Goal: Task Accomplishment & Management: Complete application form

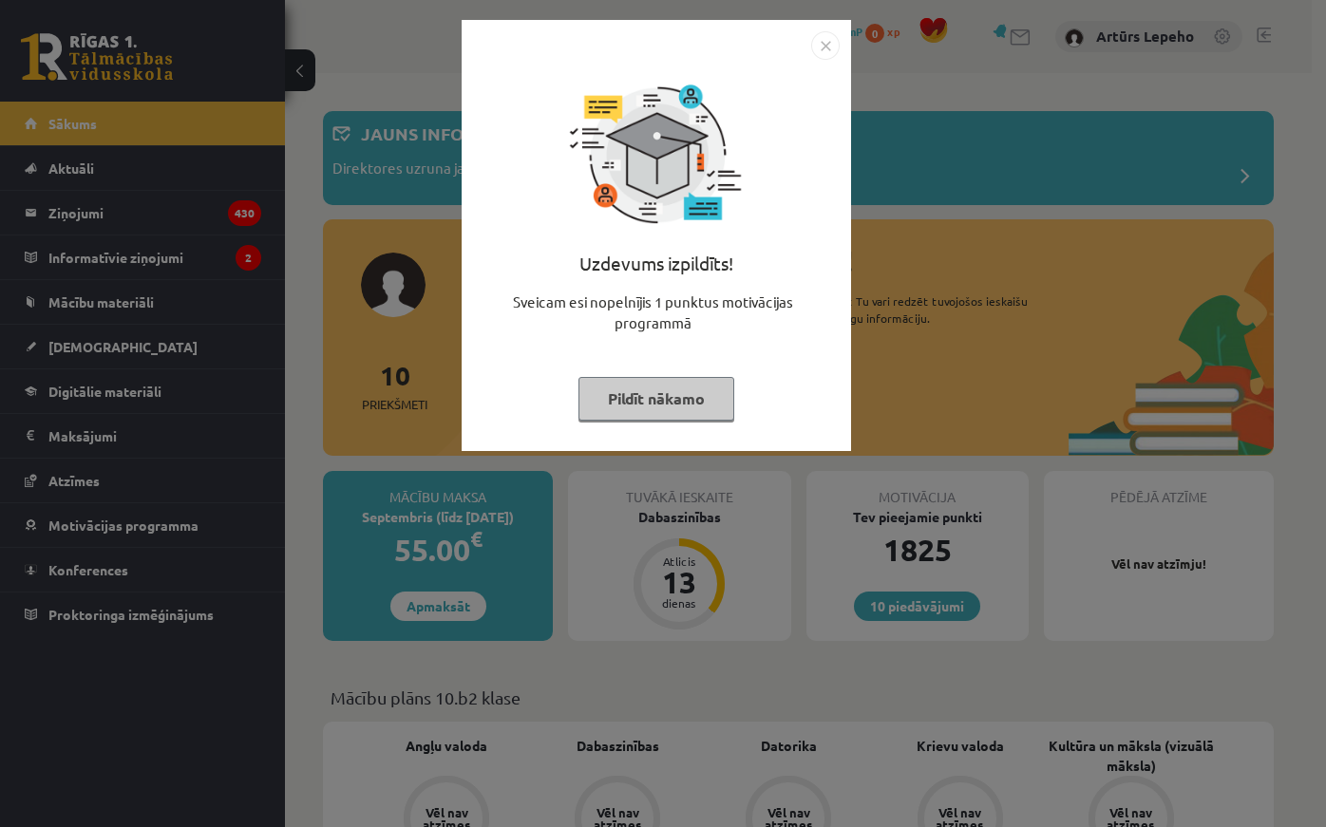
click at [838, 50] on img "Close" at bounding box center [825, 45] width 28 height 28
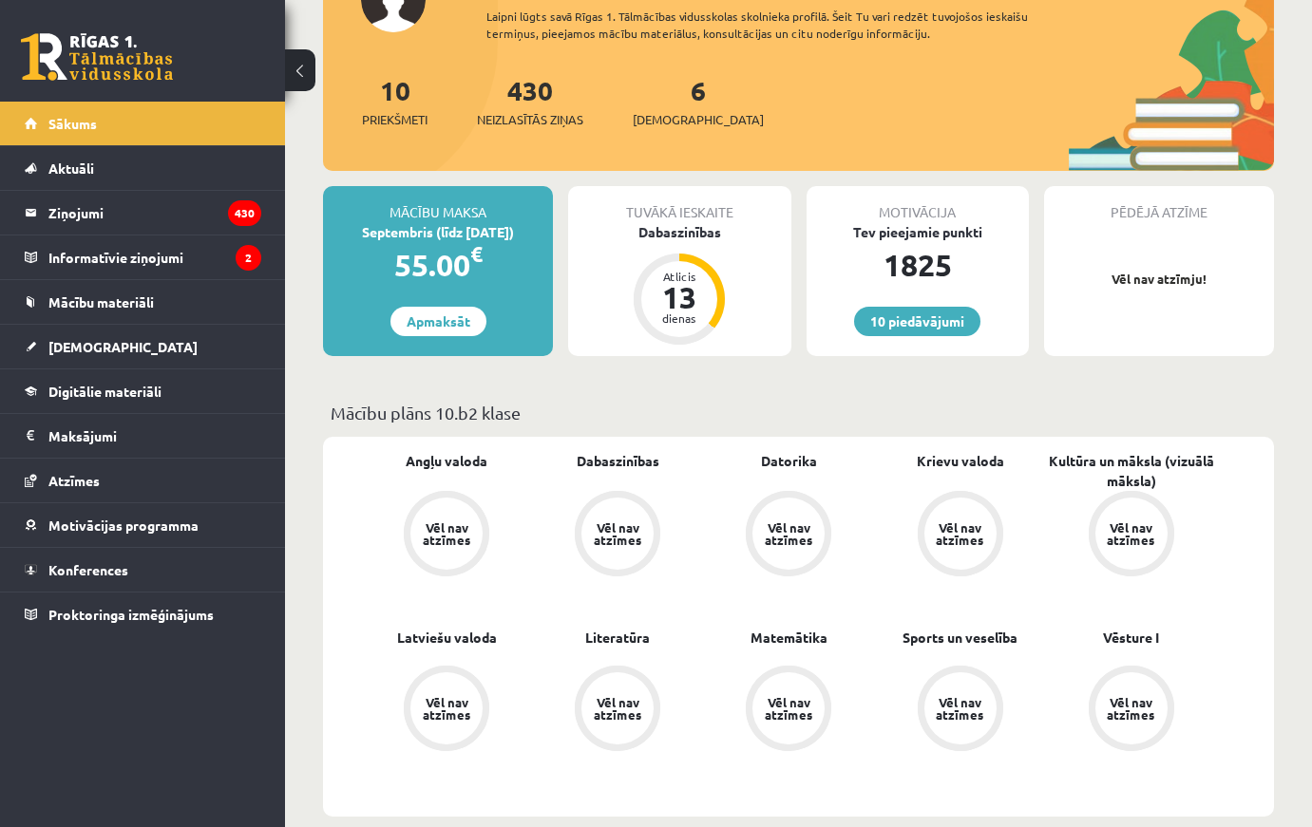
scroll to position [380, 0]
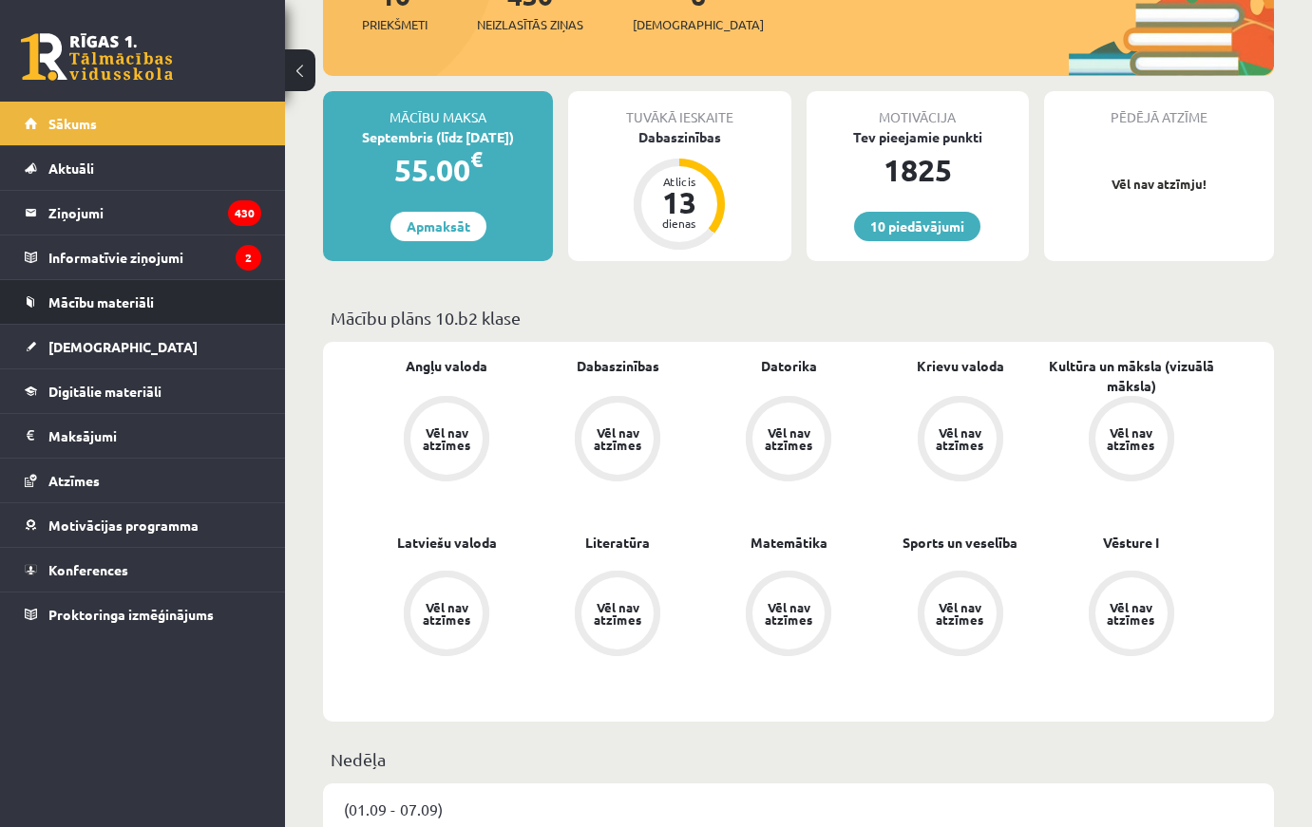
click at [136, 324] on li "Mācību materiāli Mācību materiāli Pieslēgties Uzdevumiem Literatūras saraksts D…" at bounding box center [142, 302] width 285 height 46
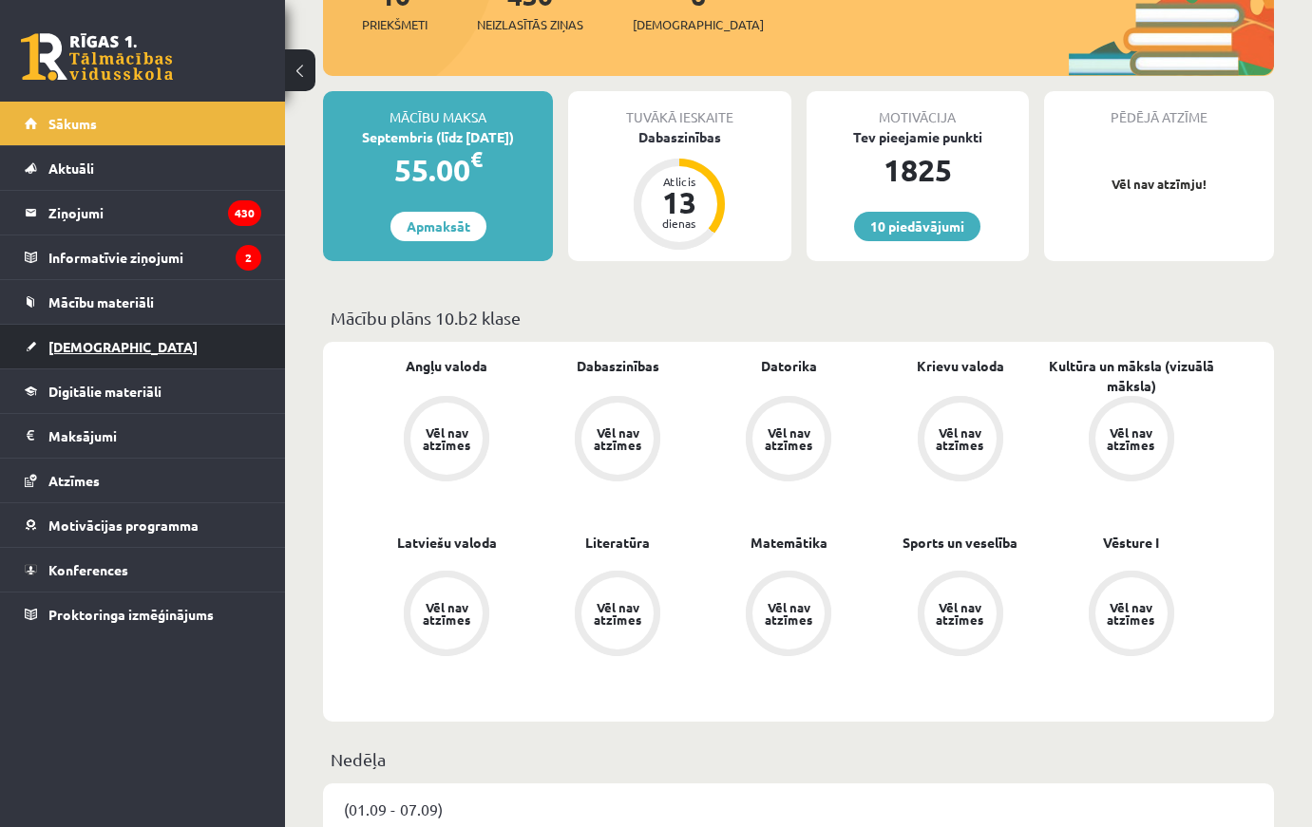
click at [103, 350] on span "[DEMOGRAPHIC_DATA]" at bounding box center [122, 346] width 149 height 17
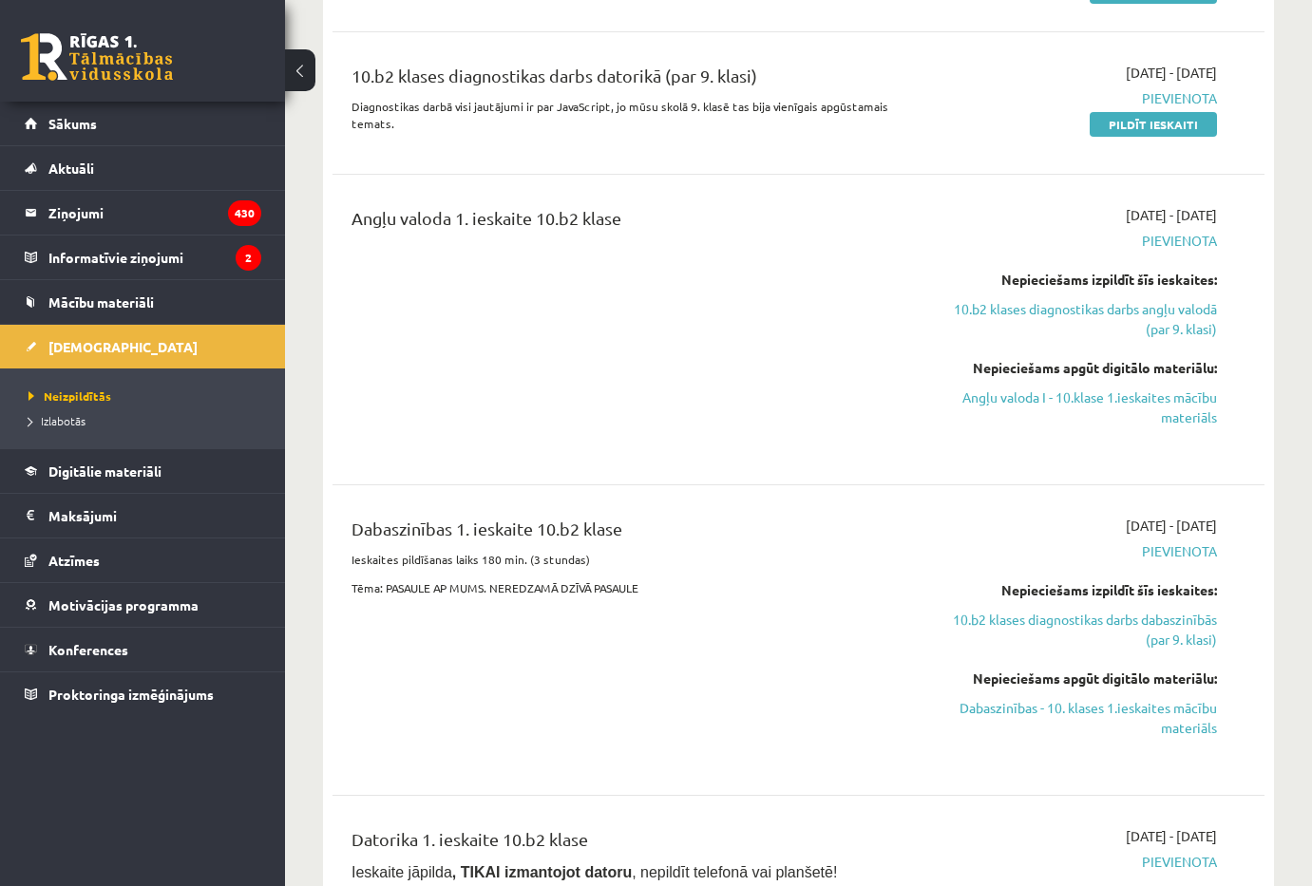
scroll to position [95, 0]
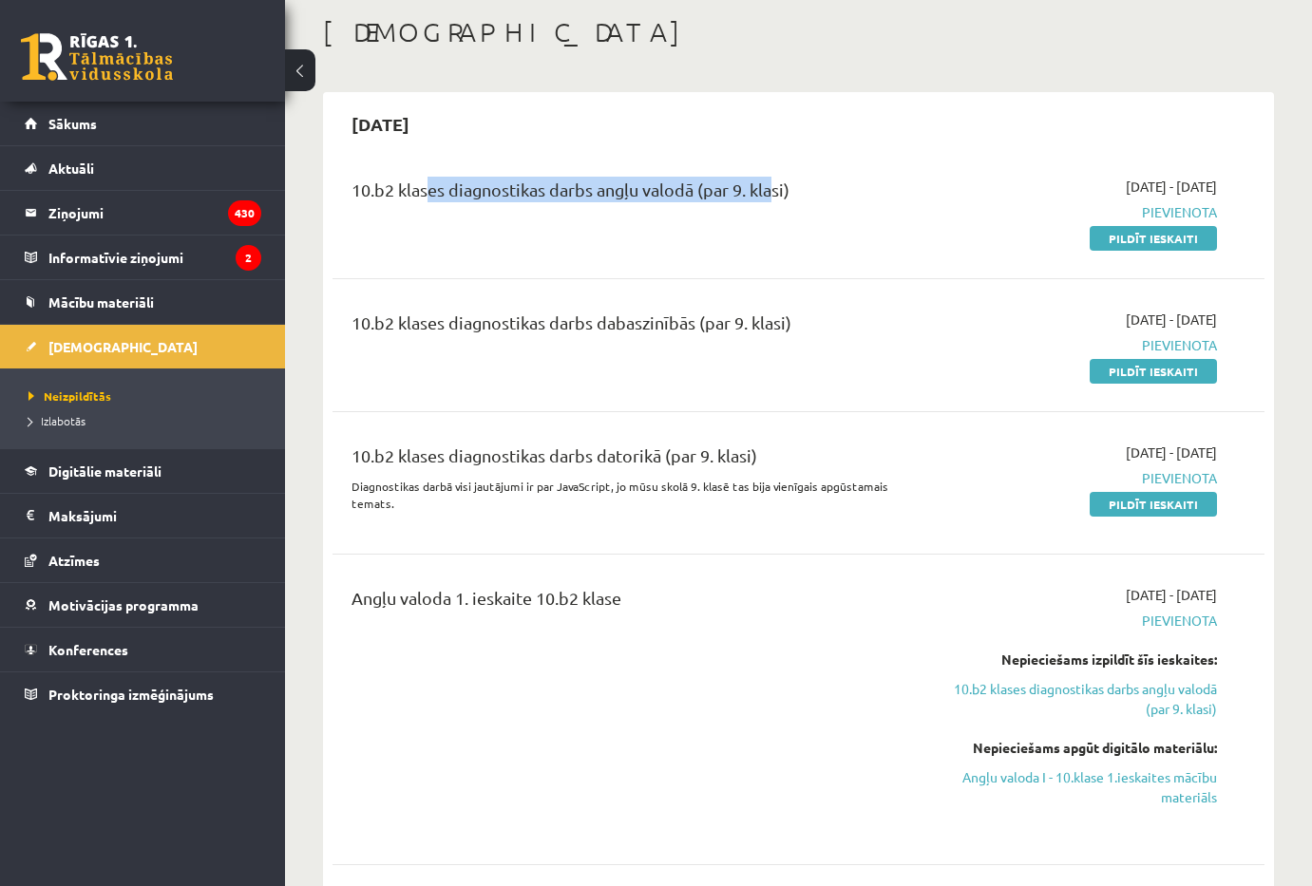
drag, startPoint x: 598, startPoint y: 180, endPoint x: 797, endPoint y: 193, distance: 199.0
click at [767, 183] on div "10.b2 klases diagnostikas darbs angļu valodā (par 9. klasi)" at bounding box center [634, 194] width 567 height 35
click at [828, 218] on div "10.b2 klases diagnostikas darbs angļu valodā (par 9. klasi)" at bounding box center [635, 212] width 596 height 71
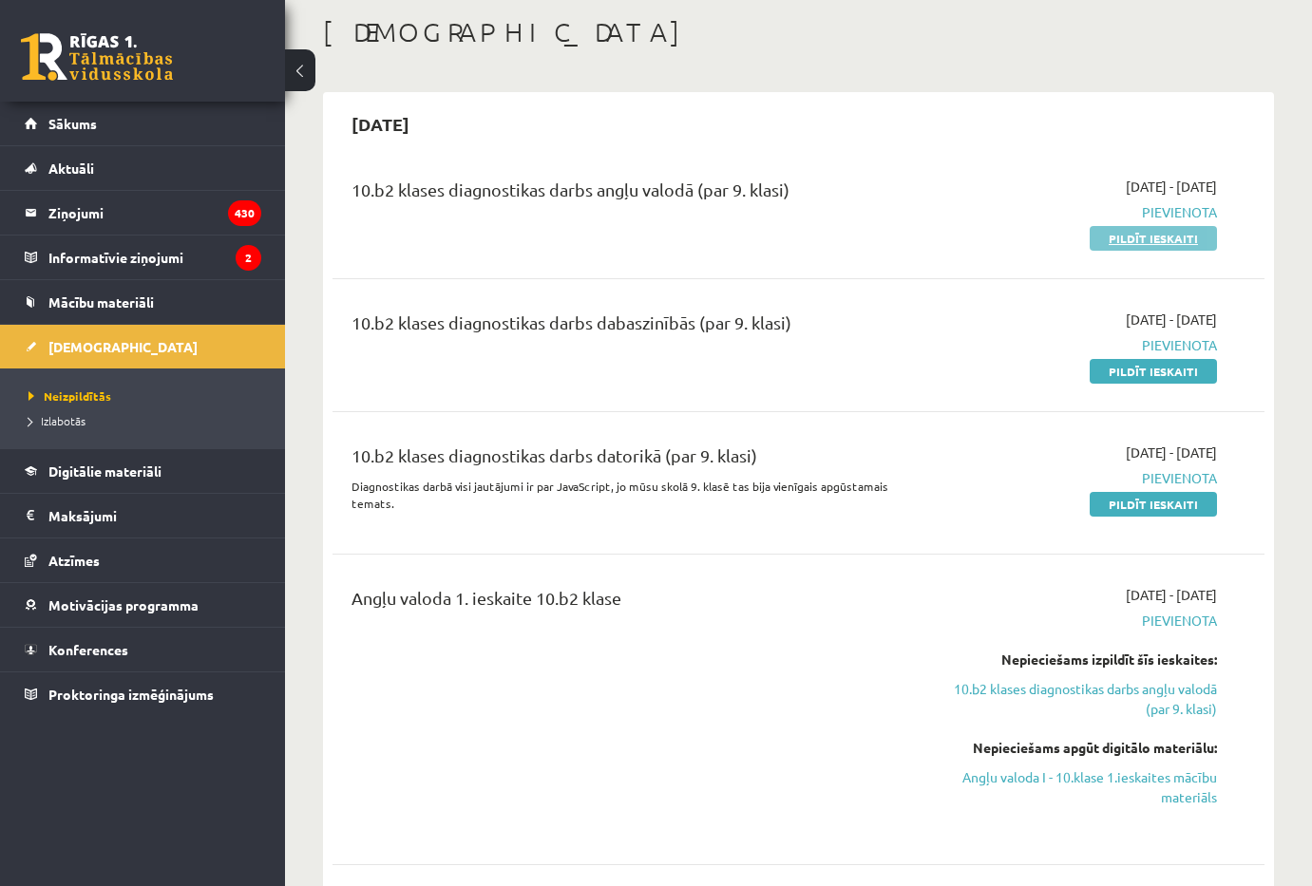
click at [1186, 248] on link "Pildīt ieskaiti" at bounding box center [1153, 238] width 127 height 25
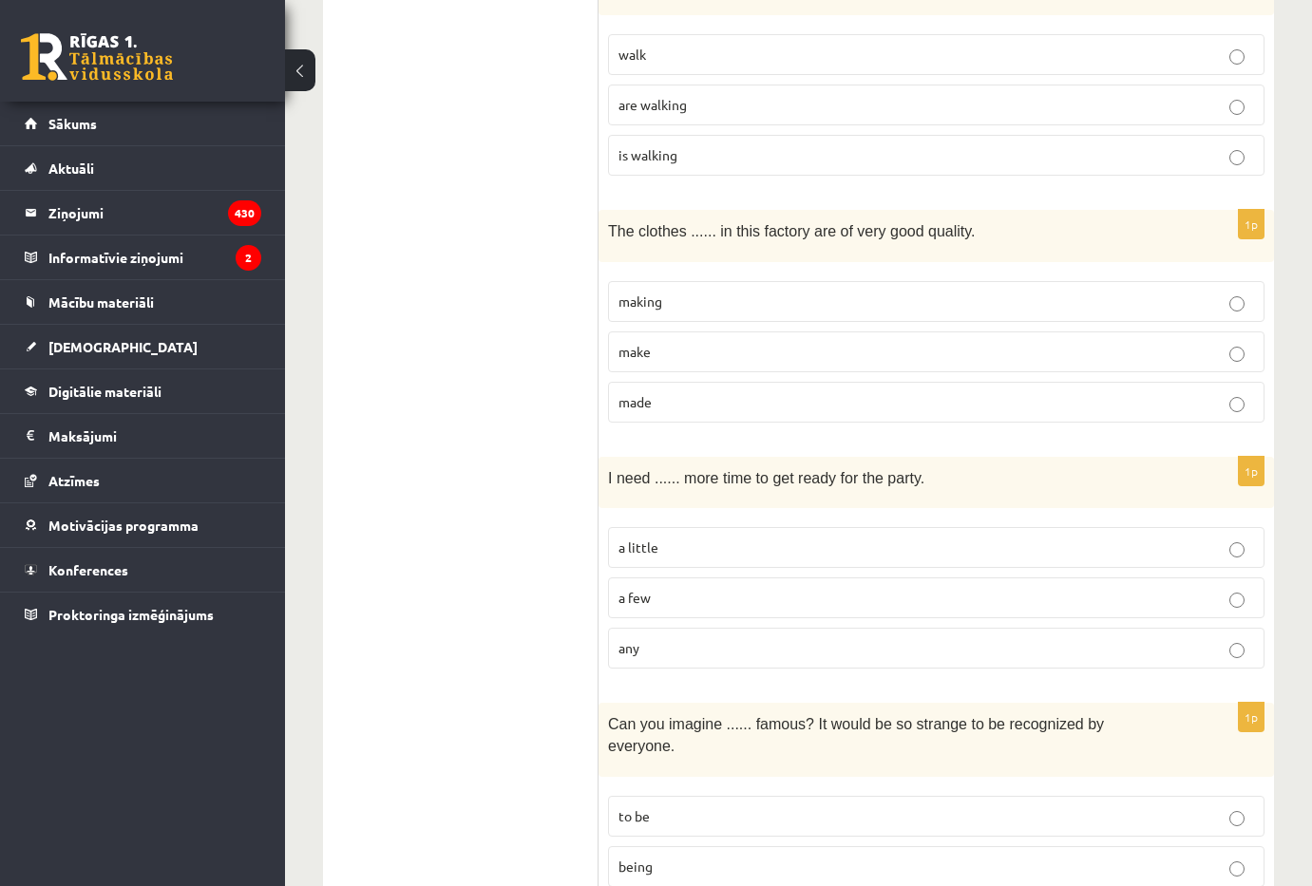
scroll to position [4470, 0]
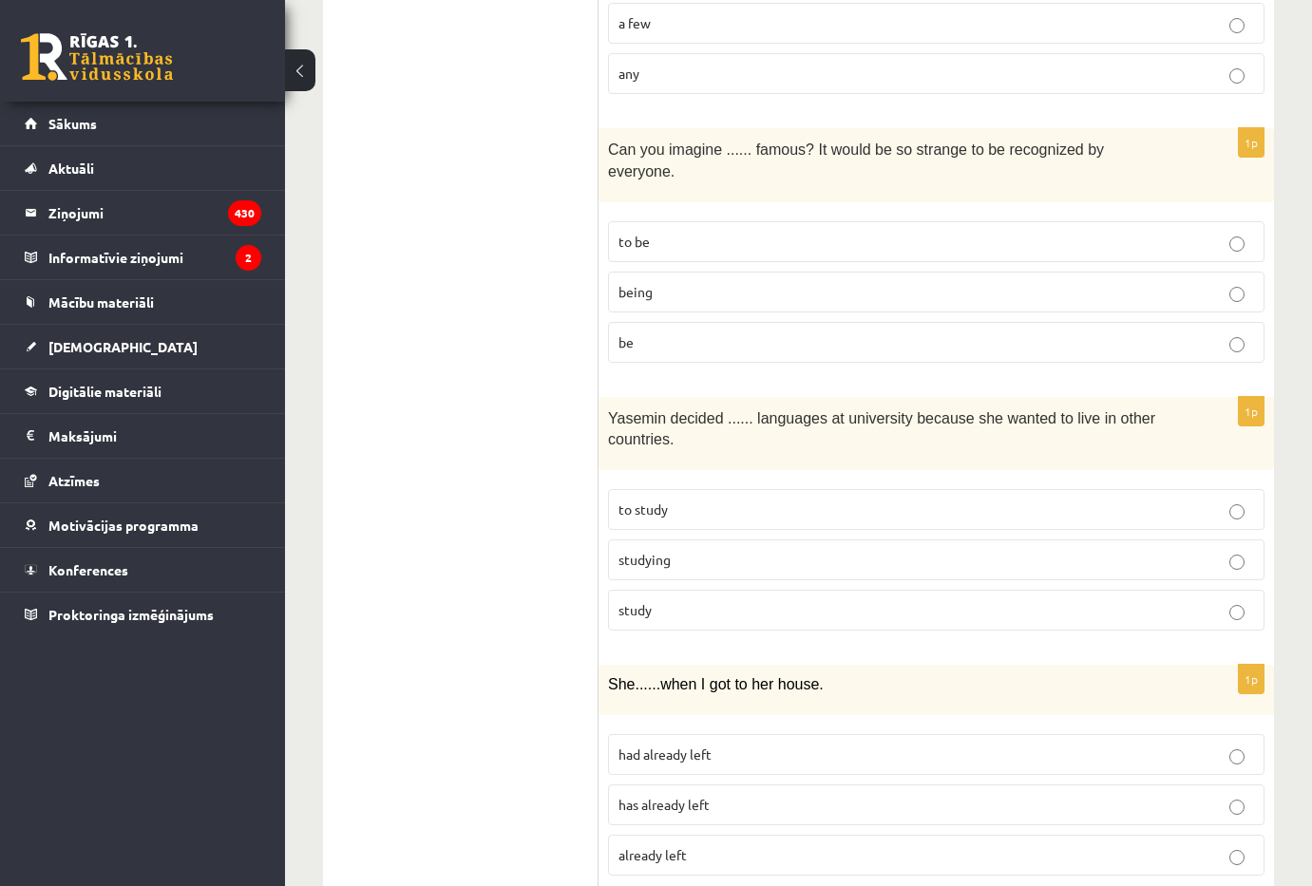
drag, startPoint x: 420, startPoint y: 409, endPoint x: 417, endPoint y: 422, distance: 12.7
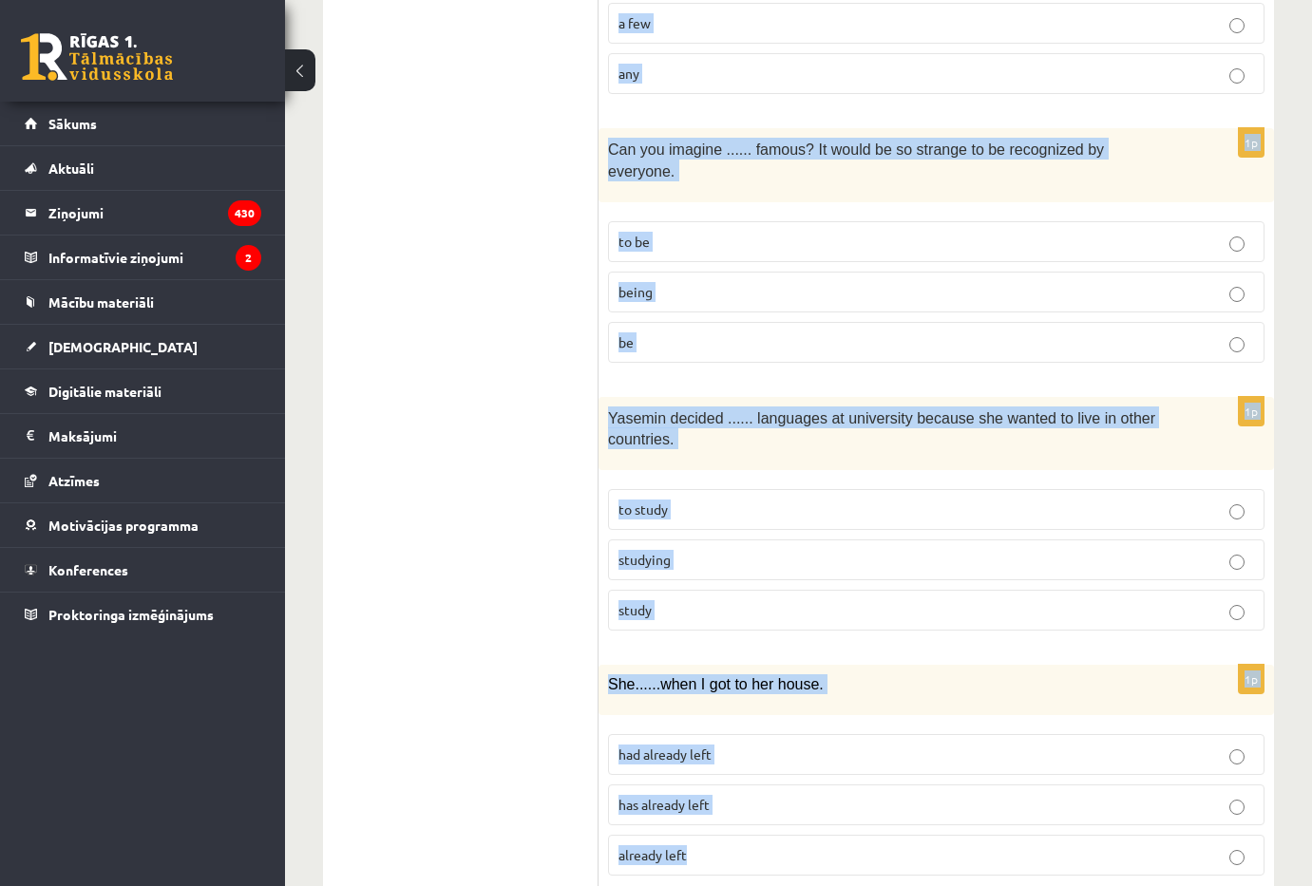
drag, startPoint x: 613, startPoint y: 342, endPoint x: 881, endPoint y: 885, distance: 605.8
copy form "Lore ips dolorsit ame consec adi elitsed doeius. 2t I ...... utlabo etdo magn a…"
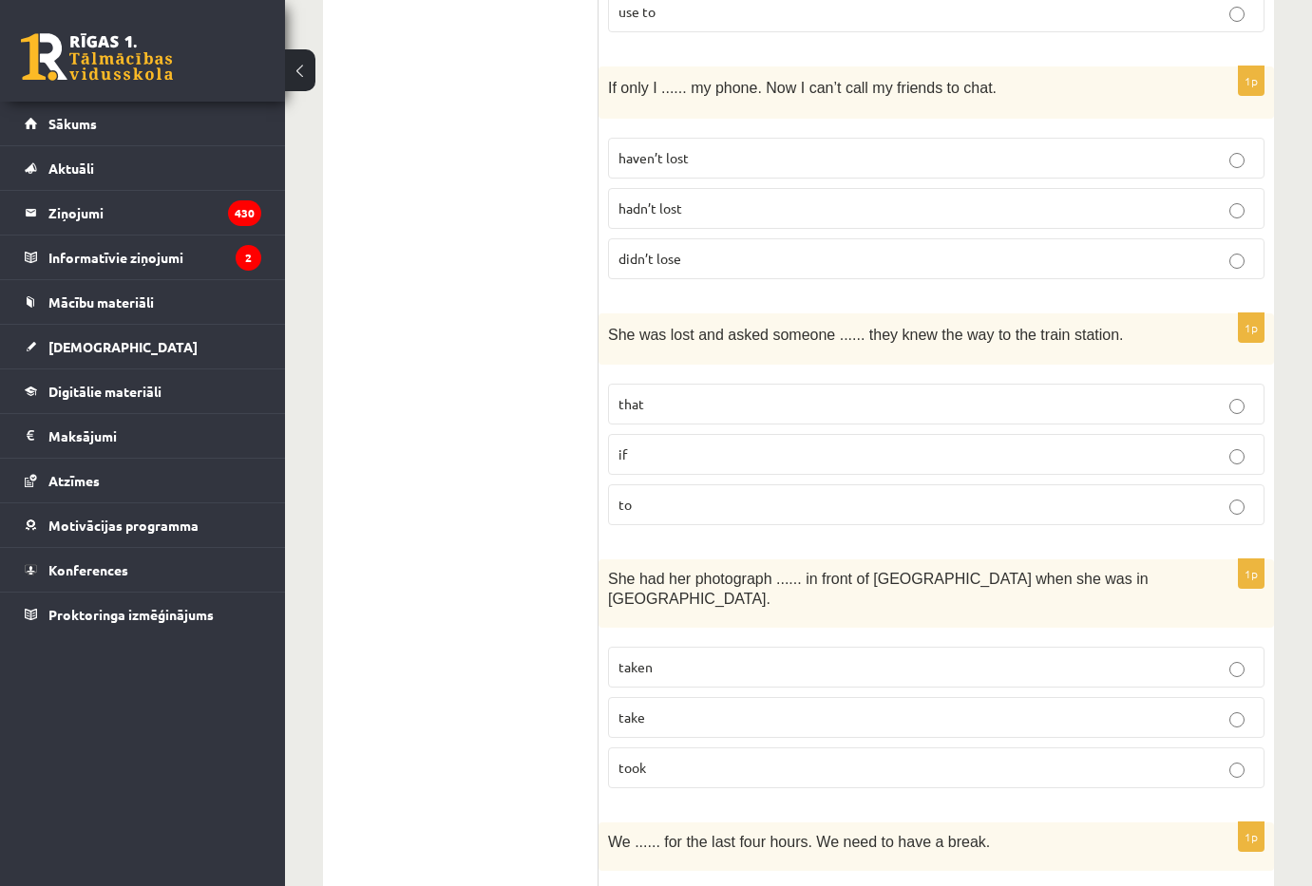
scroll to position [0, 0]
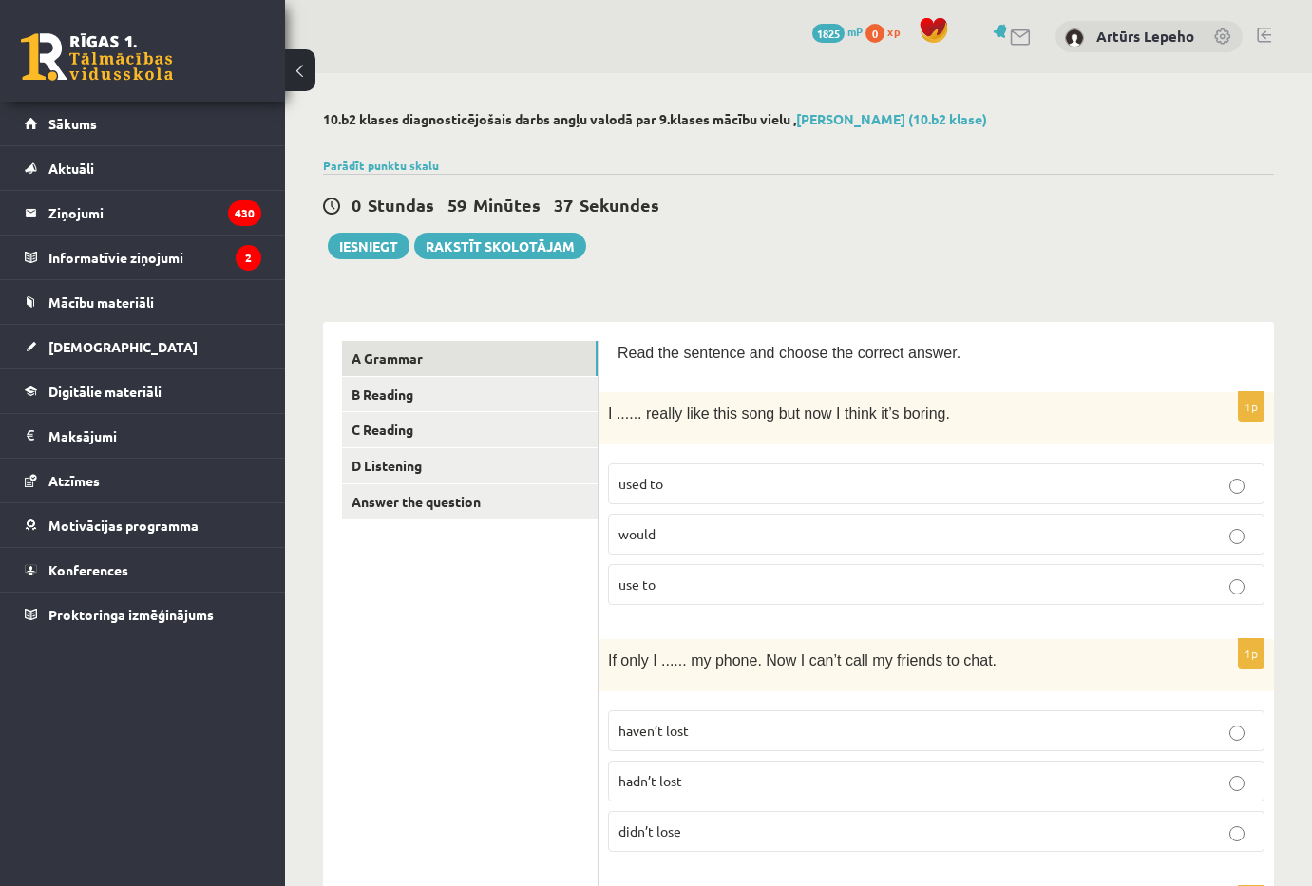
click at [760, 492] on p "used to" at bounding box center [936, 484] width 636 height 20
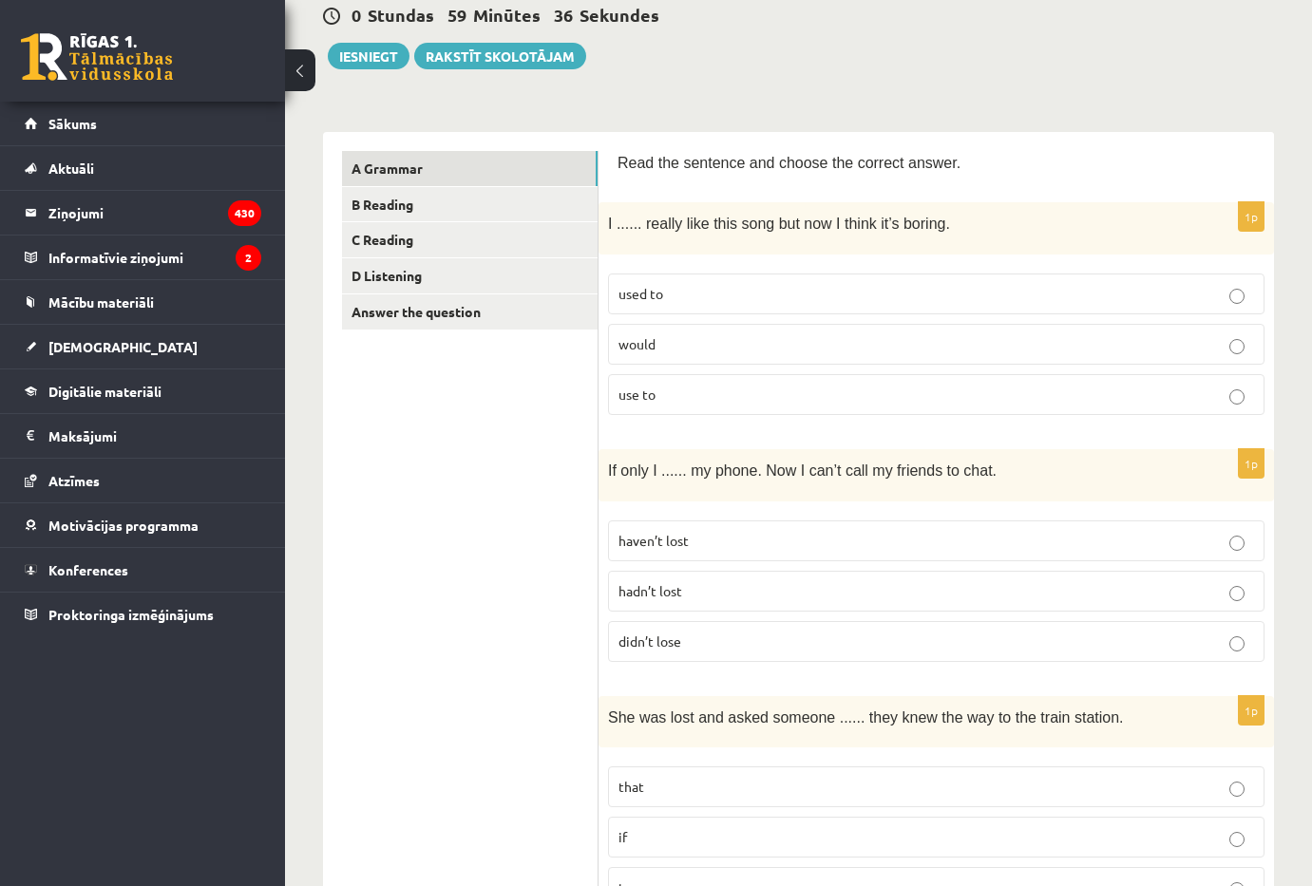
scroll to position [285, 0]
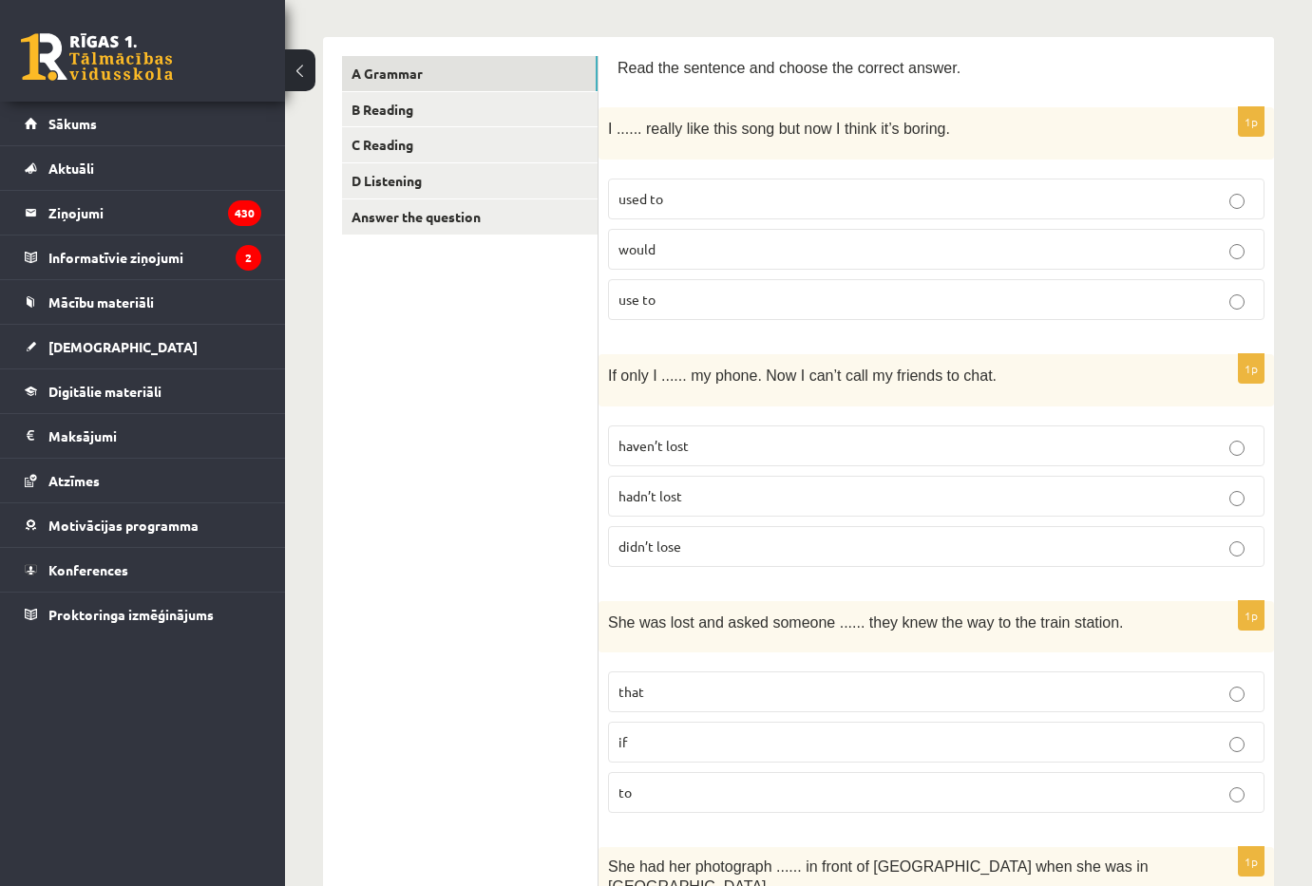
click at [756, 507] on label "hadn’t lost" at bounding box center [936, 496] width 656 height 41
click at [707, 746] on p "if" at bounding box center [936, 742] width 636 height 20
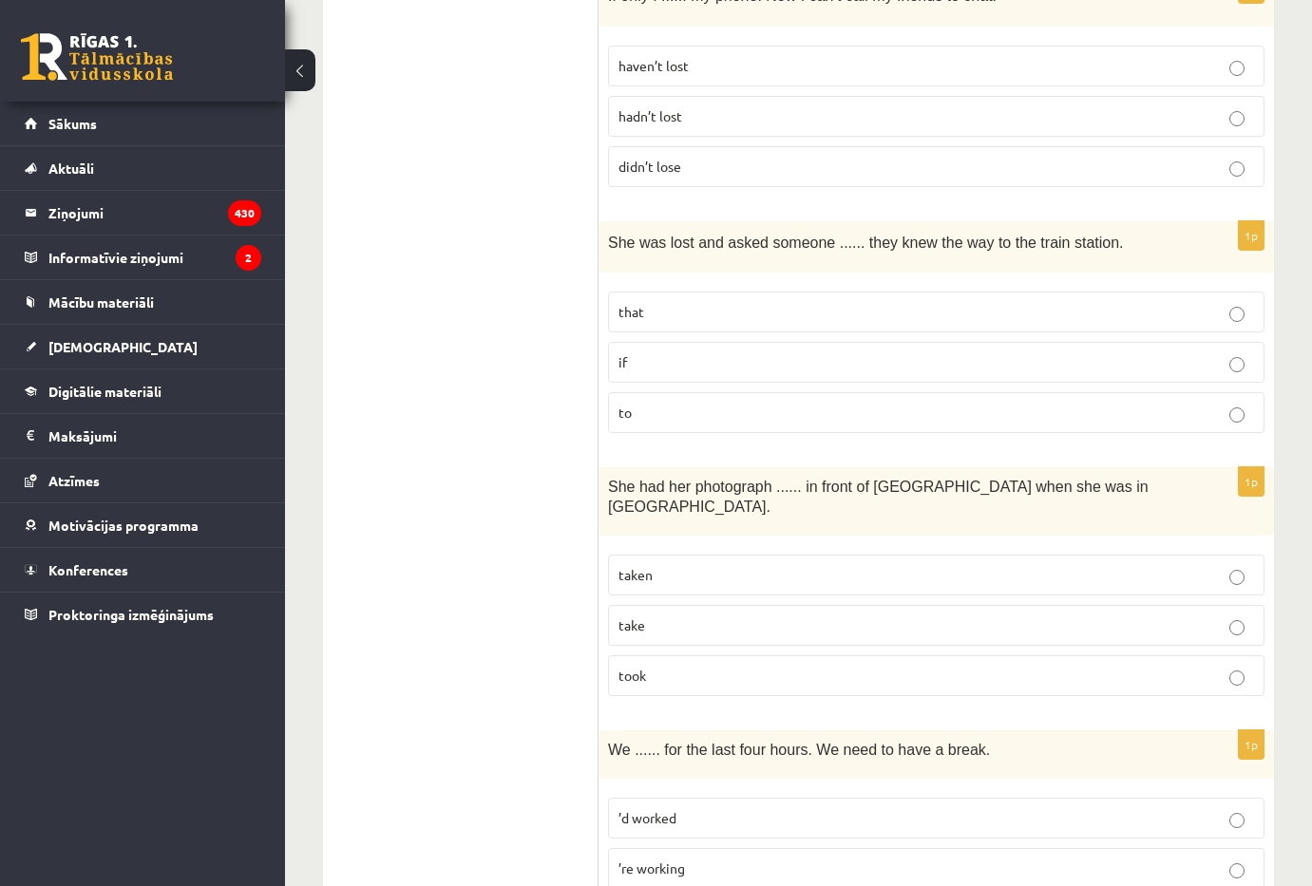
click at [702, 565] on p "taken" at bounding box center [936, 575] width 636 height 20
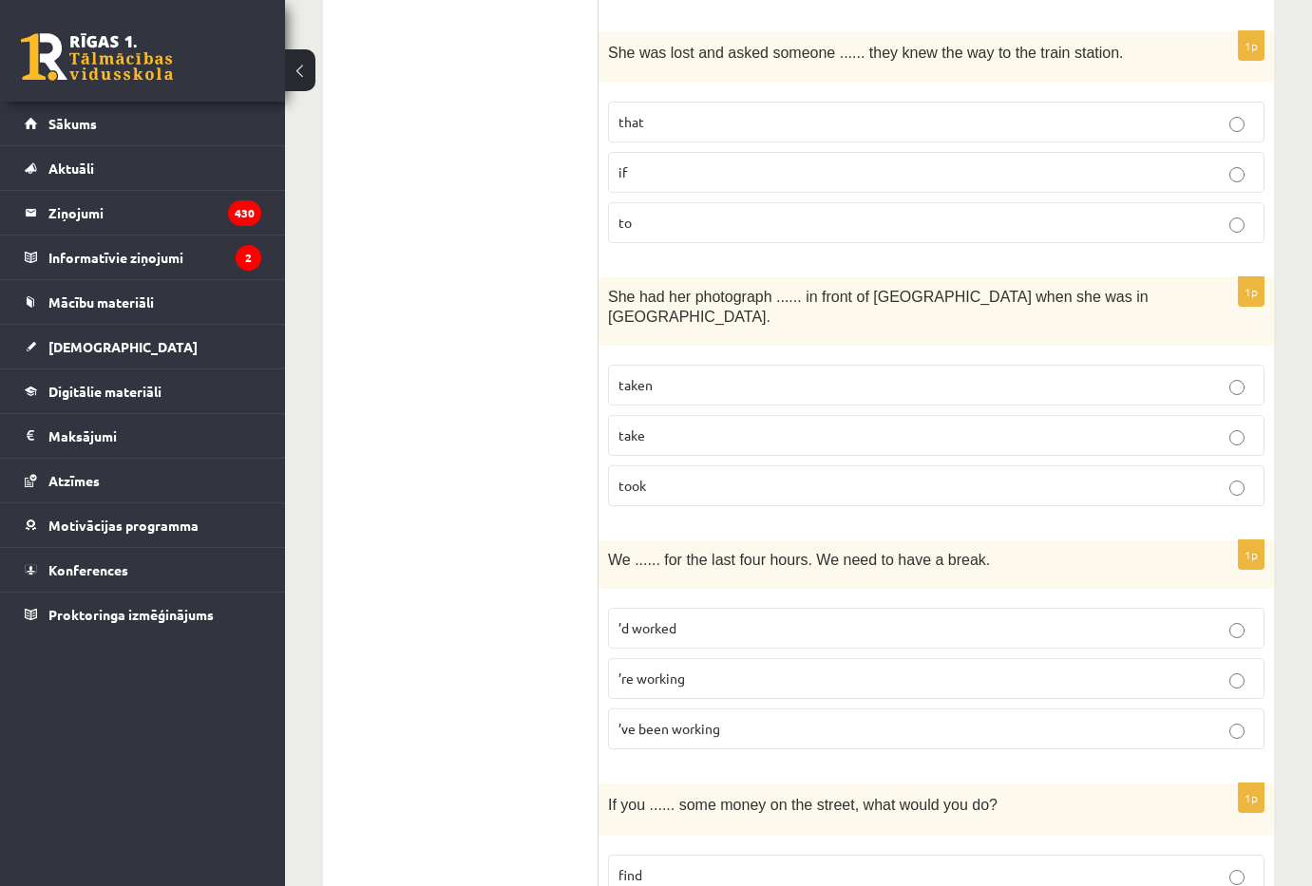
click at [705, 720] on span "’ve been working" at bounding box center [669, 728] width 102 height 17
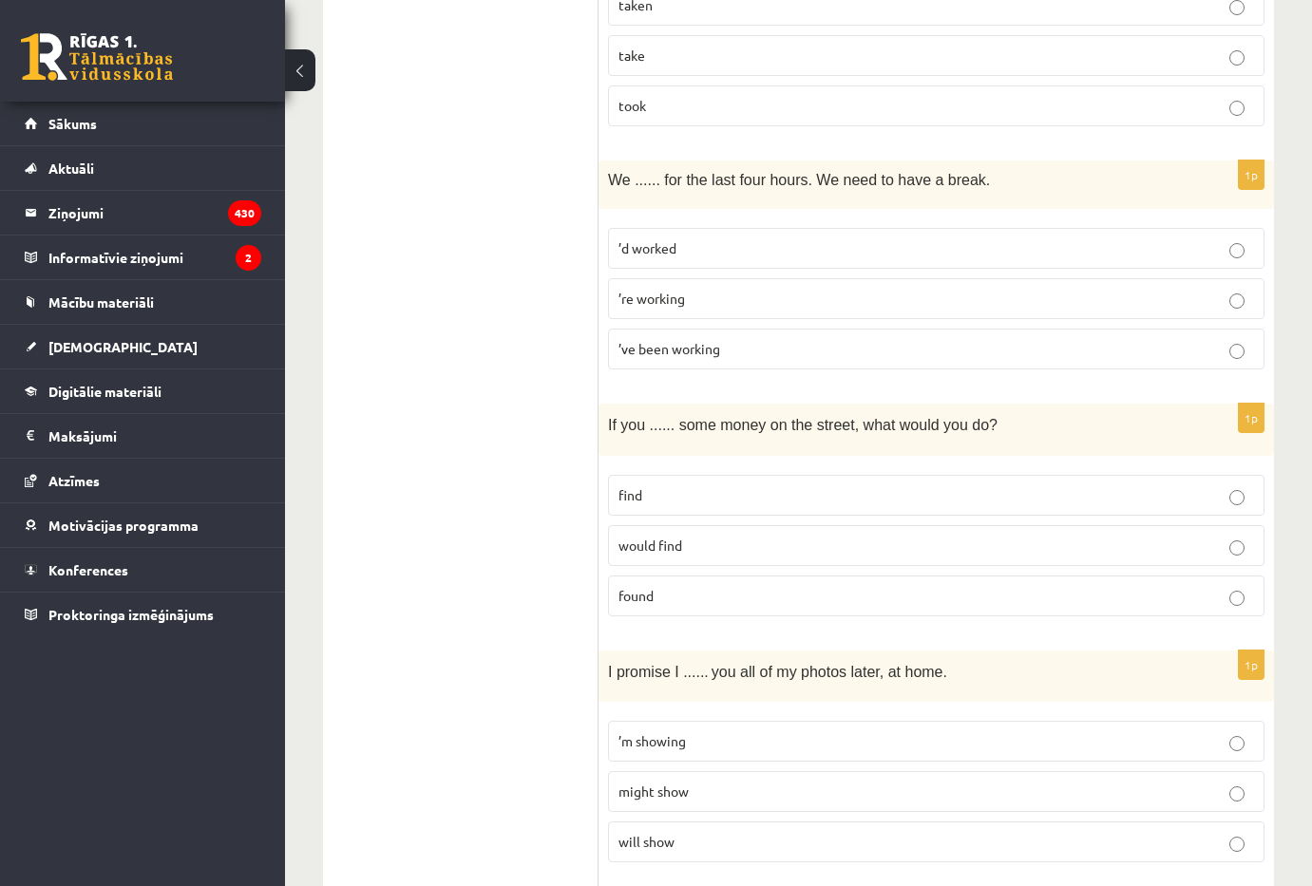
scroll to position [1330, 0]
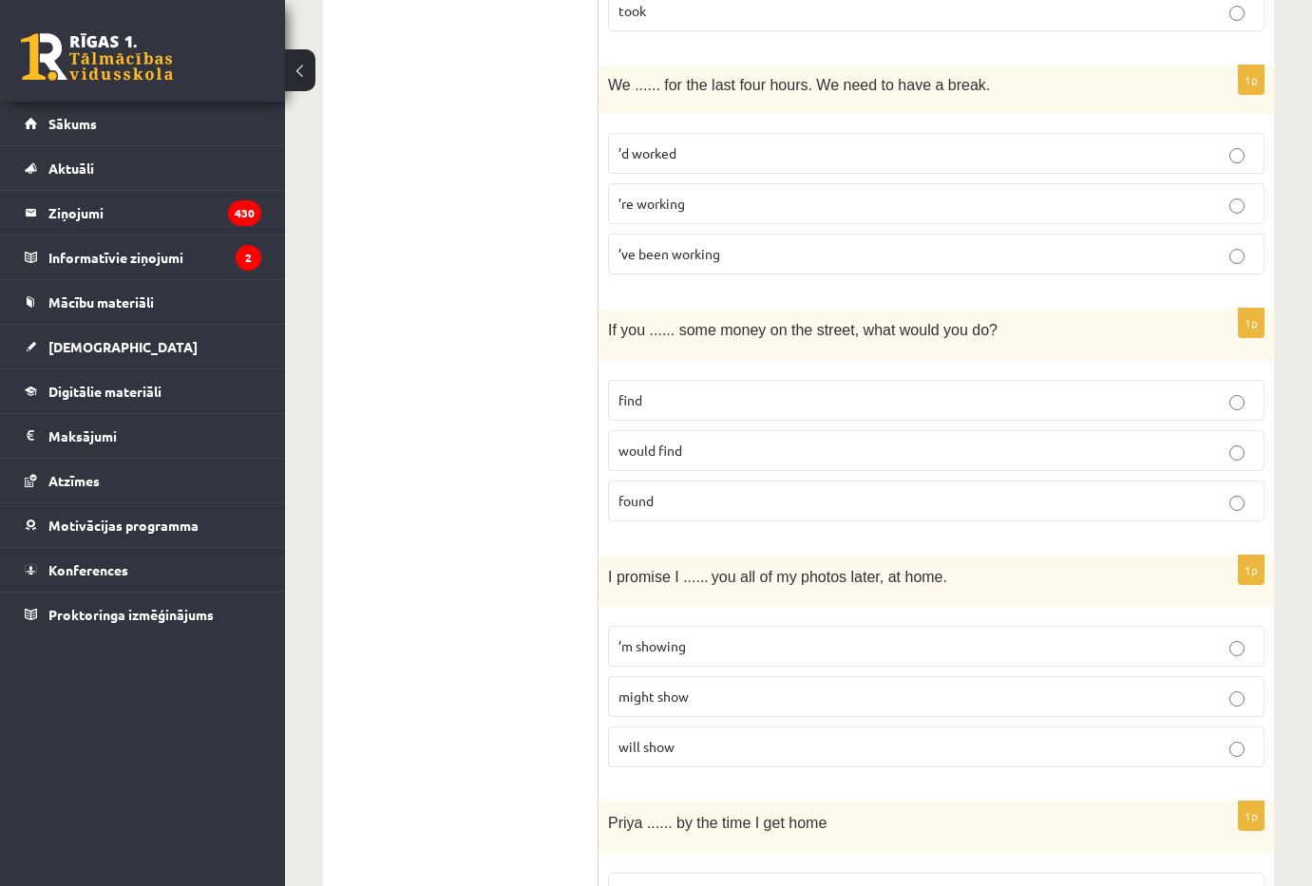
click at [722, 491] on p "found" at bounding box center [936, 501] width 636 height 20
click at [700, 737] on p "will show" at bounding box center [936, 747] width 636 height 20
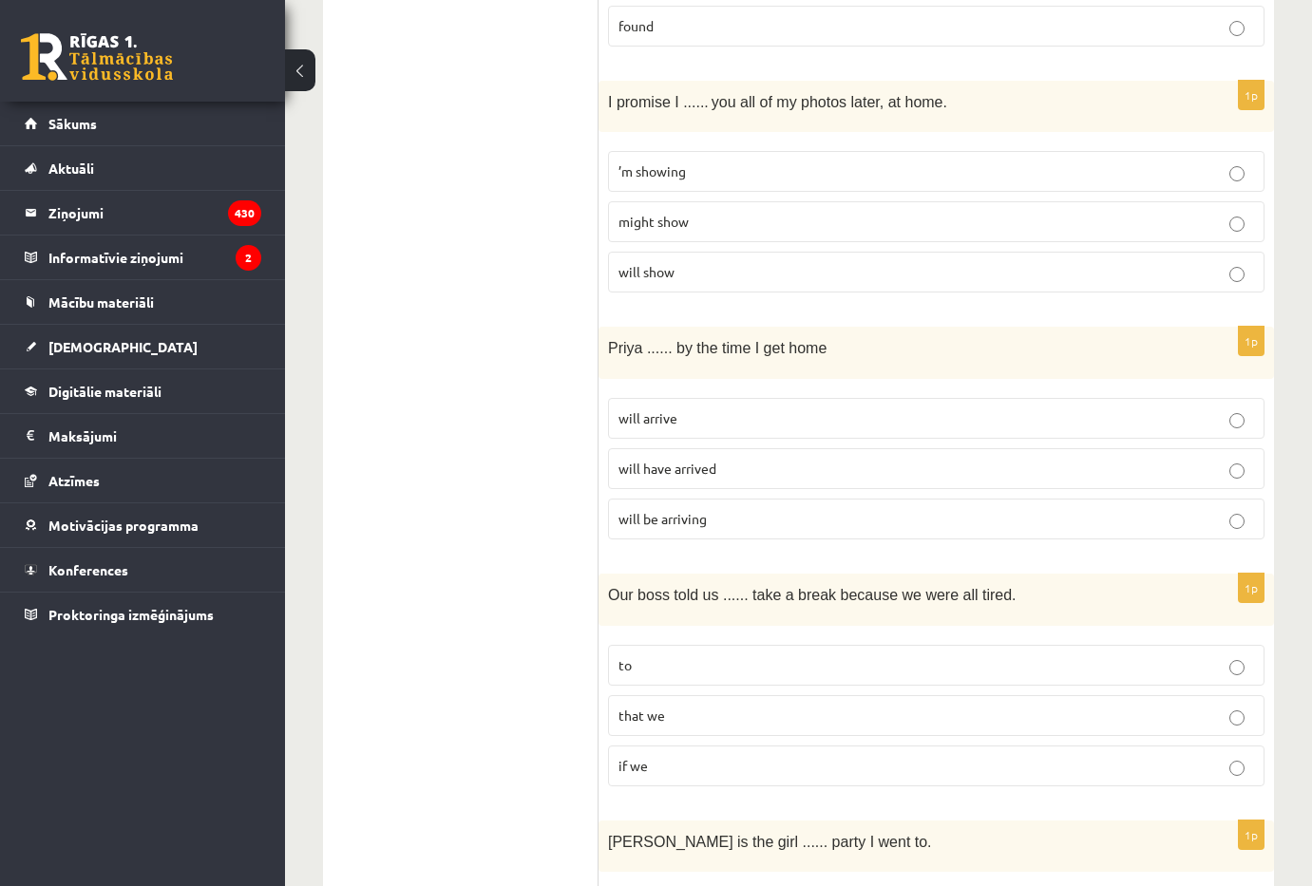
scroll to position [1995, 0]
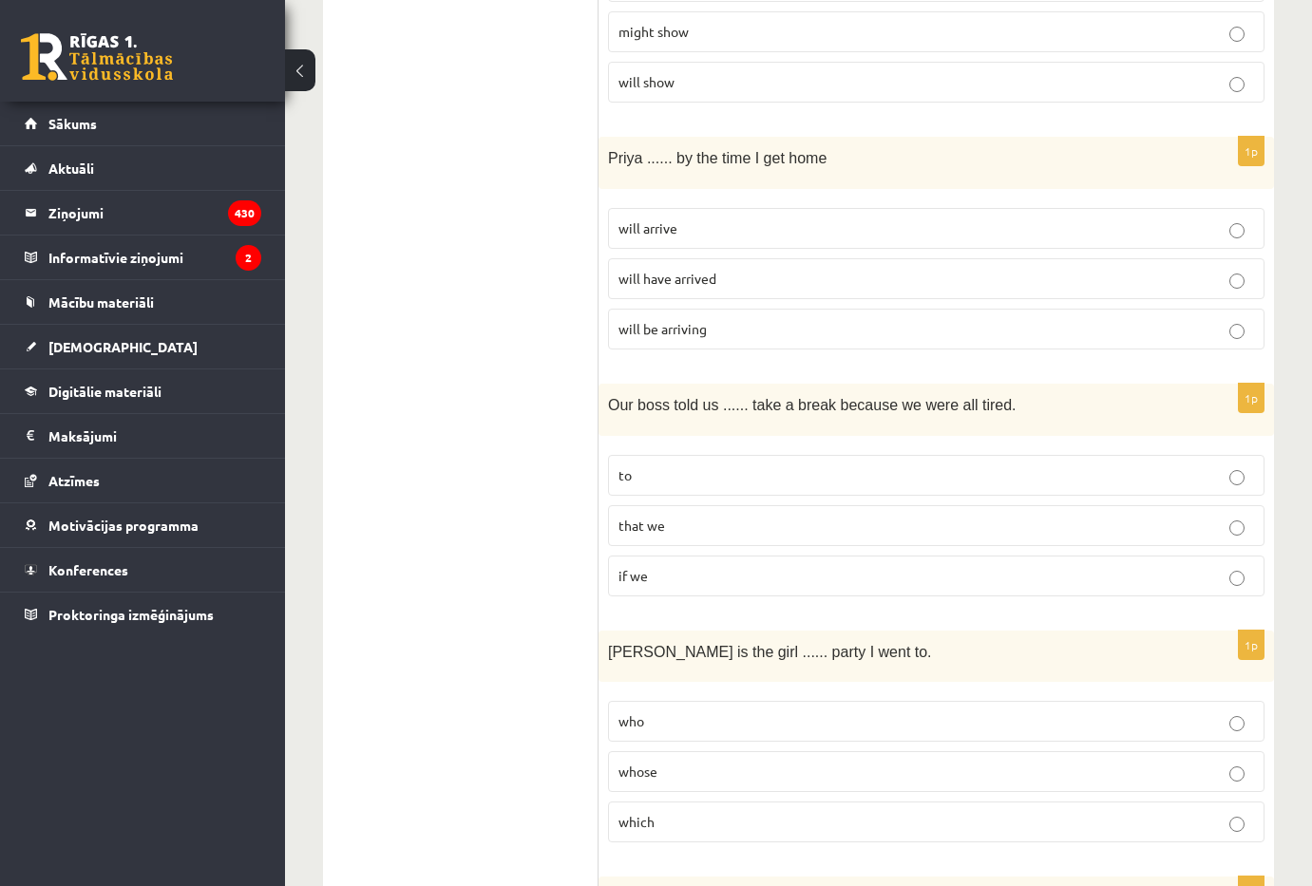
click at [804, 258] on label "will have arrived" at bounding box center [936, 278] width 656 height 41
click at [706, 465] on p "to" at bounding box center [936, 475] width 636 height 20
click at [723, 762] on p "whose" at bounding box center [936, 772] width 636 height 20
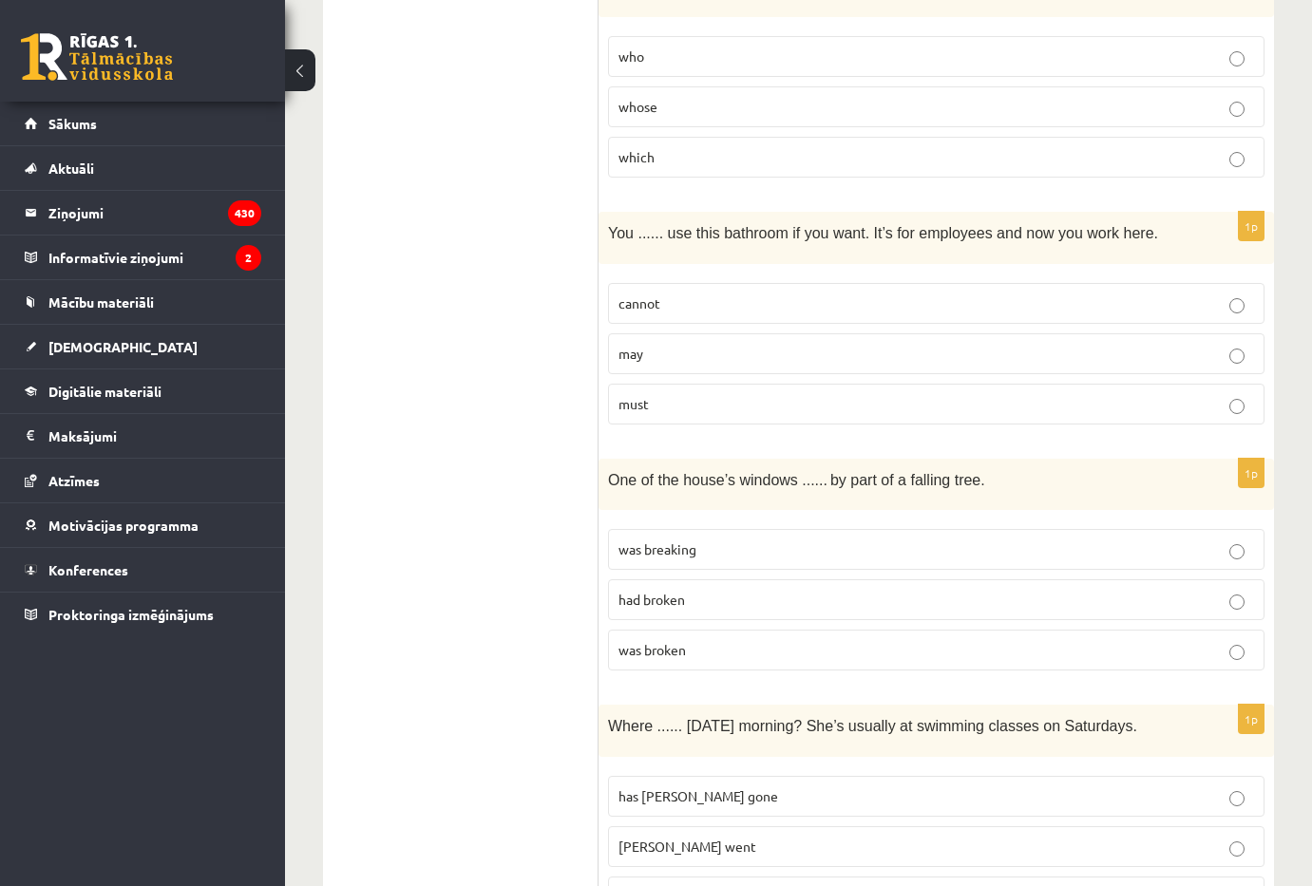
scroll to position [2755, 0]
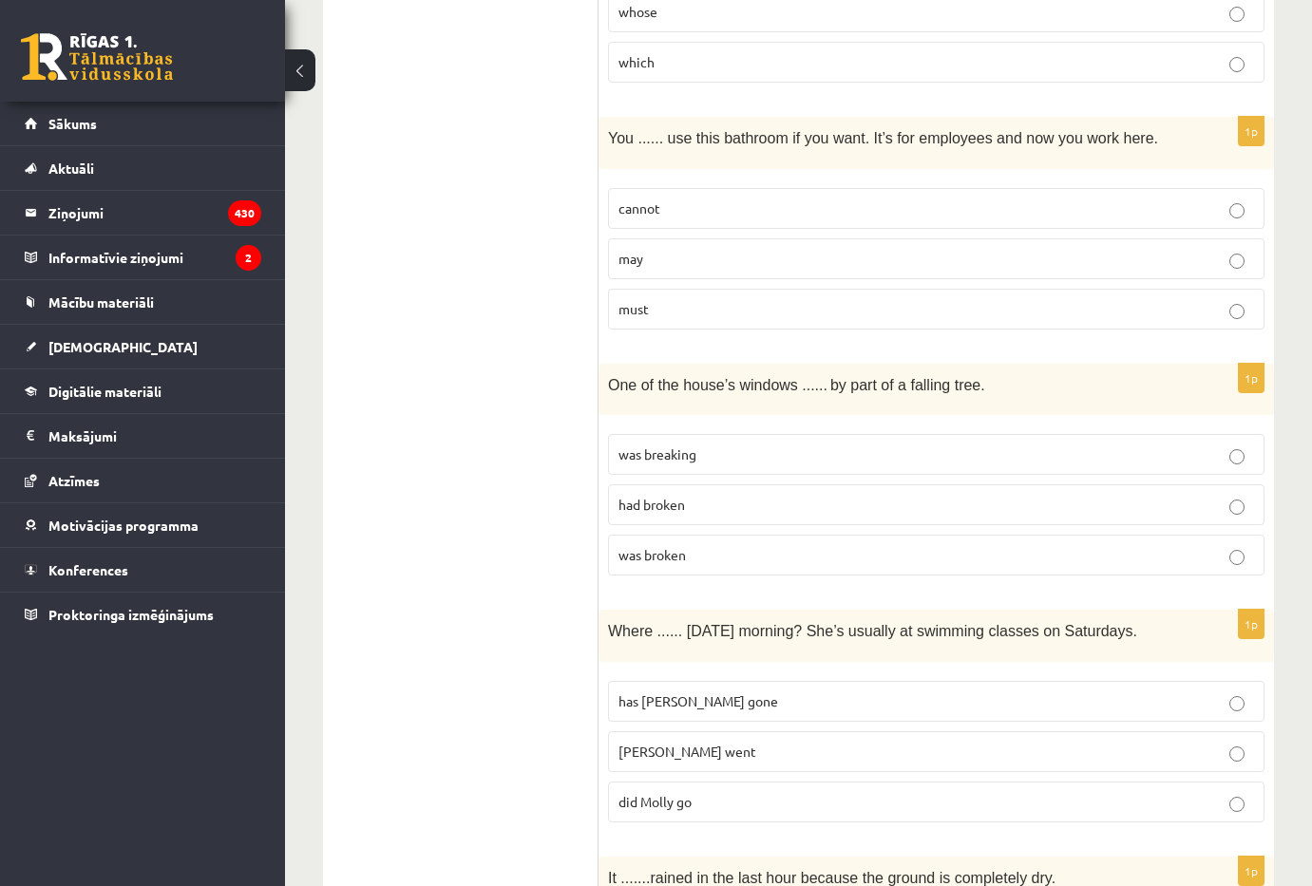
click at [697, 249] on p "may" at bounding box center [936, 259] width 636 height 20
click at [693, 446] on span "was breaking" at bounding box center [657, 454] width 78 height 17
click at [685, 535] on label "was broken" at bounding box center [936, 555] width 656 height 41
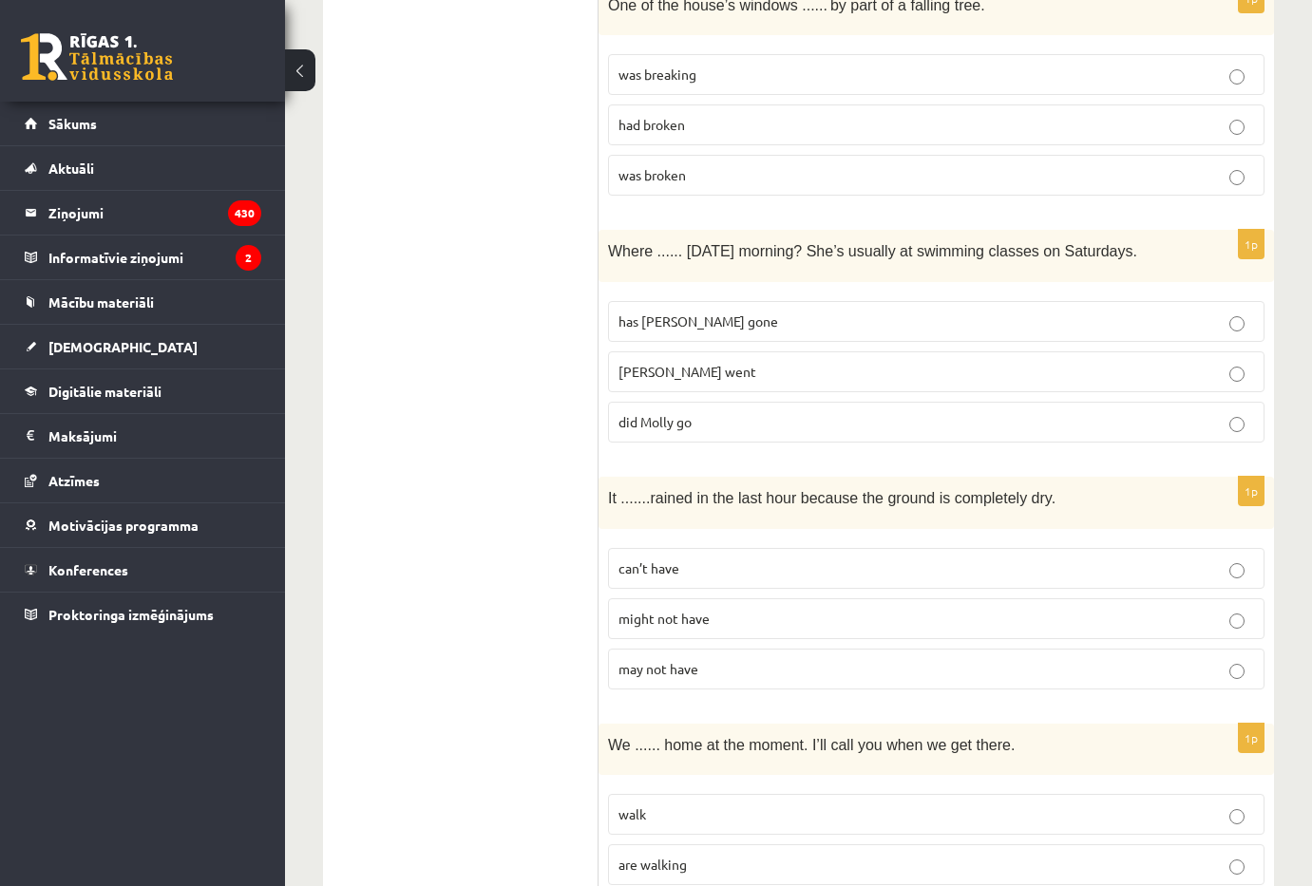
scroll to position [3230, 0]
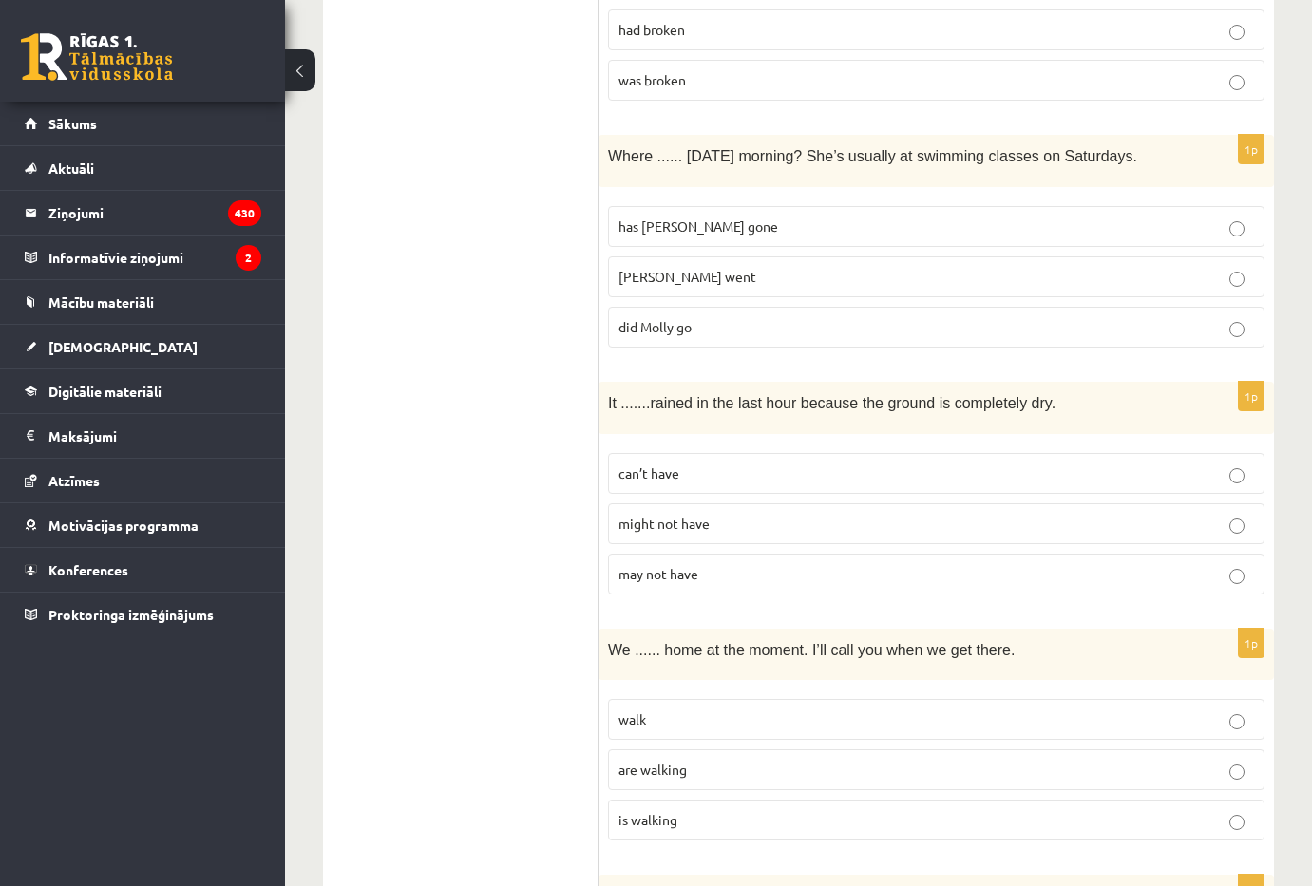
click at [714, 317] on p "did Molly go" at bounding box center [936, 327] width 636 height 20
click at [750, 453] on label "can’t have" at bounding box center [936, 473] width 656 height 41
click at [687, 760] on p "are walking" at bounding box center [936, 770] width 636 height 20
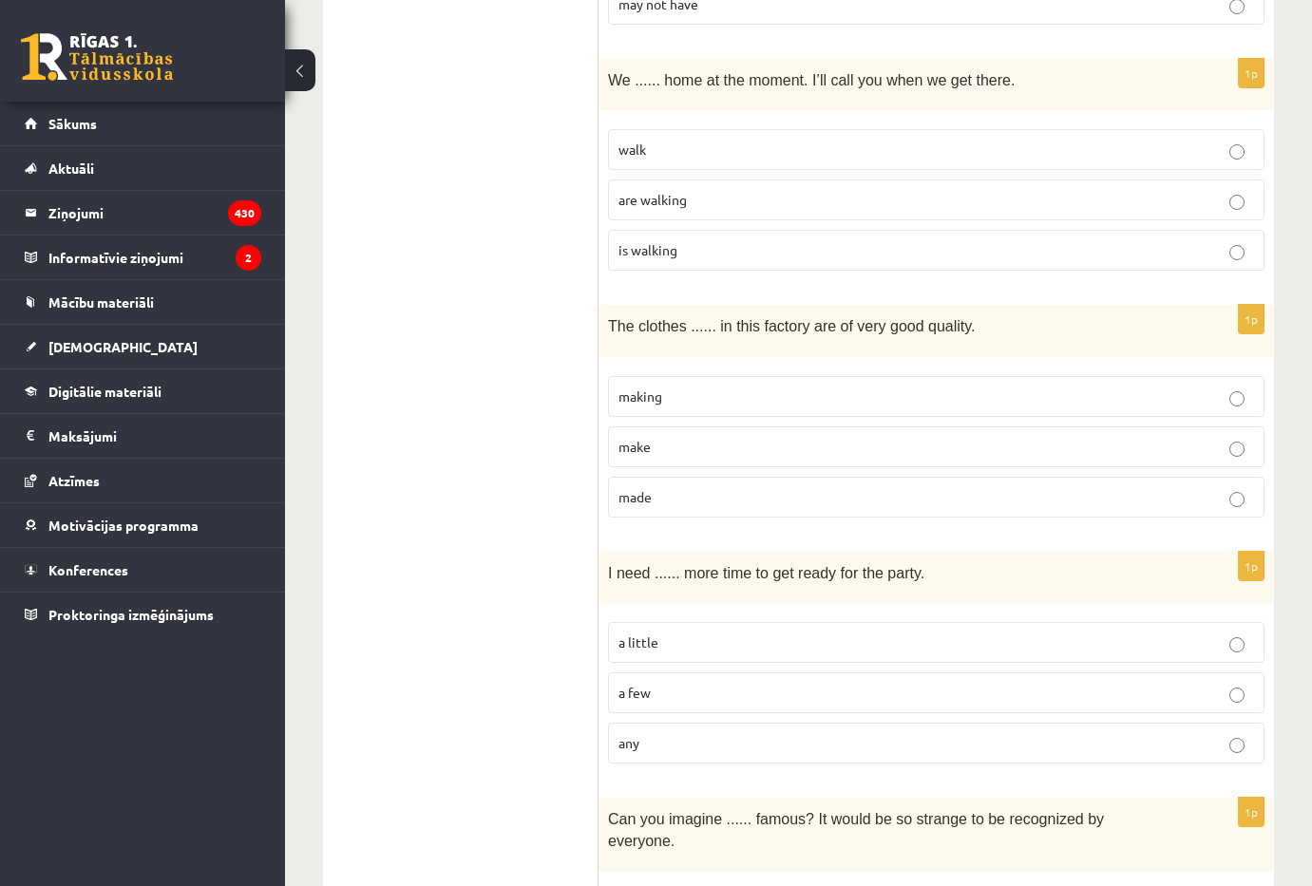
scroll to position [3990, 0]
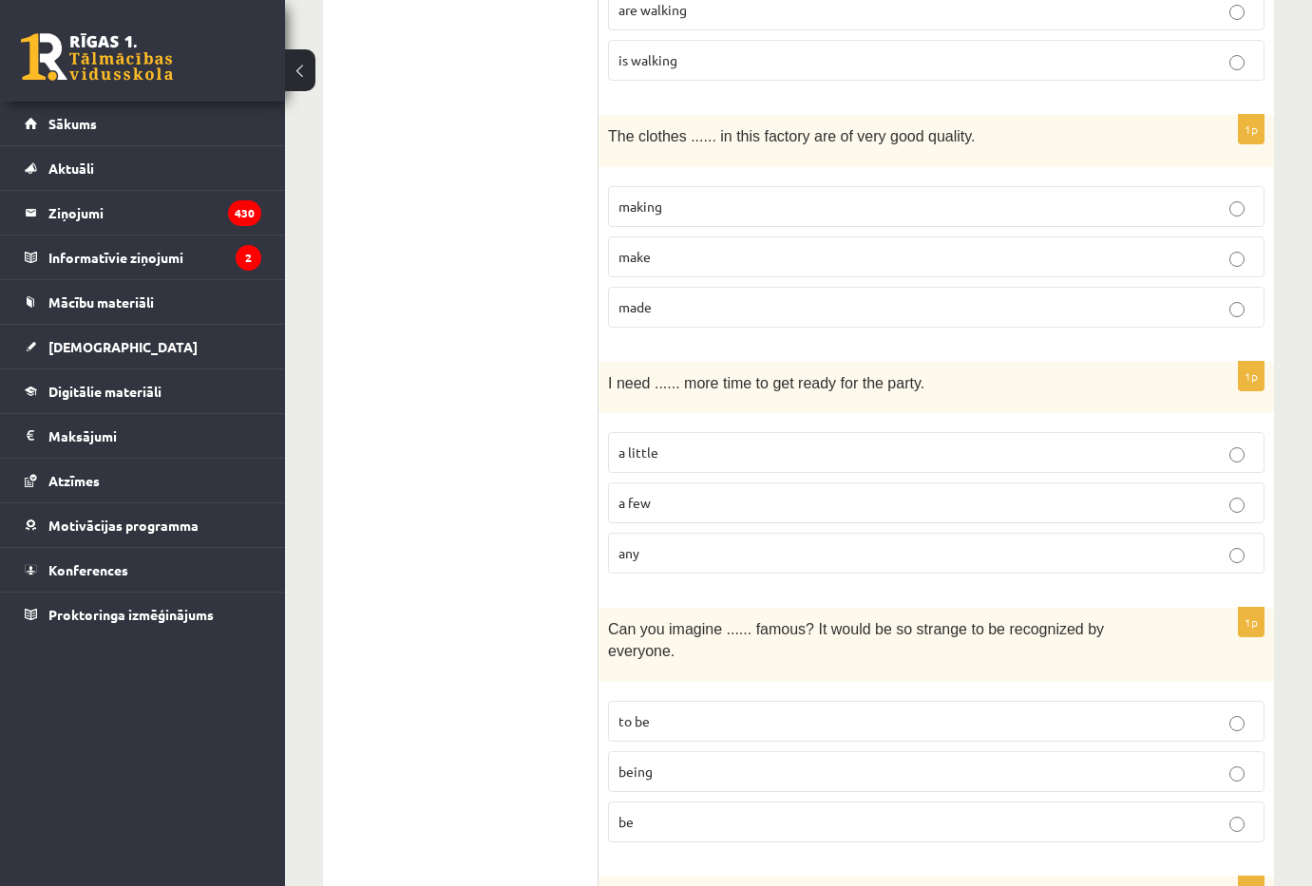
click at [712, 297] on p "made" at bounding box center [936, 307] width 636 height 20
click at [761, 443] on p "a little" at bounding box center [936, 453] width 636 height 20
click at [740, 762] on p "being" at bounding box center [936, 772] width 636 height 20
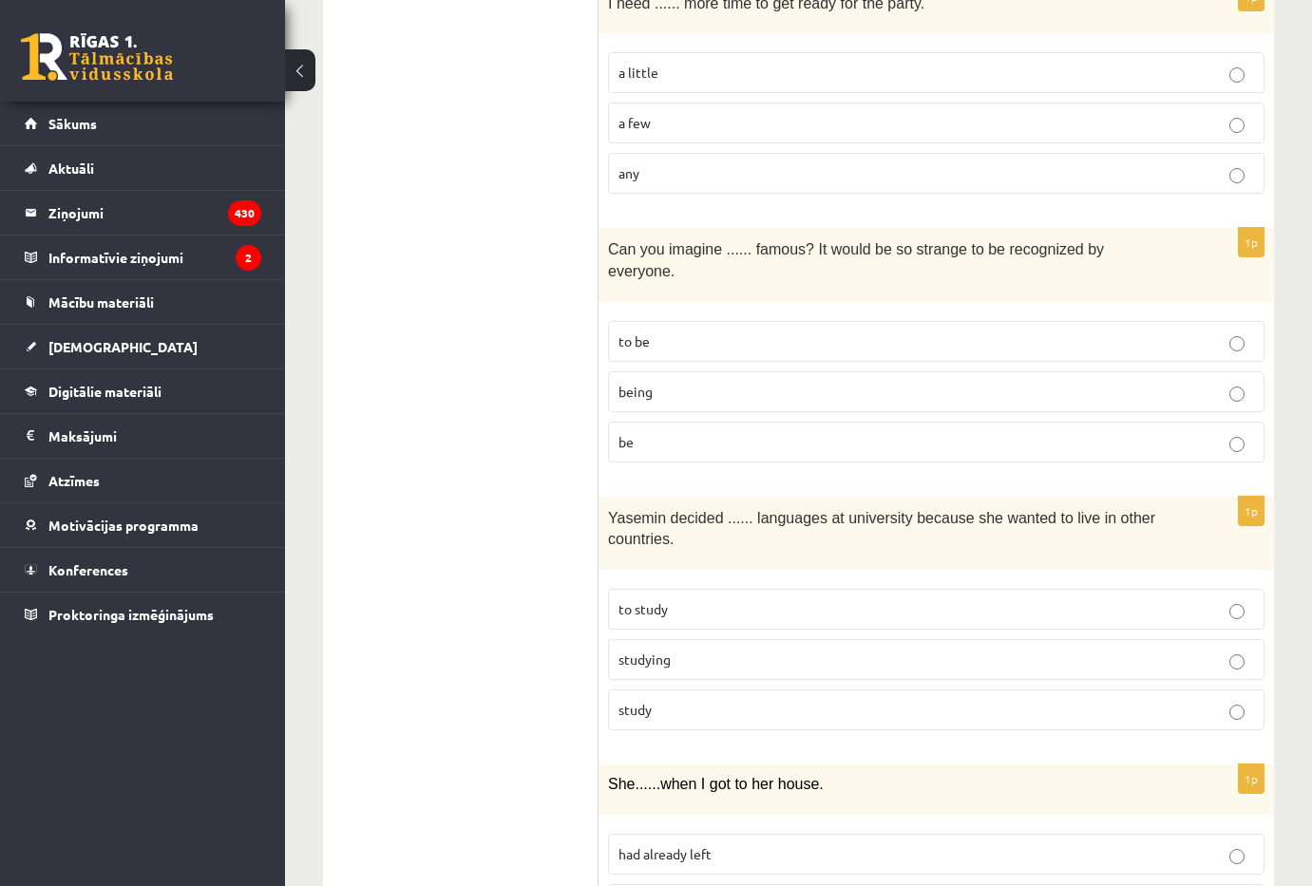
scroll to position [4470, 0]
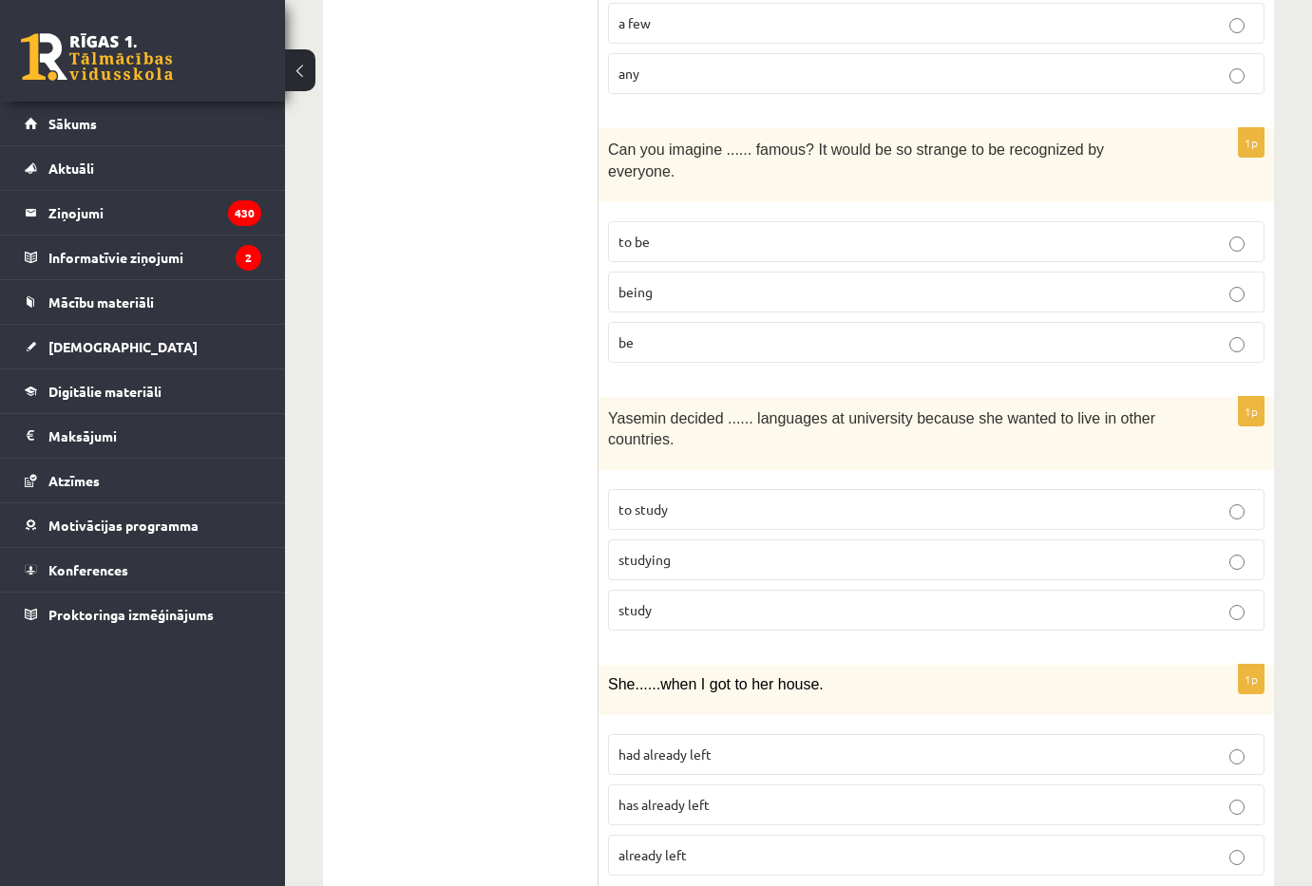
click at [714, 600] on p "study" at bounding box center [936, 610] width 636 height 20
click at [754, 745] on p "had already left" at bounding box center [936, 755] width 636 height 20
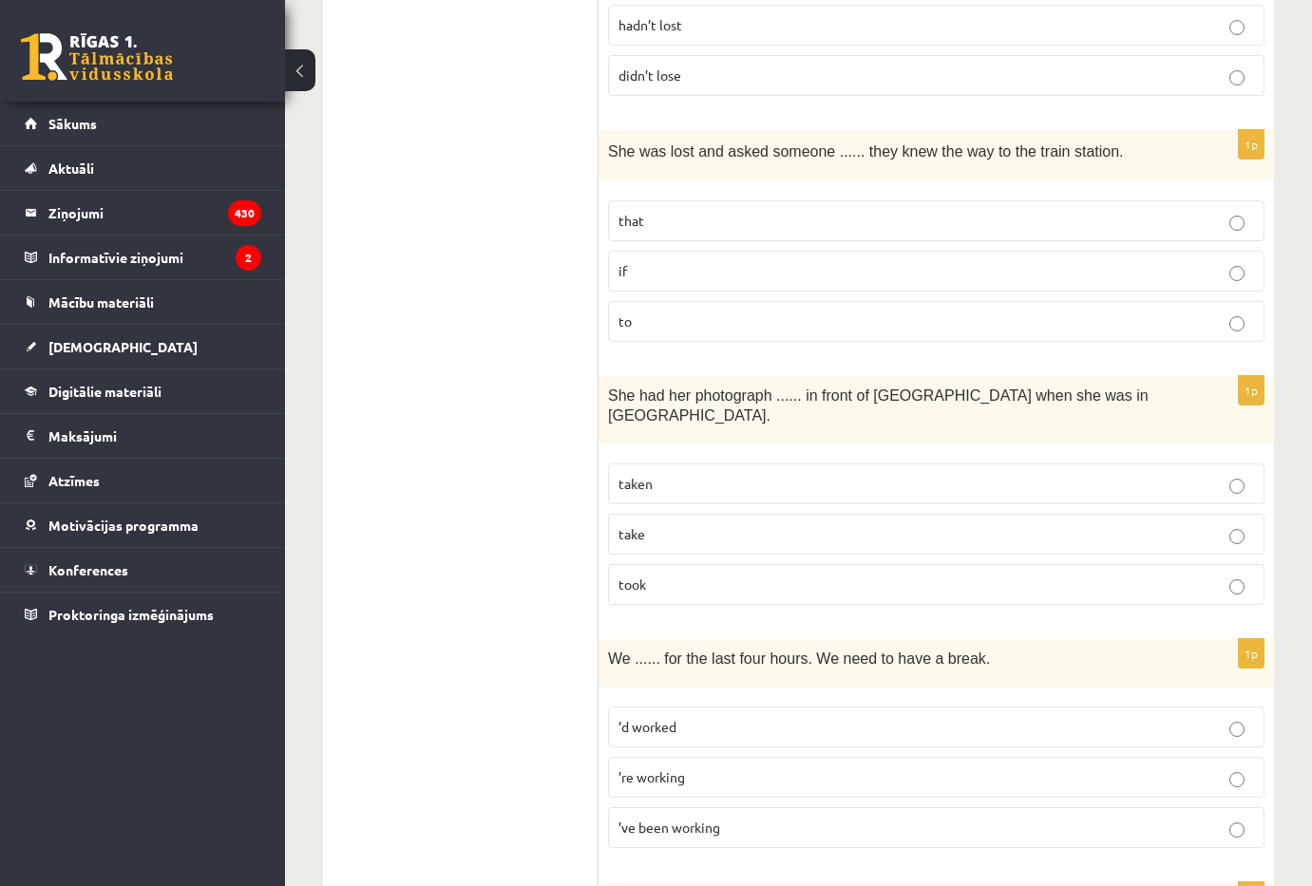
scroll to position [0, 0]
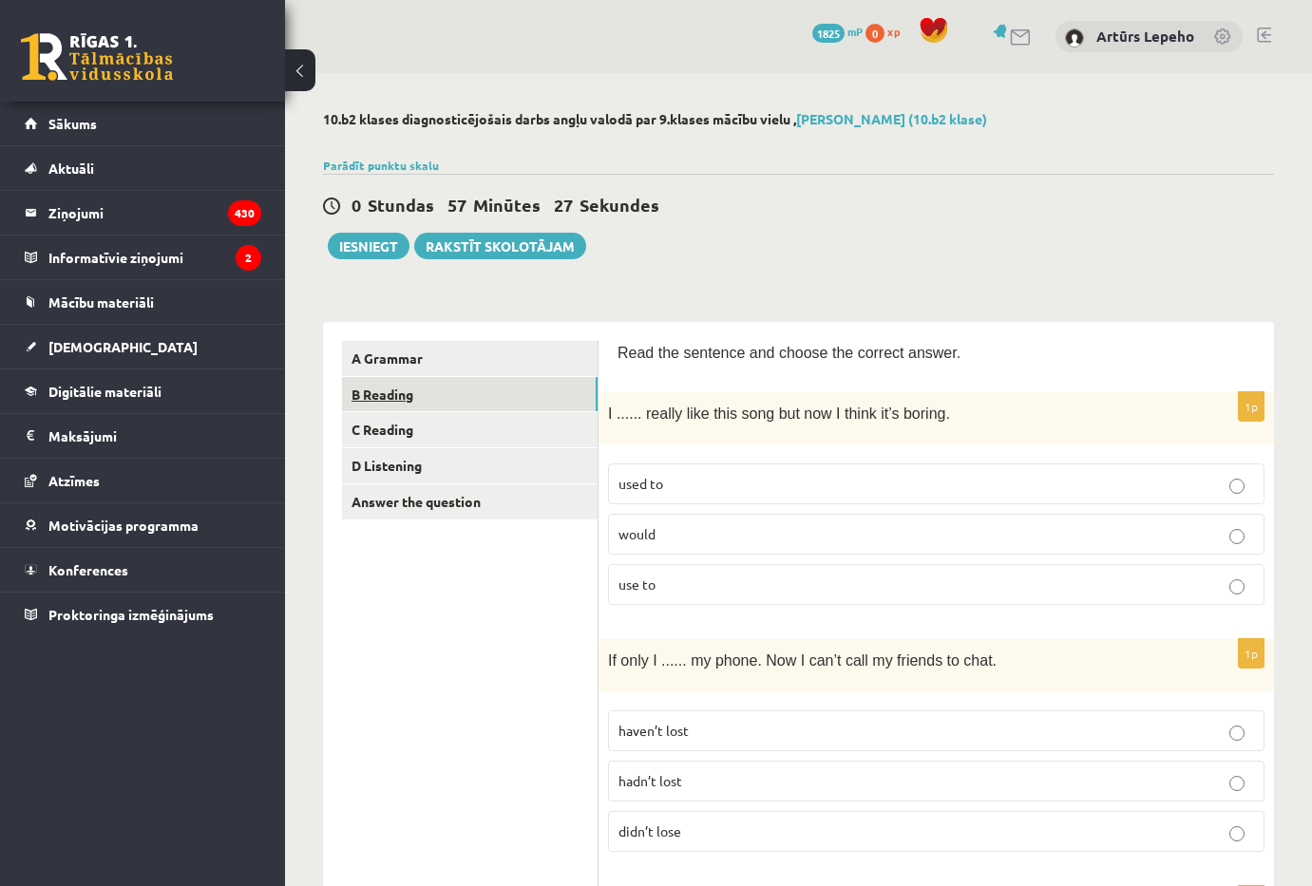
click at [456, 406] on link "B Reading" at bounding box center [470, 394] width 256 height 35
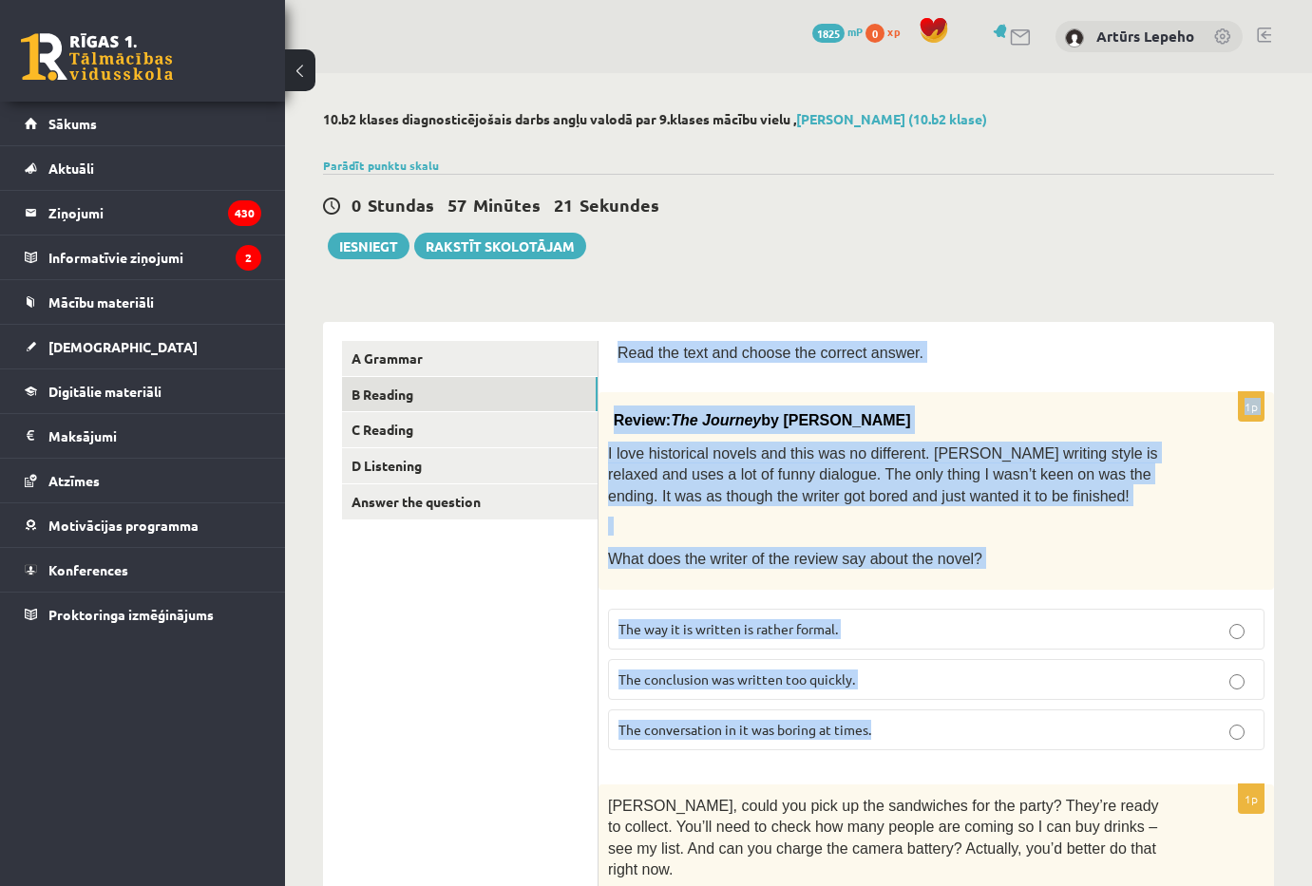
drag, startPoint x: 612, startPoint y: 350, endPoint x: 946, endPoint y: 729, distance: 505.5
copy form "Read the text and choose the correct answer. 1p Review: The Journey by Elizabet…"
click at [883, 692] on label "The conclusion was written too quickly." at bounding box center [936, 679] width 656 height 41
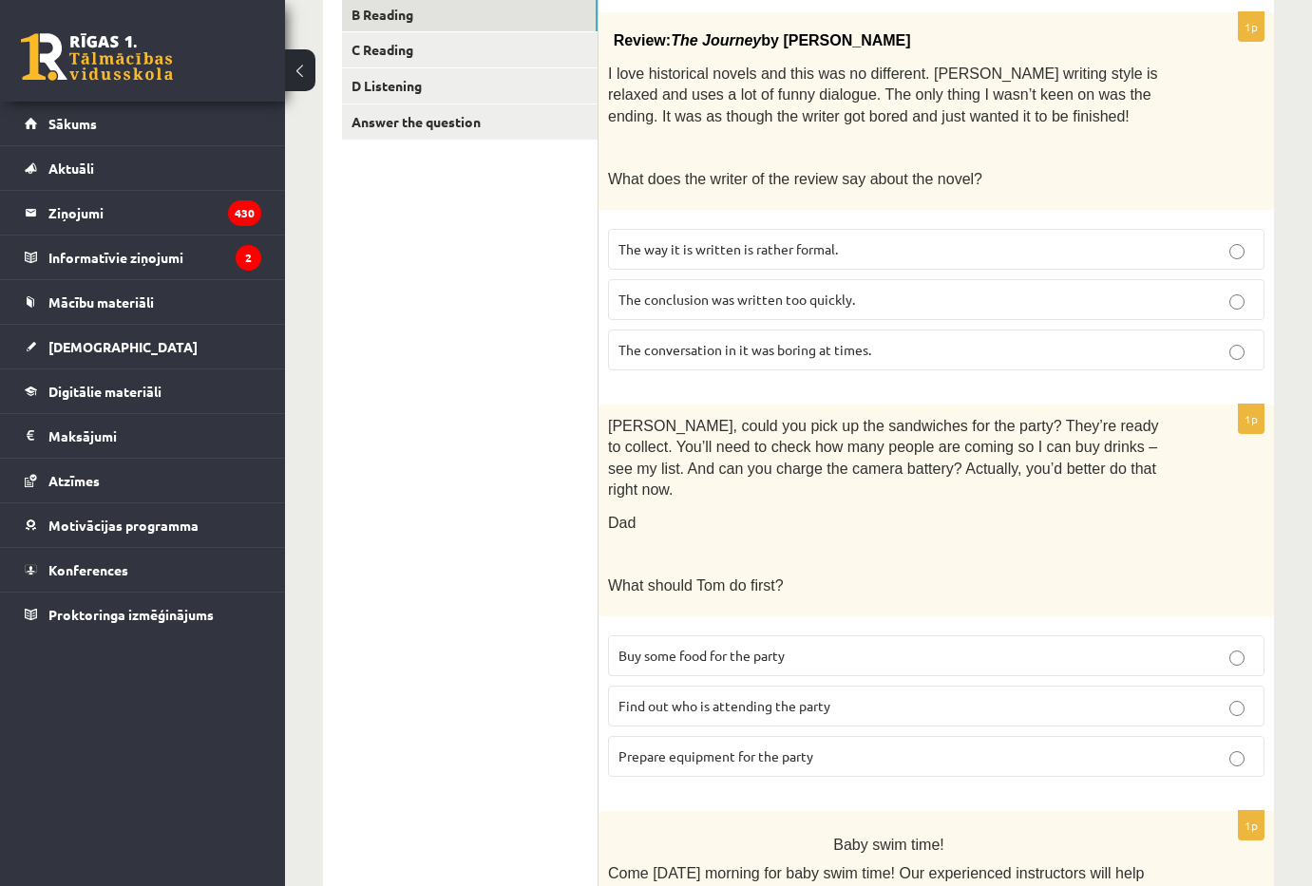
scroll to position [475, 0]
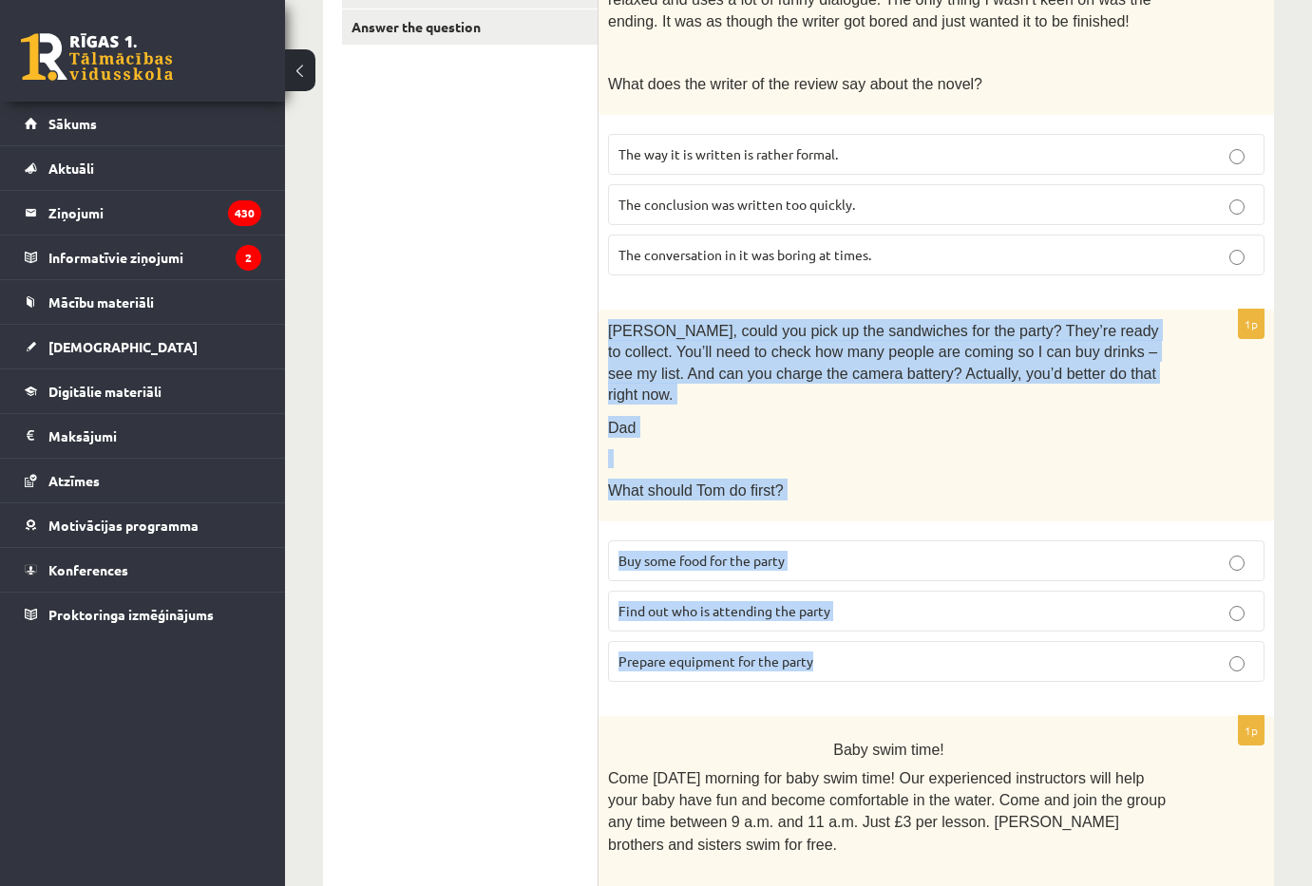
drag, startPoint x: 600, startPoint y: 320, endPoint x: 840, endPoint y: 666, distance: 420.6
click at [840, 666] on div "1p Tom, could you pick up the sandwiches for the party? They’re ready to collec…" at bounding box center [935, 504] width 675 height 388
copy div "Tom, could you pick up the sandwiches for the party? They’re ready to collect. …"
click at [774, 650] on label "Prepare equipment for the party" at bounding box center [936, 661] width 656 height 41
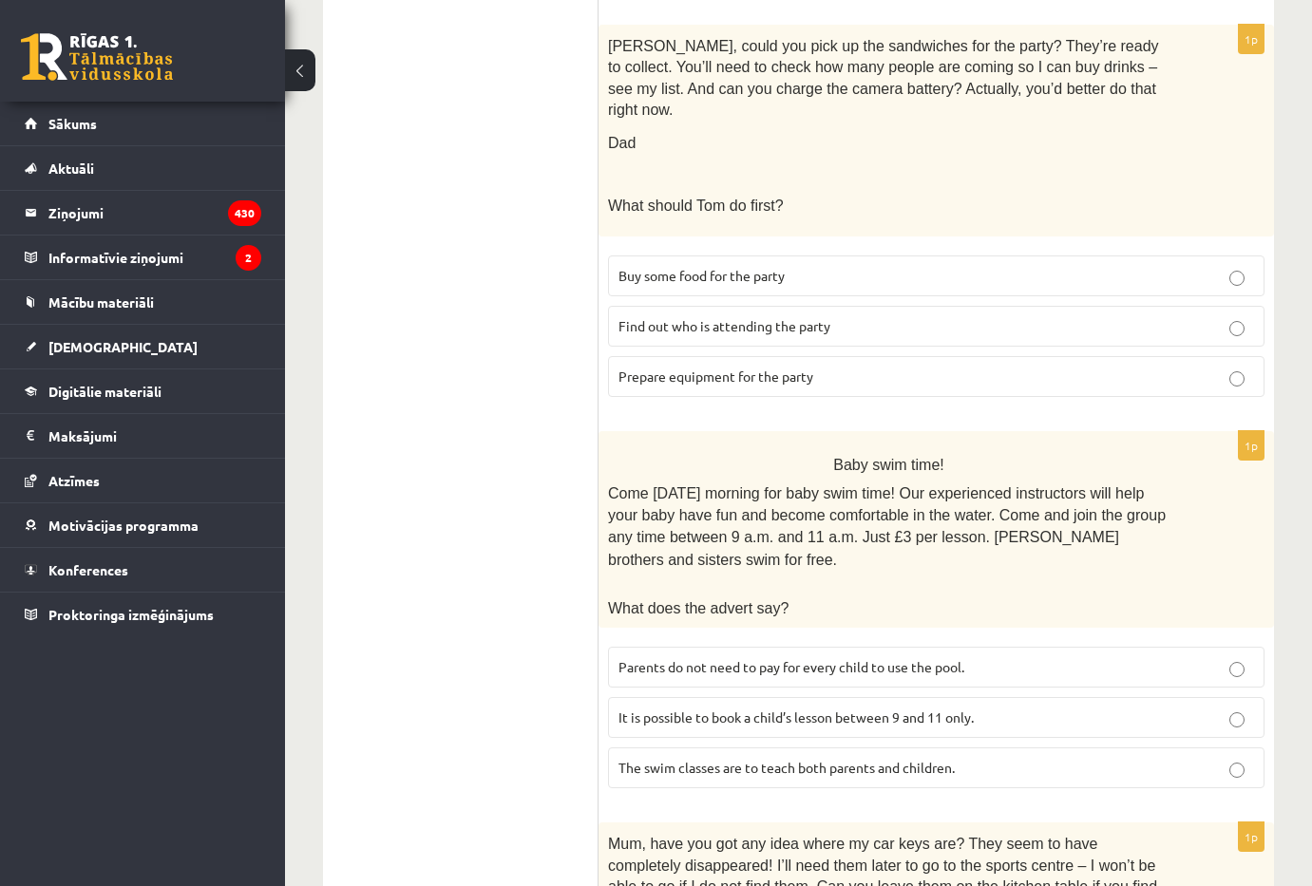
scroll to position [950, 0]
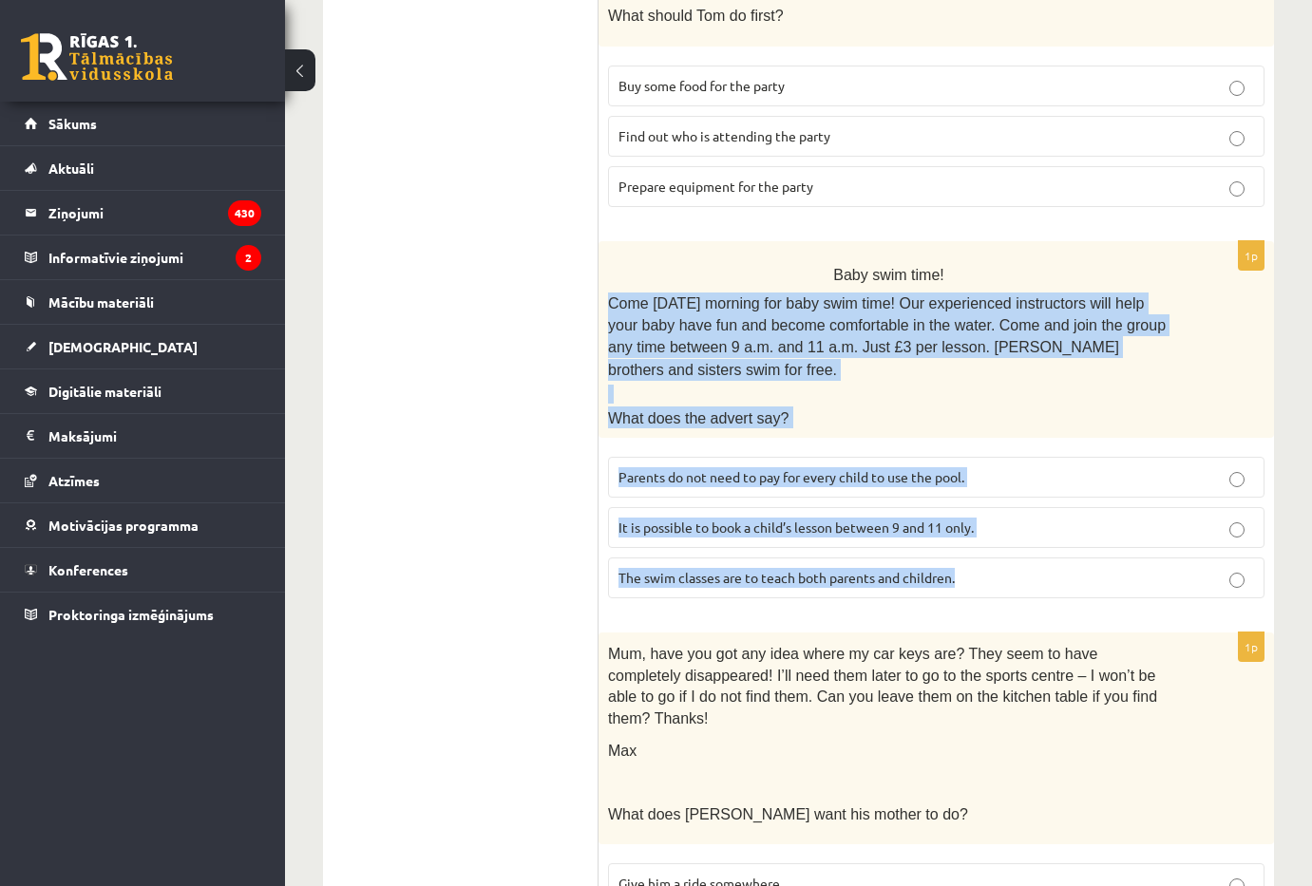
drag, startPoint x: 606, startPoint y: 267, endPoint x: 983, endPoint y: 562, distance: 479.1
click at [983, 562] on div "1p Baby swim time! Come on Sunday morning for baby swim time! Our experienced i…" at bounding box center [935, 427] width 675 height 372
copy div "Come on Sunday morning for baby swim time! Our experienced instructors will hel…"
click at [762, 457] on label "Parents do not need to pay for every child to use the pool." at bounding box center [936, 477] width 656 height 41
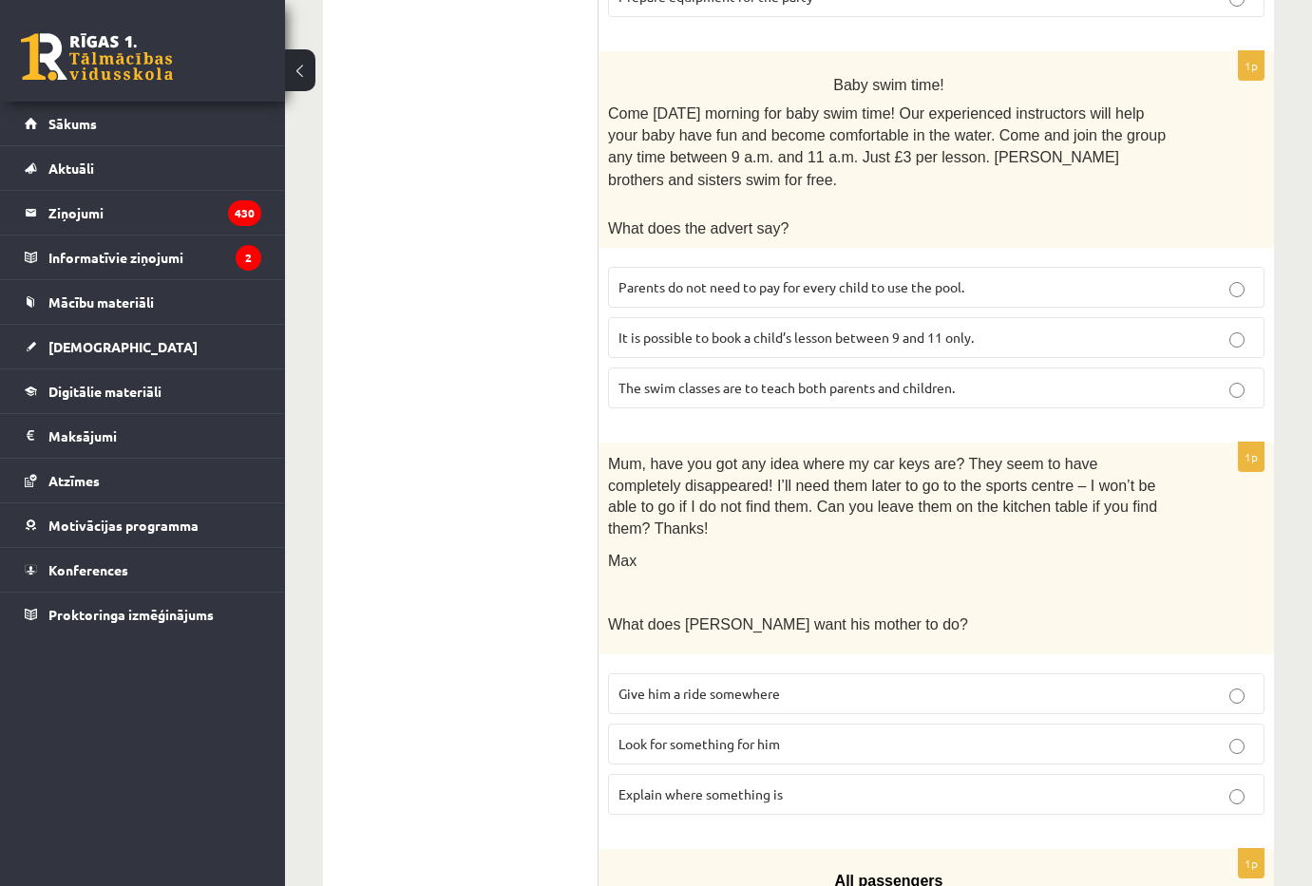
scroll to position [1235, 0]
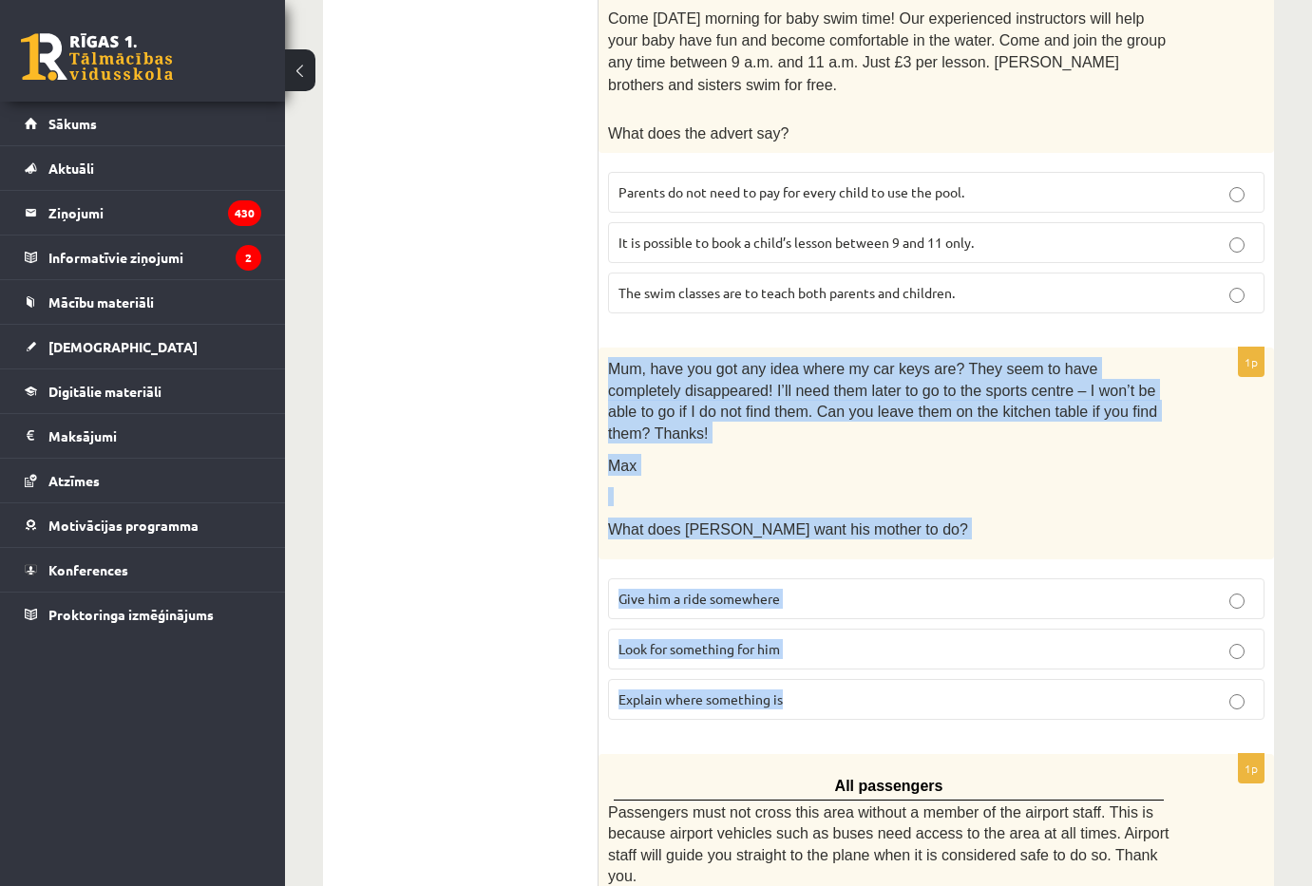
drag, startPoint x: 606, startPoint y: 317, endPoint x: 805, endPoint y: 625, distance: 366.3
click at [805, 625] on div "1p Mum, have you got any idea where my car keys are? They seem to have complete…" at bounding box center [935, 542] width 675 height 388
copy div "Mum, have you got any idea where my car keys are? They seem to have completely …"
click at [724, 629] on label "Look for something for him" at bounding box center [936, 649] width 656 height 41
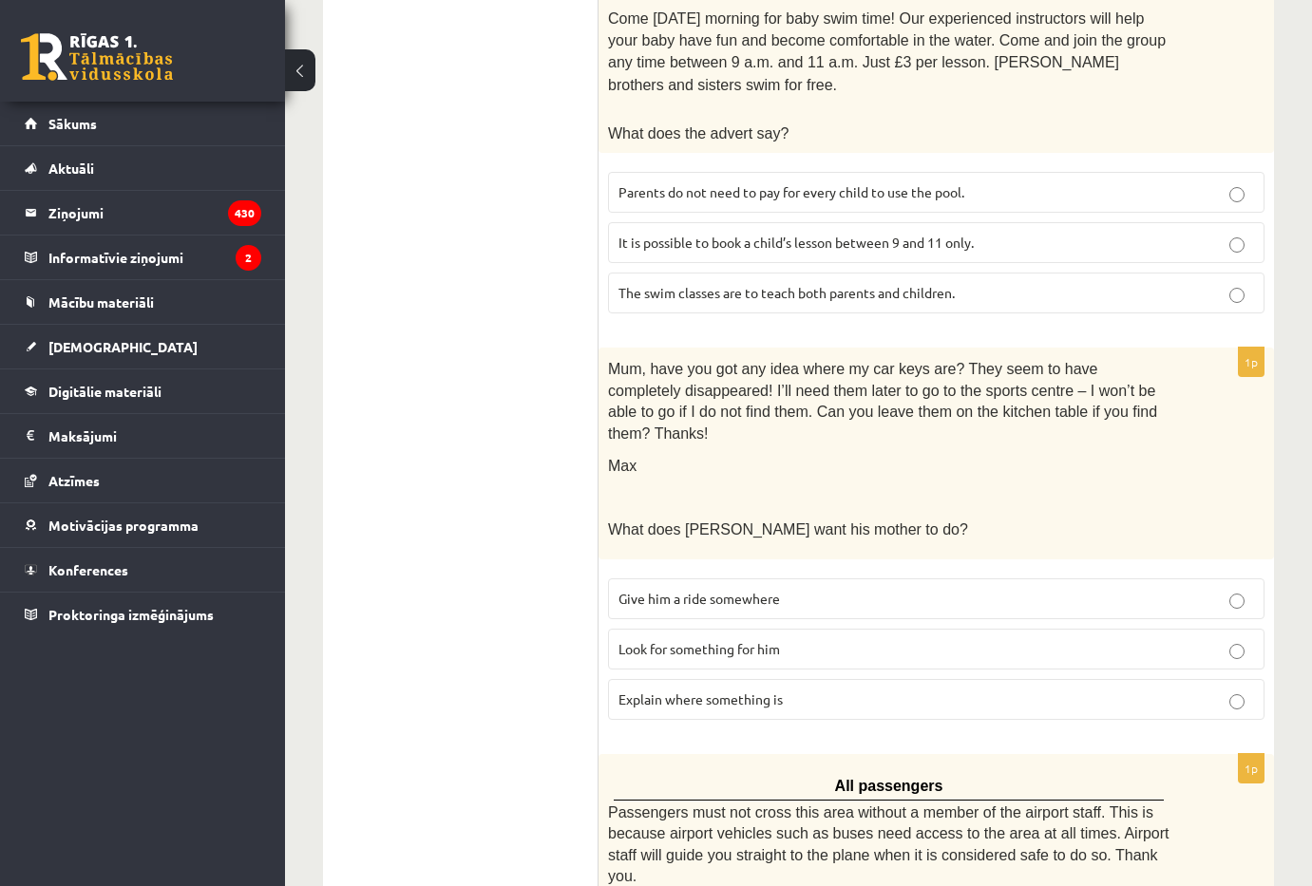
scroll to position [1710, 0]
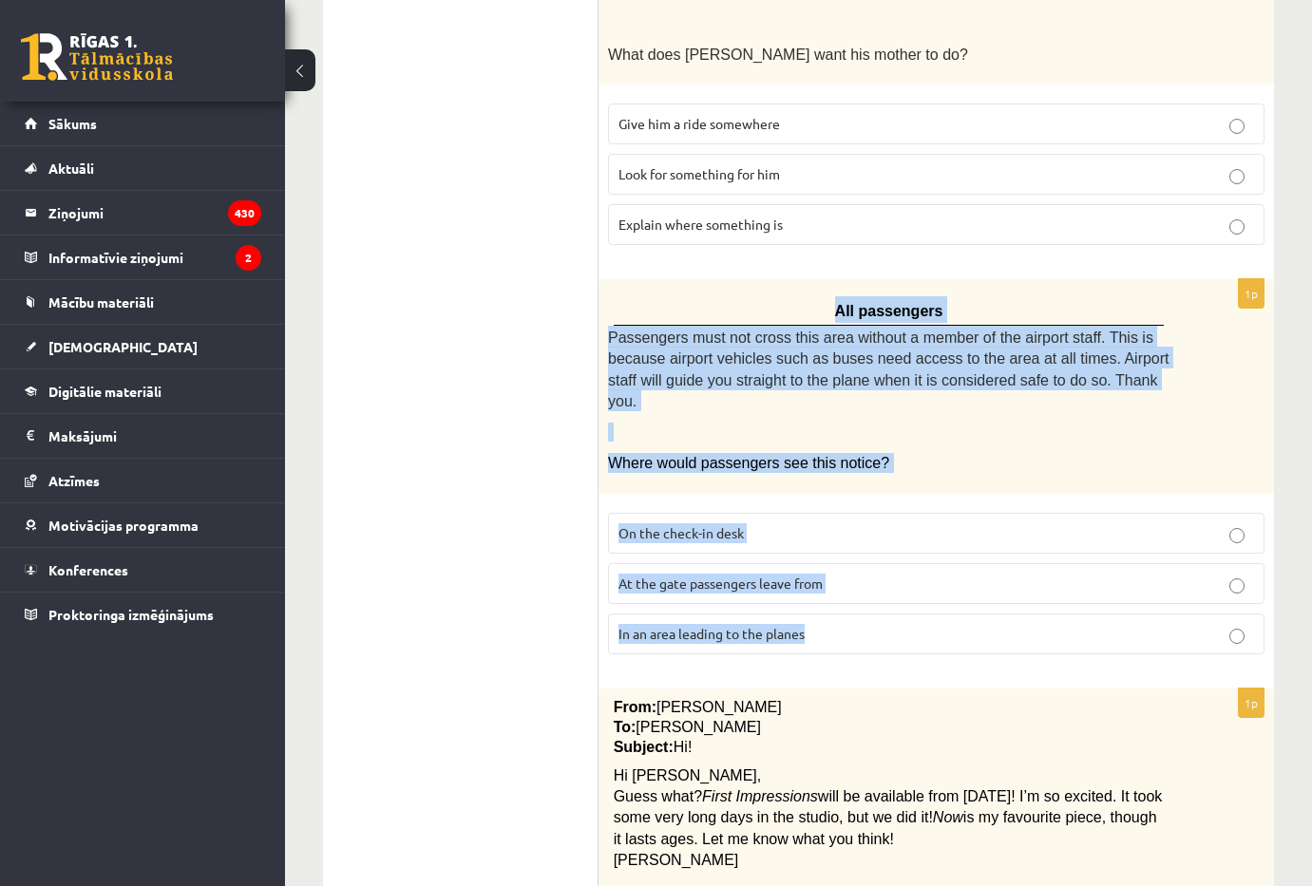
drag, startPoint x: 653, startPoint y: 296, endPoint x: 866, endPoint y: 545, distance: 328.1
click at [866, 545] on div "1p All passengers Passengers must not cross this area without a member of the a…" at bounding box center [935, 473] width 675 height 389
copy div "All passengers Passengers must not cross this area without a member of the airp…"
click at [881, 614] on label "In an area leading to the planes" at bounding box center [936, 634] width 656 height 41
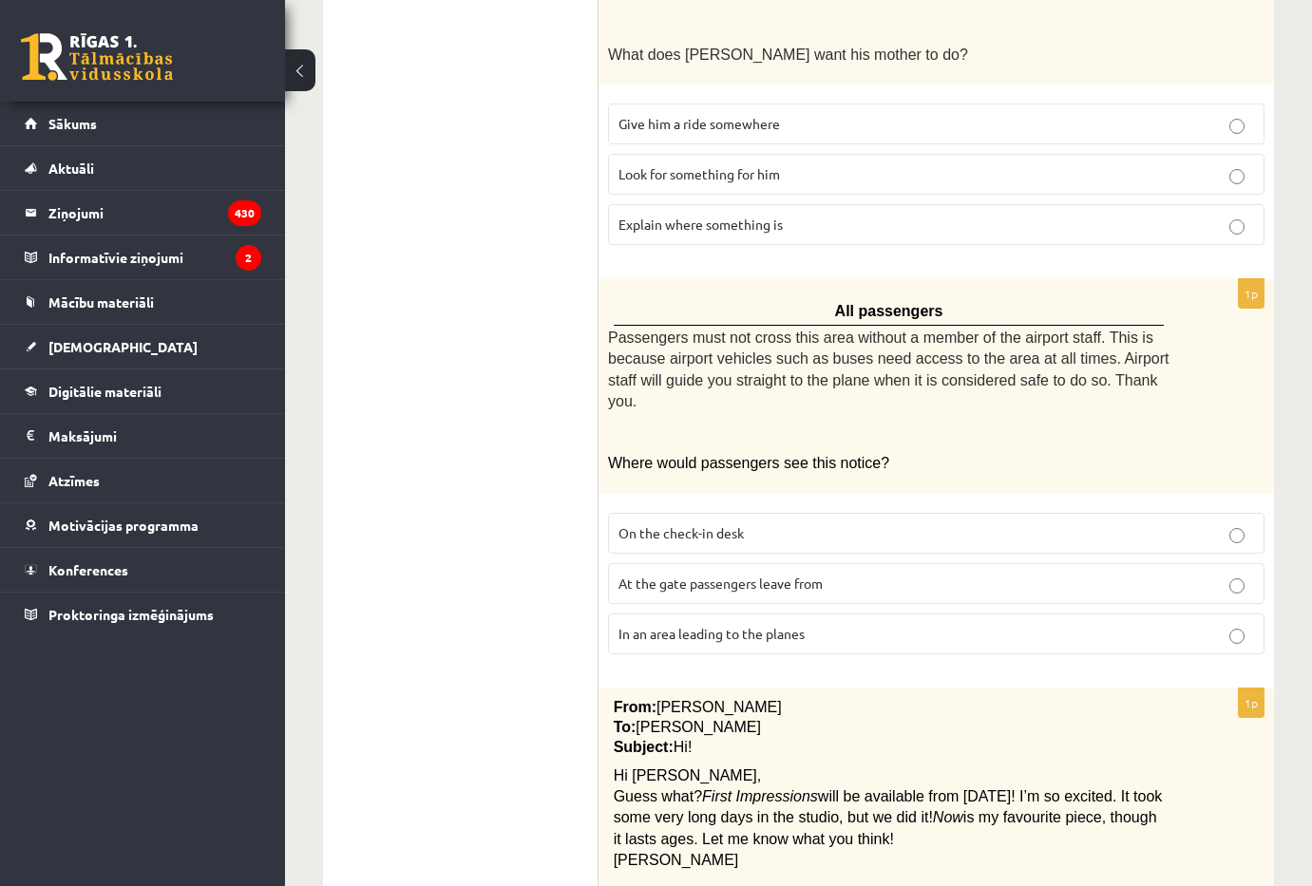
scroll to position [1907, 0]
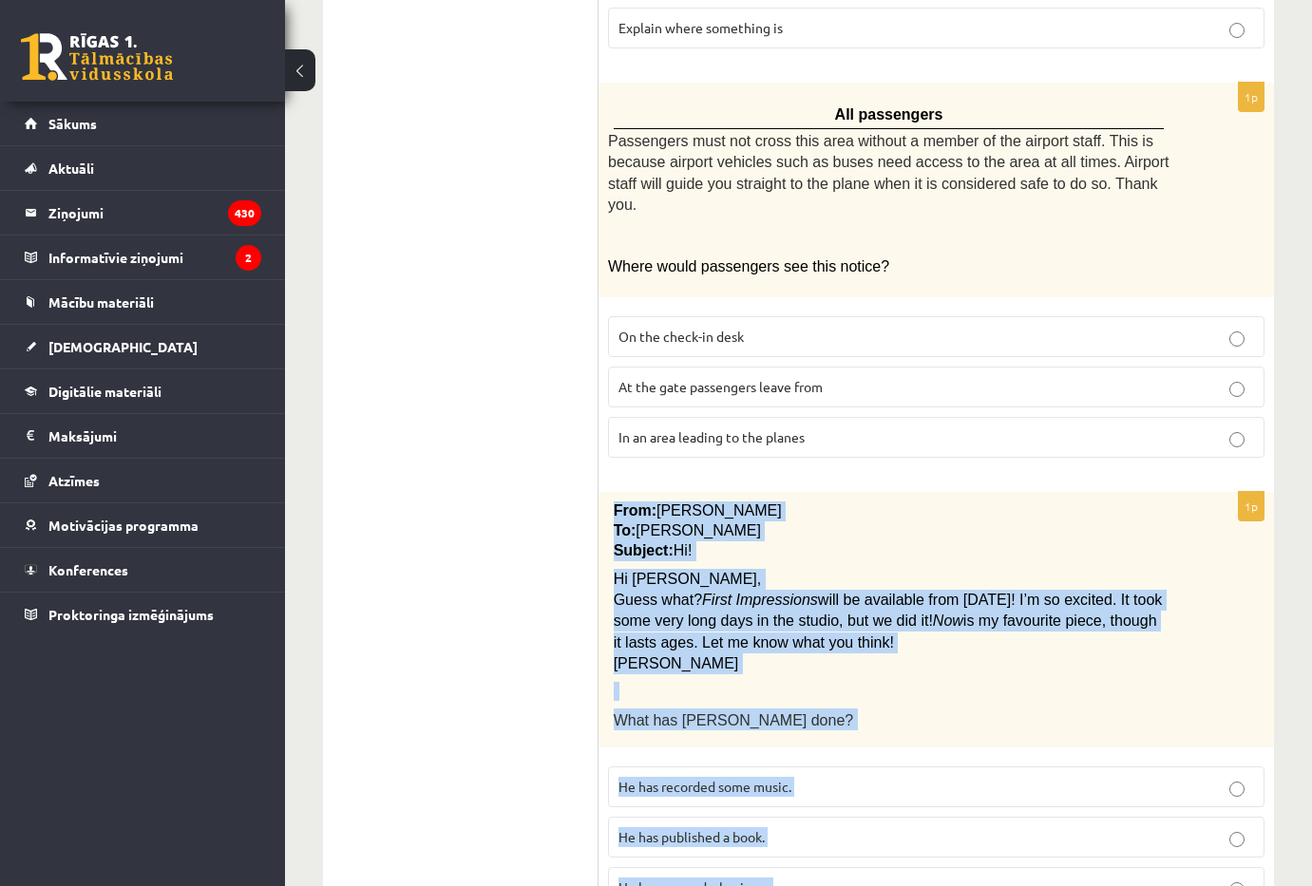
drag, startPoint x: 601, startPoint y: 409, endPoint x: 872, endPoint y: 768, distance: 449.0
click at [874, 769] on div "1p From: Pete To: Cathy Subject: Hi! Hi Cathy, Guess what? First Impressions wi…" at bounding box center [935, 707] width 675 height 431
copy div "From: Pete To: Cathy Subject: Hi! Hi Cathy, Guess what? First Impressions will …"
click at [742, 767] on label "He has recorded some music." at bounding box center [936, 787] width 656 height 41
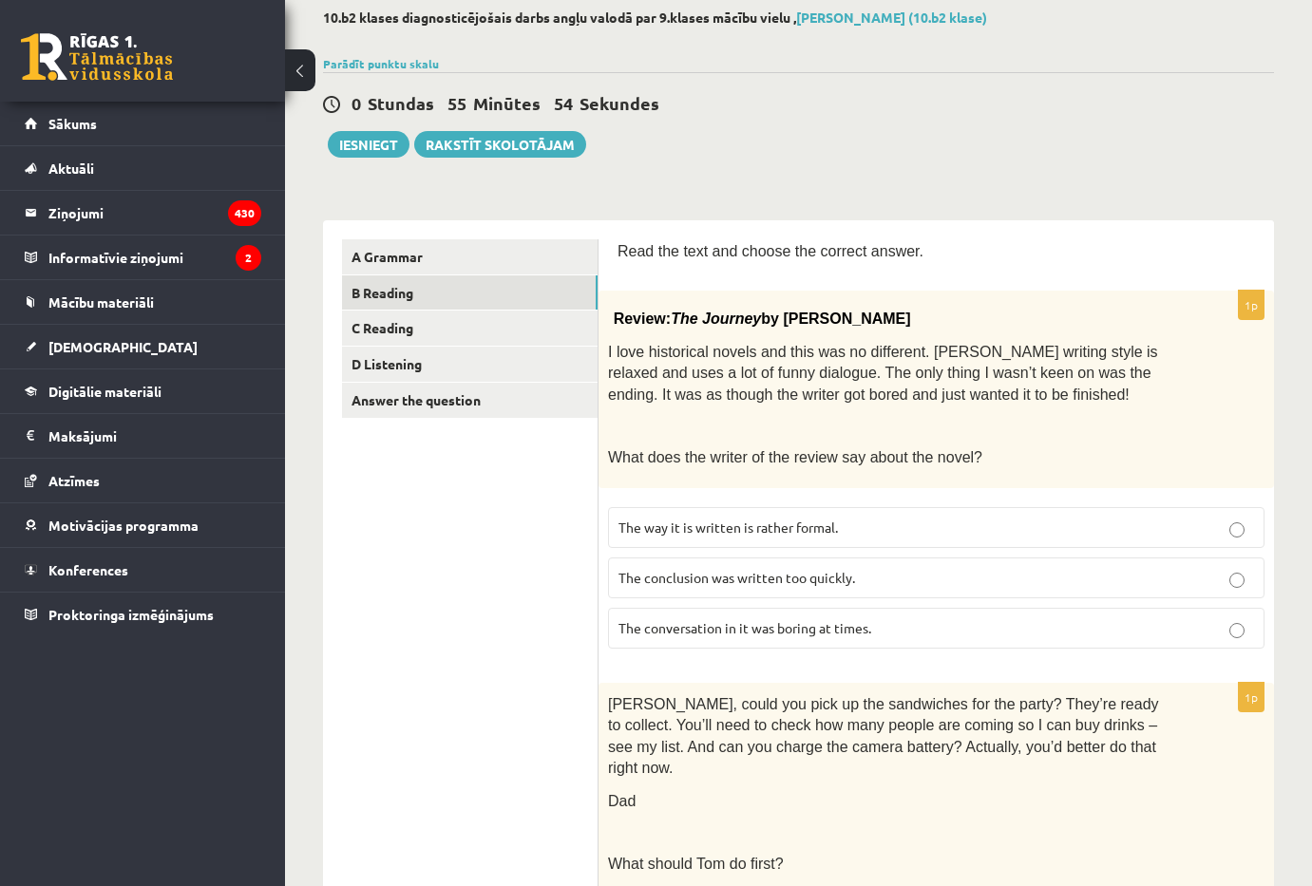
scroll to position [0, 0]
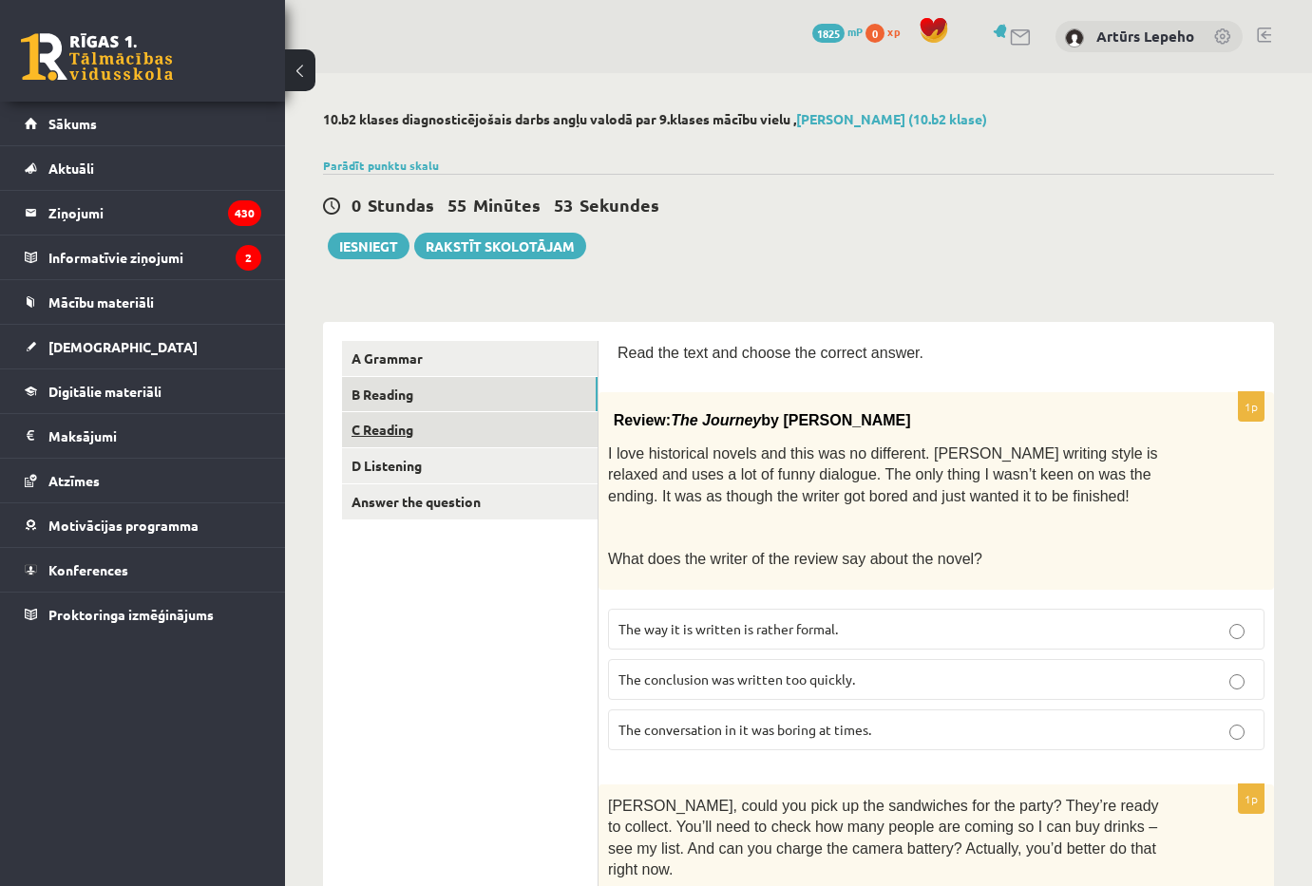
click at [462, 438] on link "C Reading" at bounding box center [470, 429] width 256 height 35
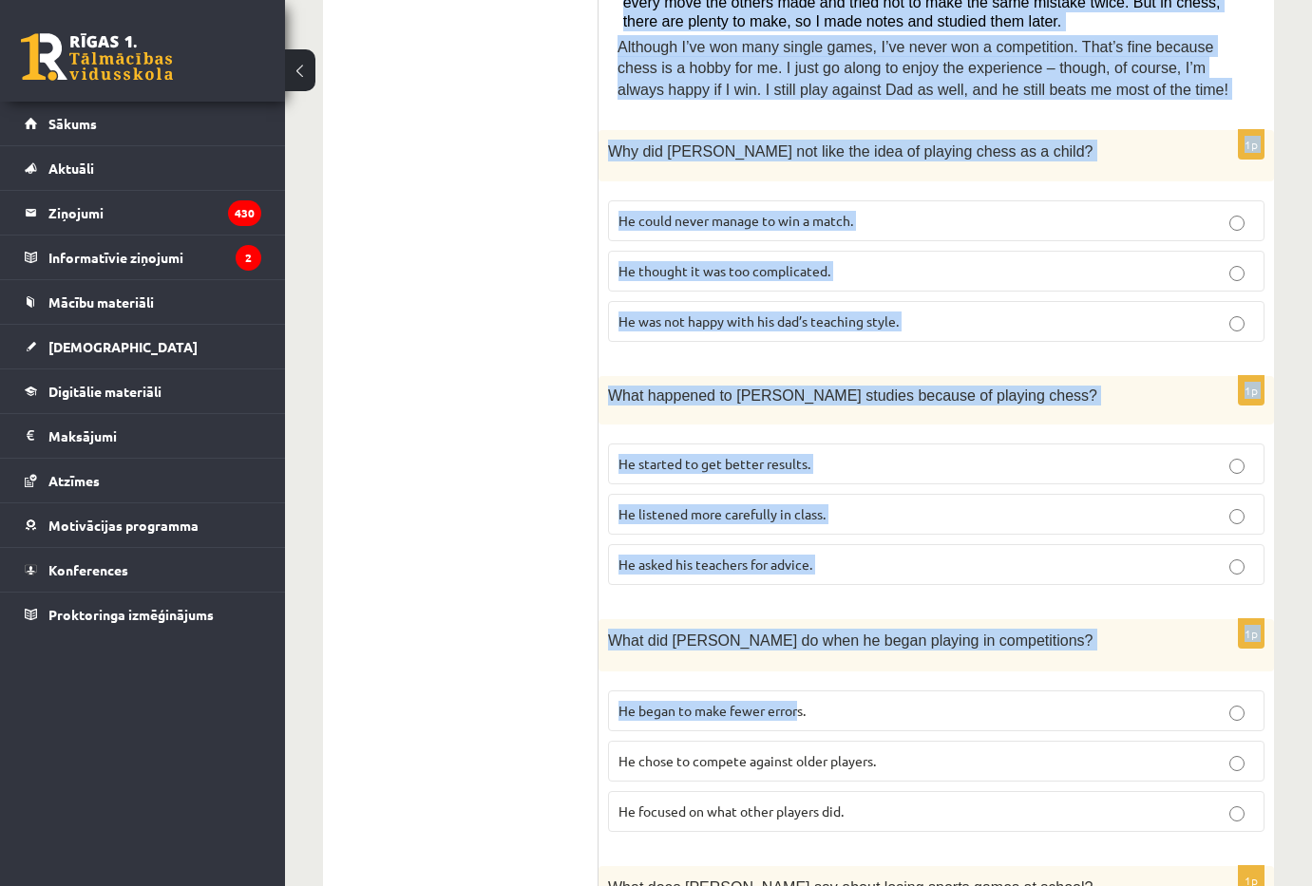
scroll to position [1613, 0]
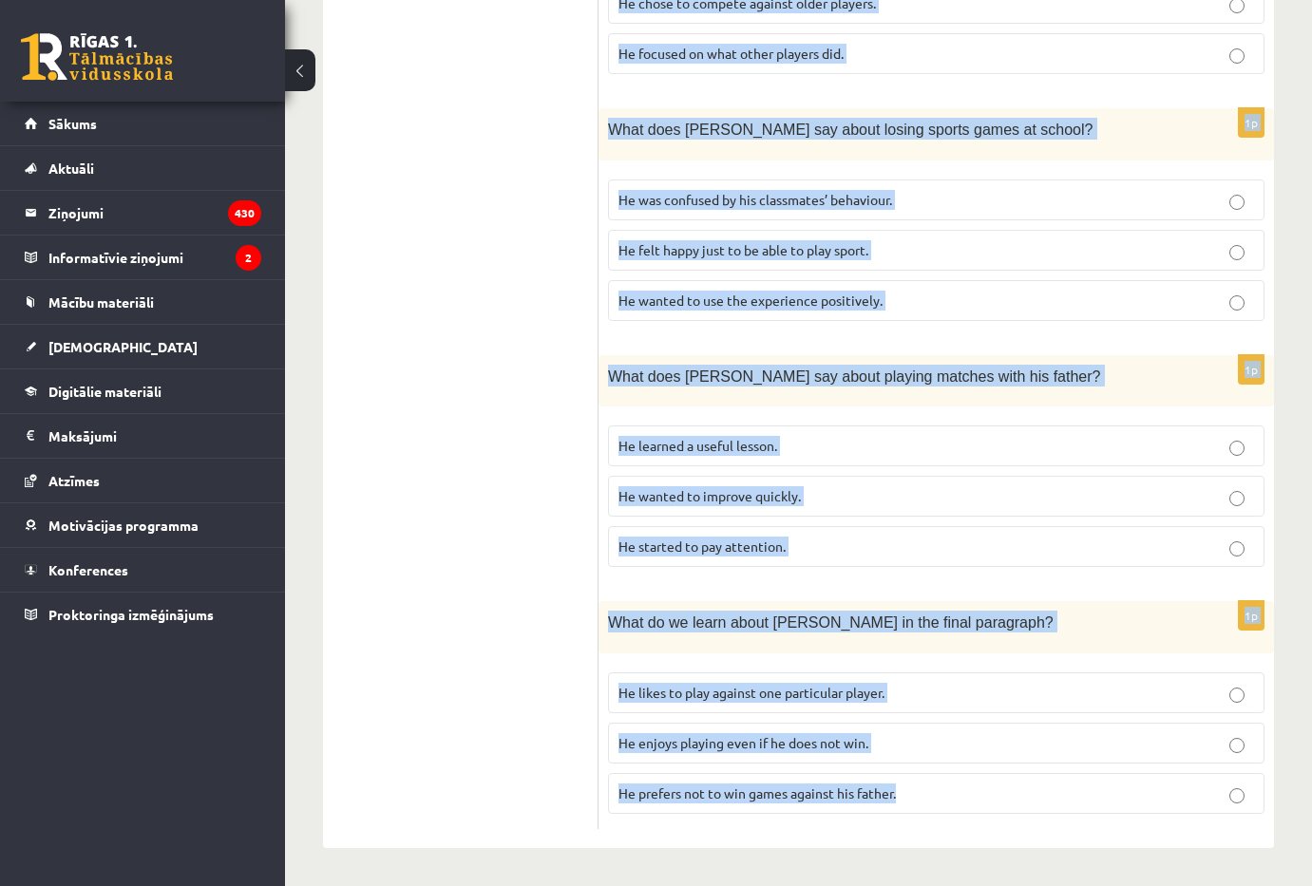
drag, startPoint x: 617, startPoint y: 150, endPoint x: 975, endPoint y: 833, distance: 770.8
copy form "Read the article about chess and choose the correct answer for each question. P…"
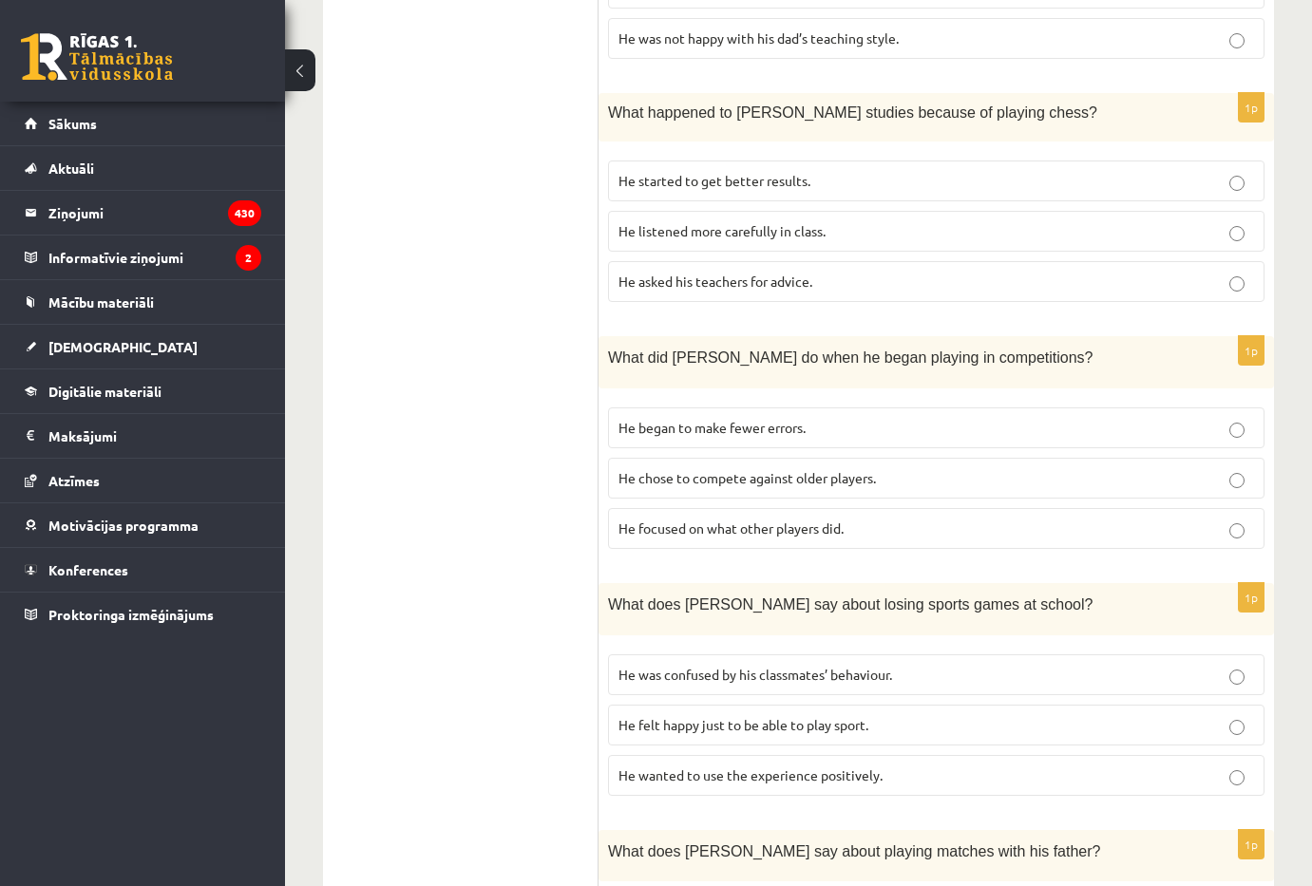
drag, startPoint x: 499, startPoint y: 527, endPoint x: 518, endPoint y: 538, distance: 21.7
click at [499, 525] on ul "A Grammar B Reading C Reading D Listening Answer the question" at bounding box center [470, 253] width 256 height 2101
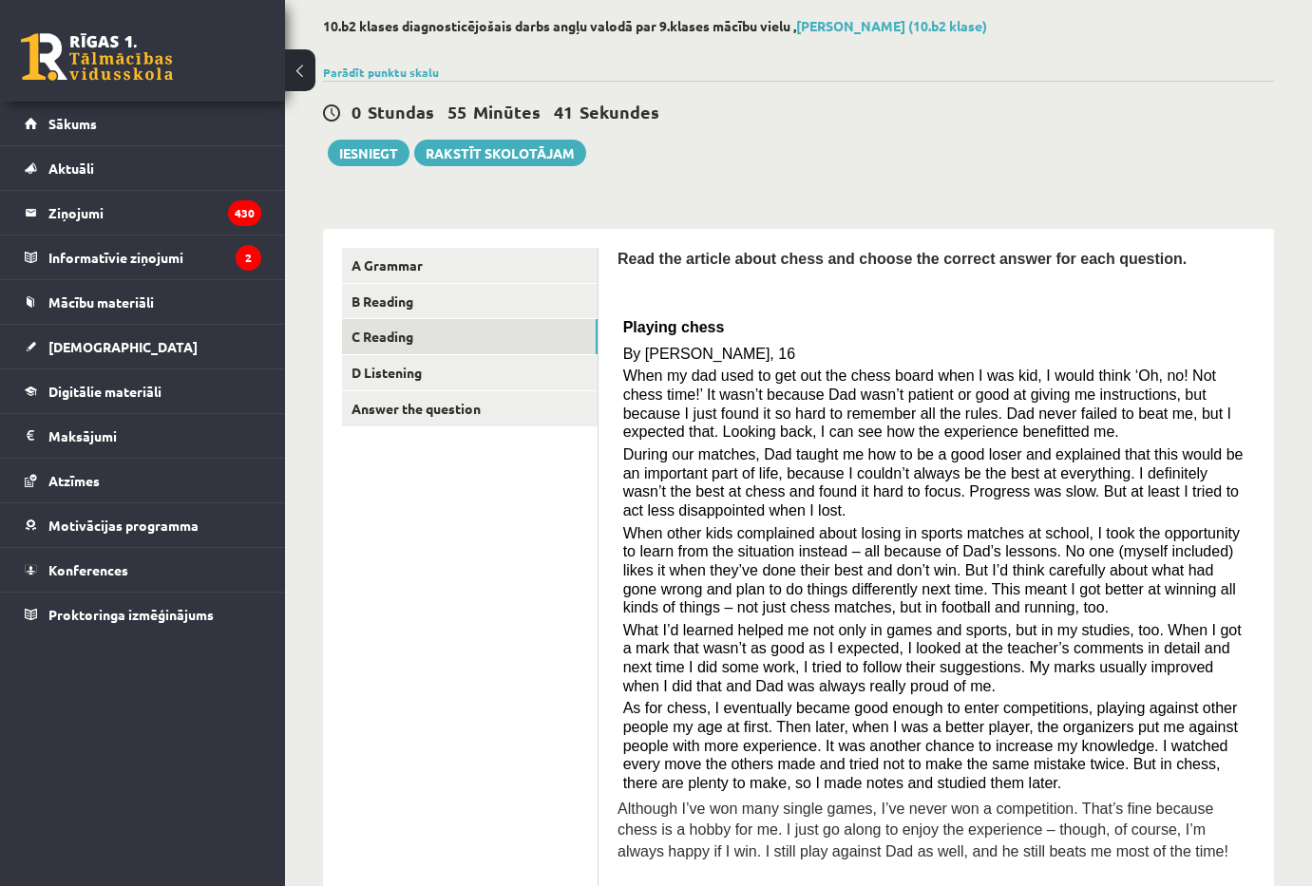
scroll to position [568, 0]
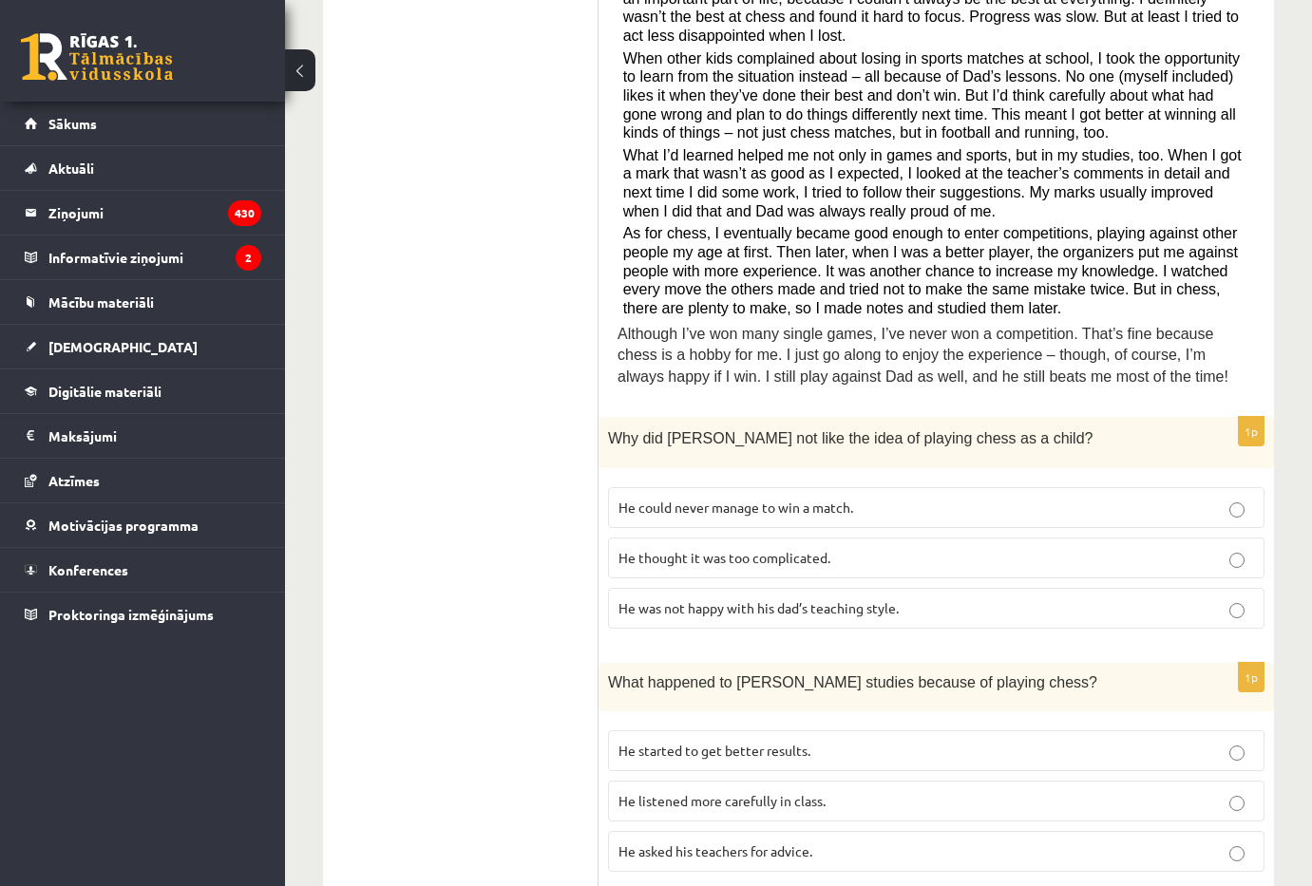
drag, startPoint x: 784, startPoint y: 564, endPoint x: 833, endPoint y: 590, distance: 55.7
click at [785, 566] on p "He thought it was too complicated." at bounding box center [936, 558] width 636 height 20
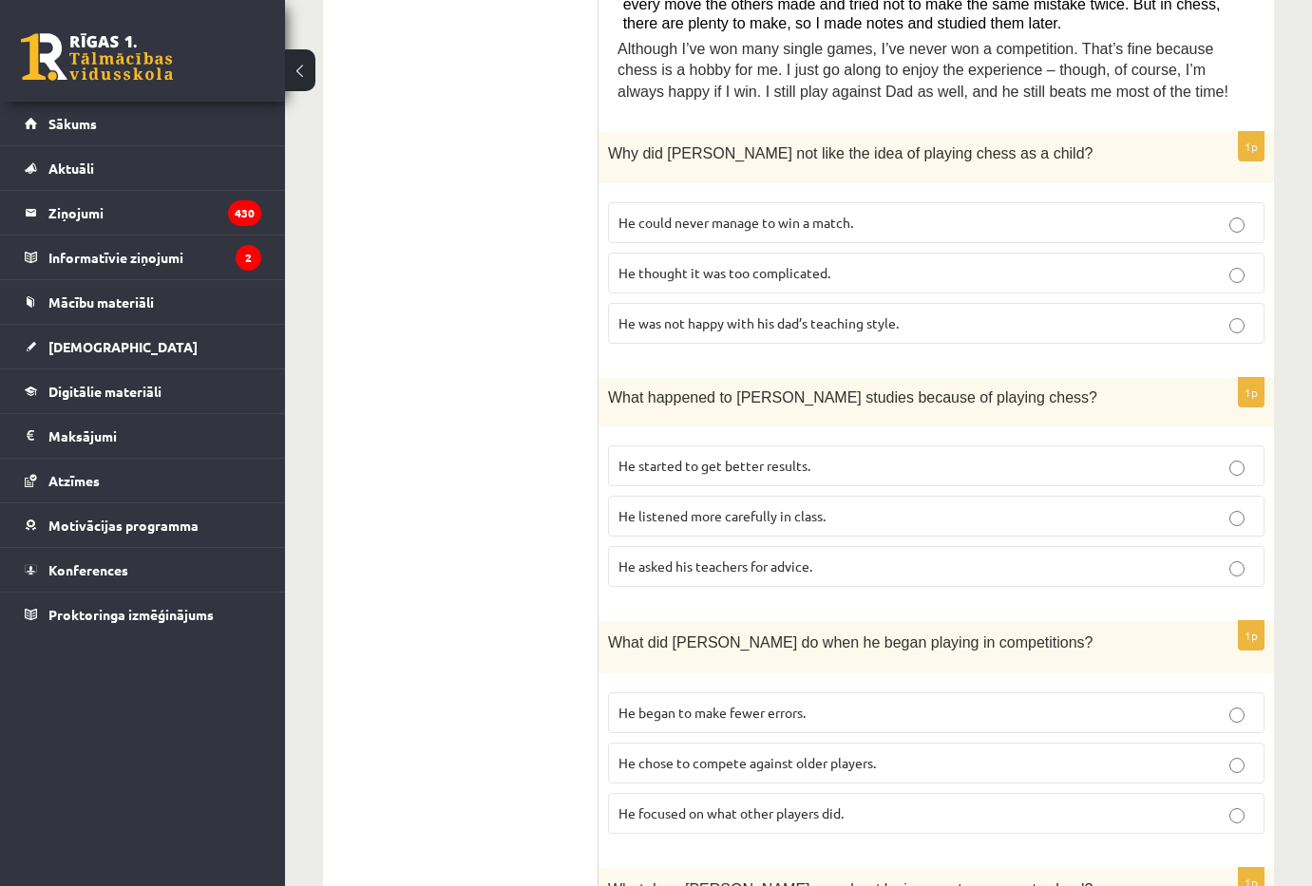
scroll to position [948, 0]
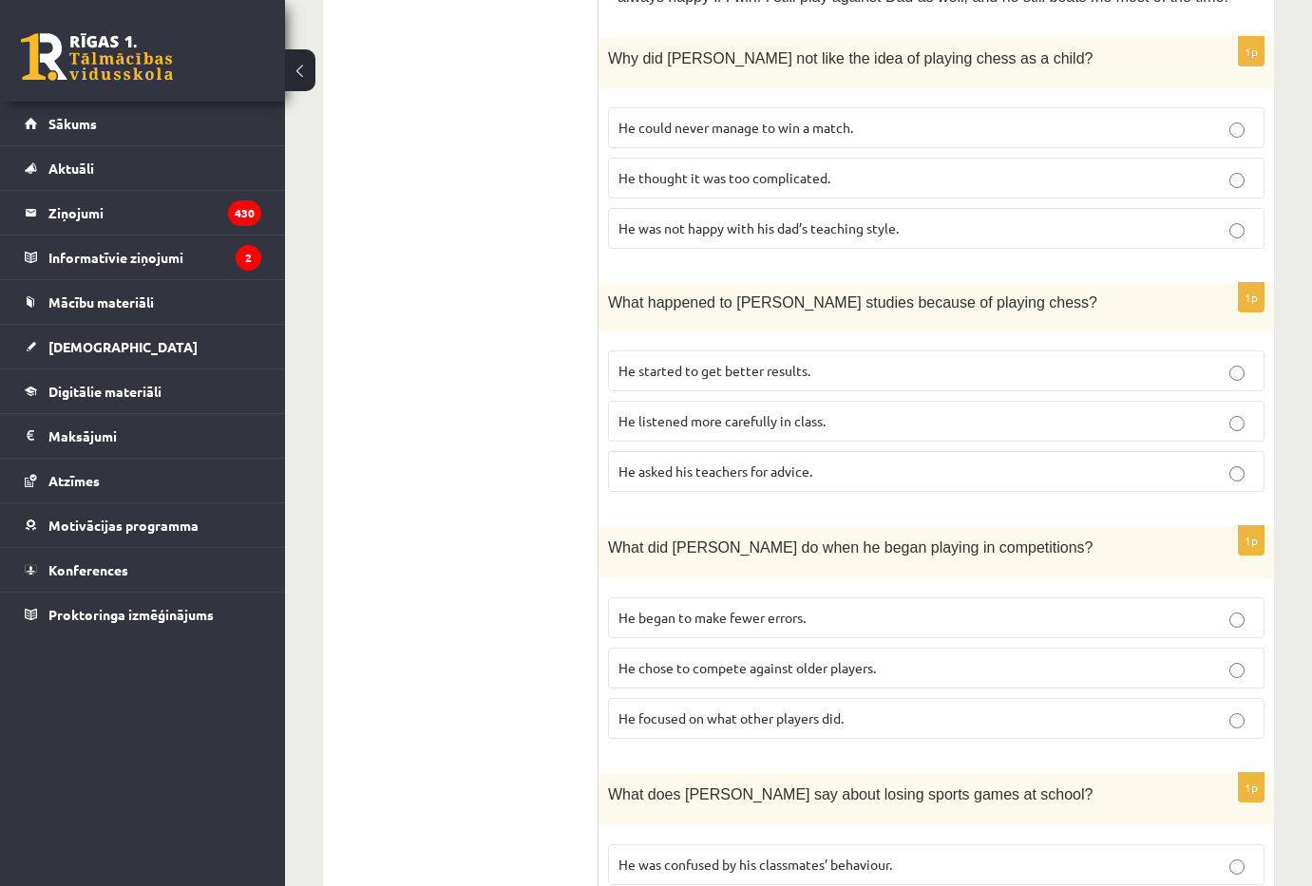
click at [798, 384] on label "He started to get better results." at bounding box center [936, 371] width 656 height 41
click at [891, 737] on label "He focused on what other players did." at bounding box center [936, 718] width 656 height 41
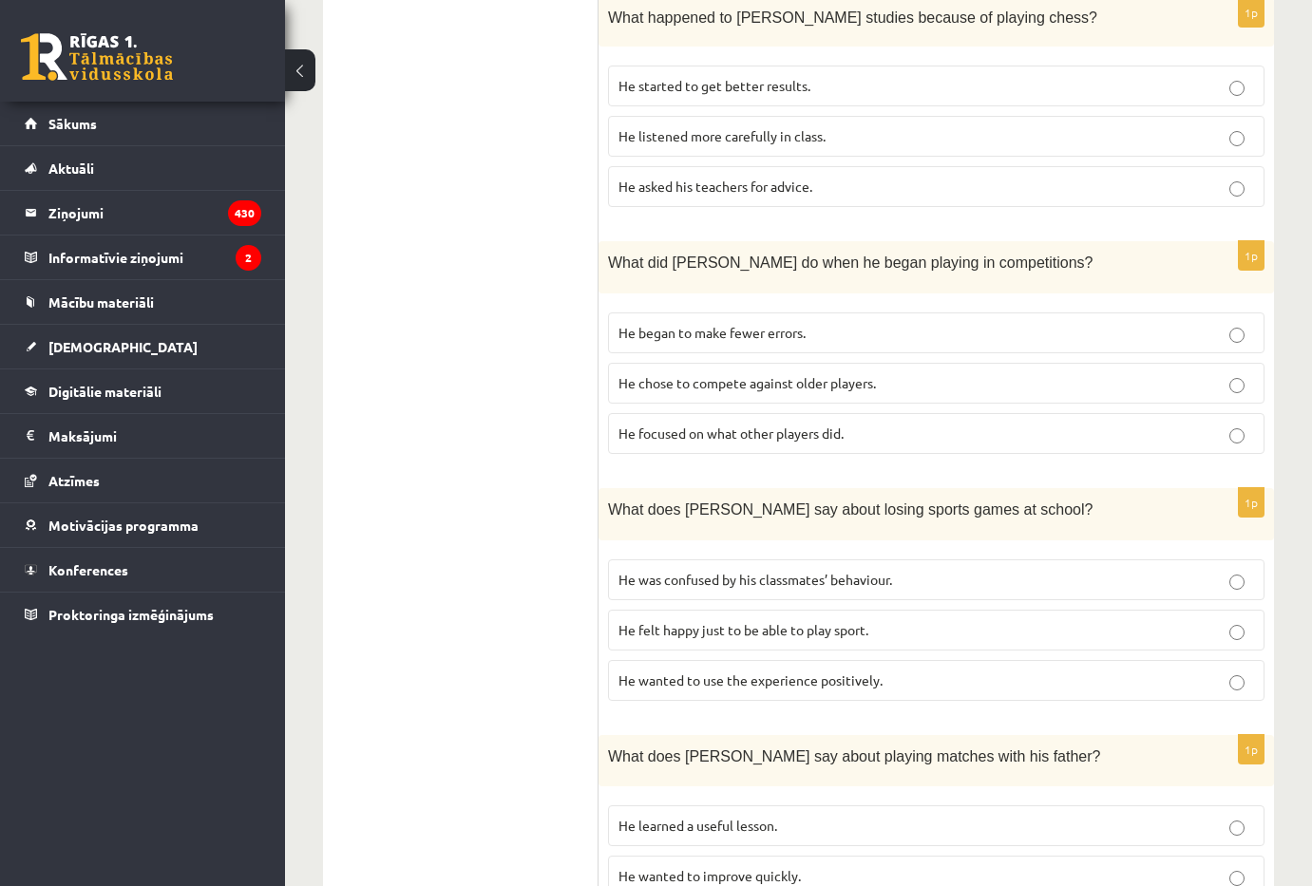
scroll to position [1328, 0]
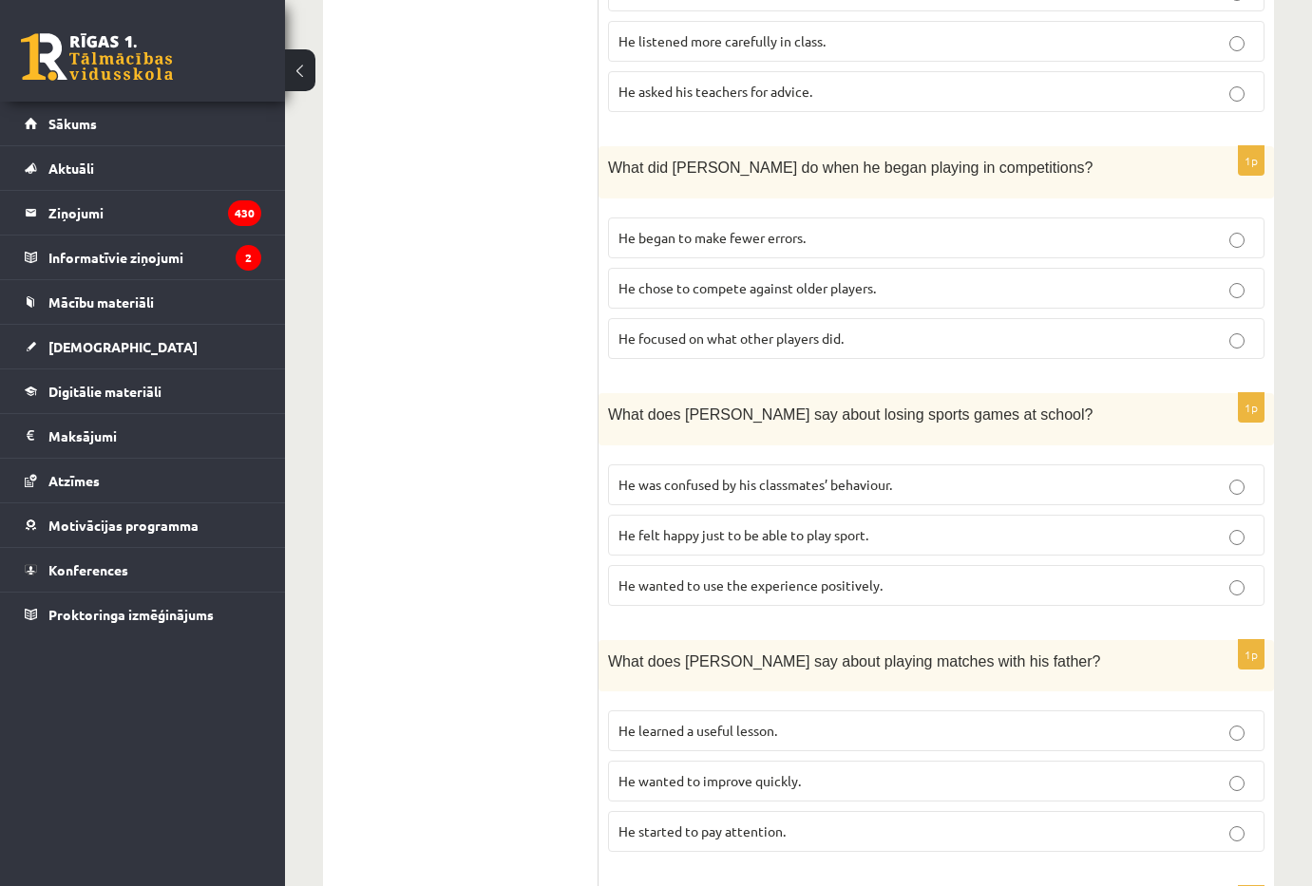
click at [842, 604] on label "He wanted to use the experience positively." at bounding box center [936, 585] width 656 height 41
click at [771, 742] on label "He learned a useful lesson." at bounding box center [936, 731] width 656 height 41
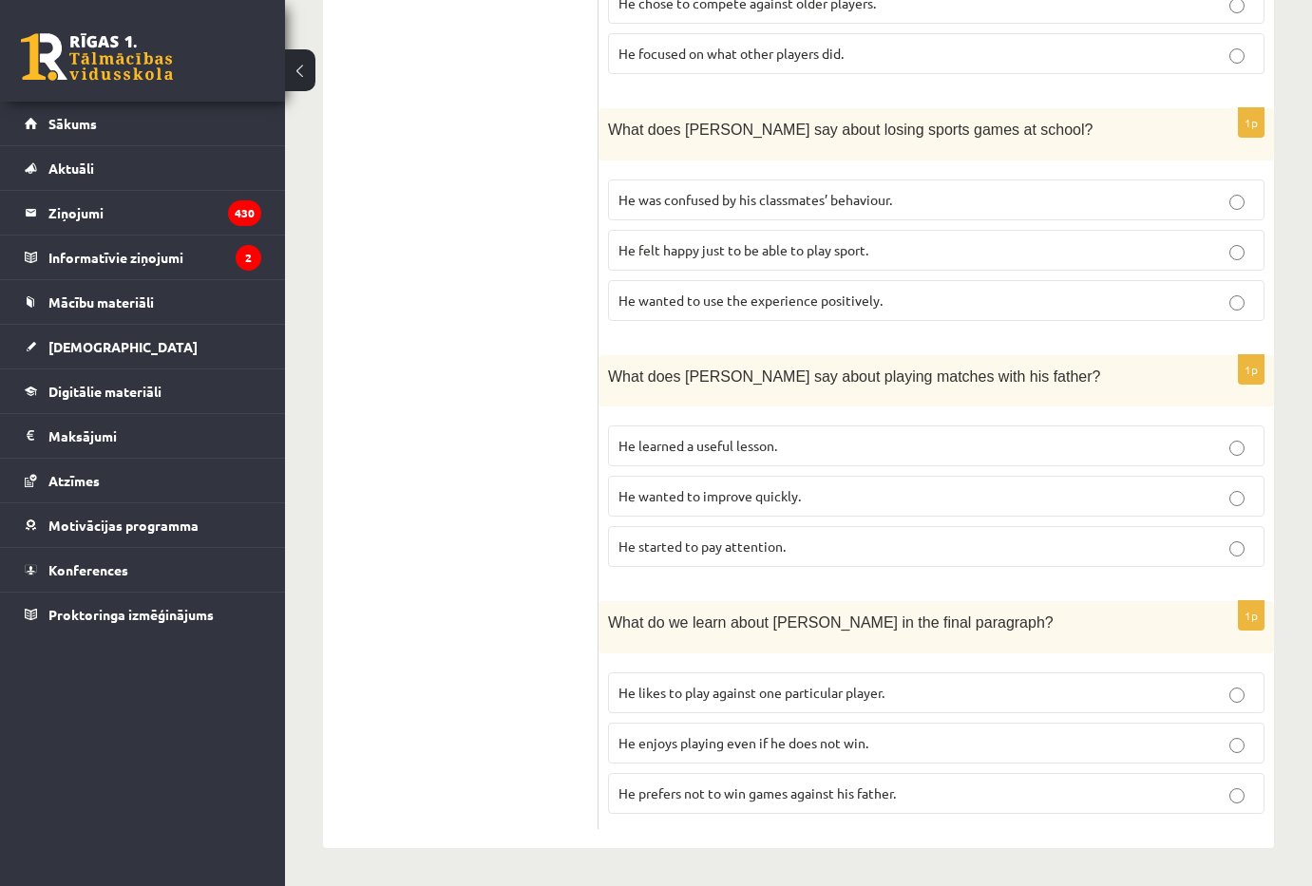
click at [868, 750] on span "He enjoys playing even if he does not win." at bounding box center [743, 742] width 250 height 17
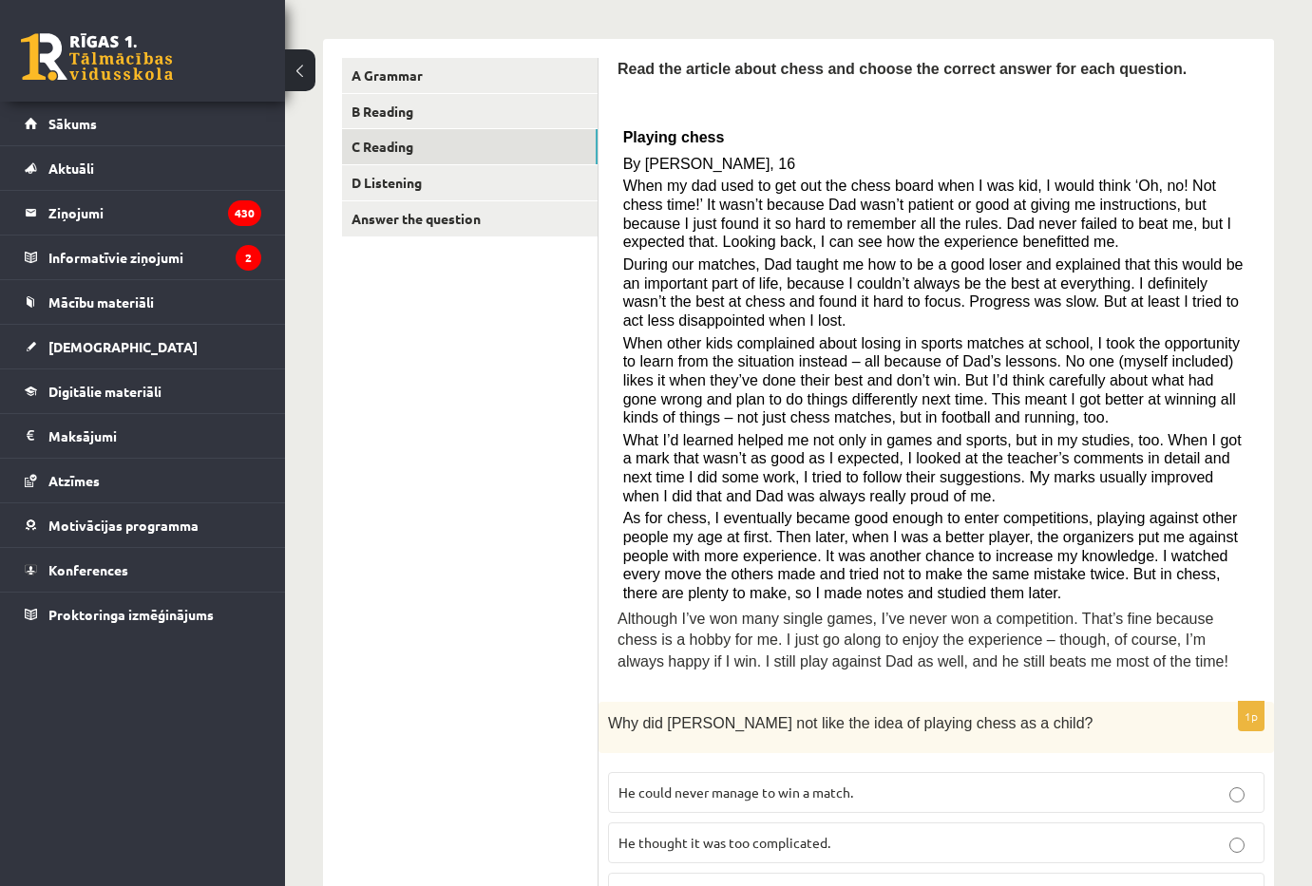
scroll to position [0, 0]
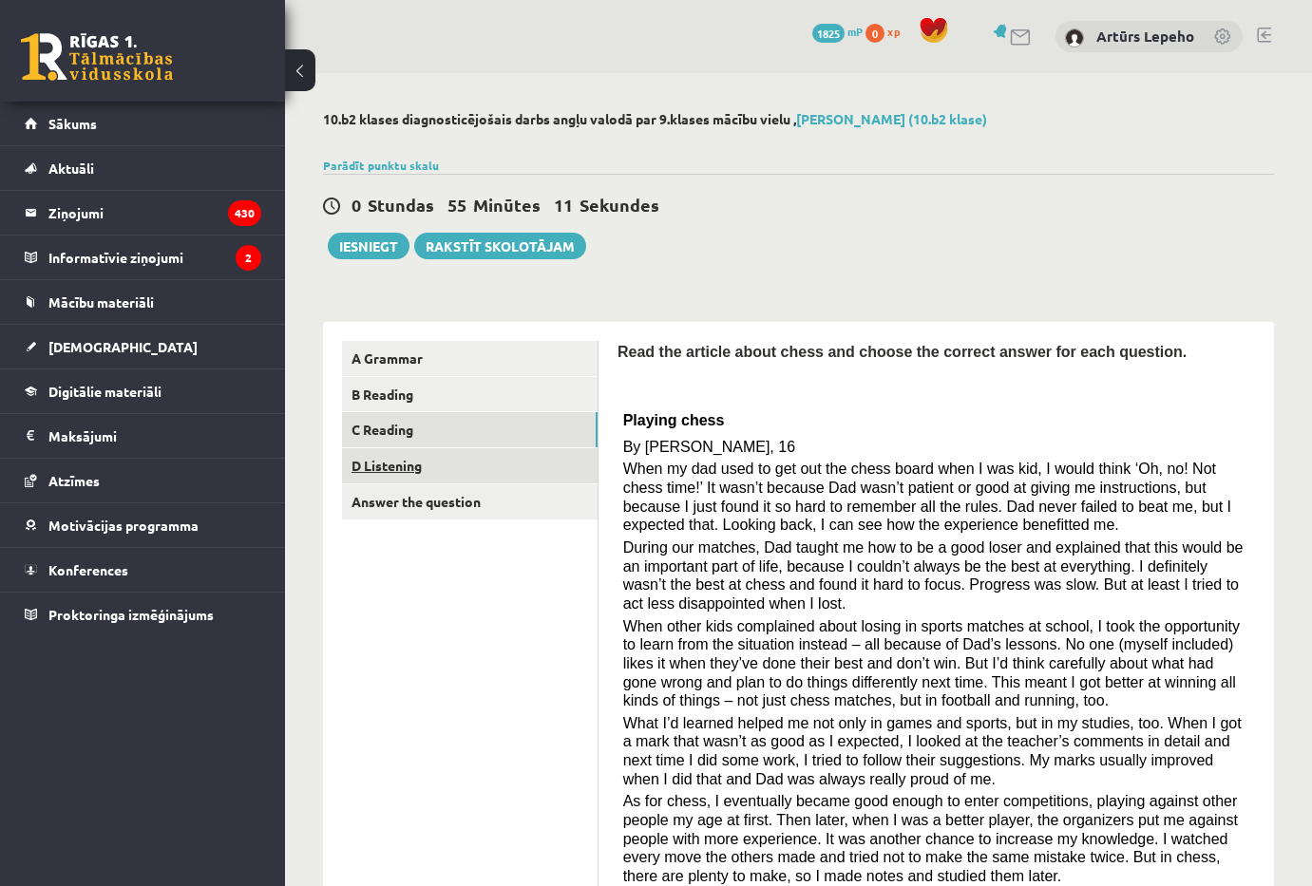
click at [491, 468] on link "D Listening" at bounding box center [470, 465] width 256 height 35
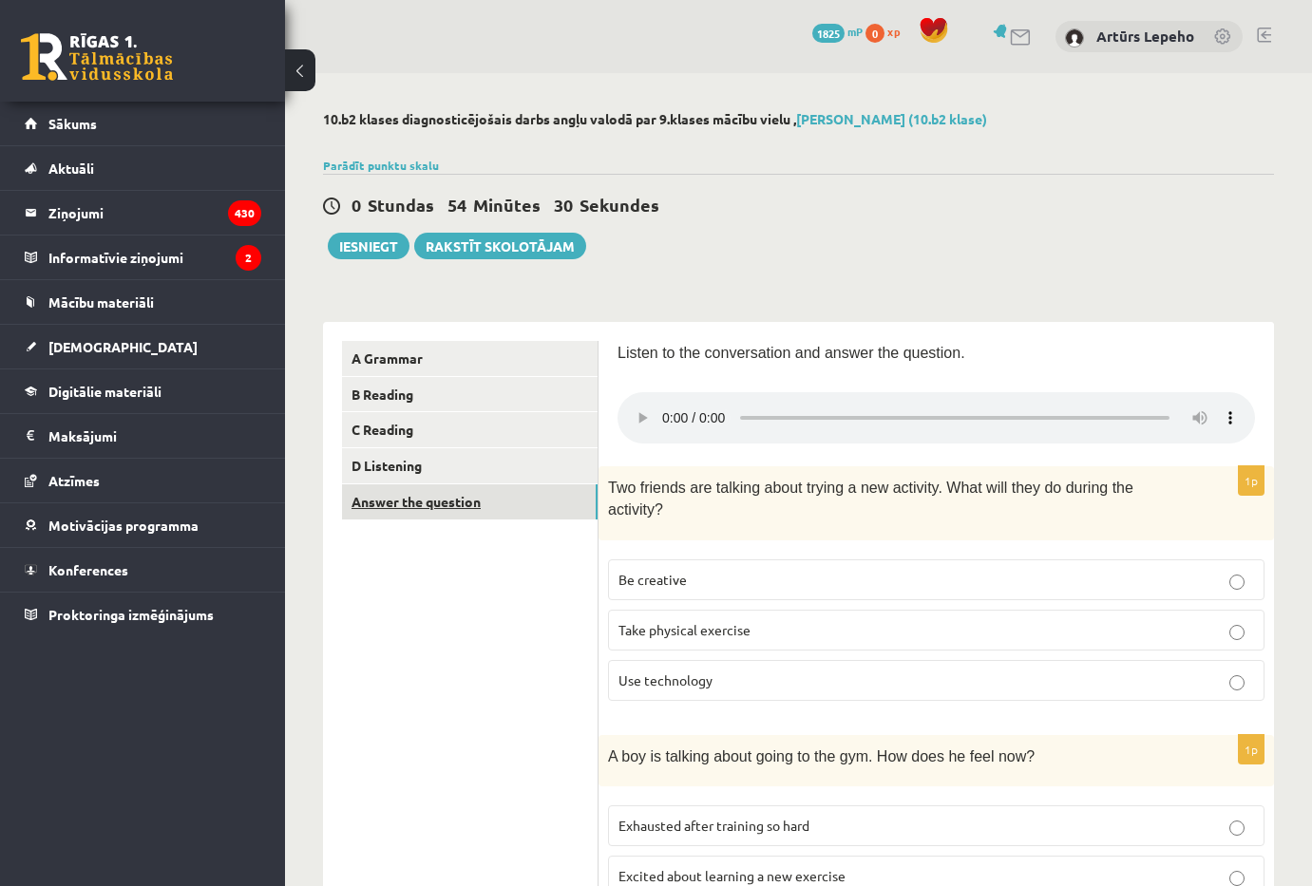
click at [476, 518] on link "Answer the question" at bounding box center [470, 501] width 256 height 35
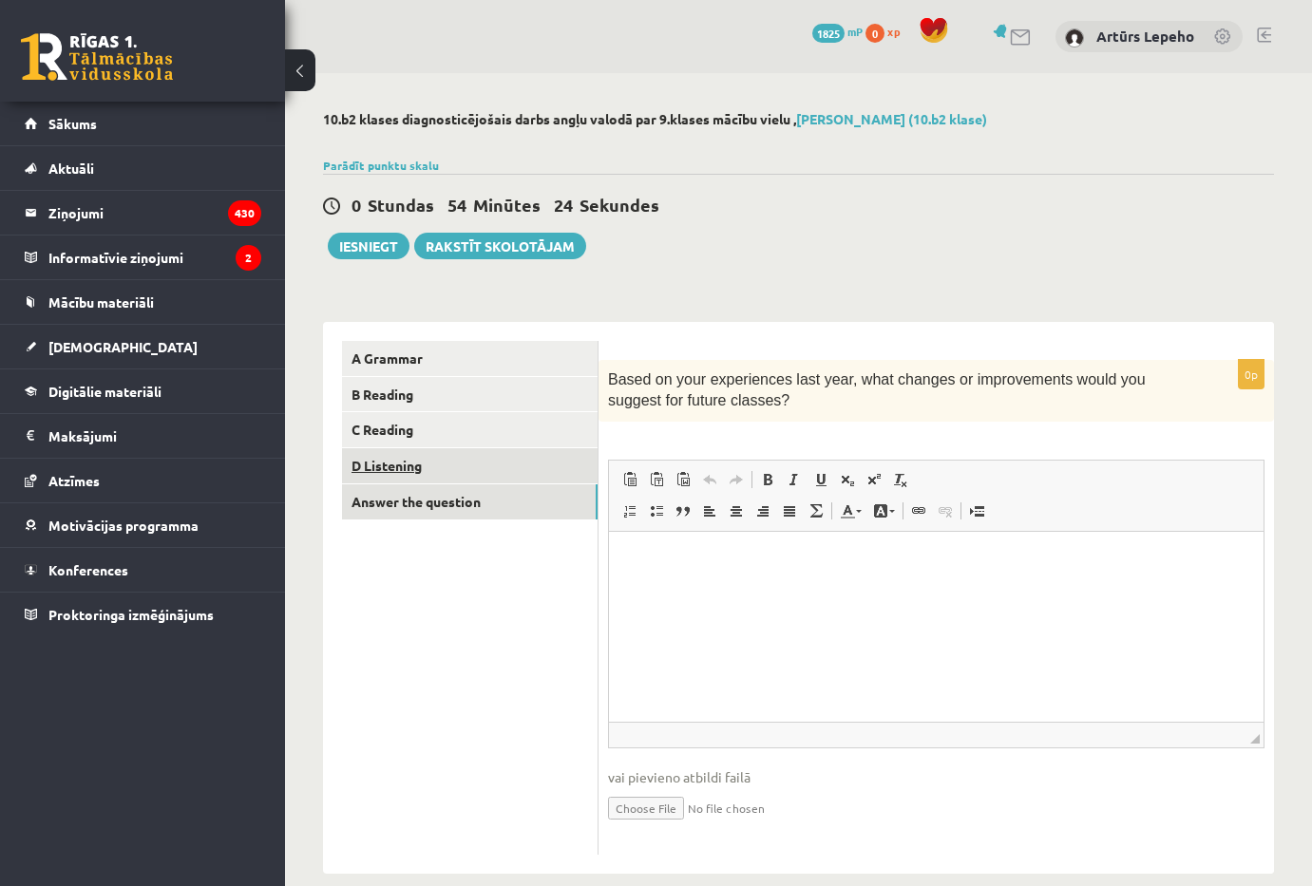
click at [468, 467] on link "D Listening" at bounding box center [470, 465] width 256 height 35
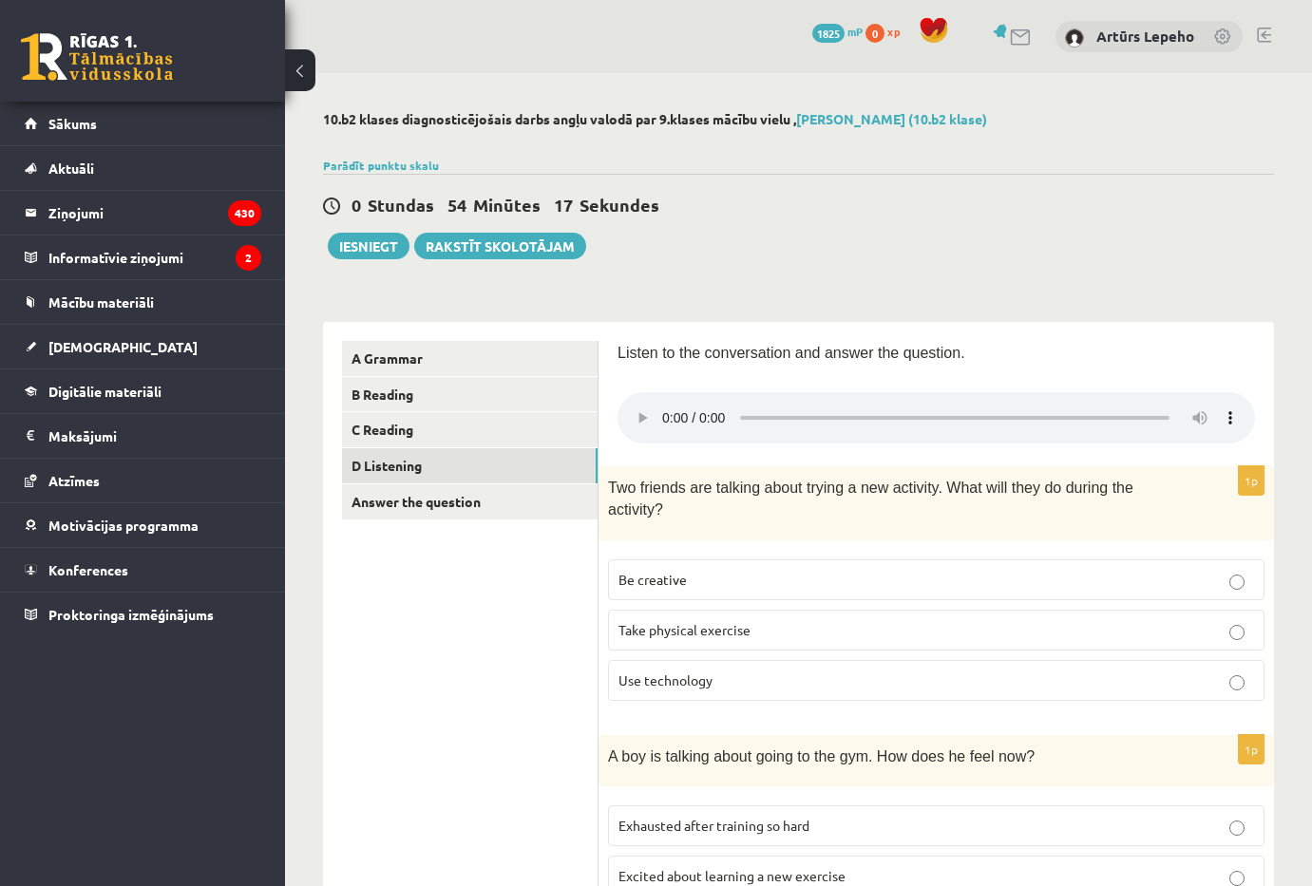
click at [530, 509] on link "Answer the question" at bounding box center [470, 501] width 256 height 35
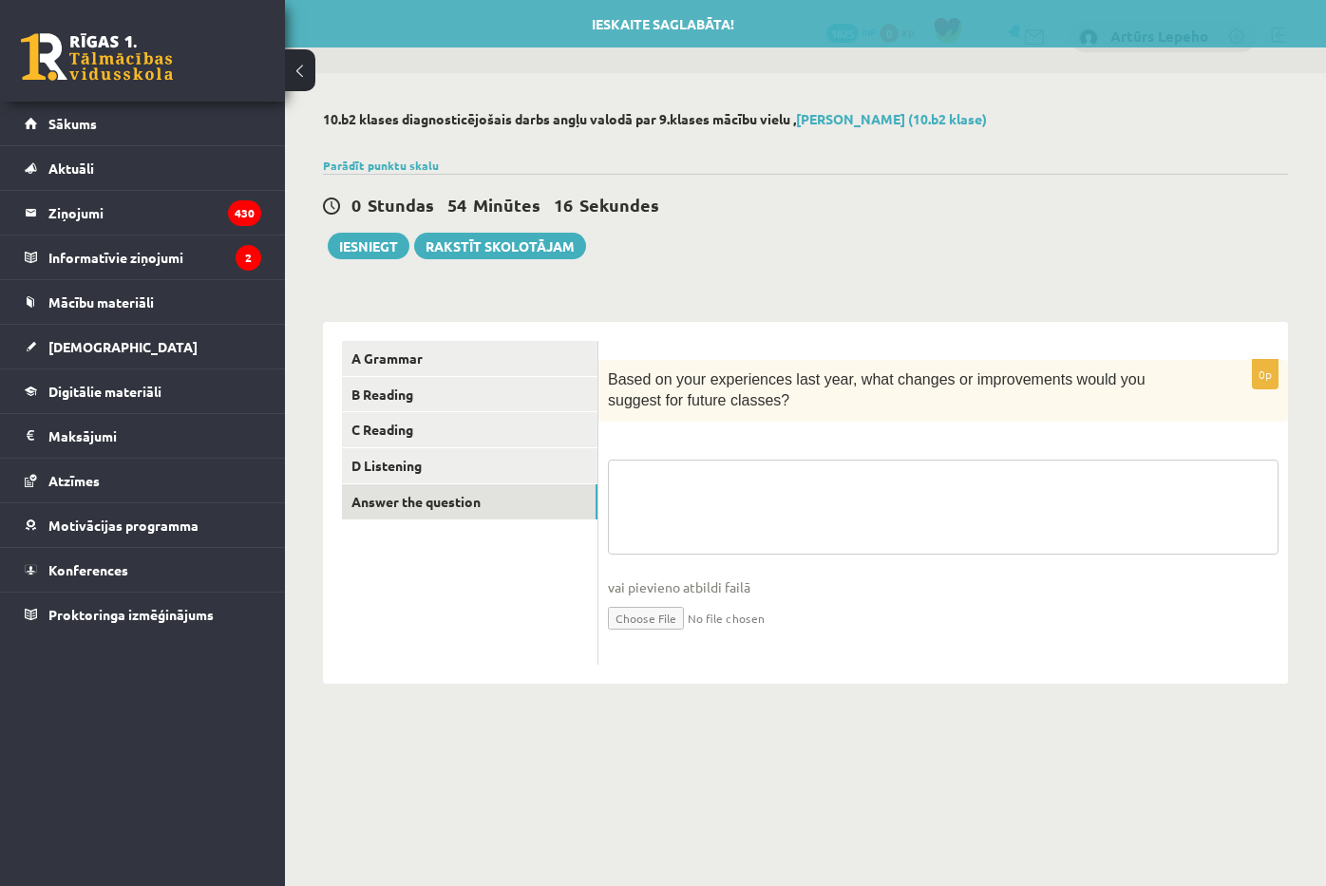
click at [742, 510] on textarea at bounding box center [943, 507] width 671 height 95
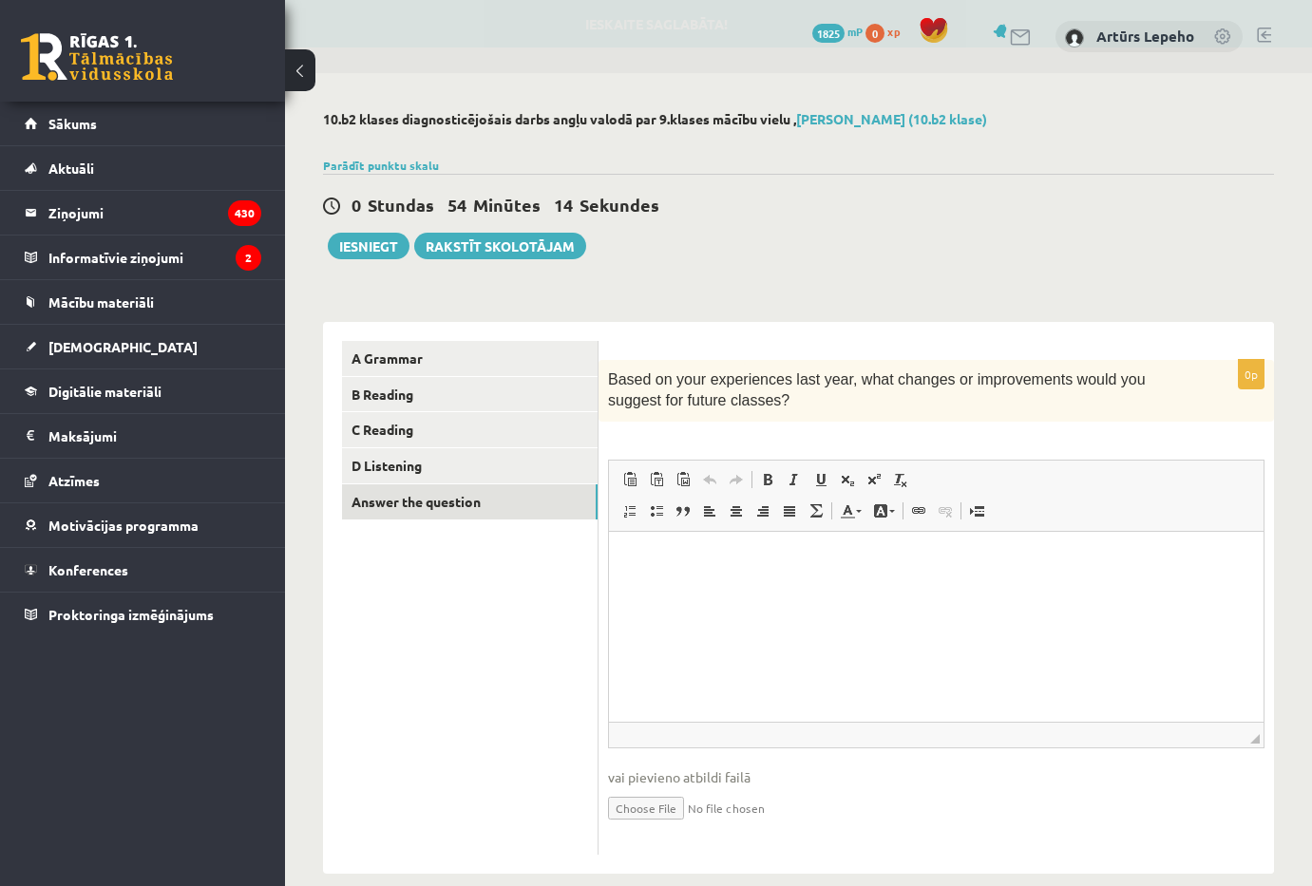
scroll to position [28, 0]
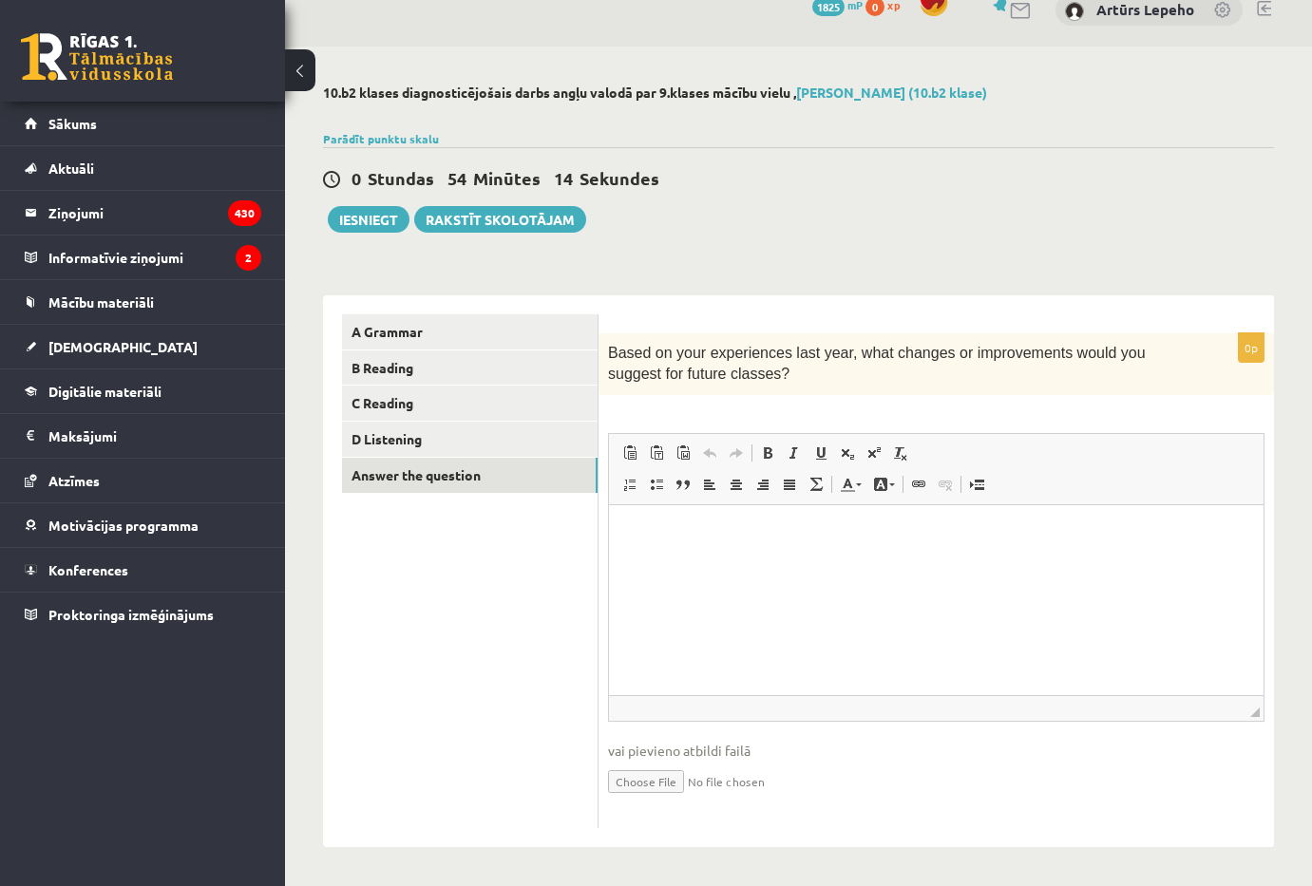
drag, startPoint x: 681, startPoint y: 515, endPoint x: 685, endPoint y: 542, distance: 27.8
click at [683, 526] on html at bounding box center [936, 533] width 655 height 58
click at [446, 475] on link "Answer the question" at bounding box center [470, 475] width 256 height 35
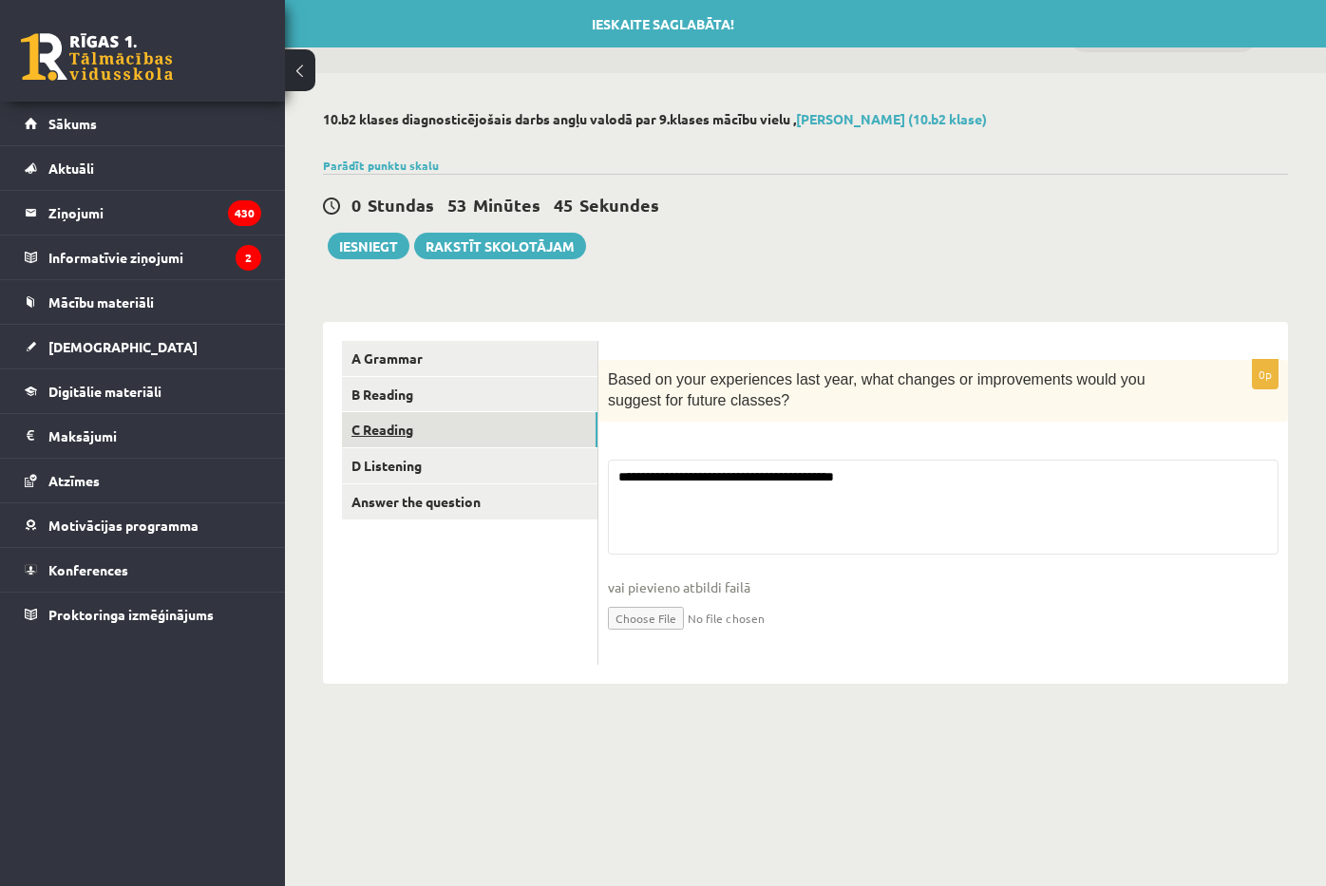
click at [447, 446] on link "C Reading" at bounding box center [470, 429] width 256 height 35
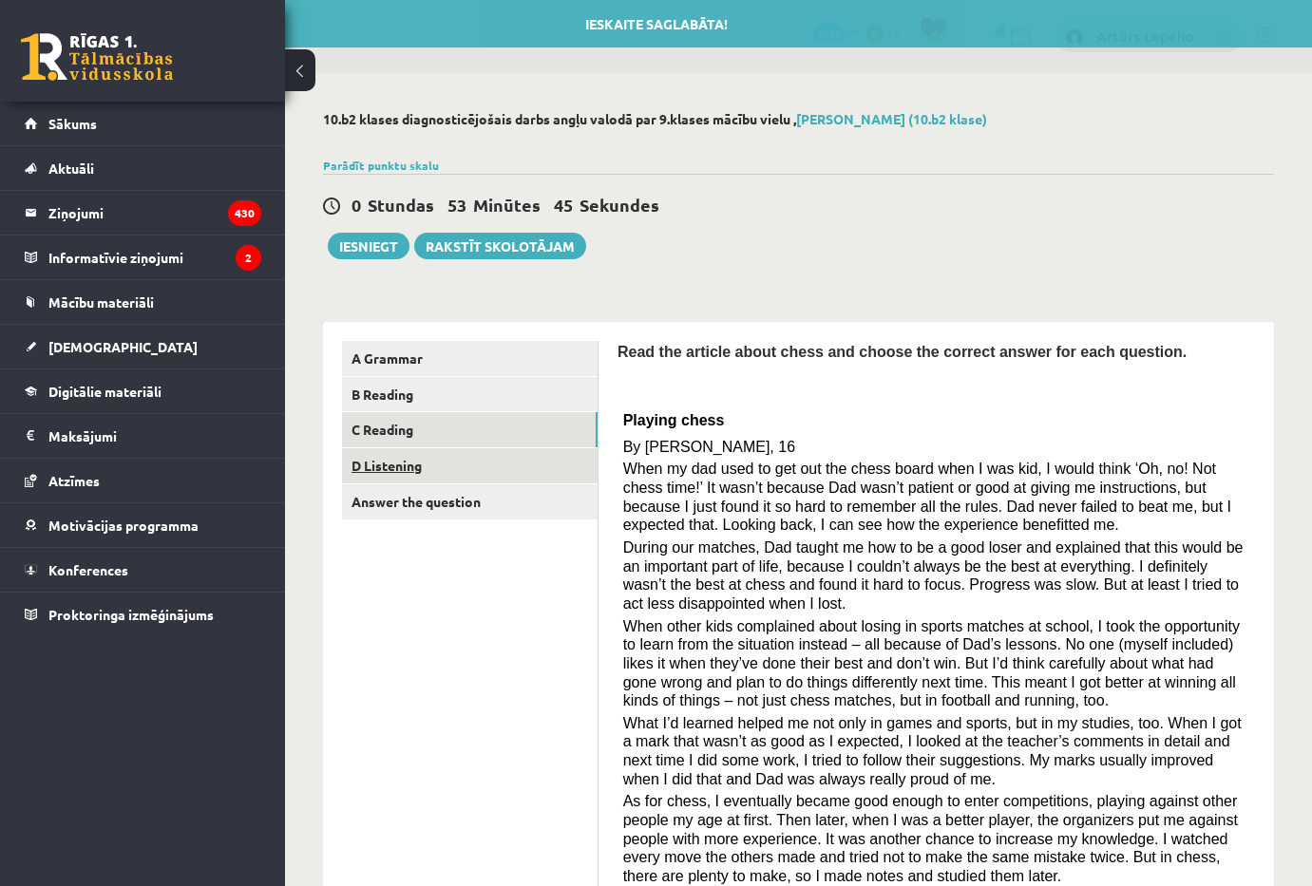
click at [444, 473] on link "D Listening" at bounding box center [470, 465] width 256 height 35
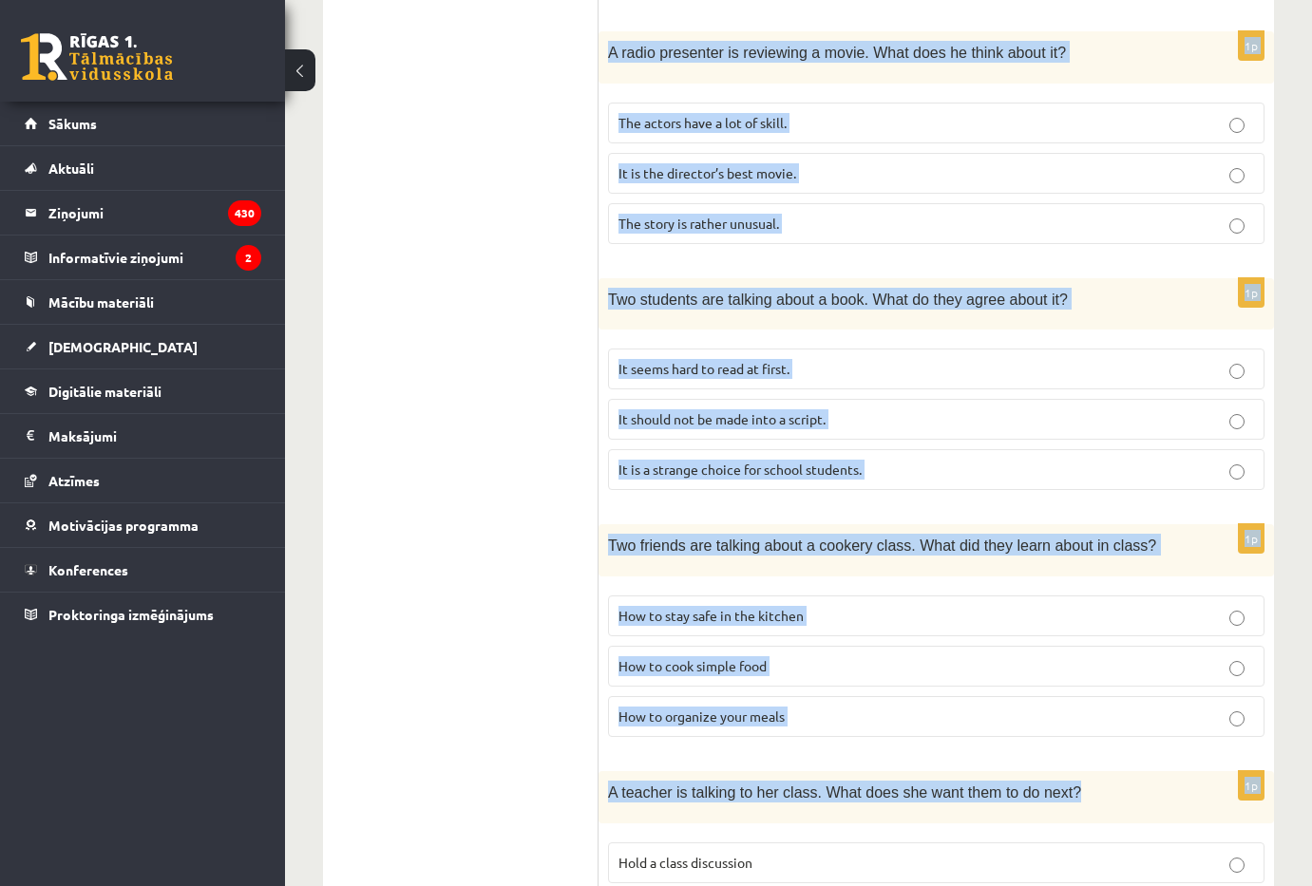
scroll to position [1101, 0]
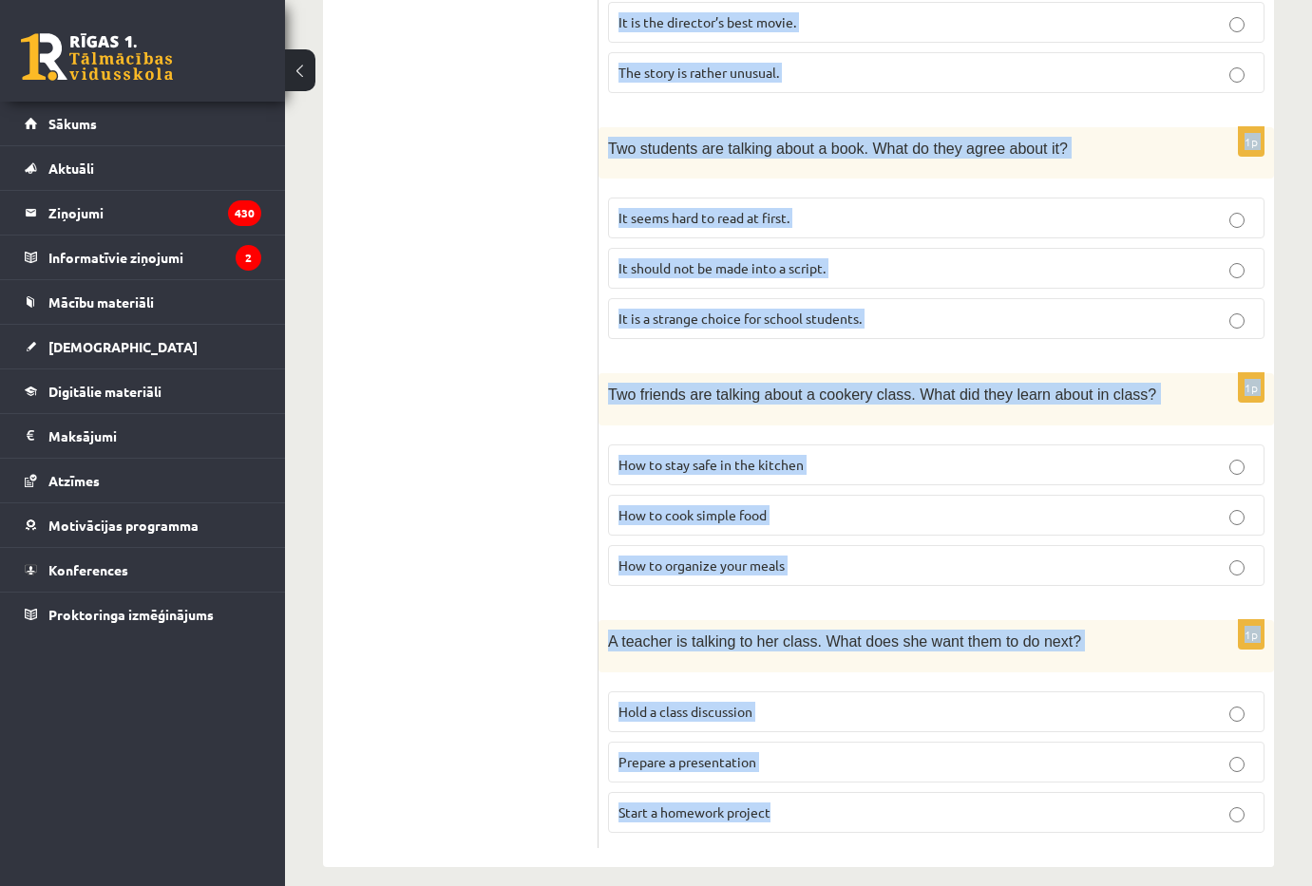
drag, startPoint x: 609, startPoint y: 294, endPoint x: 1026, endPoint y: 810, distance: 663.3
click at [1001, 826] on form "Listen to the conversation and answer the question. 1p Two friends are talking …" at bounding box center [935, 44] width 637 height 1608
copy form "Two friends are talking about trying a new activity. What will they do during t…"
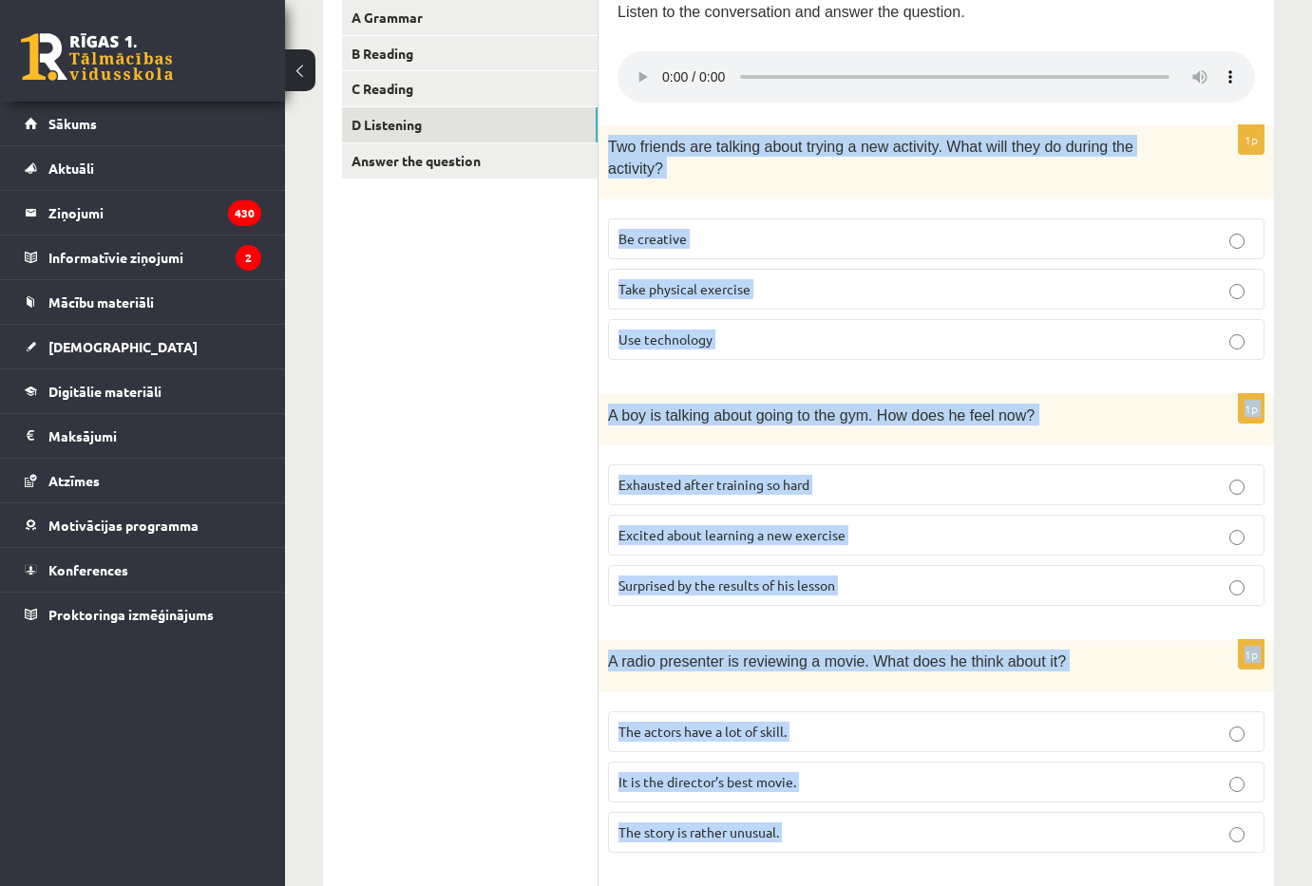
scroll to position [0, 0]
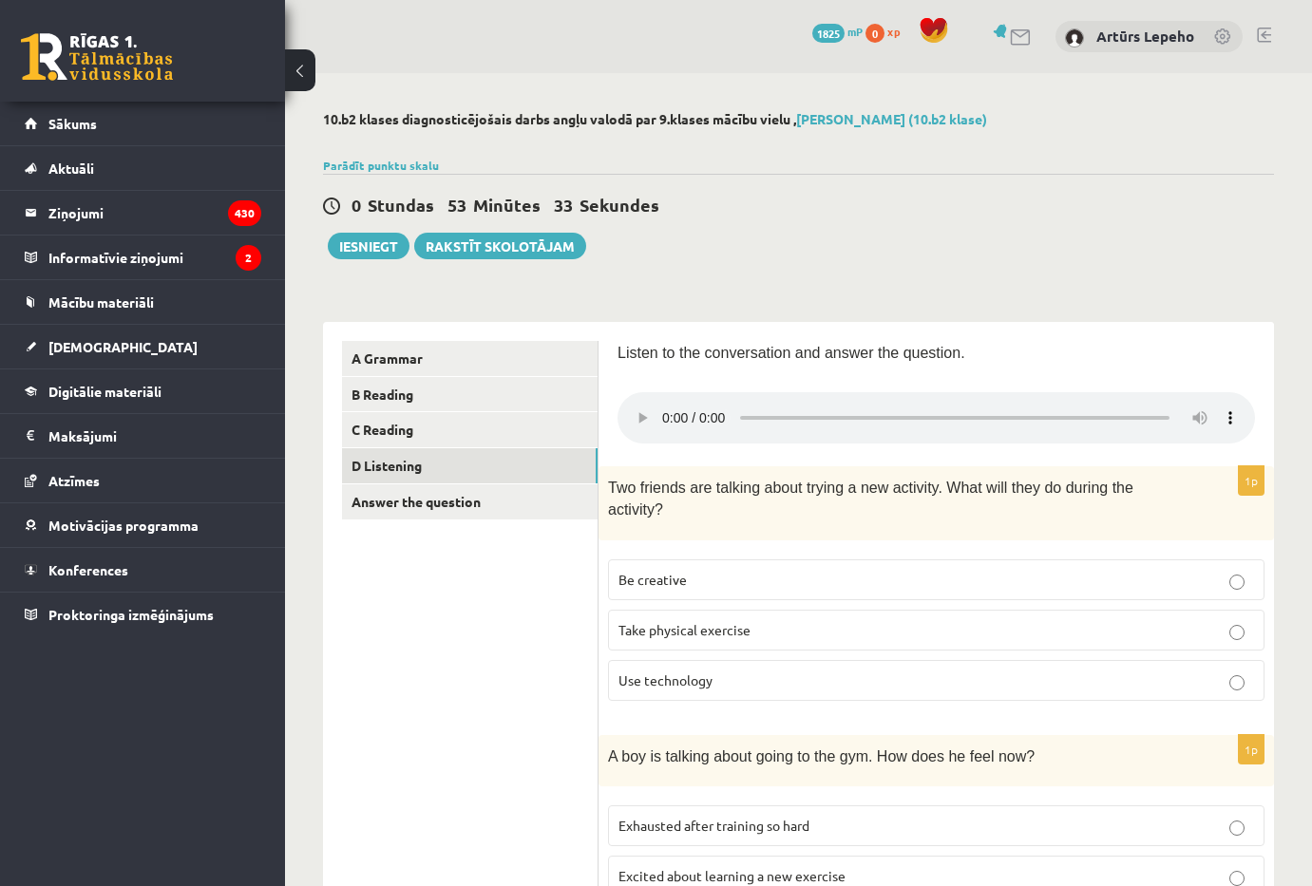
click at [691, 570] on p "Be creative" at bounding box center [936, 580] width 636 height 20
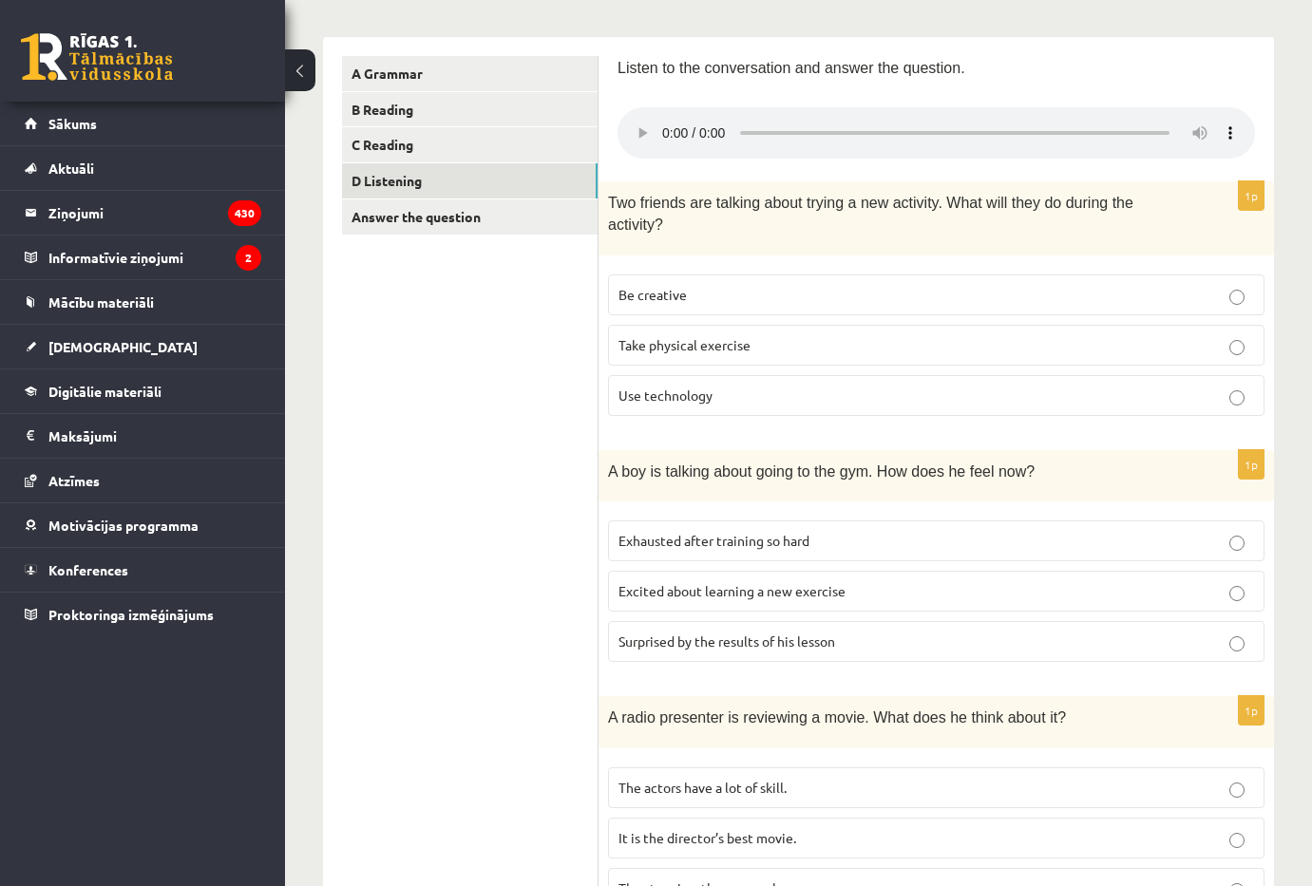
drag, startPoint x: 776, startPoint y: 582, endPoint x: 786, endPoint y: 591, distance: 12.8
click at [776, 581] on label "Excited about learning a new exercise" at bounding box center [936, 591] width 656 height 41
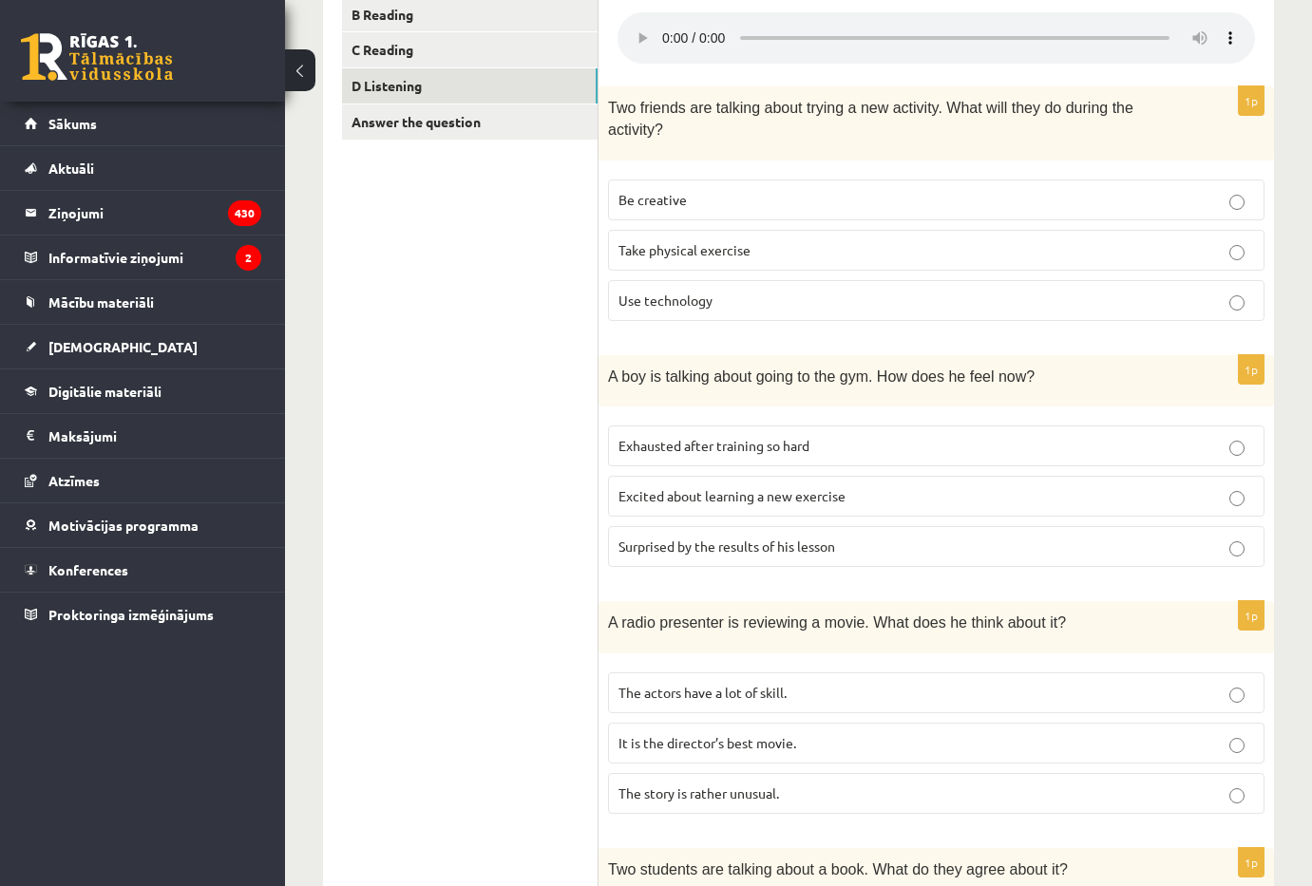
scroll to position [475, 0]
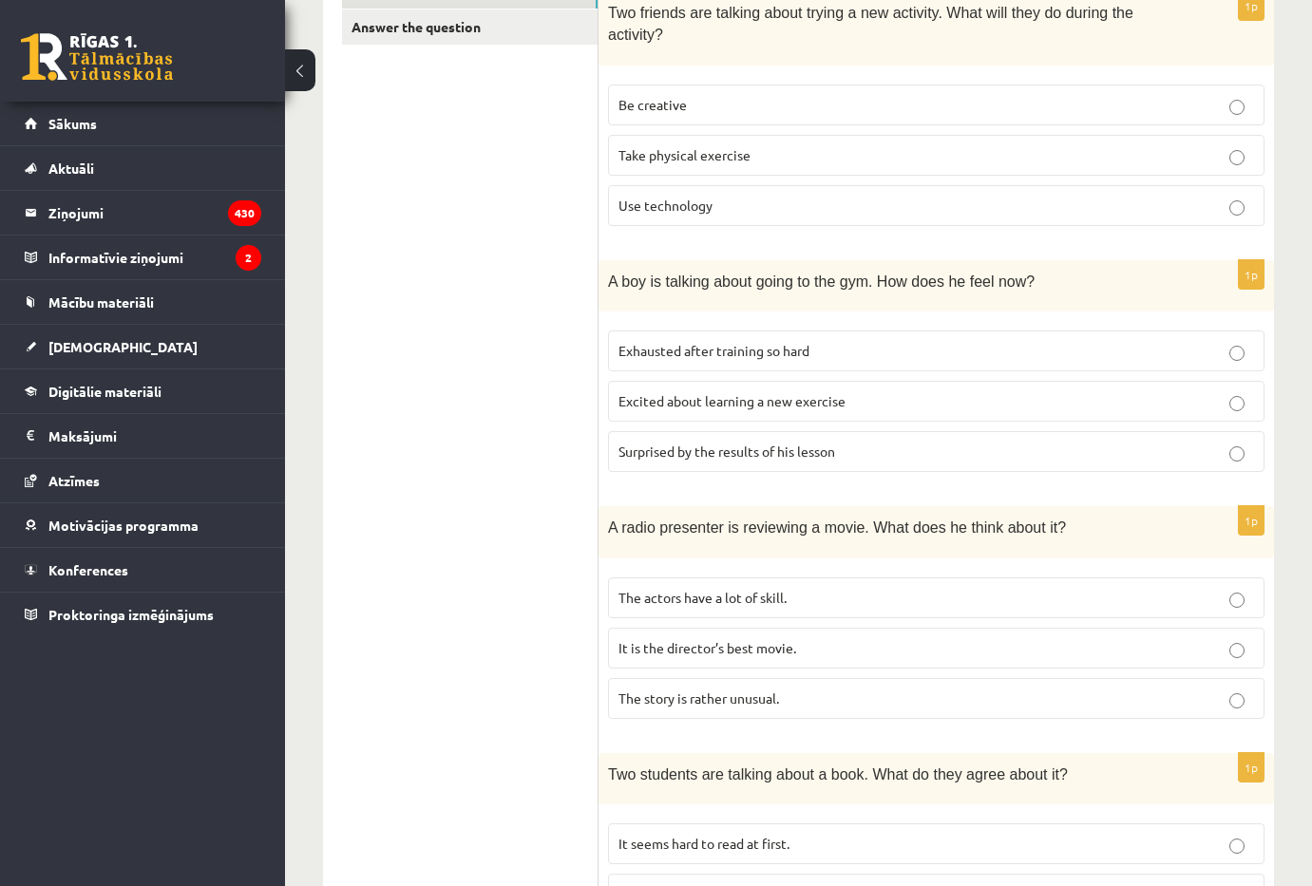
click at [762, 695] on label "The story is rather unusual." at bounding box center [936, 698] width 656 height 41
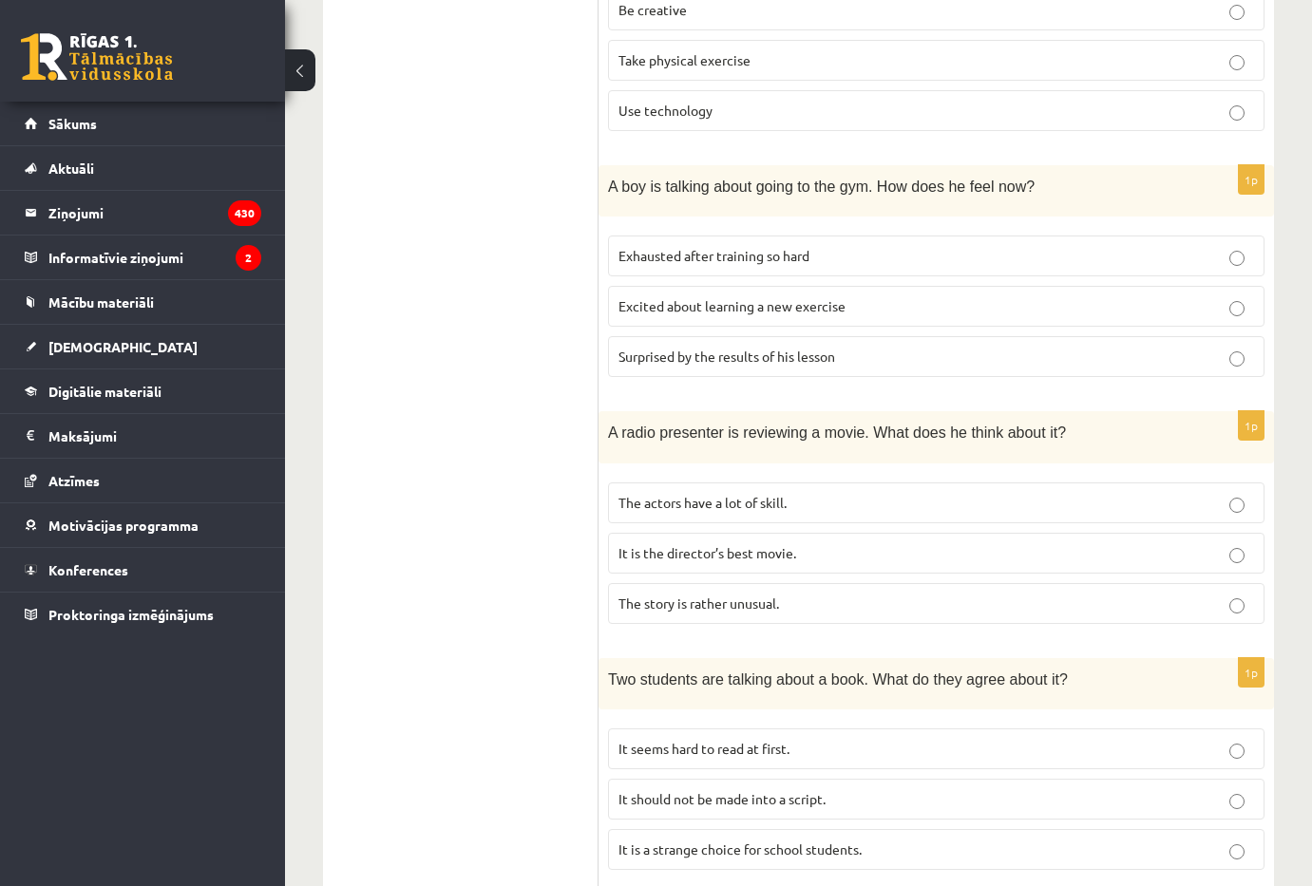
click at [735, 740] on span "It seems hard to read at first." at bounding box center [703, 748] width 171 height 17
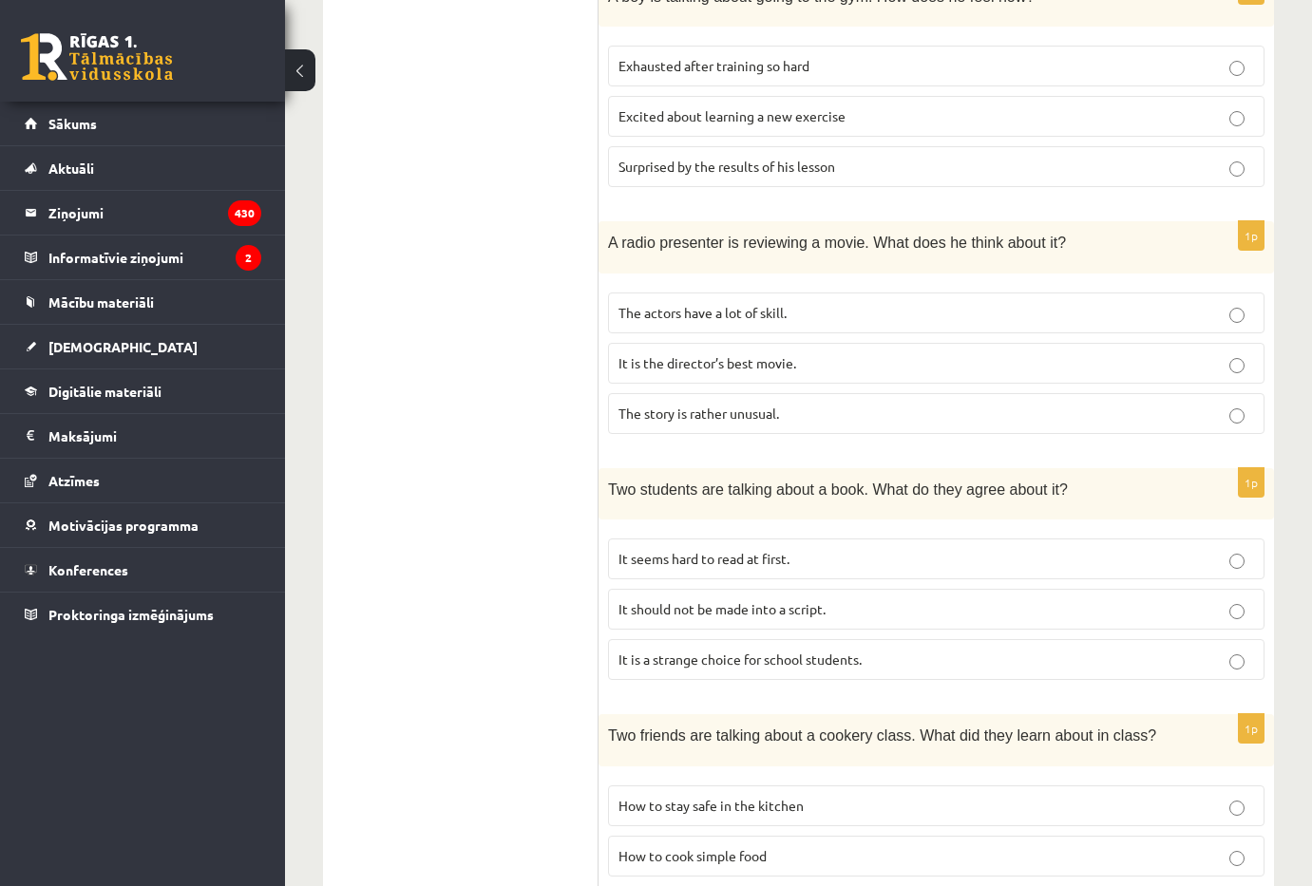
scroll to position [855, 0]
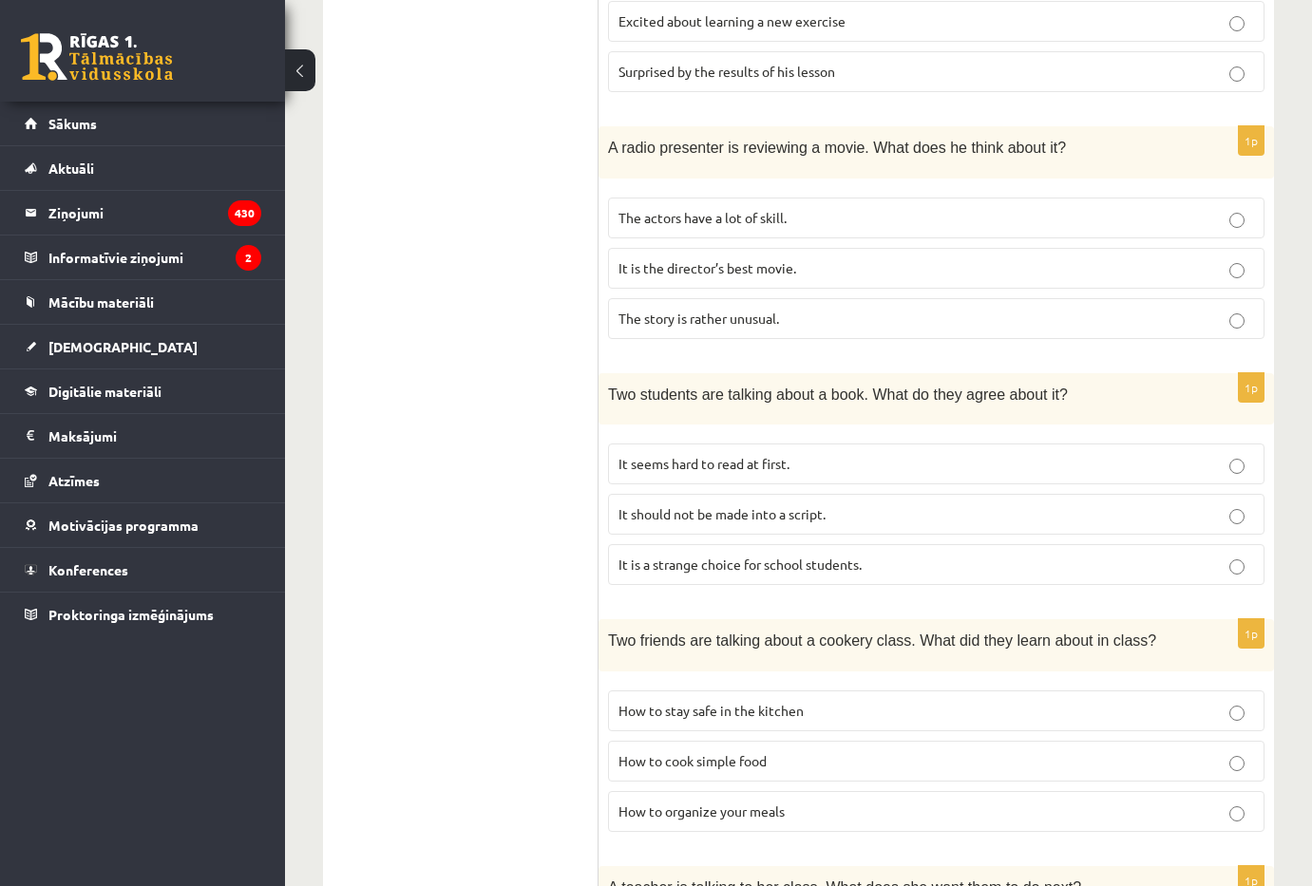
click at [769, 802] on p "How to organize your meals" at bounding box center [936, 812] width 636 height 20
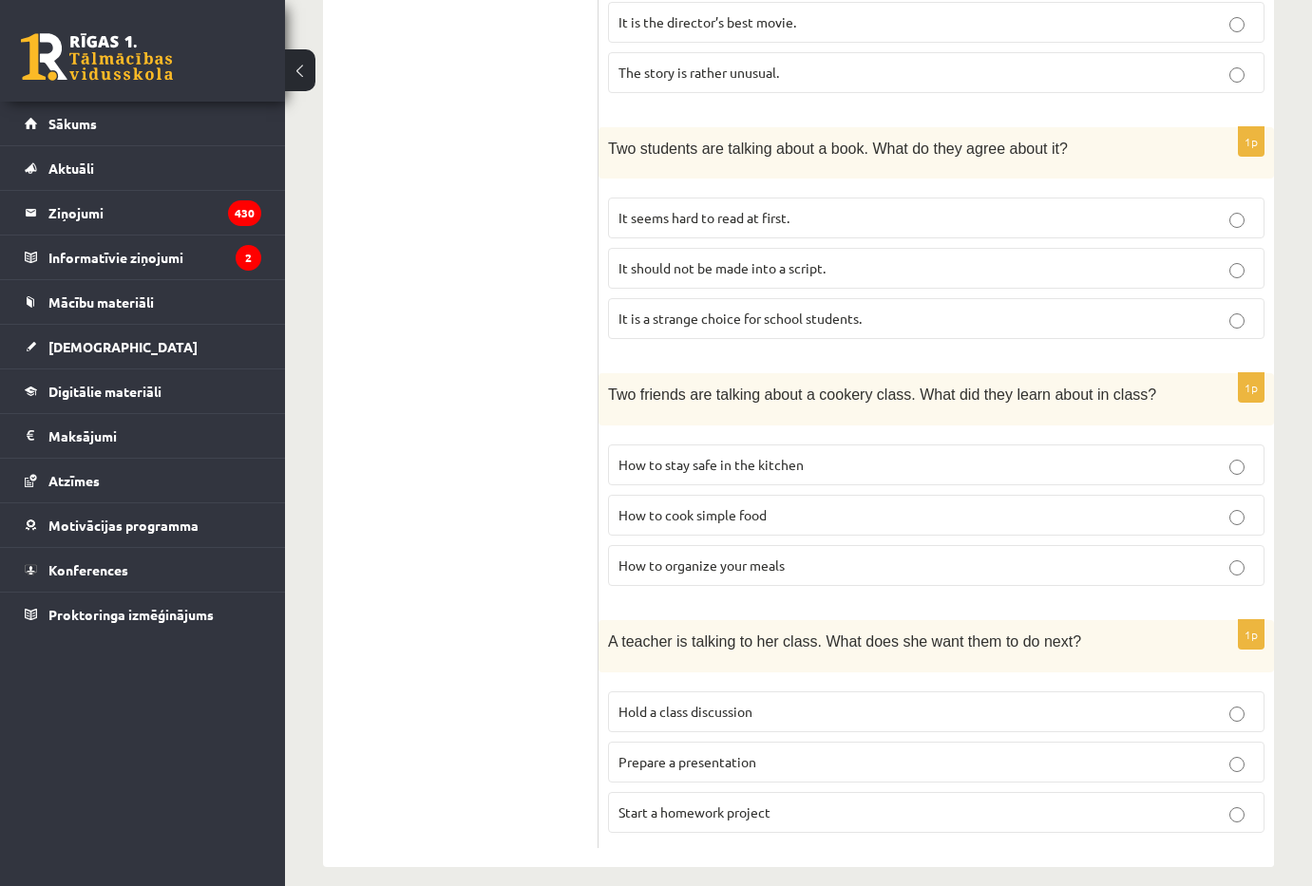
drag, startPoint x: 754, startPoint y: 749, endPoint x: 743, endPoint y: 746, distance: 11.8
click at [754, 753] on span "Prepare a presentation" at bounding box center [687, 761] width 138 height 17
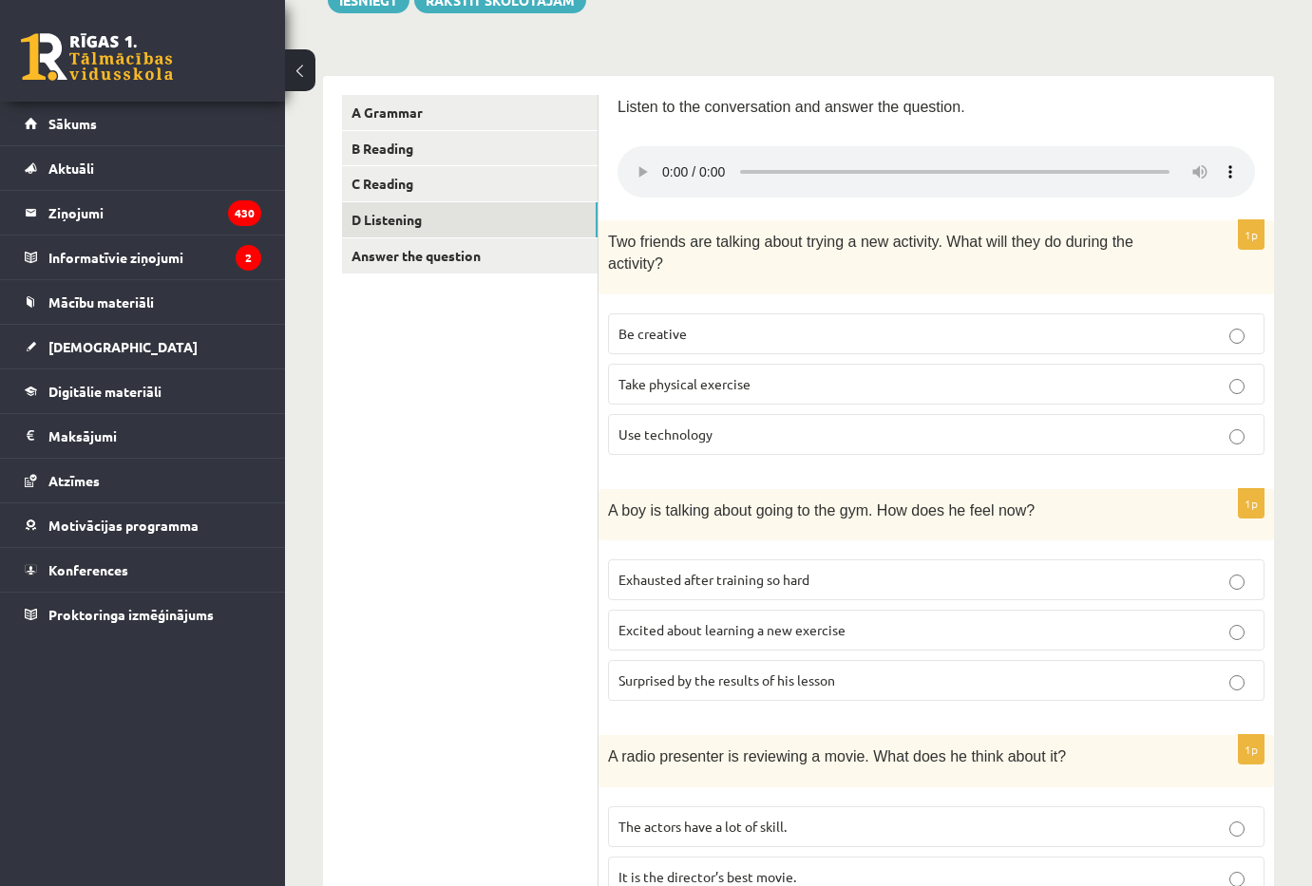
scroll to position [151, 0]
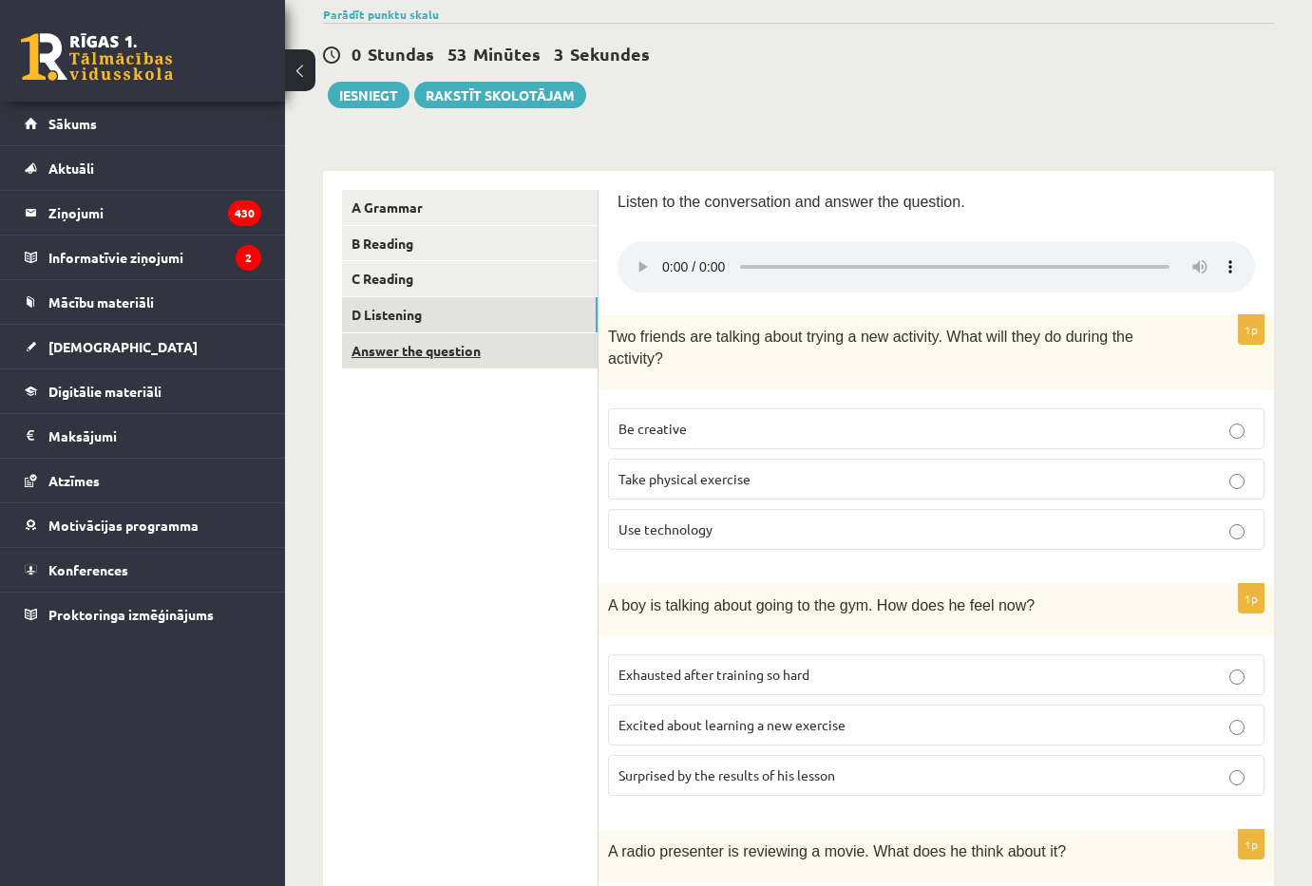
click at [523, 361] on link "Answer the question" at bounding box center [470, 350] width 256 height 35
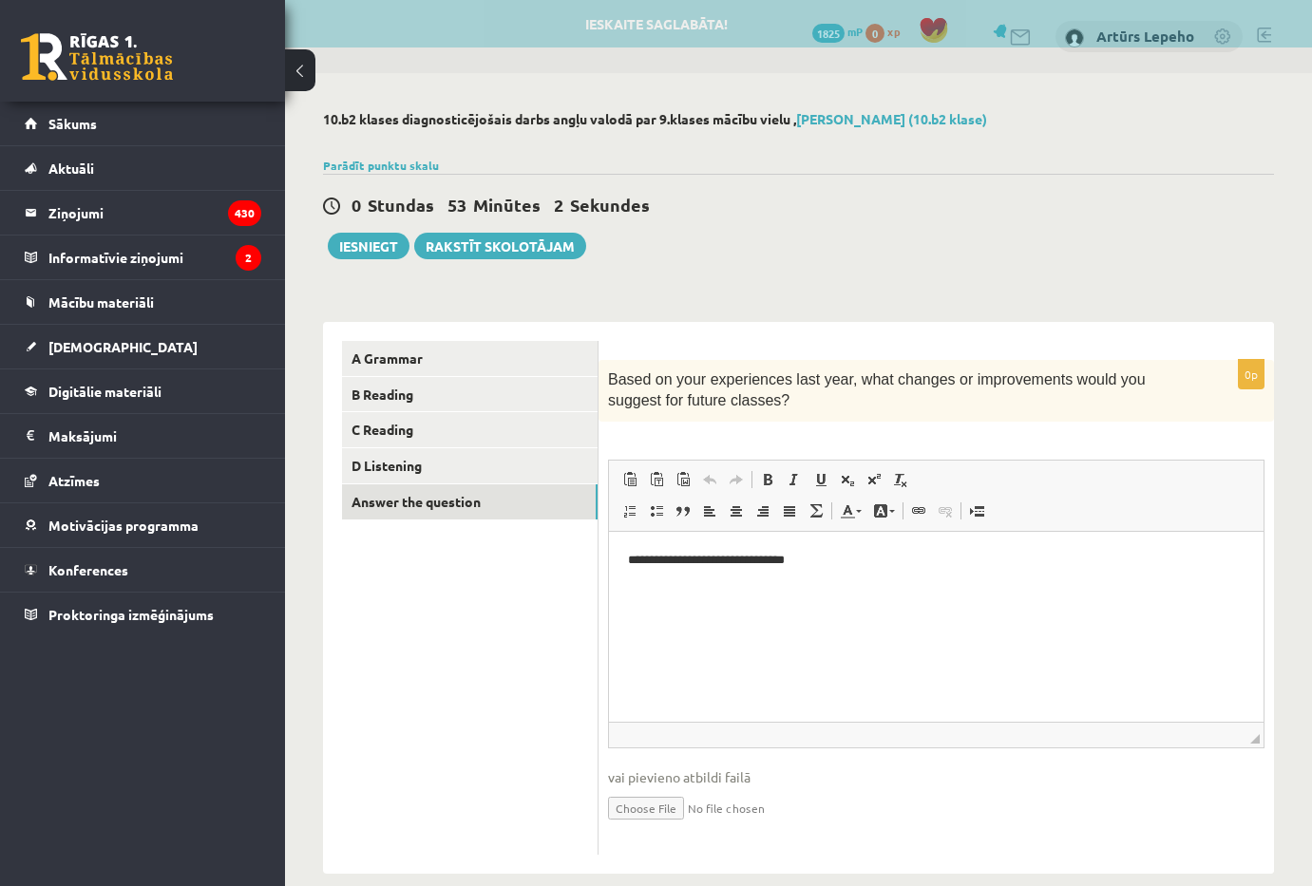
scroll to position [0, 0]
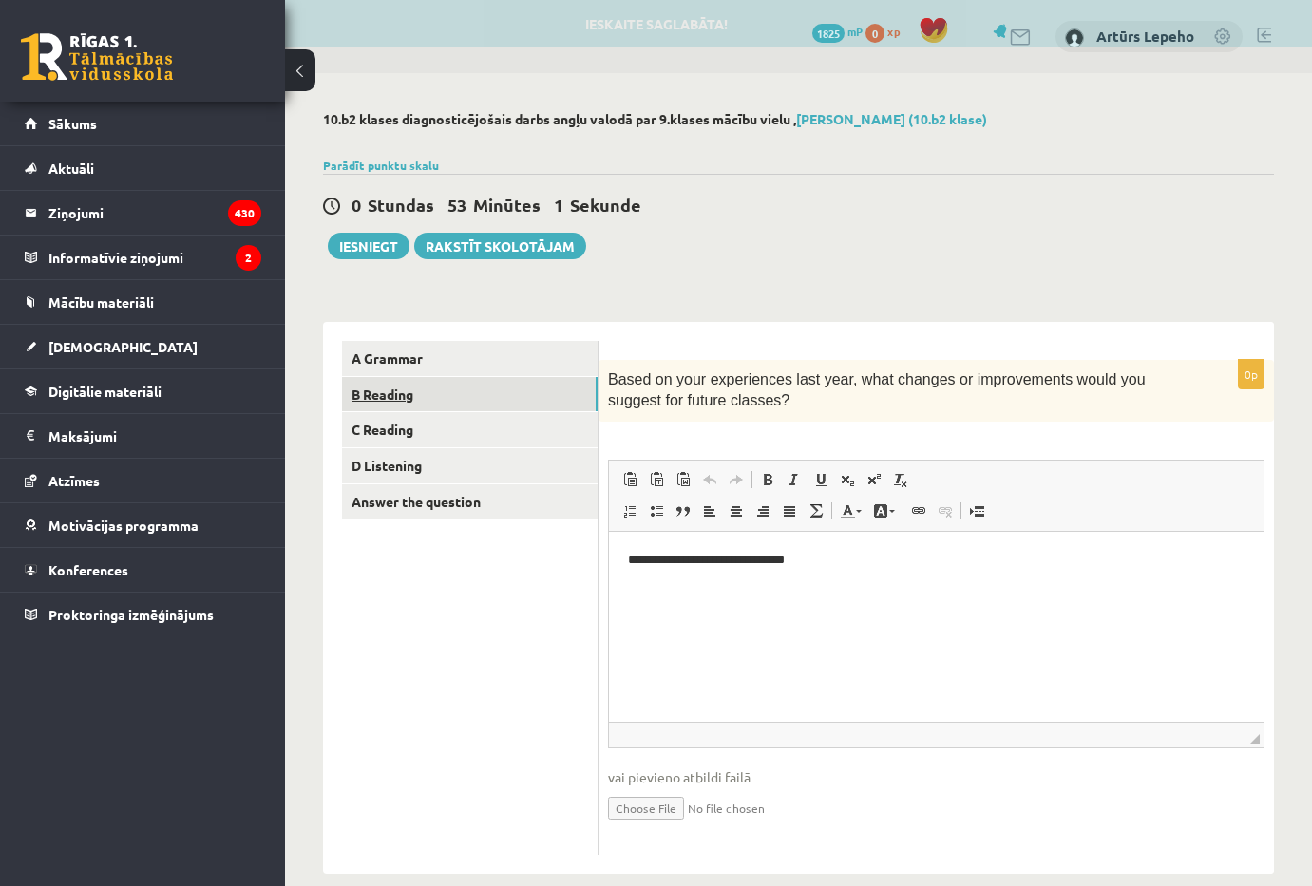
click at [428, 391] on link "B Reading" at bounding box center [470, 394] width 256 height 35
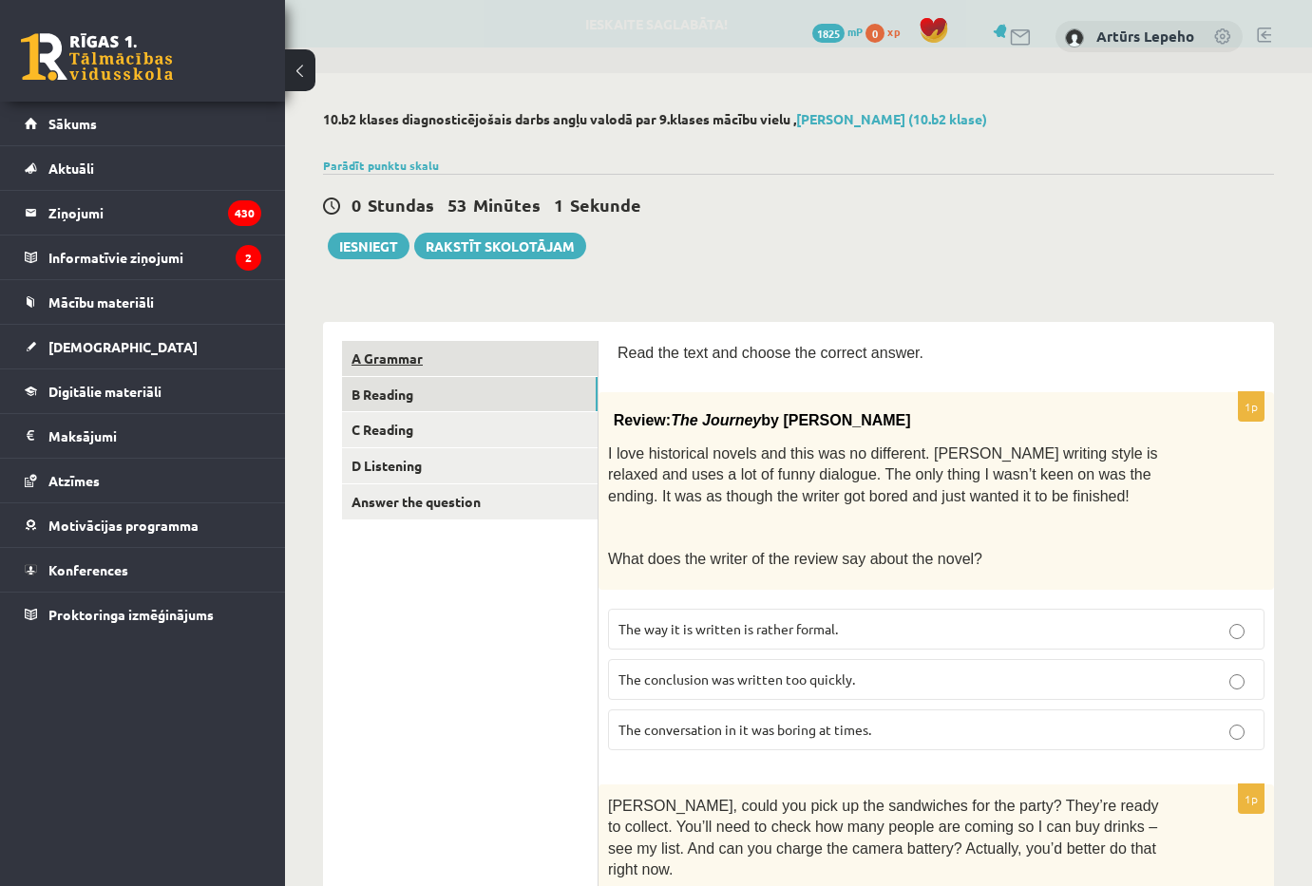
click at [441, 363] on link "A Grammar" at bounding box center [470, 358] width 256 height 35
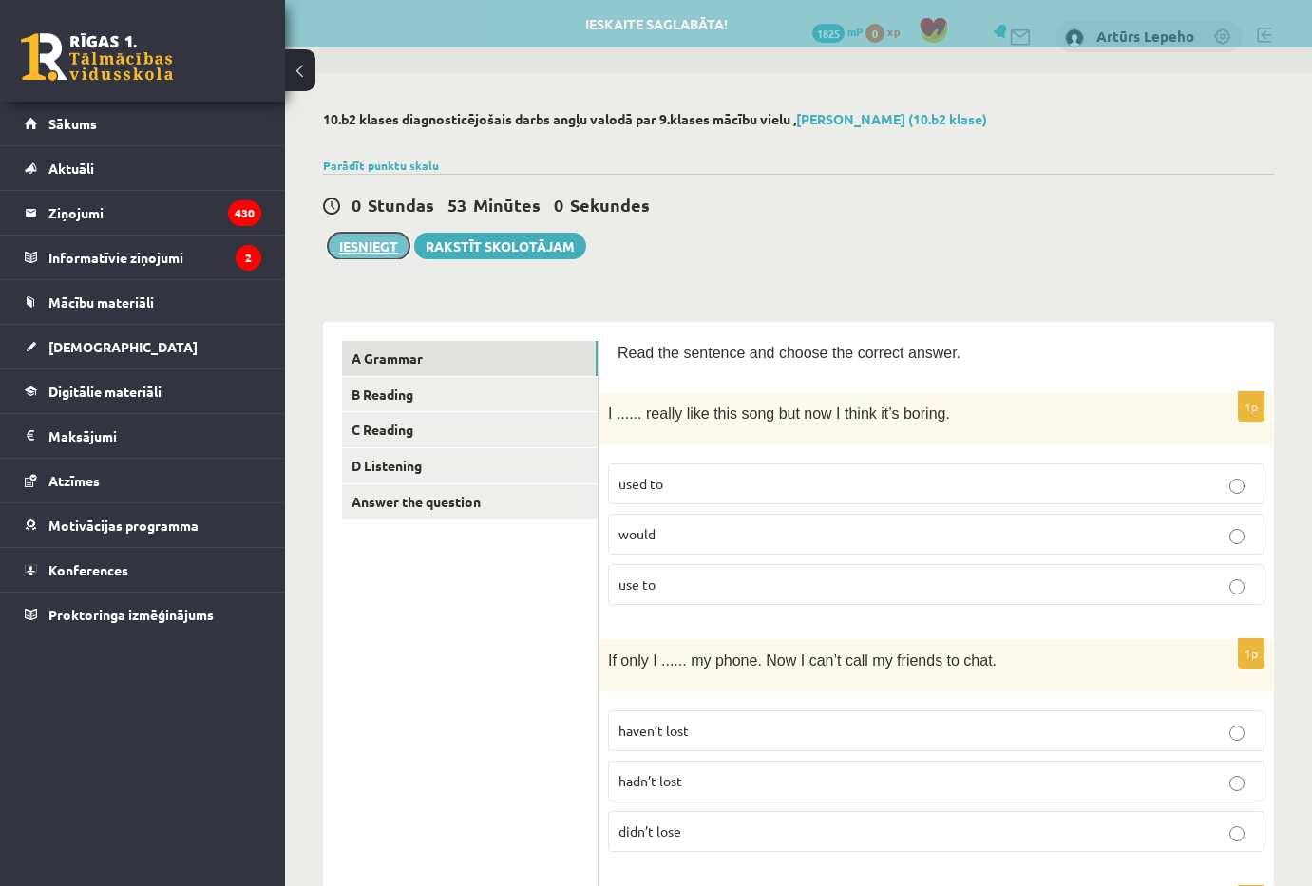
click at [373, 236] on button "Iesniegt" at bounding box center [369, 246] width 82 height 27
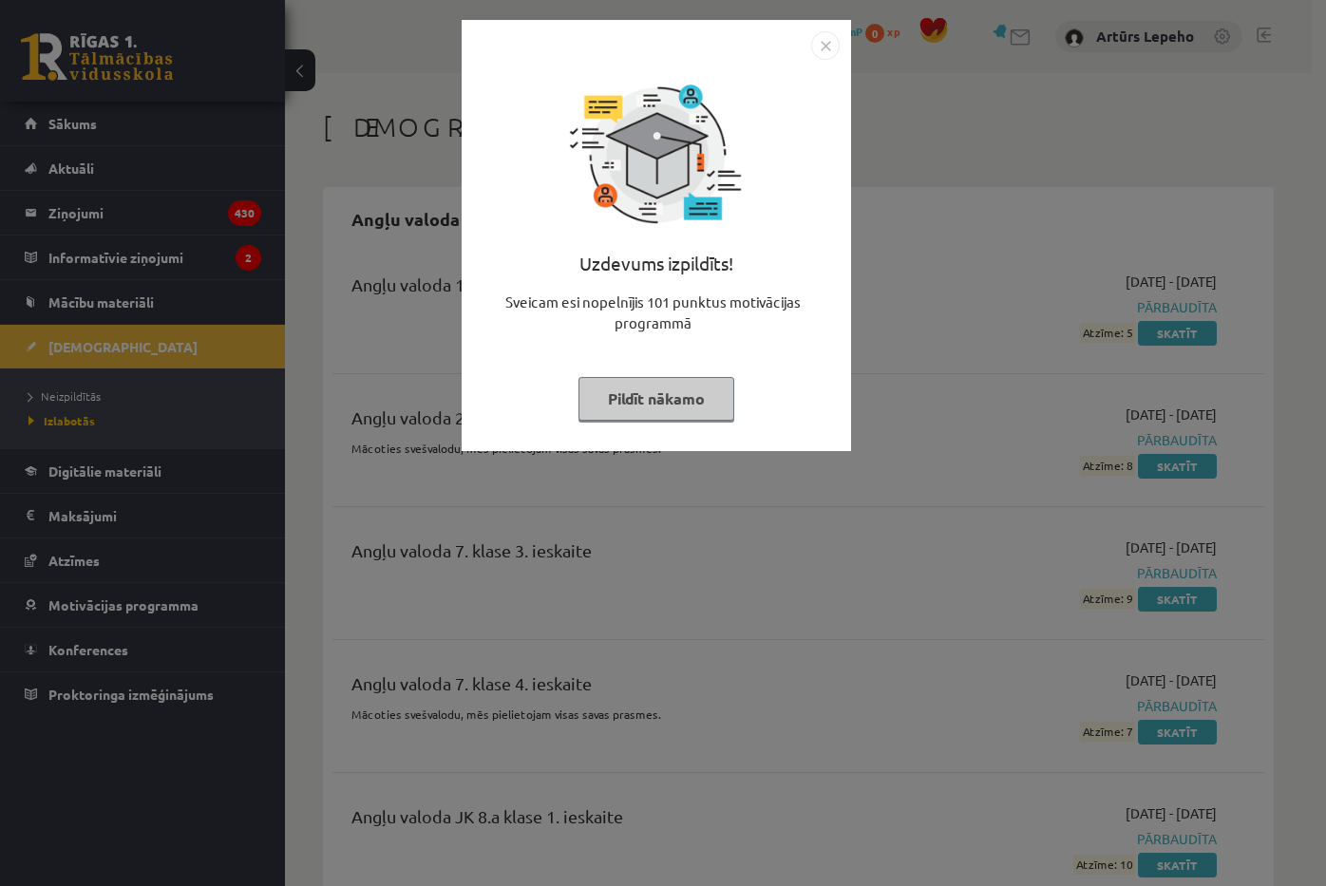
click at [978, 148] on div "Uzdevums izpildīts! Sveicam esi nopelnījis 101 punktus motivācijas programmā Pi…" at bounding box center [663, 443] width 1326 height 886
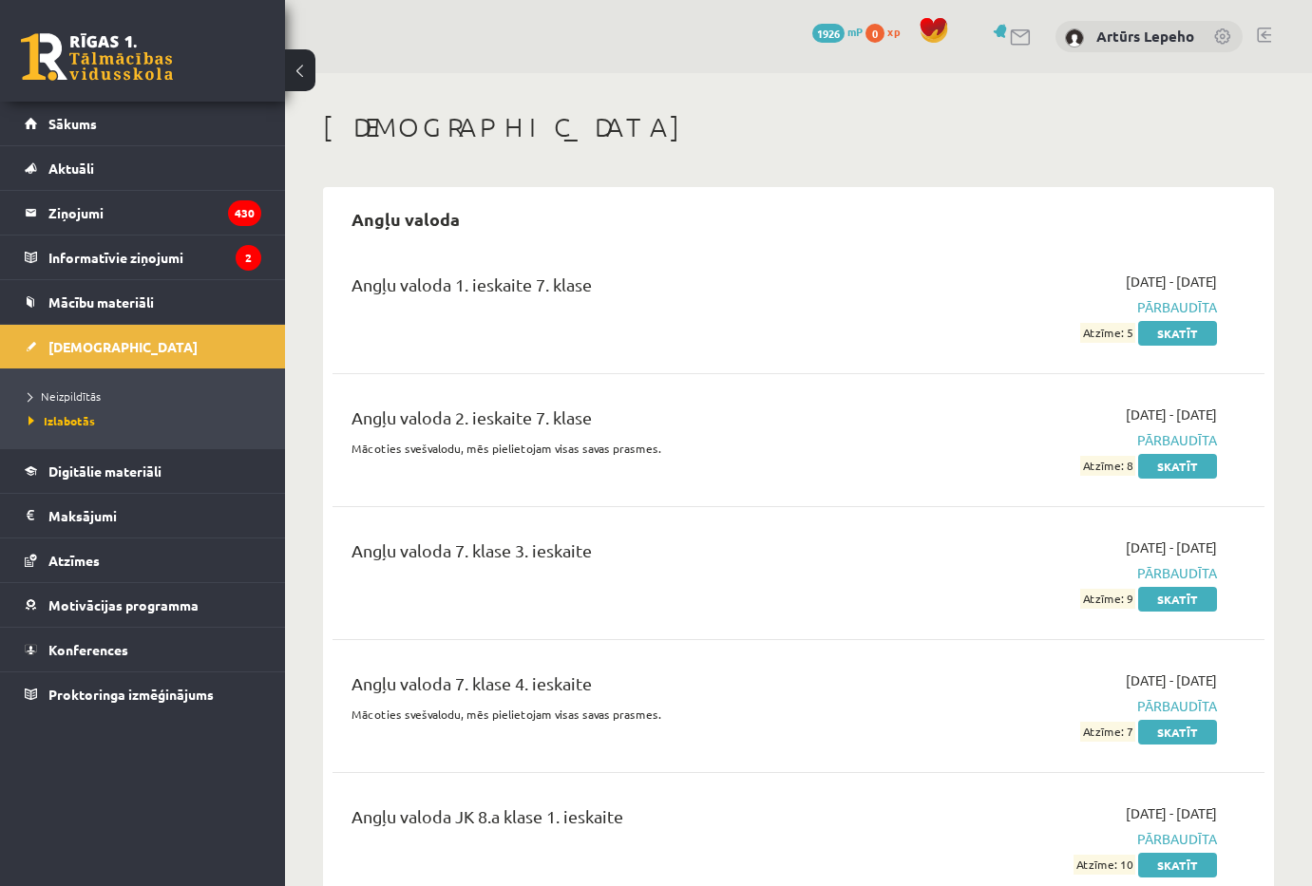
click at [829, 35] on span "1926" at bounding box center [828, 33] width 32 height 19
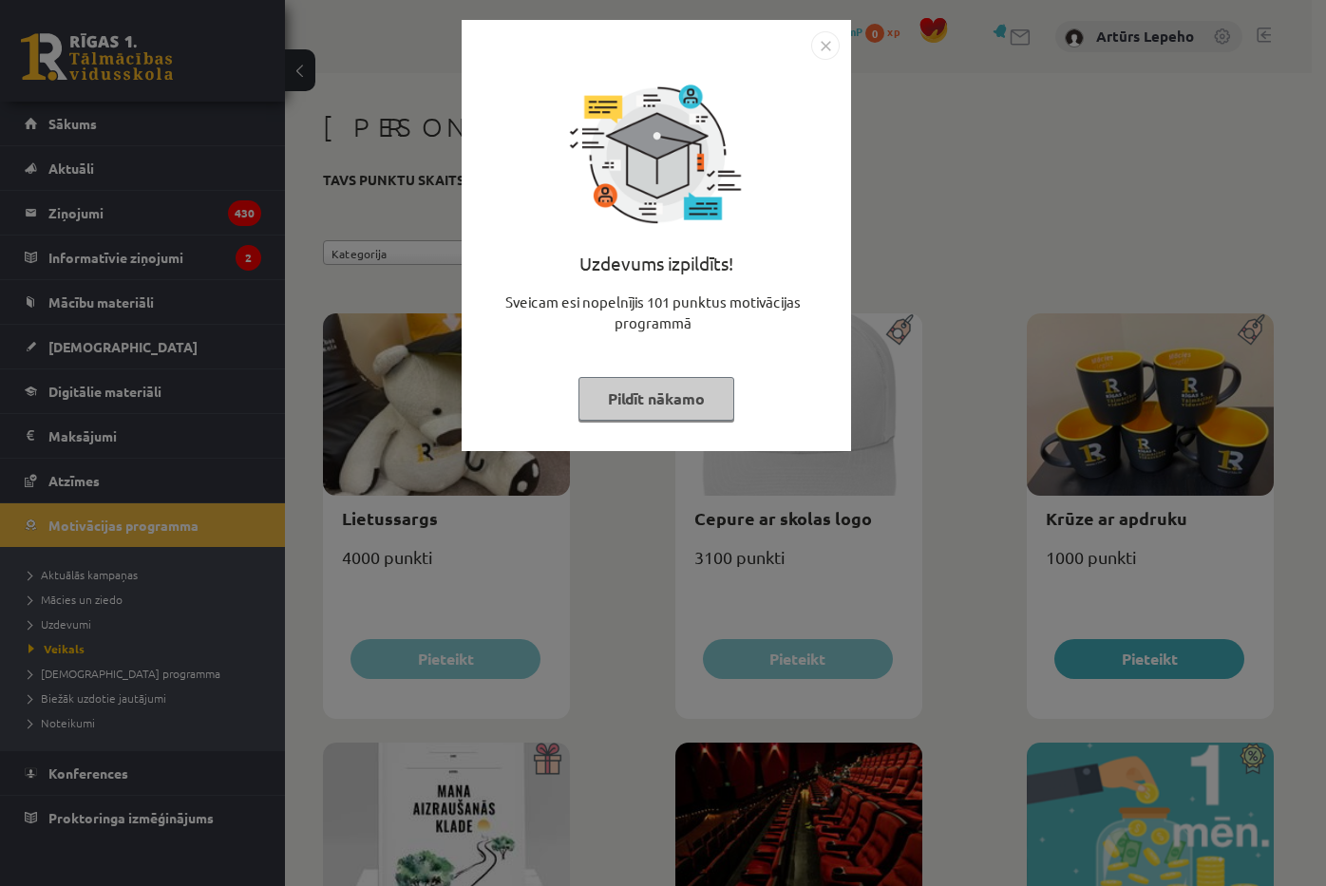
click at [839, 49] on div "Uzdevums izpildīts! Sveicam esi nopelnījis 101 punktus motivācijas programmā Pi…" at bounding box center [656, 235] width 389 height 431
click at [832, 47] on img "Close" at bounding box center [825, 45] width 28 height 28
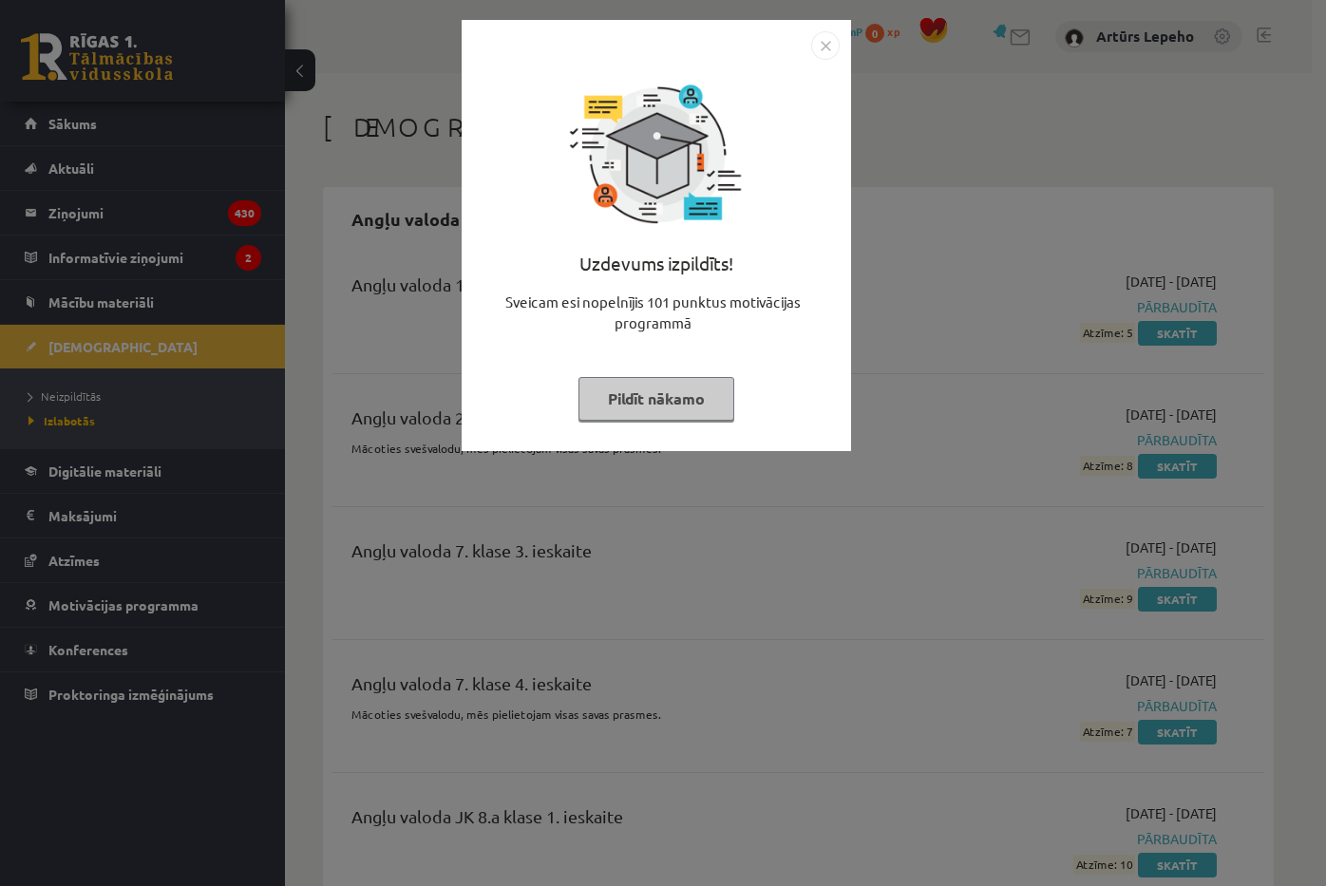
click at [826, 68] on div "Uzdevums izpildīts! Sveicam esi nopelnījis 101 punktus motivācijas programmā Pi…" at bounding box center [656, 250] width 367 height 380
click at [826, 47] on img "Close" at bounding box center [825, 45] width 28 height 28
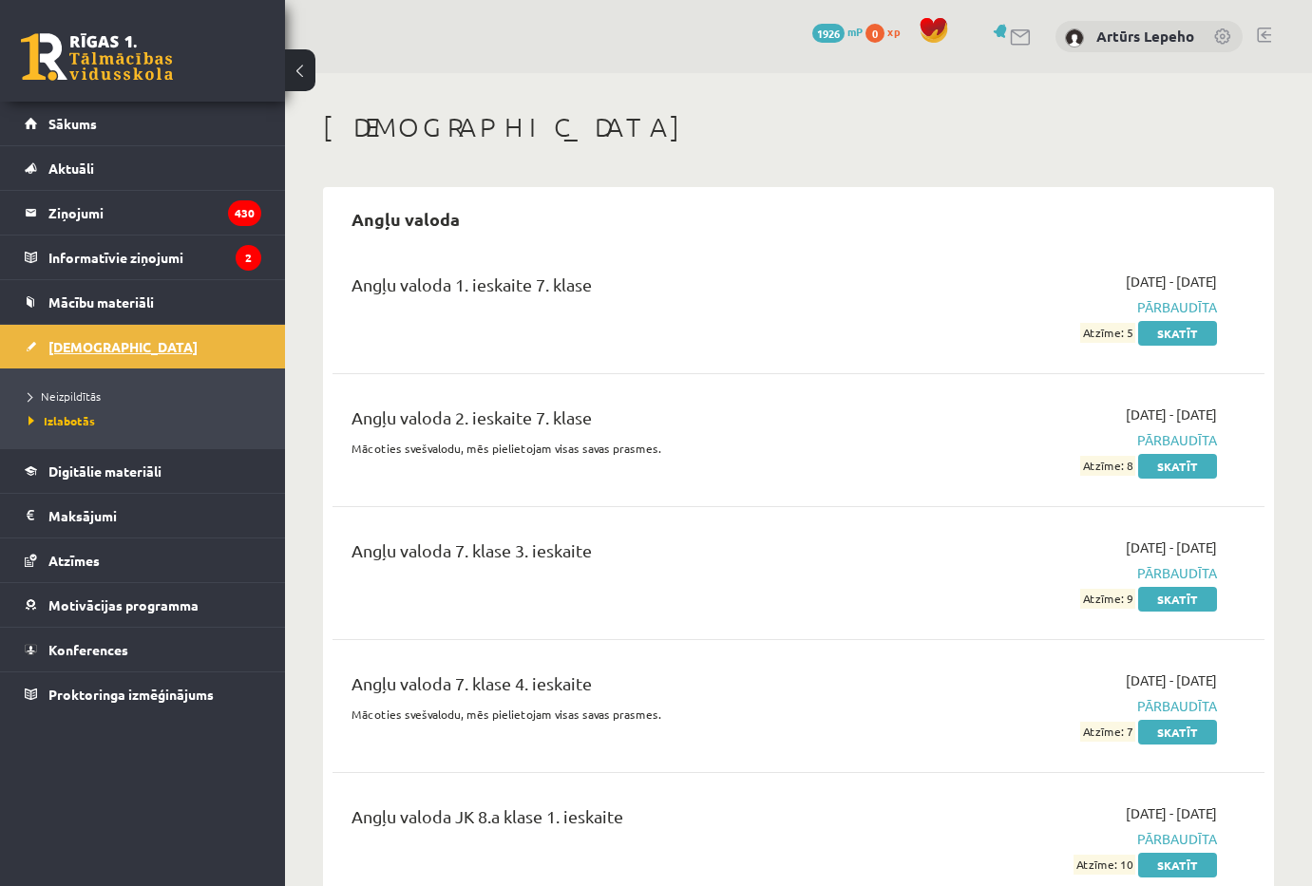
click at [79, 341] on span "[DEMOGRAPHIC_DATA]" at bounding box center [122, 346] width 149 height 17
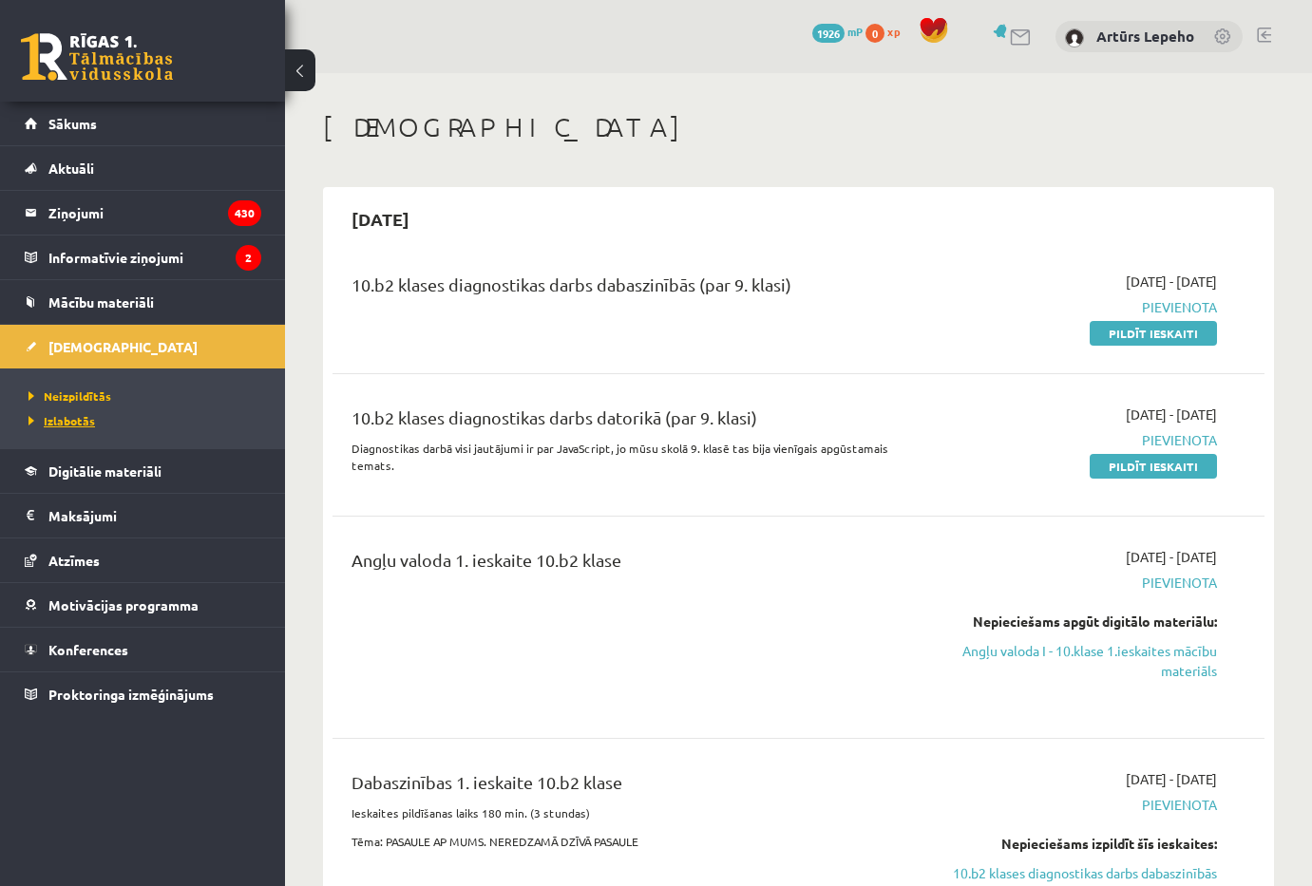
click at [95, 419] on link "Izlabotās" at bounding box center [146, 420] width 237 height 17
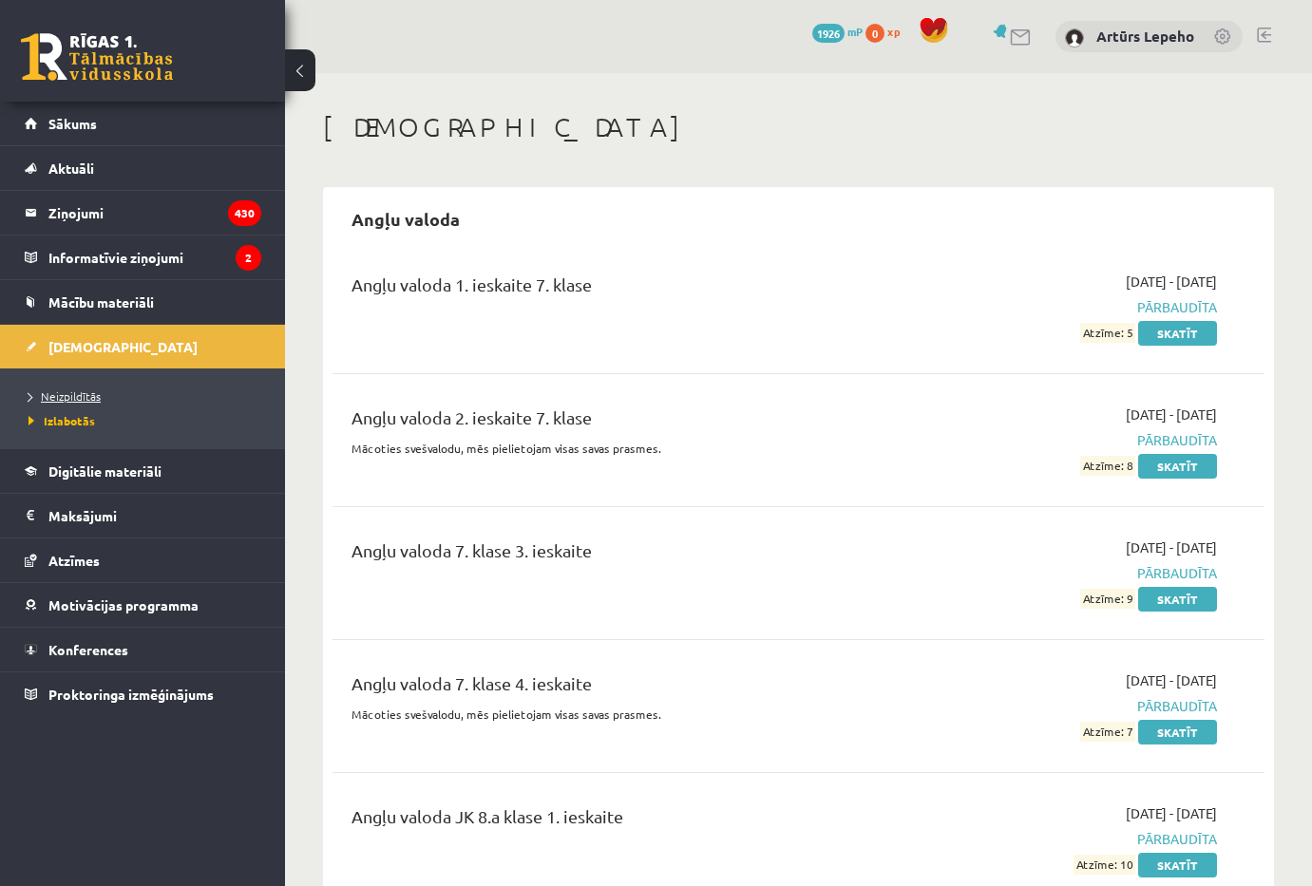
click at [80, 401] on span "Neizpildītās" at bounding box center [64, 396] width 72 height 15
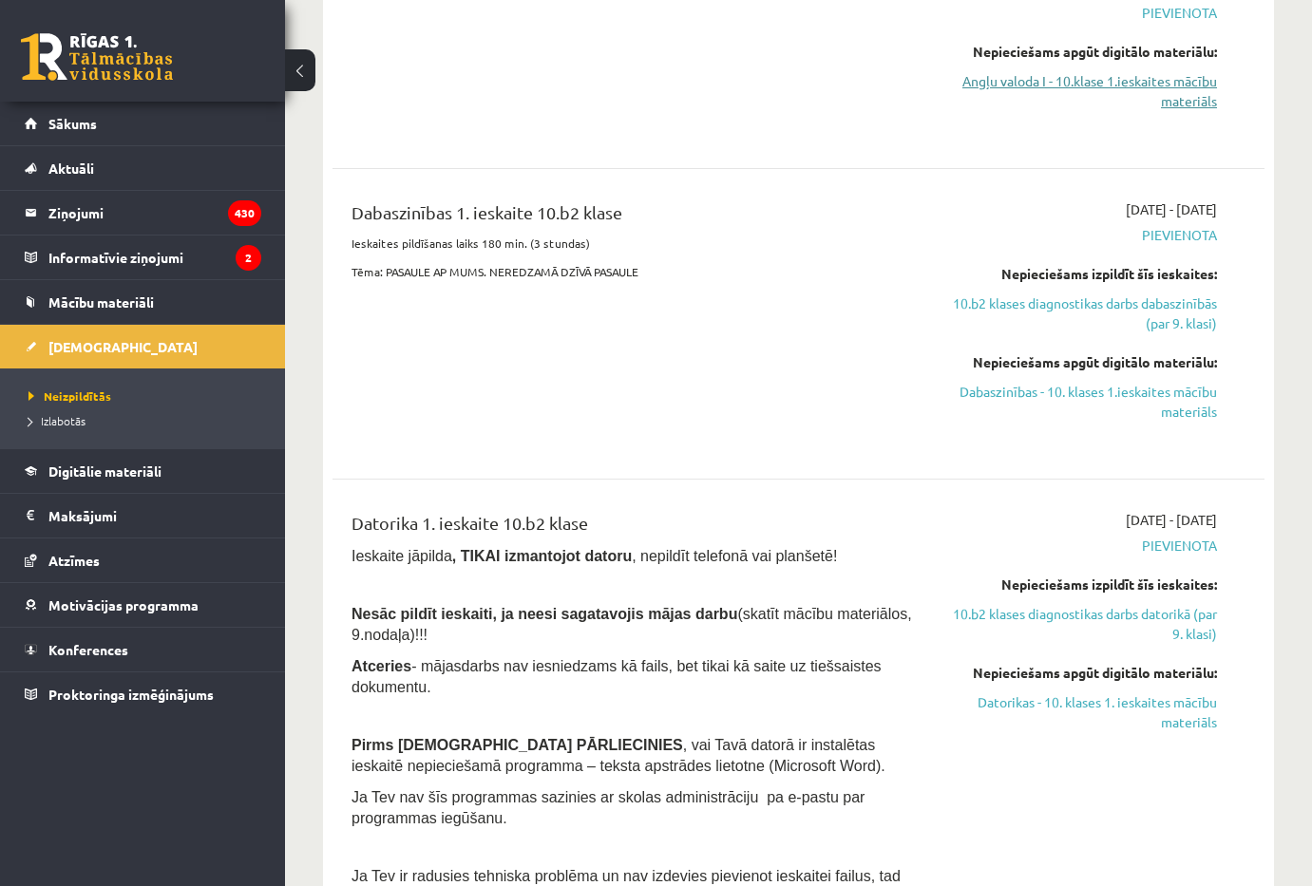
scroll to position [95, 0]
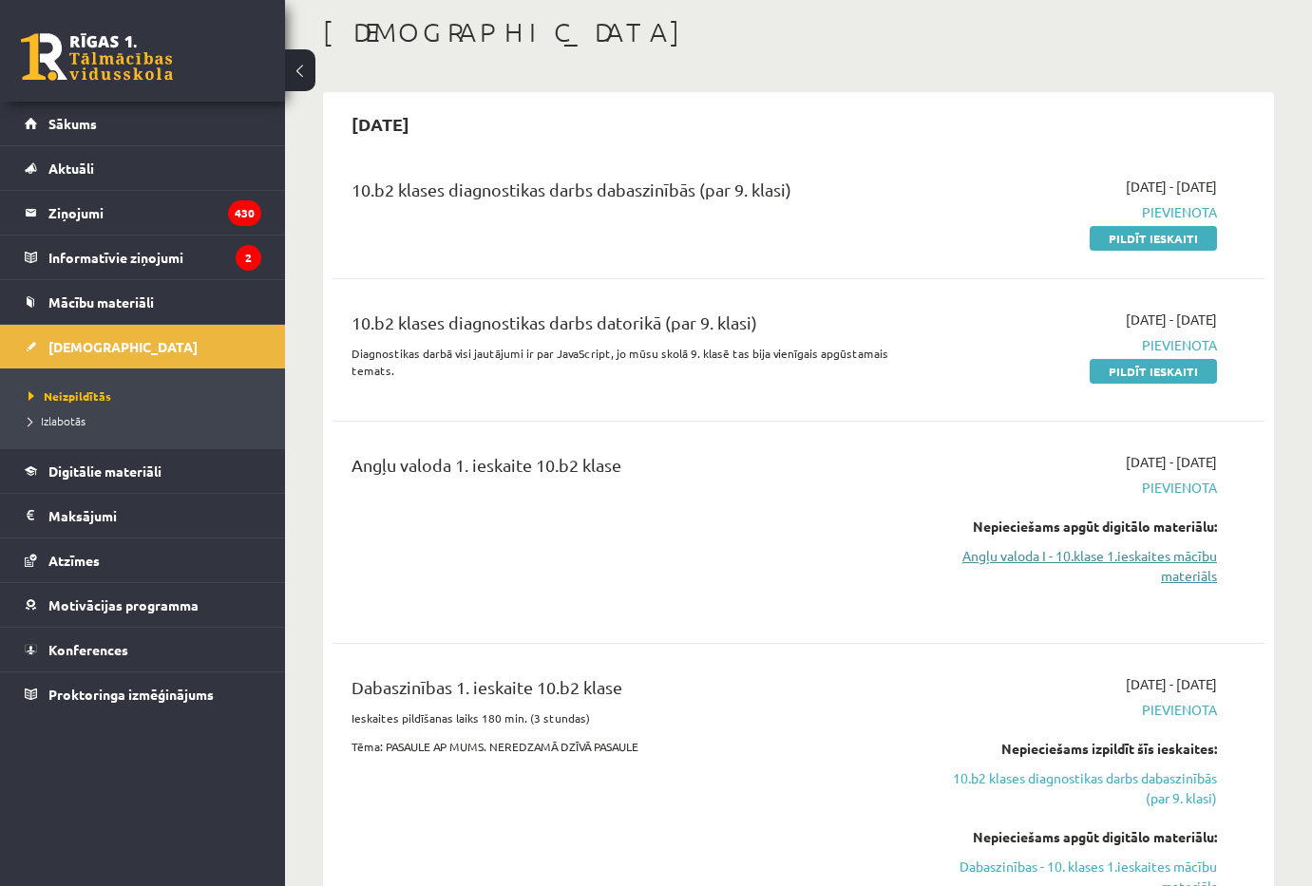
click at [1156, 566] on link "Angļu valoda I - 10.klase 1.ieskaites mācību materiāls" at bounding box center [1082, 566] width 270 height 40
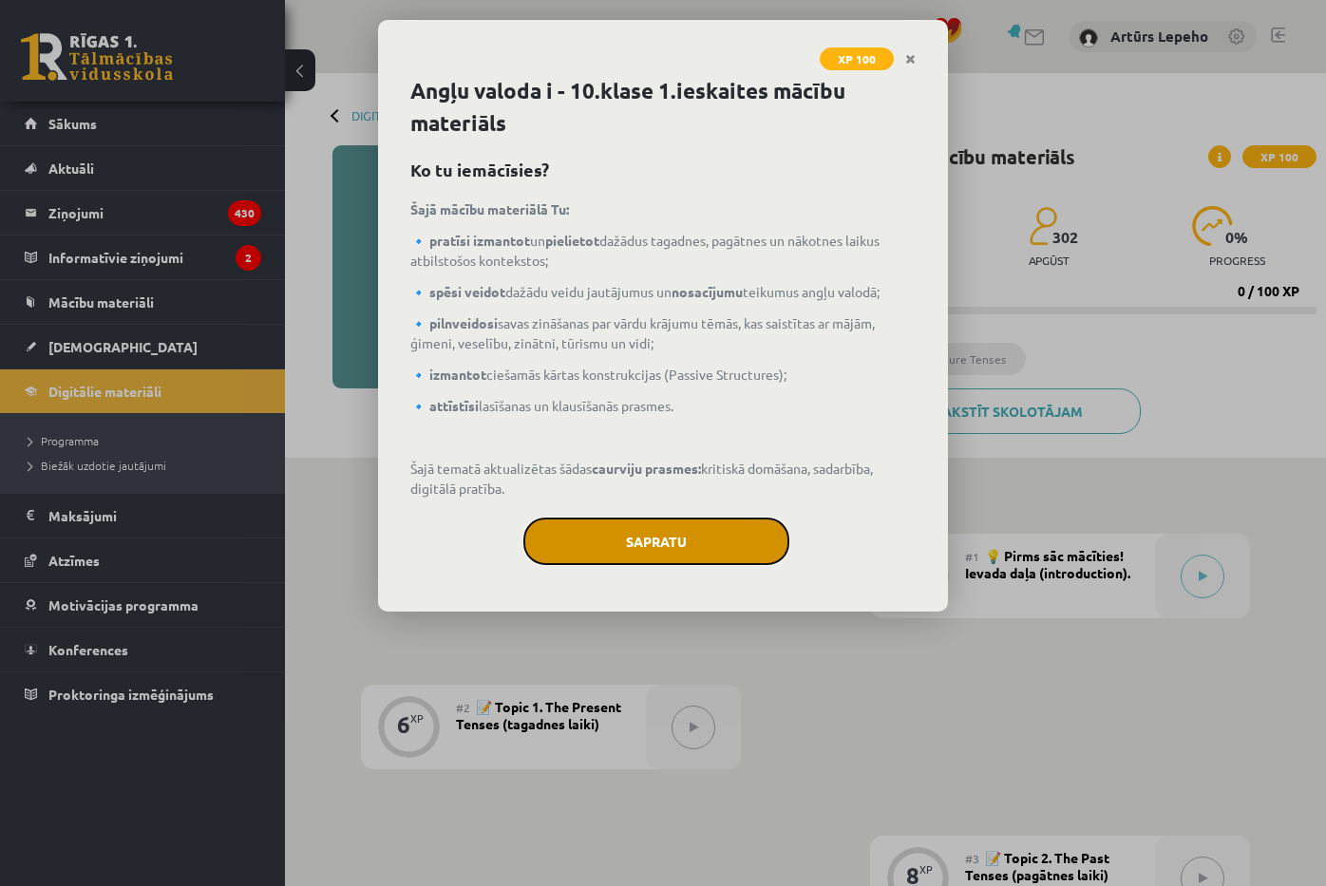
click at [770, 539] on button "Sapratu" at bounding box center [656, 541] width 266 height 47
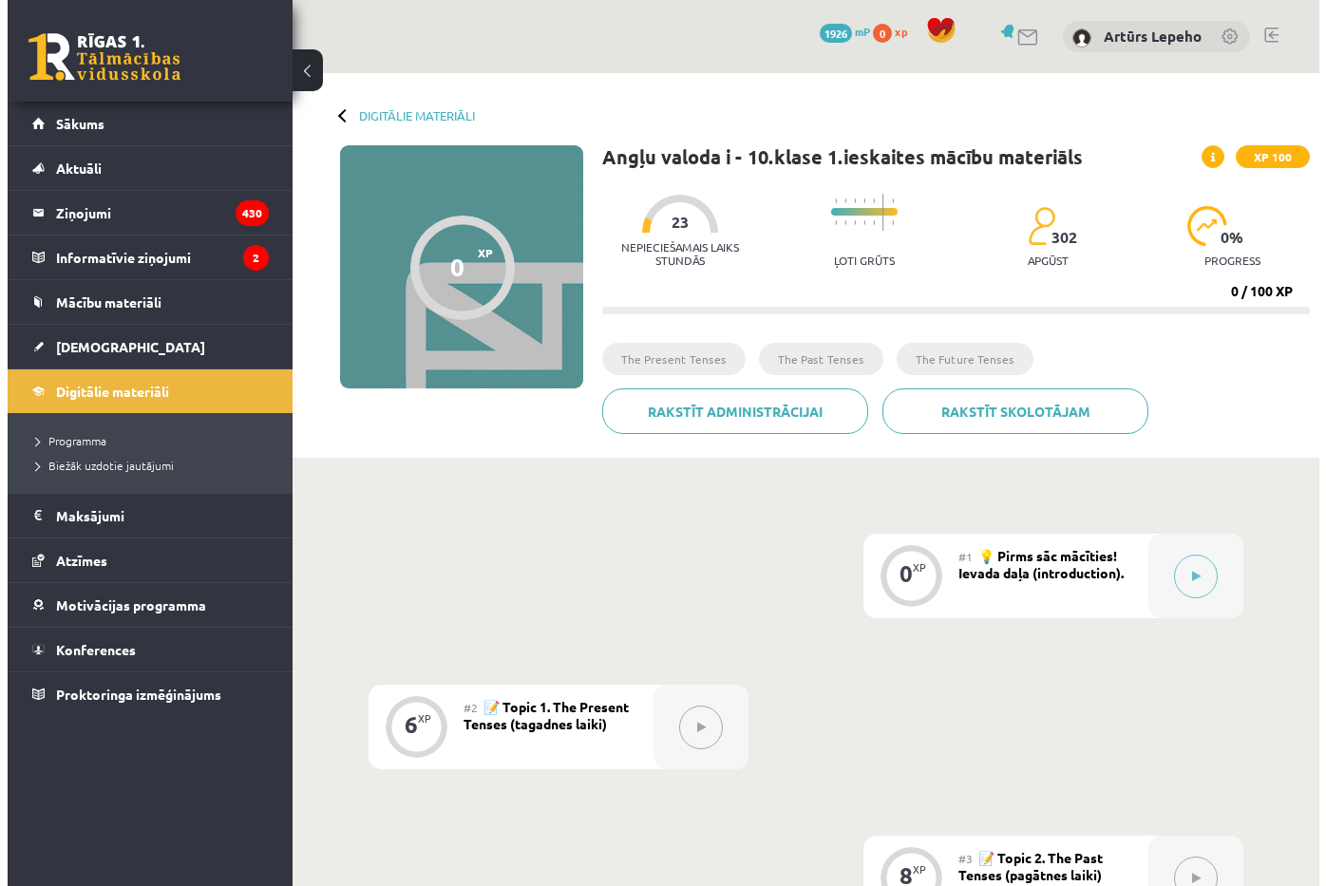
scroll to position [95, 0]
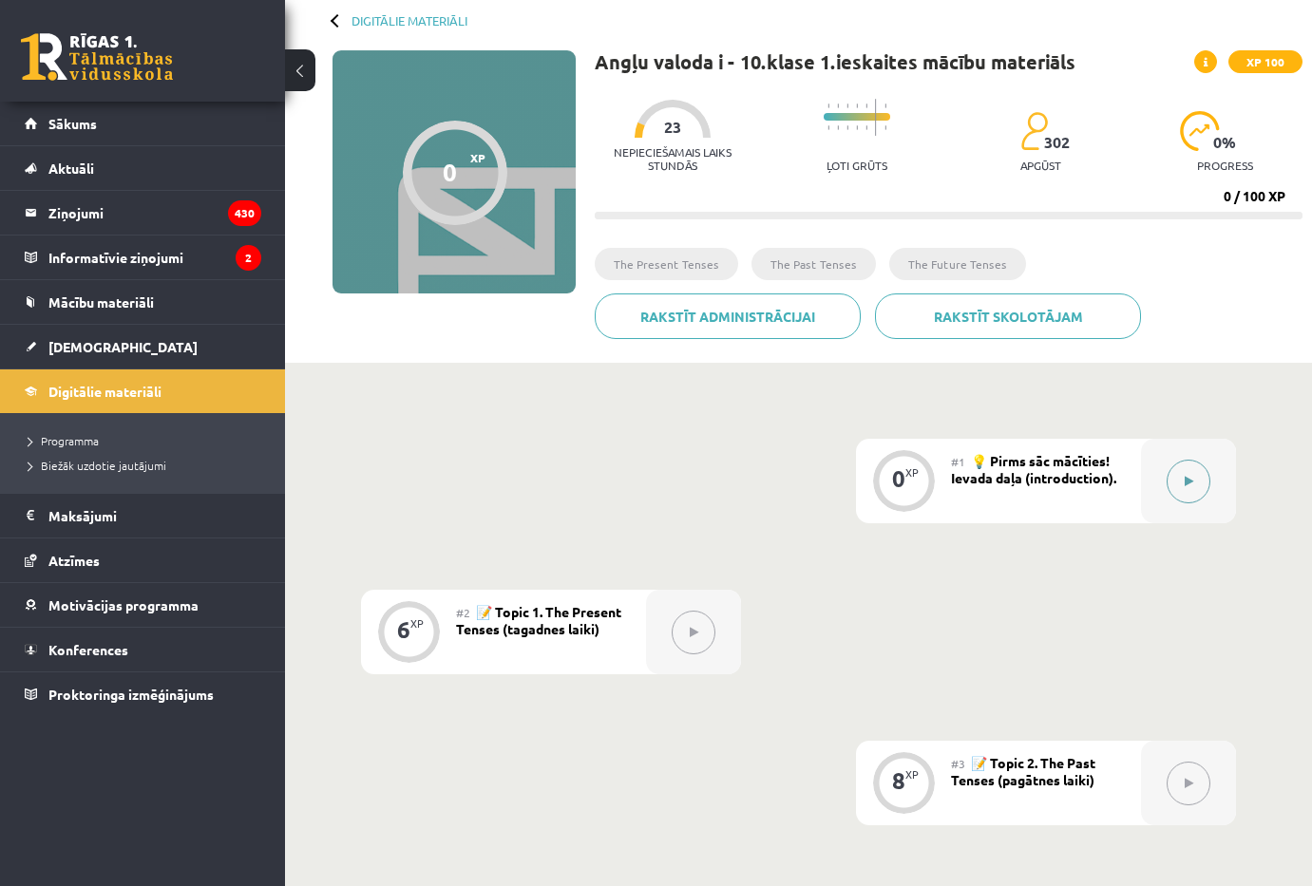
click at [1196, 493] on button at bounding box center [1189, 482] width 44 height 44
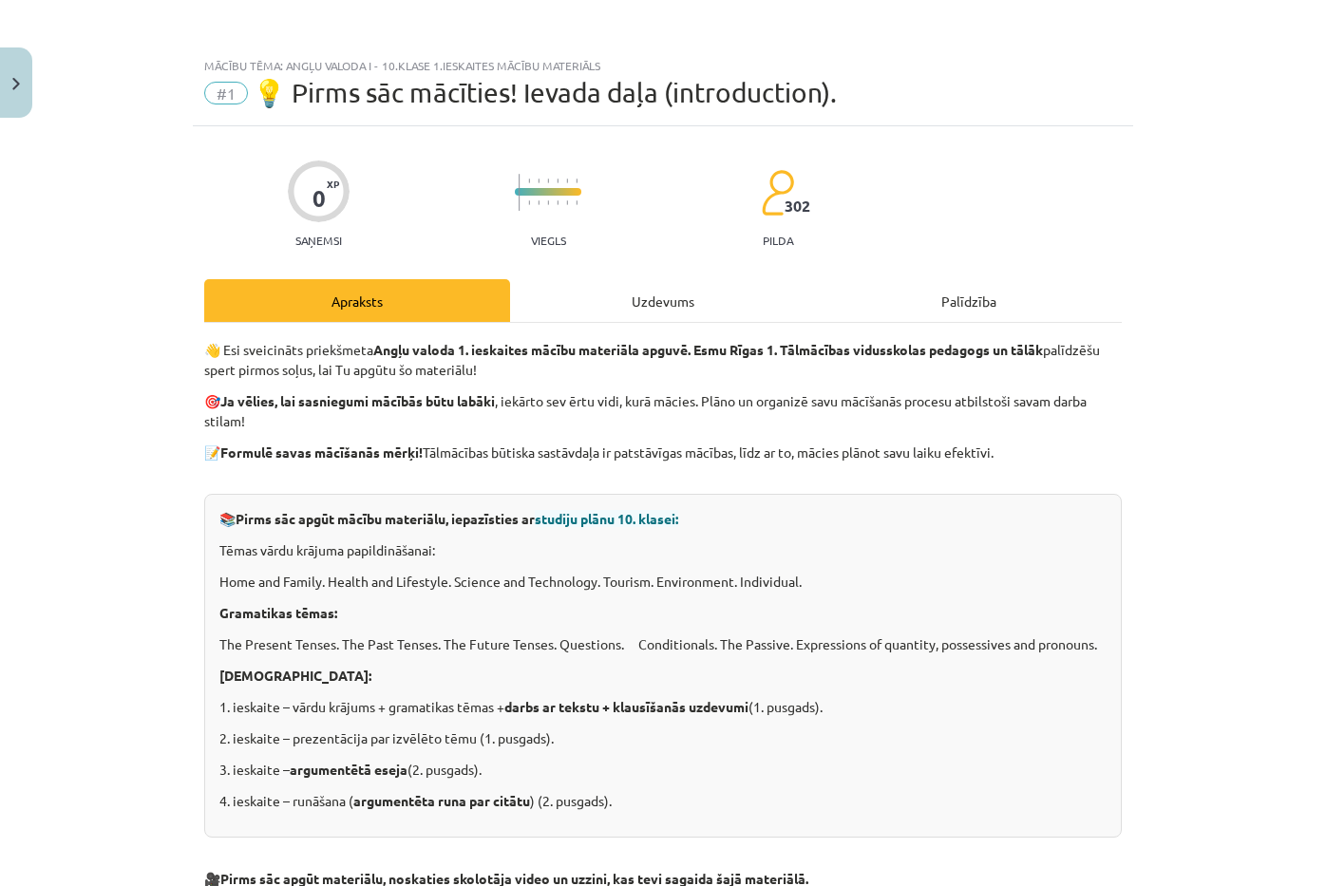
click at [702, 308] on div "Uzdevums" at bounding box center [663, 300] width 306 height 43
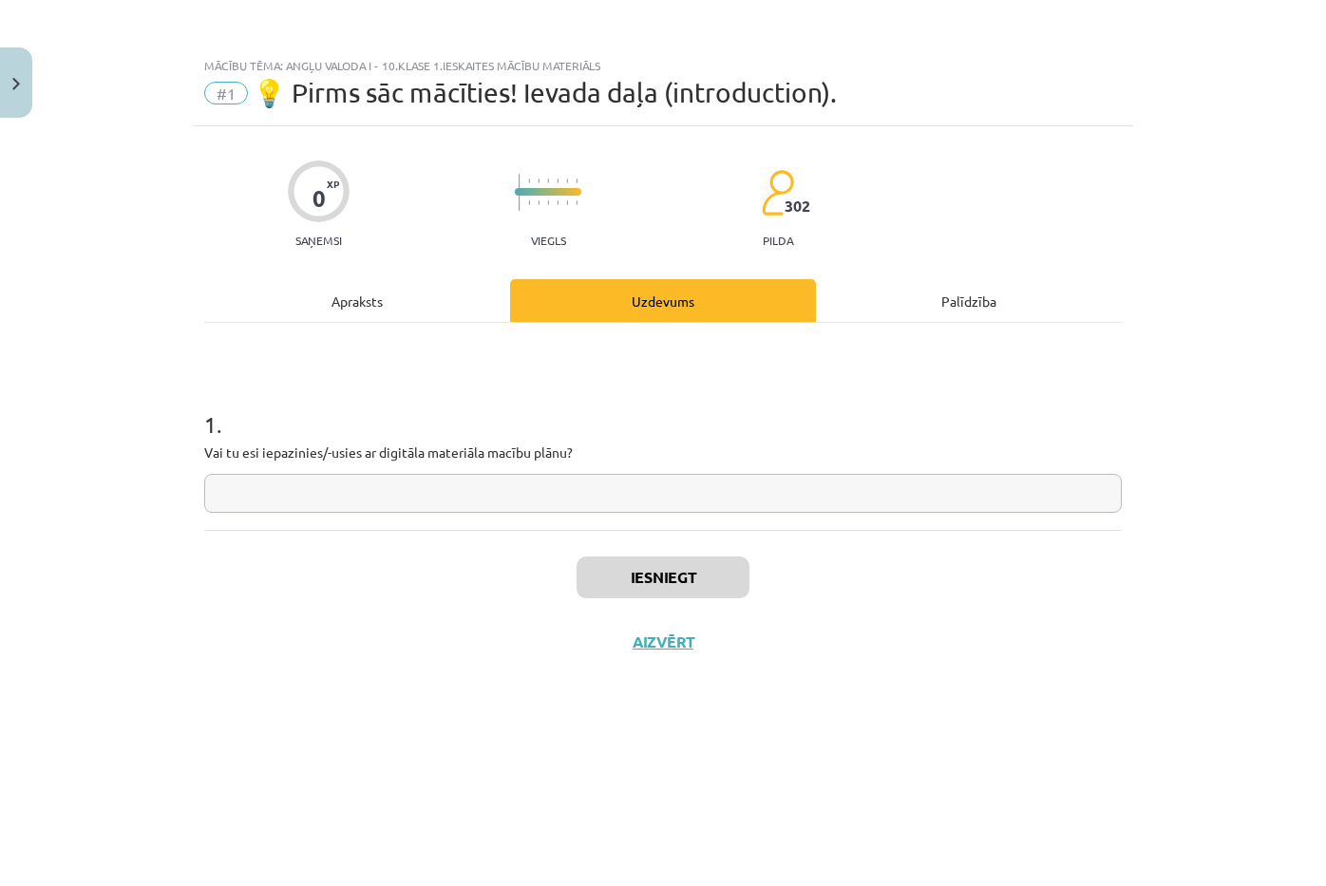
drag, startPoint x: 471, startPoint y: 505, endPoint x: 488, endPoint y: 513, distance: 18.7
click at [477, 509] on input "text" at bounding box center [663, 493] width 918 height 39
type input "*"
type input "*******"
click at [643, 551] on div "Iesniegt Aizvērt" at bounding box center [663, 596] width 918 height 133
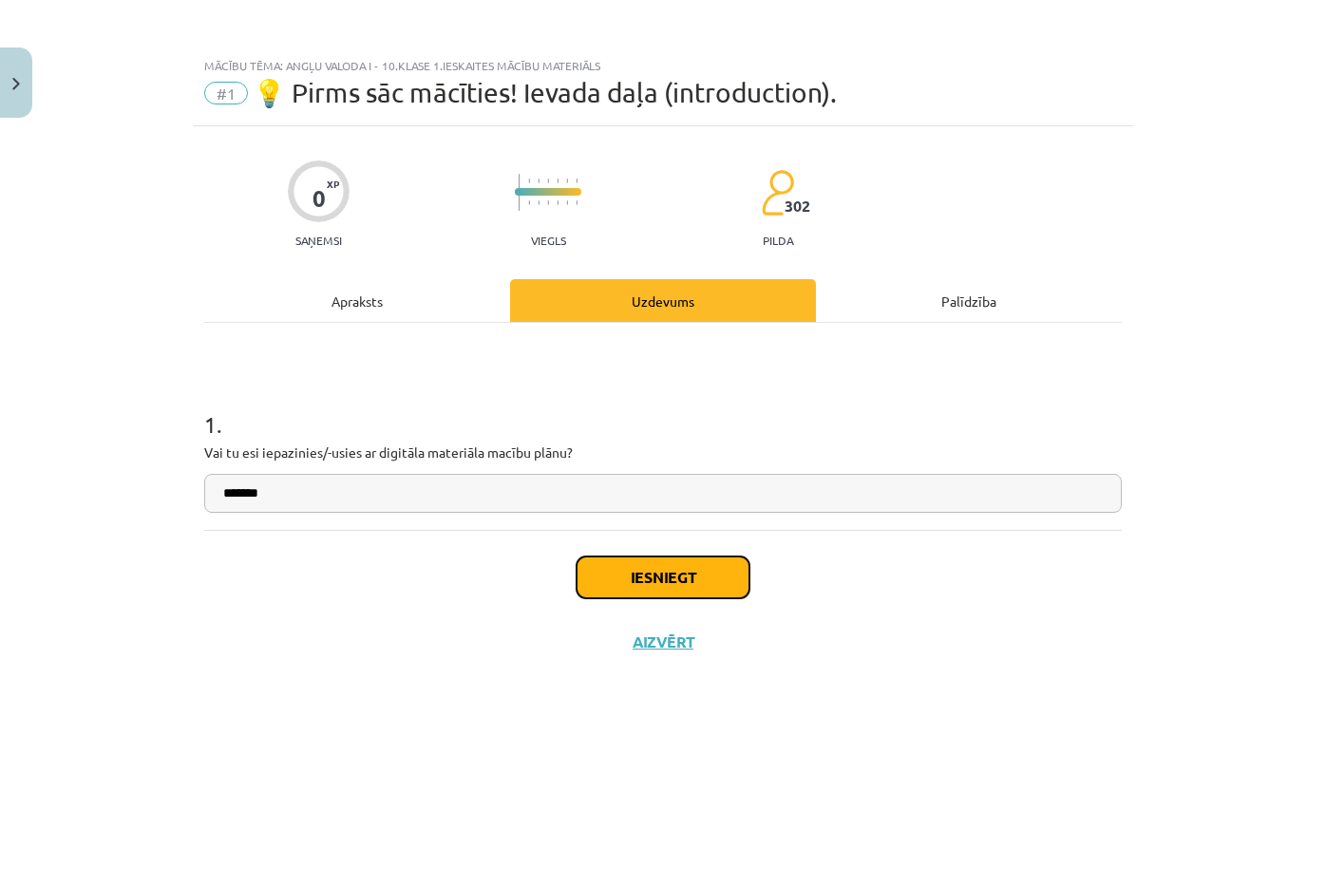
click at [655, 566] on button "Iesniegt" at bounding box center [663, 578] width 173 height 42
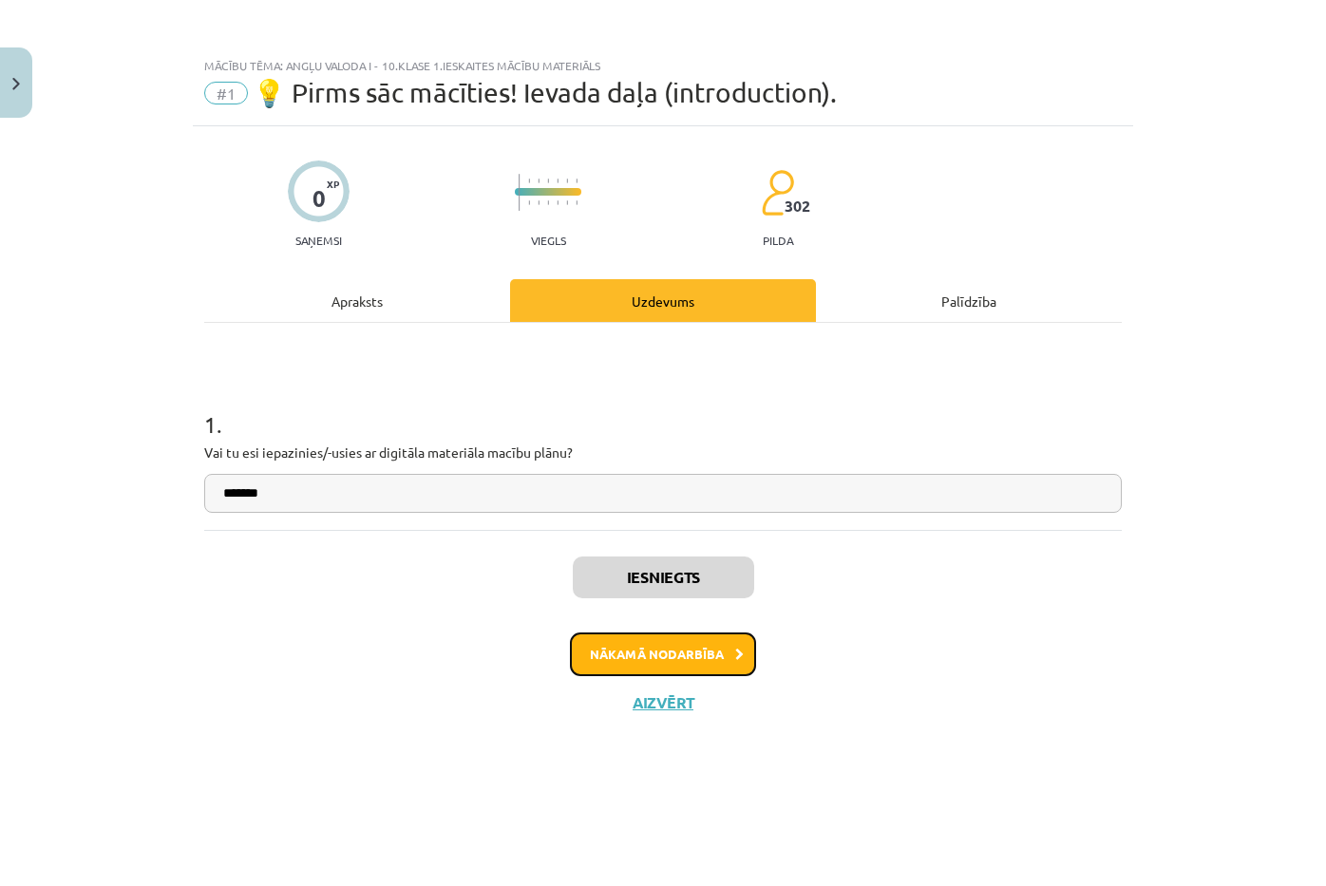
click at [680, 661] on button "Nākamā nodarbība" at bounding box center [663, 655] width 186 height 44
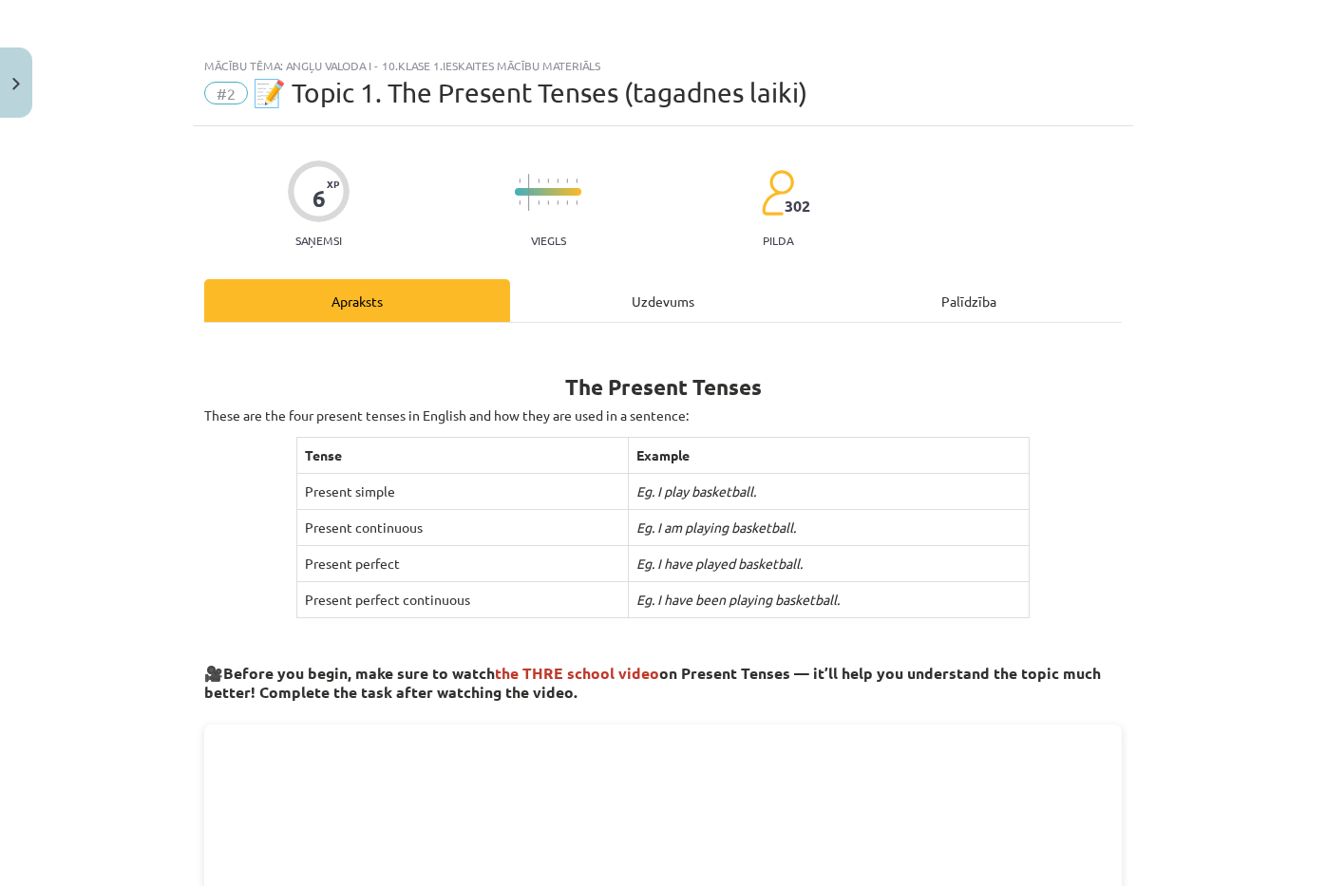
click at [620, 312] on div "Uzdevums" at bounding box center [663, 300] width 306 height 43
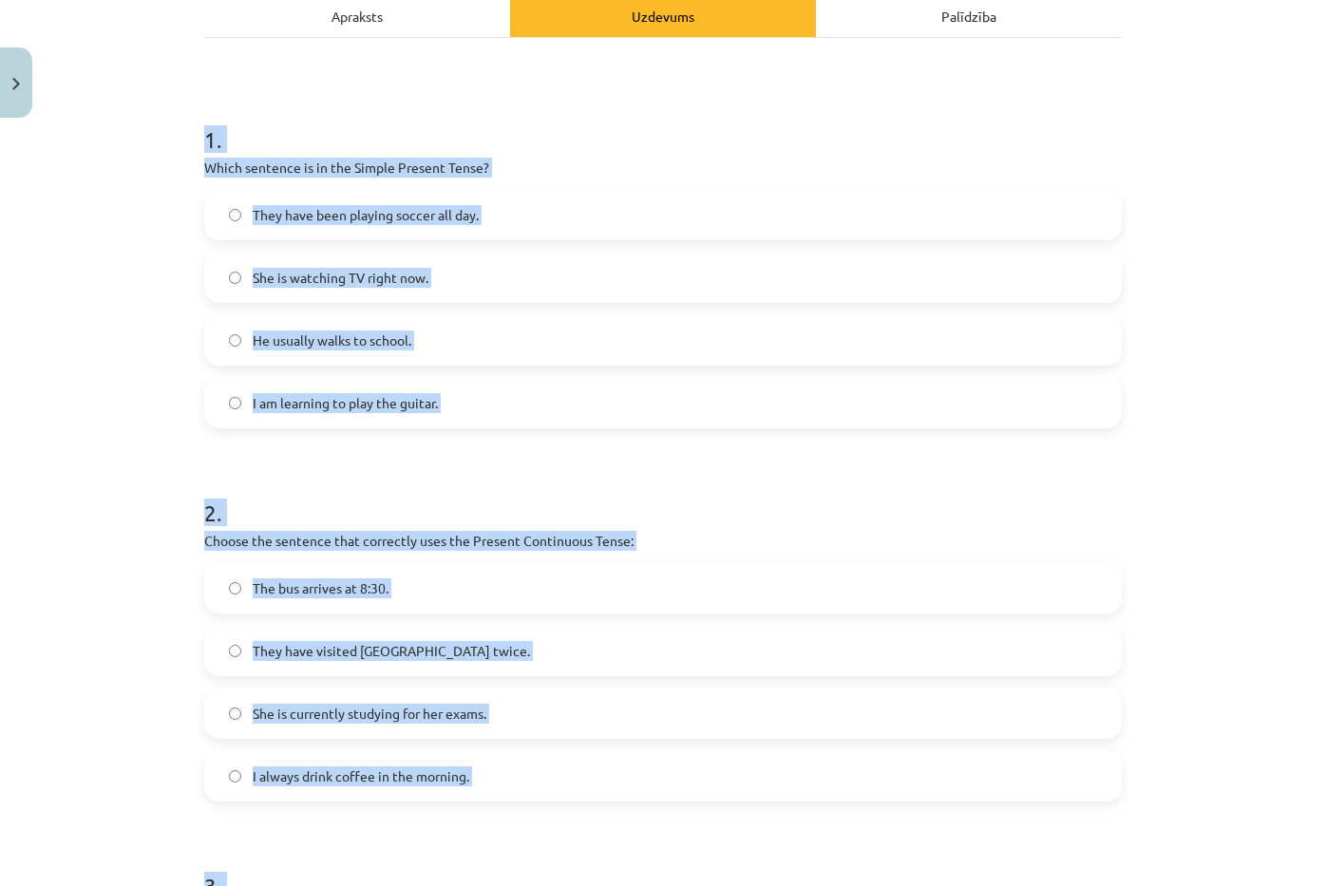
scroll to position [794, 0]
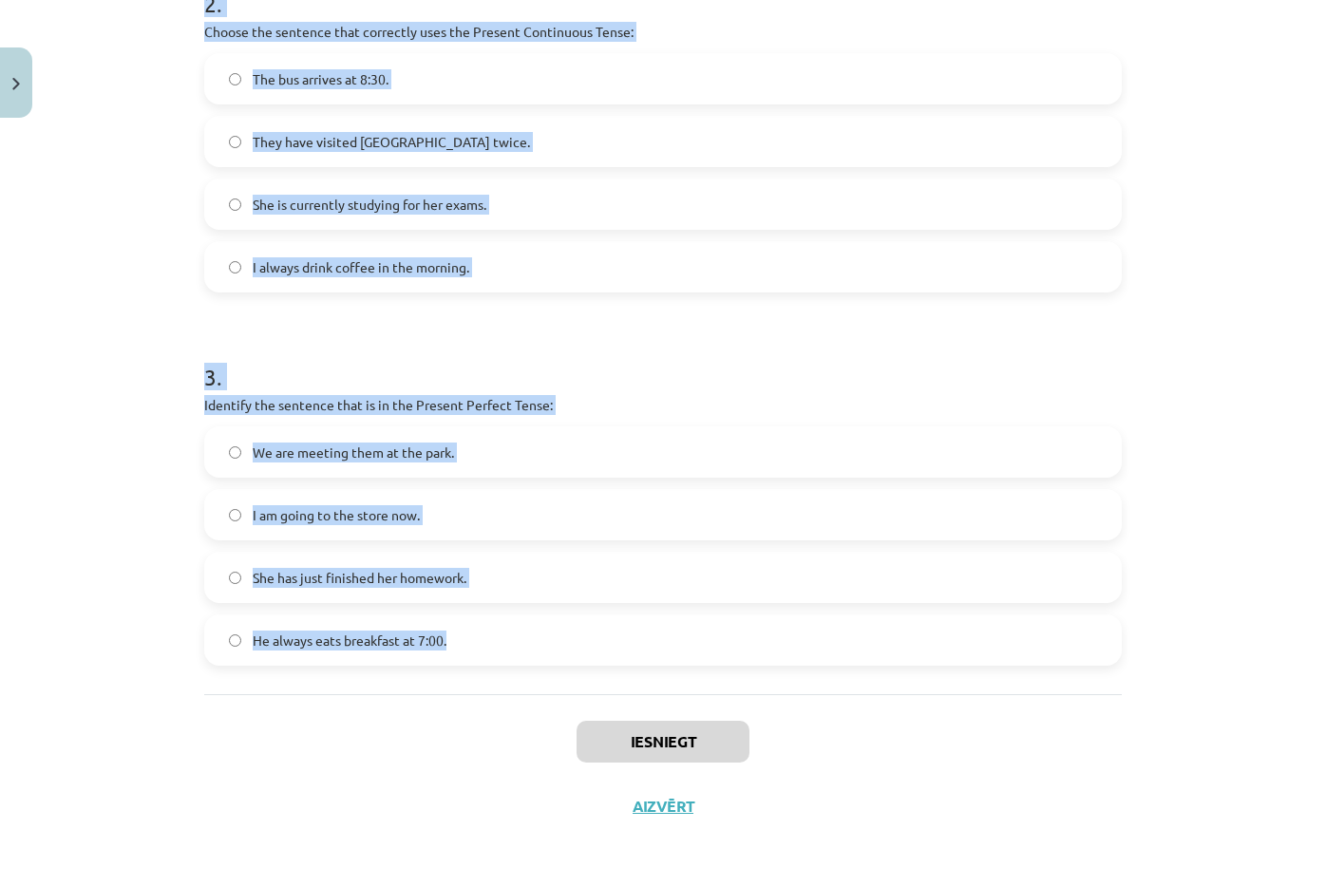
drag, startPoint x: 234, startPoint y: 448, endPoint x: 483, endPoint y: 623, distance: 304.1
click at [483, 623] on div "1 . Which sentence is in the Simple Present Tense? They have been playing socce…" at bounding box center [663, 112] width 918 height 1166
copy form "1 . Which sentence is in the Simple Present Tense? They have been playing socce…"
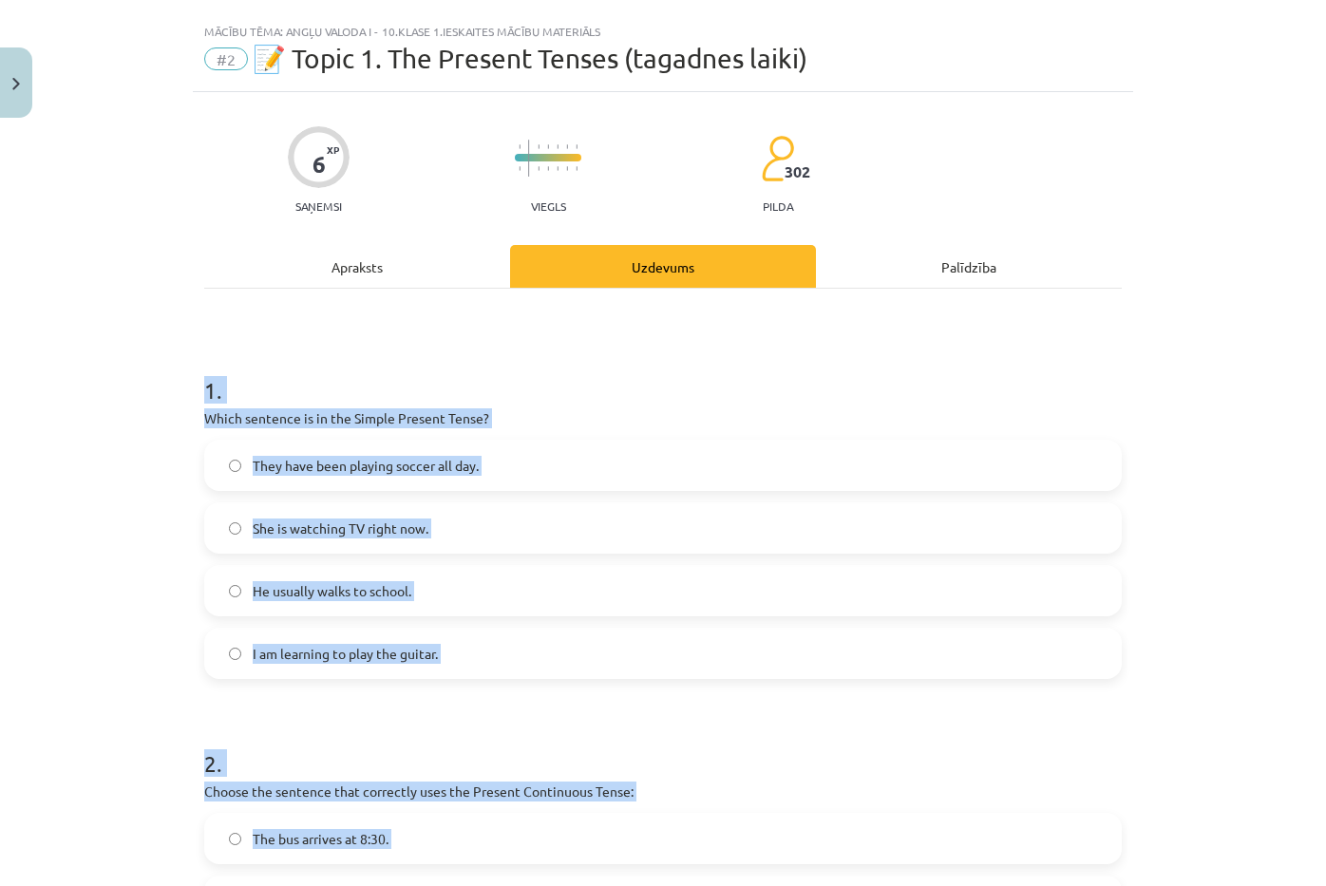
scroll to position [0, 0]
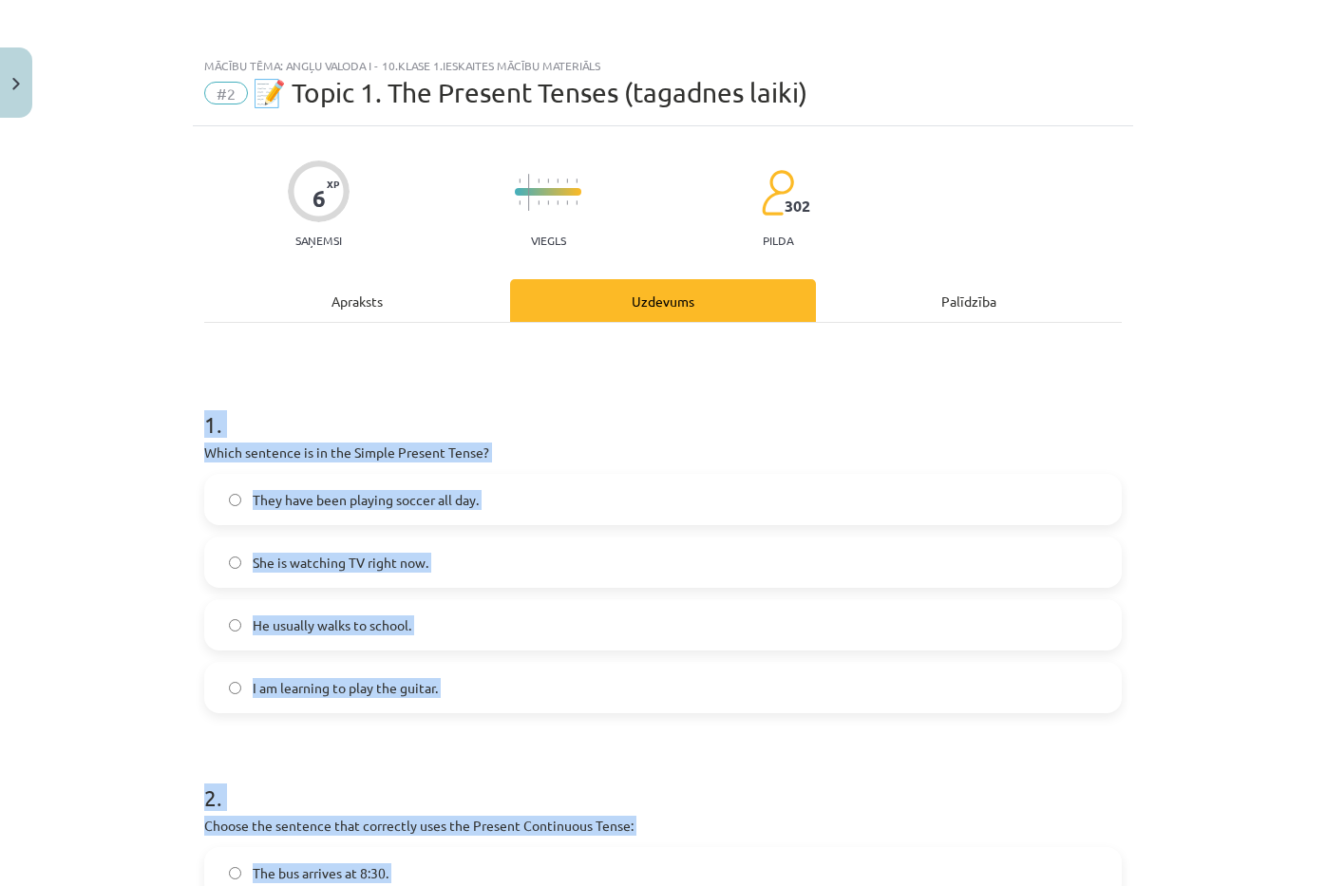
click at [75, 570] on div "Mācību tēma: Angļu valoda i - 10.klase 1.ieskaites mācību materiāls #2 📝 Topic …" at bounding box center [663, 443] width 1326 height 886
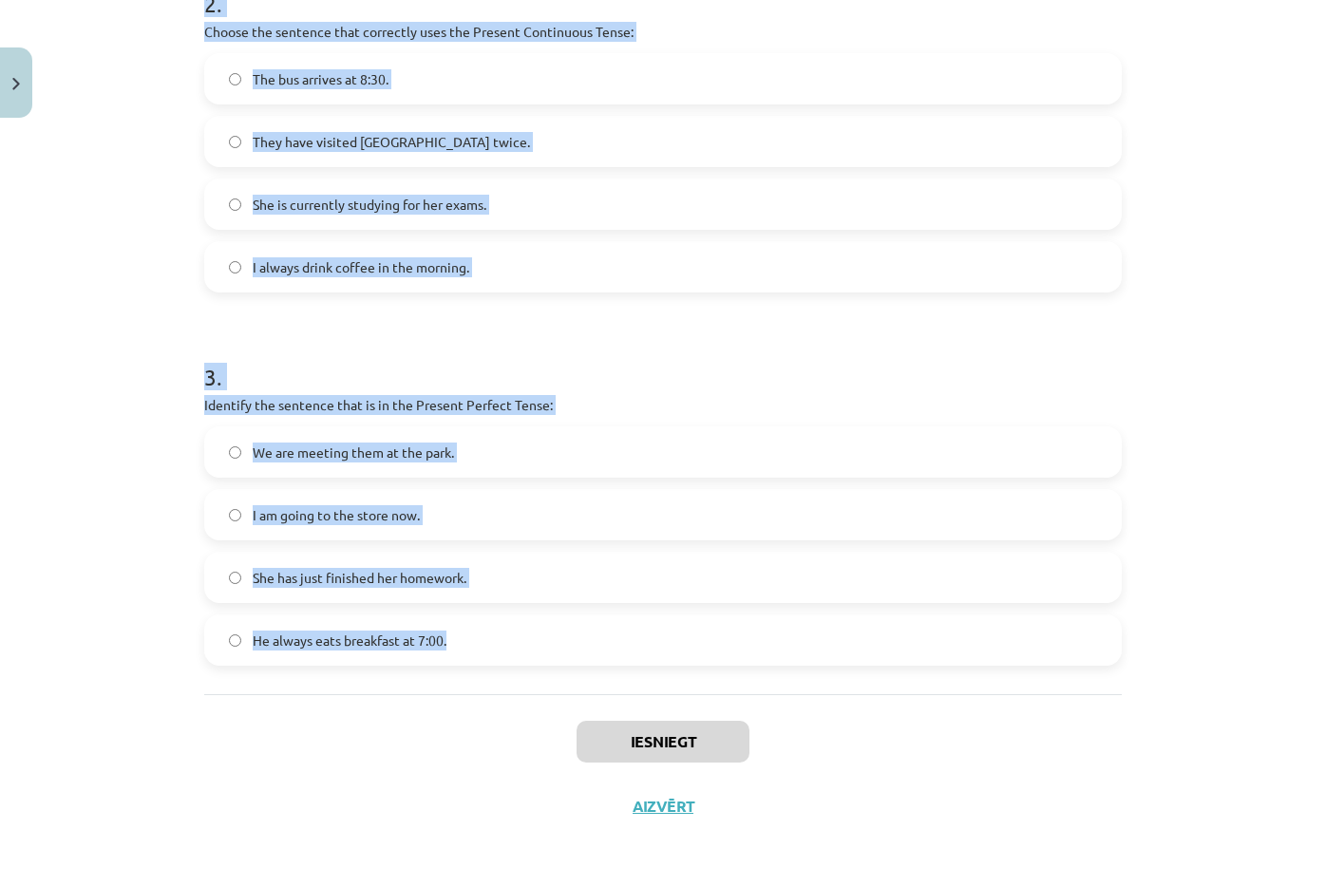
drag, startPoint x: 138, startPoint y: 409, endPoint x: 462, endPoint y: 655, distance: 406.2
click at [462, 655] on div "Mācību tēma: Angļu valoda i - 10.klase 1.ieskaites mācību materiāls #2 📝 Topic …" at bounding box center [663, 443] width 1326 height 886
copy form "1 . Which sentence is in the Simple Present Tense? They have been playing socce…"
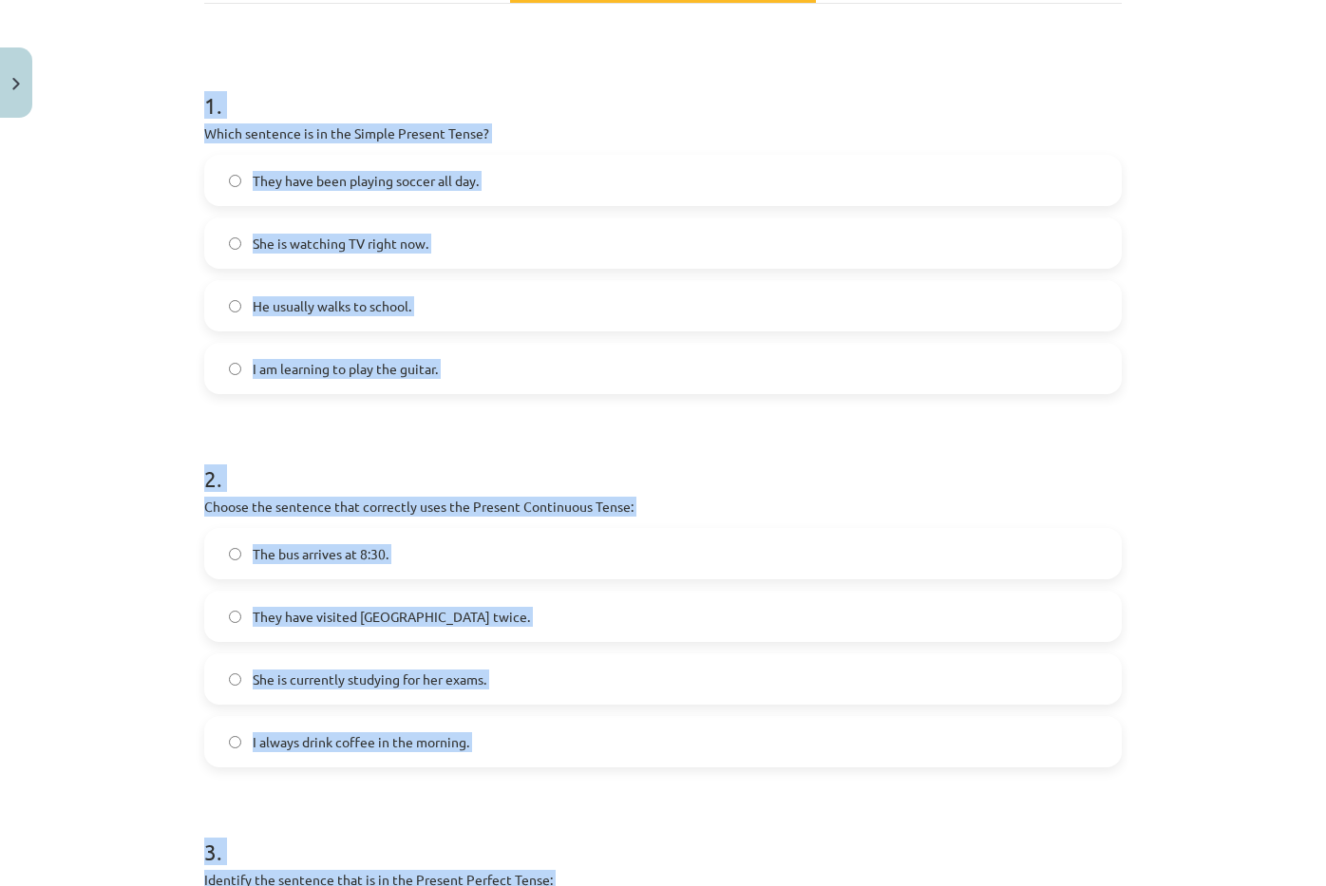
click at [398, 301] on span "He usually walks to school." at bounding box center [332, 306] width 159 height 20
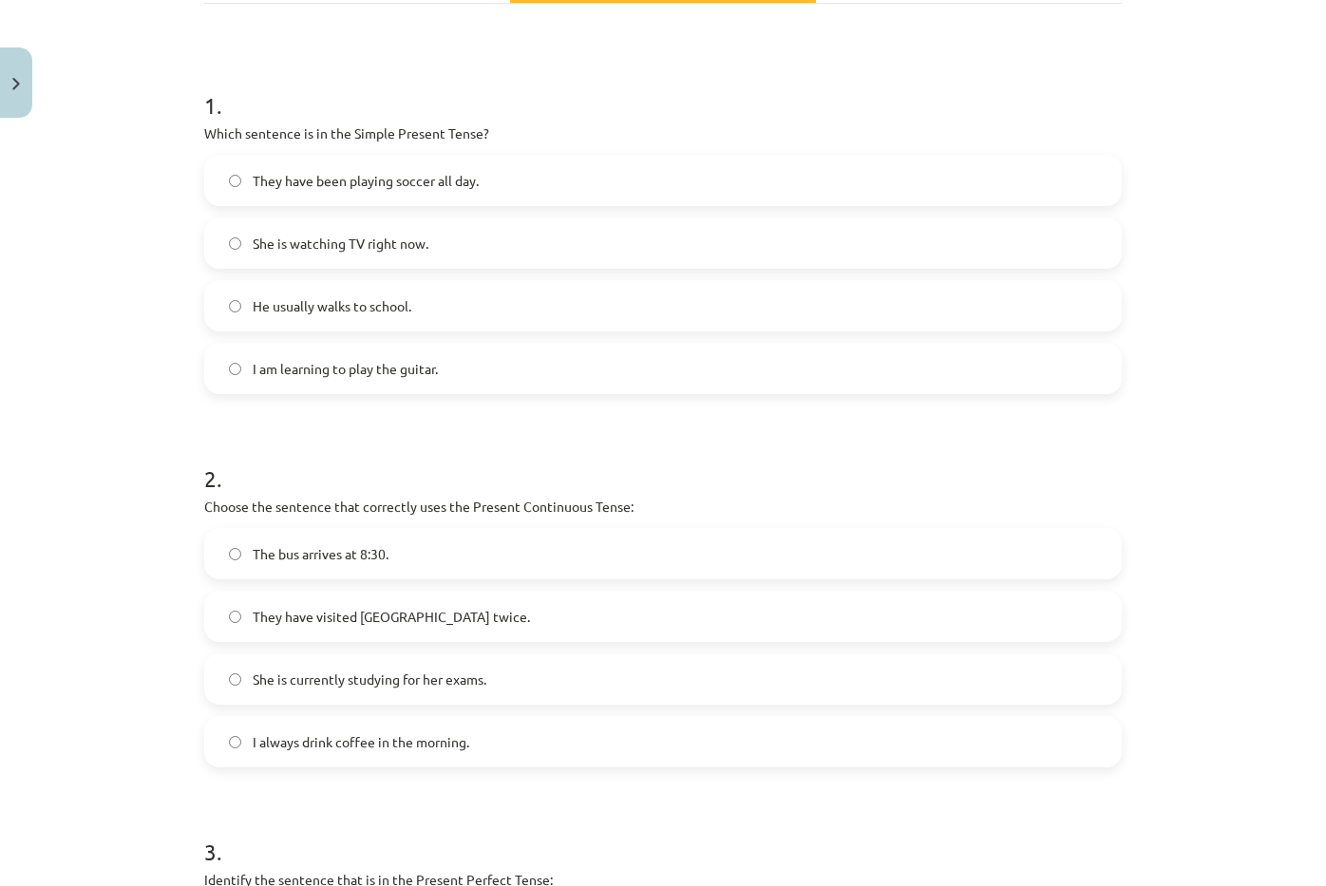
scroll to position [794, 0]
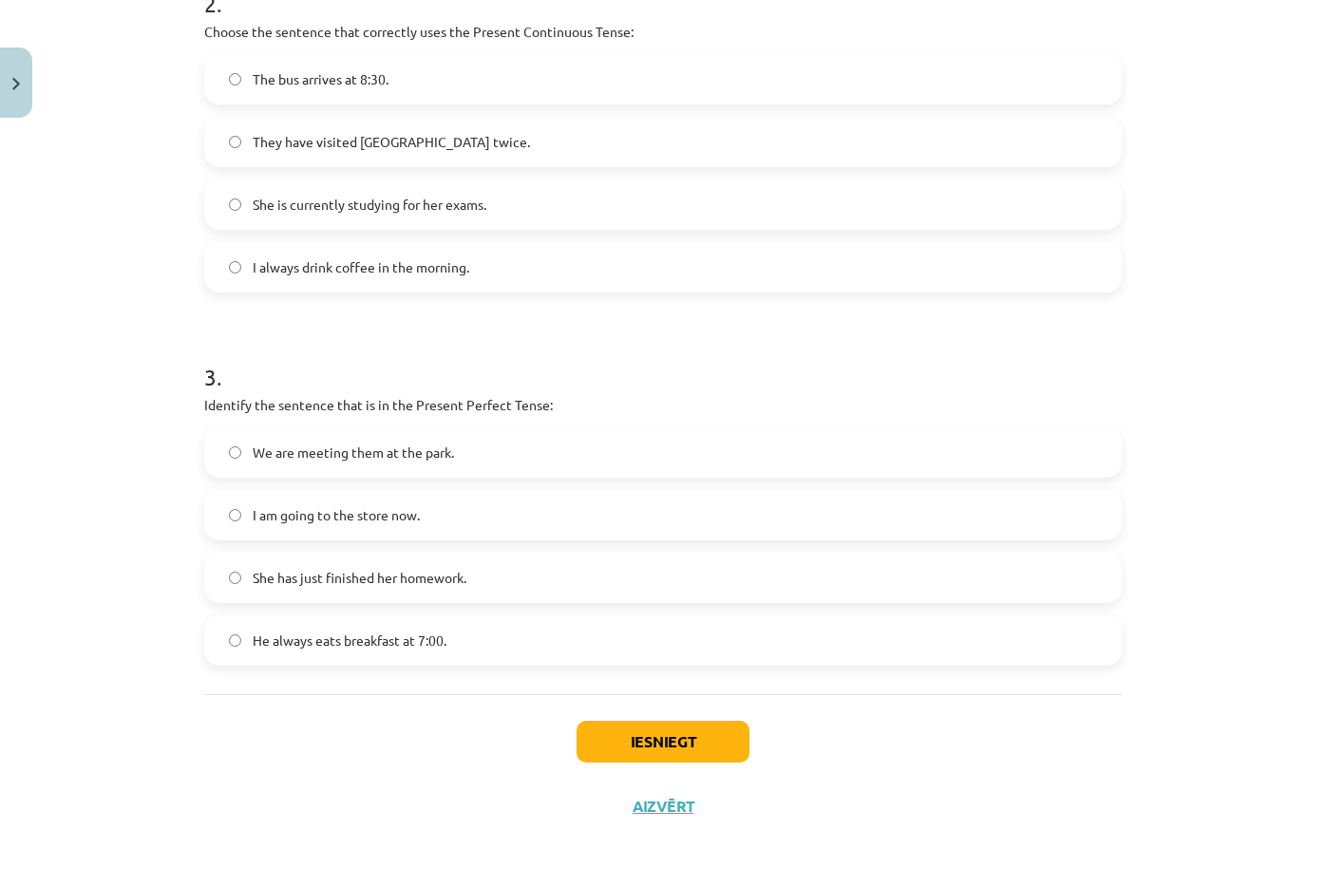
click at [403, 205] on span "She is currently studying for her exams." at bounding box center [370, 205] width 234 height 20
click at [417, 588] on label "She has just finished her homework." at bounding box center [663, 577] width 914 height 47
click at [647, 730] on button "Iesniegt" at bounding box center [663, 742] width 173 height 42
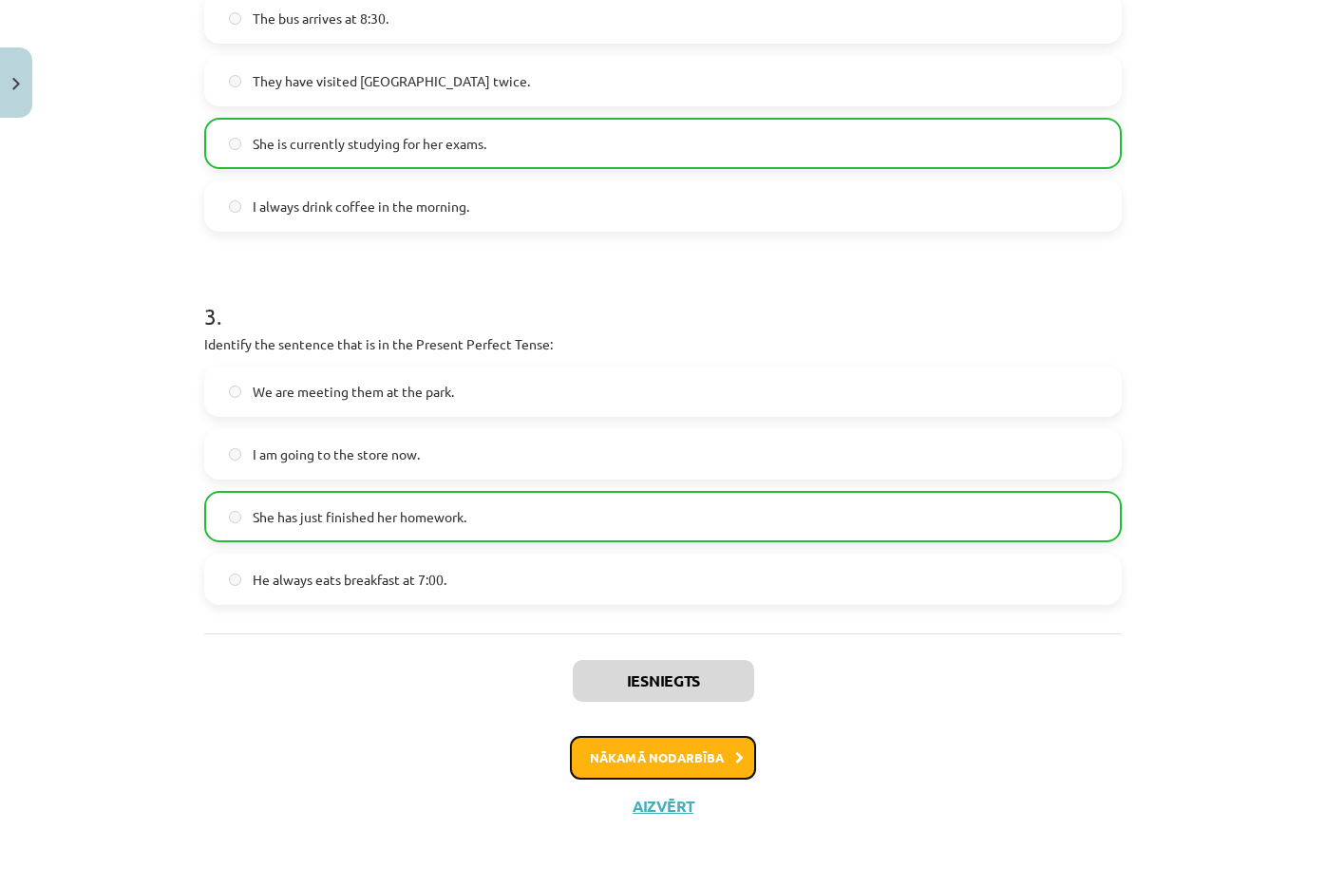
click at [700, 763] on button "Nākamā nodarbība" at bounding box center [663, 758] width 186 height 44
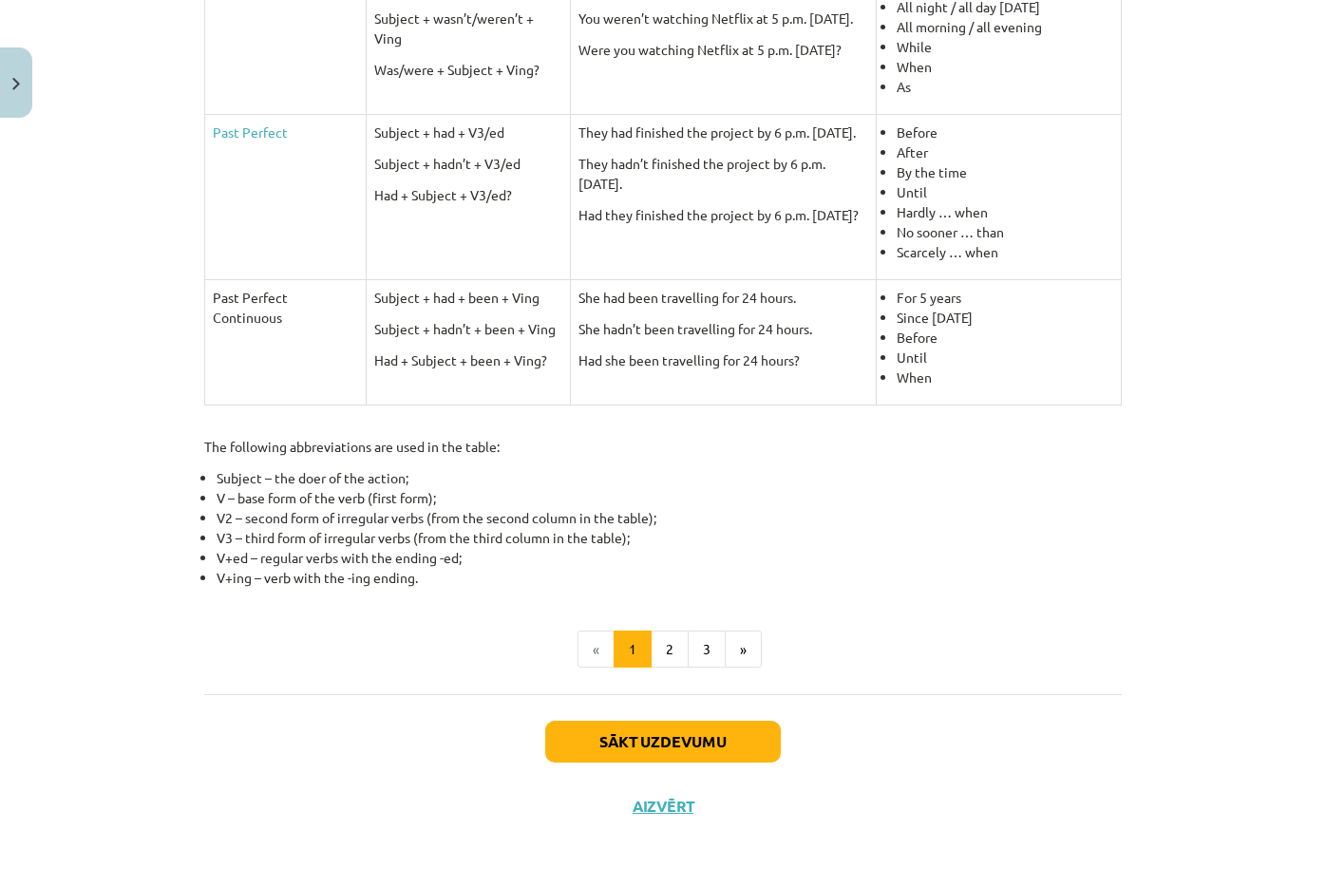
scroll to position [47, 0]
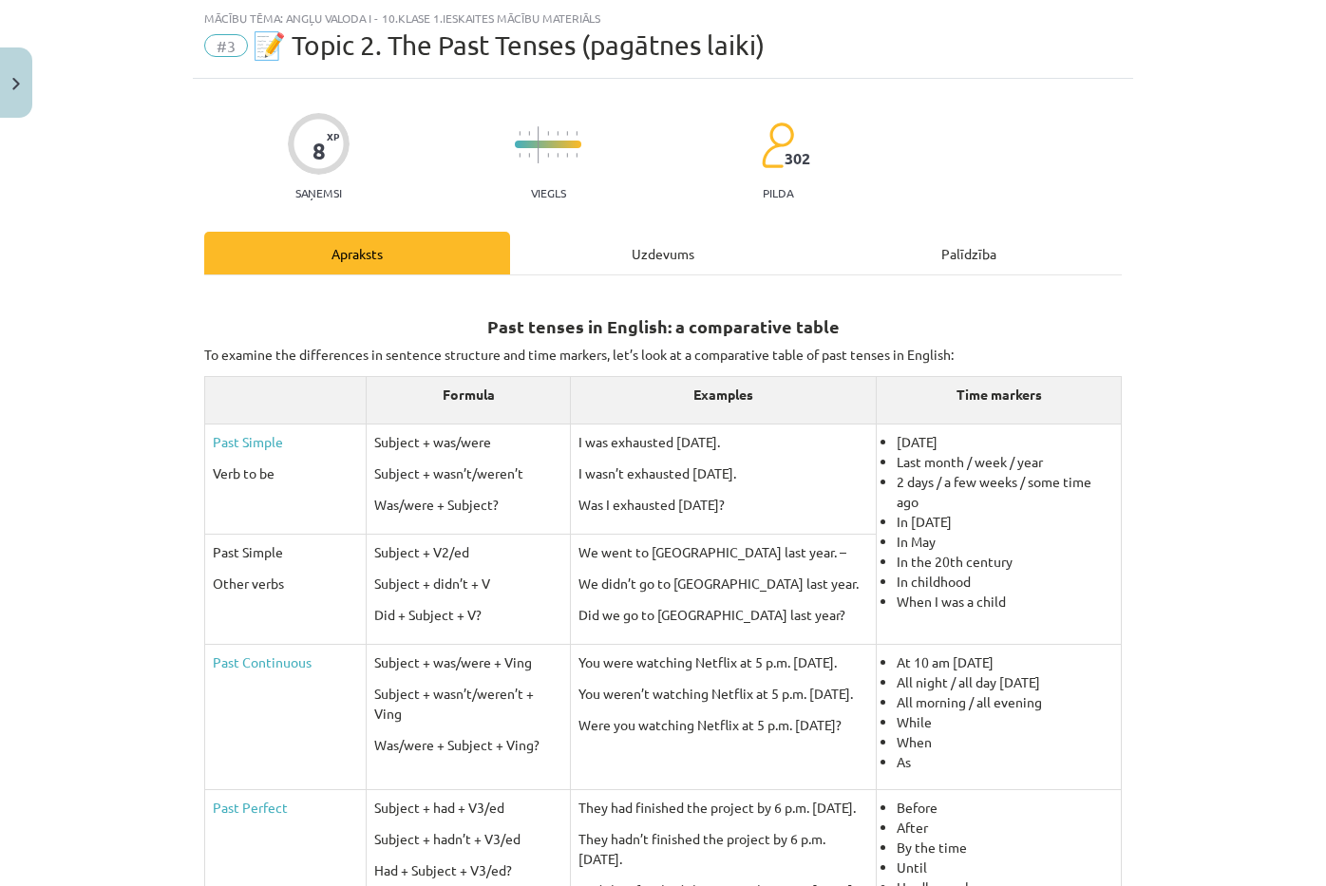
click at [651, 270] on div "Uzdevums" at bounding box center [663, 253] width 306 height 43
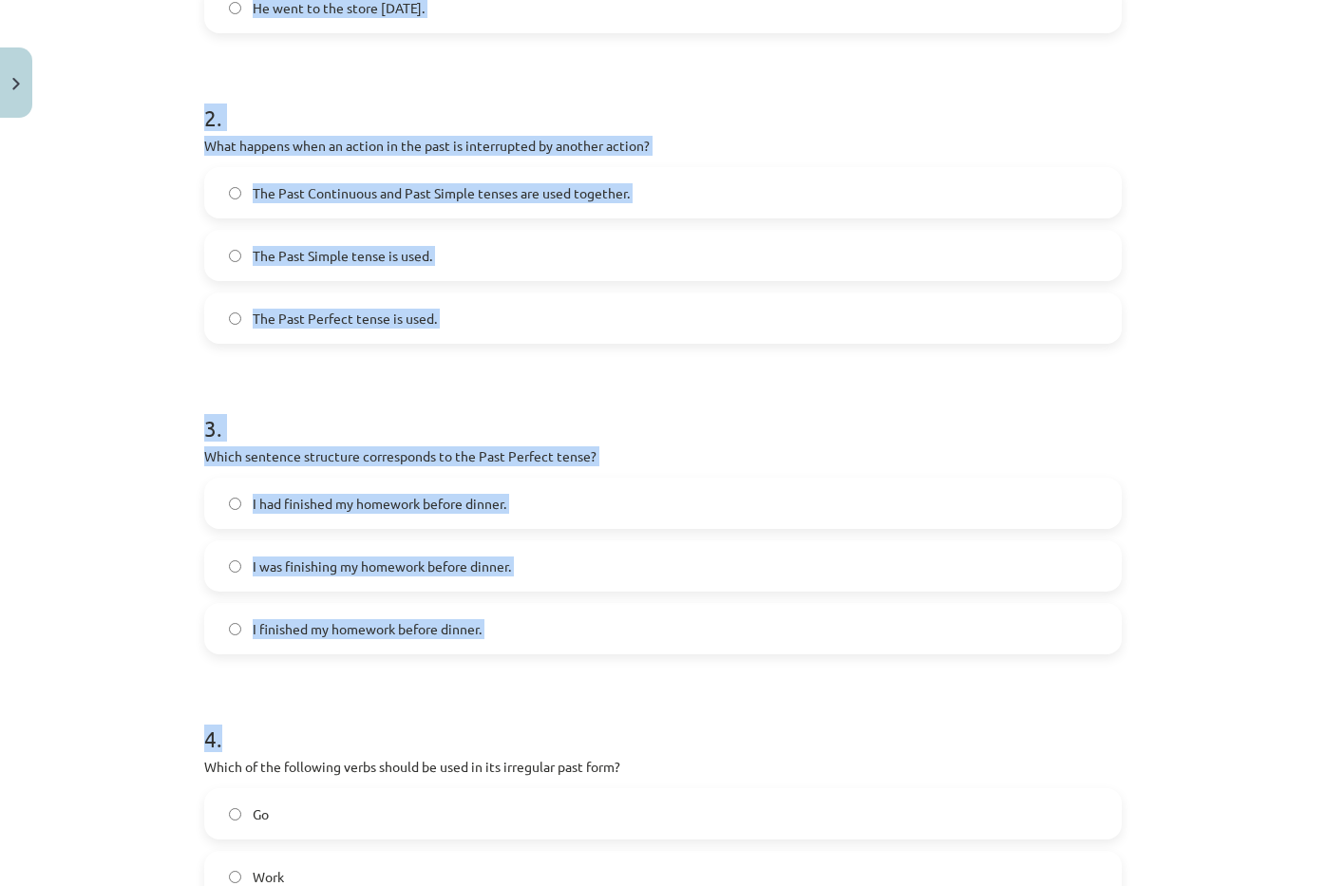
scroll to position [917, 0]
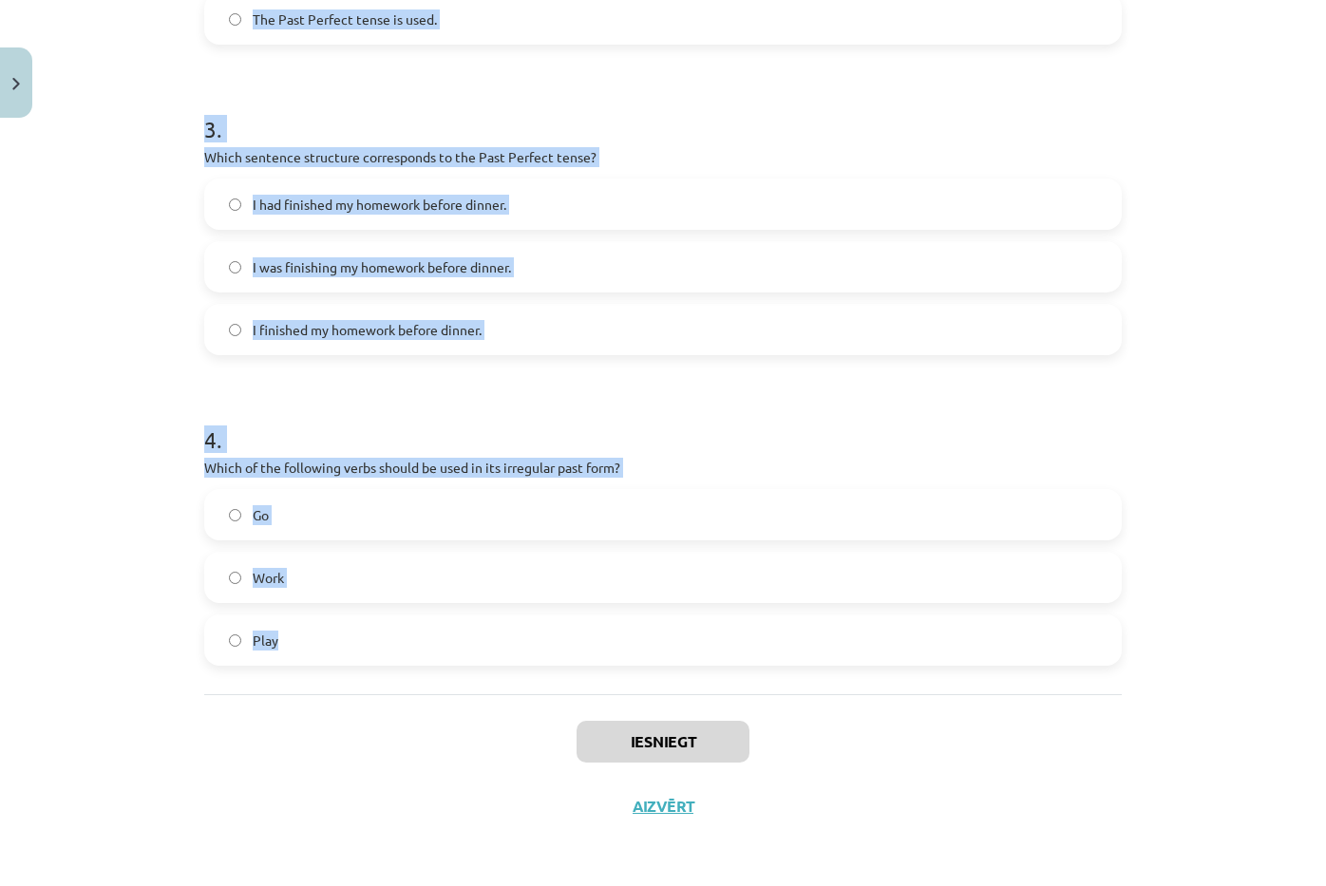
drag, startPoint x: 174, startPoint y: 349, endPoint x: 373, endPoint y: 654, distance: 364.4
click at [373, 654] on div "Mācību tēma: Angļu valoda i - 10.klase 1.ieskaites mācību materiāls #3 📝 Topic …" at bounding box center [663, 443] width 1326 height 886
copy form "1 . Which of the following sentences is correct in the Past Simple tense? He wa…"
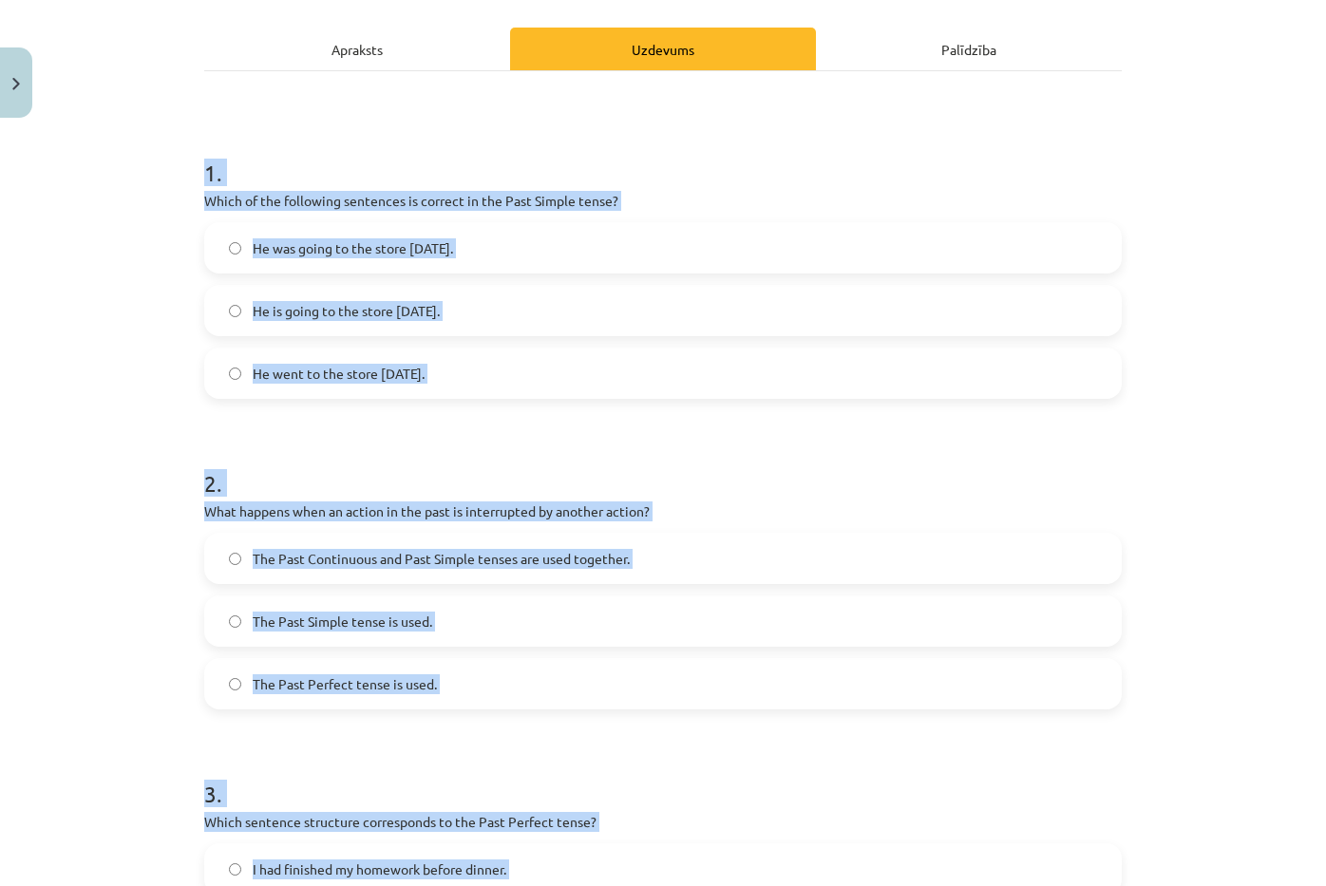
click at [438, 366] on label "He went to the store yesterday." at bounding box center [663, 373] width 914 height 47
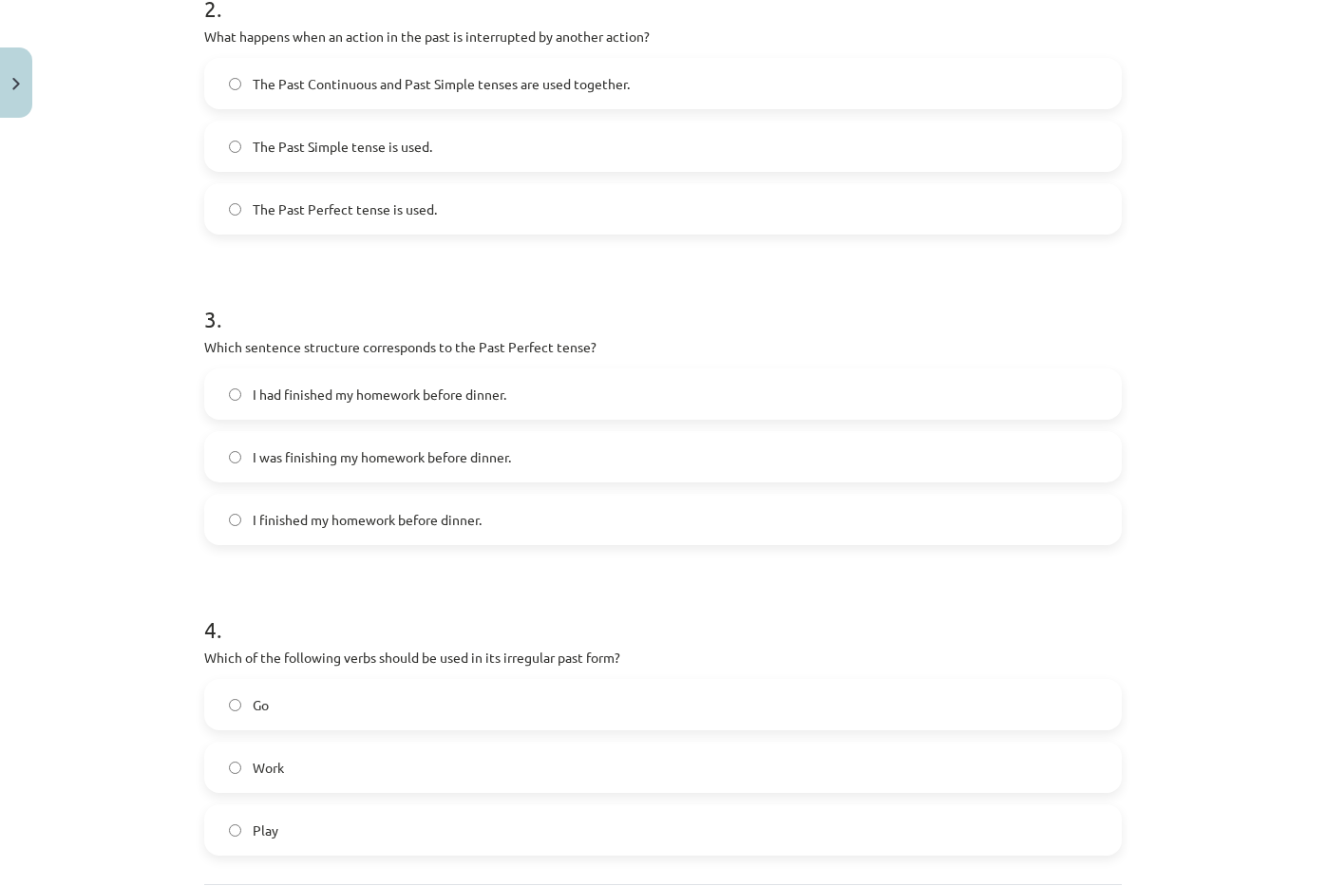
scroll to position [632, 0]
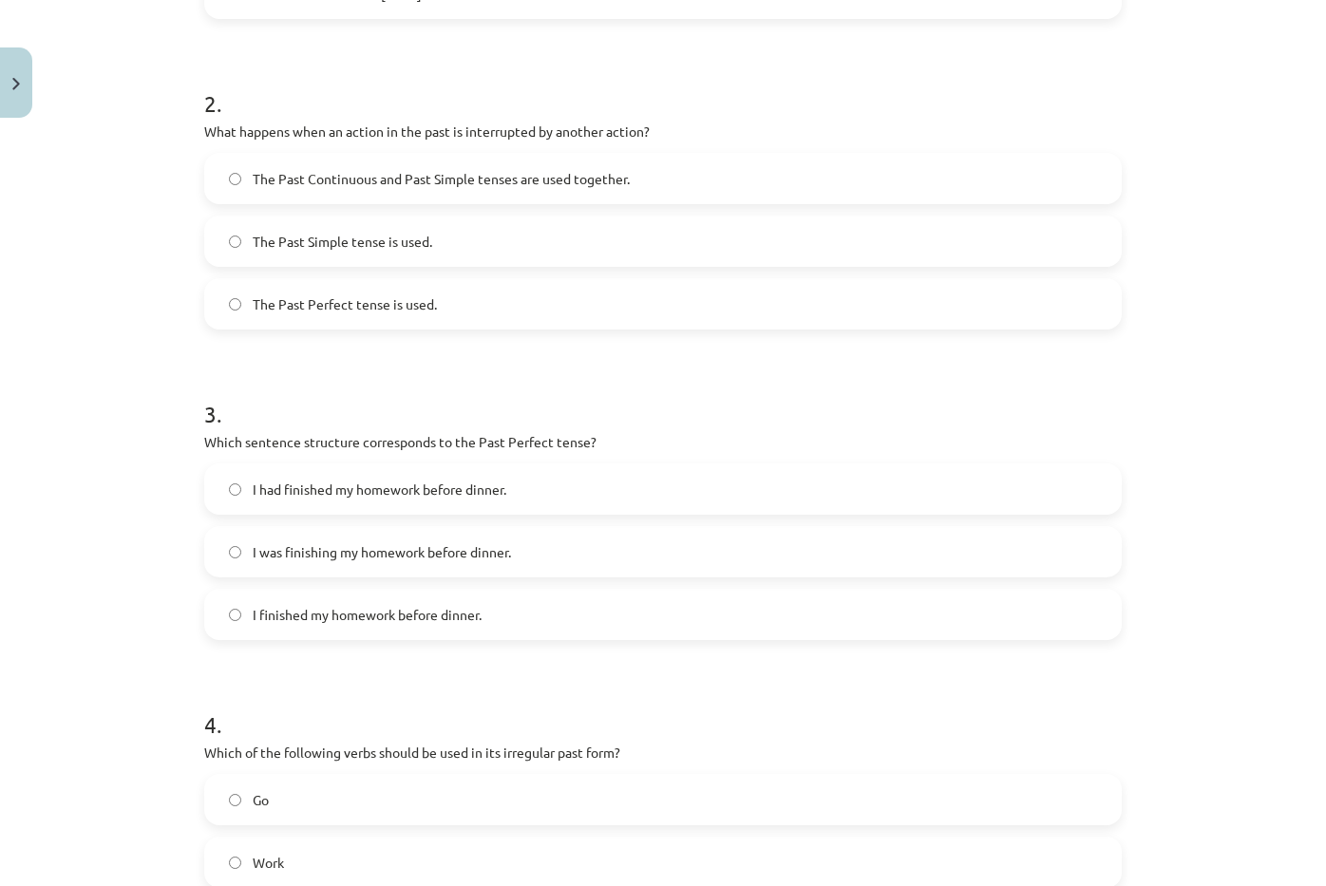
click at [446, 189] on label "The Past Continuous and Past Simple tenses are used together." at bounding box center [663, 178] width 914 height 47
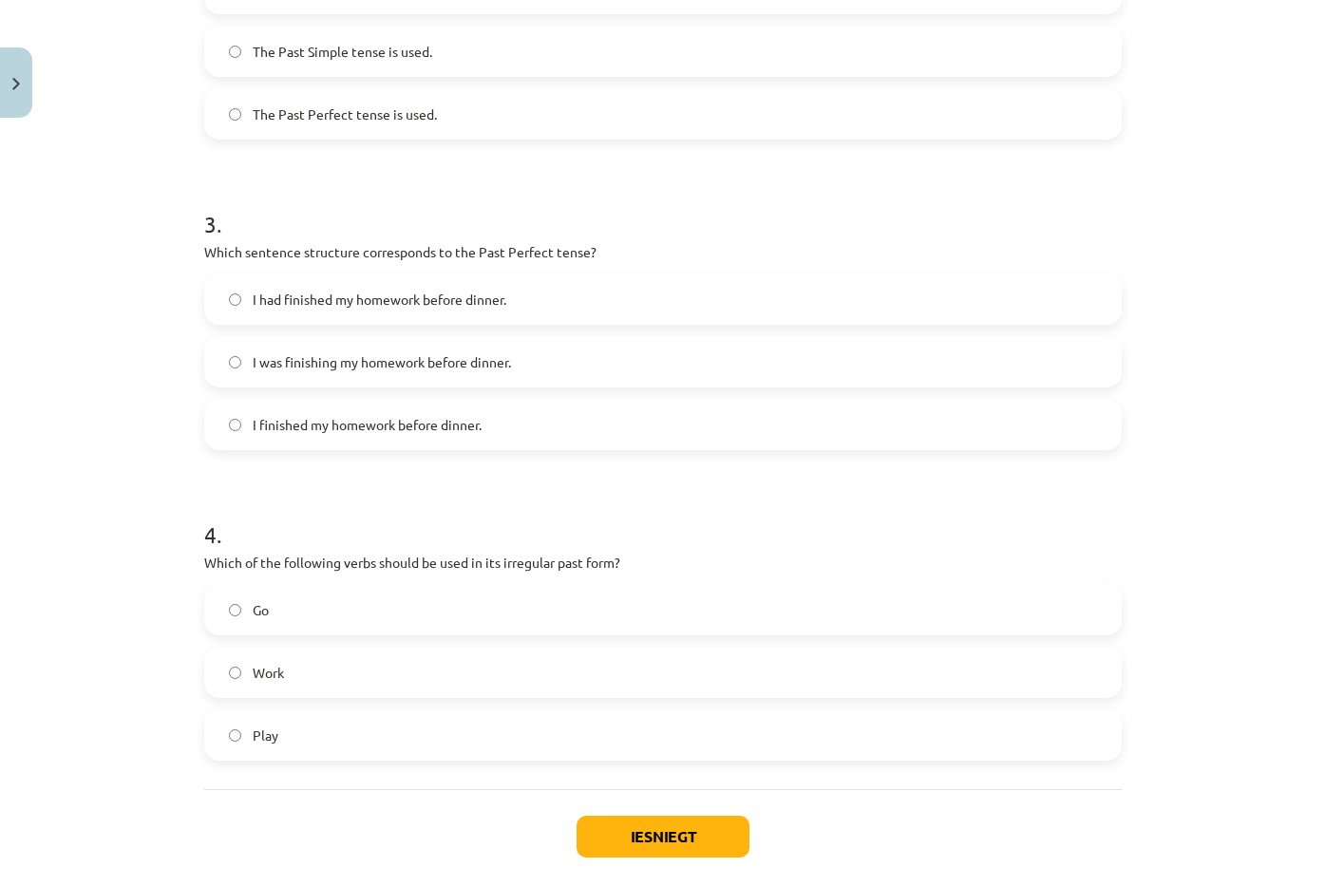
click at [454, 309] on span "I had finished my homework before dinner." at bounding box center [380, 300] width 254 height 20
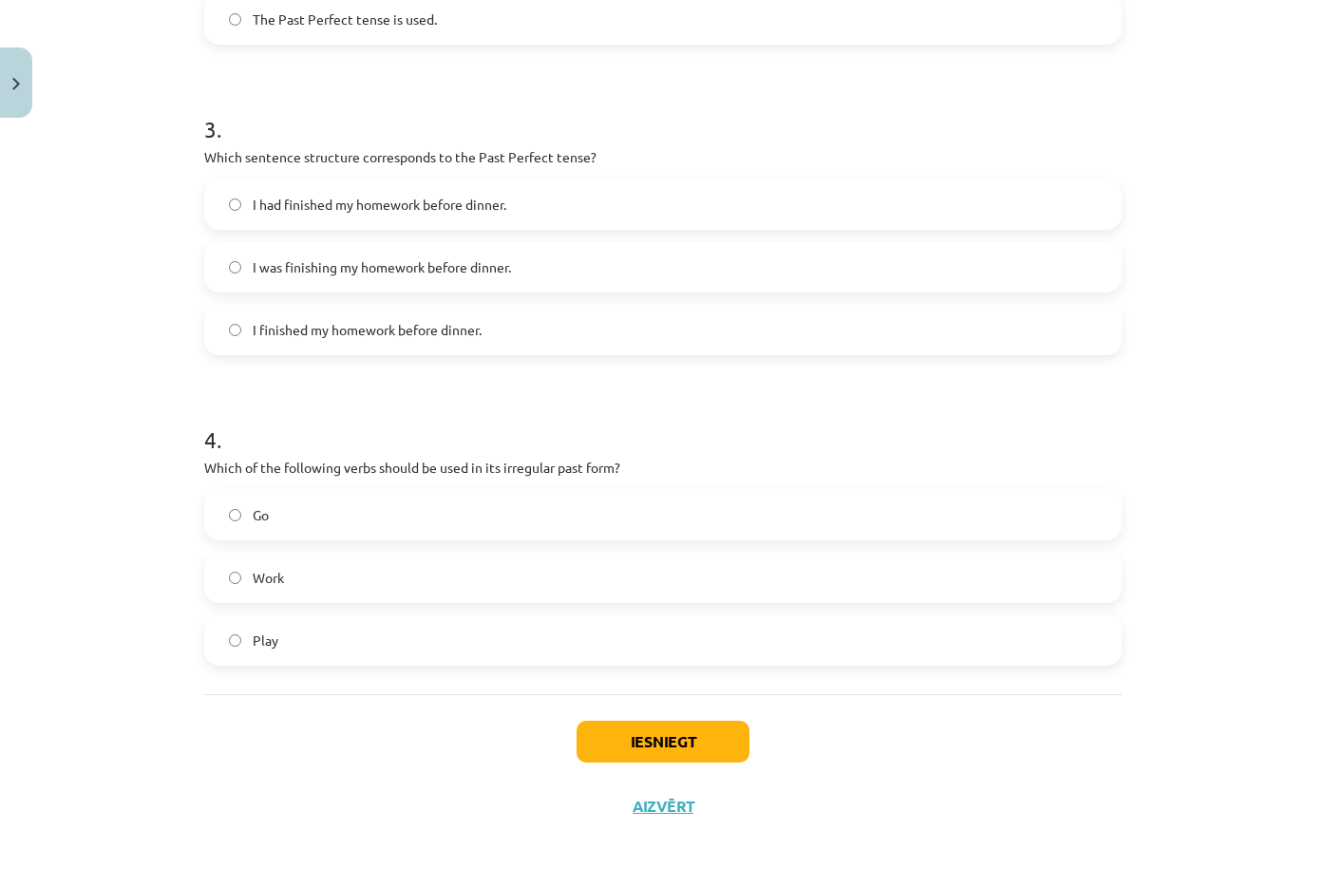
click at [412, 540] on div "Go" at bounding box center [663, 514] width 918 height 51
click at [389, 521] on label "Go" at bounding box center [663, 514] width 914 height 47
drag, startPoint x: 661, startPoint y: 736, endPoint x: 623, endPoint y: 684, distance: 64.6
click at [662, 737] on button "Iesniegt" at bounding box center [663, 742] width 173 height 42
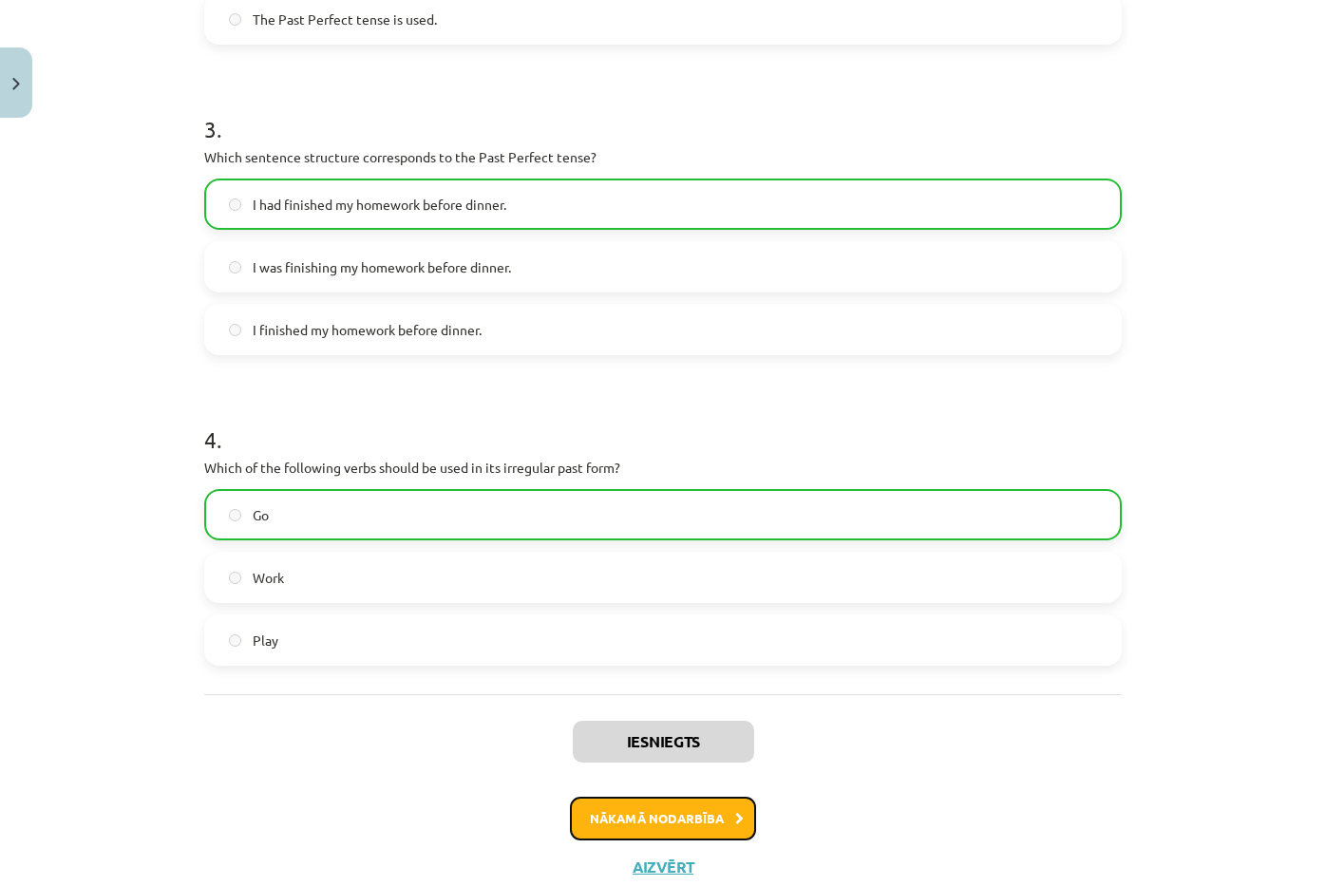
click at [630, 807] on button "Nākamā nodarbība" at bounding box center [663, 819] width 186 height 44
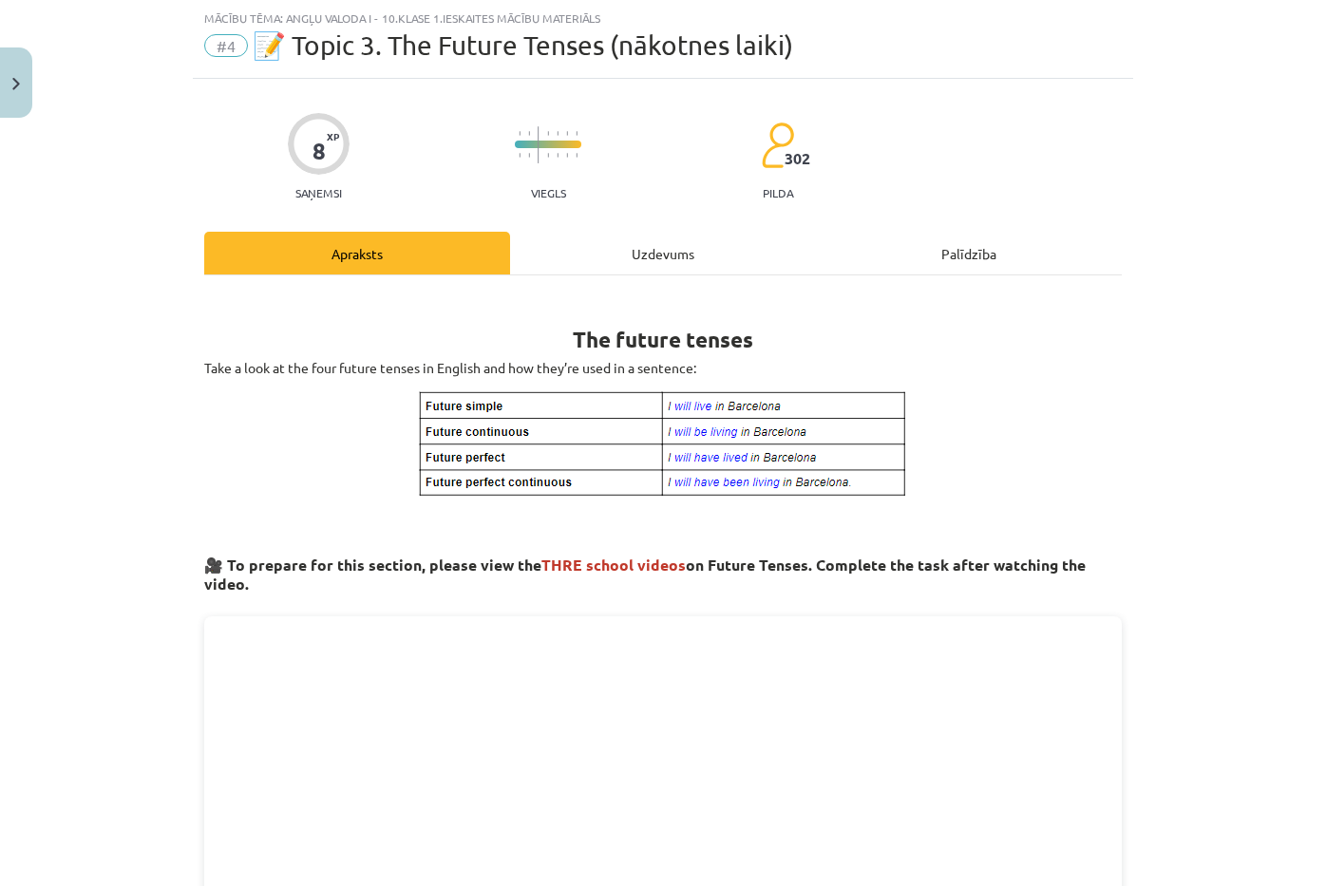
click at [670, 258] on div "Uzdevums" at bounding box center [663, 253] width 306 height 43
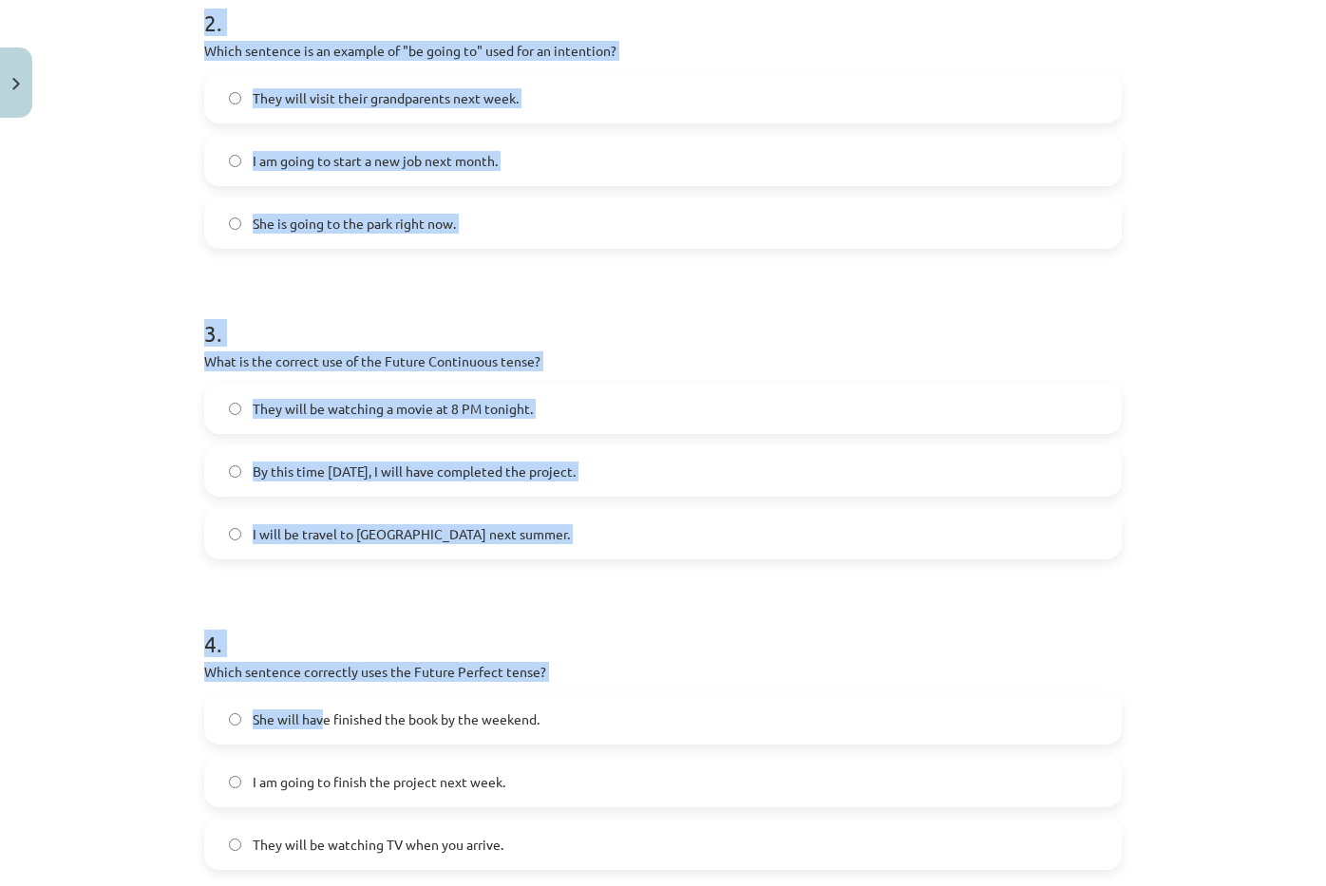
scroll to position [917, 0]
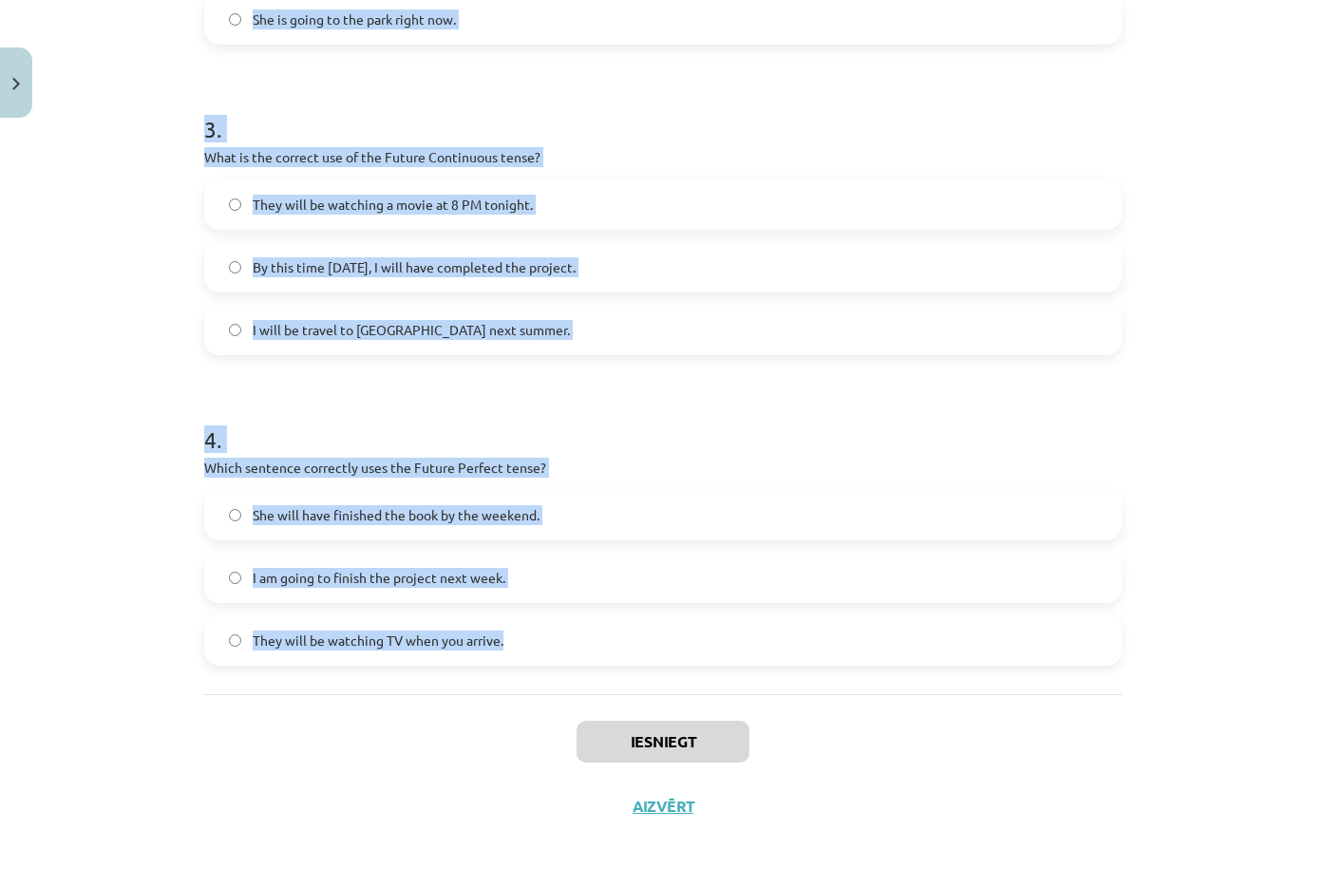
drag, startPoint x: 182, startPoint y: 370, endPoint x: 555, endPoint y: 638, distance: 459.3
click at [542, 653] on div "Mācību tēma: Angļu valoda i - 10.klase 1.ieskaites mācību materiāls #4 📝 Topic …" at bounding box center [663, 443] width 1326 height 886
copy form "1 . Which sentence correctly uses "will" to make a prediction? She is going to …"
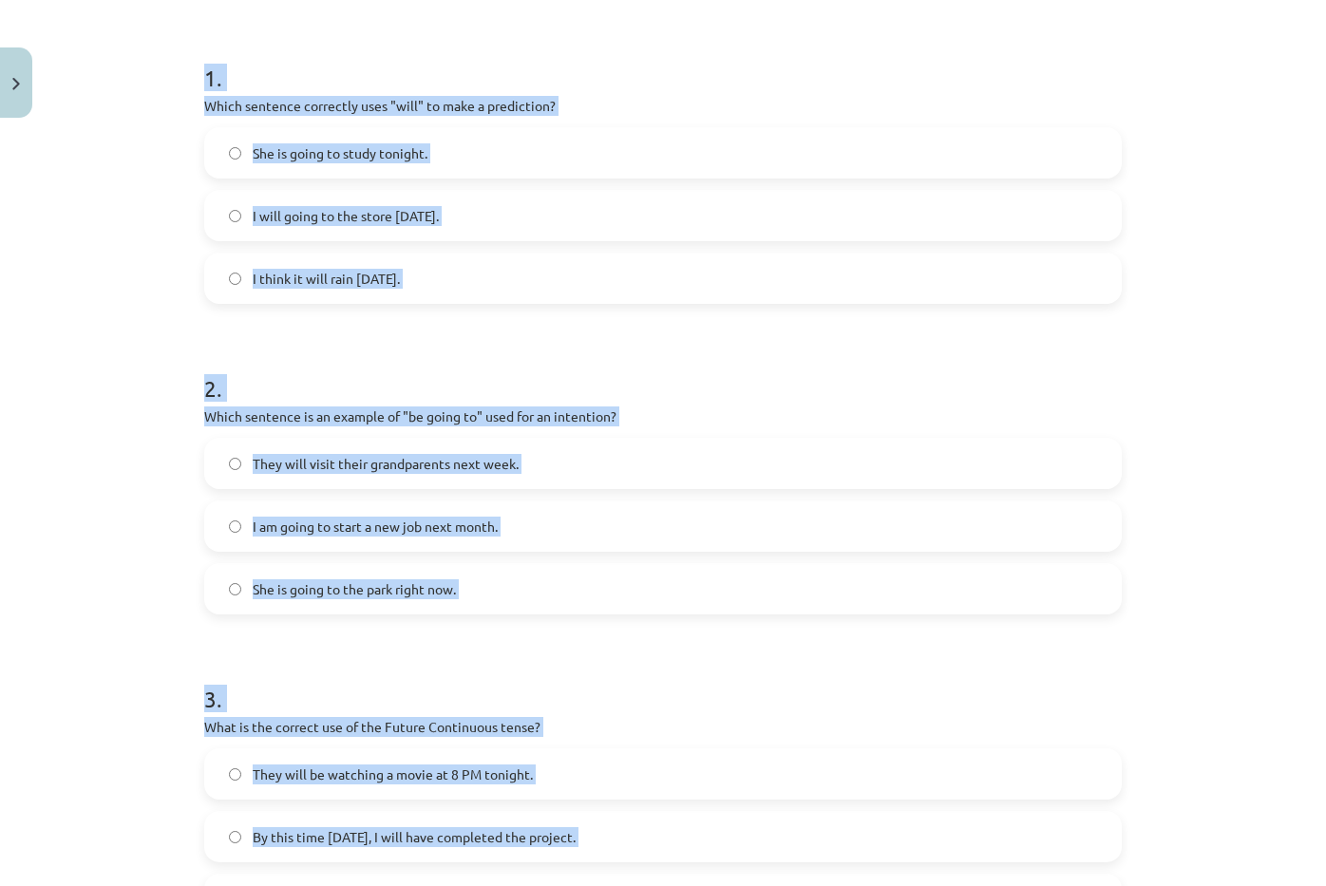
click at [449, 284] on label "I think it will rain tomorrow." at bounding box center [663, 278] width 914 height 47
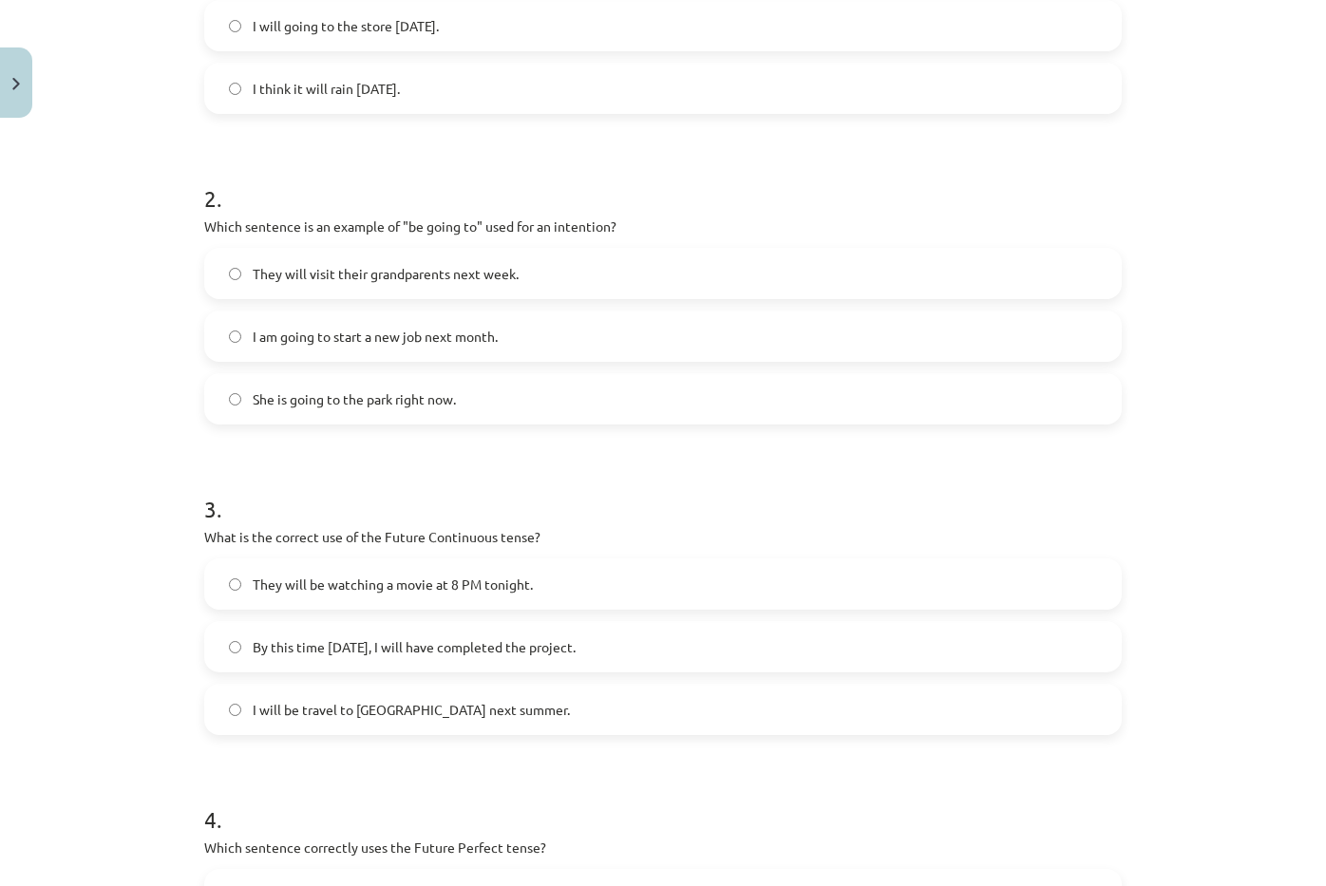
scroll to position [632, 0]
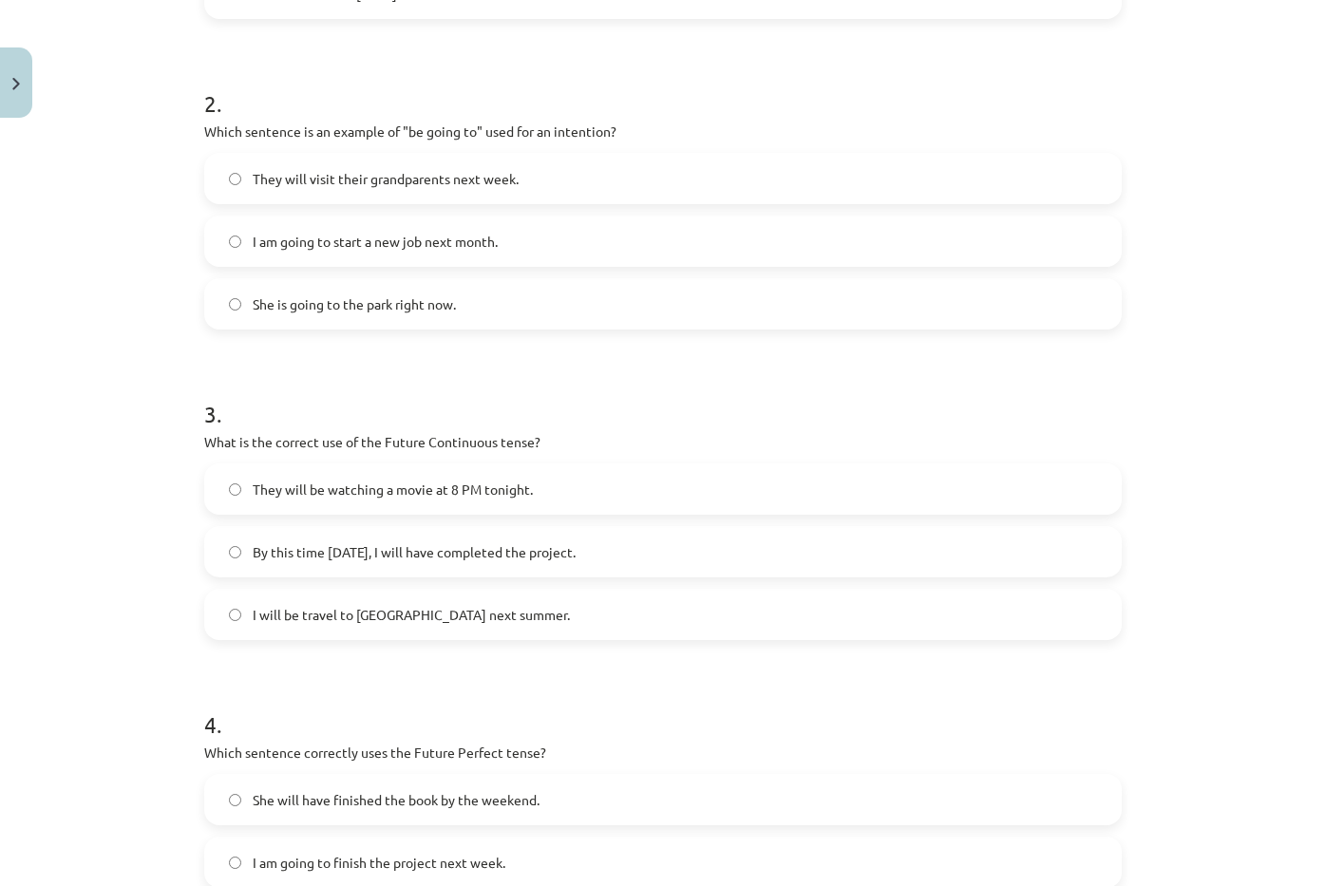
click at [502, 256] on label "I am going to start a new job next month." at bounding box center [663, 241] width 914 height 47
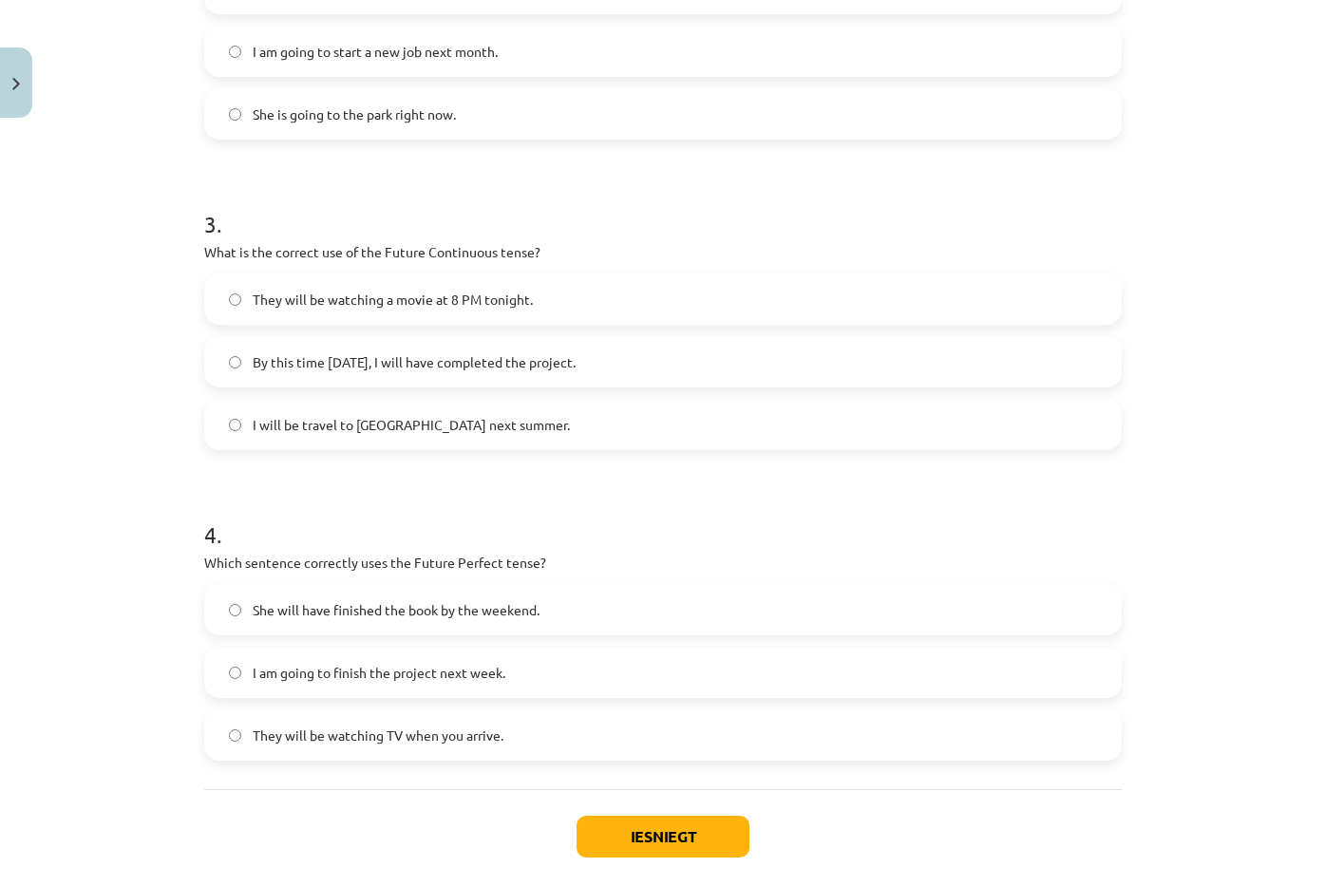
click at [528, 301] on label "They will be watching a movie at 8 PM tonight." at bounding box center [663, 298] width 914 height 47
click at [446, 626] on label "She will have finished the book by the weekend." at bounding box center [663, 609] width 914 height 47
click at [721, 857] on button "Iesniegt" at bounding box center [663, 837] width 173 height 42
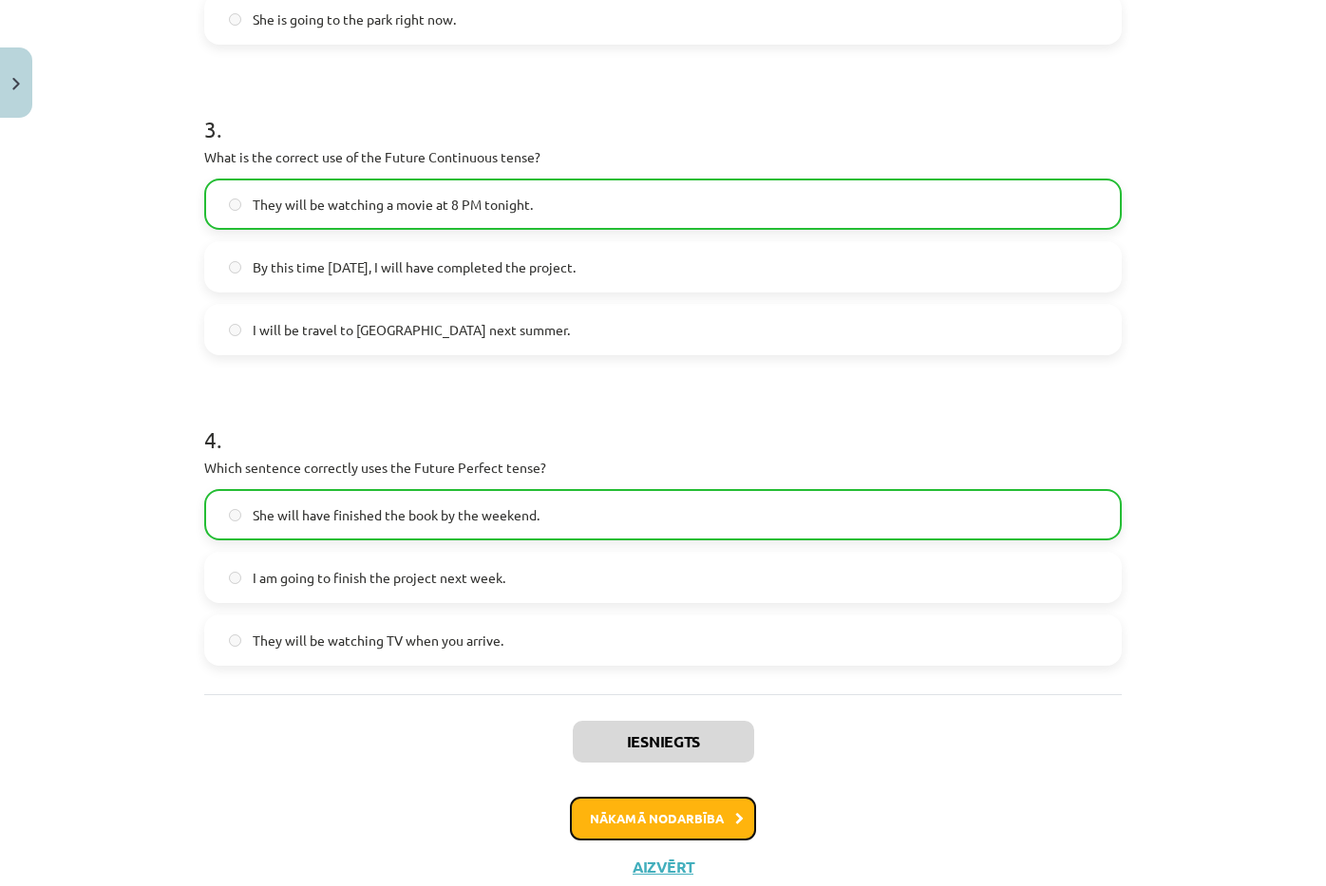
click at [681, 818] on button "Nākamā nodarbība" at bounding box center [663, 819] width 186 height 44
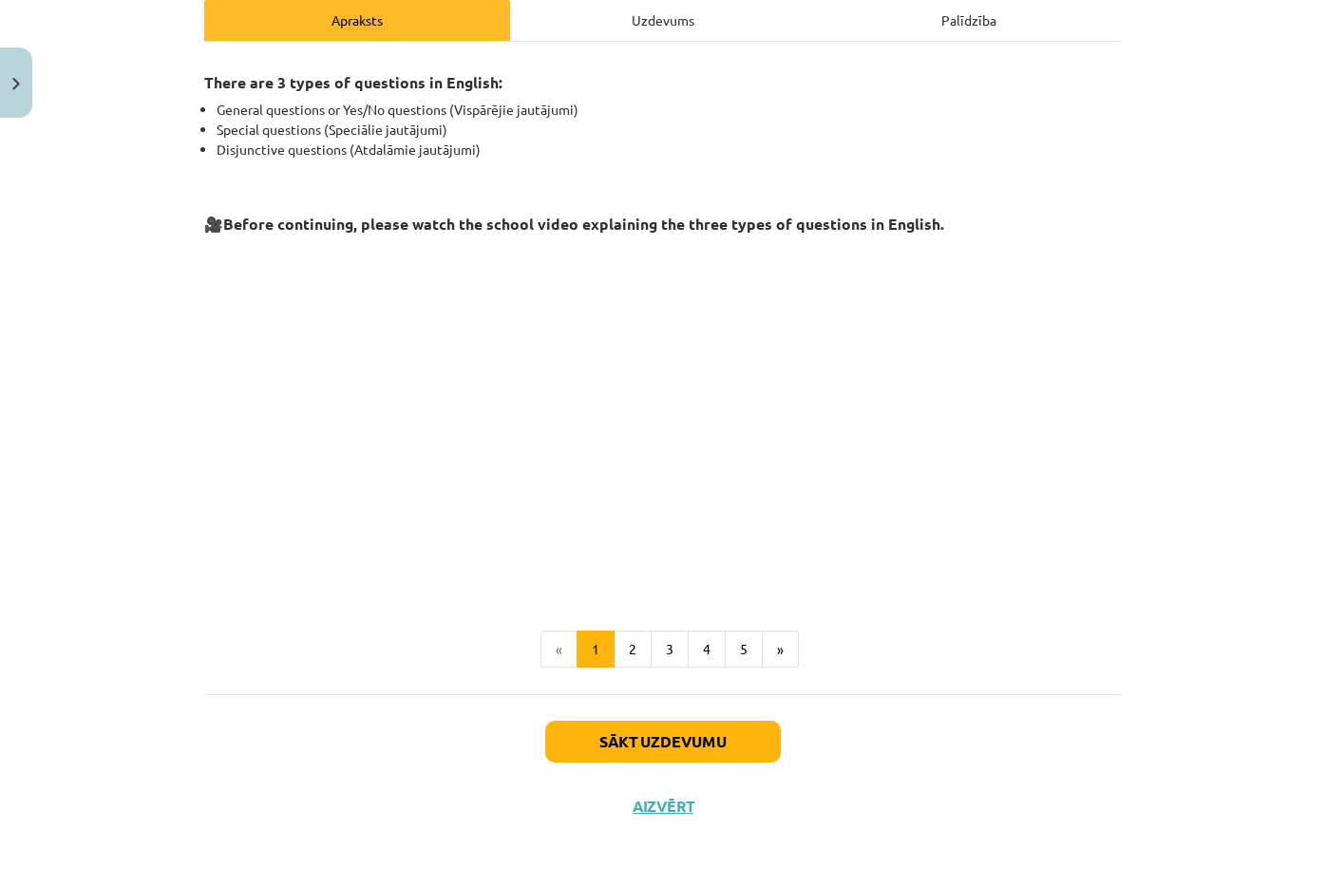
scroll to position [47, 0]
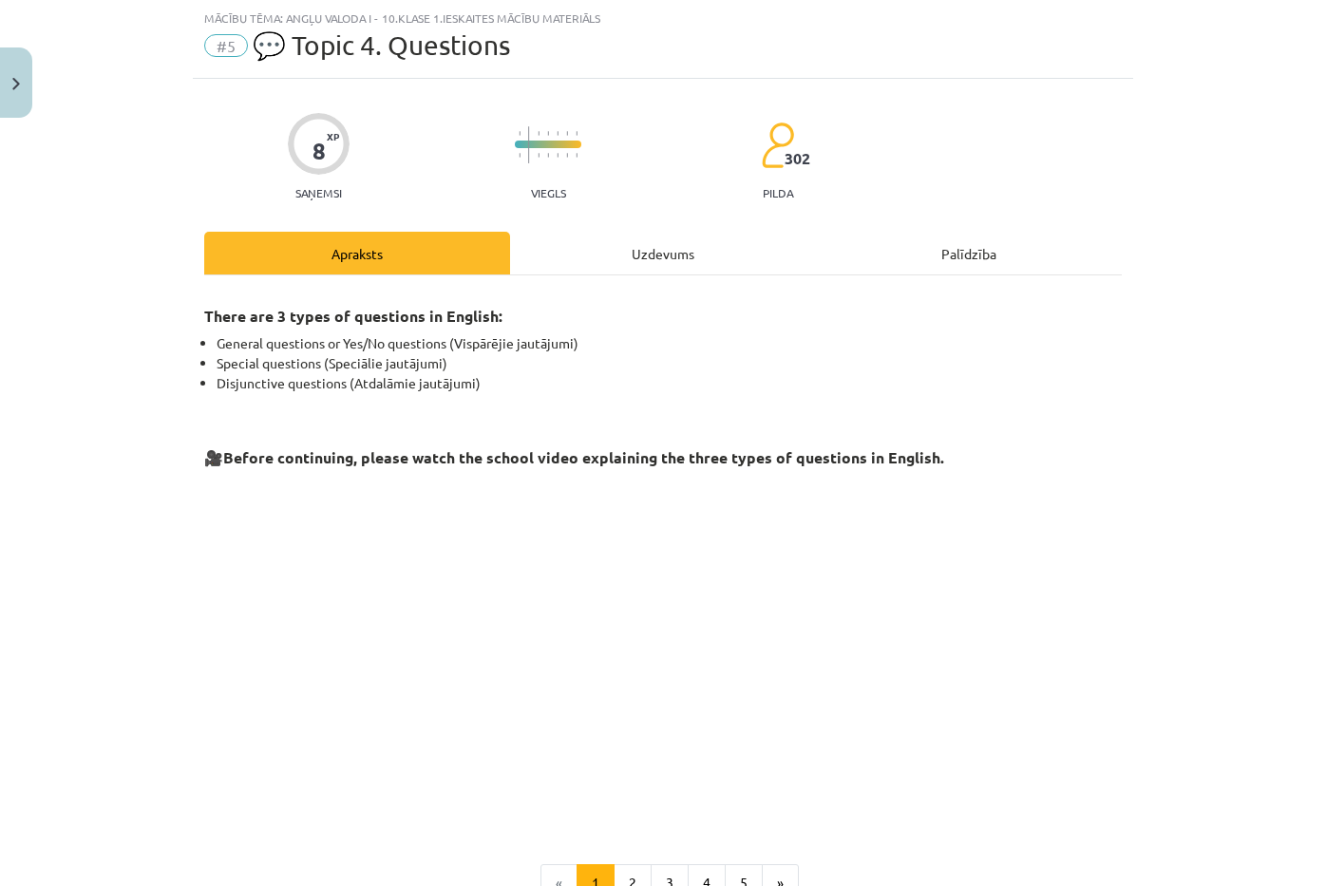
click at [670, 263] on div "Uzdevums" at bounding box center [663, 253] width 306 height 43
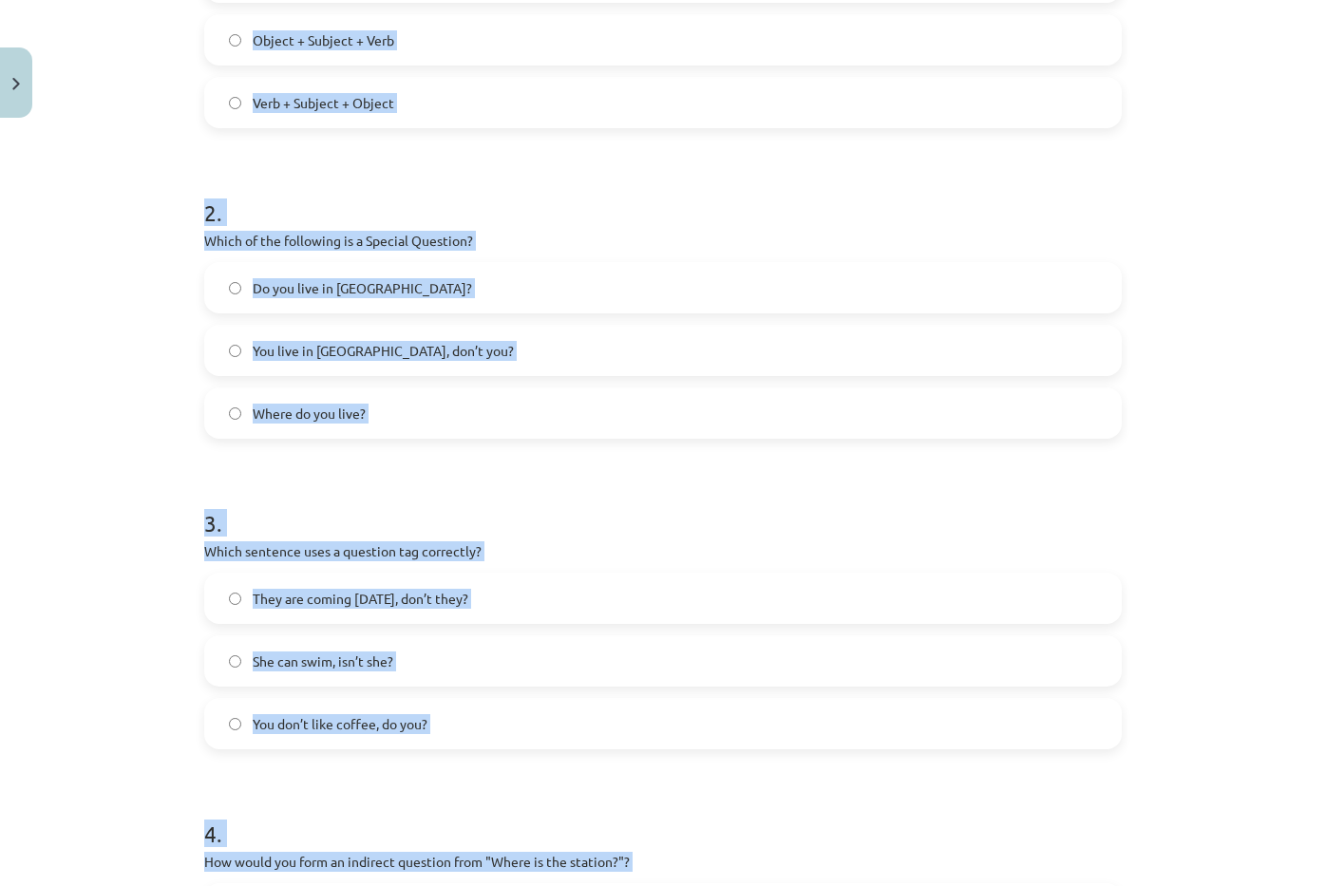
scroll to position [917, 0]
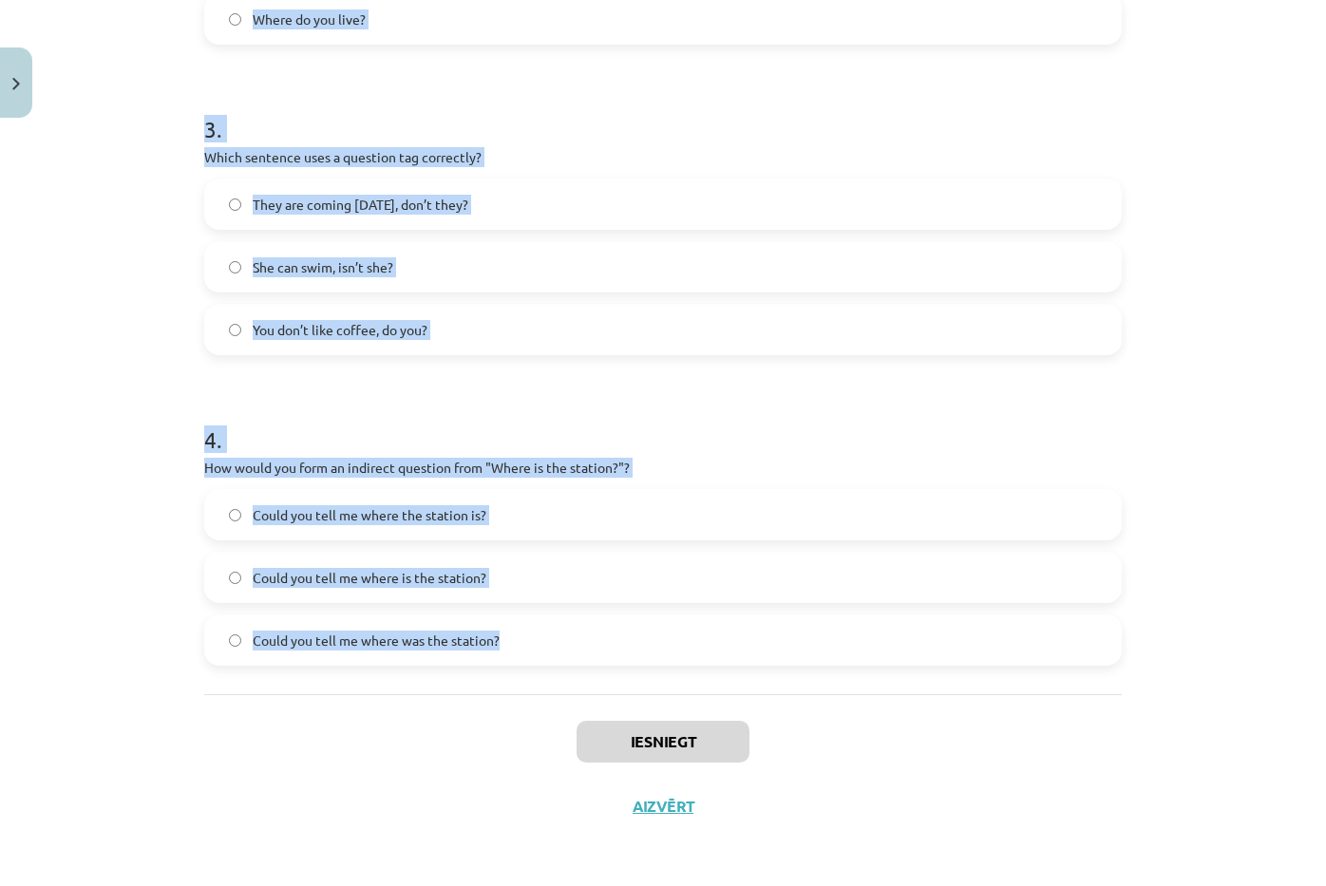
drag, startPoint x: 180, startPoint y: 365, endPoint x: 503, endPoint y: 688, distance: 457.5
click at [503, 688] on div "Mācību tēma: Angļu valoda i - 10.klase 1.ieskaites mācību materiāls #5 💬 Topic …" at bounding box center [663, 443] width 1326 height 886
copy form "1 . What is the correct word order for a question in the Present Simple tense? …"
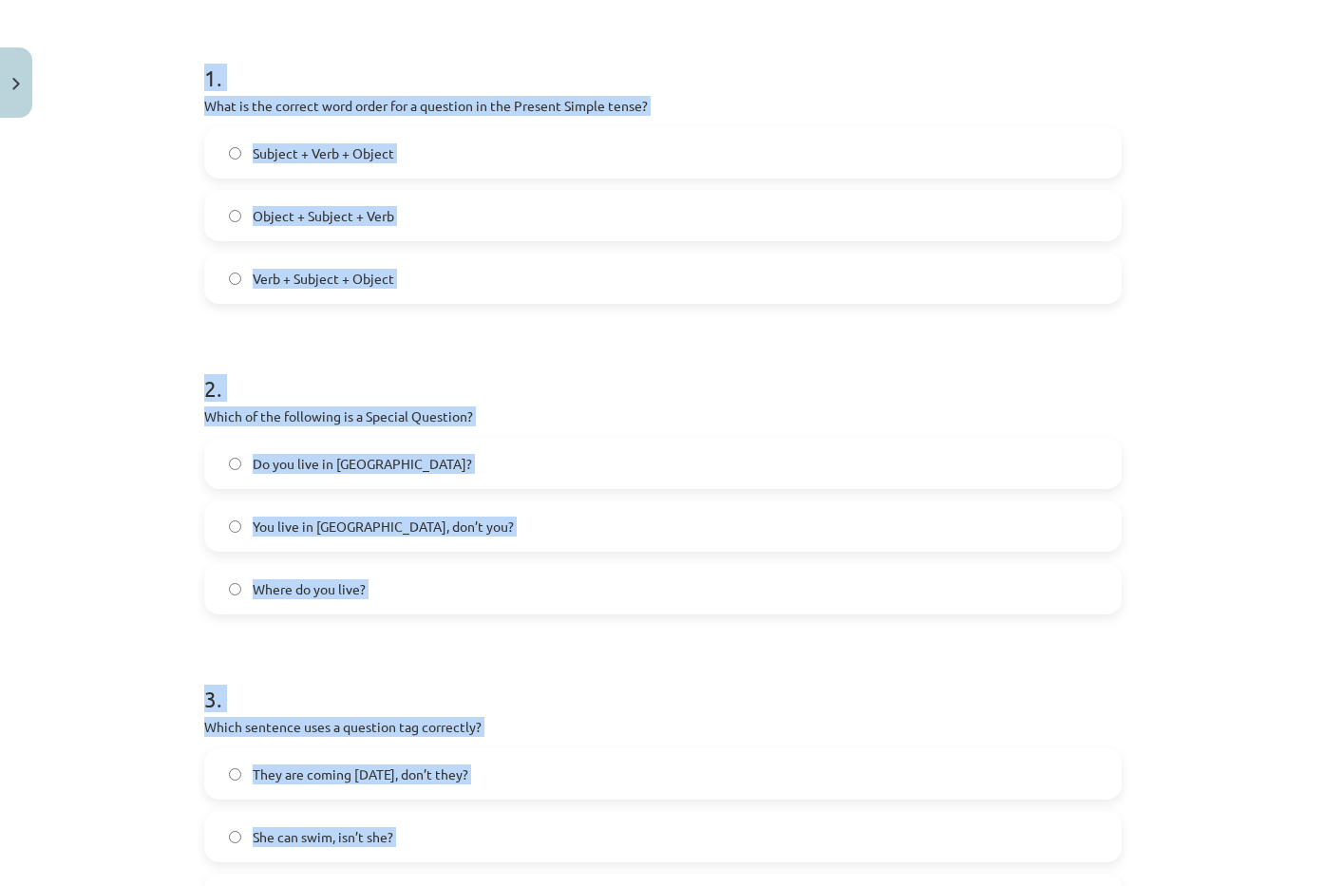
scroll to position [157, 0]
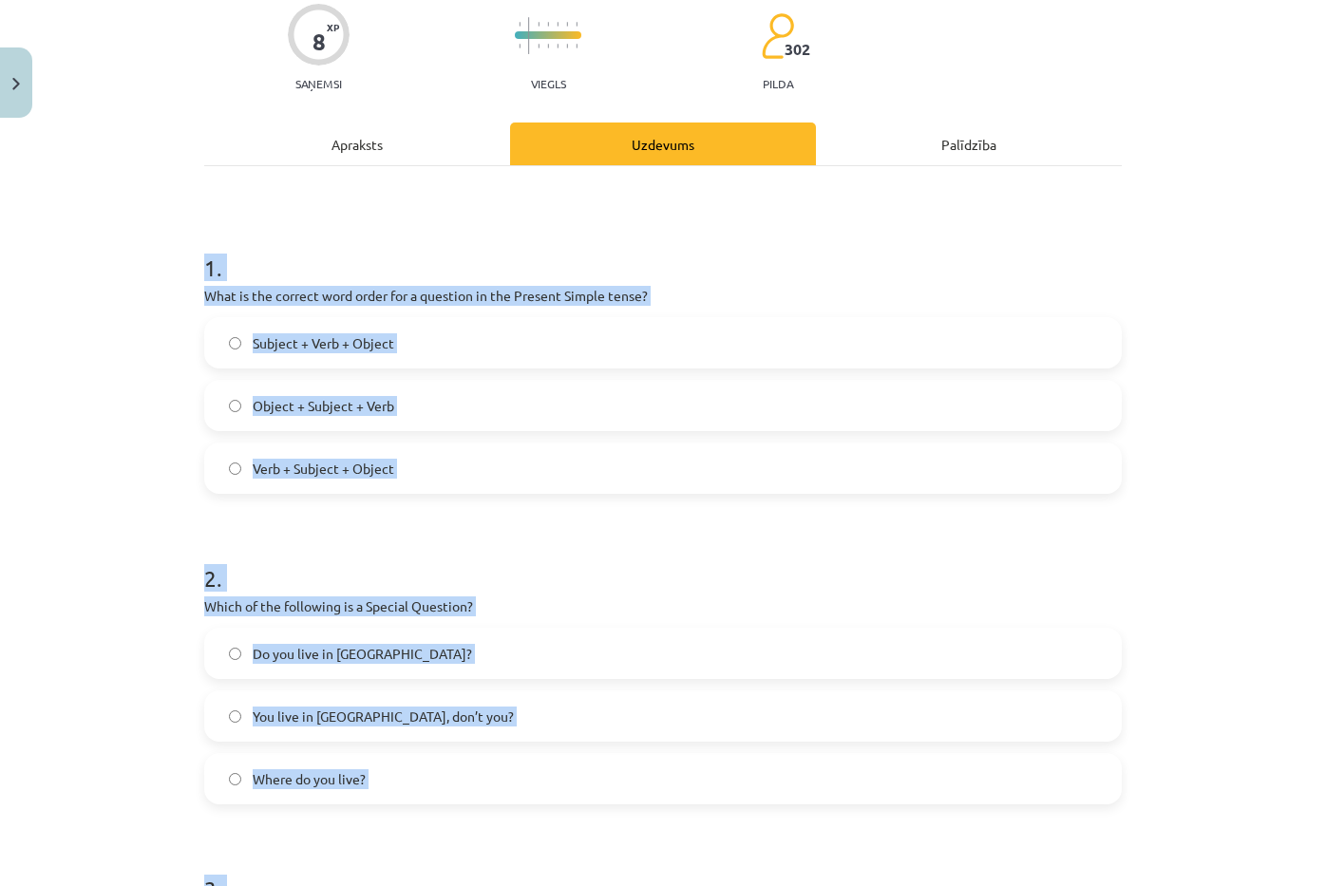
click at [374, 475] on span "Verb + Subject + Object" at bounding box center [324, 469] width 142 height 20
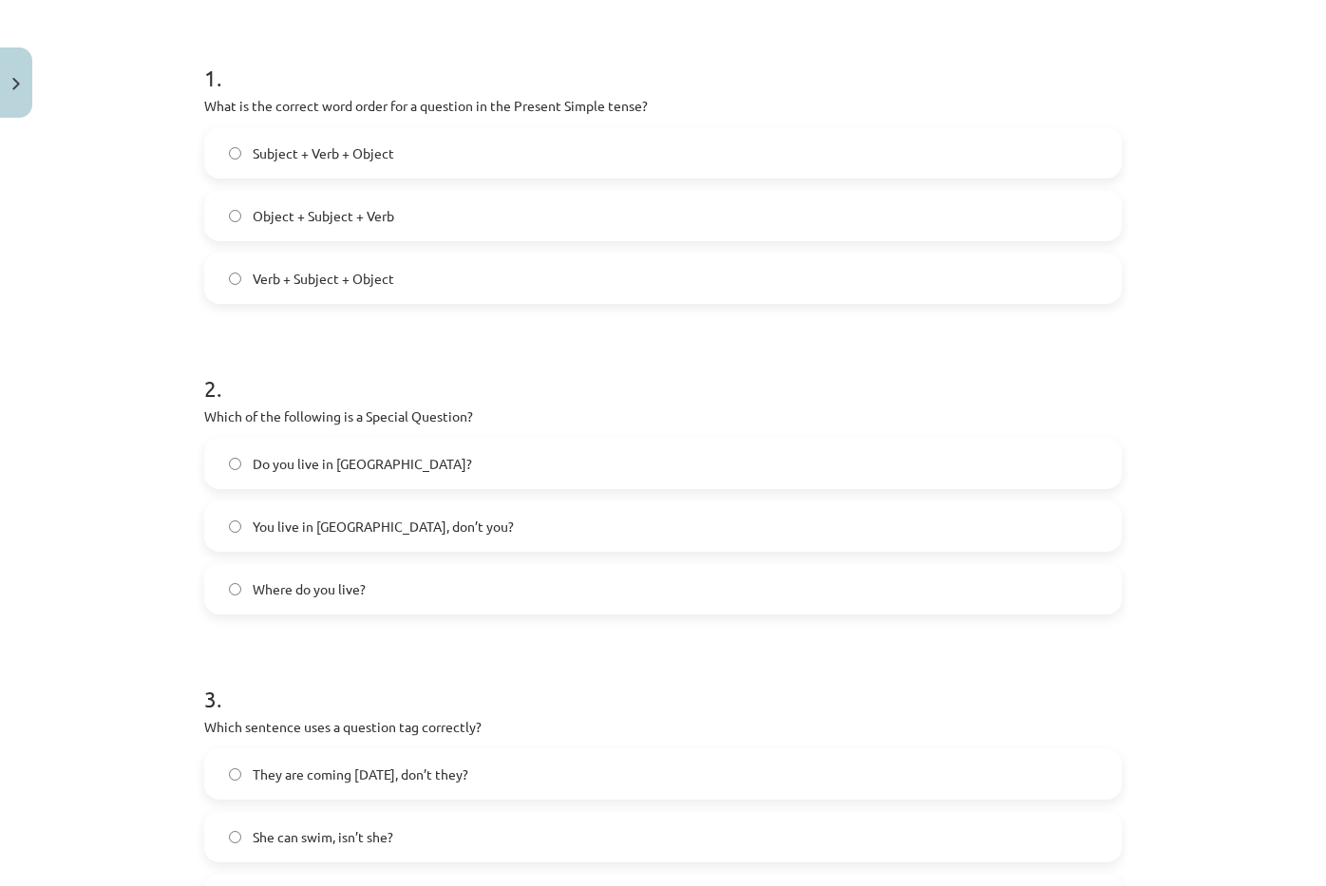
scroll to position [442, 0]
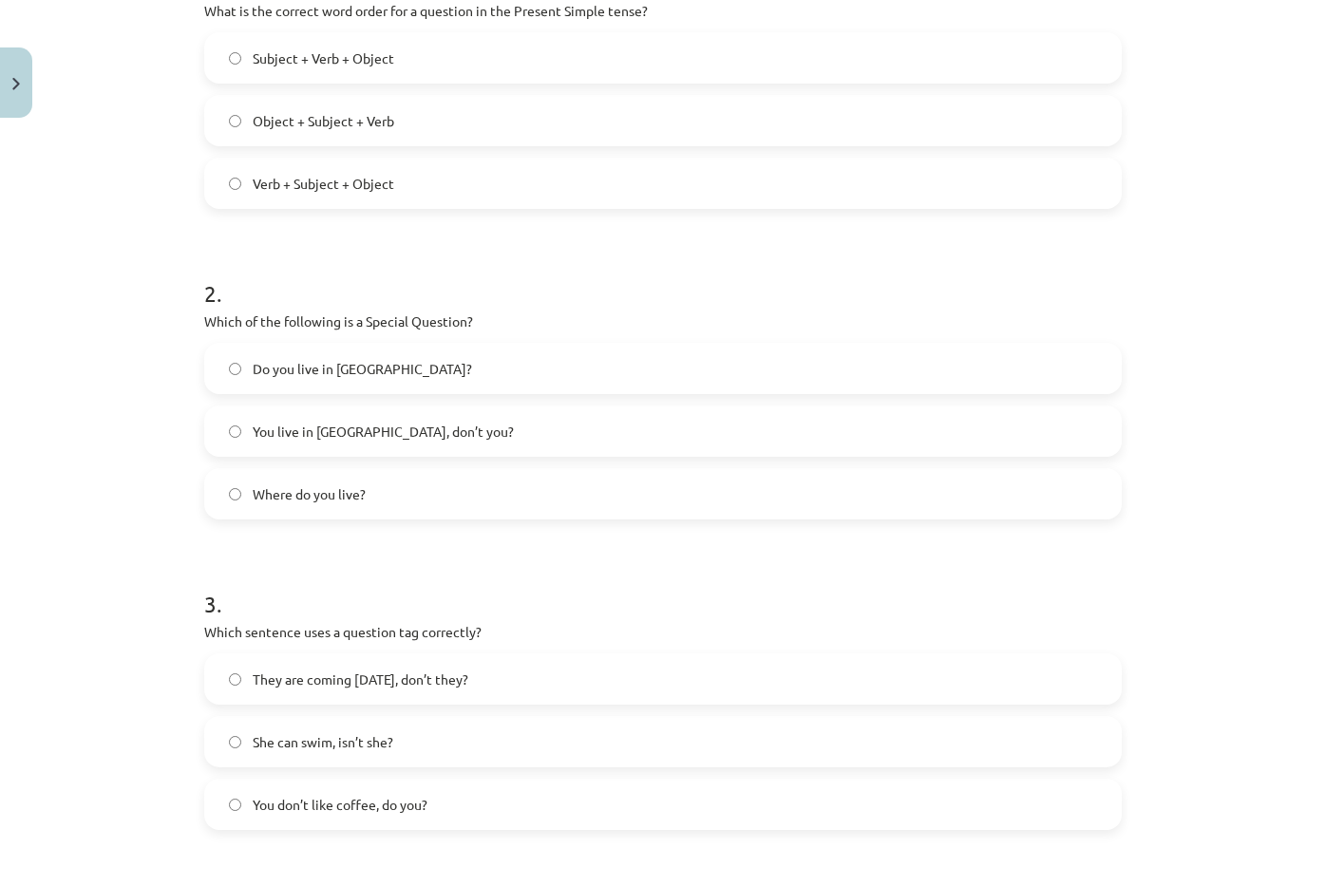
click at [375, 497] on label "Where do you live?" at bounding box center [663, 493] width 914 height 47
click at [417, 674] on span "They are coming tomorrow, don’t they?" at bounding box center [361, 680] width 216 height 20
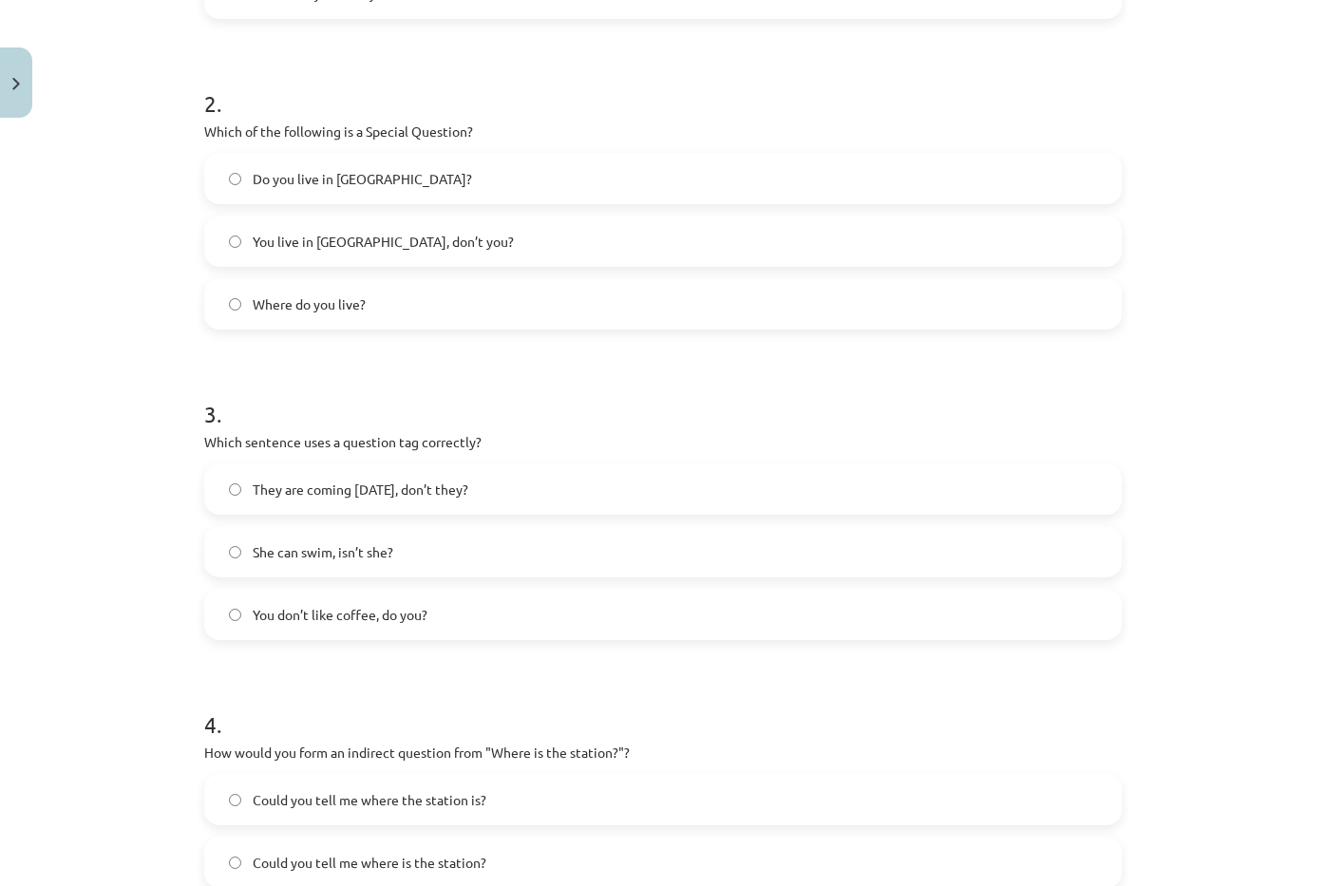
scroll to position [917, 0]
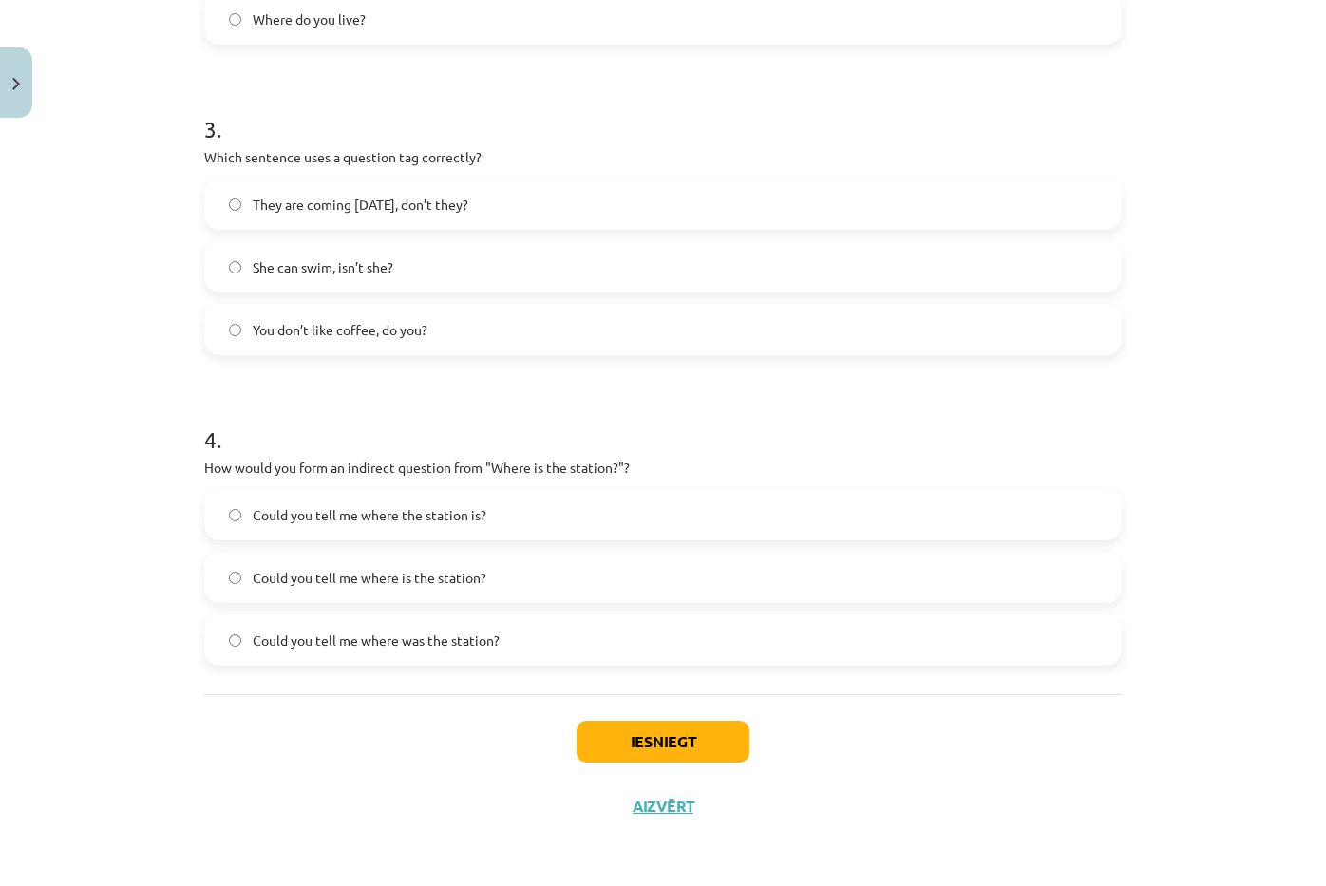
click at [410, 536] on label "Could you tell me where the station is?" at bounding box center [663, 514] width 914 height 47
click at [682, 741] on button "Iesniegt" at bounding box center [663, 742] width 173 height 42
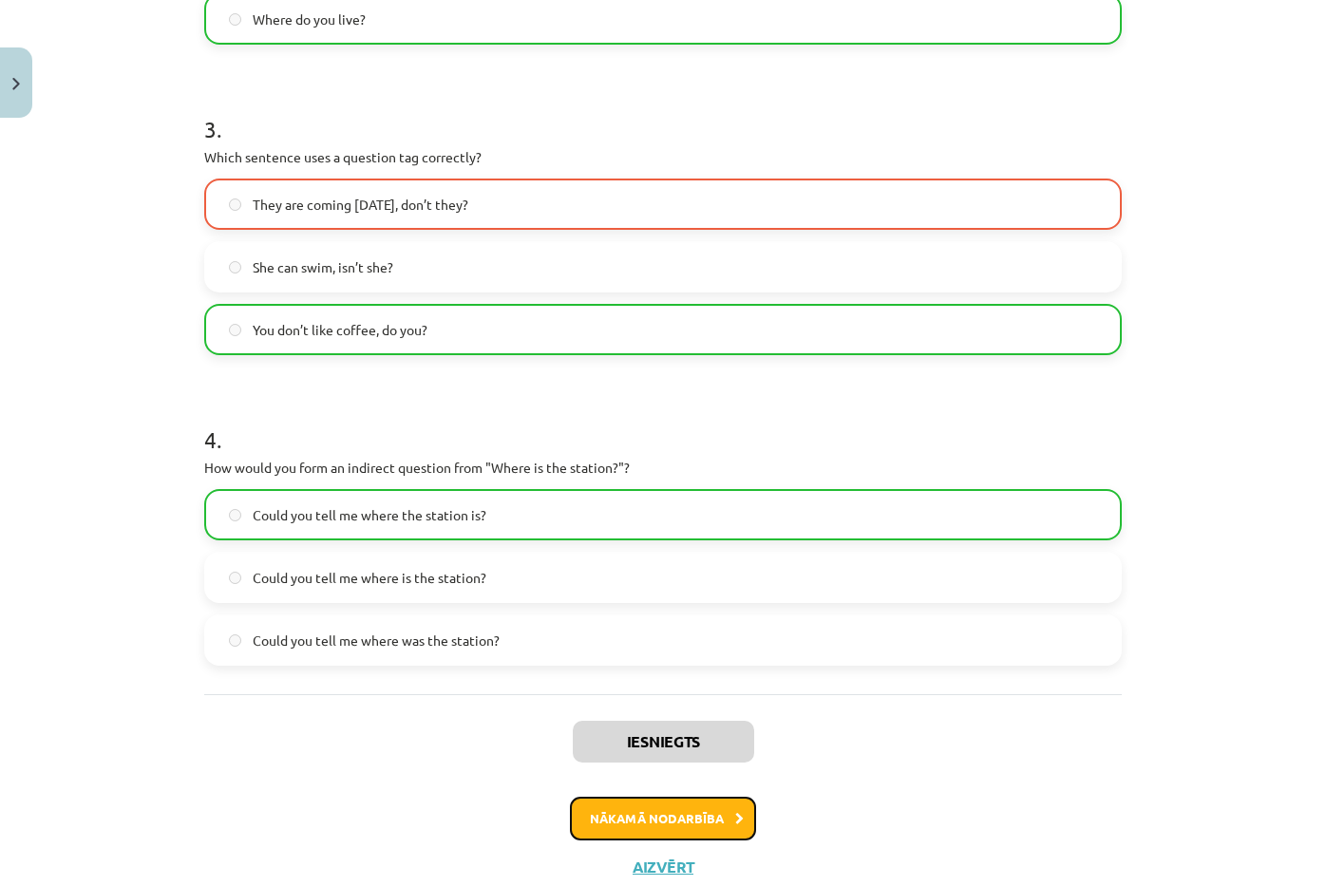
click at [724, 804] on button "Nākamā nodarbība" at bounding box center [663, 819] width 186 height 44
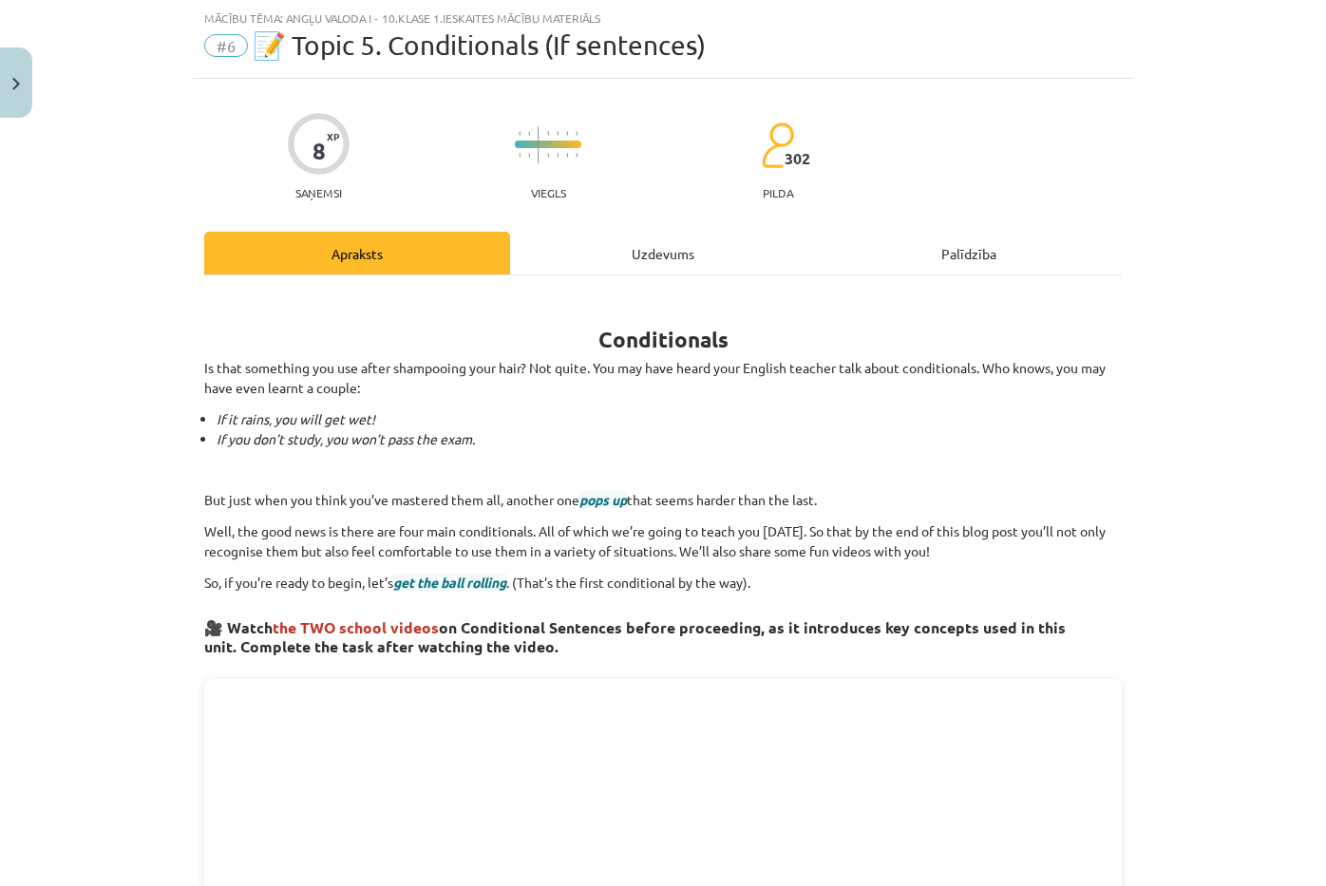
click at [634, 255] on div "Uzdevums" at bounding box center [663, 253] width 306 height 43
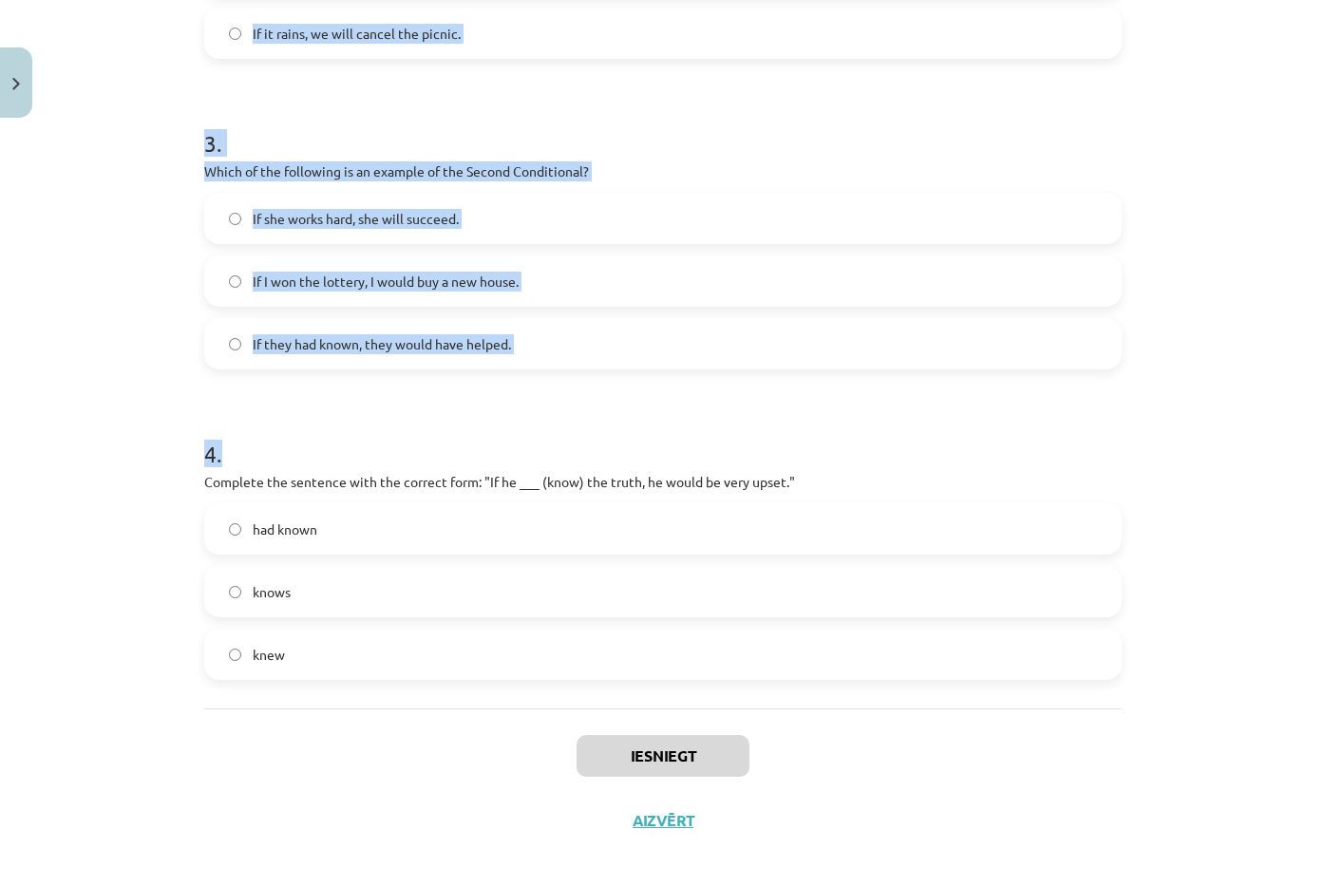
scroll to position [917, 0]
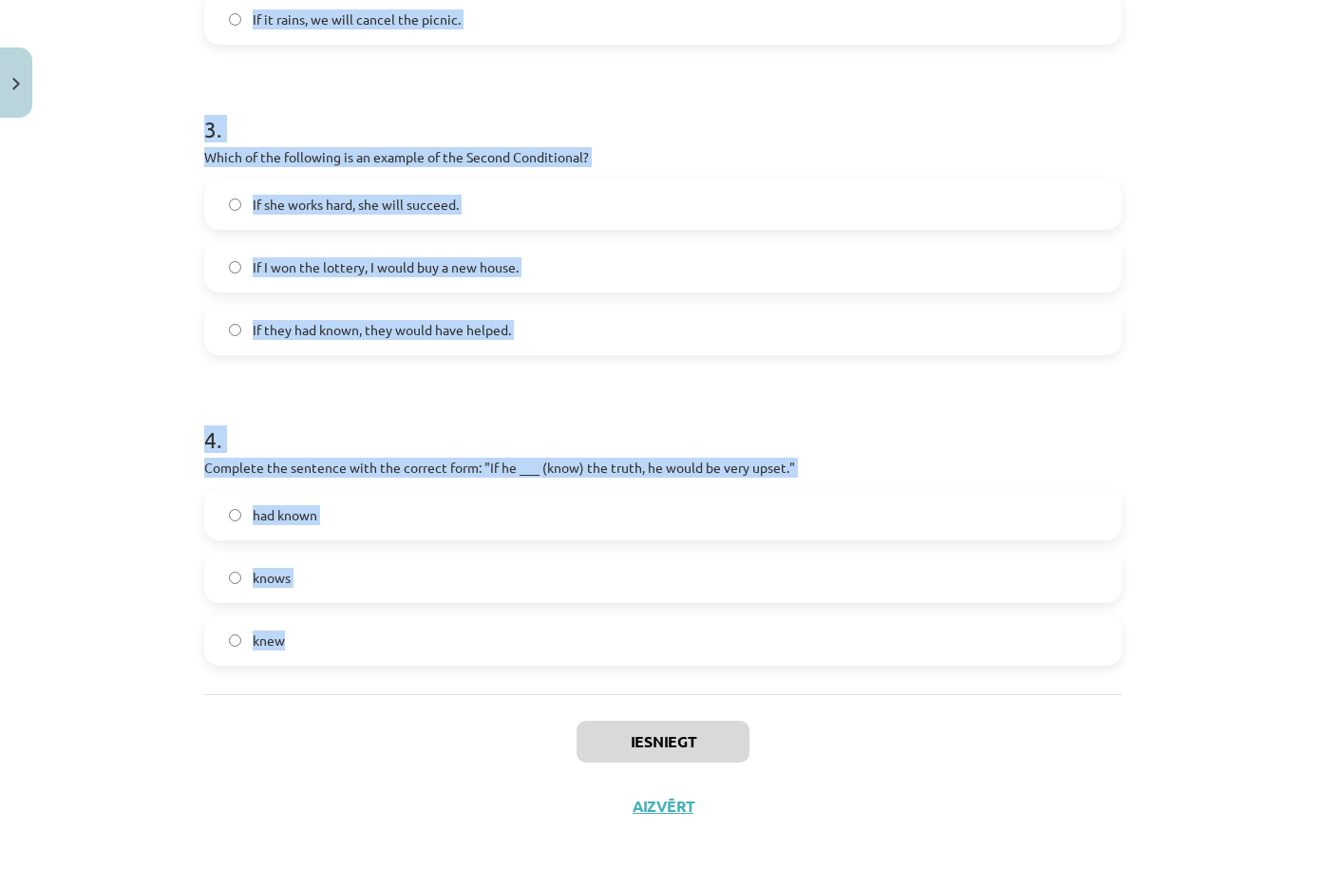
drag, startPoint x: 182, startPoint y: 357, endPoint x: 346, endPoint y: 648, distance: 333.5
click at [354, 656] on div "Mācību tēma: Angļu valoda i - 10.klase 1.ieskaites mācību materiāls #6 📝 Topic …" at bounding box center [663, 443] width 1326 height 886
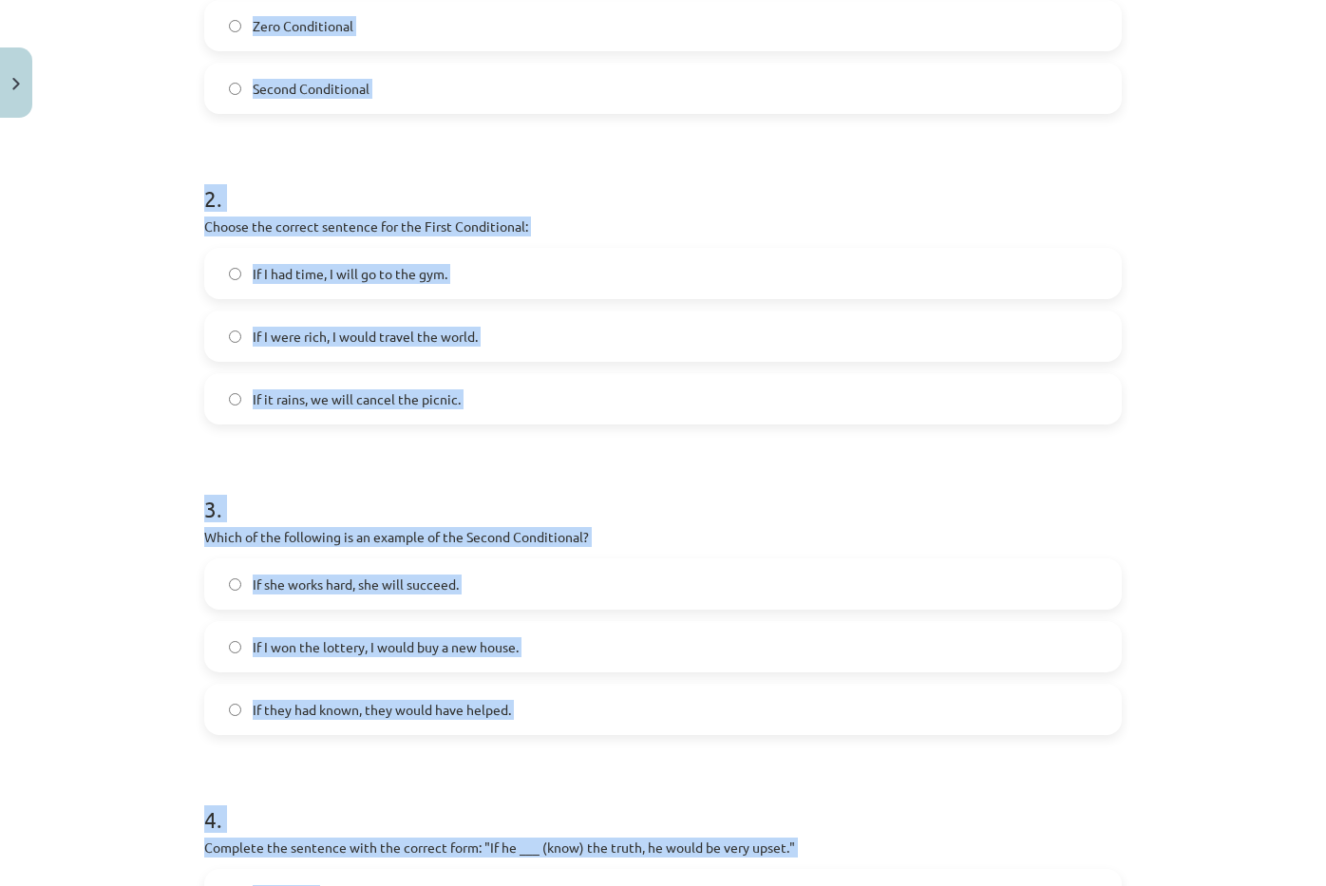
scroll to position [252, 0]
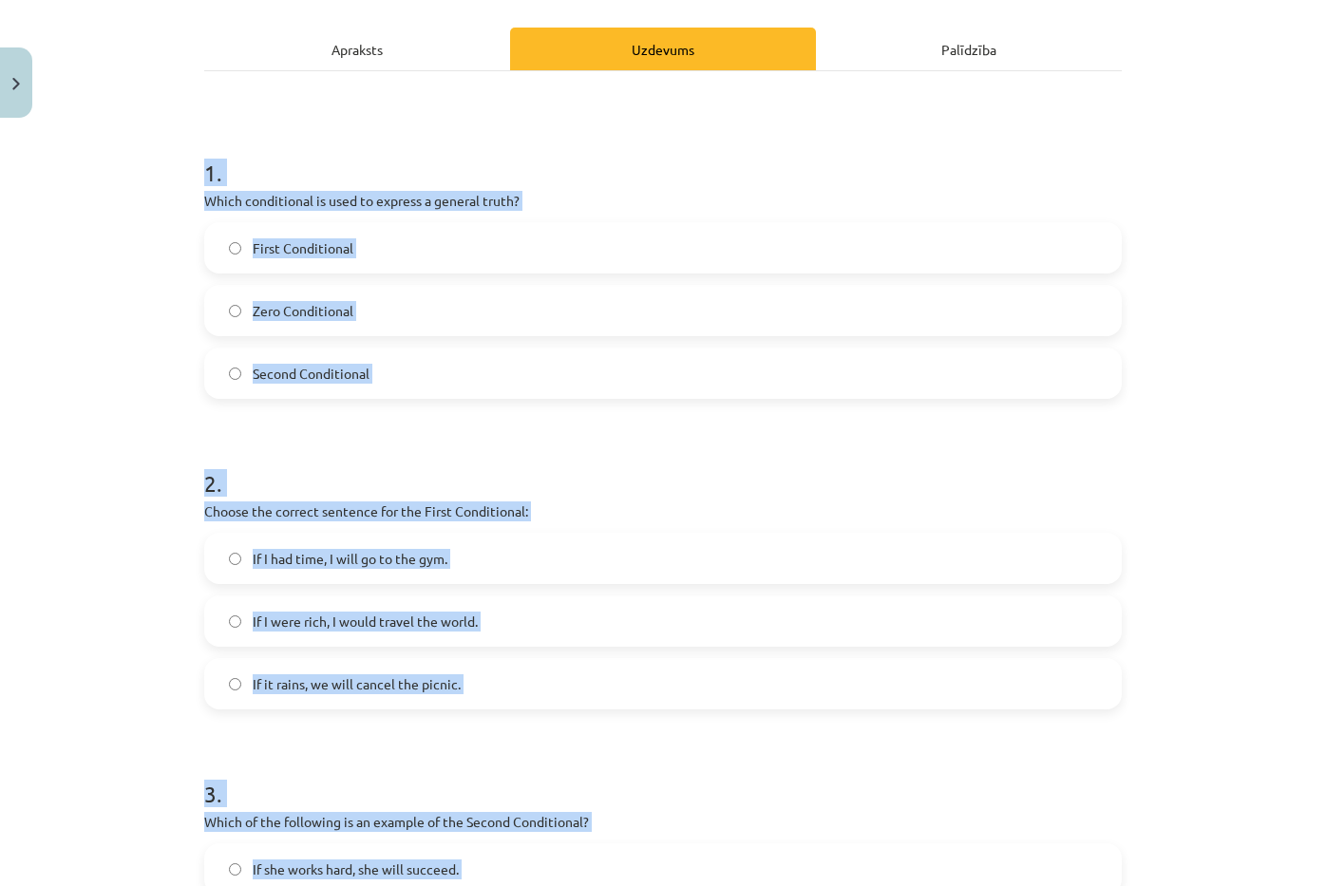
copy form "1 . Which conditional is used to express a general truth? First Conditional Zer…"
click at [400, 327] on label "Zero Conditional" at bounding box center [663, 310] width 914 height 47
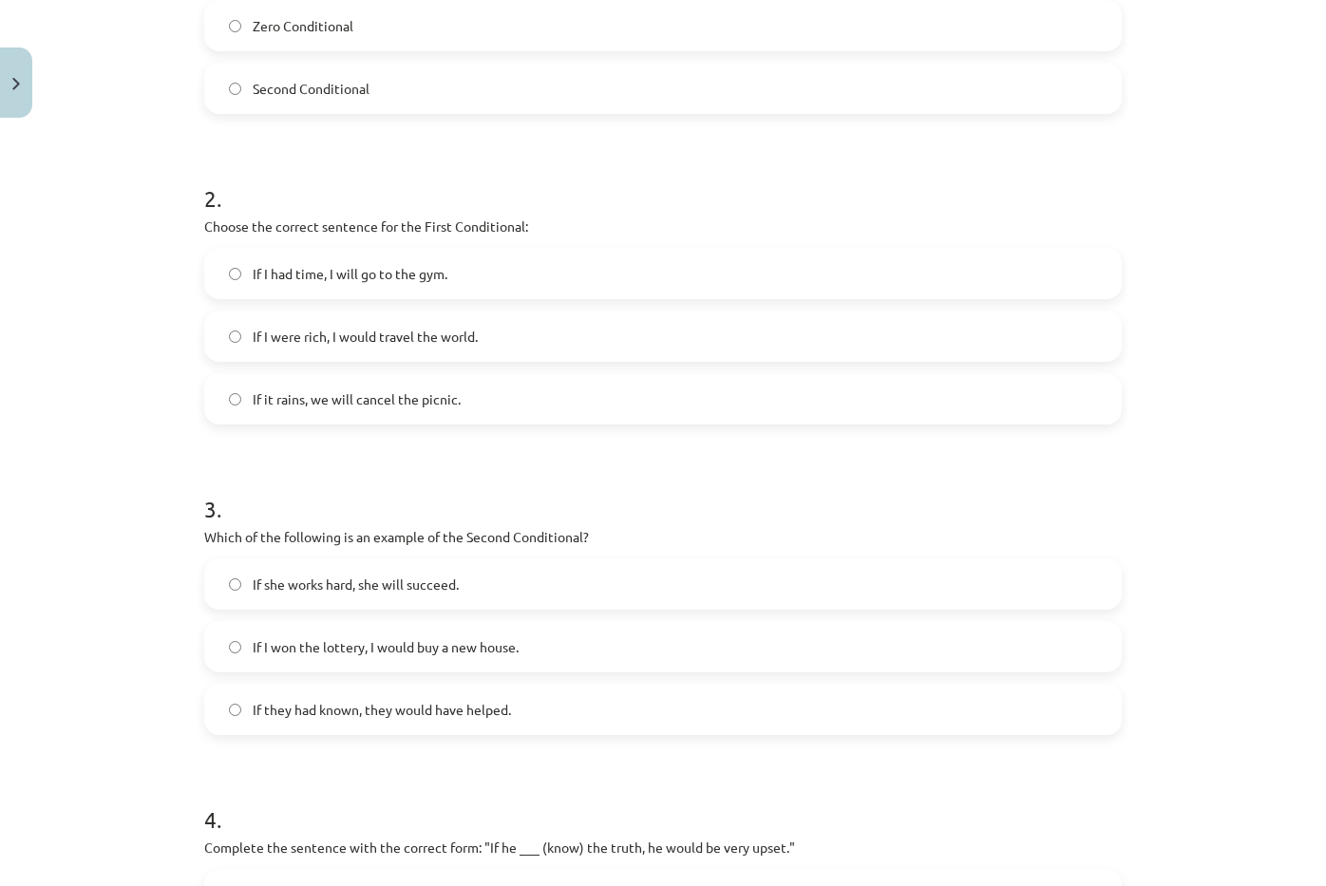
scroll to position [632, 0]
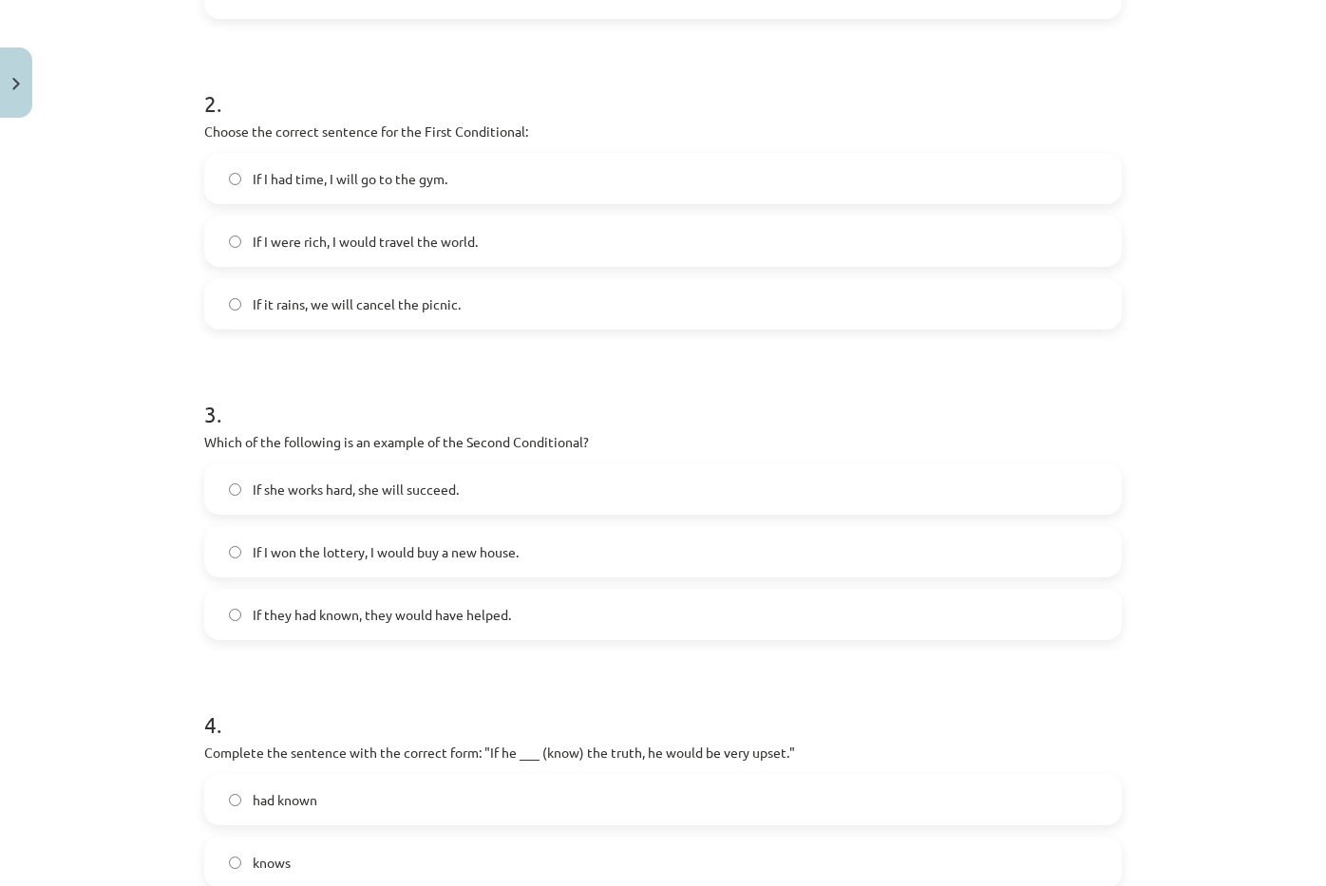
click at [535, 296] on label "If it rains, we will cancel the picnic." at bounding box center [663, 303] width 914 height 47
click at [585, 551] on label "If I won the lottery, I would buy a new house." at bounding box center [663, 551] width 914 height 47
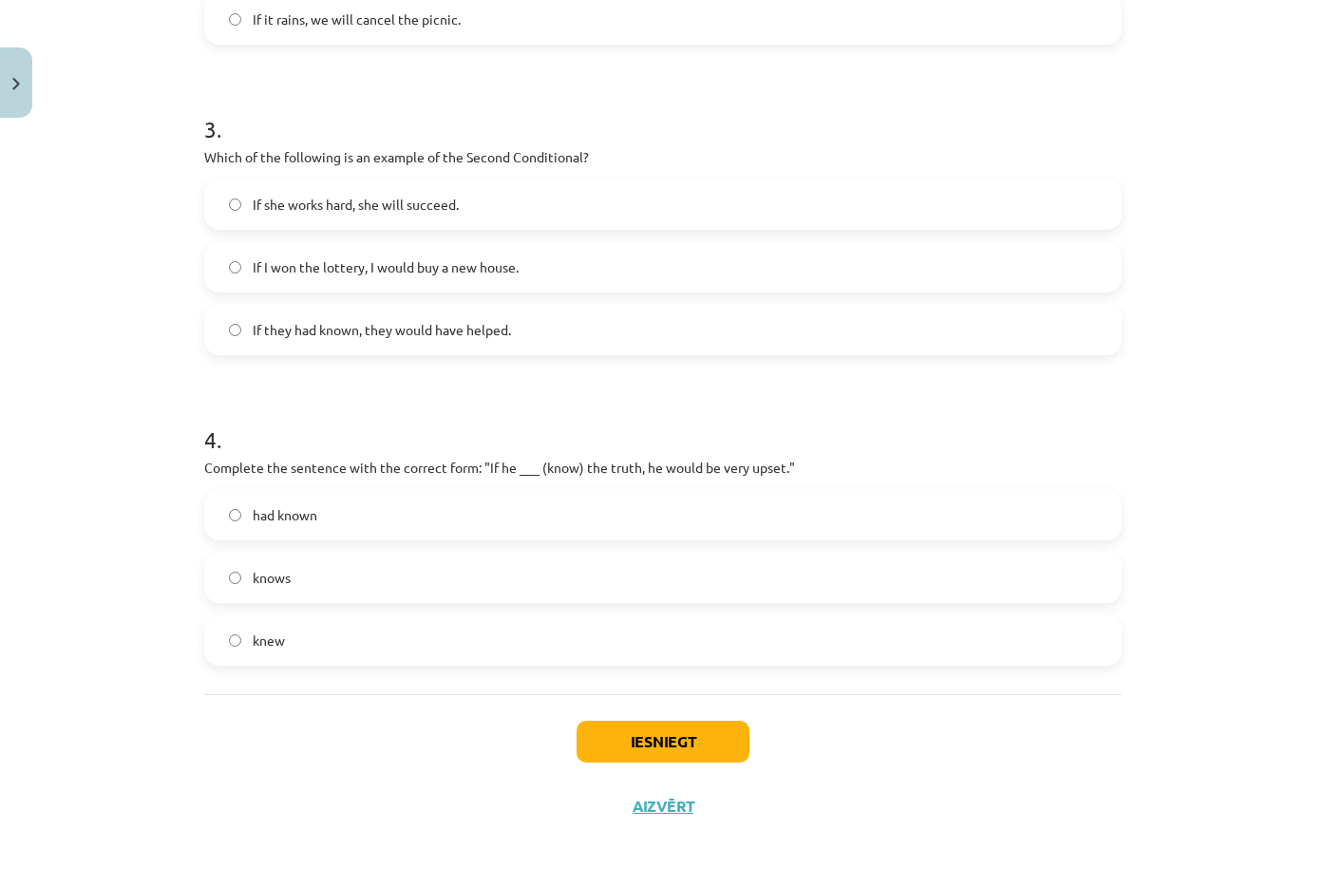
click at [314, 660] on label "knew" at bounding box center [663, 640] width 914 height 47
click at [689, 748] on button "Iesniegt" at bounding box center [663, 742] width 173 height 42
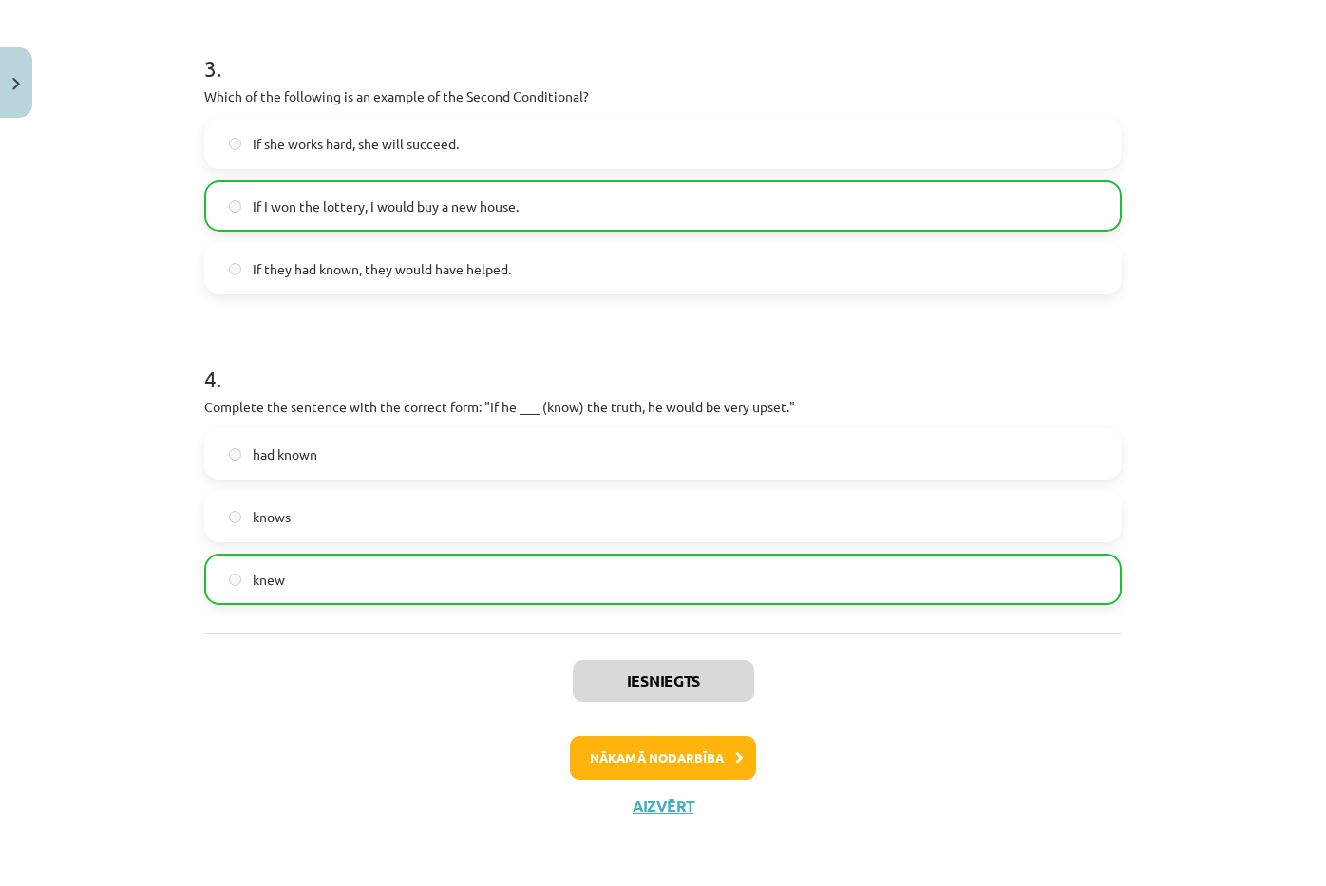
click at [737, 783] on div "Iesniegts Nākamā nodarbība Aizvērt" at bounding box center [663, 731] width 918 height 194
click at [720, 765] on button "Nākamā nodarbība" at bounding box center [663, 758] width 186 height 44
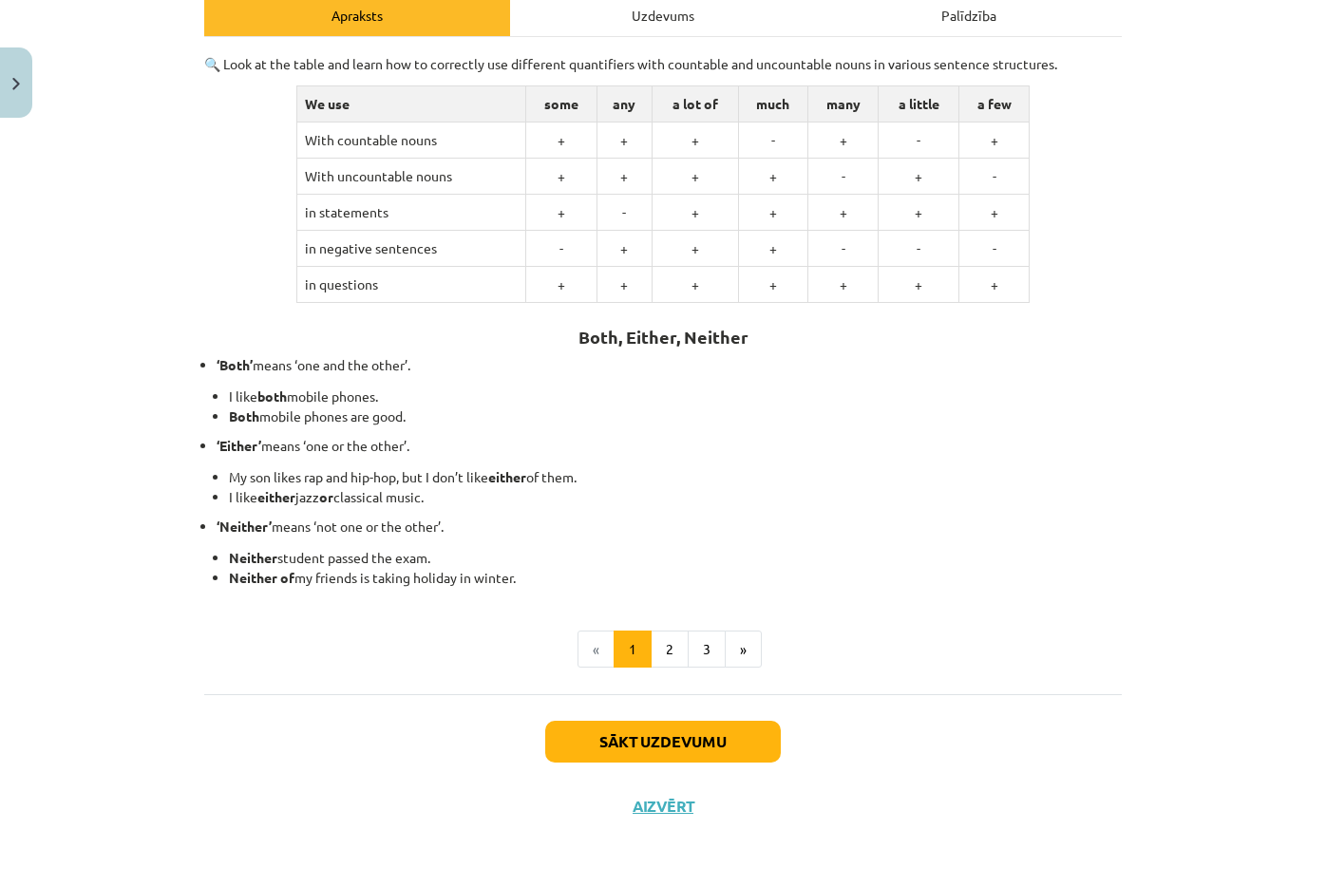
scroll to position [47, 0]
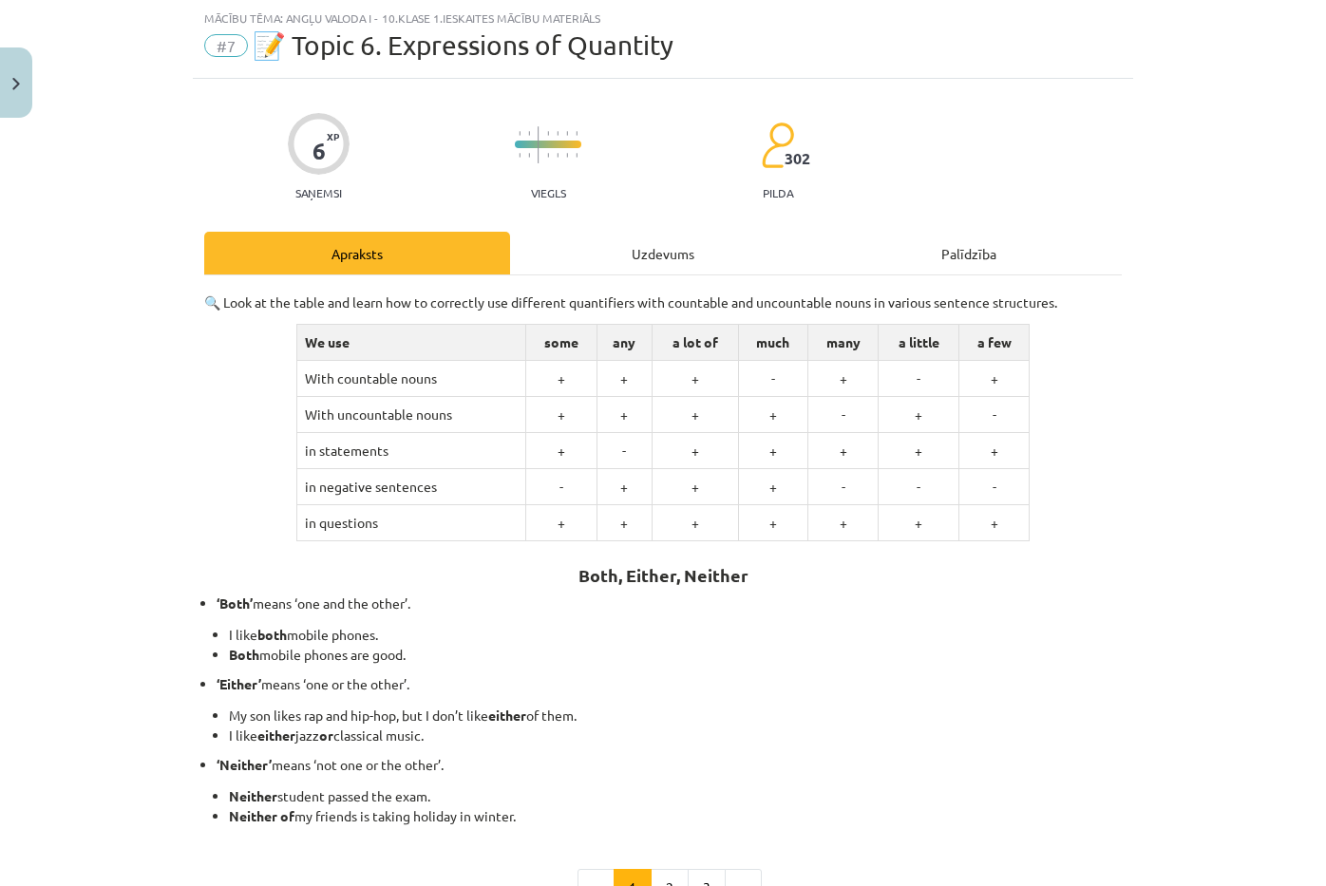
click at [632, 264] on div "Uzdevums" at bounding box center [663, 253] width 306 height 43
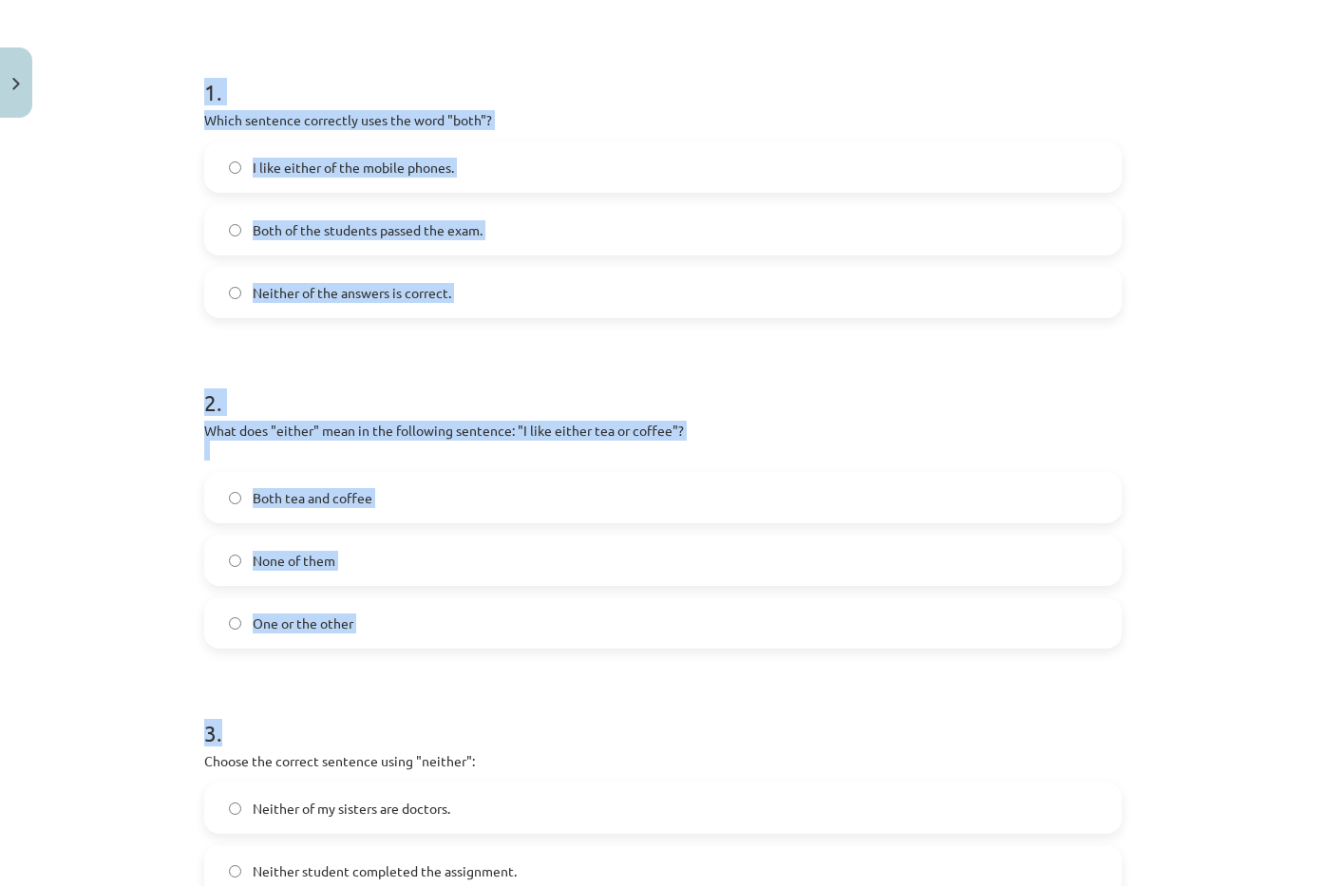
scroll to position [626, 0]
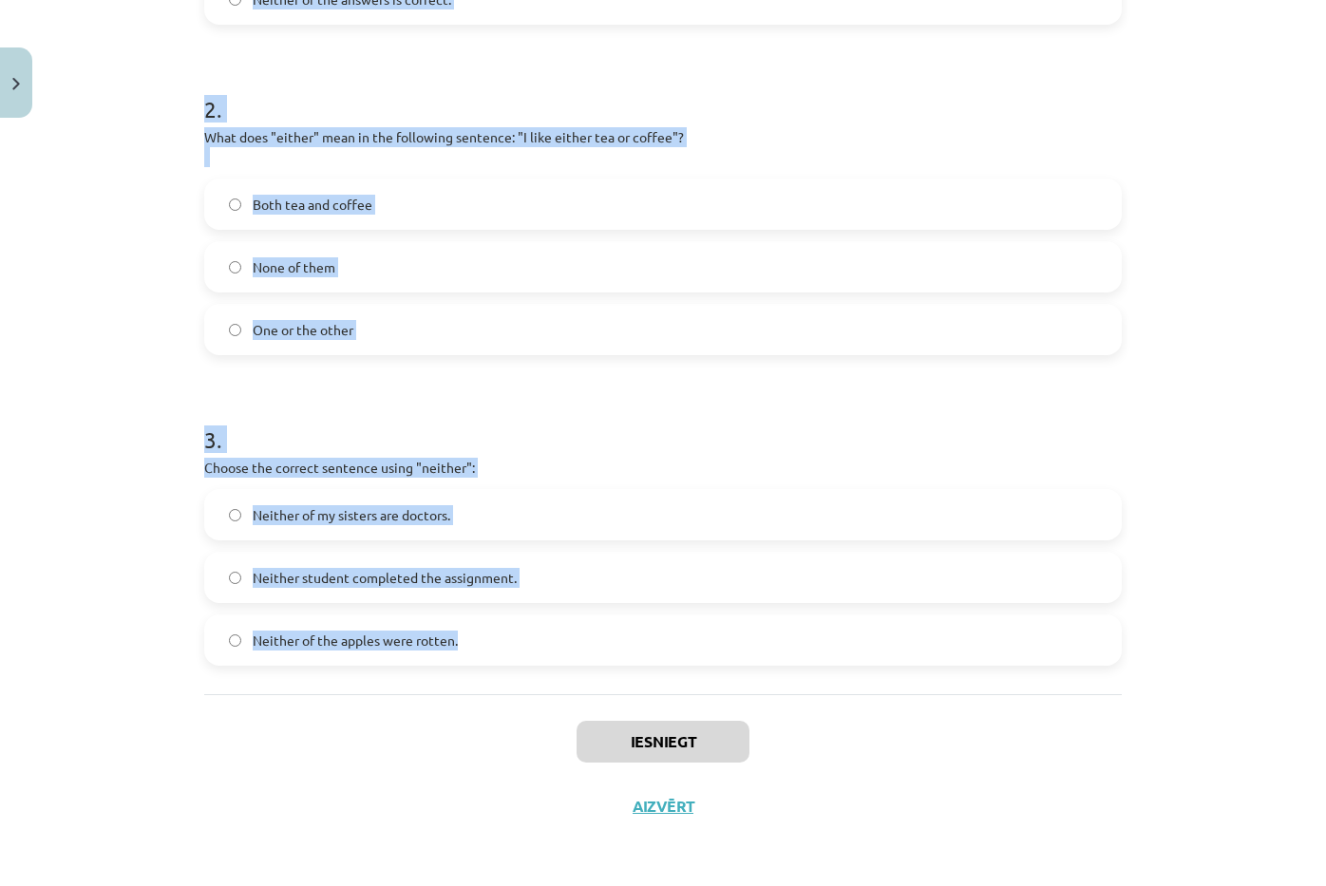
drag, startPoint x: 174, startPoint y: 344, endPoint x: 505, endPoint y: 634, distance: 440.3
click at [505, 634] on div "Mācību tēma: Angļu valoda i - 10.klase 1.ieskaites mācību materiāls #7 📝 Topic …" at bounding box center [663, 443] width 1326 height 886
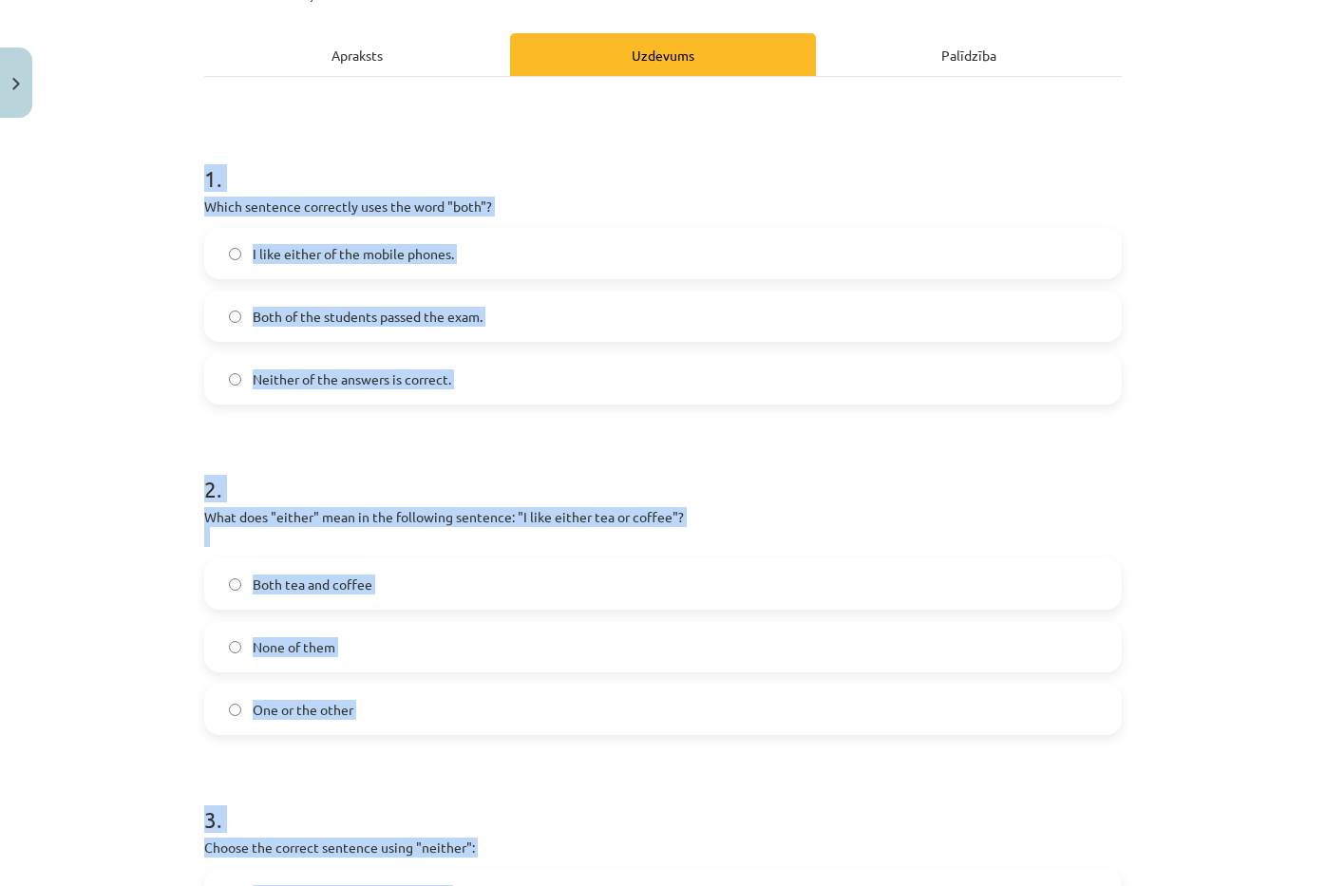
scroll to position [56, 0]
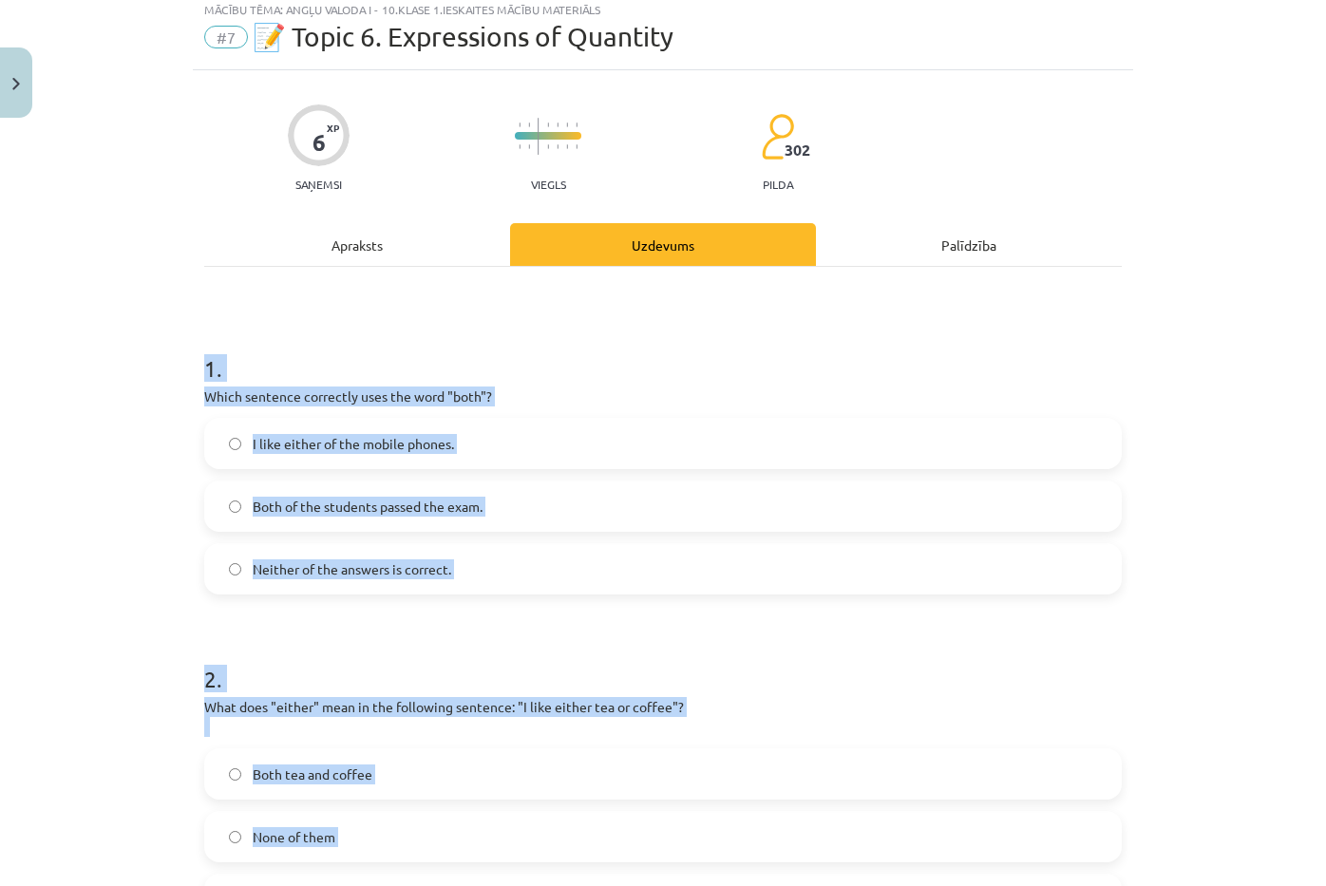
copy form "1 . Which sentence correctly uses the word "both"? I like either of the mobile …"
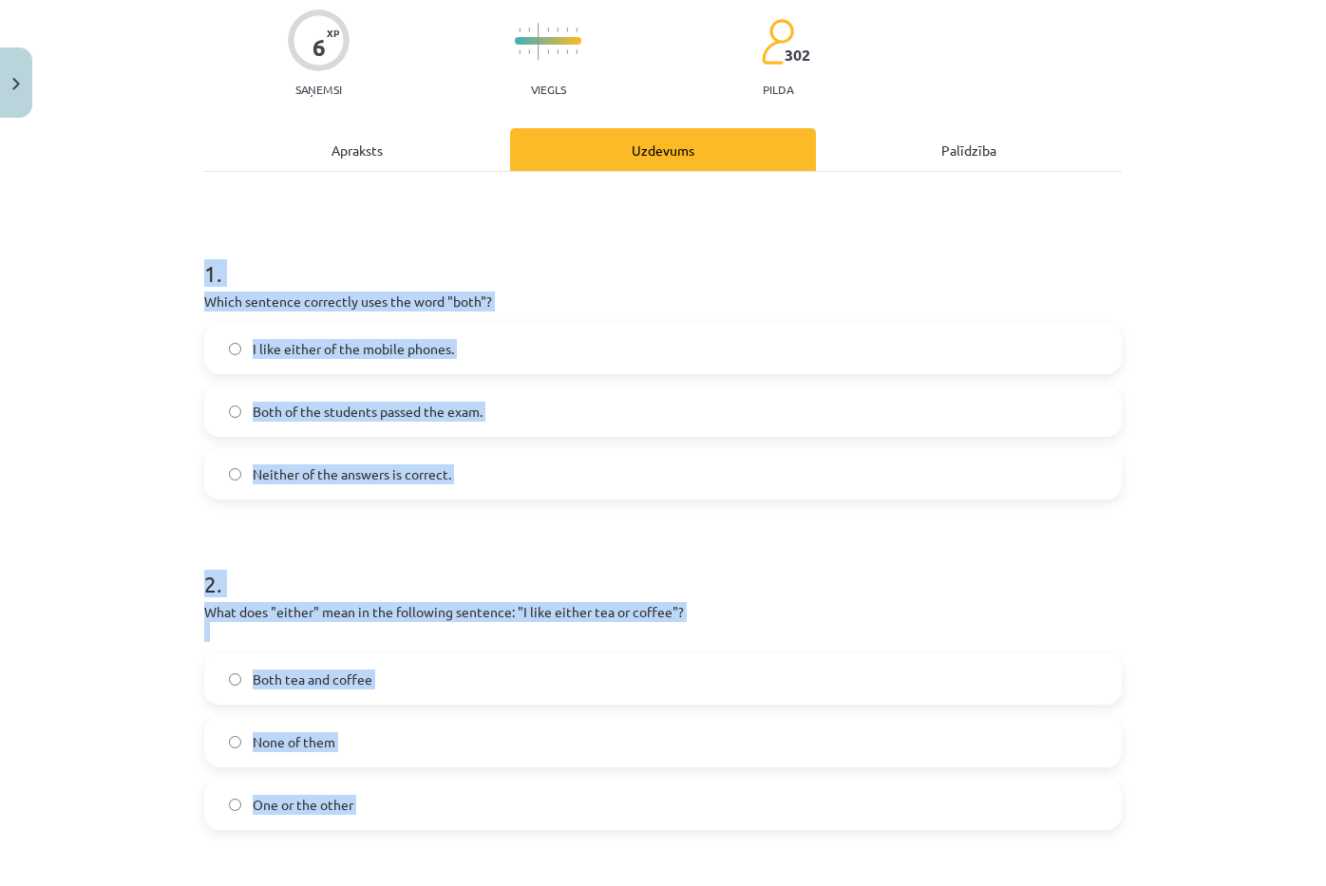
click at [460, 409] on span "Both of the students passed the exam." at bounding box center [368, 412] width 230 height 20
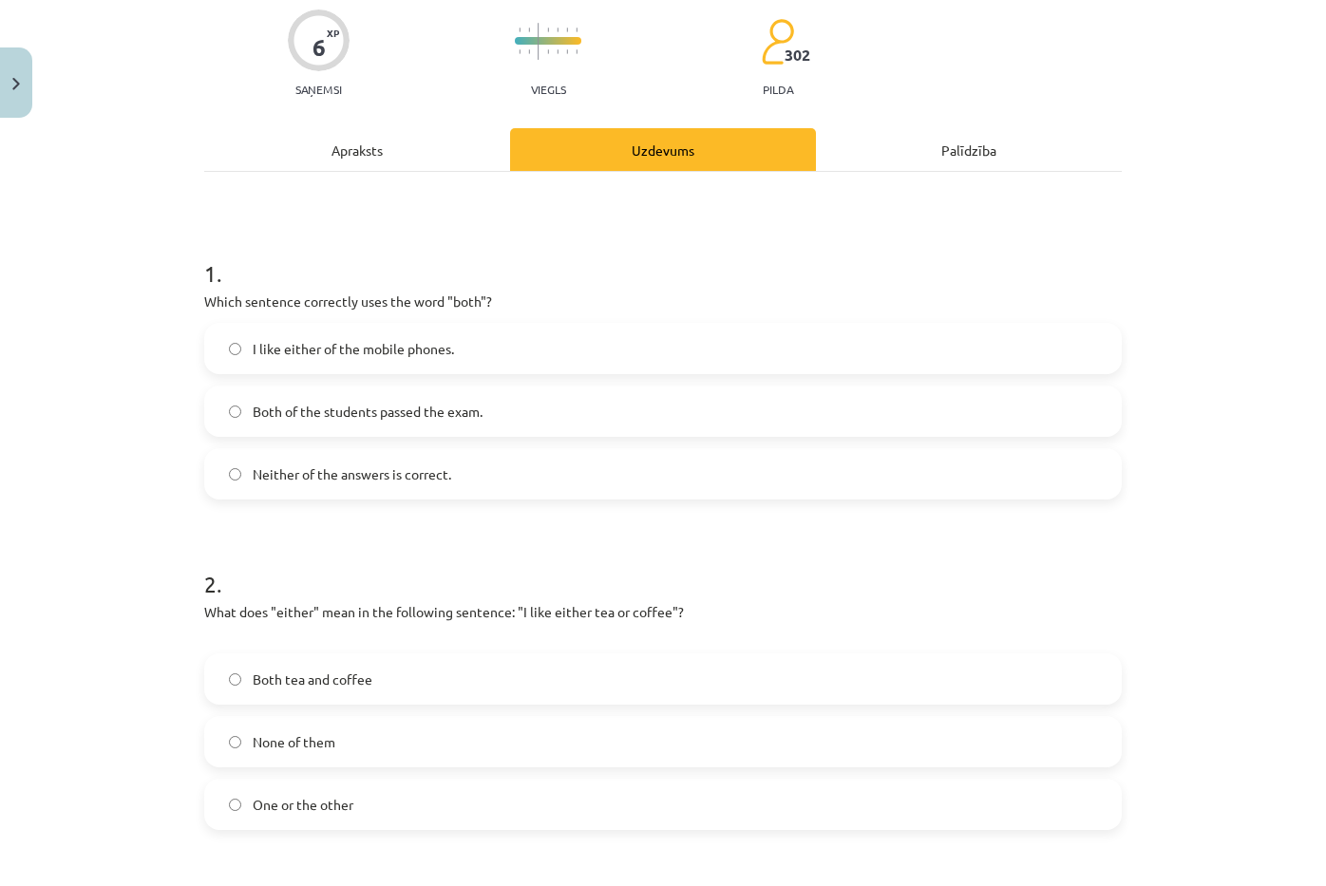
drag, startPoint x: 438, startPoint y: 800, endPoint x: 613, endPoint y: 681, distance: 211.3
click at [438, 798] on label "One or the other" at bounding box center [663, 804] width 914 height 47
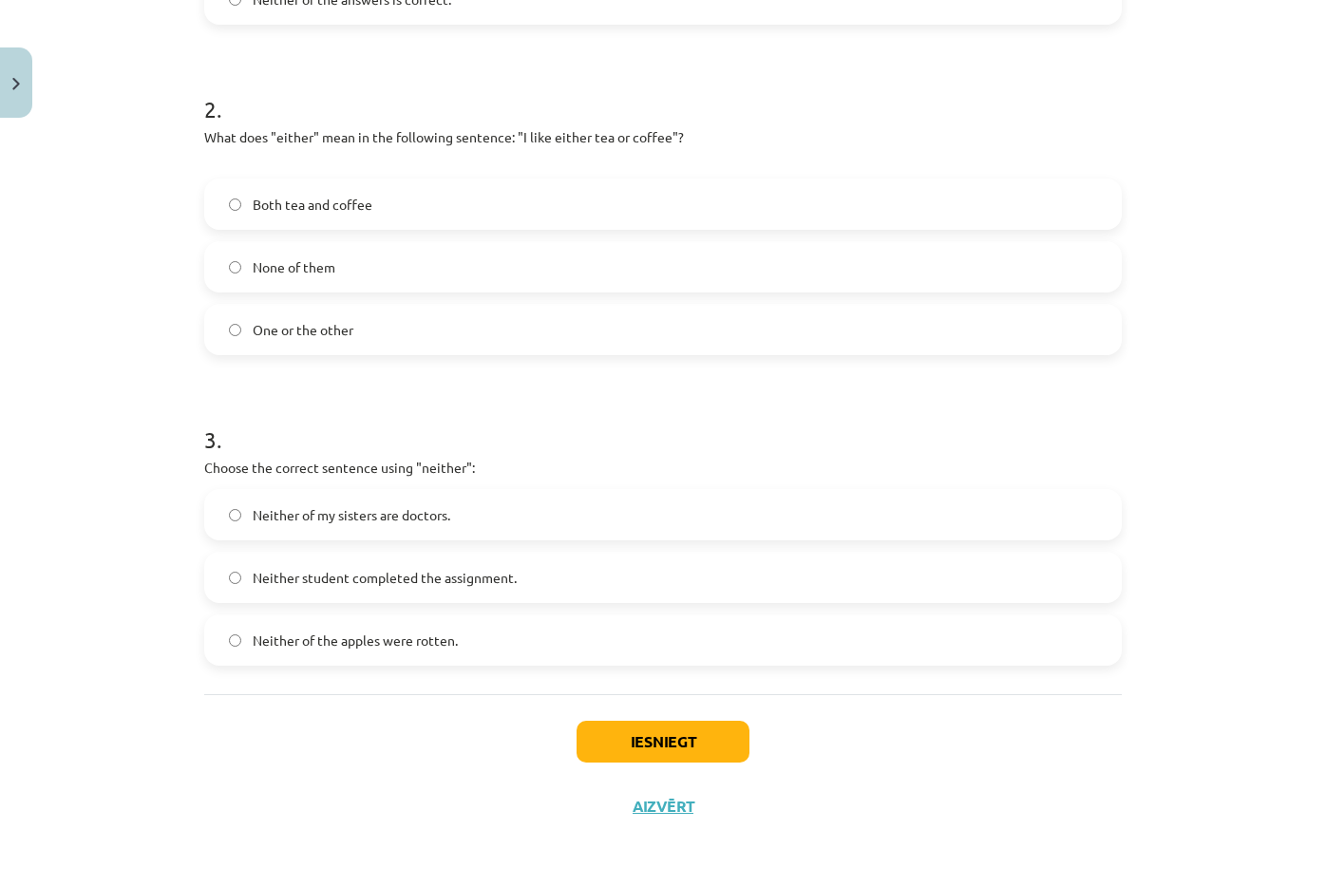
click at [515, 581] on label "Neither student completed the assignment." at bounding box center [663, 577] width 914 height 47
click at [700, 752] on button "Iesniegt" at bounding box center [663, 742] width 173 height 42
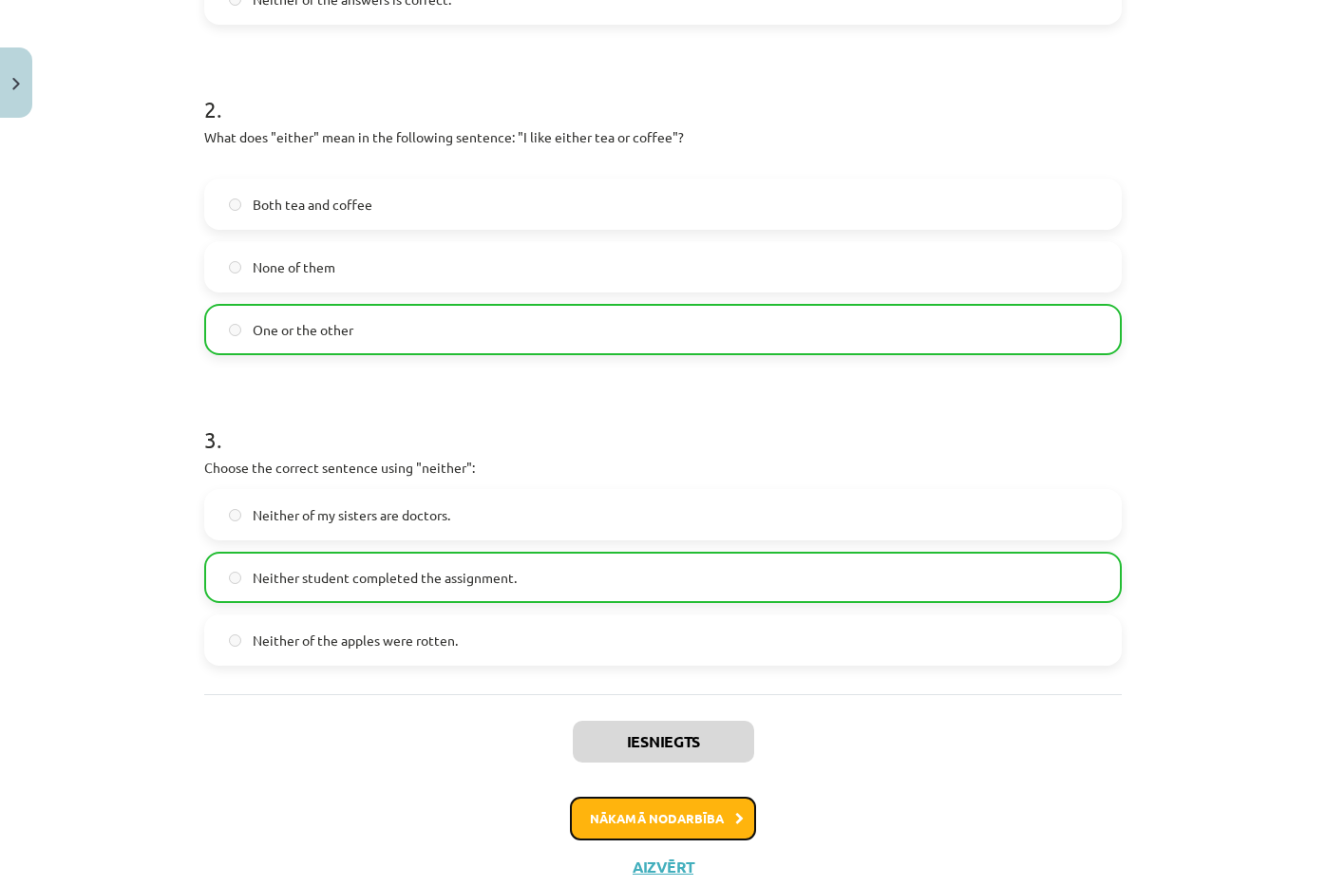
click at [690, 815] on button "Nākamā nodarbība" at bounding box center [663, 819] width 186 height 44
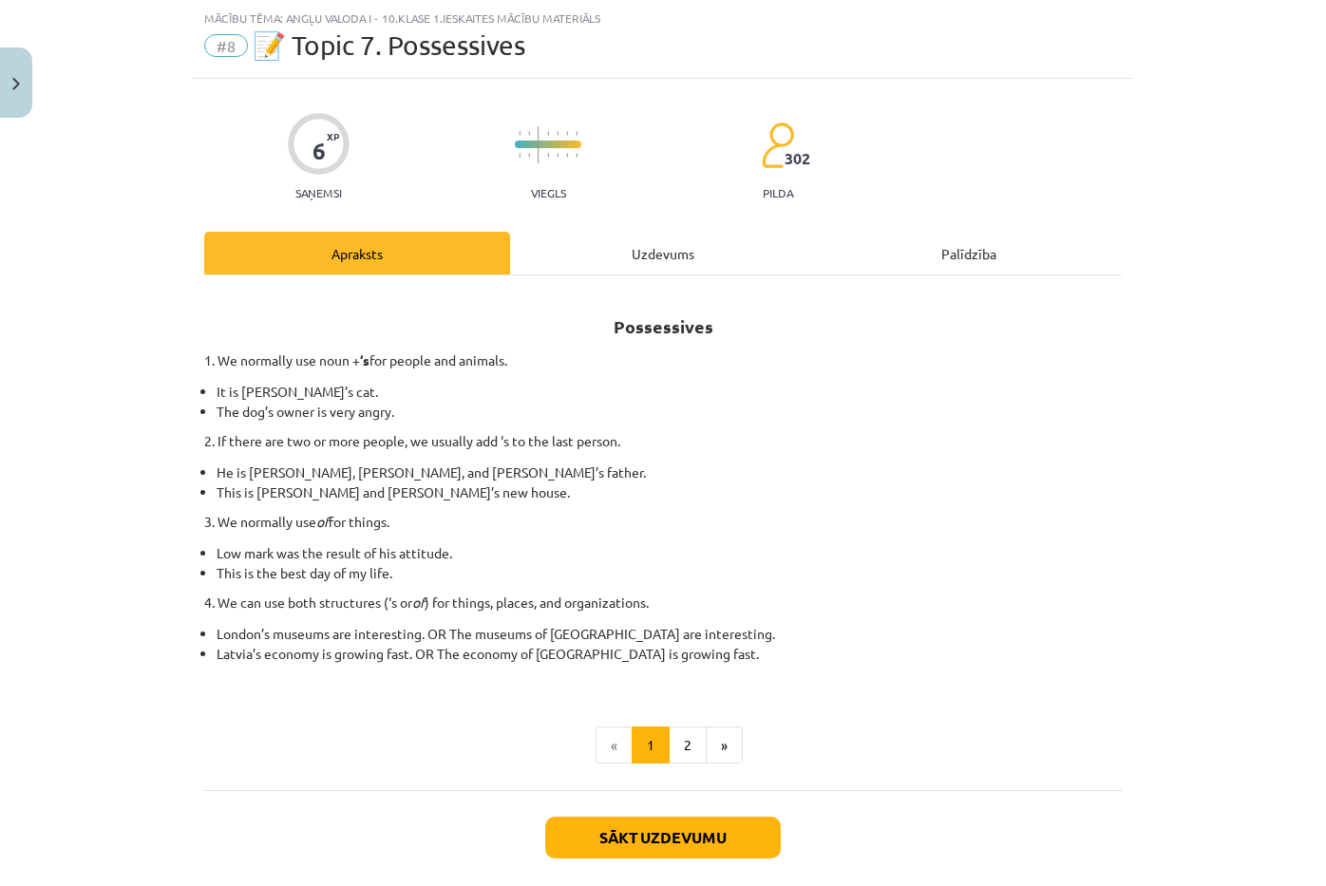
click at [679, 269] on div "Uzdevums" at bounding box center [663, 253] width 306 height 43
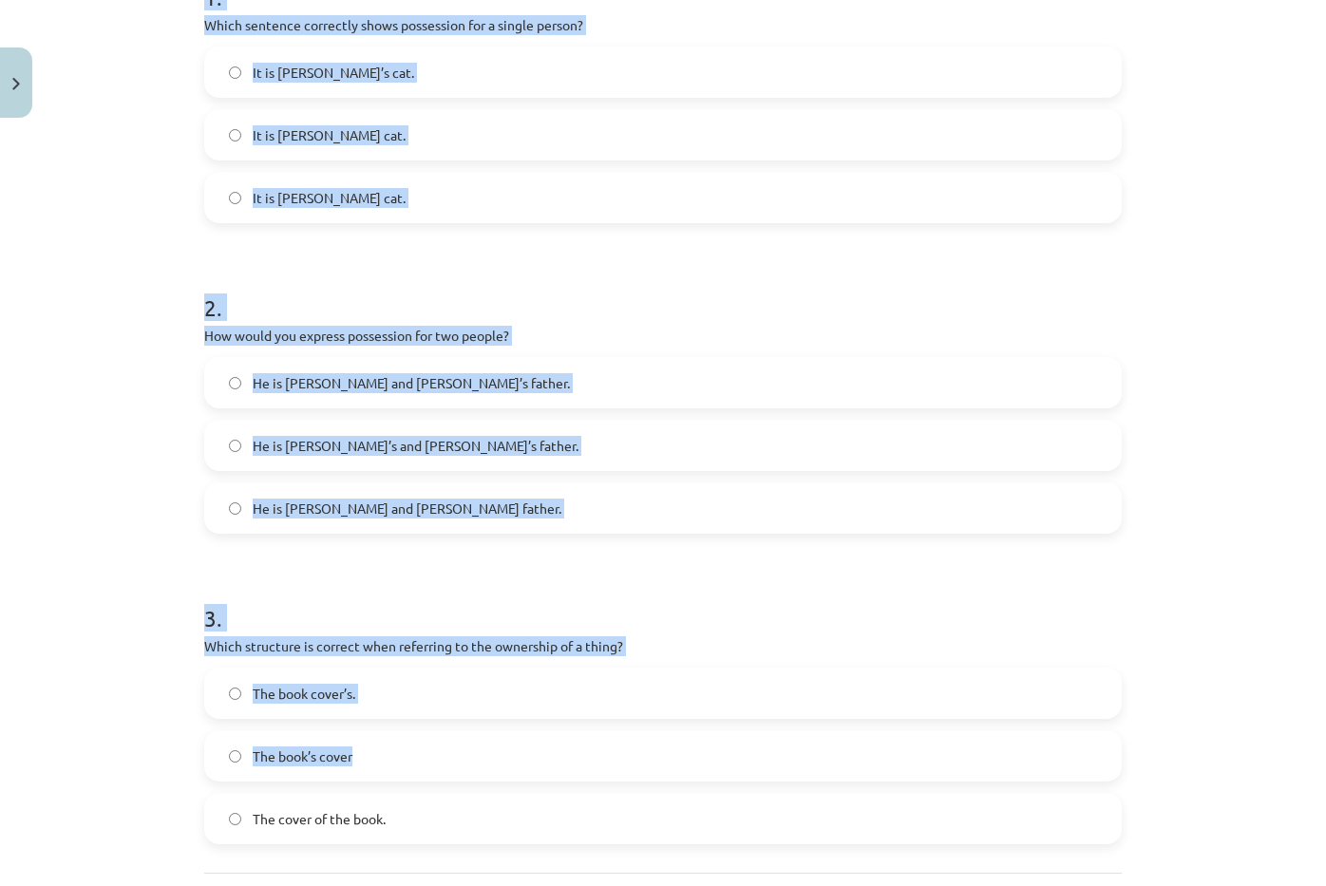
scroll to position [606, 0]
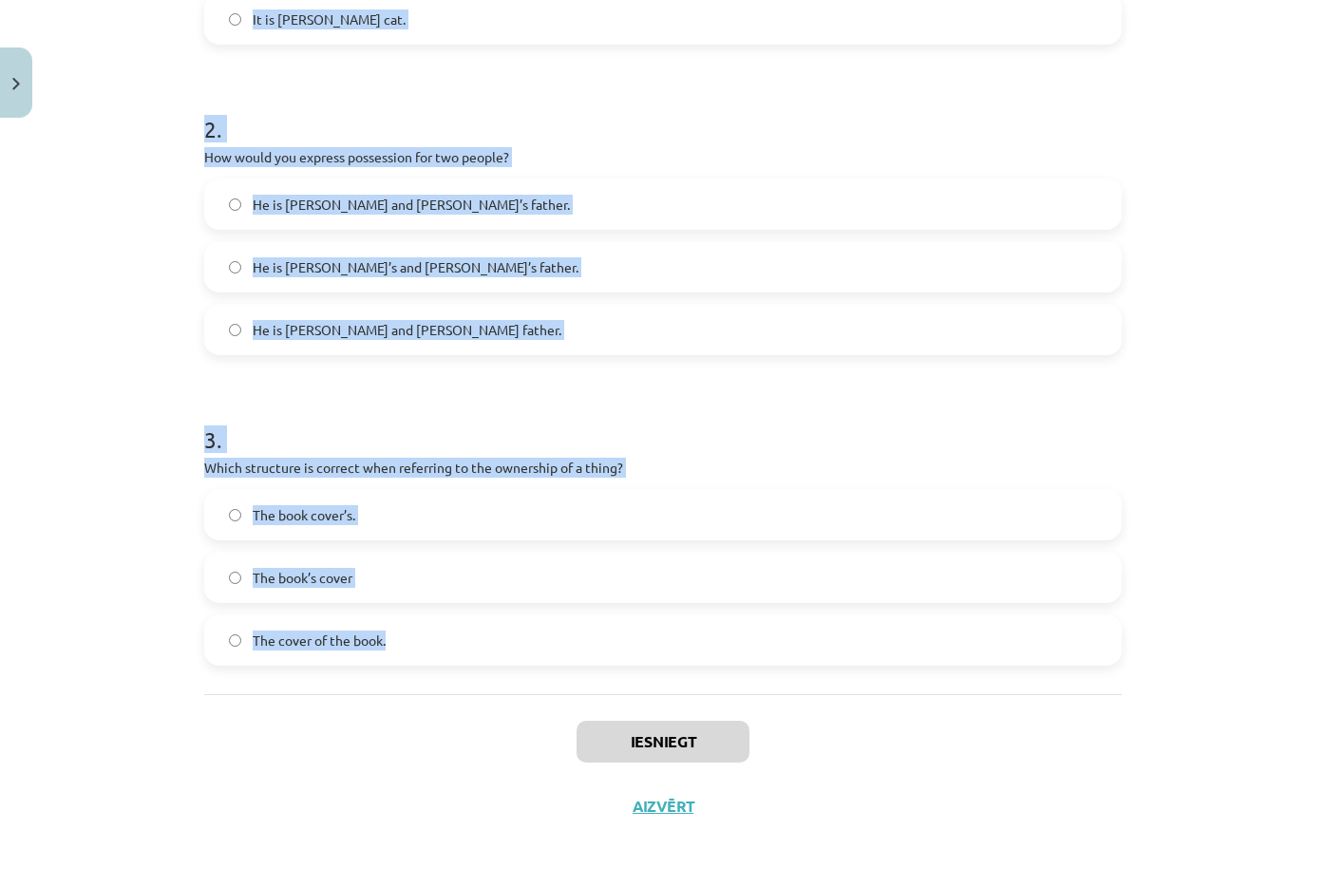
drag, startPoint x: 153, startPoint y: 371, endPoint x: 577, endPoint y: 564, distance: 465.5
click at [405, 647] on div "Mācību tēma: Angļu valoda i - 10.klase 1.ieskaites mācību materiāls #8 📝 Topic …" at bounding box center [663, 443] width 1326 height 886
copy form "1 . Which sentence correctly shows possession for a single person? It is Jane’s…"
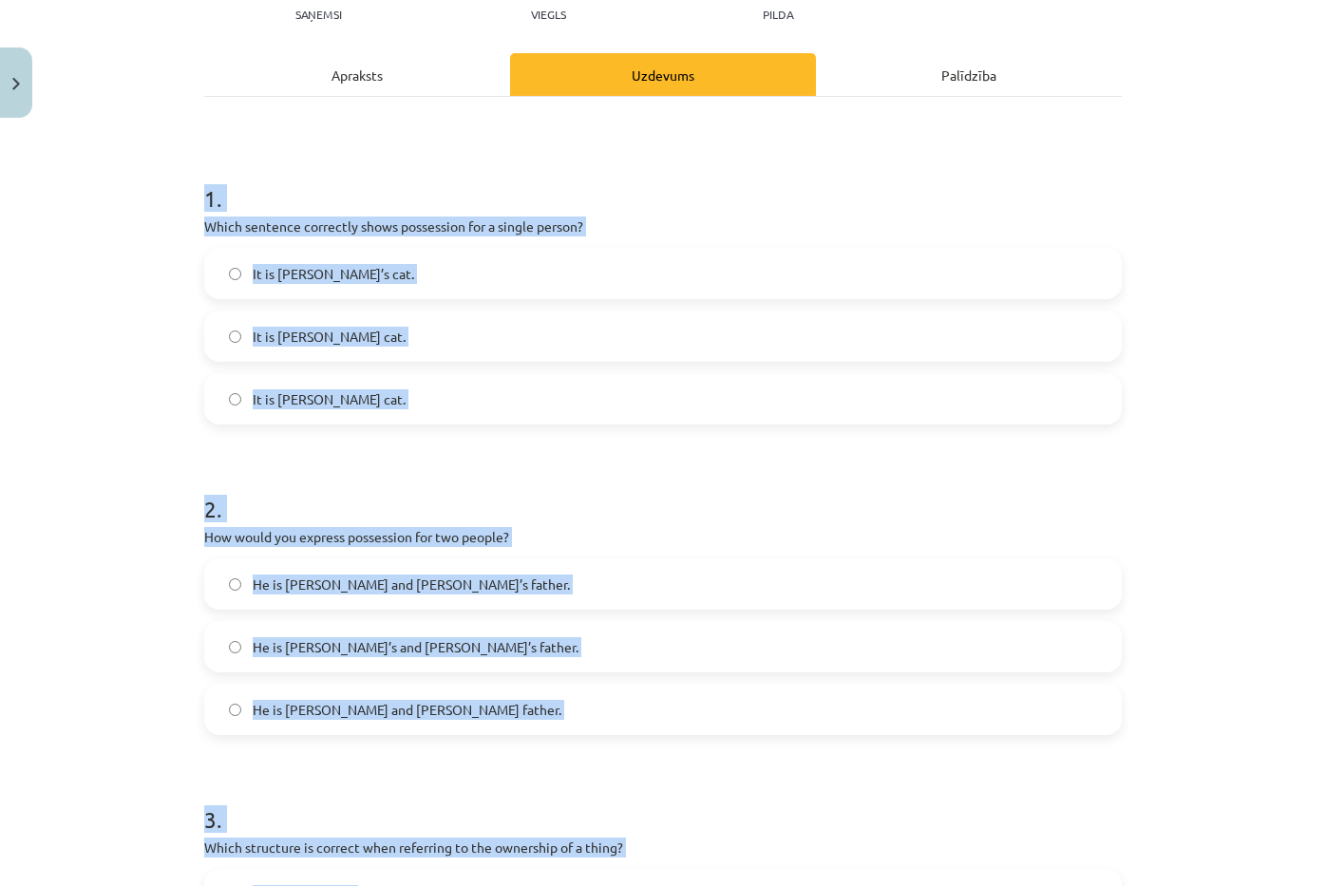
scroll to position [36, 0]
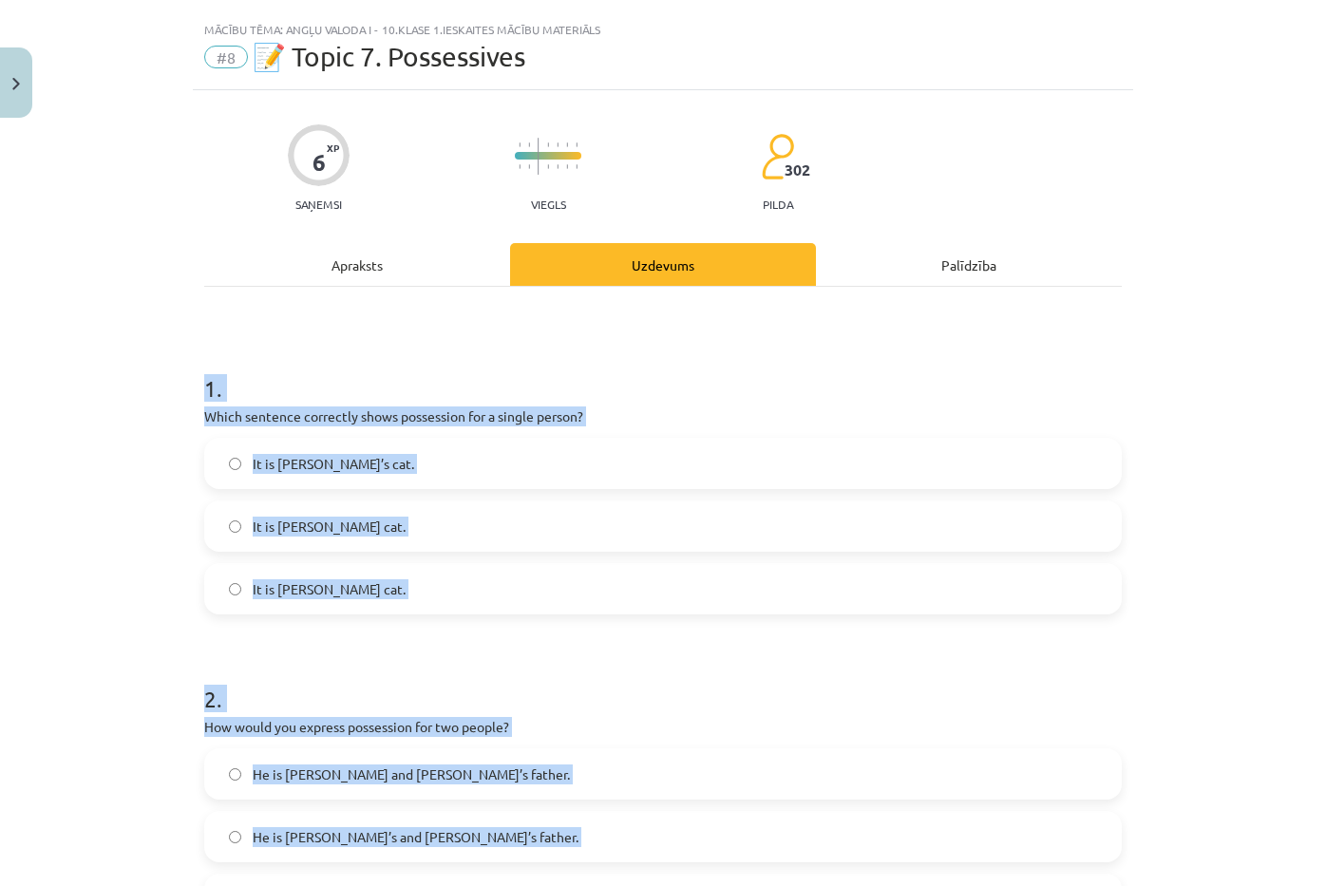
click at [370, 448] on label "It is Jane’s cat." at bounding box center [663, 463] width 914 height 47
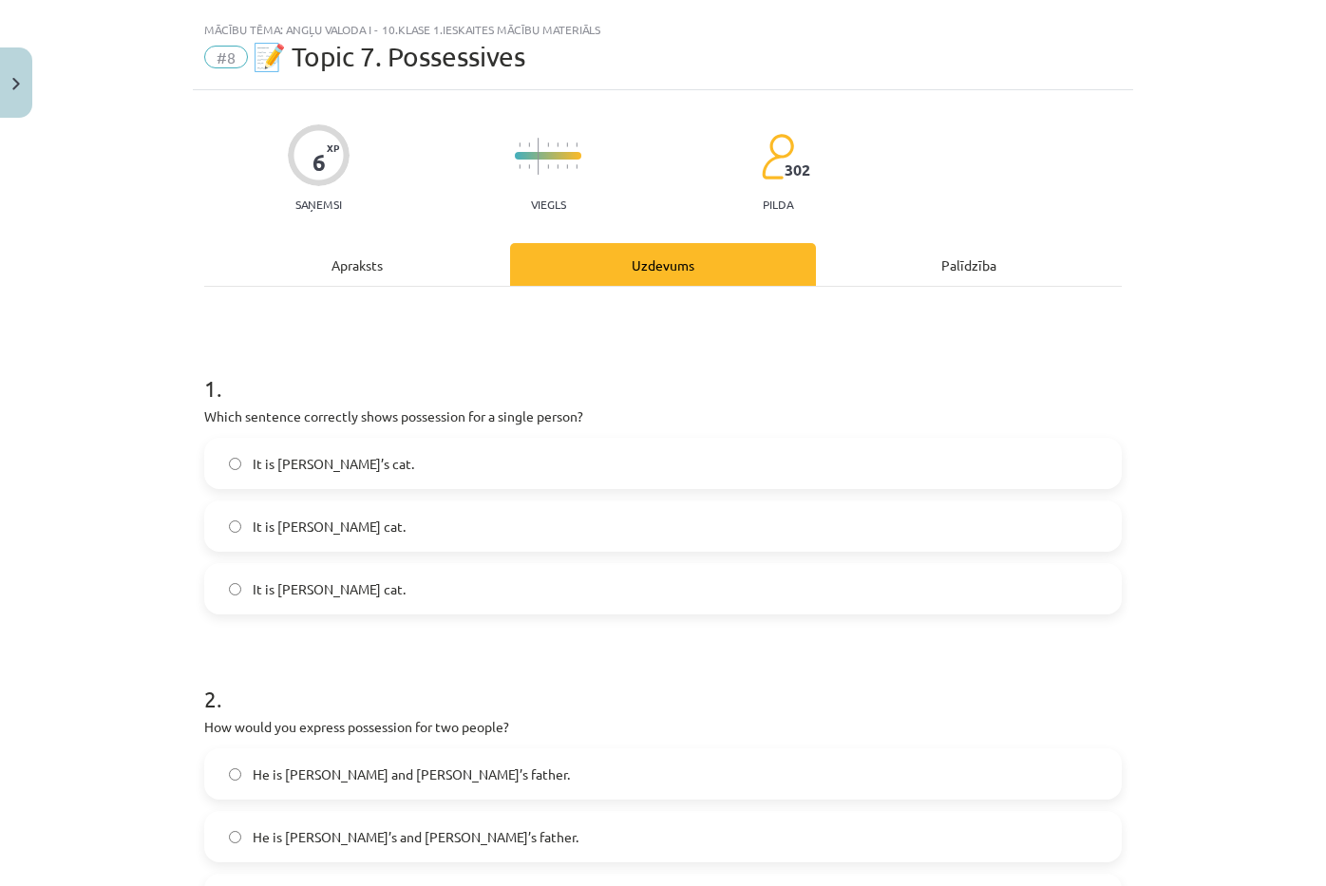
scroll to position [511, 0]
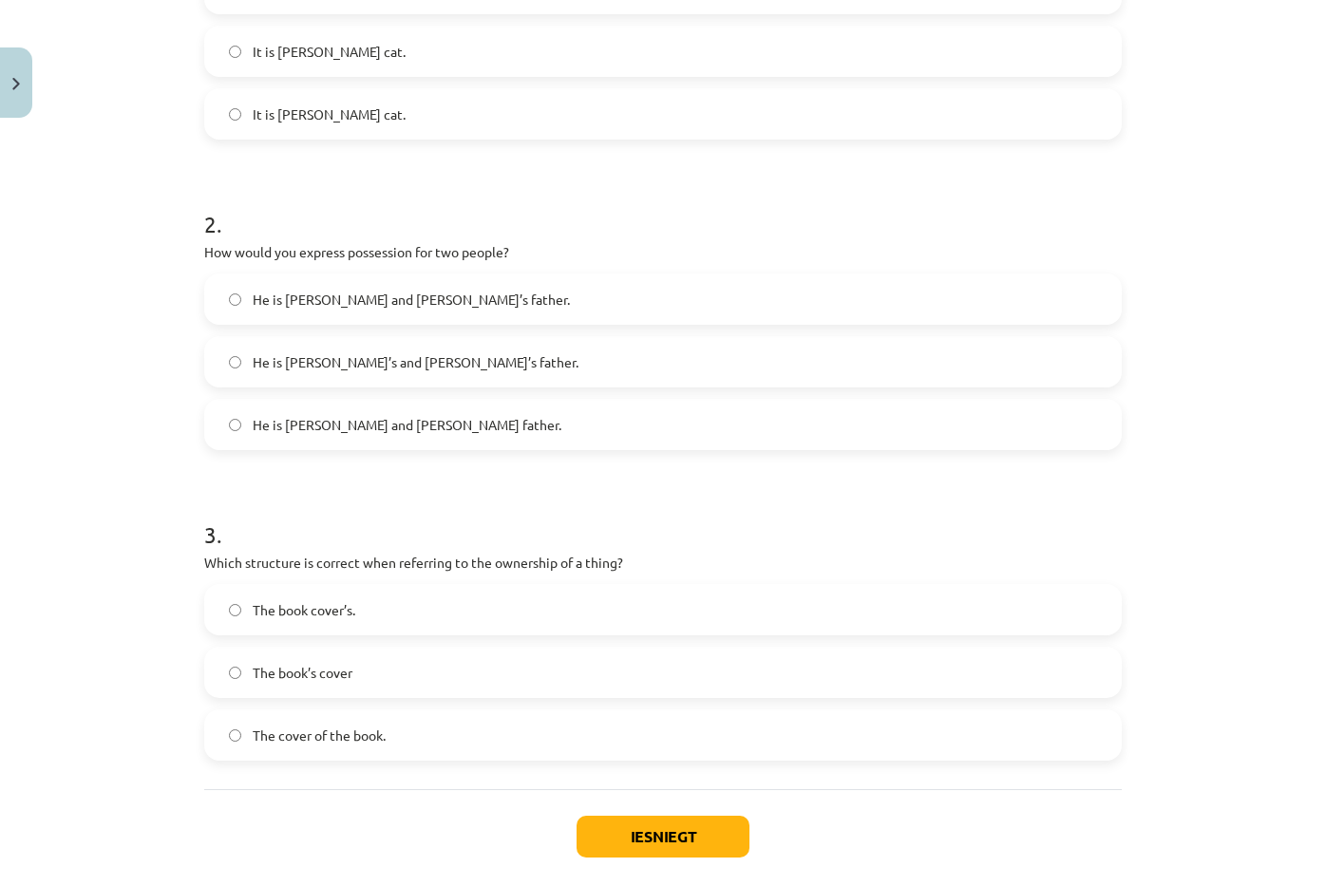
click at [470, 303] on label "He is Alice and James’s father." at bounding box center [663, 298] width 914 height 47
click at [379, 688] on label "The book’s cover" at bounding box center [663, 672] width 914 height 47
click at [635, 835] on button "Iesniegt" at bounding box center [663, 837] width 173 height 42
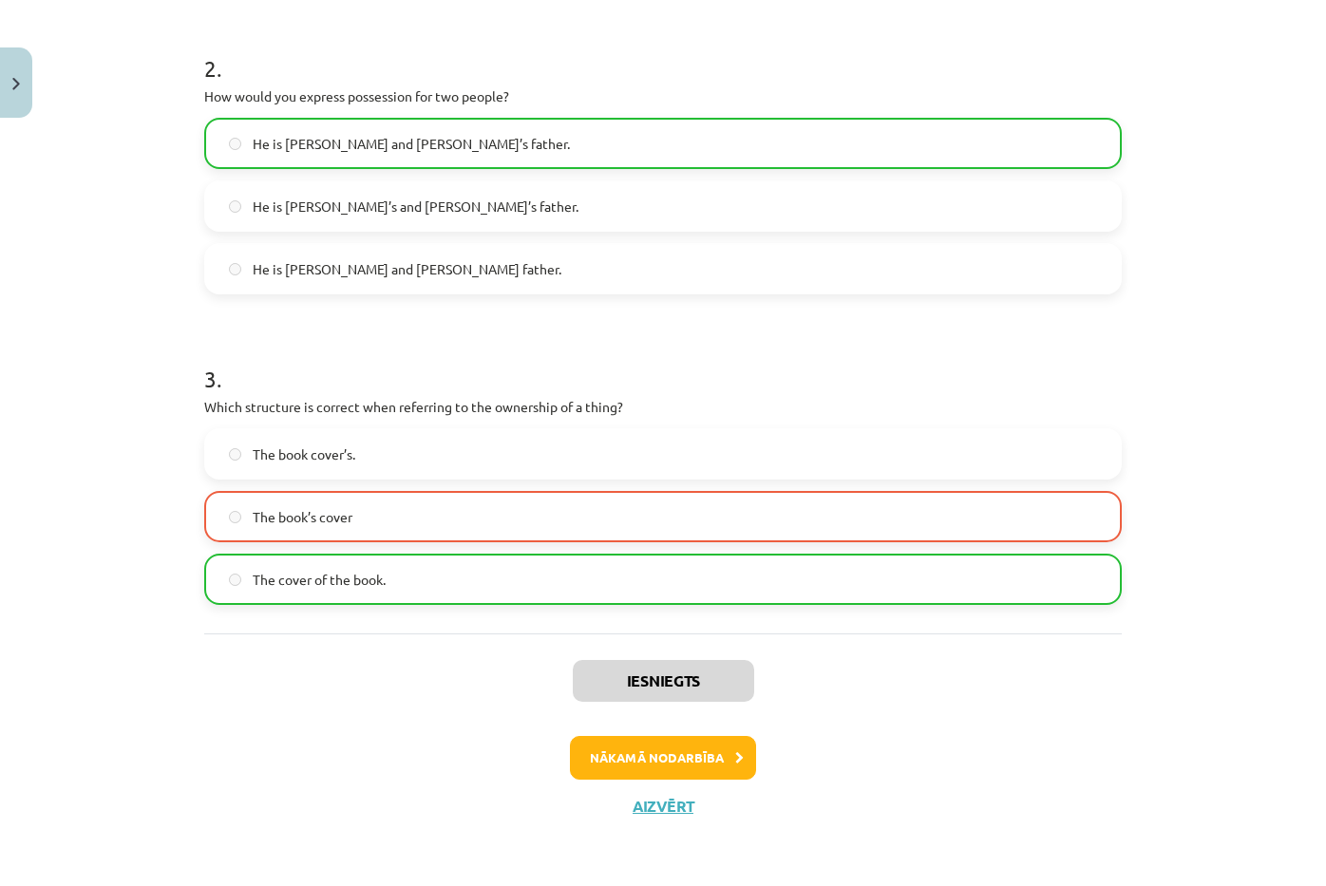
click at [712, 734] on div "Iesniegts Nākamā nodarbība Aizvērt" at bounding box center [663, 731] width 918 height 194
click at [710, 757] on button "Nākamā nodarbība" at bounding box center [663, 758] width 186 height 44
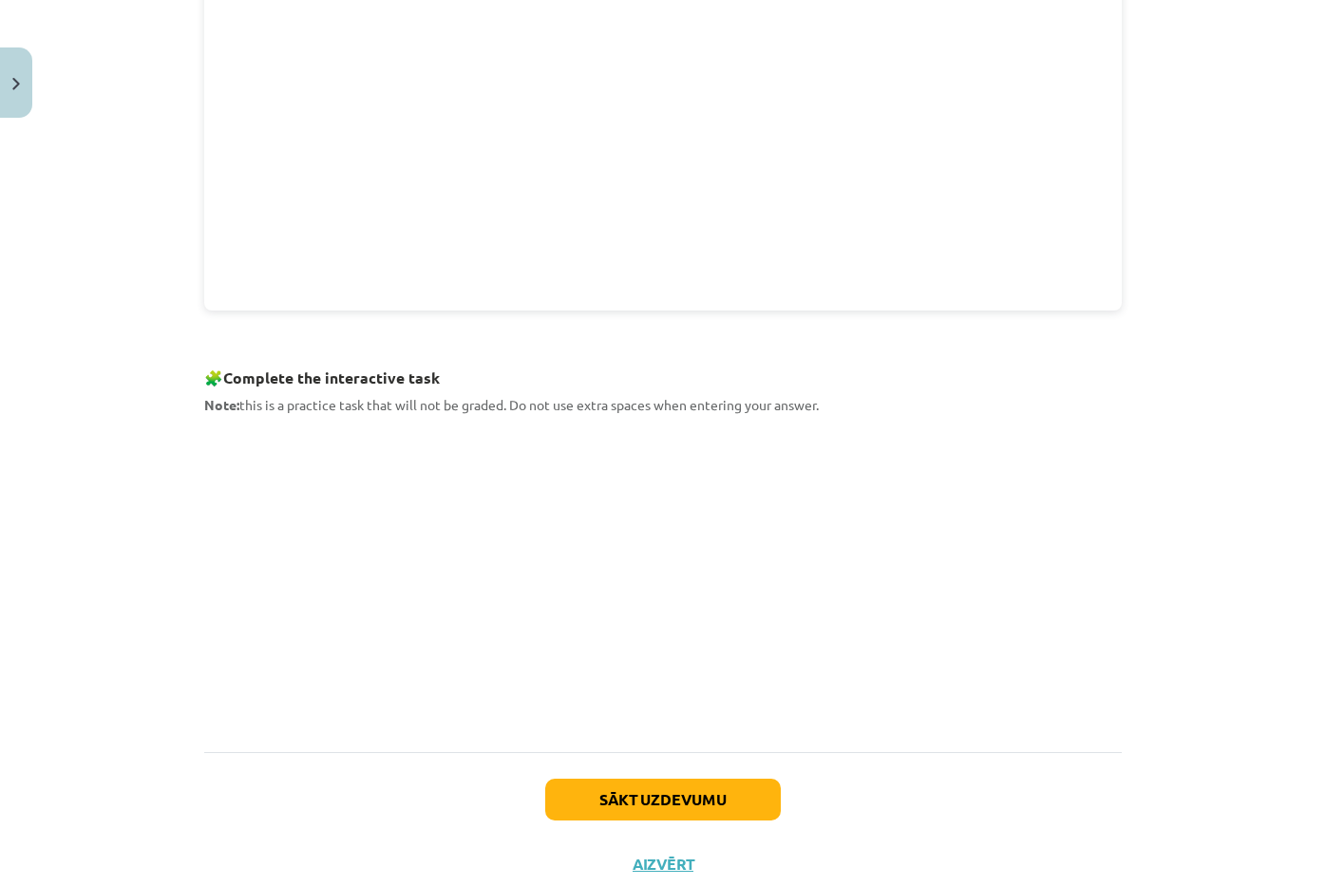
scroll to position [47, 0]
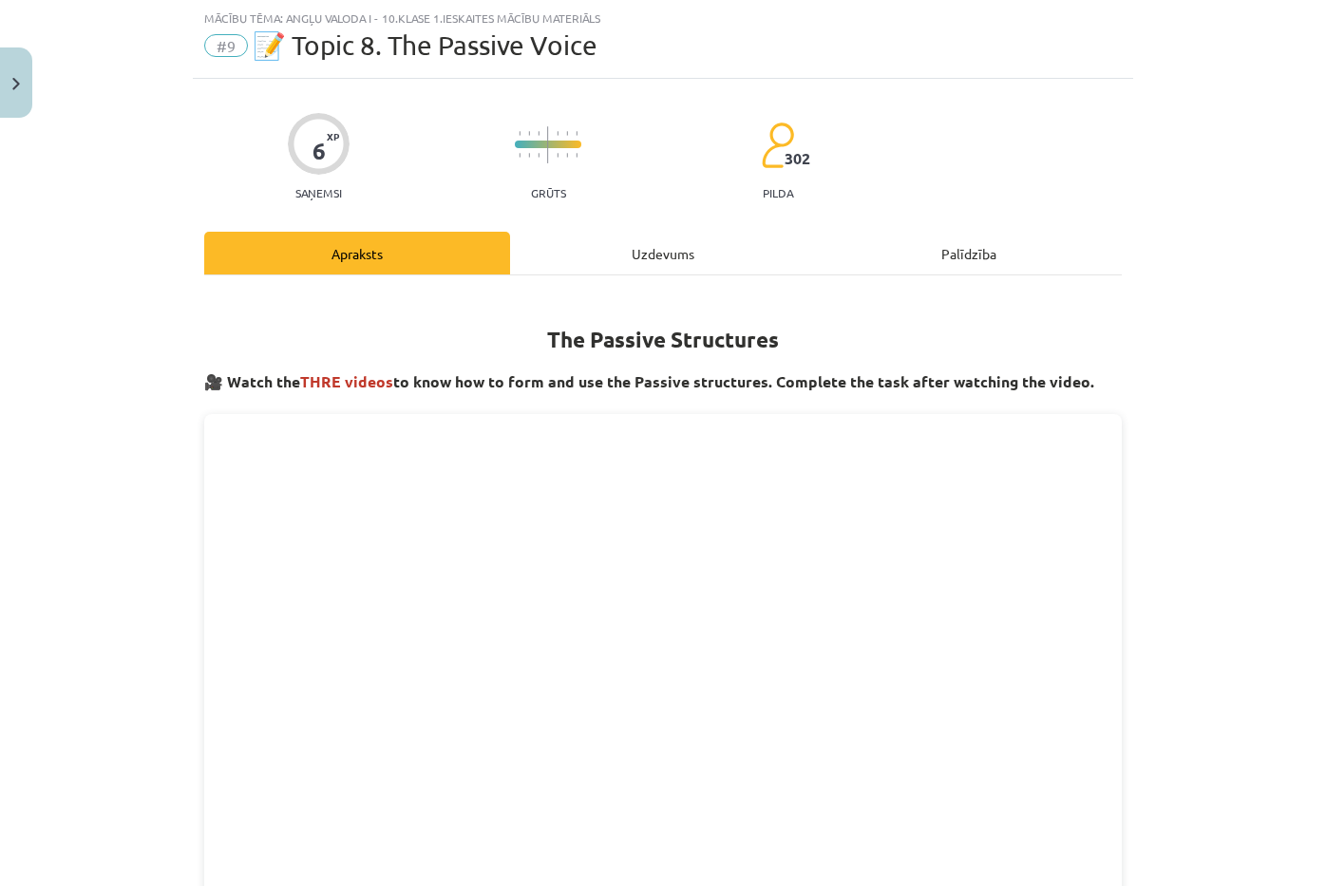
click at [635, 258] on div "Uzdevums" at bounding box center [663, 253] width 306 height 43
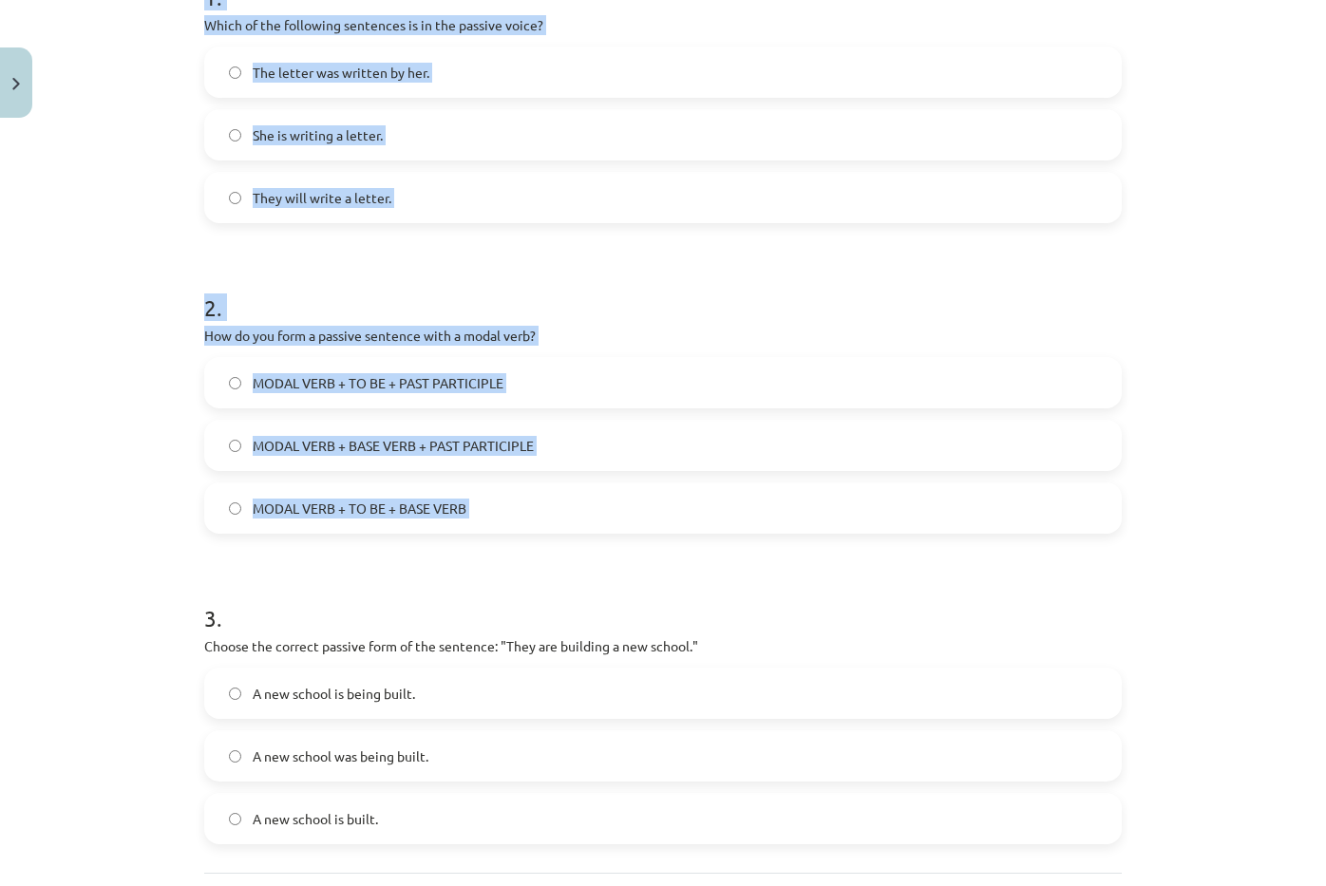
scroll to position [606, 0]
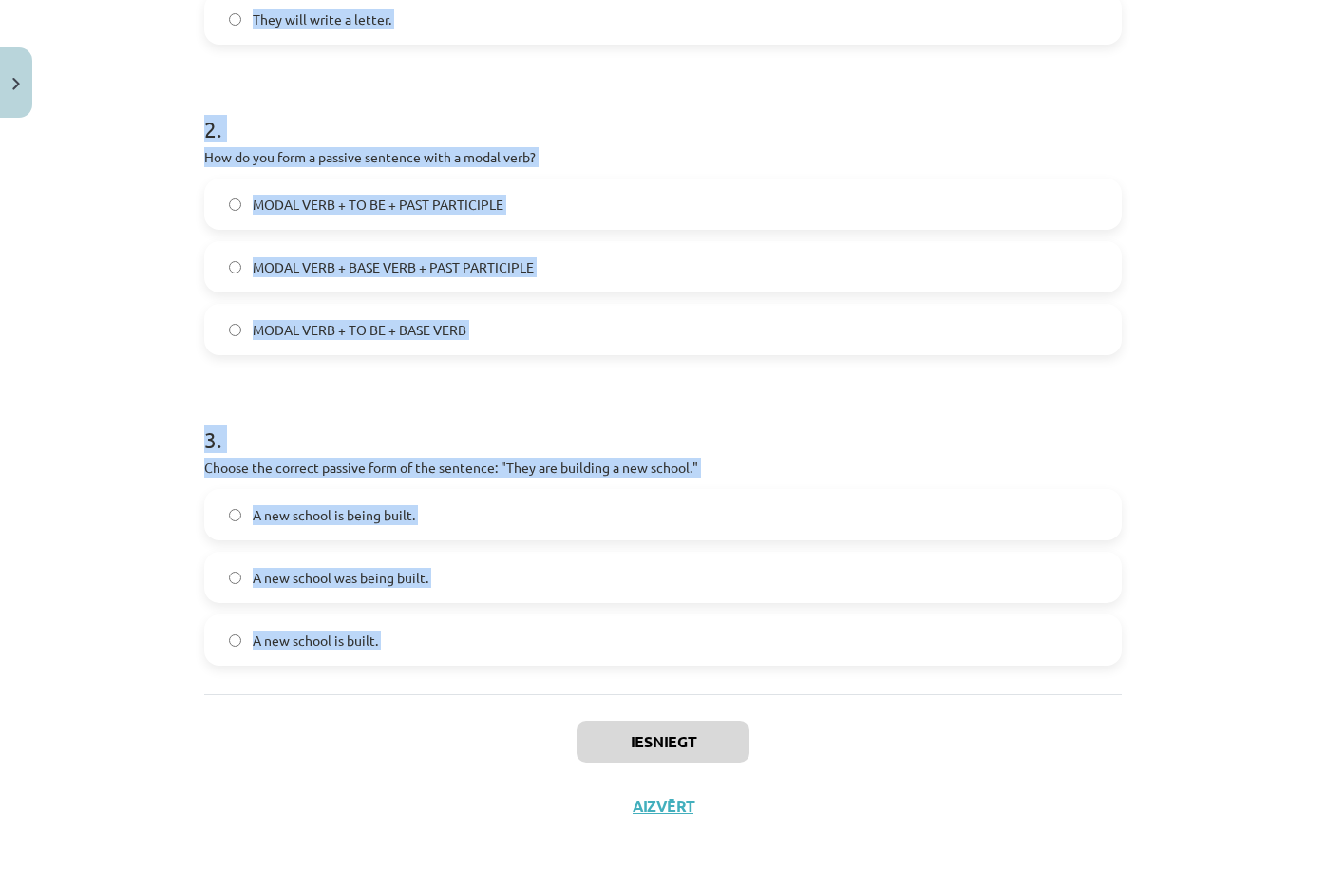
drag, startPoint x: 184, startPoint y: 359, endPoint x: 487, endPoint y: 705, distance: 459.8
click at [505, 712] on div "Mācību tēma: Angļu valoda i - 10.klase 1.ieskaites mācību materiāls #9 📝 Topic …" at bounding box center [663, 443] width 1326 height 886
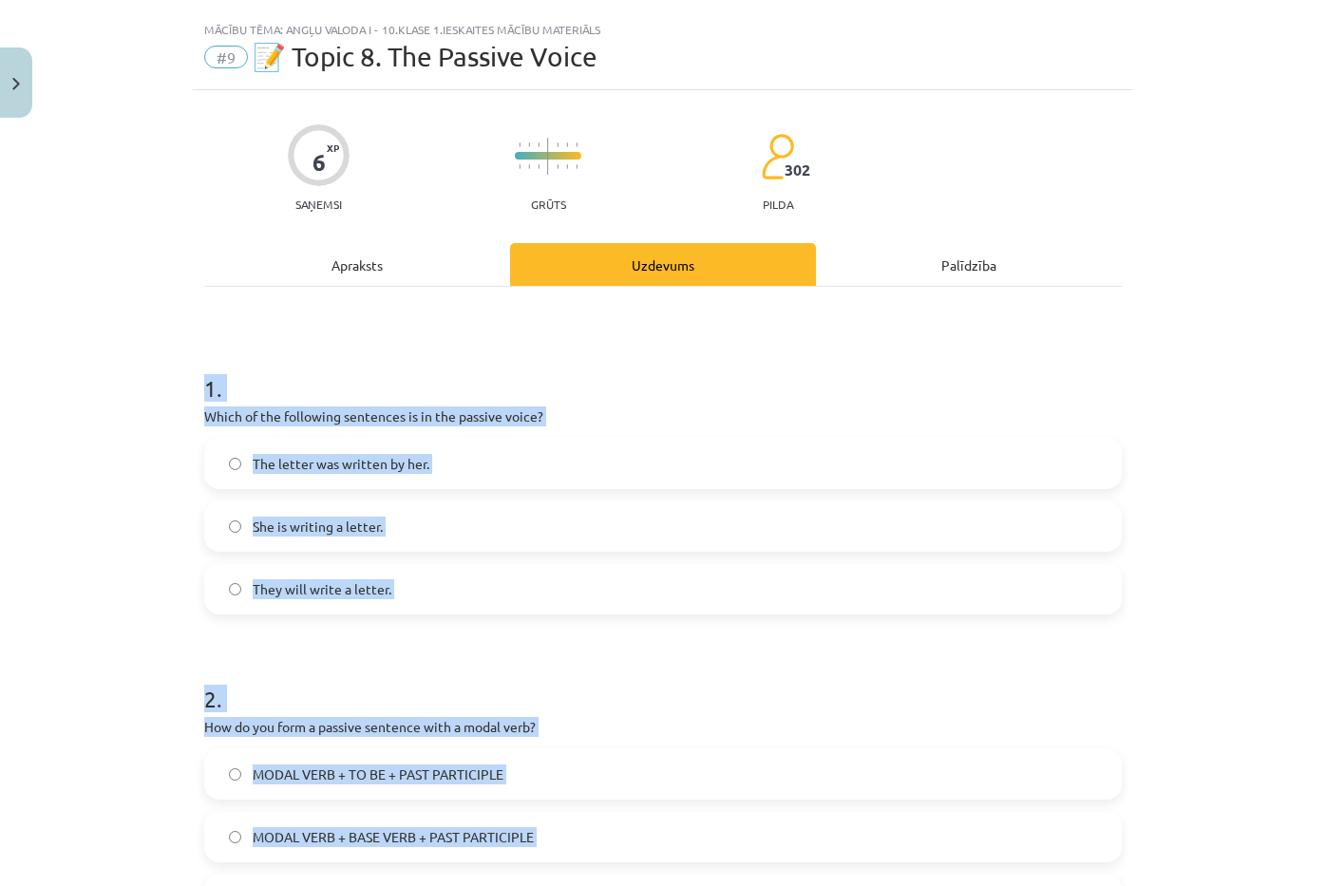
copy form "1 . Which of the following sentences is in the passive voice? The letter was wr…"
click at [410, 463] on span "The letter was written by her." at bounding box center [341, 464] width 177 height 20
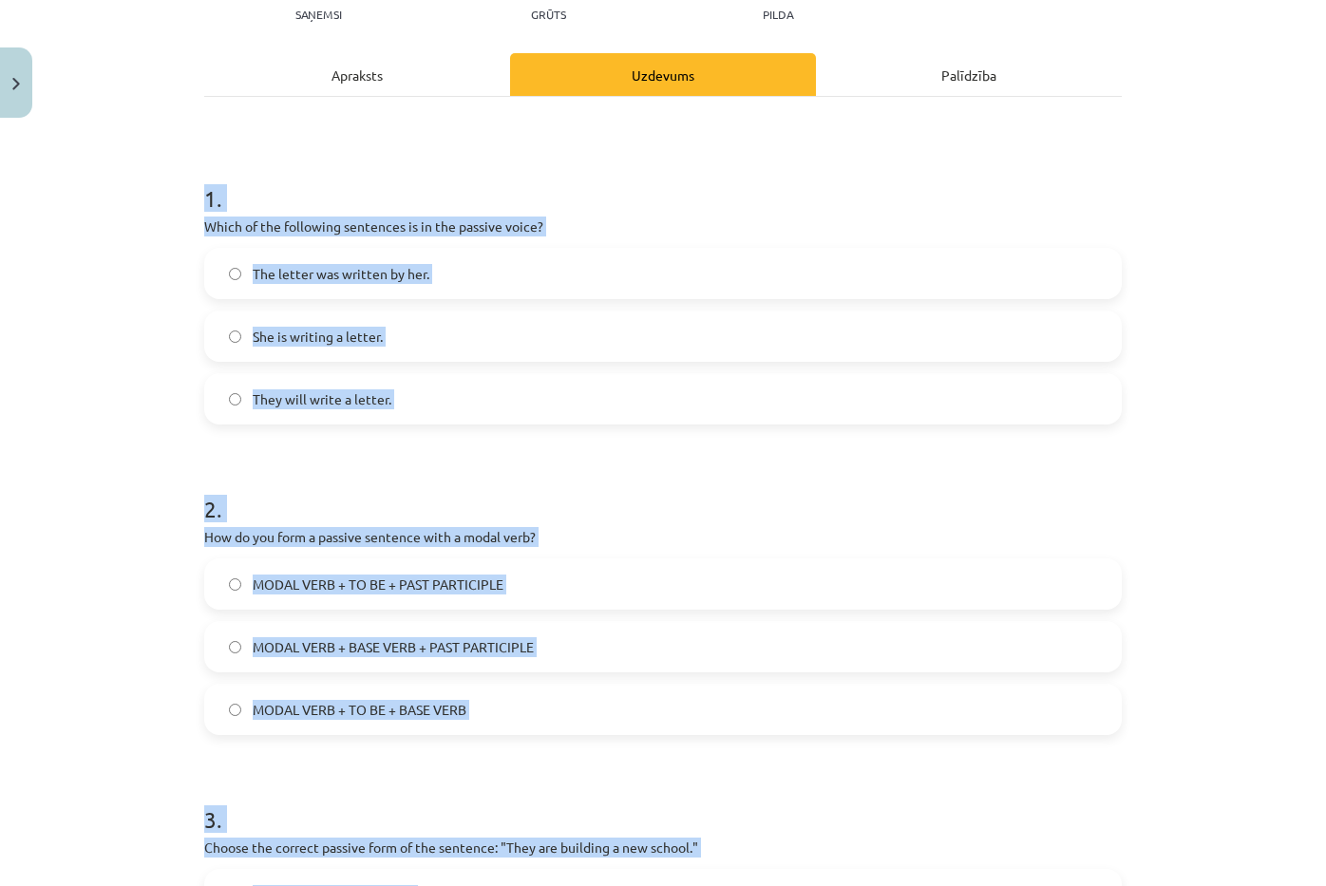
click at [589, 590] on label "MODAL VERB + TO BE + PAST PARTICIPLE" at bounding box center [663, 583] width 914 height 47
click at [104, 548] on div "Mācību tēma: Angļu valoda i - 10.klase 1.ieskaites mācību materiāls #9 📝 Topic …" at bounding box center [663, 443] width 1326 height 886
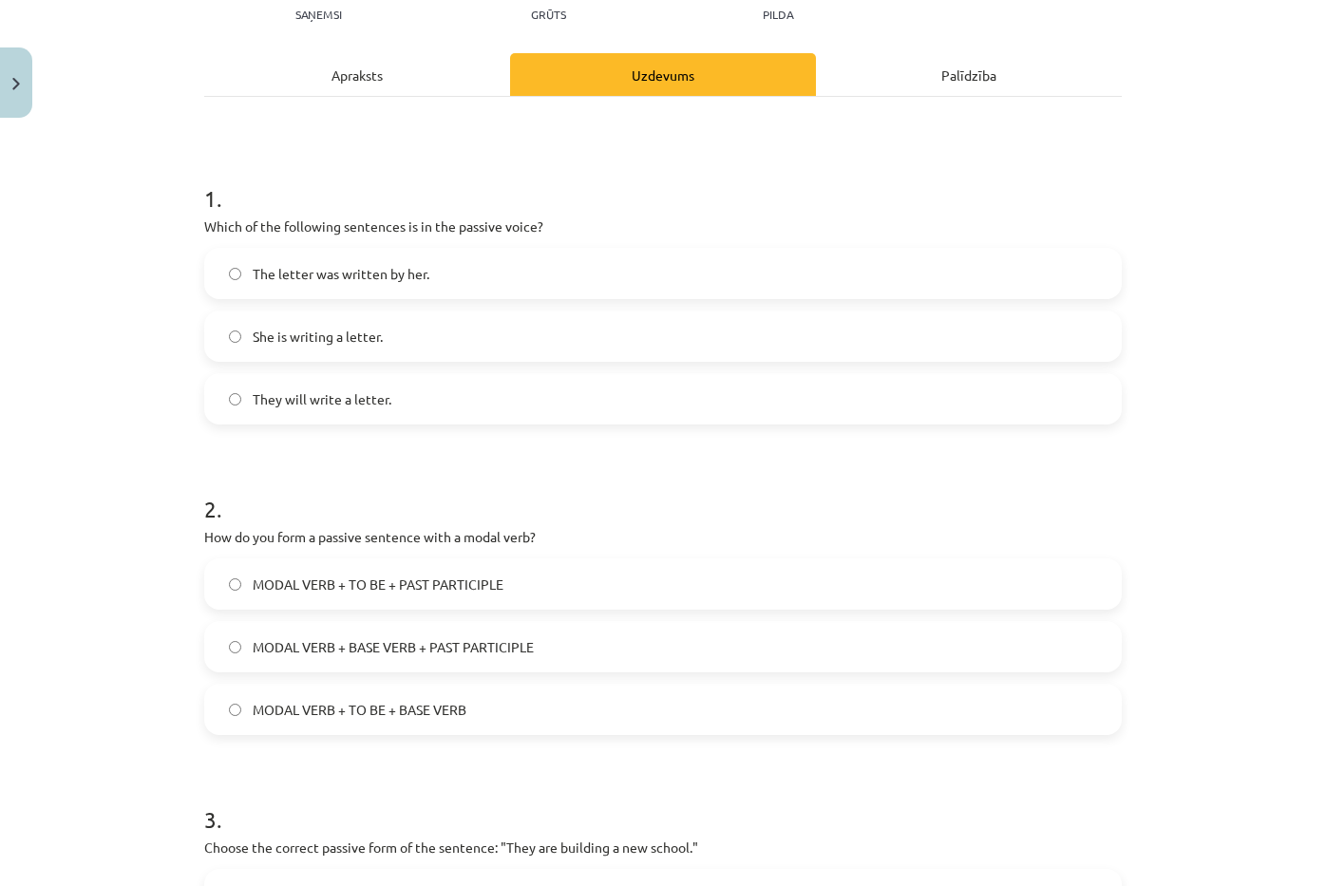
scroll to position [606, 0]
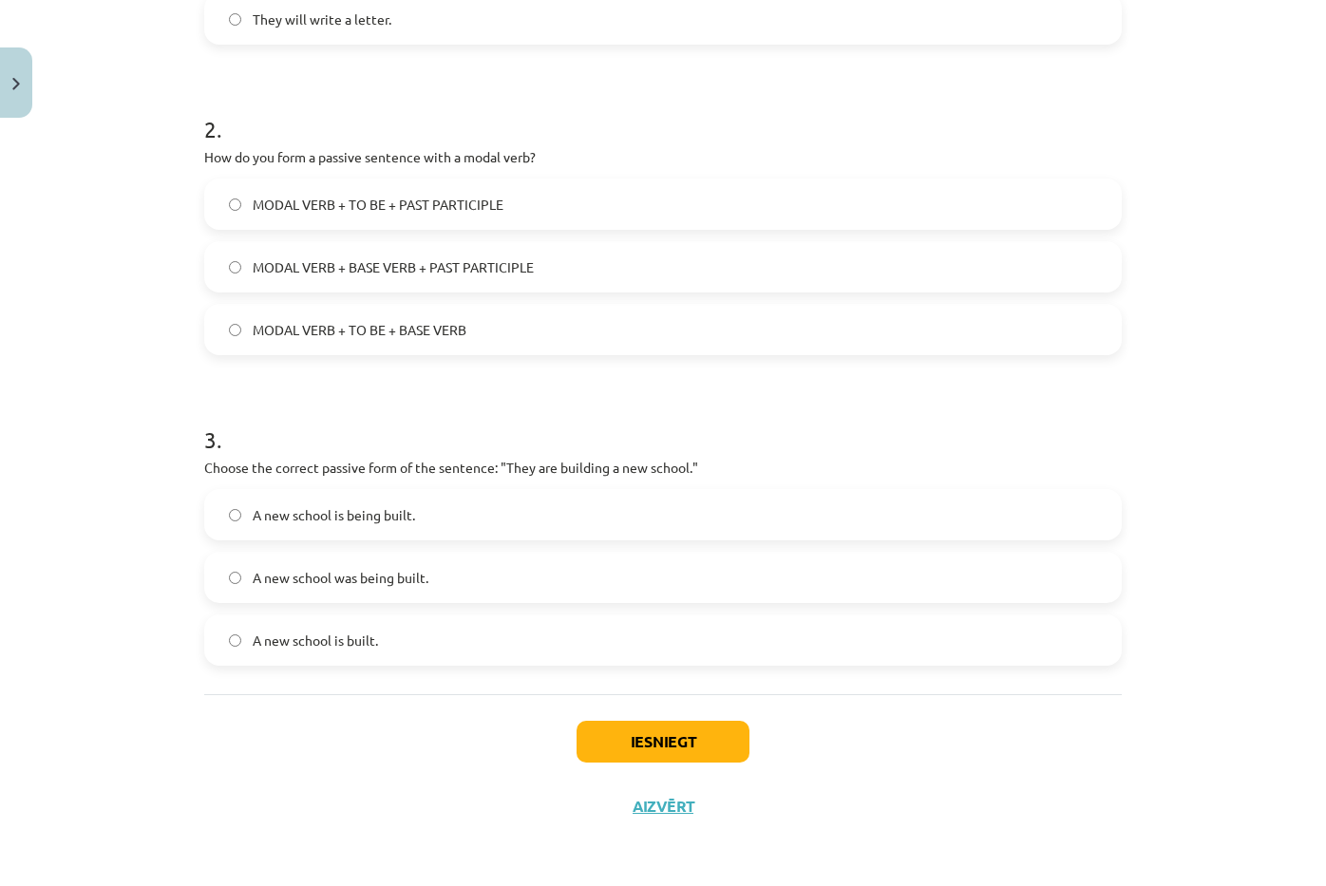
click at [403, 526] on label "A new school is being built." at bounding box center [663, 514] width 914 height 47
click at [644, 735] on button "Iesniegt" at bounding box center [663, 742] width 173 height 42
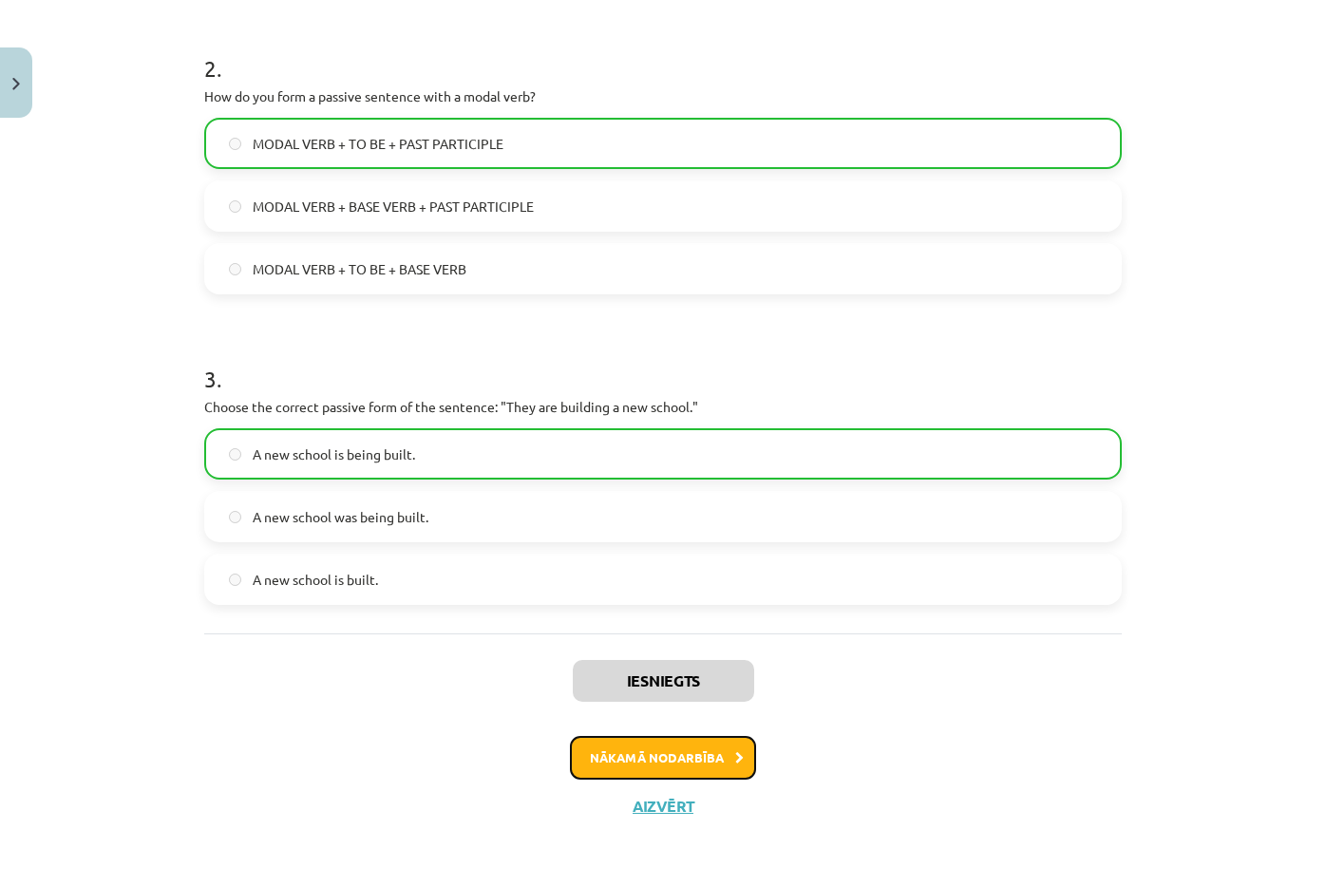
click at [640, 751] on button "Nākamā nodarbība" at bounding box center [663, 758] width 186 height 44
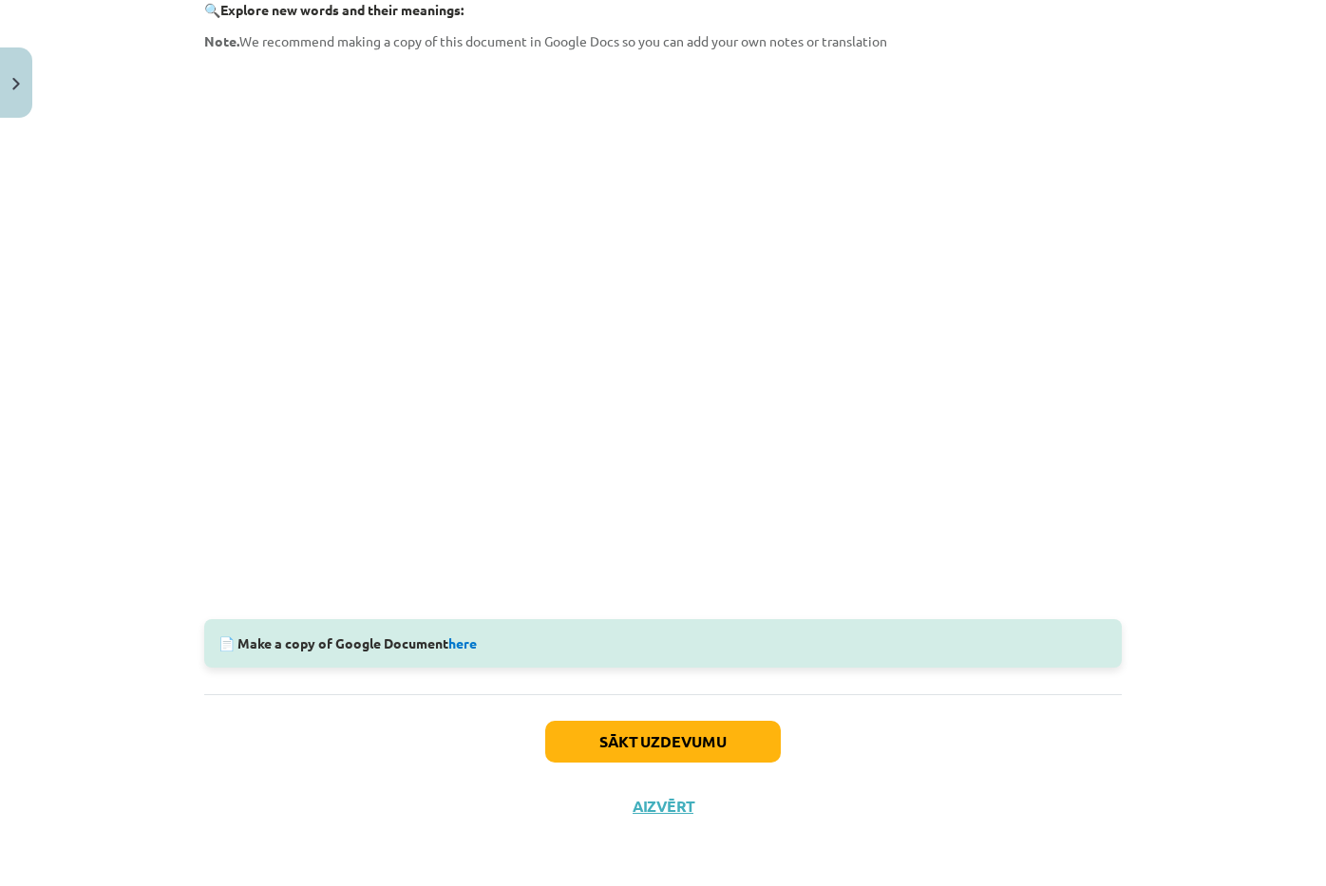
scroll to position [47, 0]
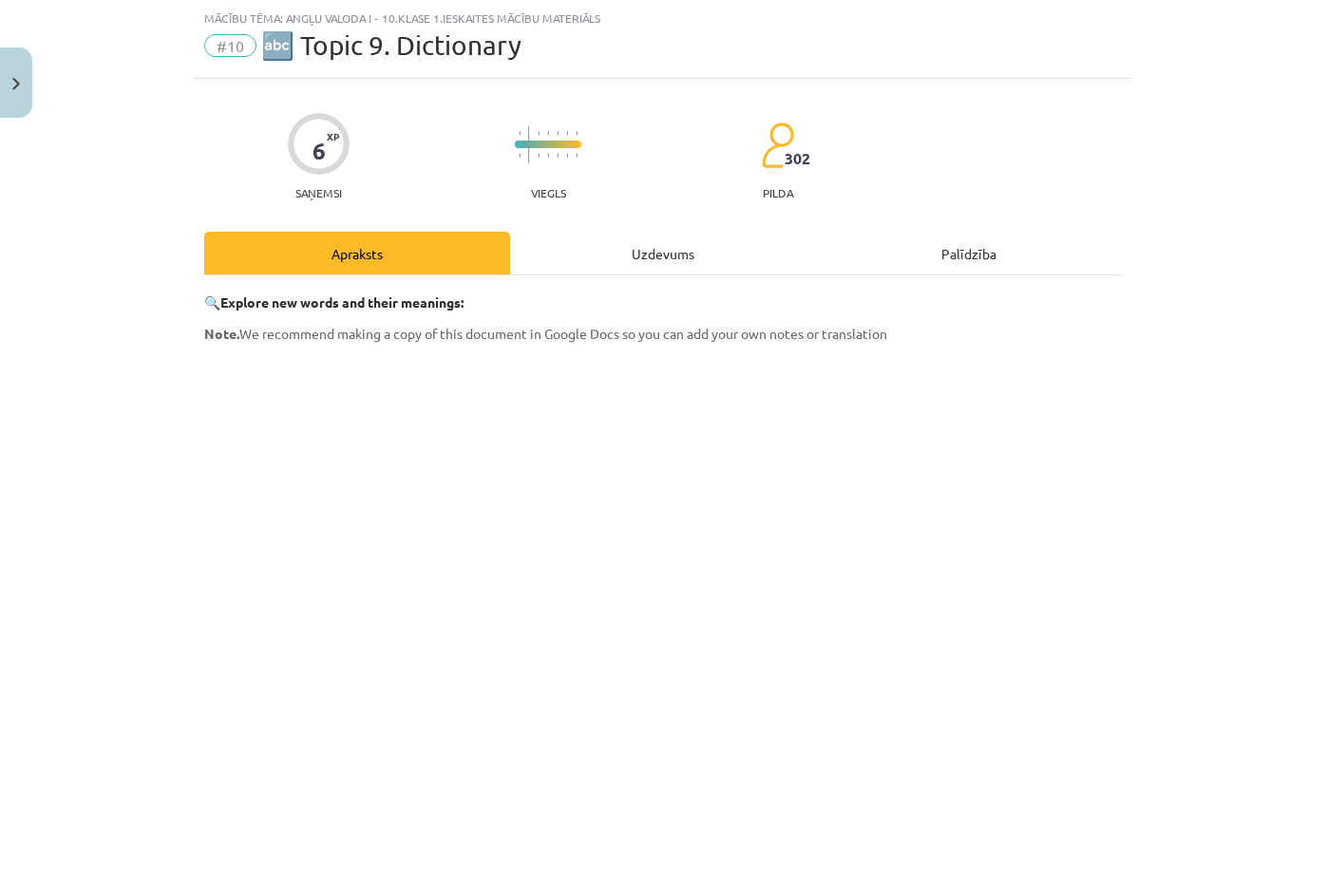
click at [637, 276] on div "🔍 Explore new words and their meanings: Note. We recommend making a copy of thi…" at bounding box center [663, 631] width 918 height 712
click at [645, 257] on div "Uzdevums" at bounding box center [663, 253] width 306 height 43
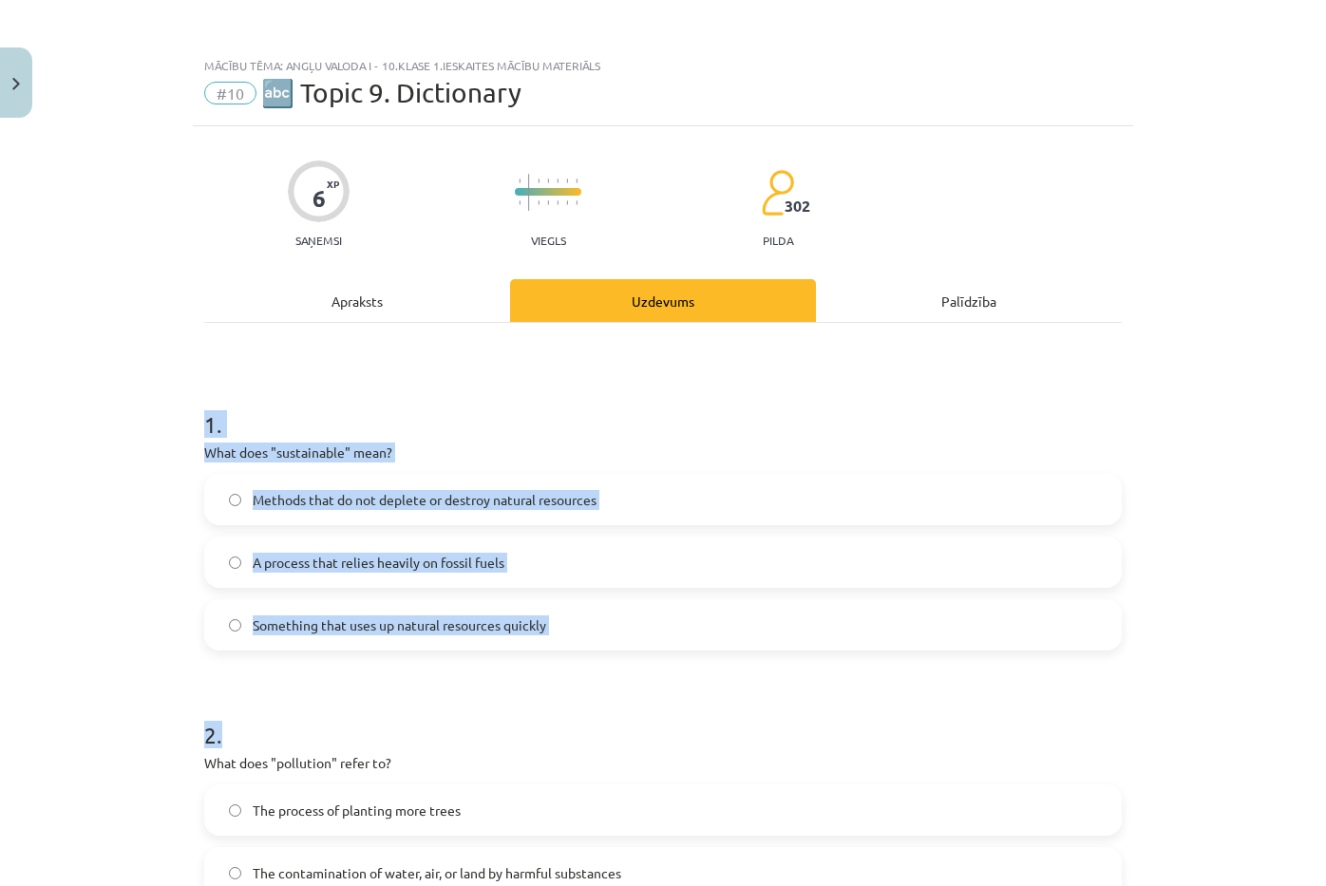
scroll to position [606, 0]
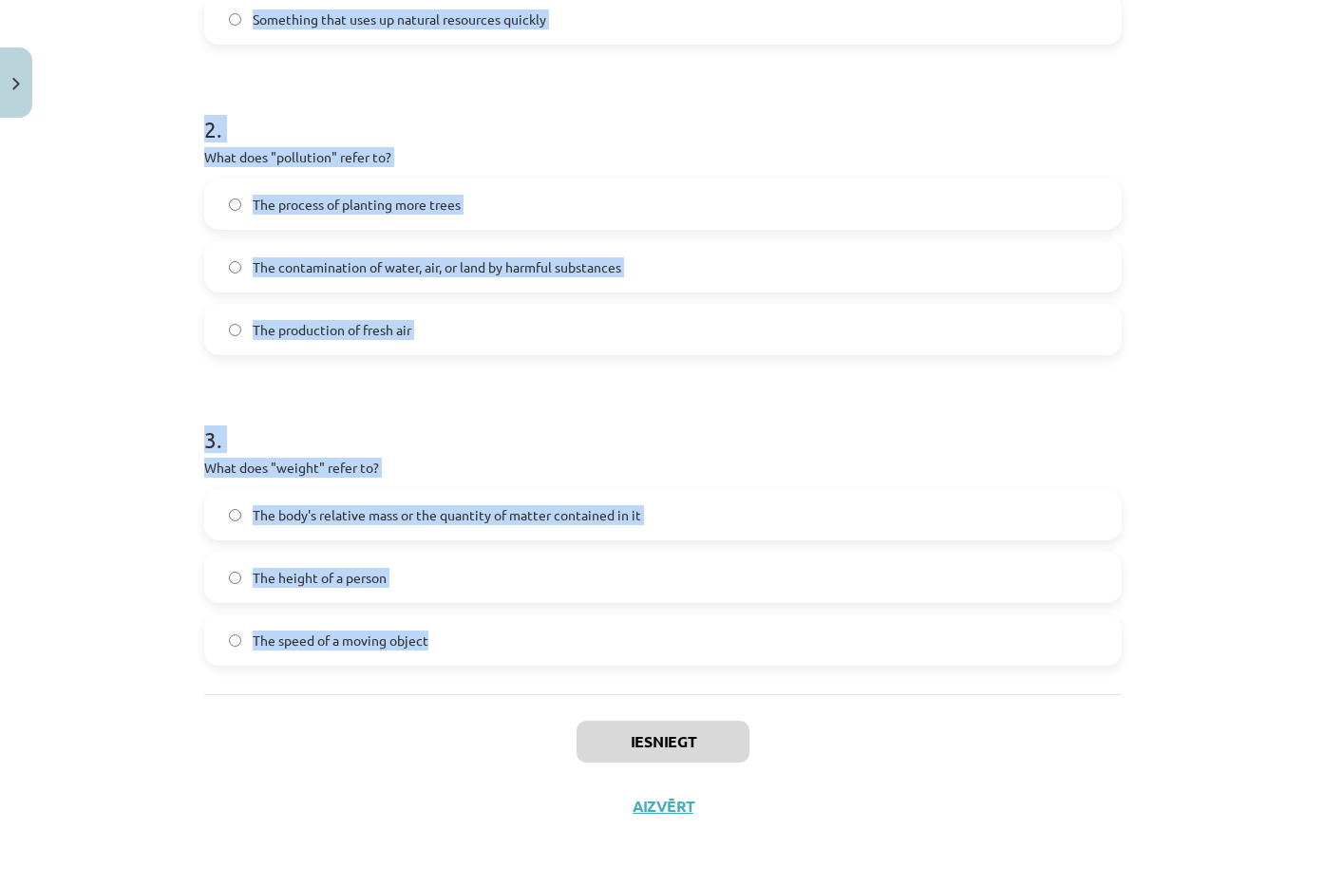
drag, startPoint x: 189, startPoint y: 420, endPoint x: 503, endPoint y: 647, distance: 387.8
click at [499, 657] on div "6 XP Saņemsi Viegls 302 pilda Apraksts Uzdevums Palīdzība 1 . What does "sustai…" at bounding box center [663, 179] width 940 height 1319
copy form "1 . What does "sustainable" mean? Methods that do not deplete or destroy natura…"
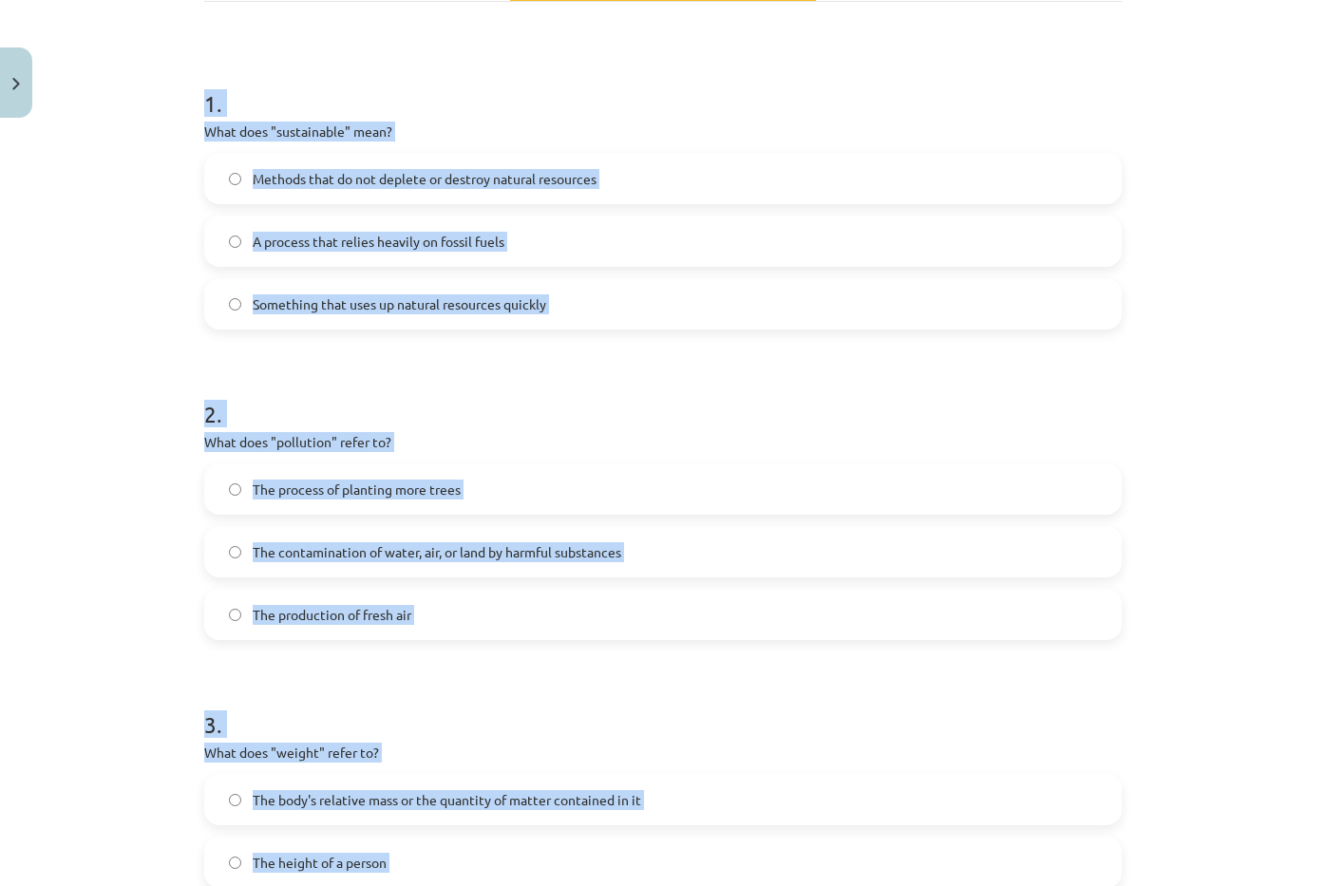
click at [513, 176] on span "Methods that do not deplete or destroy natural resources" at bounding box center [425, 179] width 344 height 20
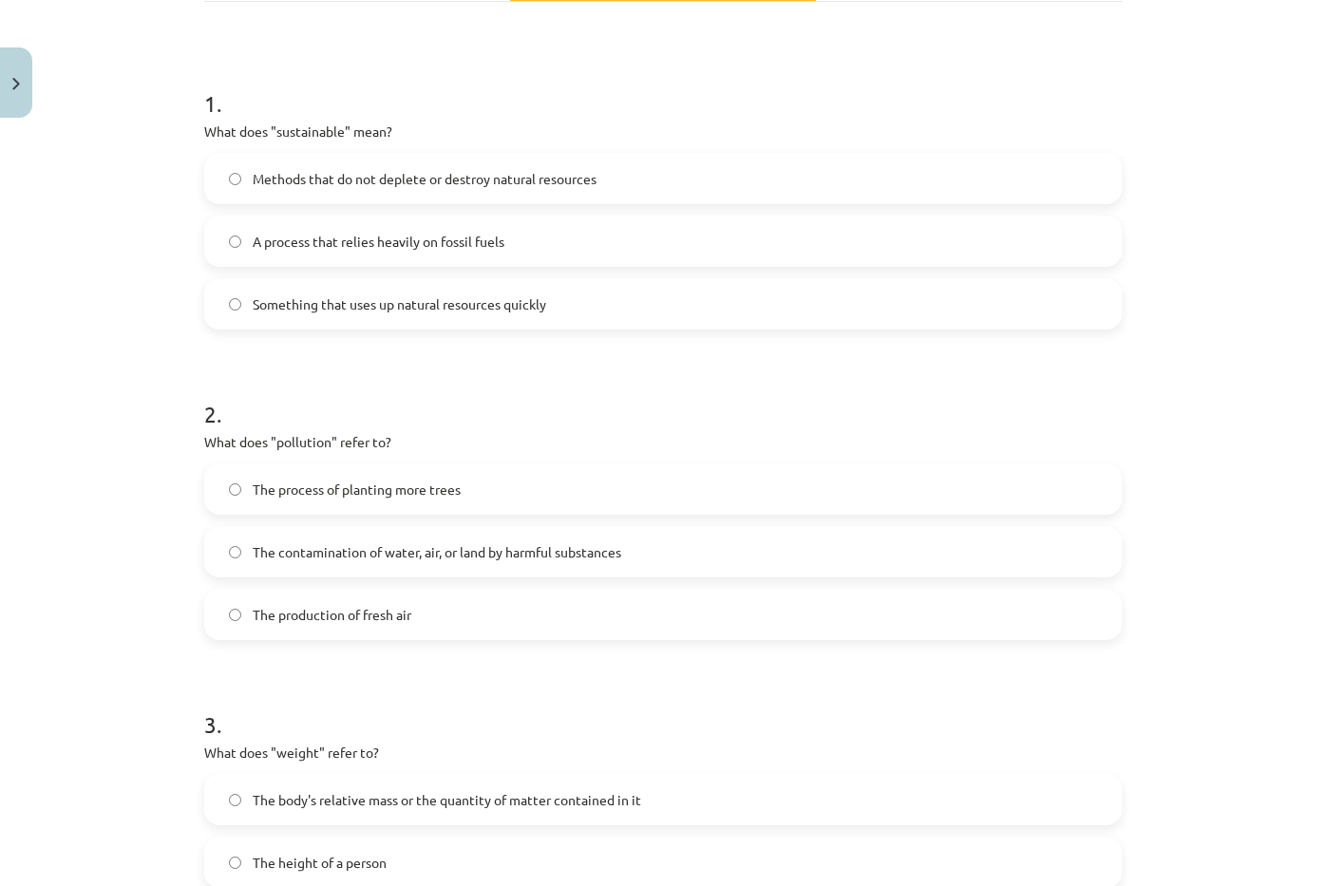
click at [441, 559] on span "The contamination of water, air, or land by harmful substances" at bounding box center [437, 552] width 369 height 20
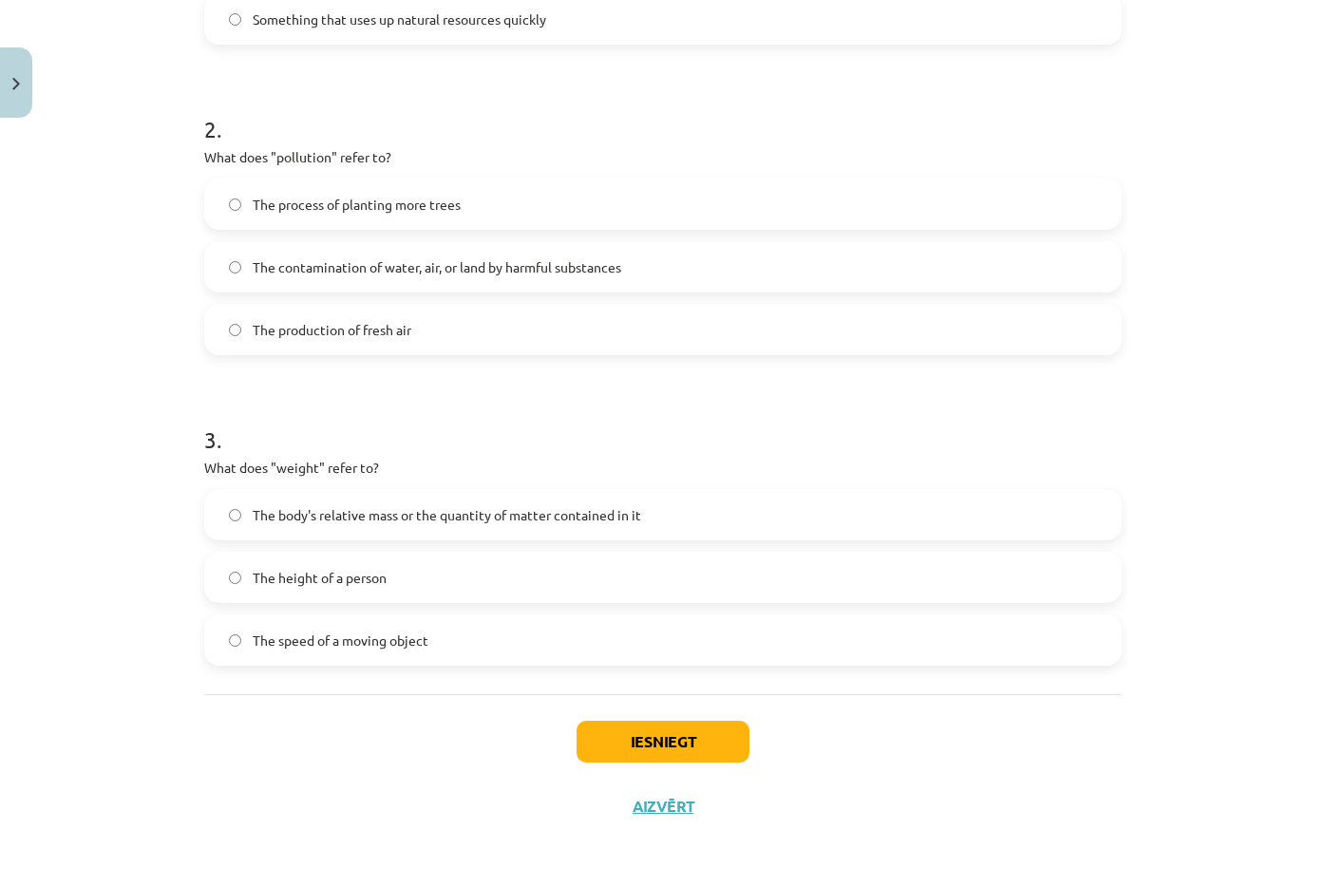
click at [459, 511] on span "The body's relative mass or the quantity of matter contained in it" at bounding box center [447, 515] width 389 height 20
click at [631, 742] on button "Iesniegt" at bounding box center [663, 742] width 173 height 42
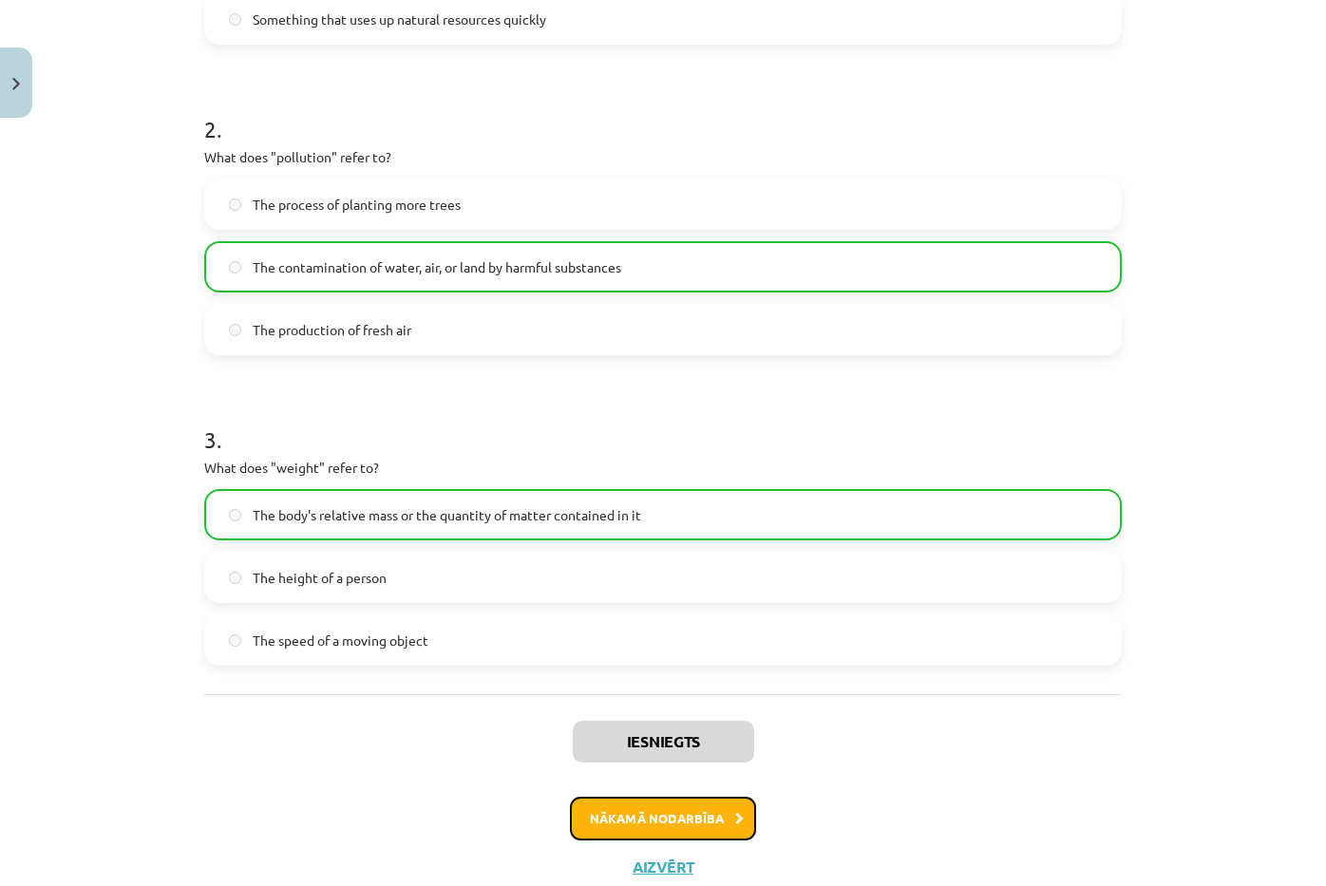
click at [645, 818] on button "Nākamā nodarbība" at bounding box center [663, 819] width 186 height 44
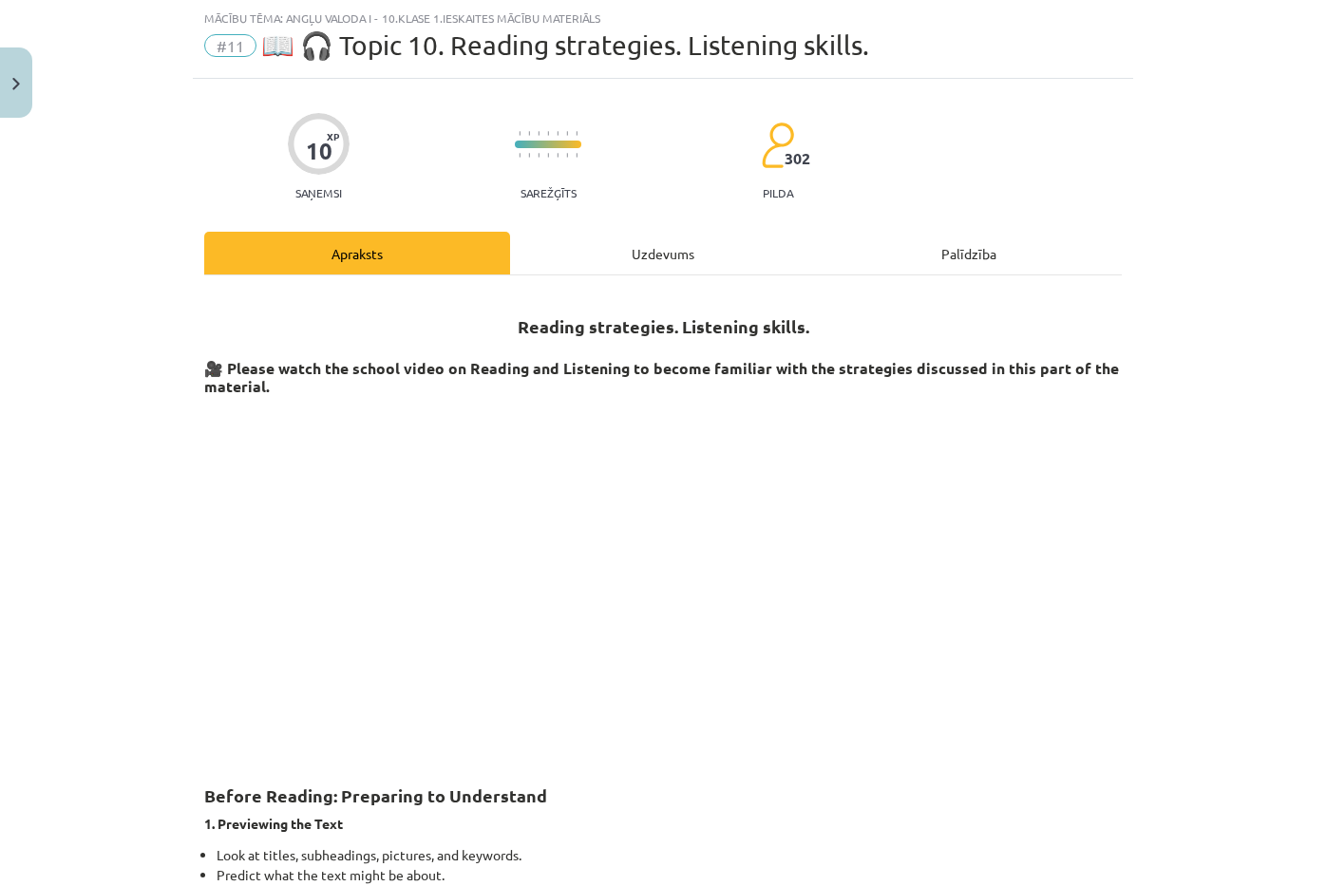
click at [643, 255] on div "Uzdevums" at bounding box center [663, 253] width 306 height 43
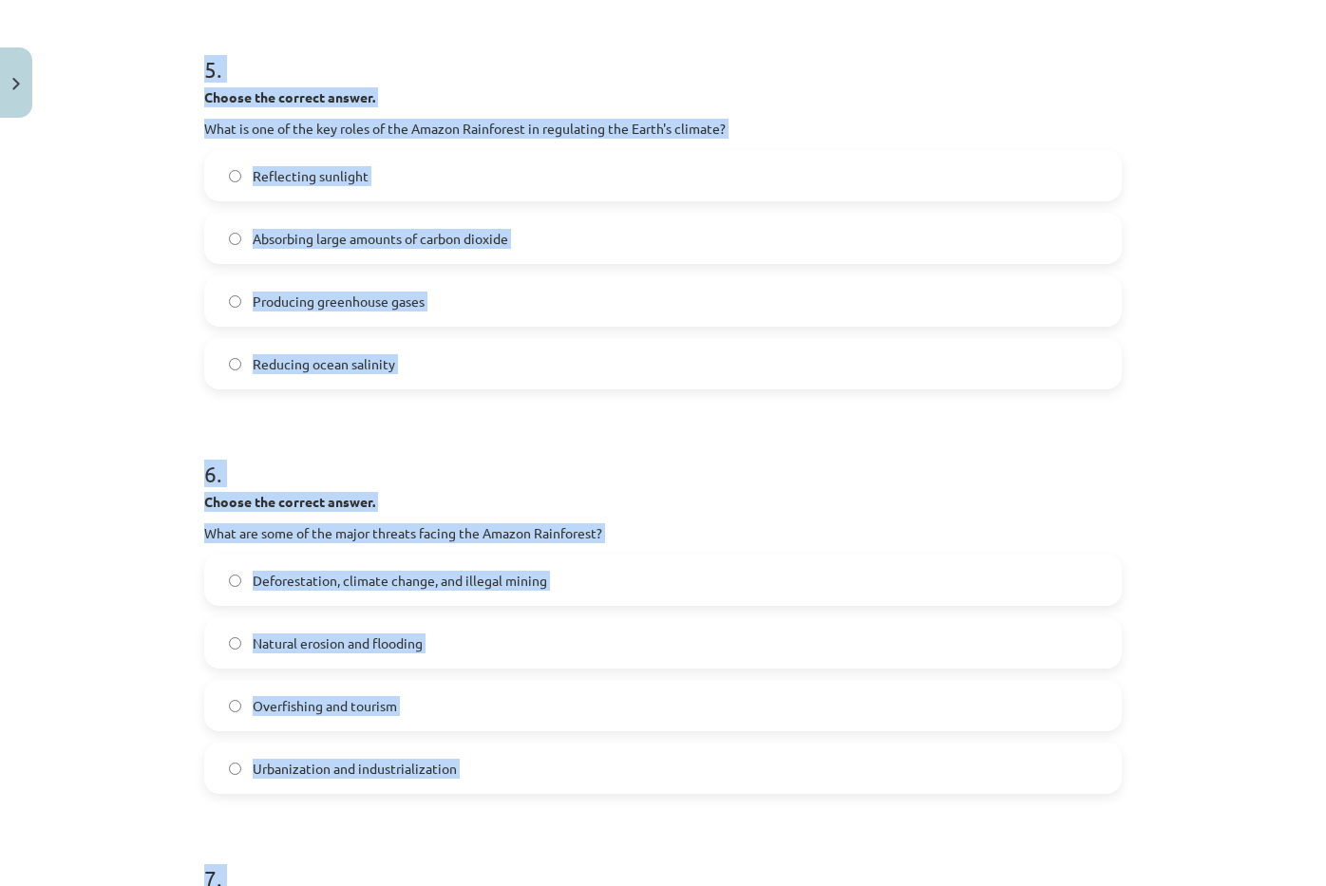
scroll to position [2005, 0]
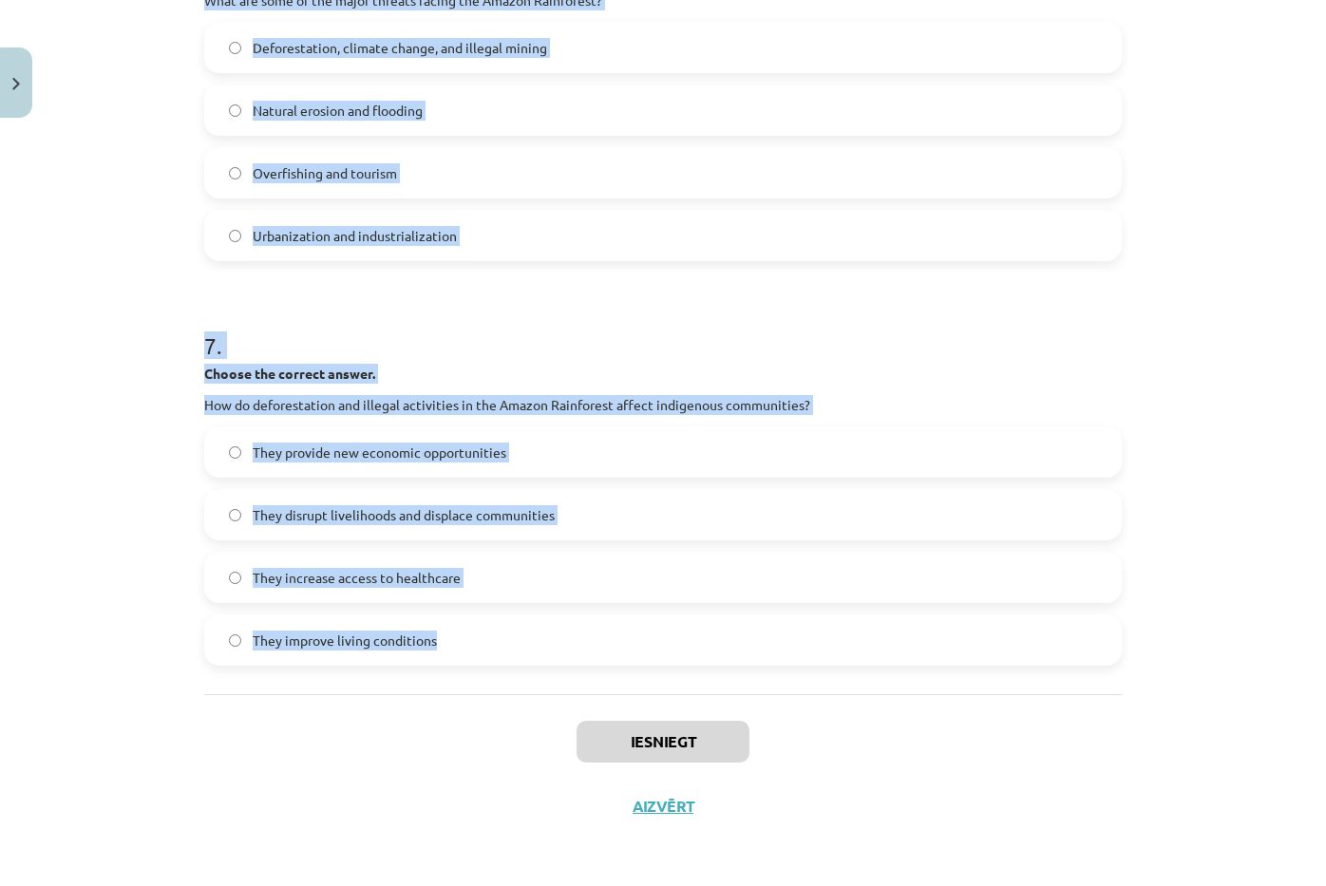
drag, startPoint x: 129, startPoint y: 351, endPoint x: 480, endPoint y: 662, distance: 468.4
click at [476, 674] on div "Mācību tēma: Angļu valoda i - 10.klase 1.ieskaites mācību materiāls #11 📖 🎧 Top…" at bounding box center [663, 443] width 1326 height 886
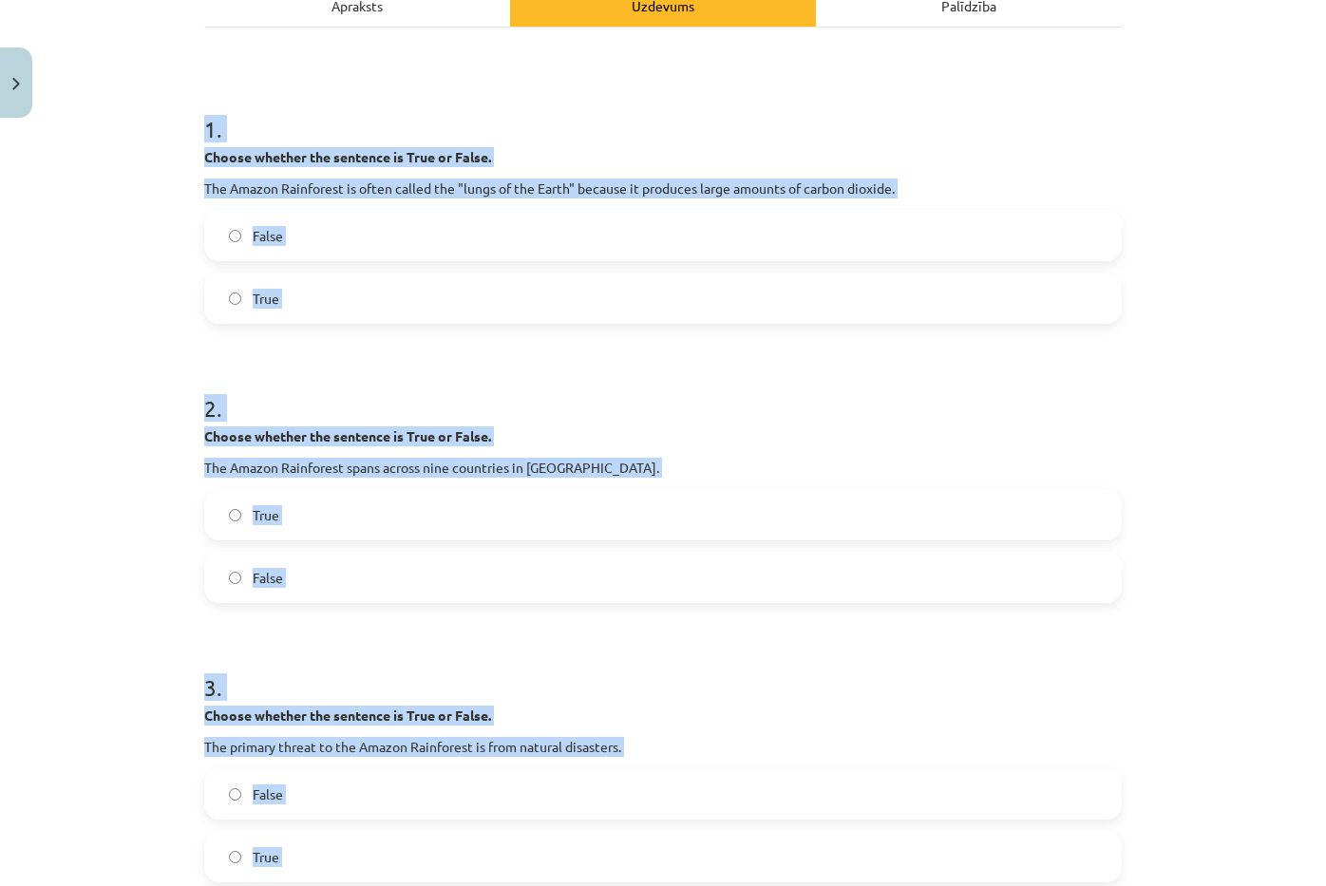
scroll to position [0, 0]
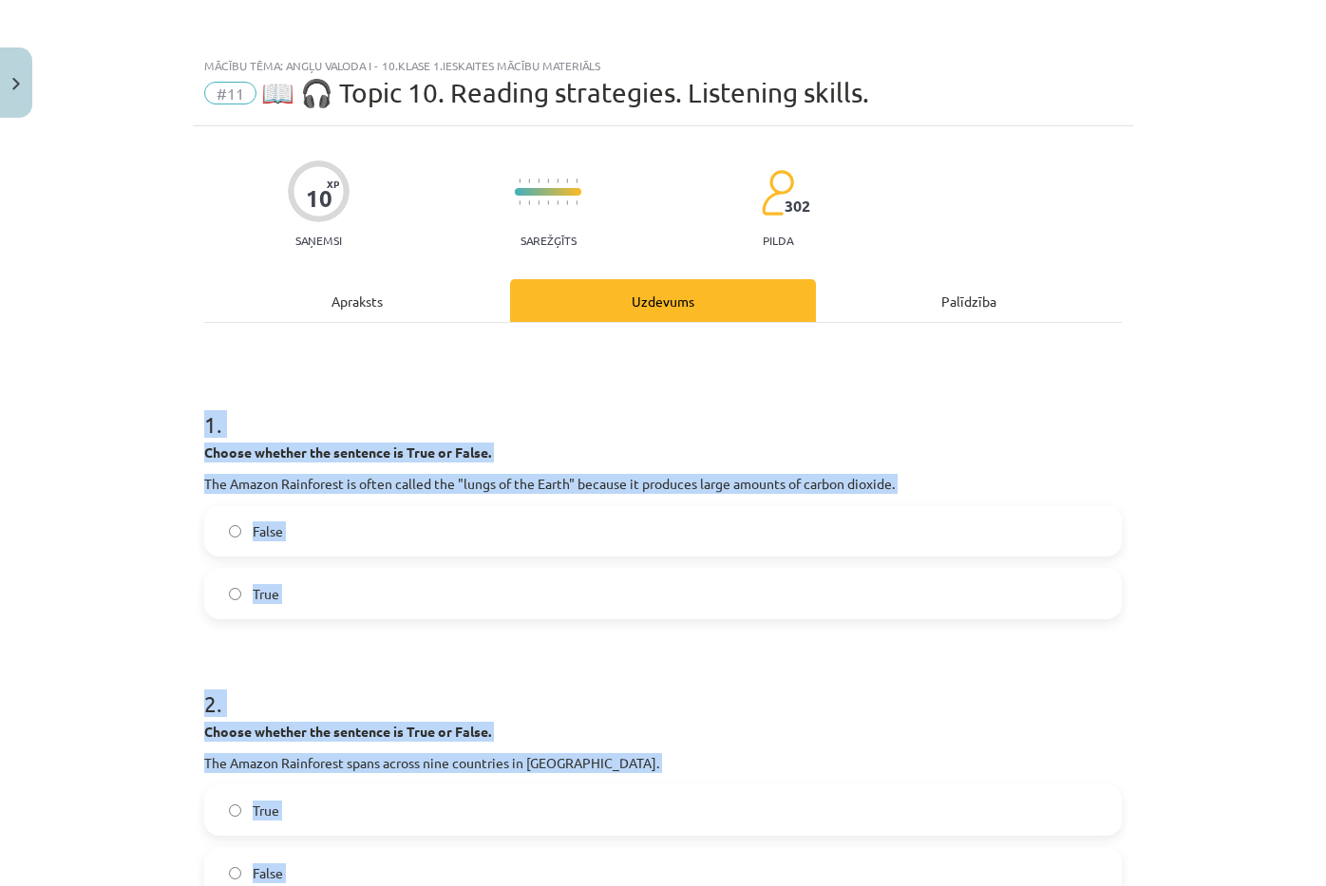
click at [266, 540] on span "False" at bounding box center [268, 532] width 30 height 20
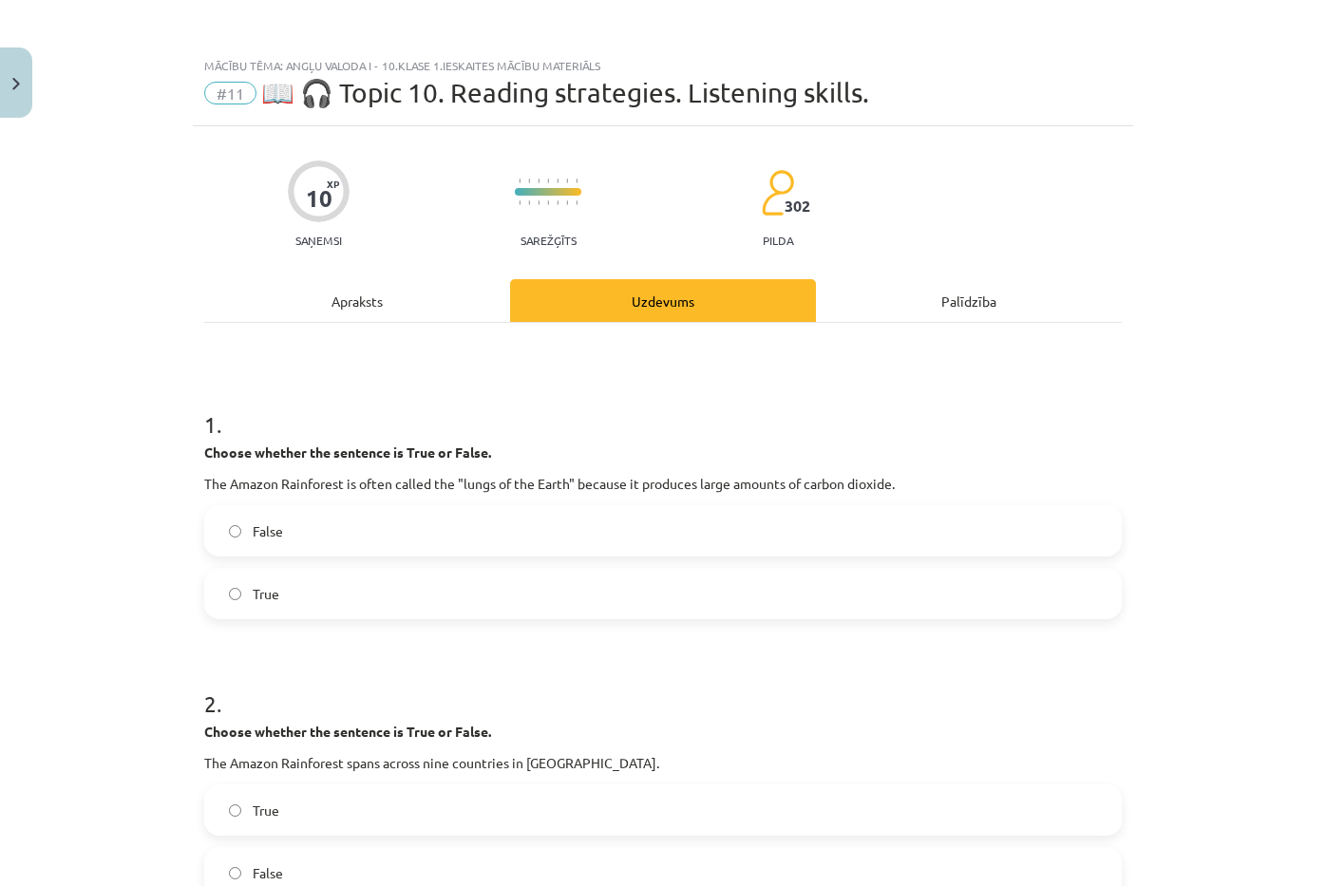
click at [331, 807] on label "True" at bounding box center [663, 810] width 914 height 47
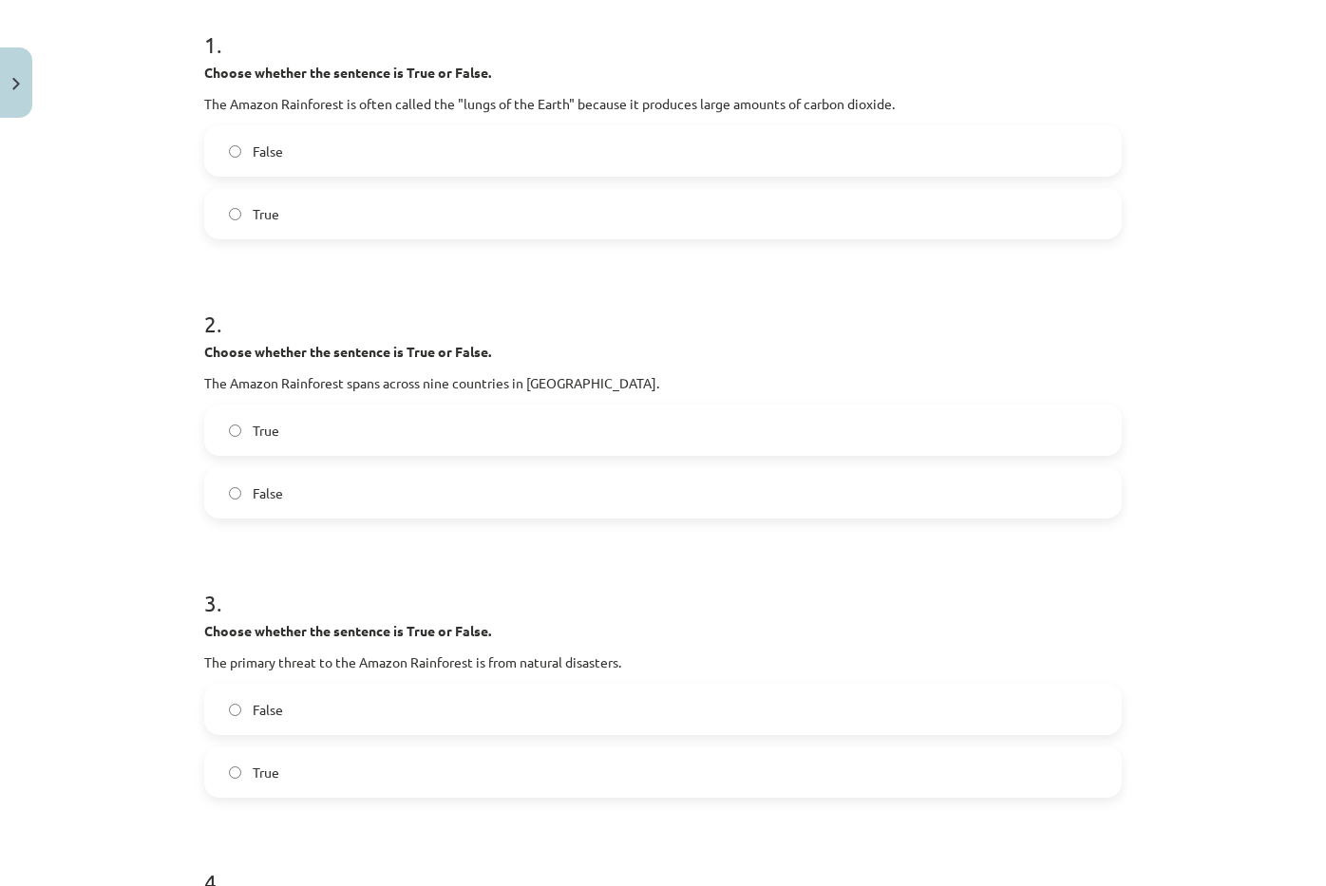
scroll to position [570, 0]
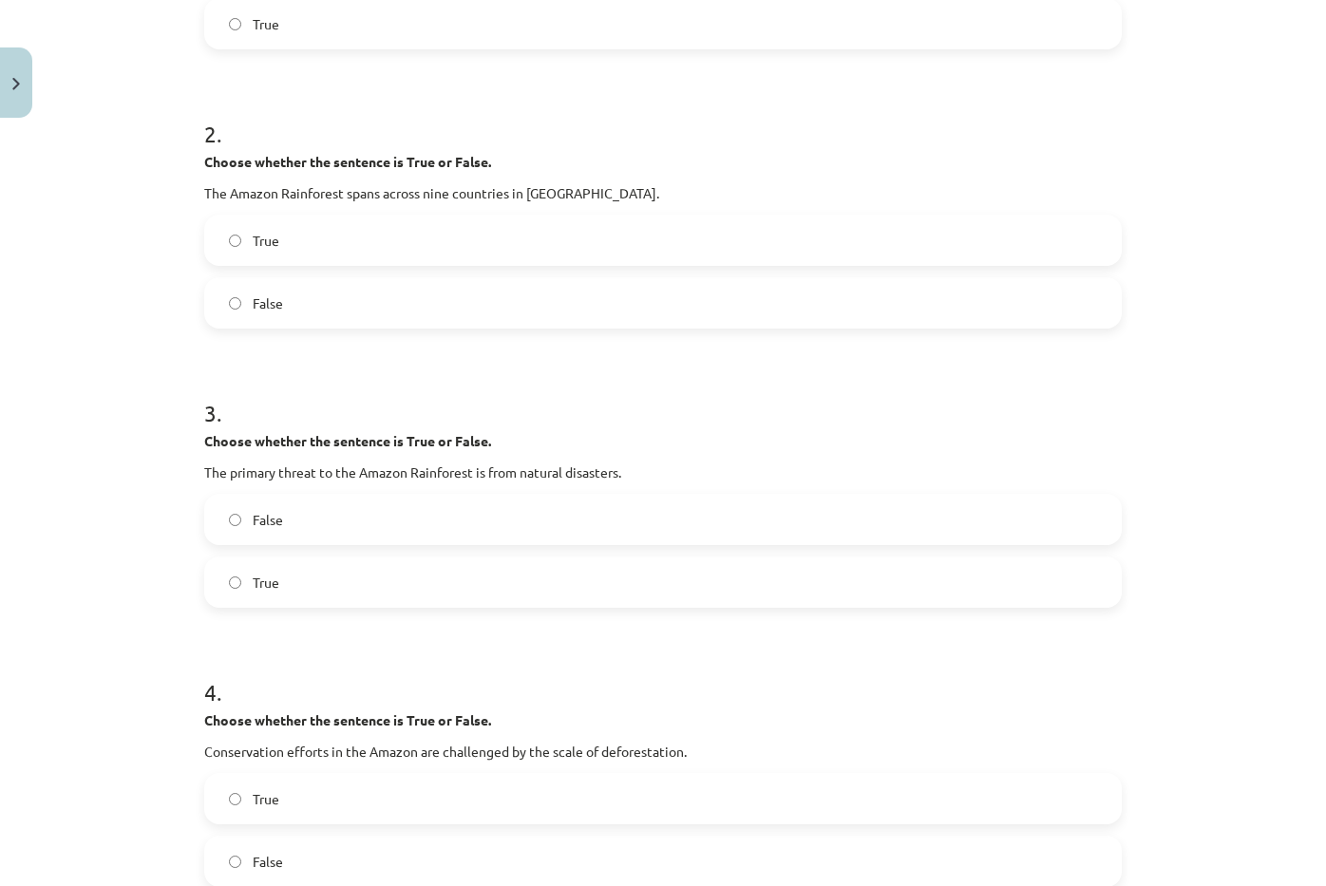
click at [276, 554] on div "False True" at bounding box center [663, 551] width 918 height 114
click at [292, 522] on label "False" at bounding box center [663, 519] width 914 height 47
click at [293, 796] on label "True" at bounding box center [663, 798] width 914 height 47
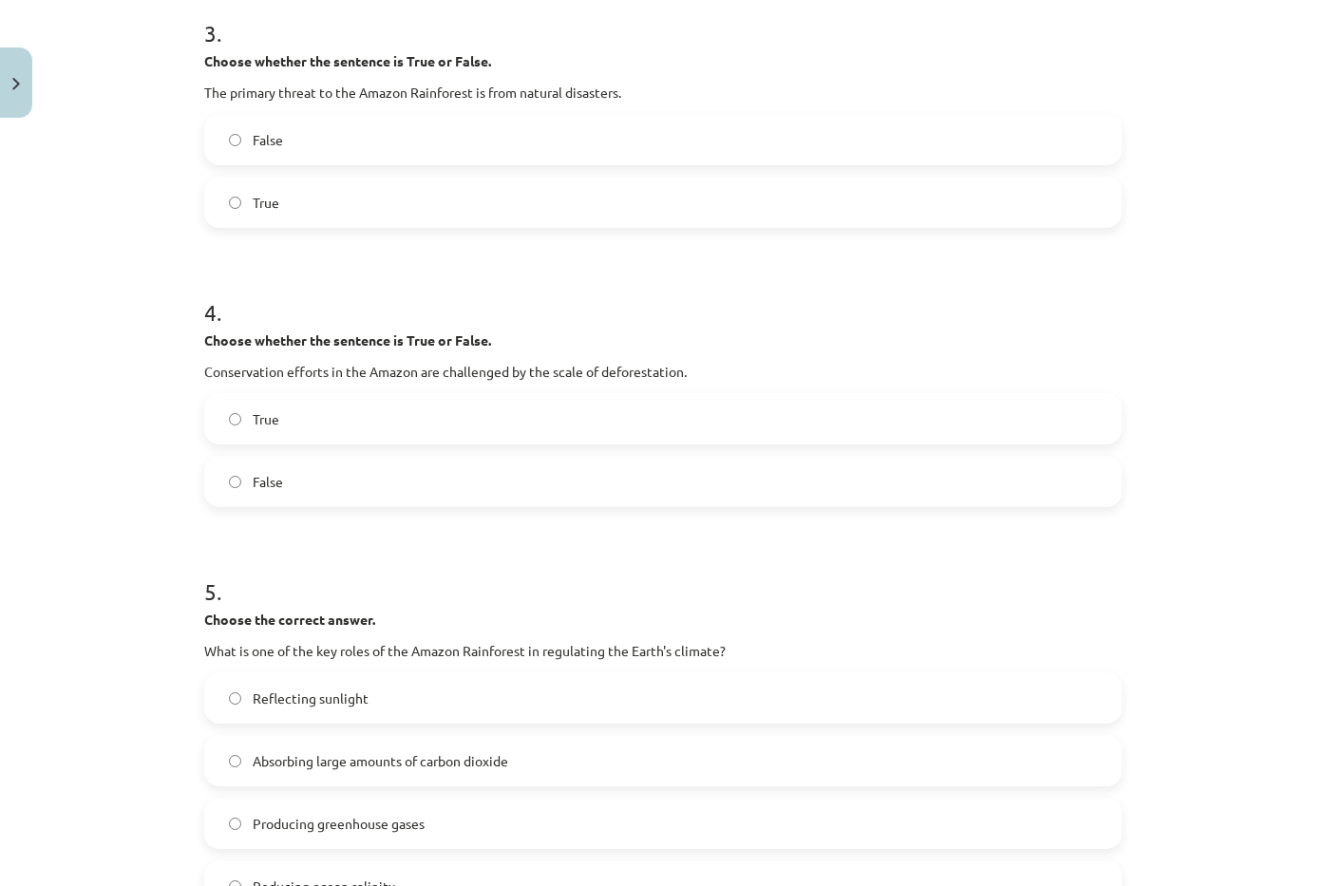
scroll to position [1045, 0]
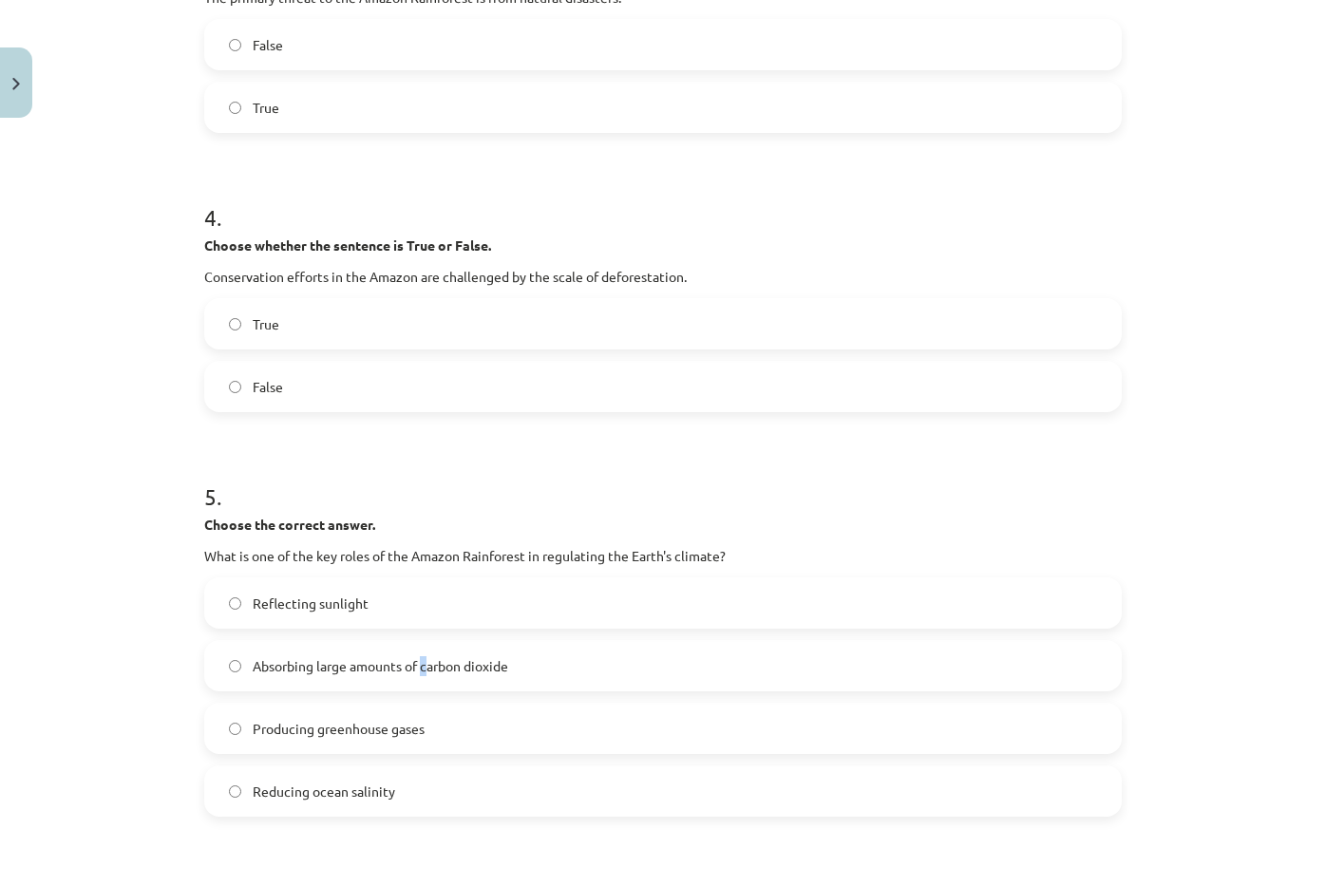
click at [419, 669] on span "Absorbing large amounts of carbon dioxide" at bounding box center [381, 666] width 256 height 20
click at [520, 660] on label "Absorbing large amounts of carbon dioxide" at bounding box center [663, 665] width 914 height 47
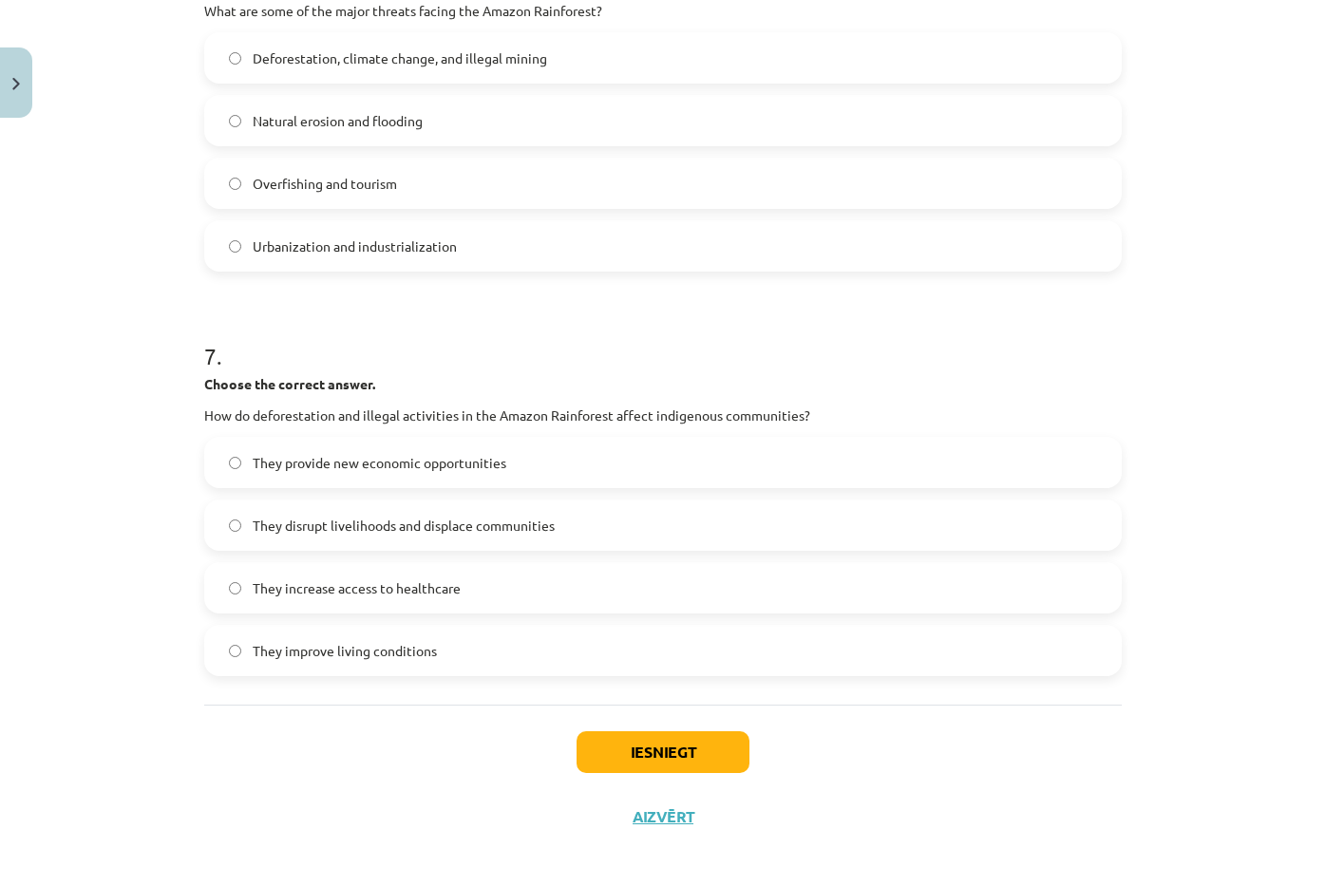
scroll to position [1805, 0]
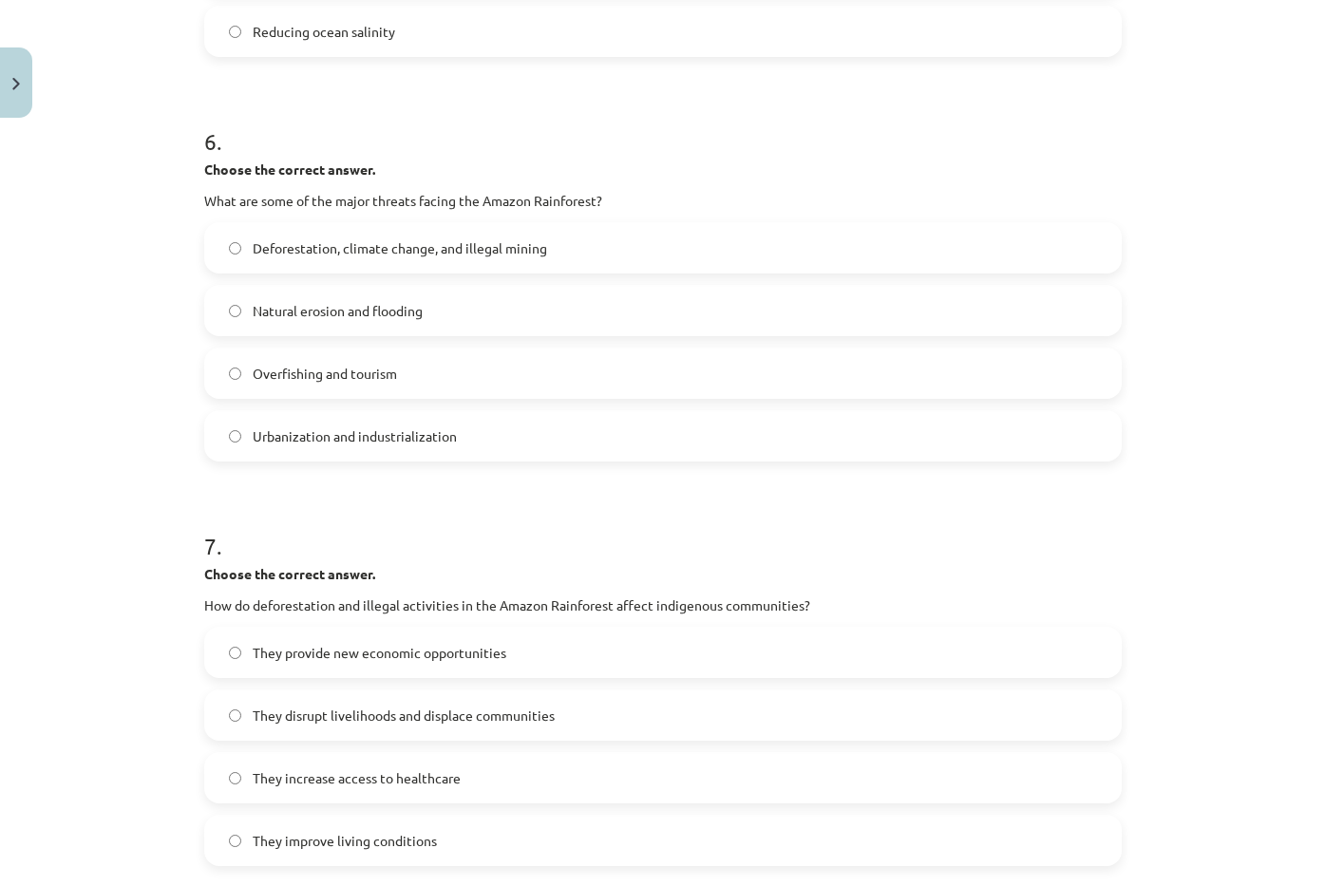
click at [536, 245] on span "Deforestation, climate change, and illegal mining" at bounding box center [400, 248] width 294 height 20
click at [467, 715] on span "They disrupt livelihoods and displace communities" at bounding box center [404, 716] width 302 height 20
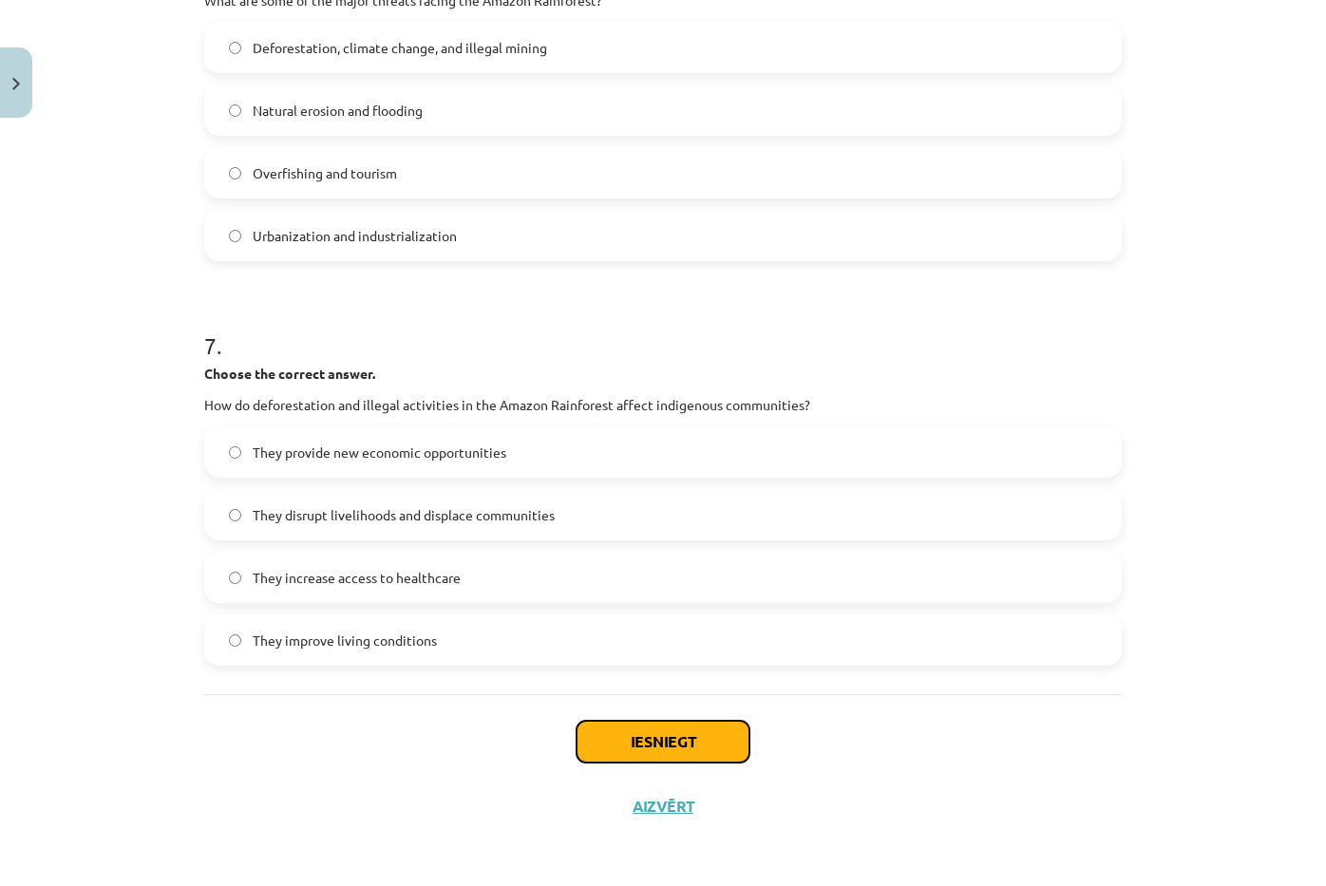
click at [642, 740] on button "Iesniegt" at bounding box center [663, 742] width 173 height 42
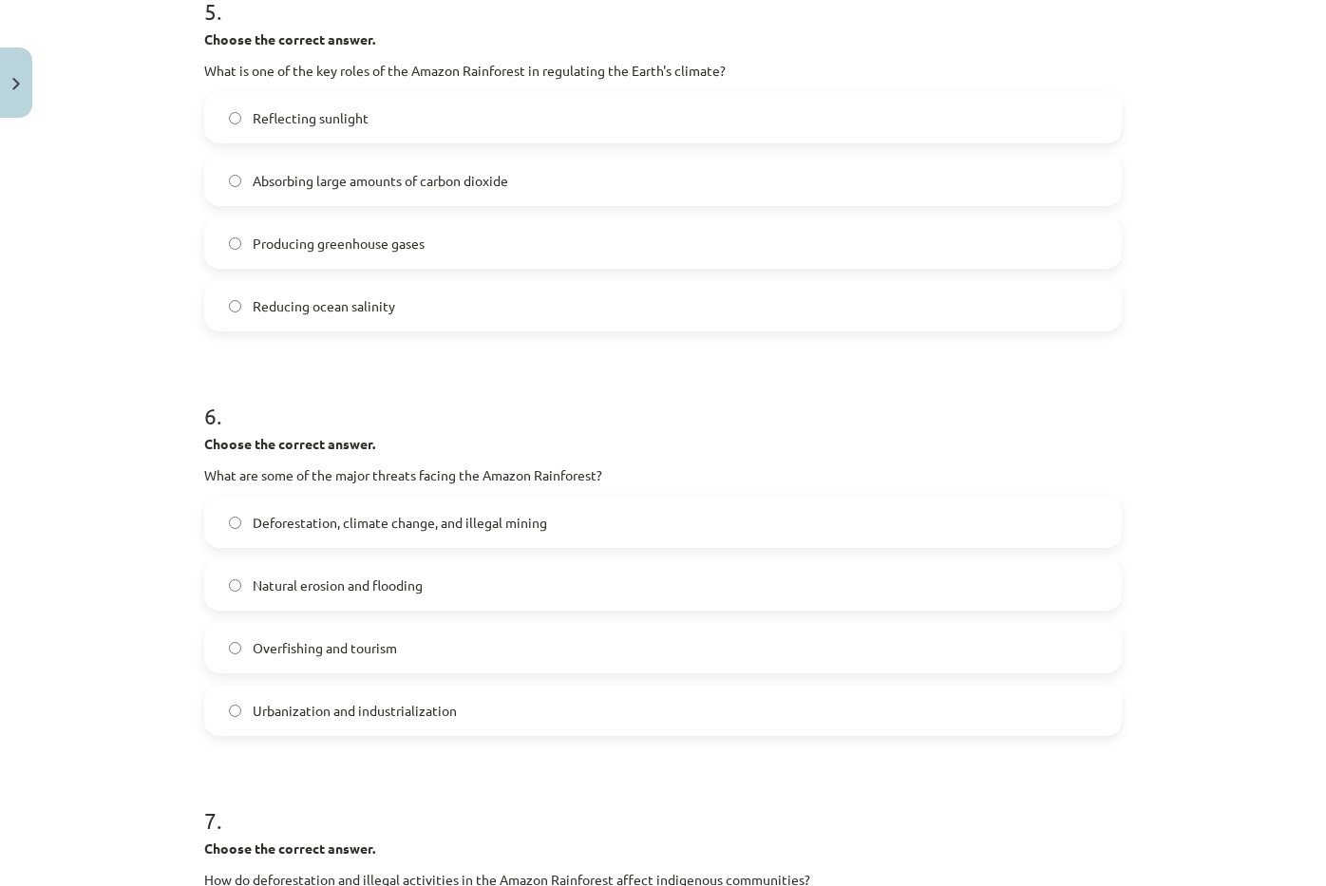
scroll to position [2005, 0]
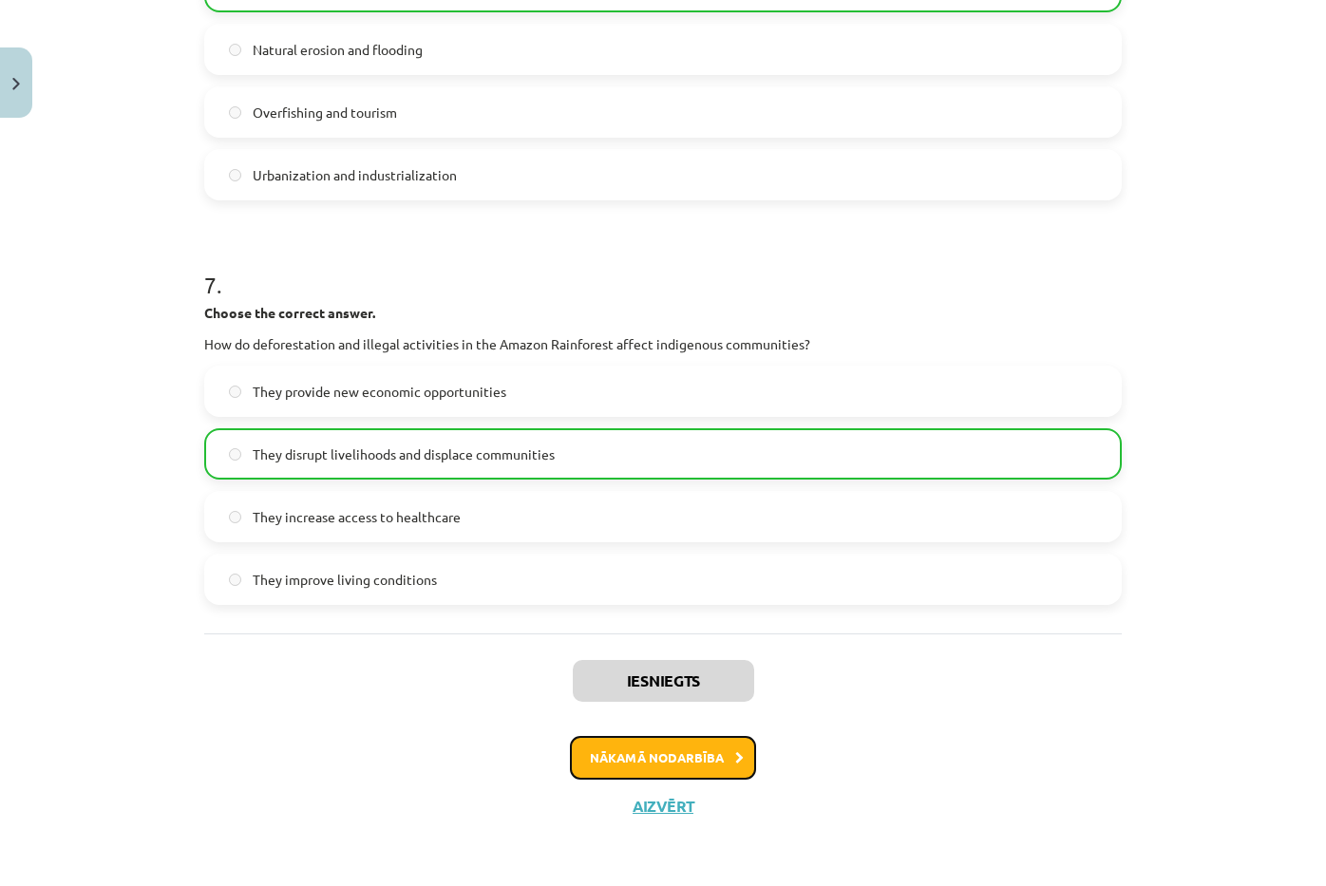
click at [658, 741] on button "Nākamā nodarbība" at bounding box center [663, 758] width 186 height 44
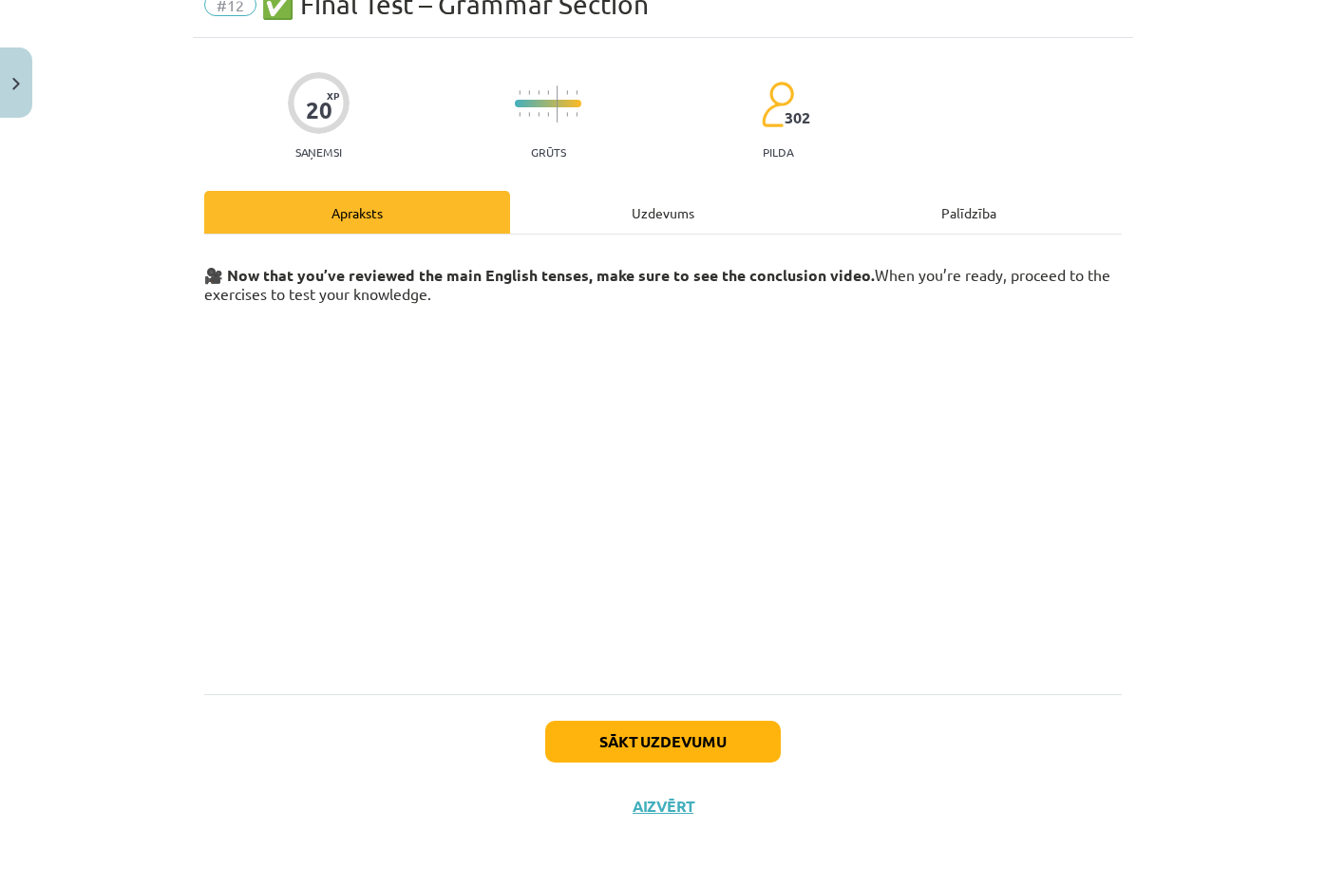
scroll to position [47, 0]
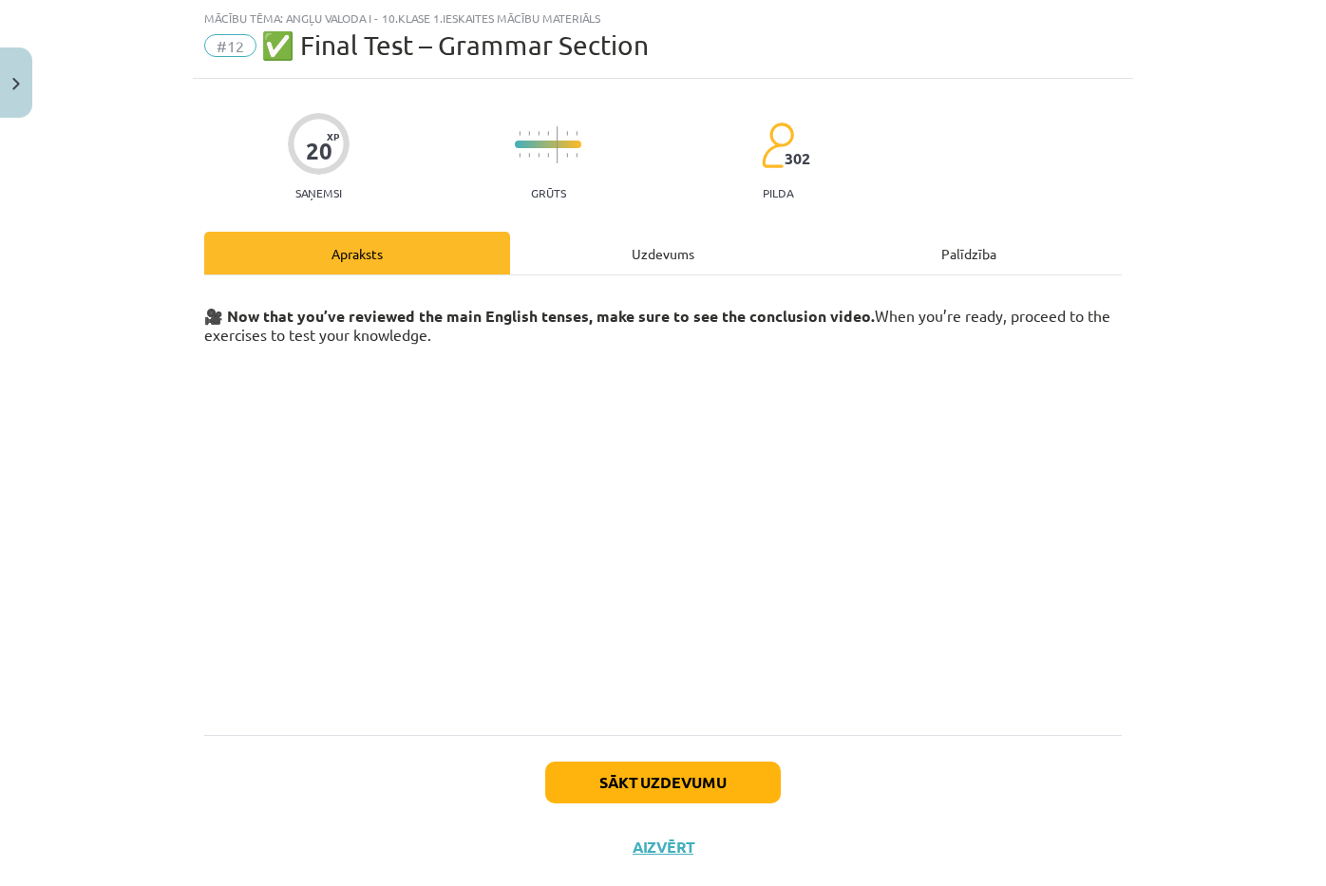
click at [680, 270] on div "Uzdevums" at bounding box center [663, 253] width 306 height 43
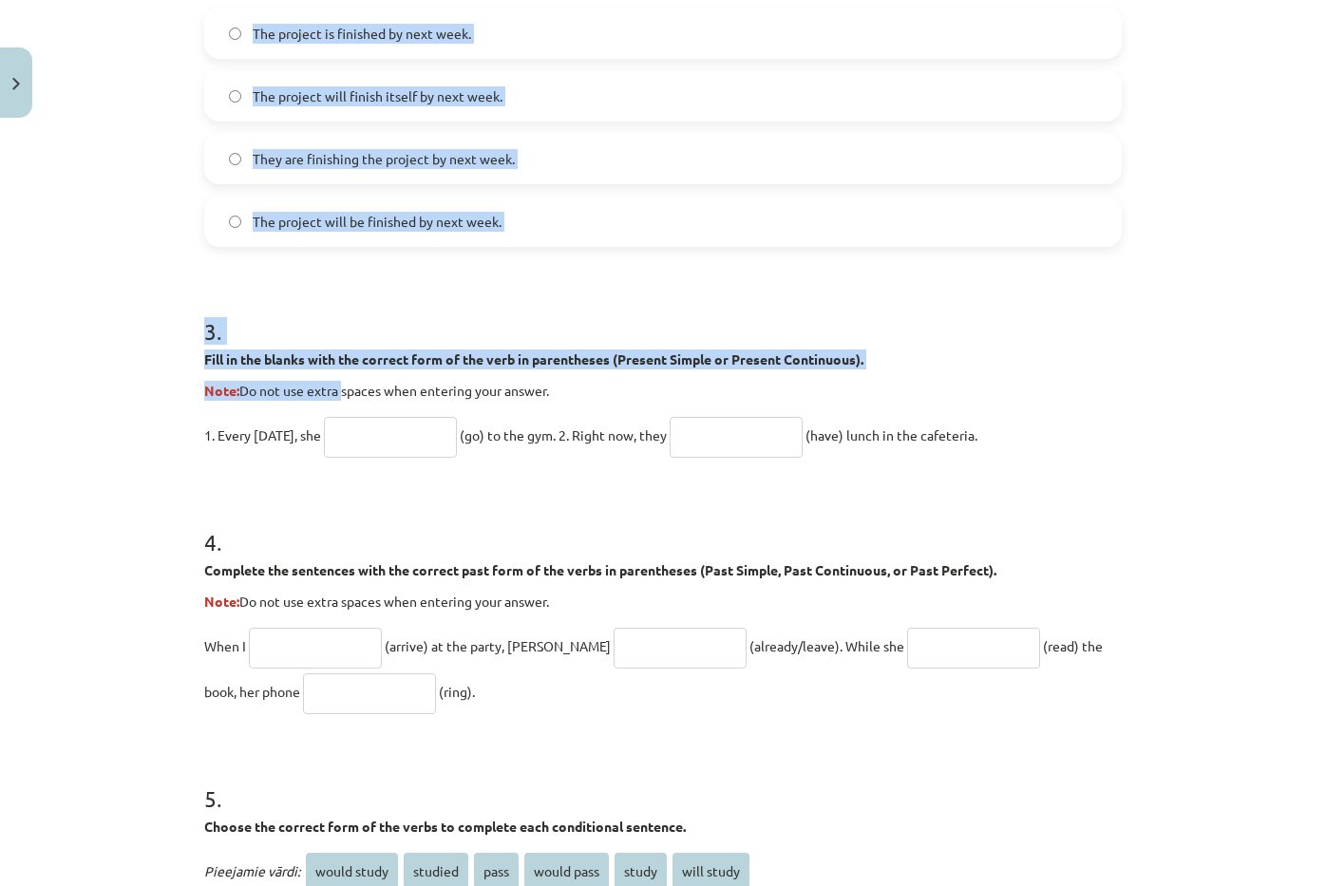
scroll to position [807, 0]
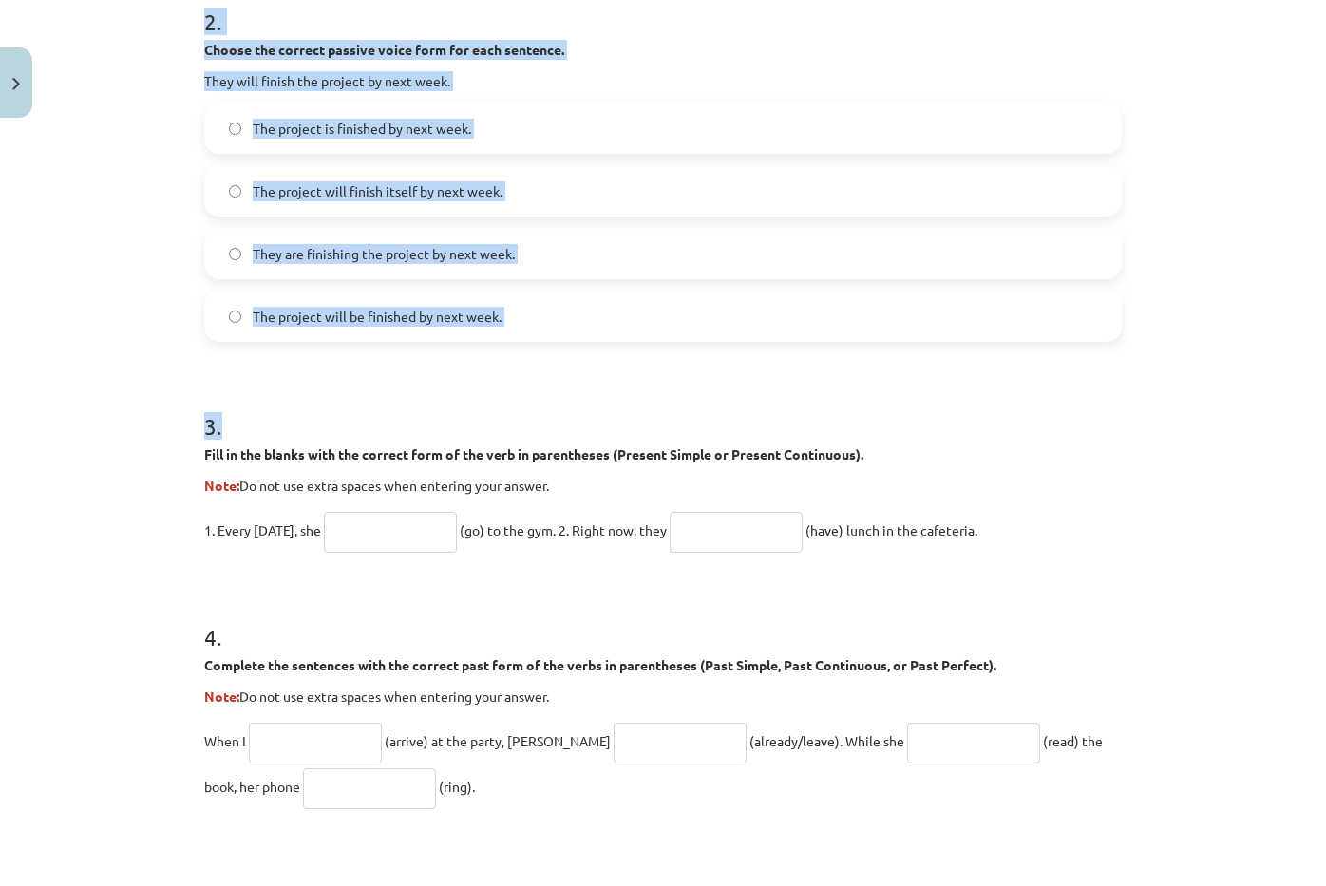
drag, startPoint x: 180, startPoint y: 339, endPoint x: 369, endPoint y: 409, distance: 200.8
click at [369, 409] on div "Mācību tēma: Angļu valoda i - 10.klase 1.ieskaites mācību materiāls #12 ✅ Final…" at bounding box center [663, 443] width 1326 height 886
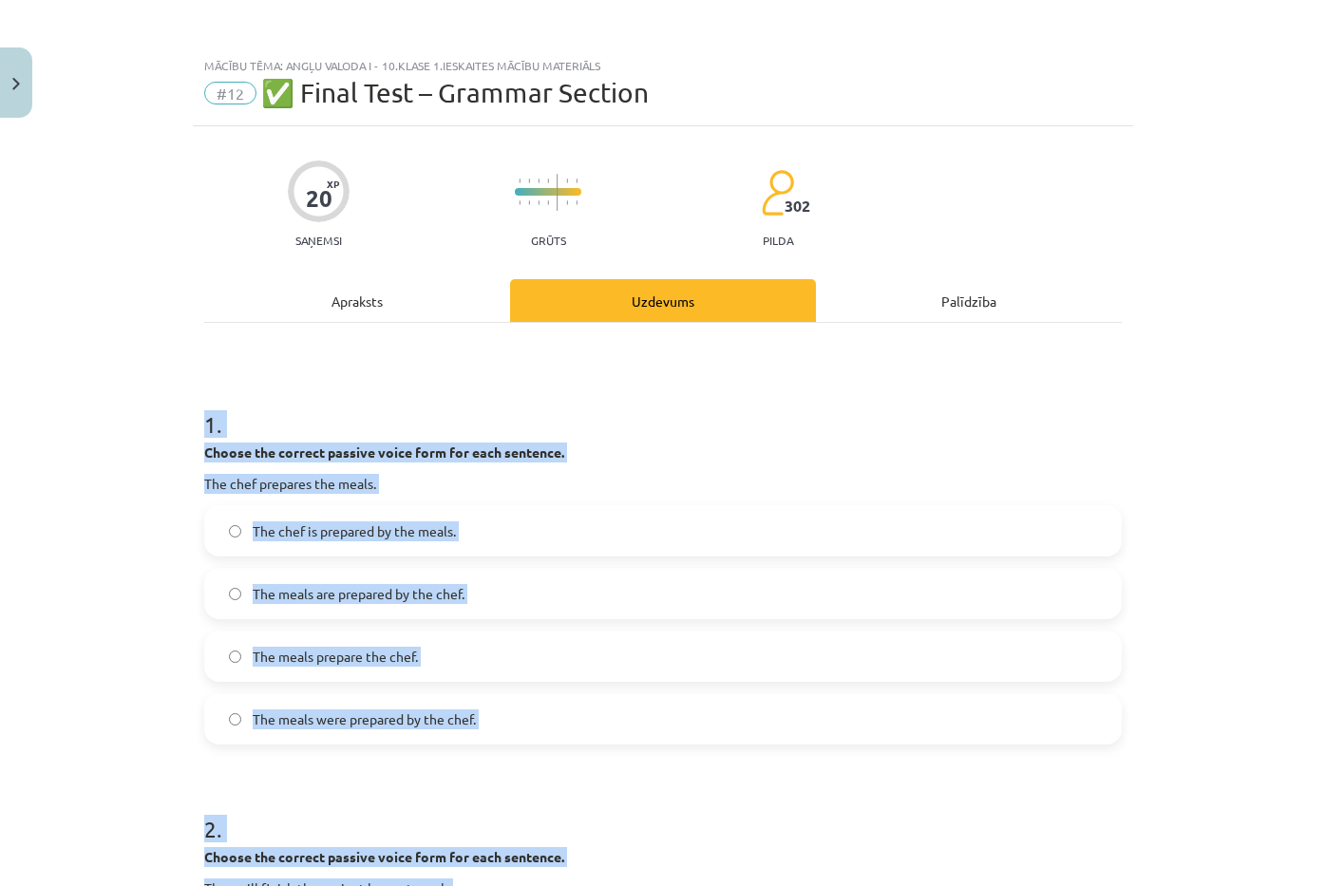
click at [433, 610] on label "The meals are prepared by the chef." at bounding box center [663, 593] width 914 height 47
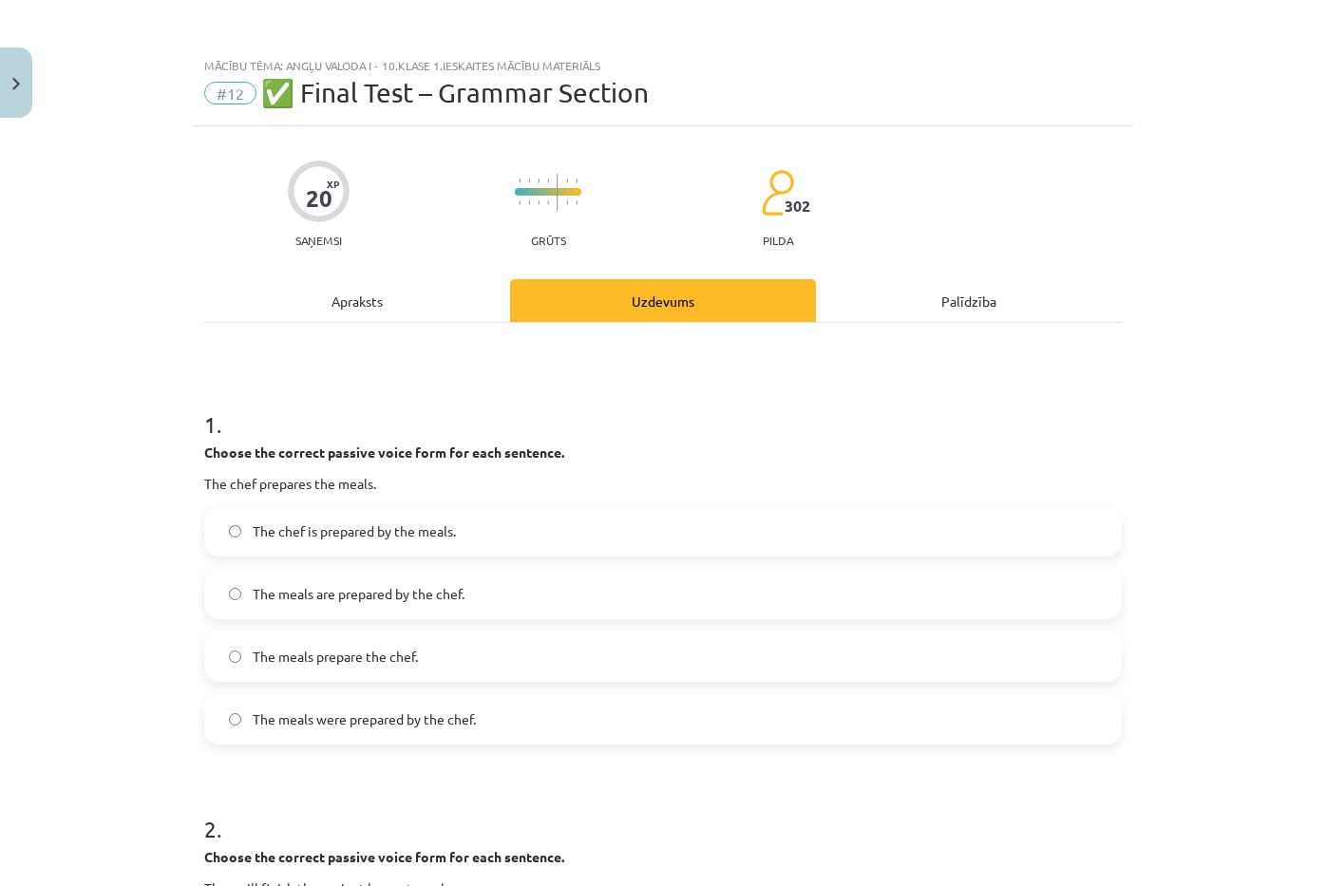
scroll to position [285, 0]
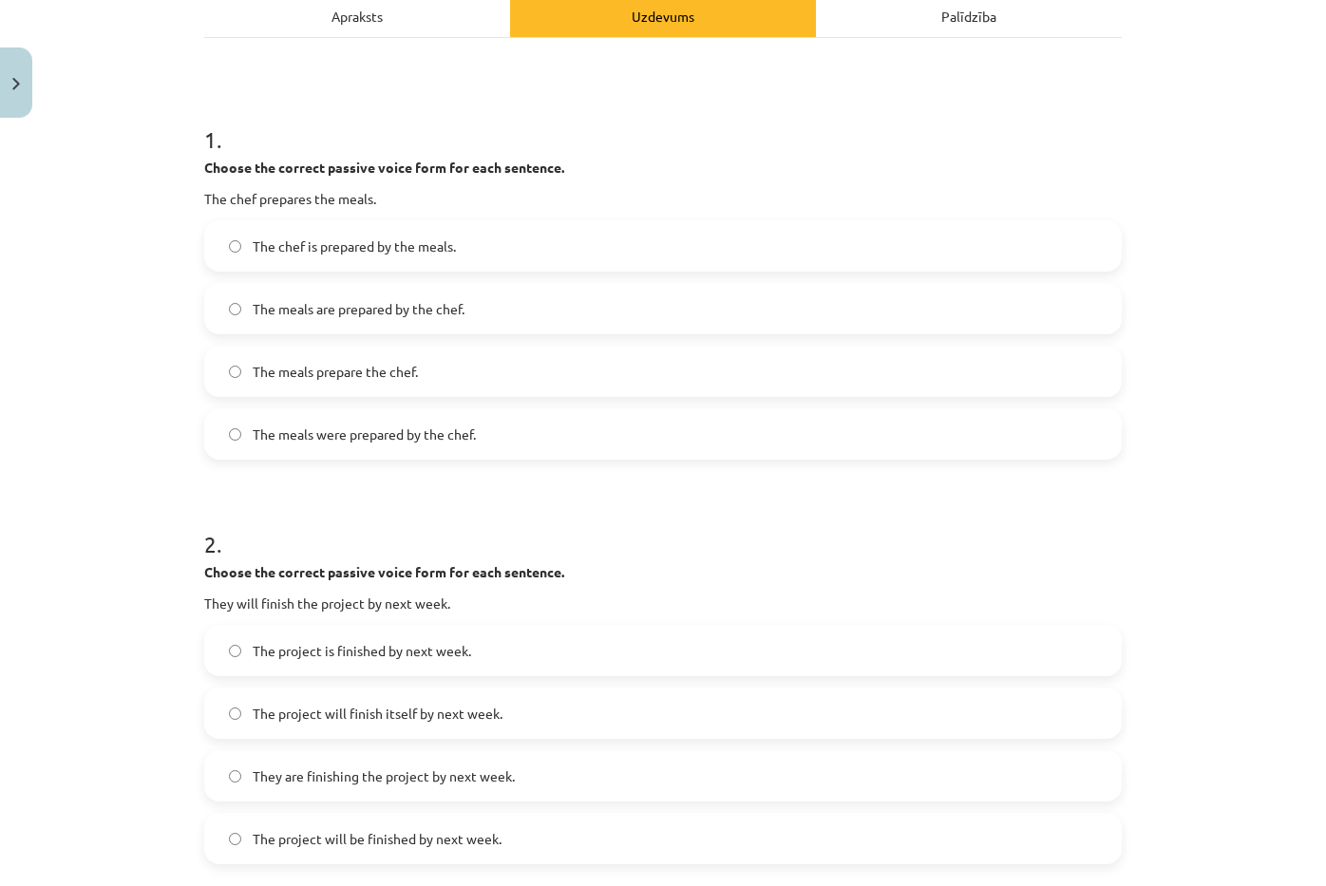
click at [416, 846] on span "The project will be finished by next week." at bounding box center [377, 839] width 249 height 20
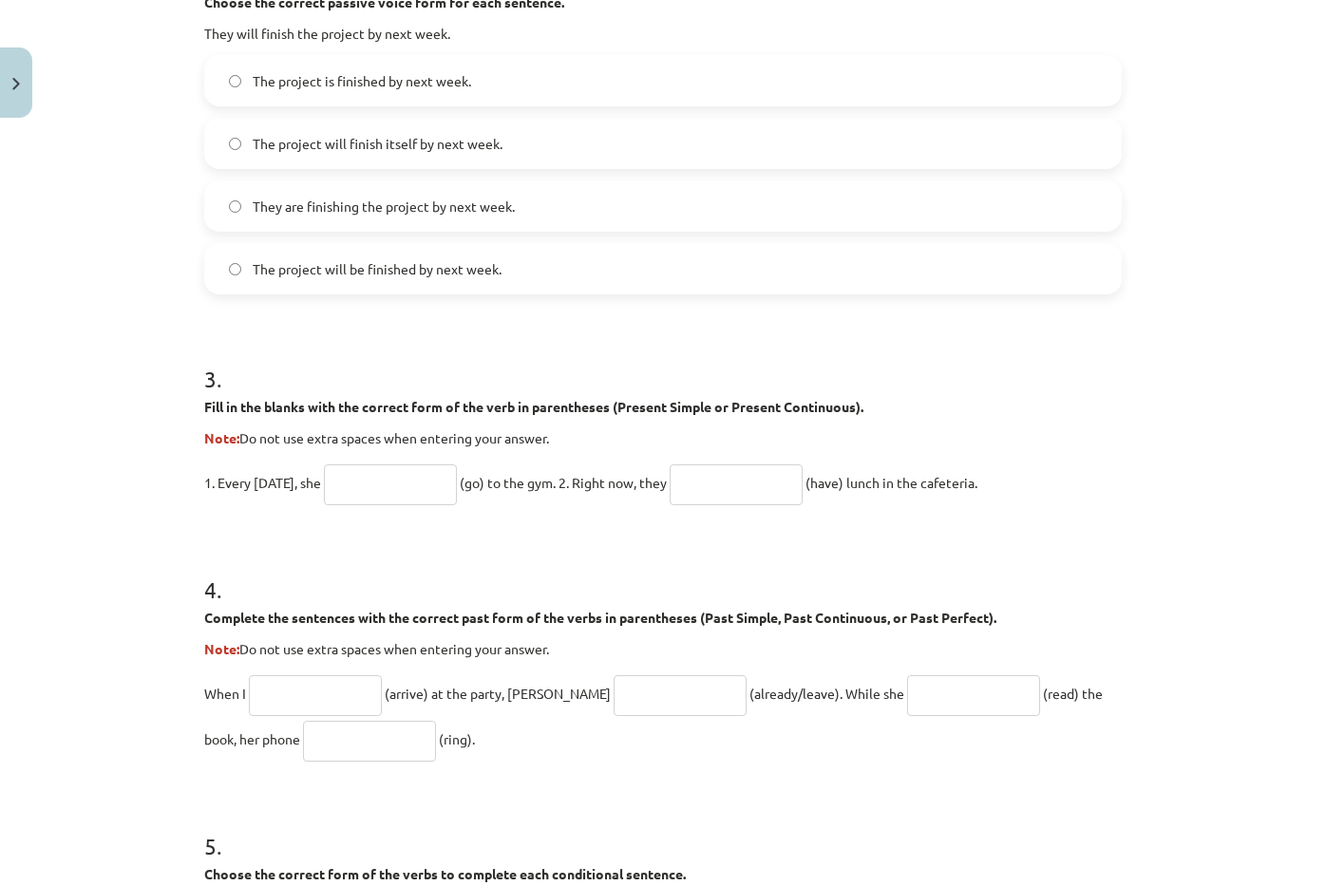
scroll to position [950, 0]
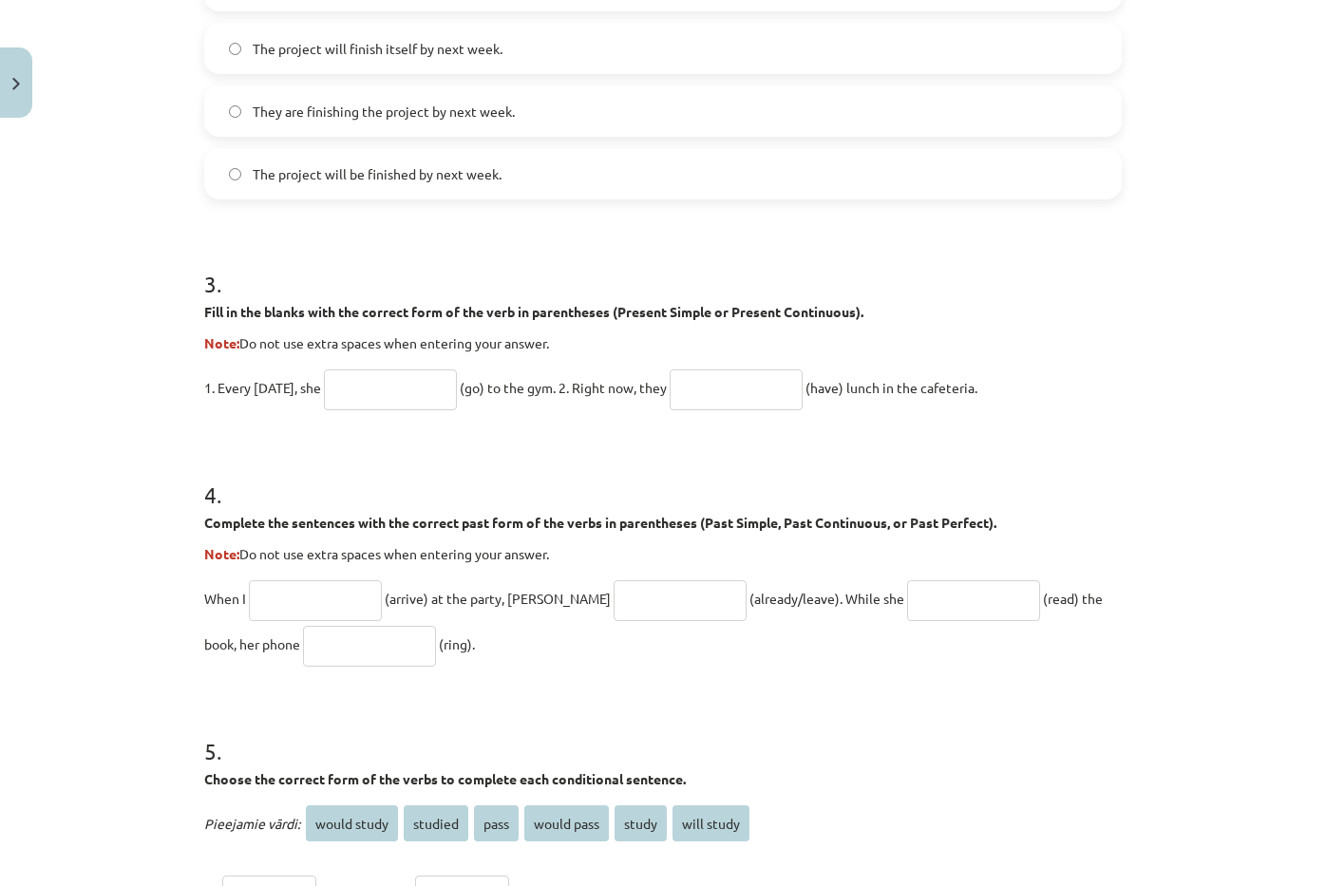
drag, startPoint x: 182, startPoint y: 283, endPoint x: 1017, endPoint y: 383, distance: 841.0
click at [1017, 383] on div "Mācību tēma: Angļu valoda i - 10.klase 1.ieskaites mācību materiāls #12 ✅ Final…" at bounding box center [663, 443] width 1326 height 886
click at [335, 607] on input "text" at bounding box center [315, 600] width 133 height 41
click at [394, 378] on input "text" at bounding box center [390, 390] width 133 height 41
paste input "****"
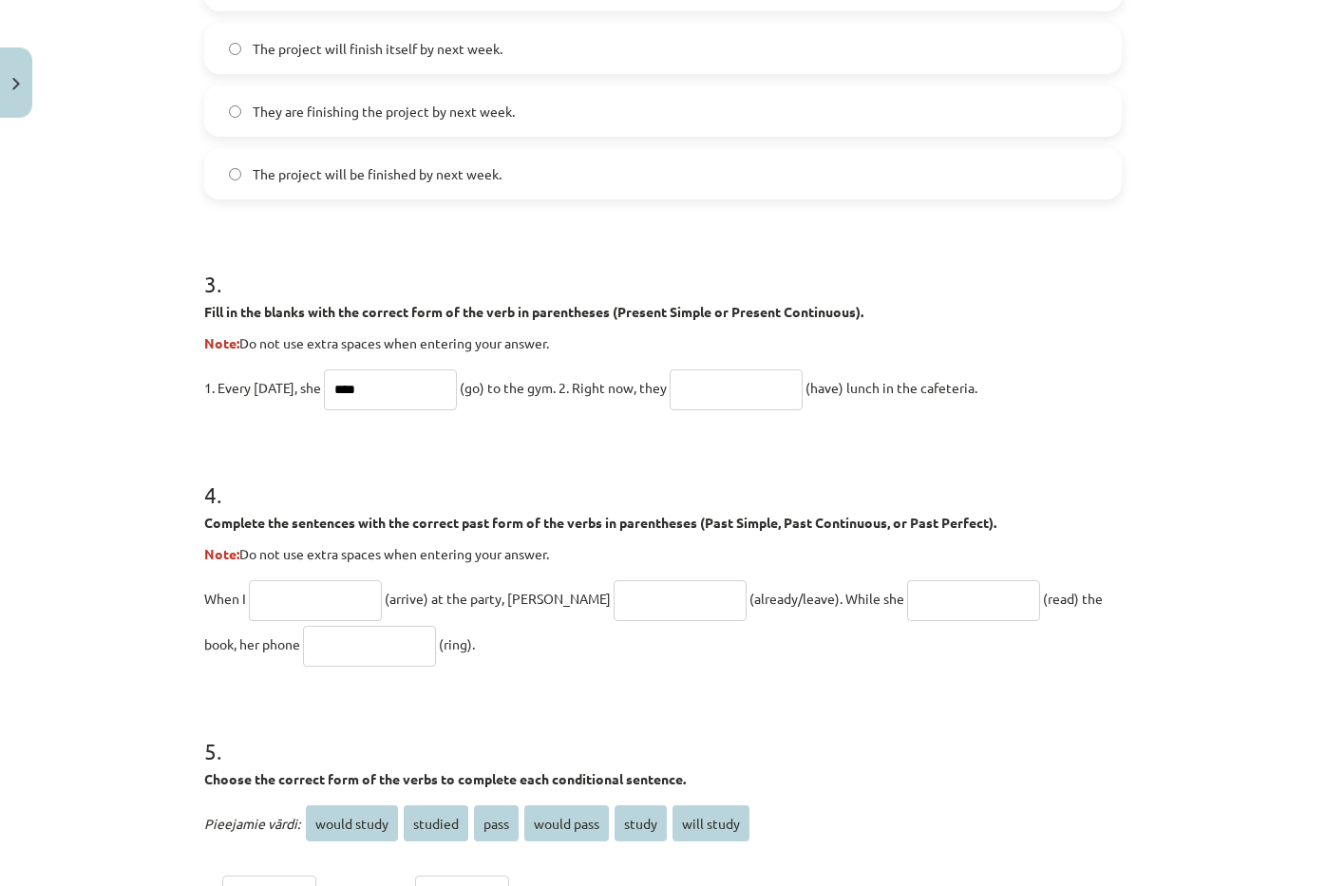
type input "****"
click at [751, 370] on input "text" at bounding box center [736, 390] width 133 height 41
paste input "*********"
click at [689, 385] on input "*********" at bounding box center [736, 390] width 133 height 41
click at [683, 383] on input "*********" at bounding box center [736, 390] width 133 height 41
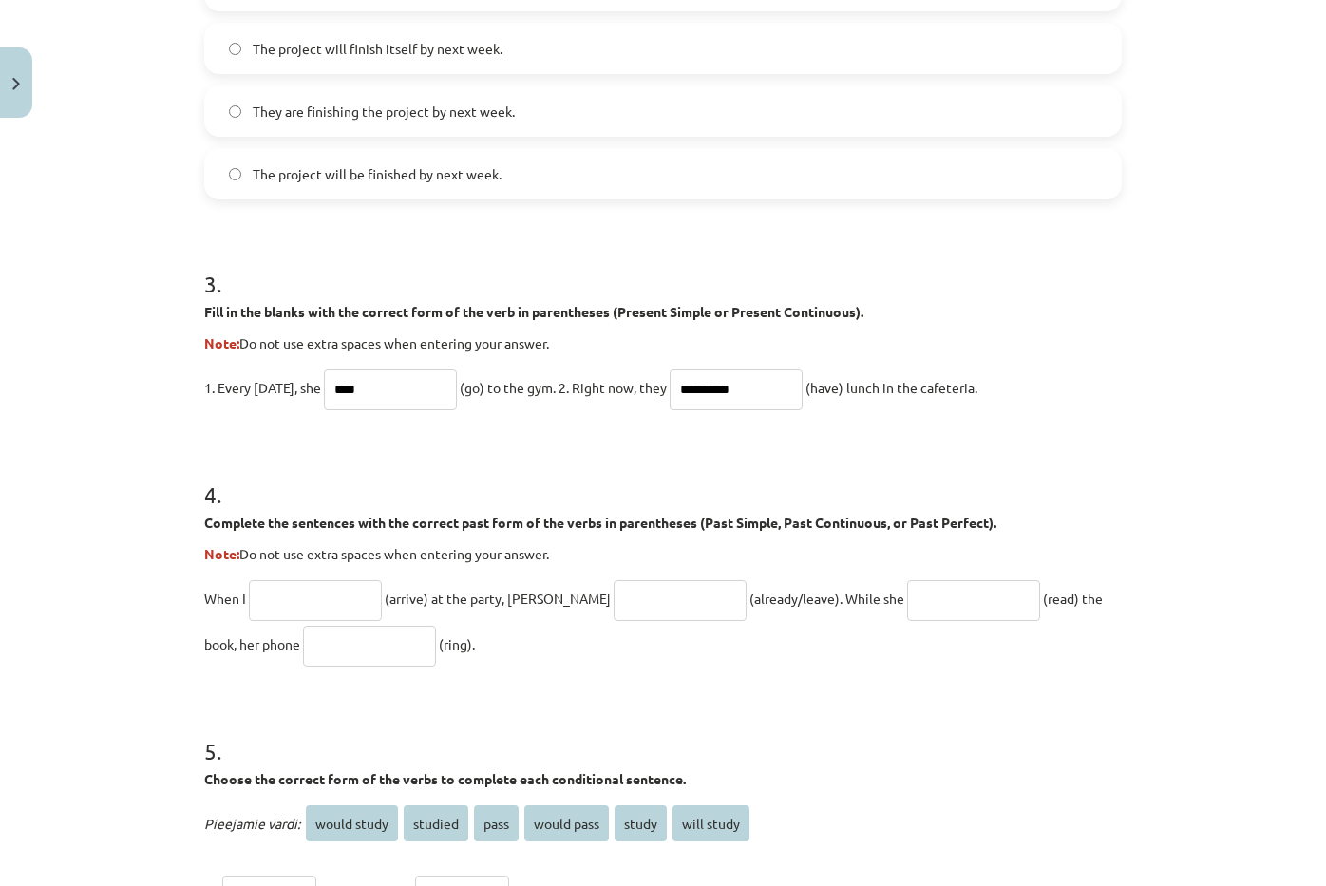
type input "**********"
drag, startPoint x: 188, startPoint y: 494, endPoint x: 446, endPoint y: 649, distance: 300.4
click at [446, 649] on div "**********" at bounding box center [663, 443] width 1326 height 886
click at [297, 599] on input "text" at bounding box center [315, 600] width 133 height 41
paste input "*******"
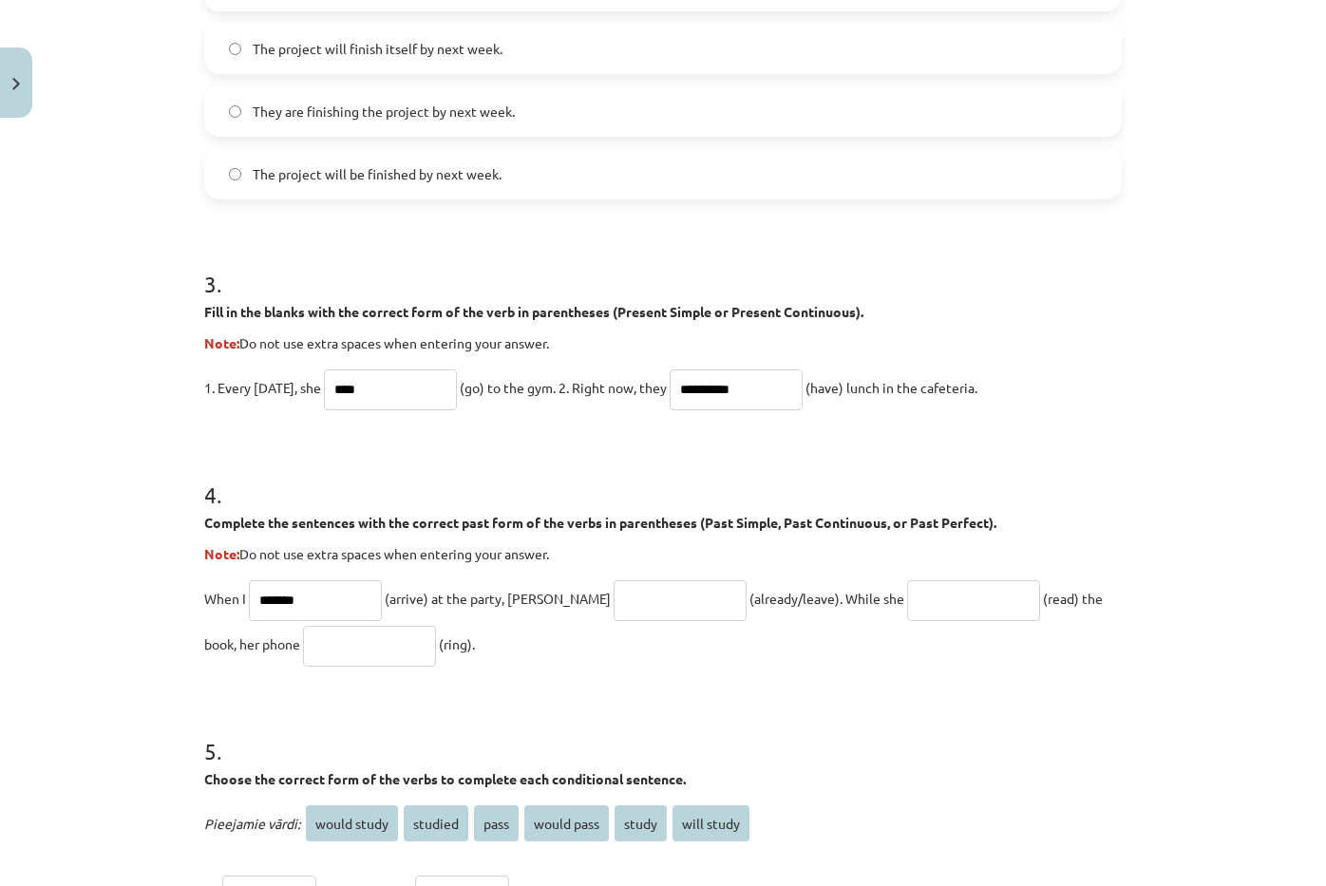
type input "*******"
click at [614, 598] on input "text" at bounding box center [680, 600] width 133 height 41
paste input "**********"
type input "**********"
click at [634, 685] on form "**********" at bounding box center [663, 295] width 918 height 1735
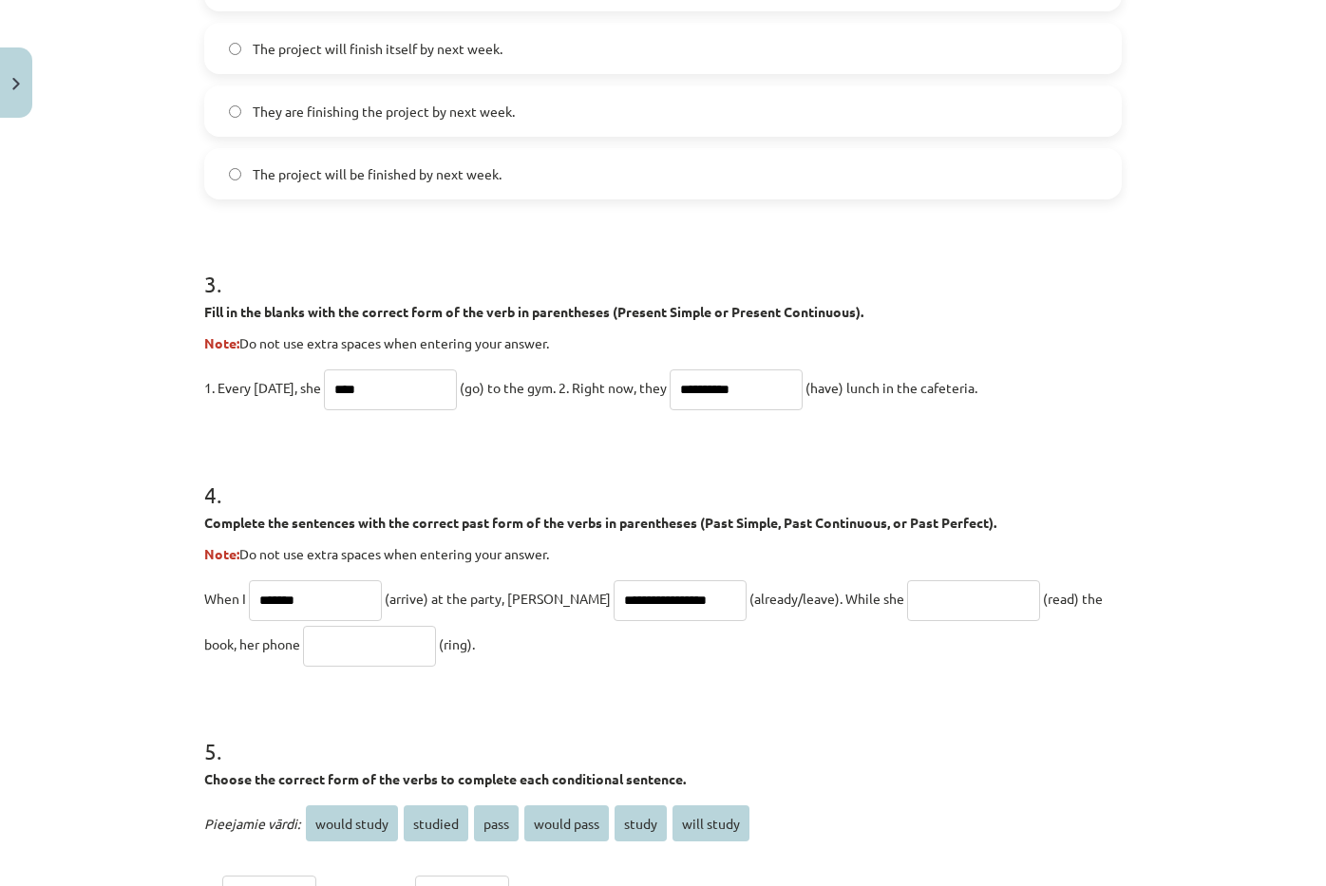
click at [916, 594] on input "text" at bounding box center [973, 600] width 133 height 41
paste input "**********"
type input "**********"
click at [317, 652] on input "text" at bounding box center [369, 646] width 133 height 41
paste input "****"
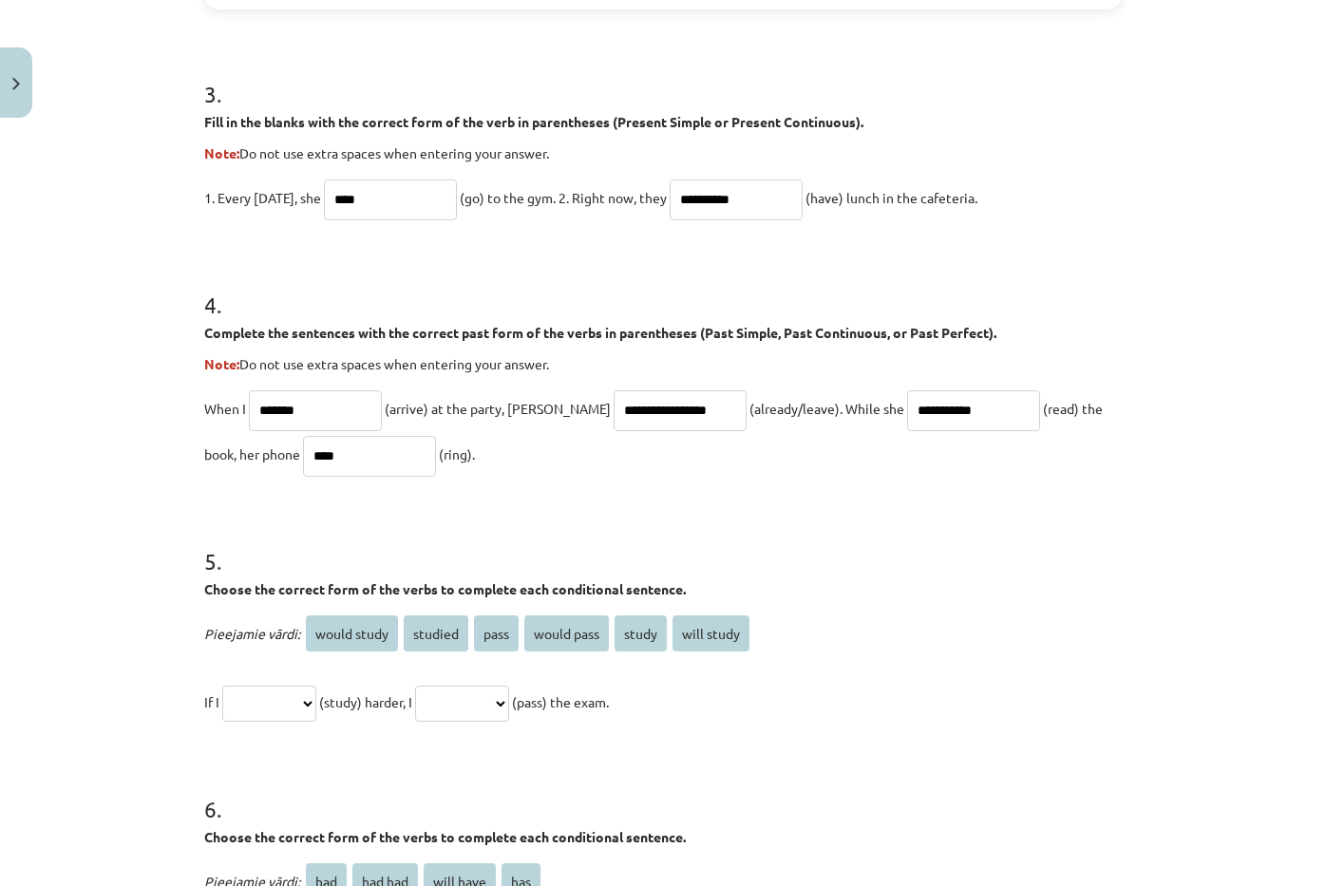
scroll to position [1425, 0]
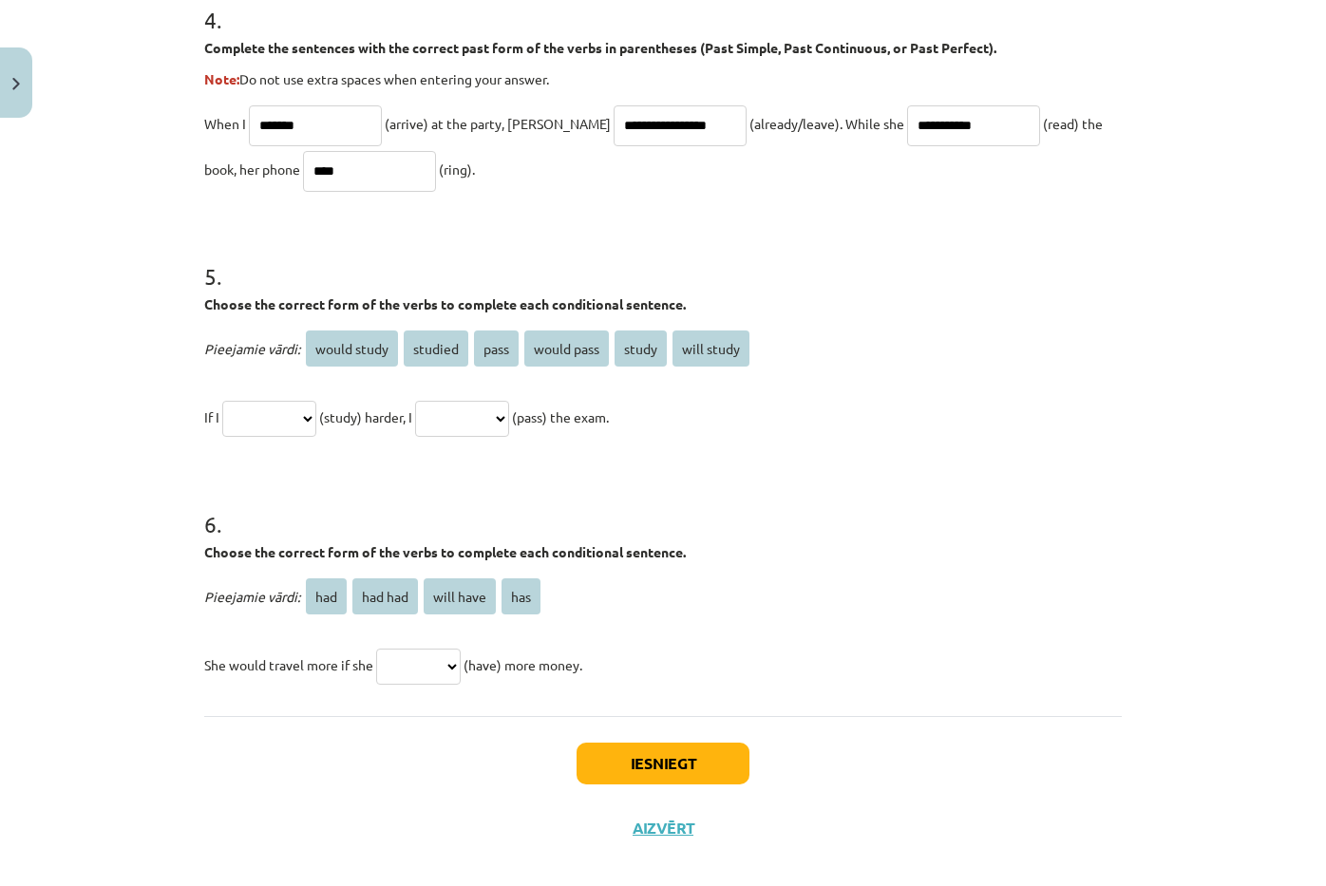
type input "****"
drag, startPoint x: 183, startPoint y: 266, endPoint x: 768, endPoint y: 403, distance: 600.0
click at [770, 406] on div "**********" at bounding box center [663, 443] width 1326 height 886
click at [281, 408] on select "**********" at bounding box center [269, 419] width 94 height 36
select select "*******"
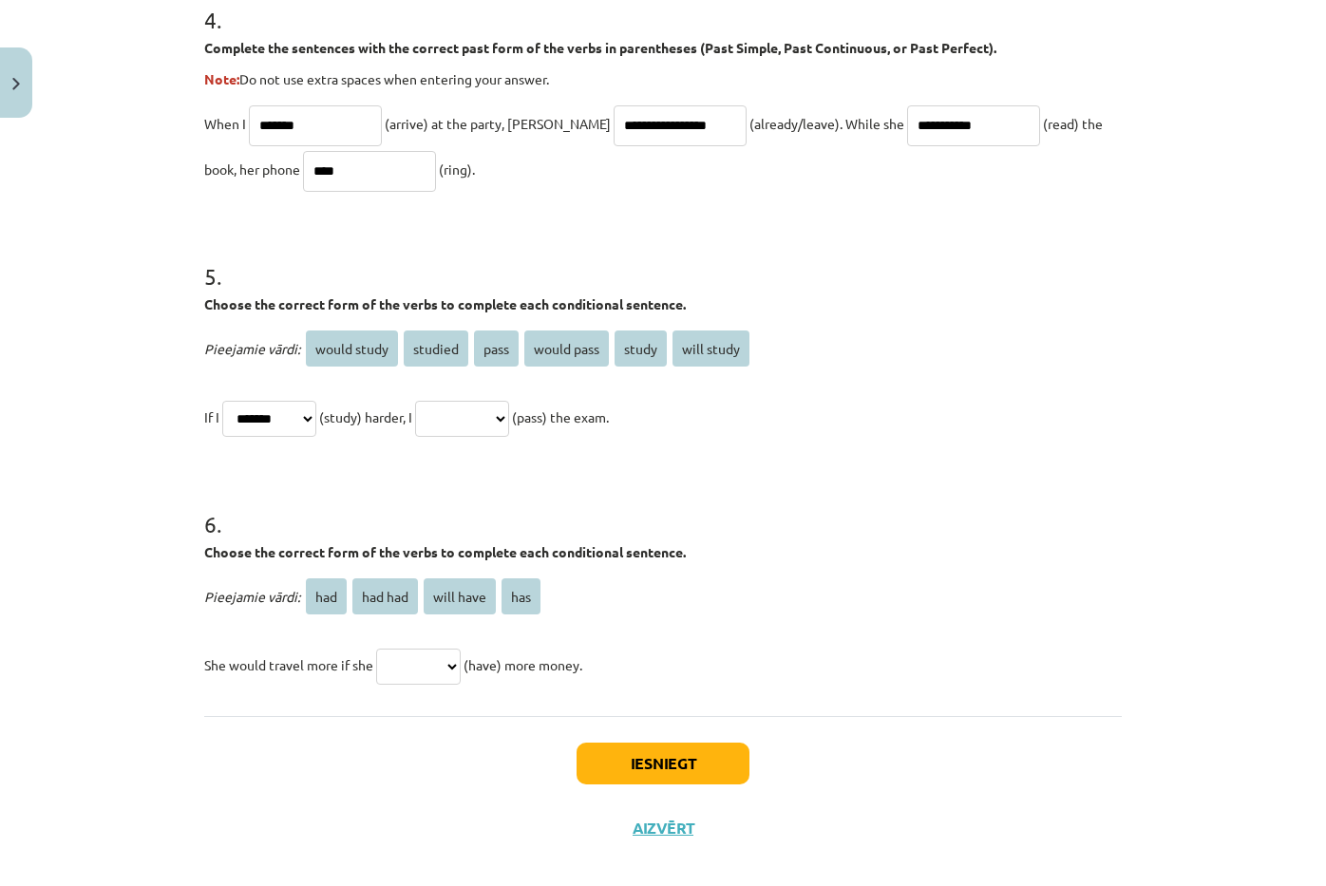
click at [222, 401] on select "**********" at bounding box center [269, 419] width 94 height 36
click at [483, 429] on select "**********" at bounding box center [462, 419] width 94 height 36
select select "**********"
click at [438, 401] on select "**********" at bounding box center [462, 419] width 94 height 36
click at [830, 413] on p "**********" at bounding box center [663, 417] width 918 height 46
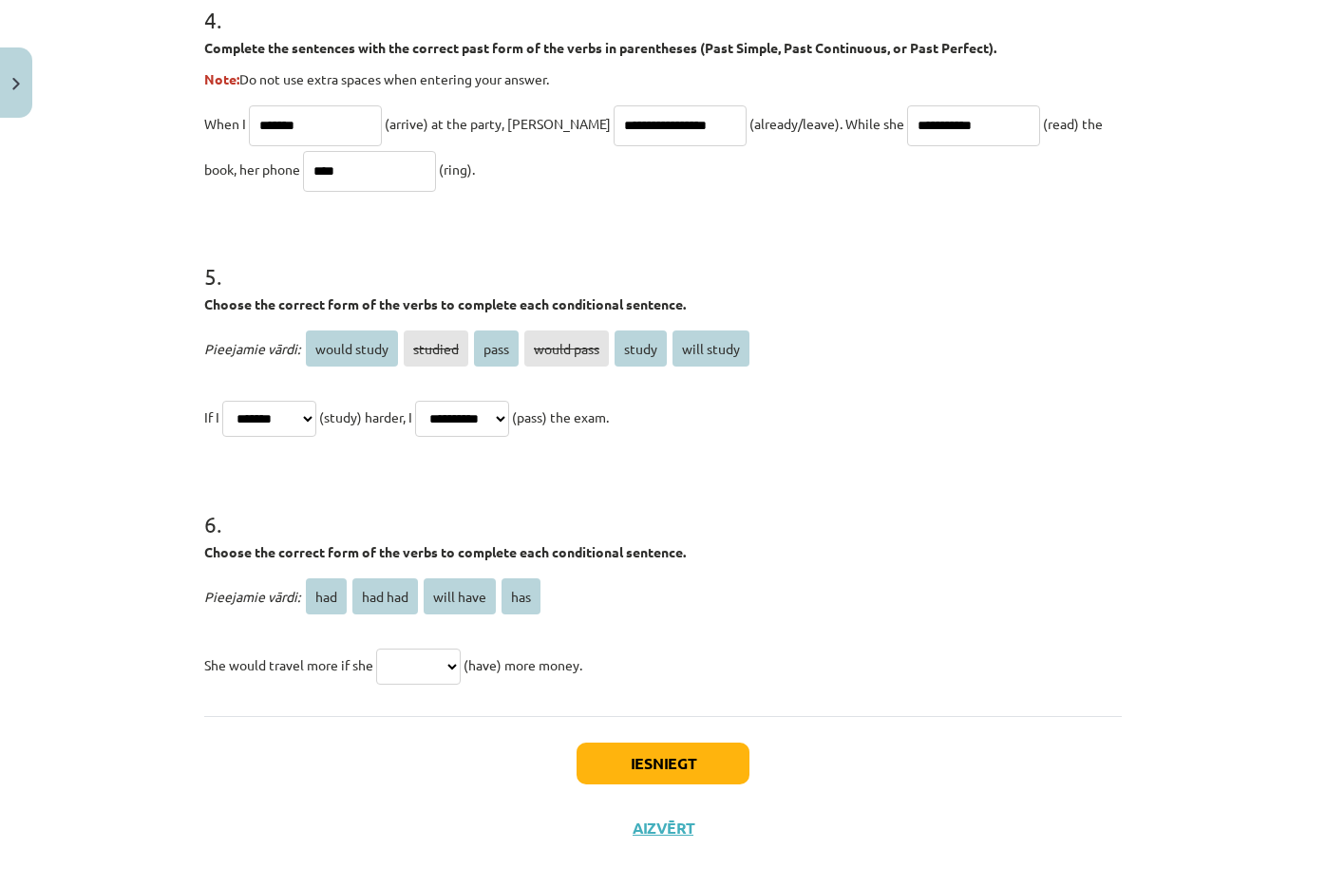
drag, startPoint x: 177, startPoint y: 537, endPoint x: 683, endPoint y: 701, distance: 532.3
click at [683, 701] on div "**********" at bounding box center [663, 443] width 1326 height 886
click at [409, 672] on select "*** ******* ********* ***" at bounding box center [418, 667] width 85 height 36
select select "***"
click at [376, 649] on select "*** ******* ********* ***" at bounding box center [418, 667] width 85 height 36
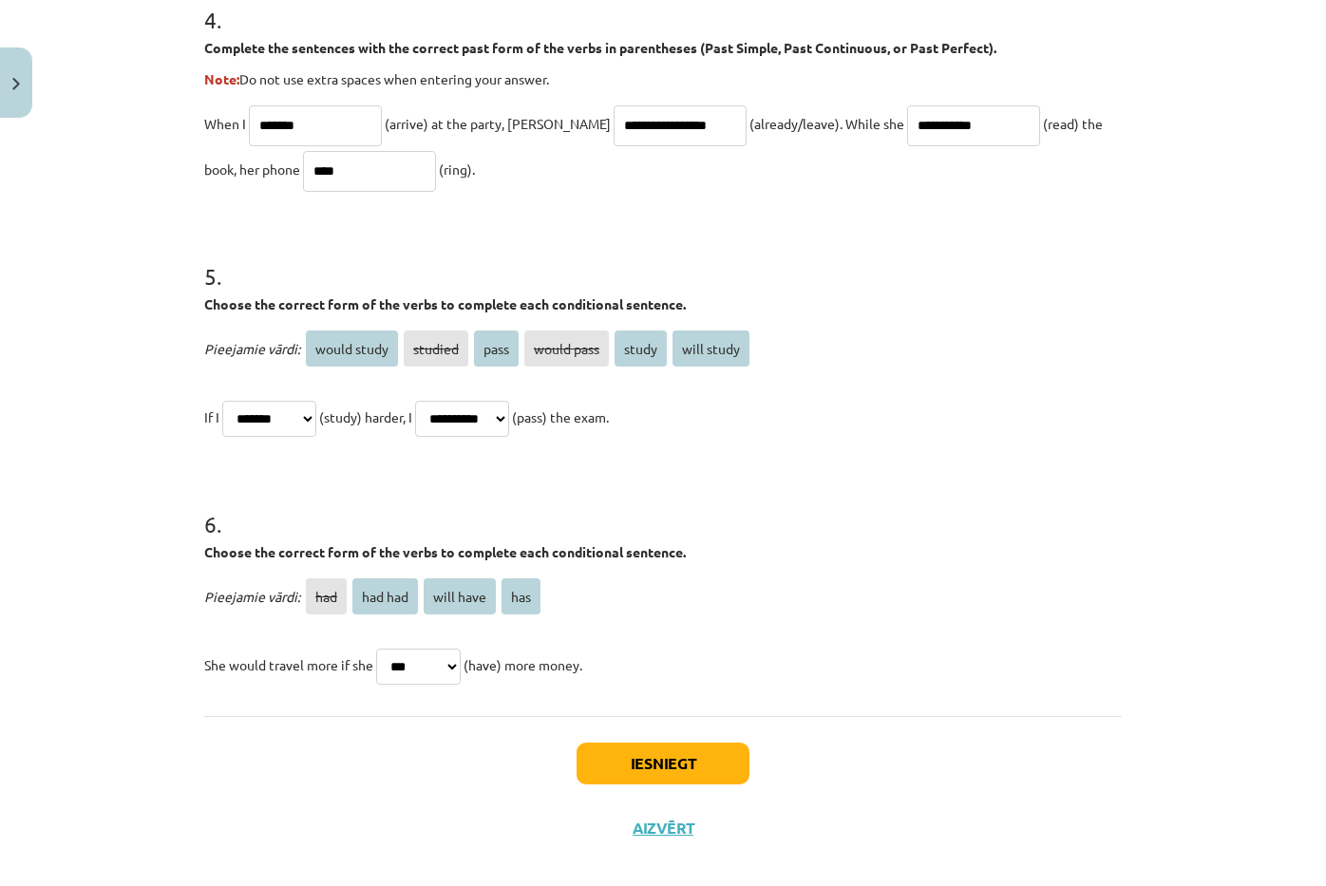
click at [1012, 627] on div "Pieejamie vārdi: had had had will have has She would travel more if she *** ***…" at bounding box center [663, 631] width 918 height 114
click at [681, 767] on button "Iesniegt" at bounding box center [663, 764] width 173 height 42
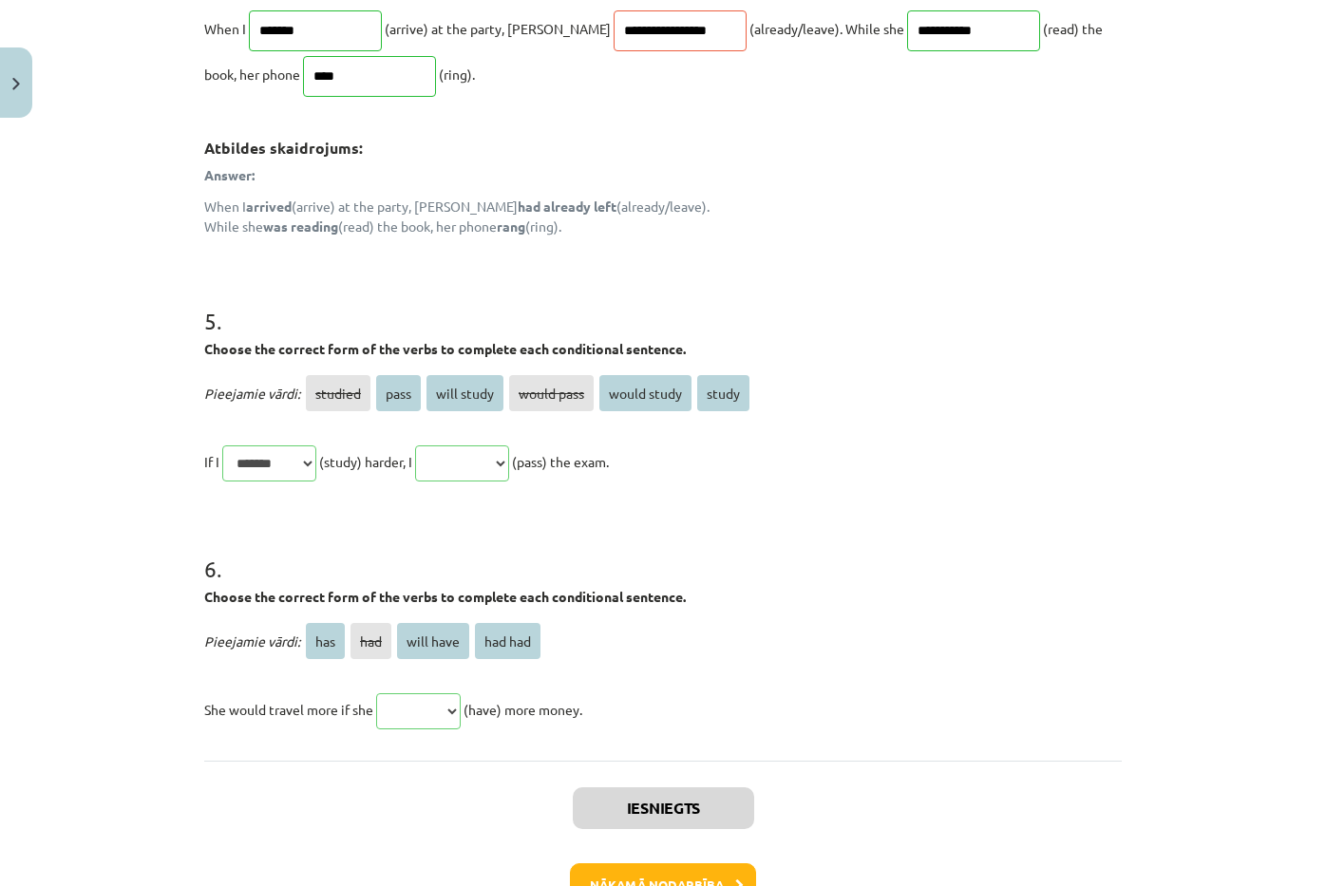
scroll to position [1755, 0]
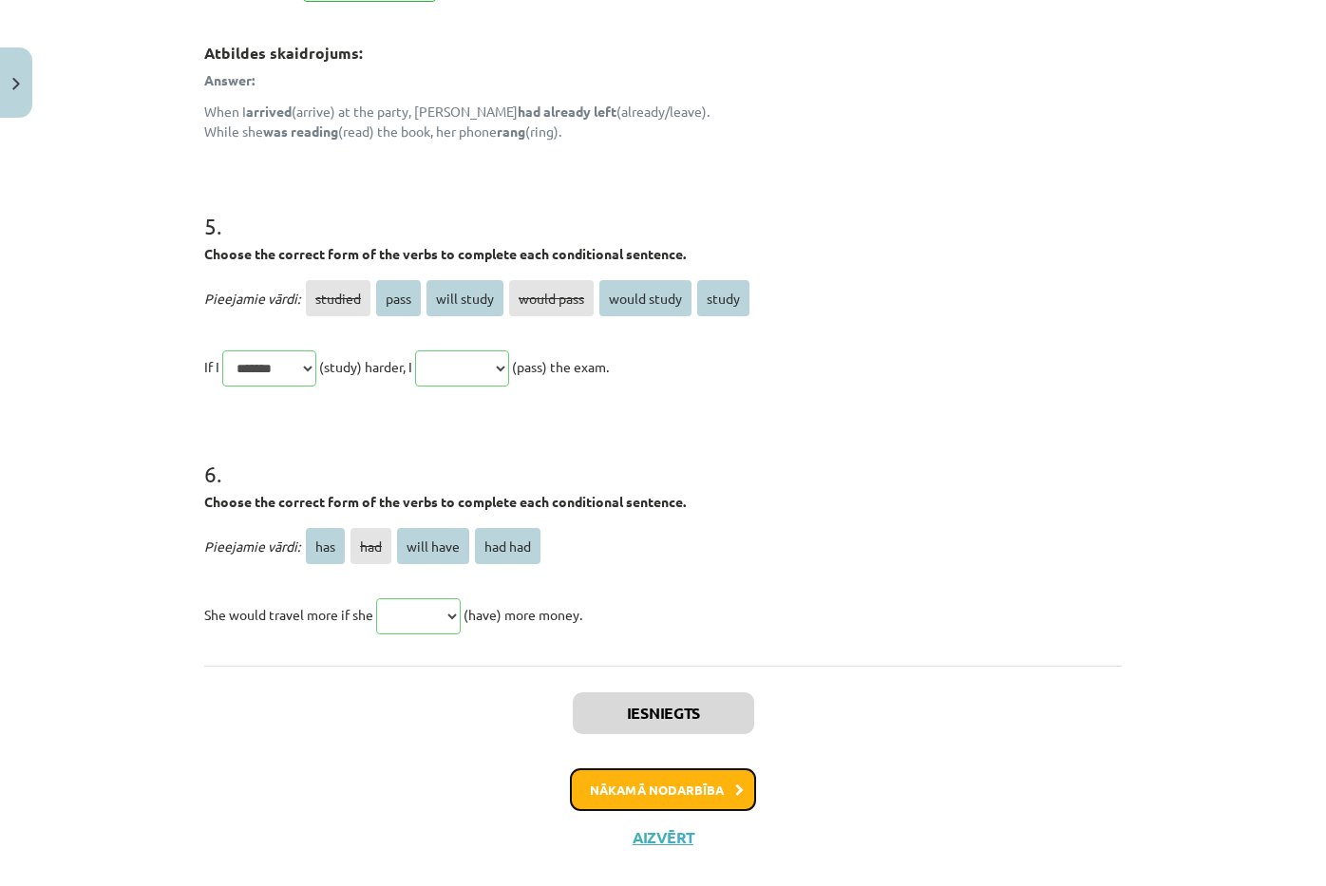
click at [738, 797] on button "Nākamā nodarbība" at bounding box center [663, 791] width 186 height 44
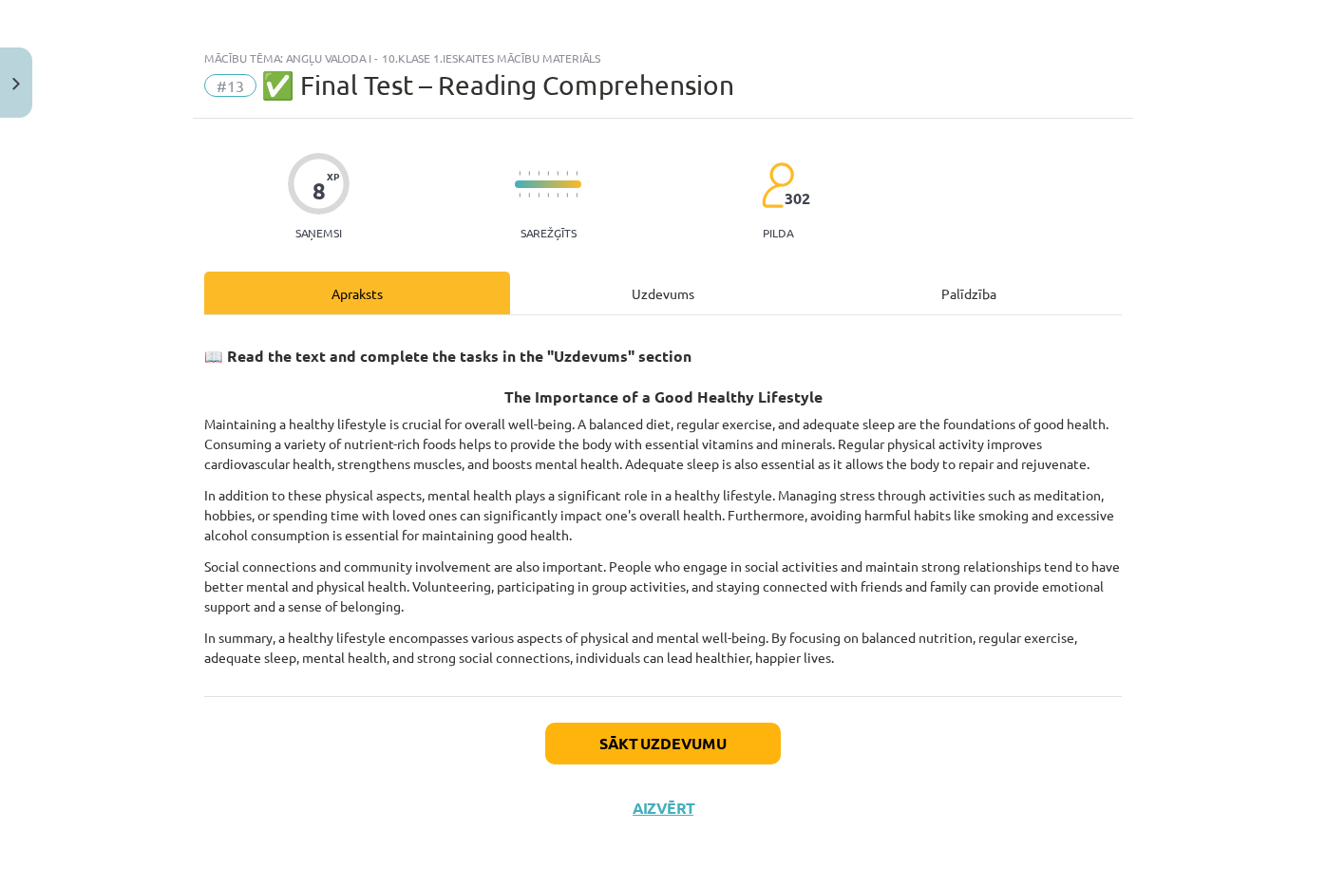
click at [631, 314] on hr at bounding box center [663, 314] width 918 height 1
click at [636, 300] on div "Uzdevums" at bounding box center [663, 293] width 306 height 43
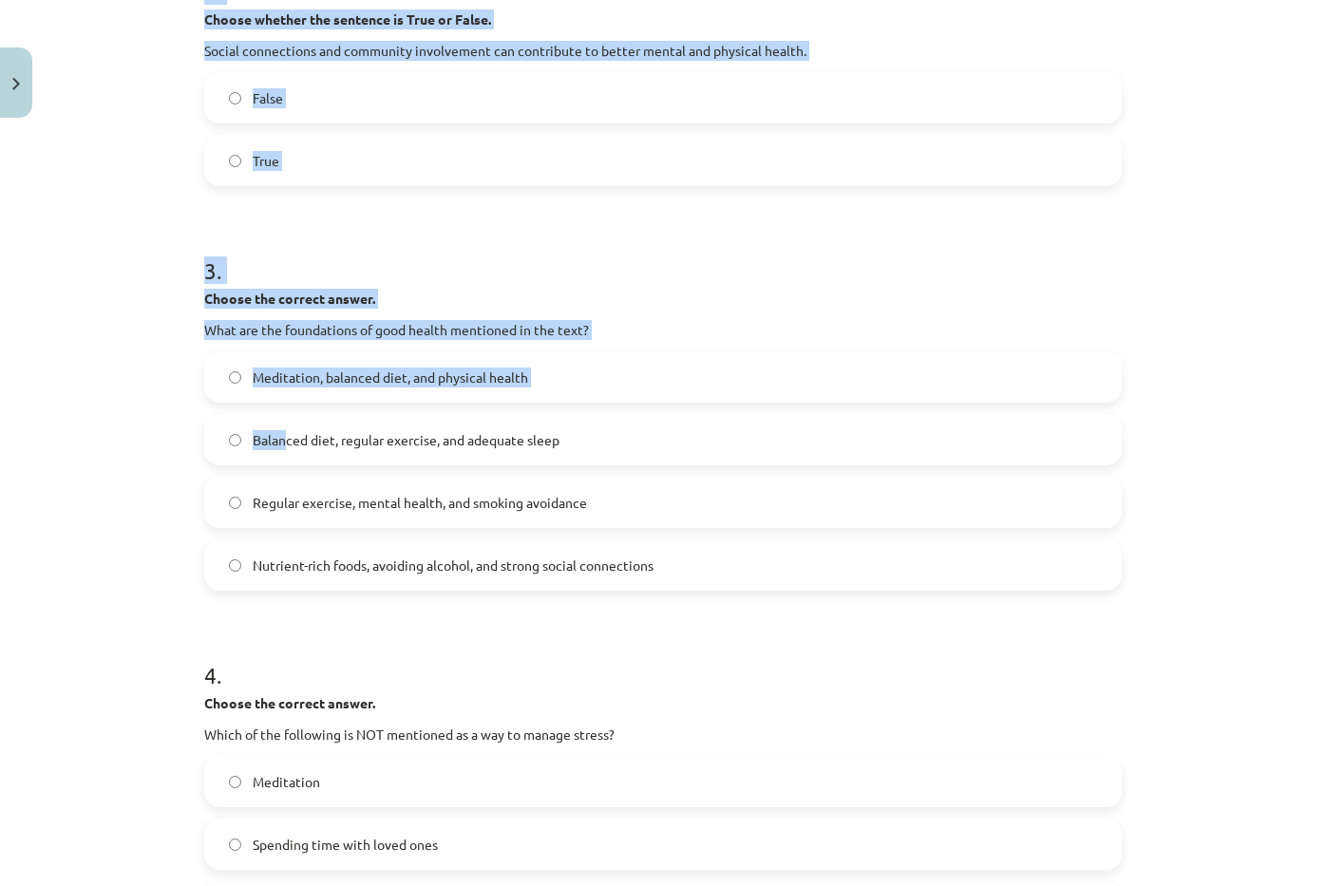
drag, startPoint x: 213, startPoint y: 323, endPoint x: 278, endPoint y: 434, distance: 129.0
click at [278, 427] on div "1 . Choose whether the sentence is True or False. A healthy lifestyle only focu…" at bounding box center [663, 318] width 918 height 1414
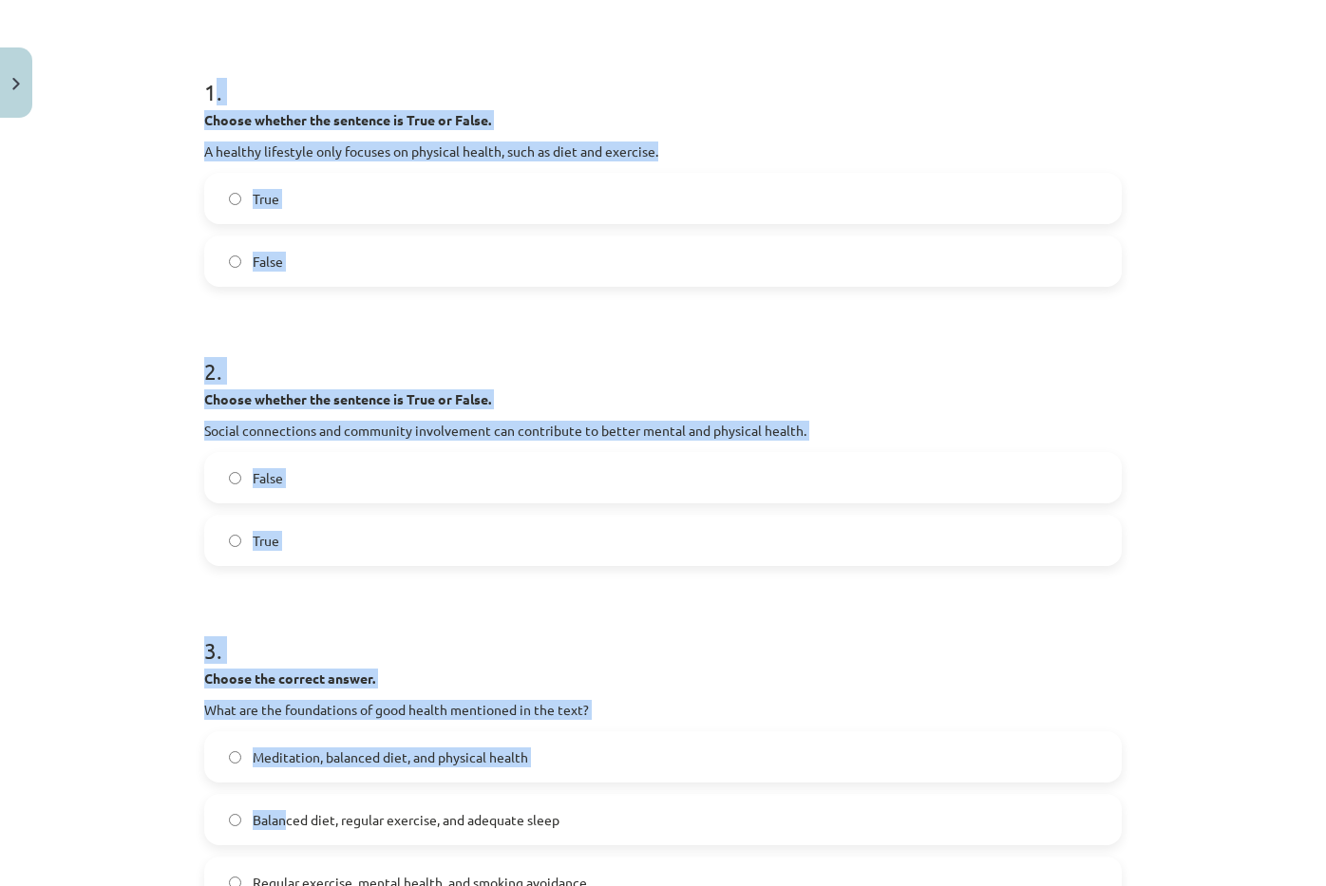
click at [125, 490] on div "Mācību tēma: Angļu valoda i - 10.klase 1.ieskaites mācību materiāls #13 ✅ Final…" at bounding box center [663, 443] width 1326 height 886
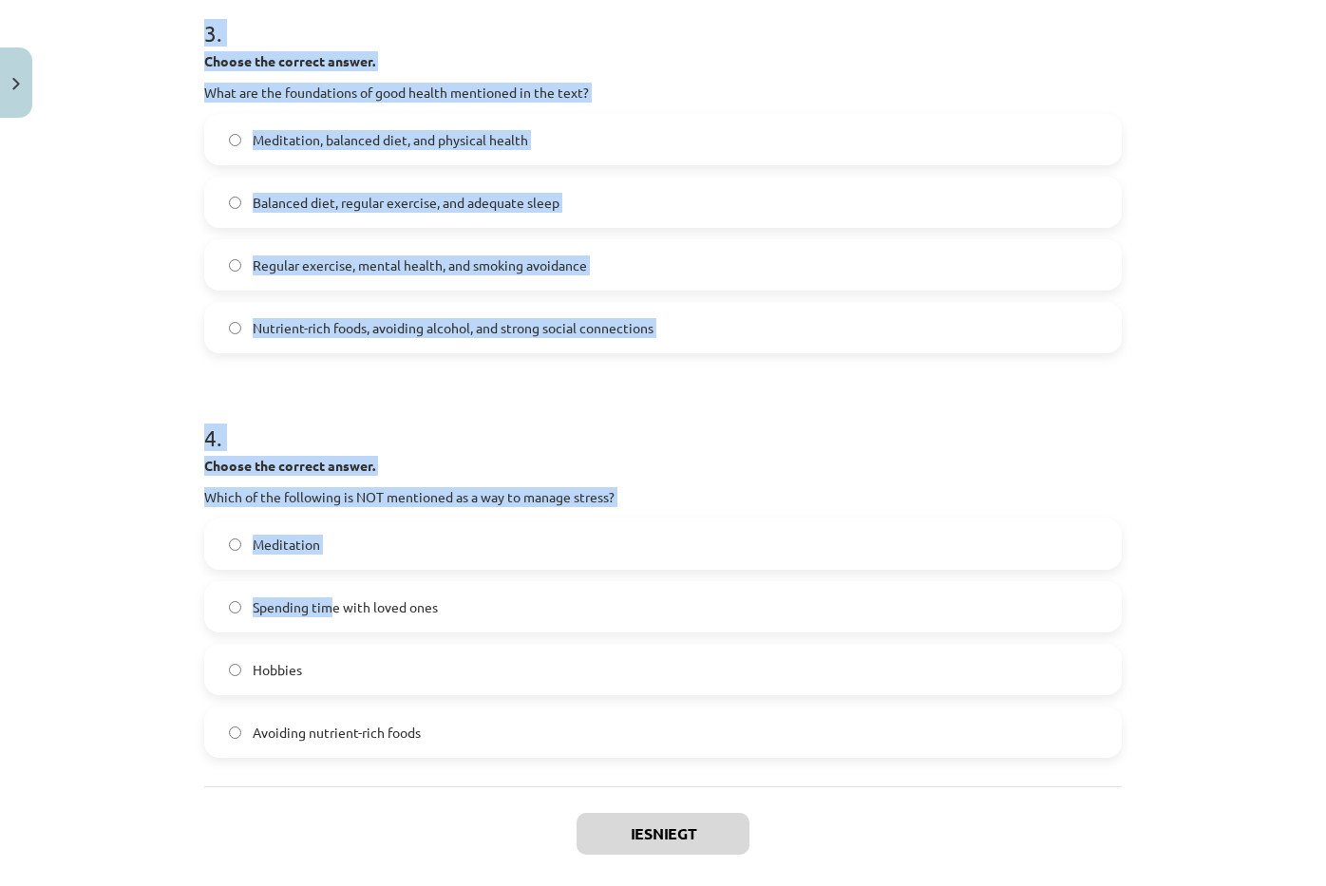
scroll to position [1042, 0]
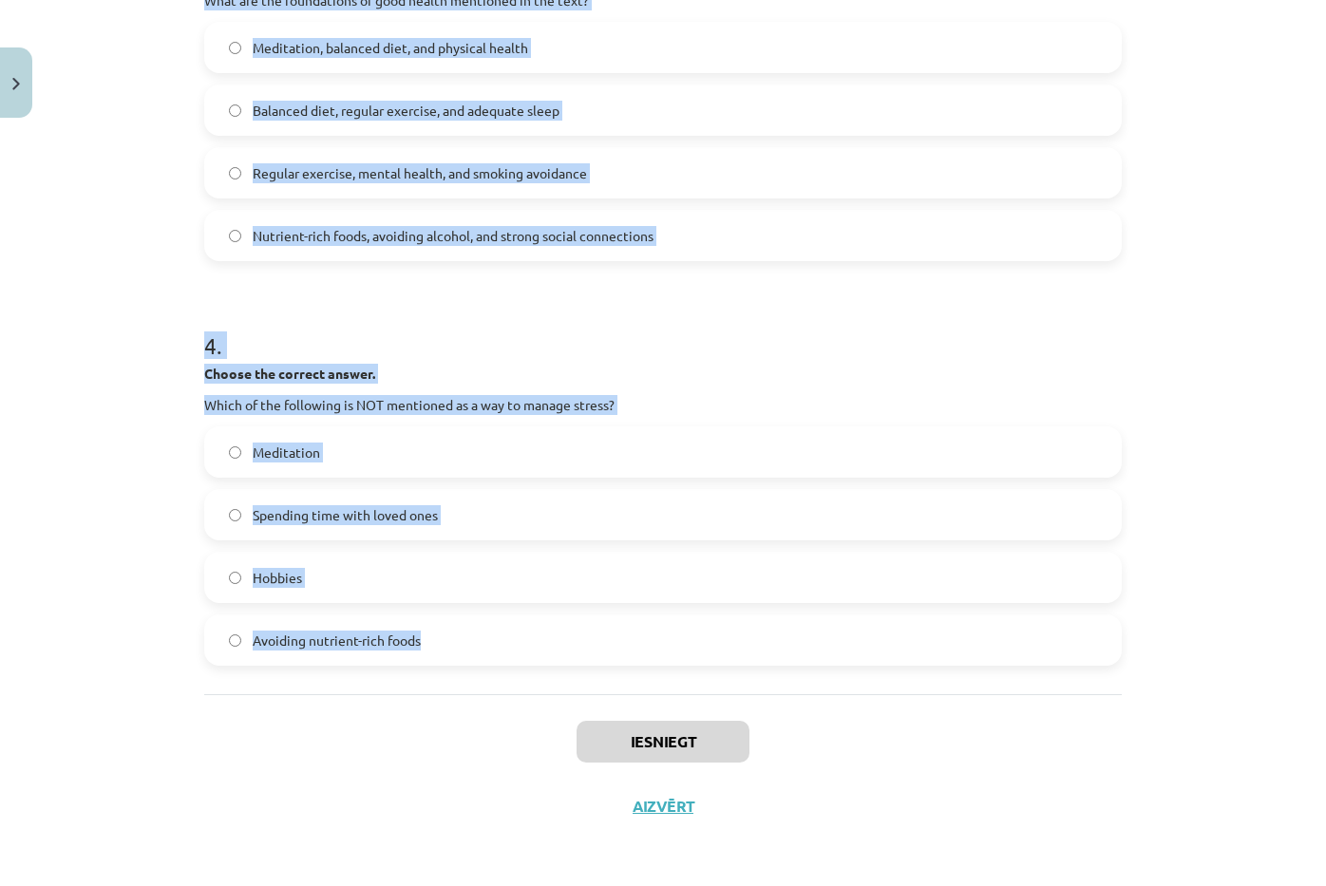
drag, startPoint x: 182, startPoint y: 408, endPoint x: 488, endPoint y: 669, distance: 401.7
click at [473, 677] on div "Mācību tēma: Angļu valoda i - 10.klase 1.ieskaites mācību materiāls #13 ✅ Final…" at bounding box center [663, 443] width 1326 height 886
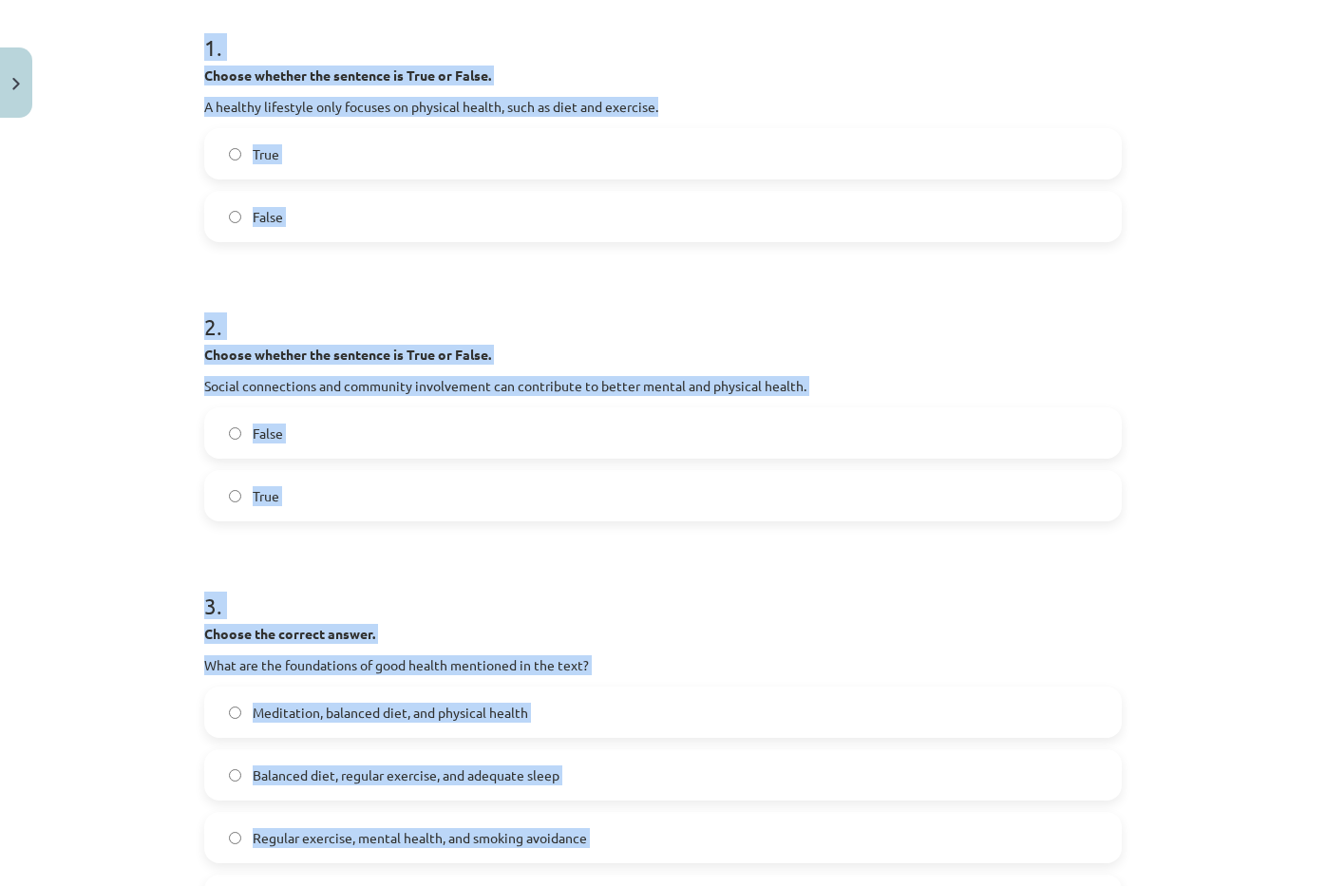
scroll to position [0, 0]
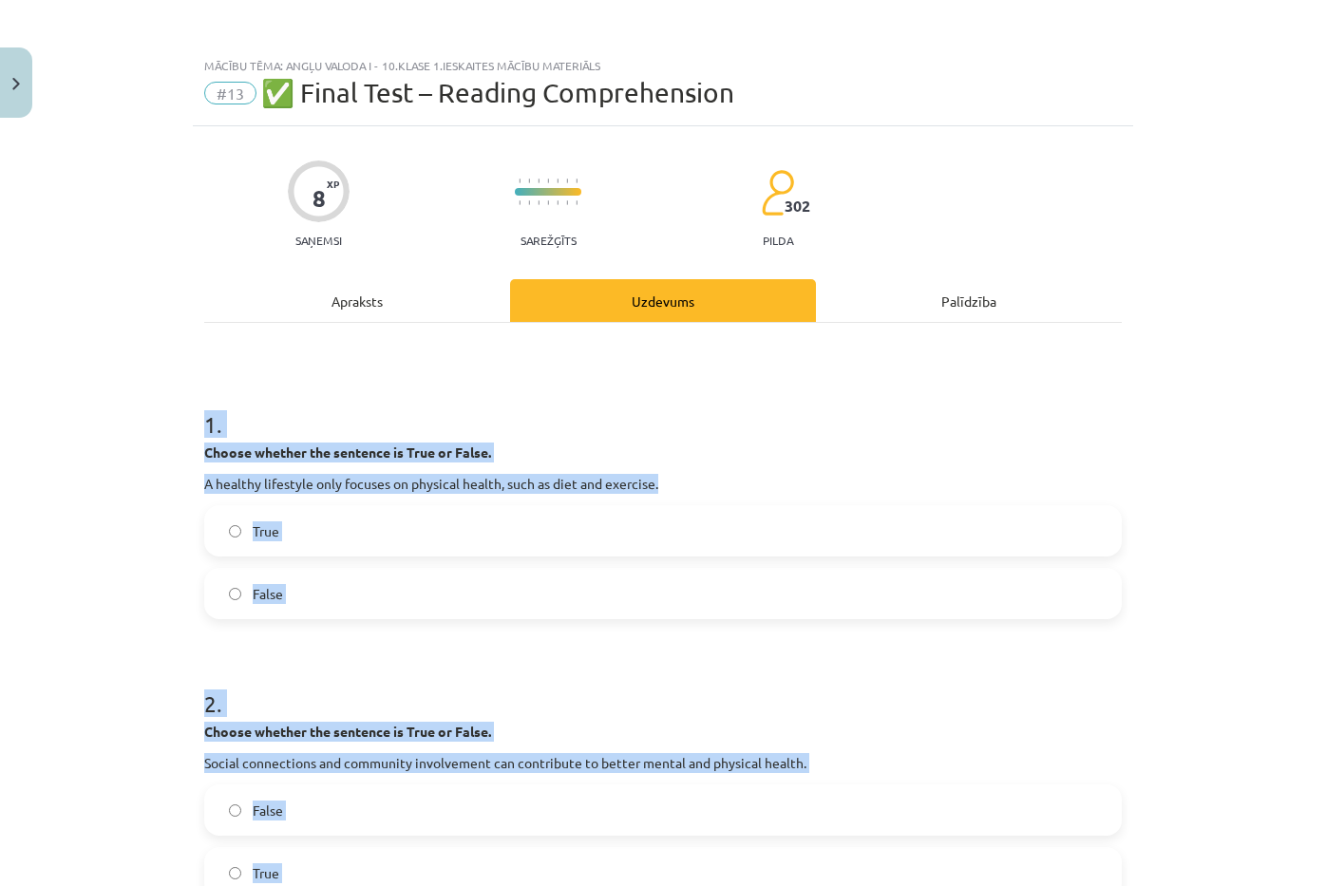
click at [290, 598] on label "False" at bounding box center [663, 593] width 914 height 47
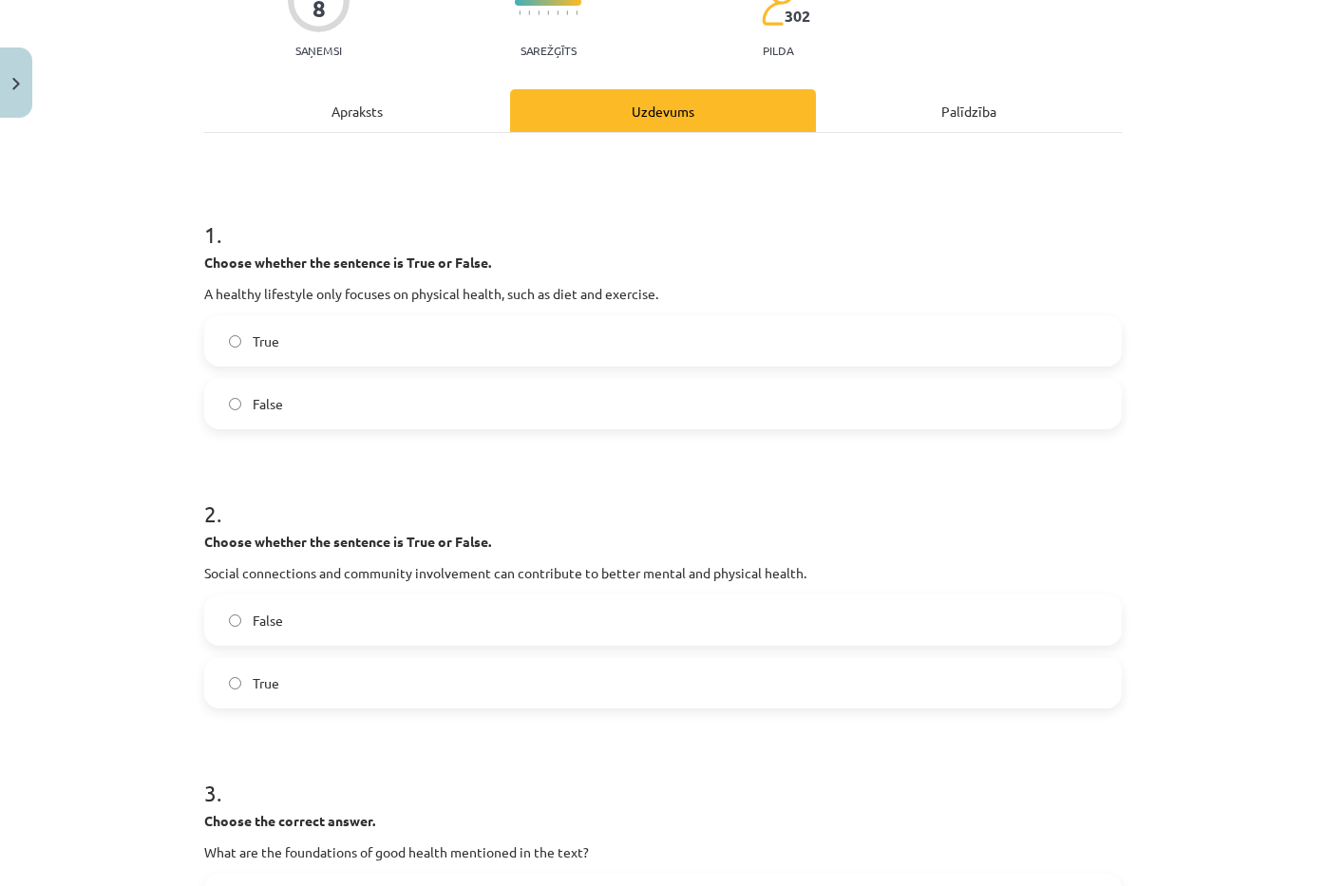
click at [266, 678] on span "True" at bounding box center [266, 684] width 27 height 20
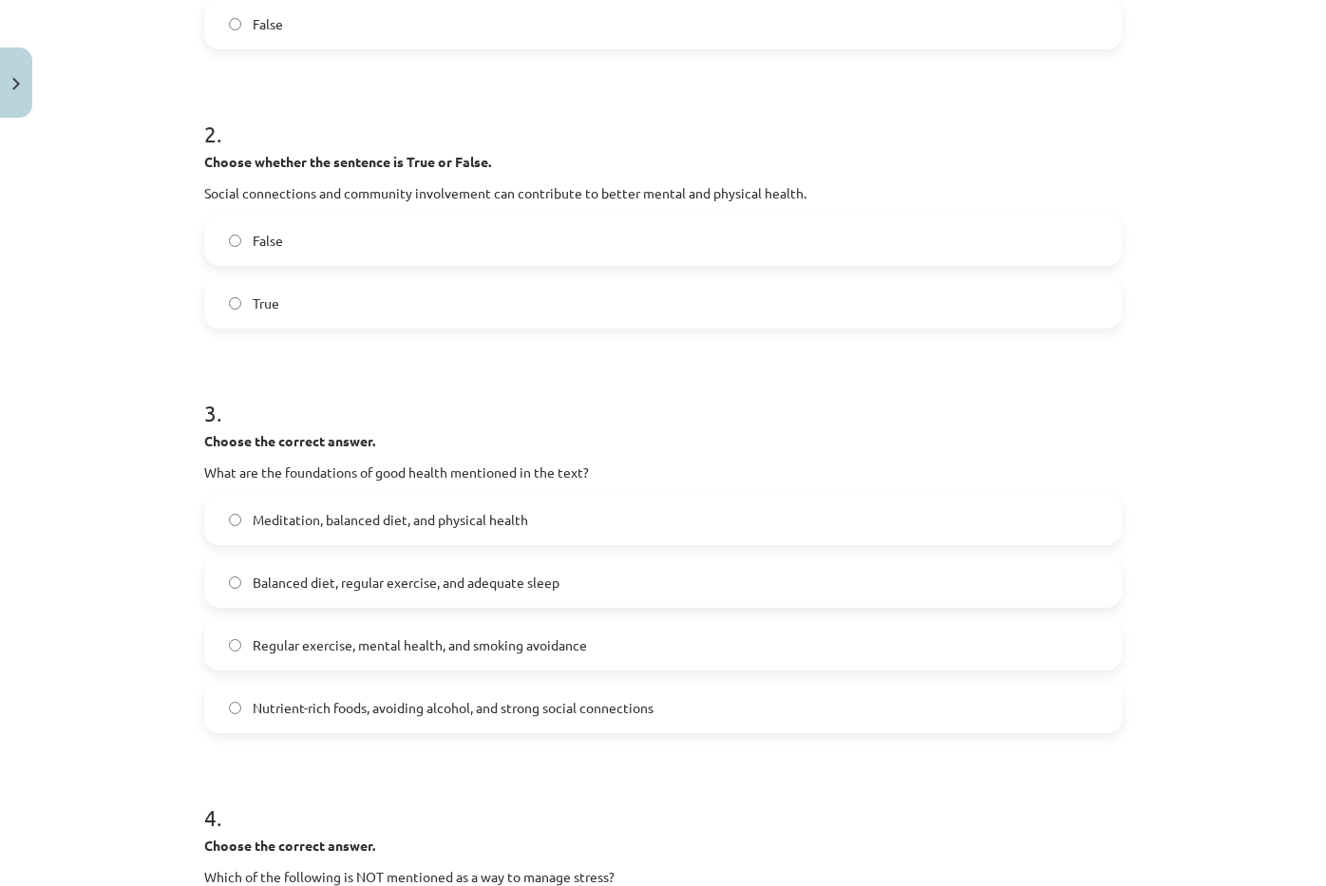
click at [444, 597] on label "Balanced diet, regular exercise, and adequate sleep" at bounding box center [663, 582] width 914 height 47
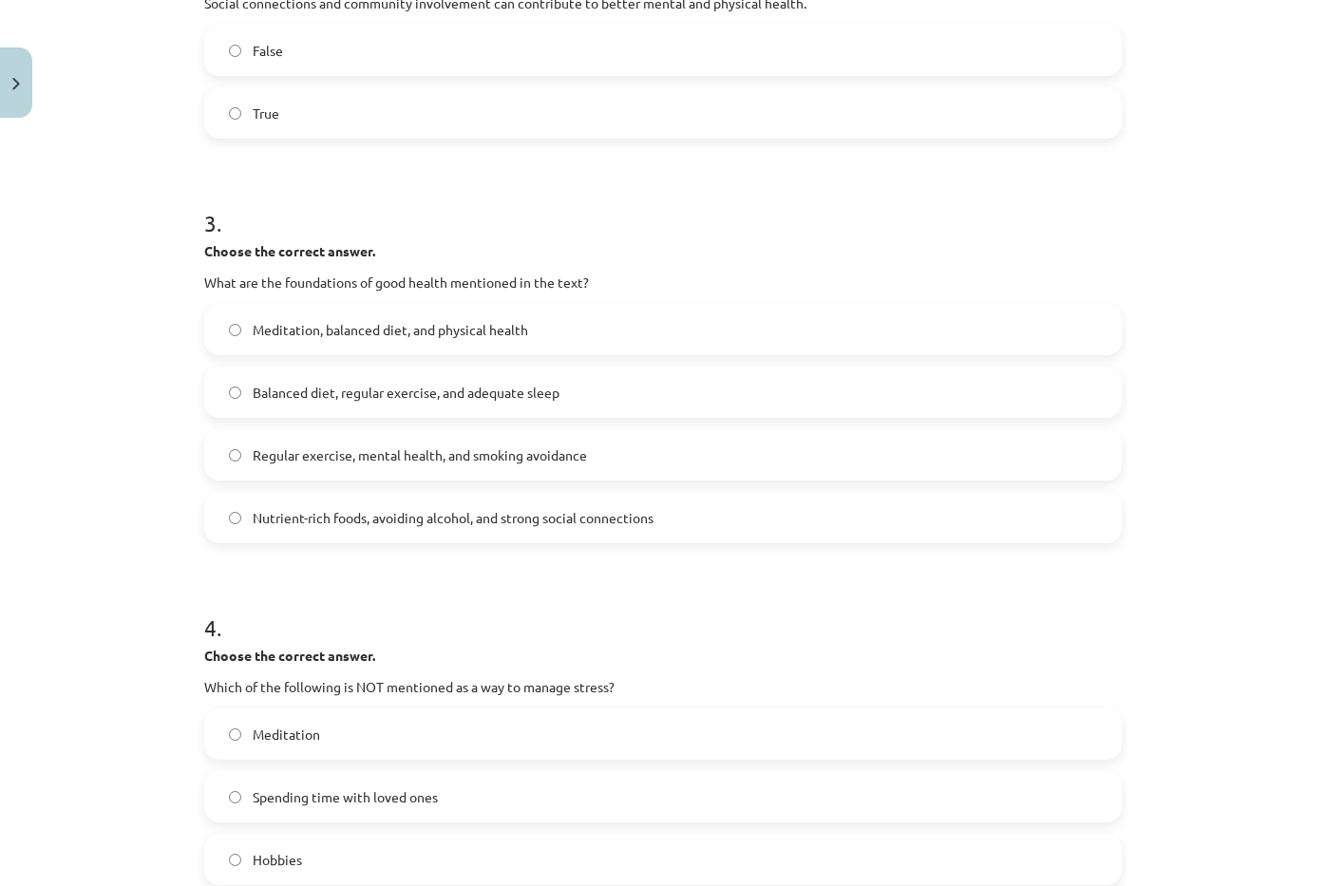
scroll to position [950, 0]
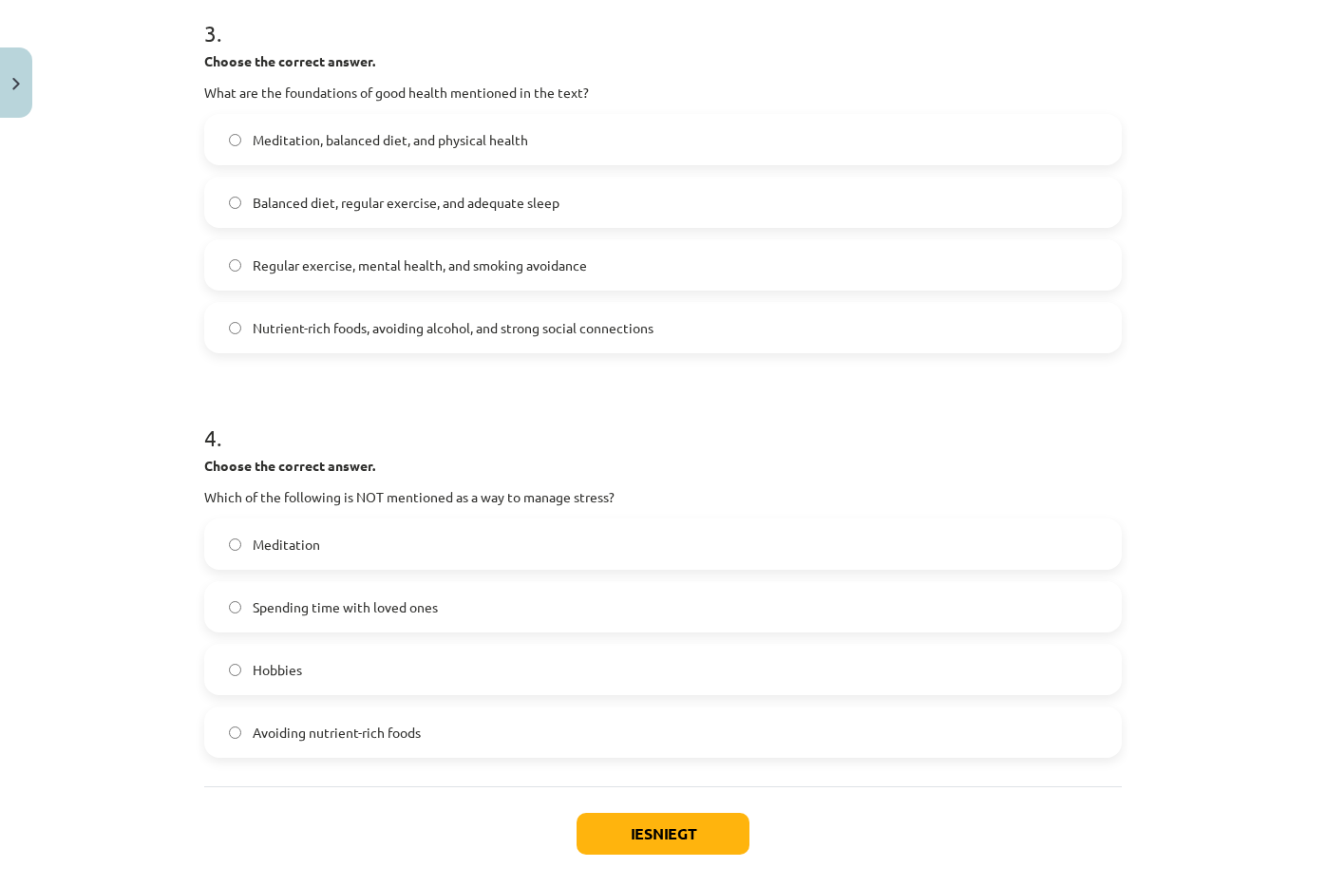
click at [357, 735] on span "Avoiding nutrient-rich foods" at bounding box center [337, 733] width 168 height 20
drag, startPoint x: 603, startPoint y: 831, endPoint x: 582, endPoint y: 818, distance: 24.8
click at [601, 830] on button "Iesniegt" at bounding box center [663, 834] width 173 height 42
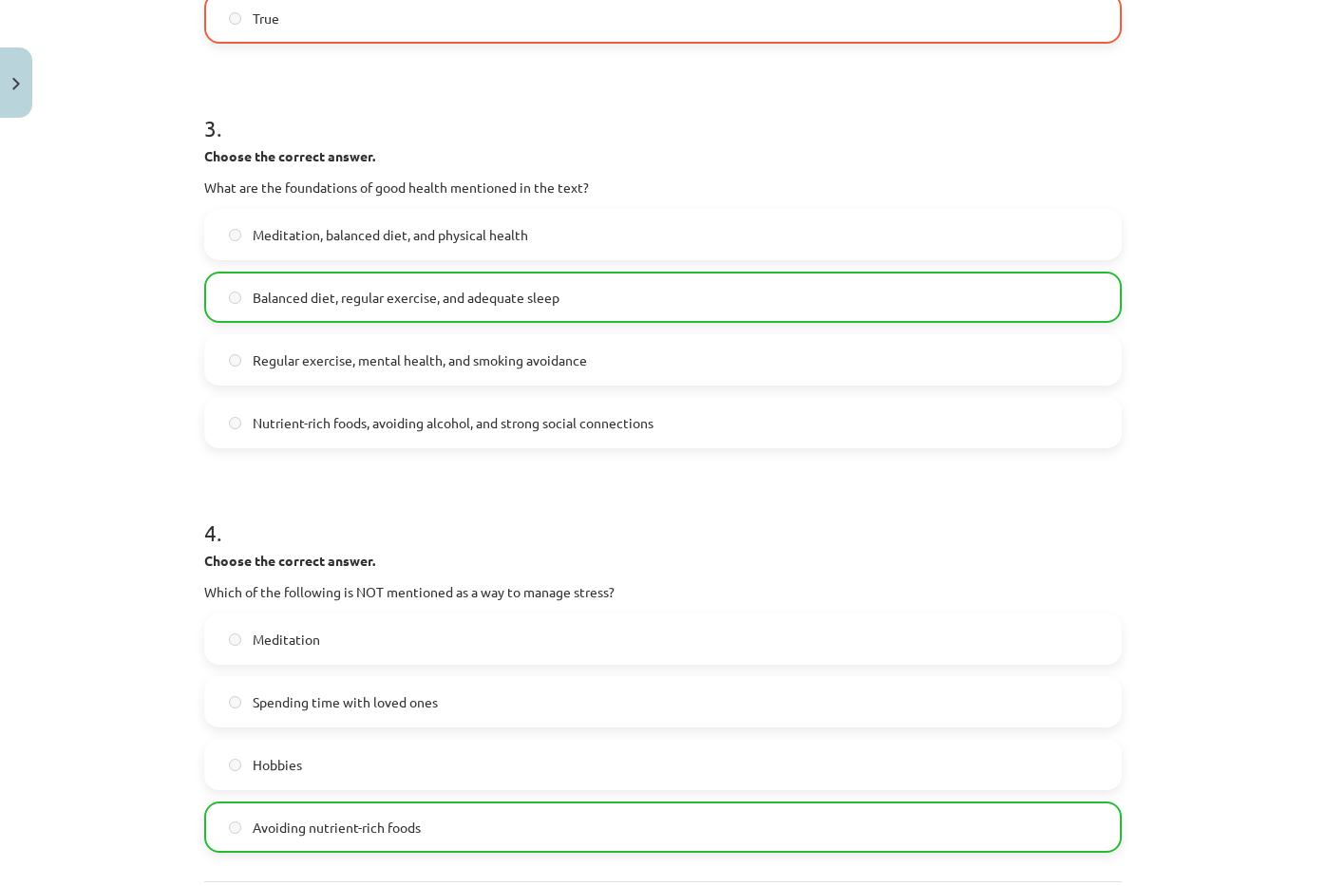
scroll to position [1103, 0]
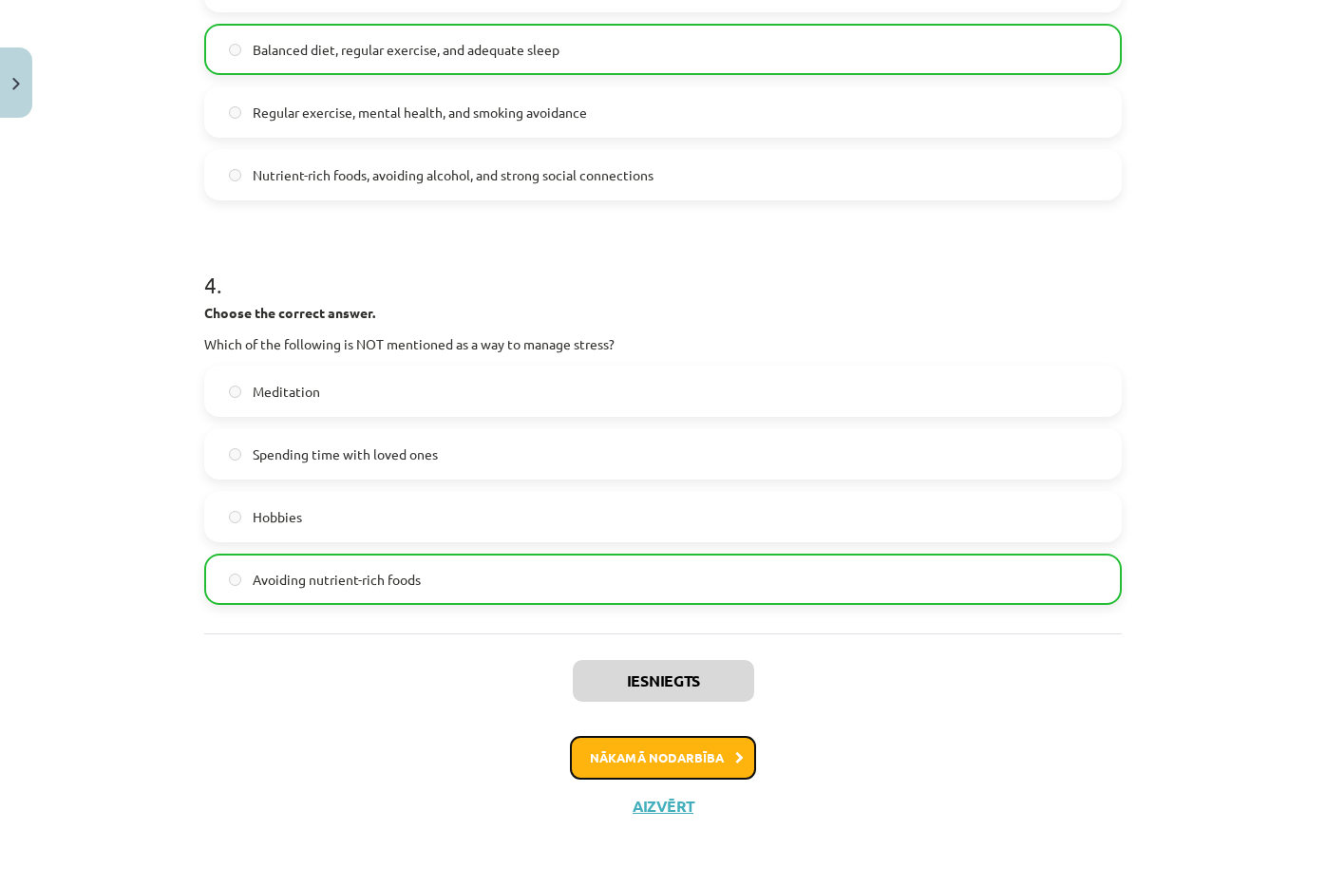
click at [693, 760] on button "Nākamā nodarbība" at bounding box center [663, 758] width 186 height 44
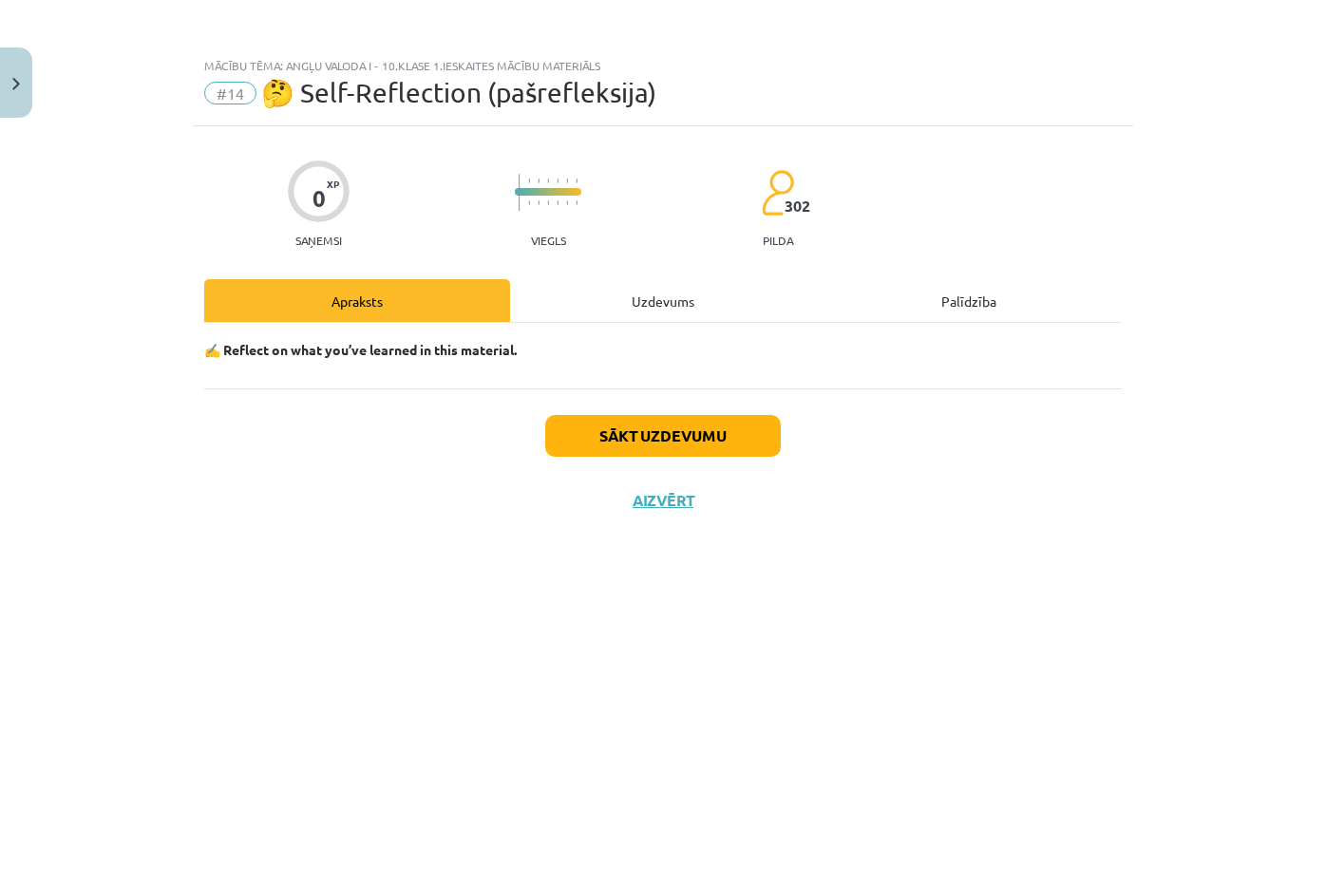
click at [655, 294] on div "Uzdevums" at bounding box center [663, 300] width 306 height 43
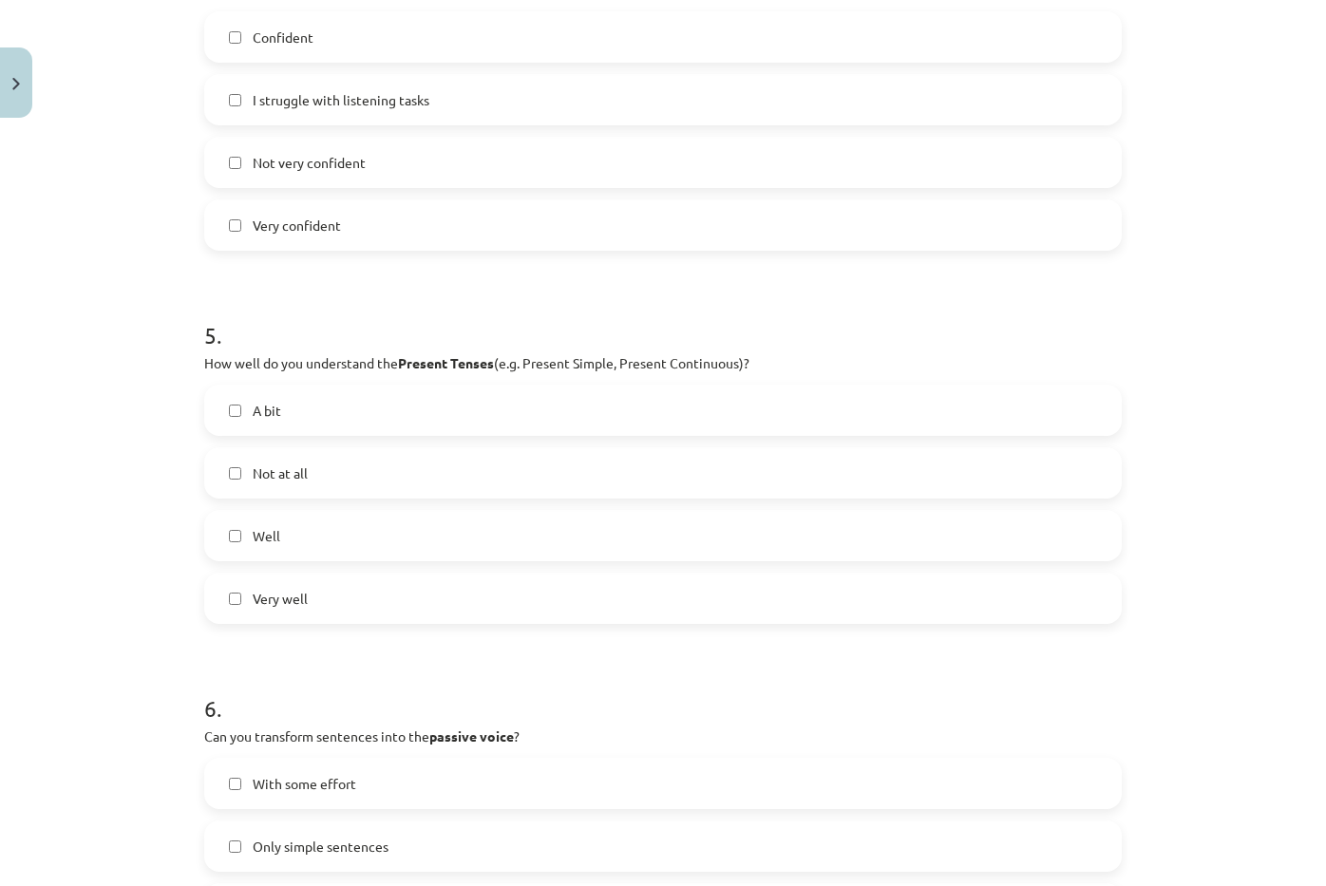
scroll to position [1852, 0]
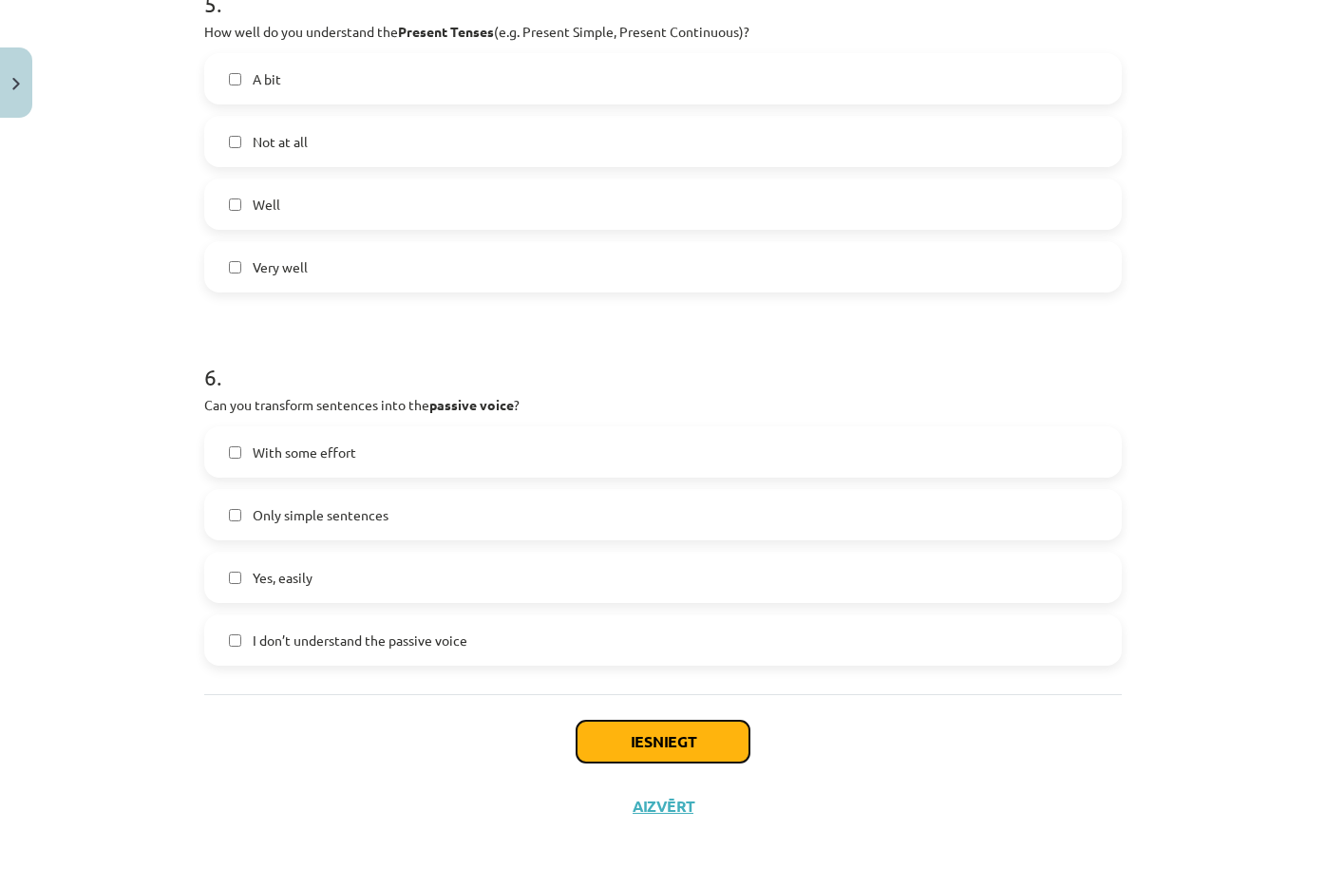
click at [617, 750] on button "Iesniegt" at bounding box center [663, 742] width 173 height 42
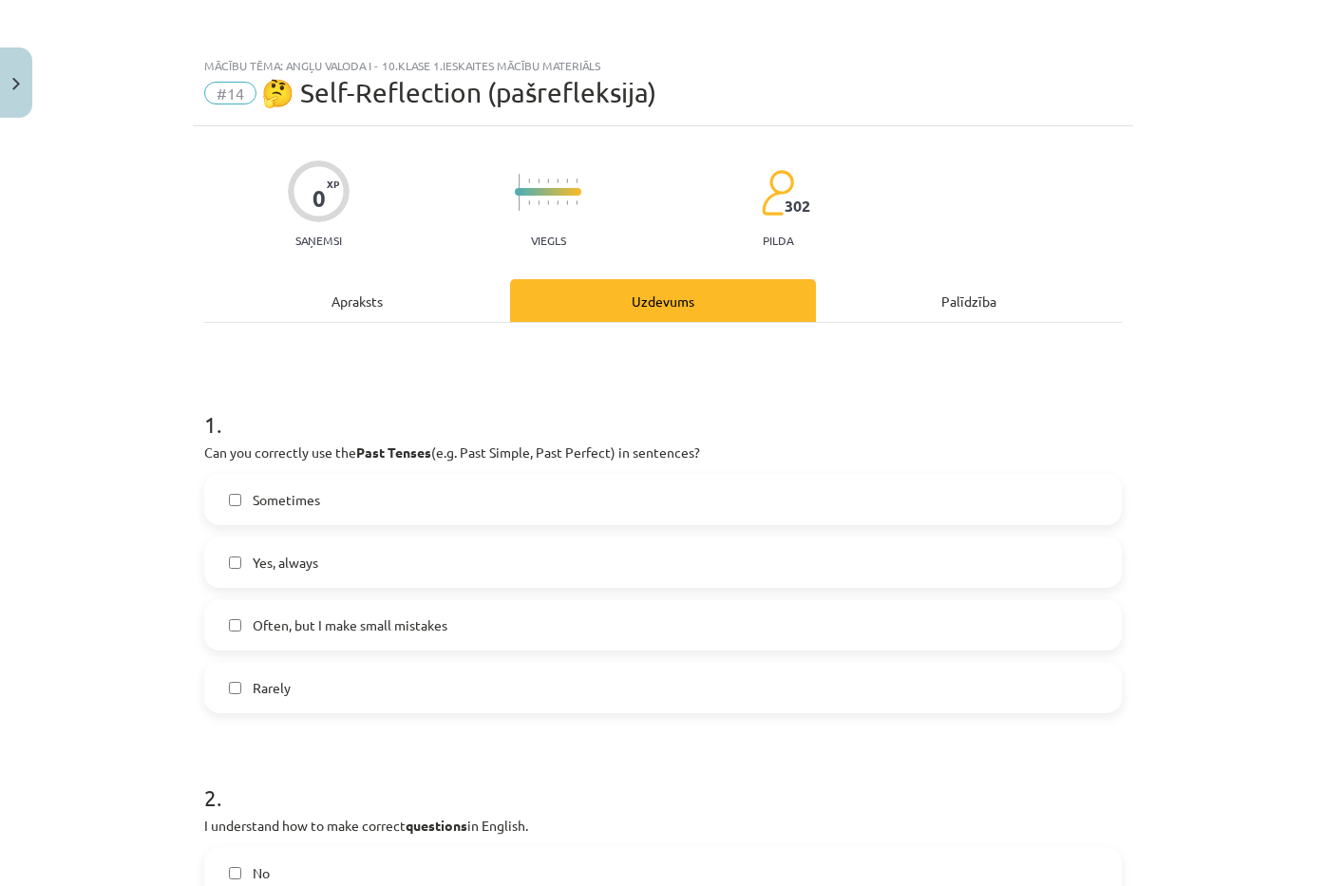
scroll to position [760, 0]
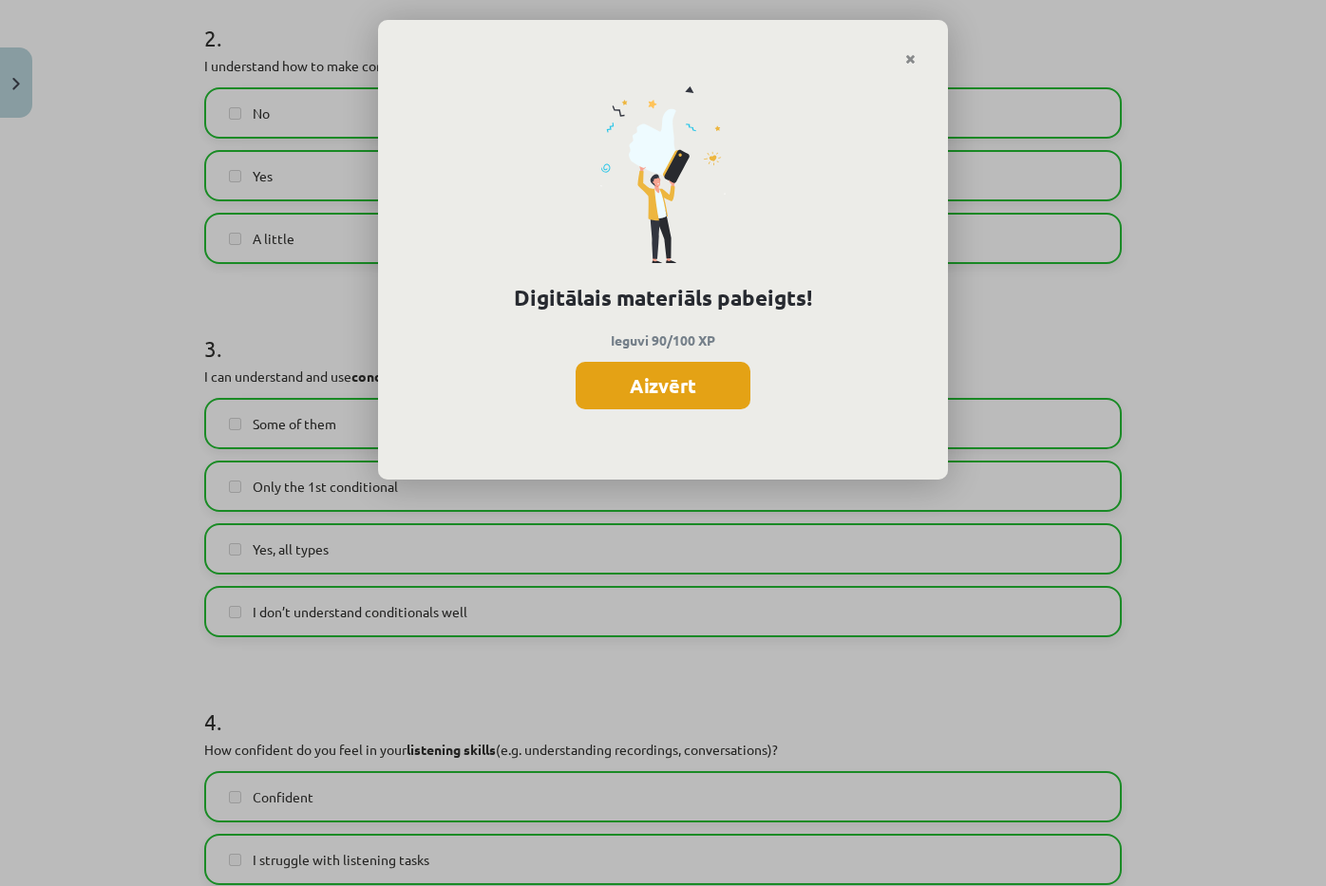
click at [696, 363] on button "Aizvērt" at bounding box center [663, 385] width 175 height 47
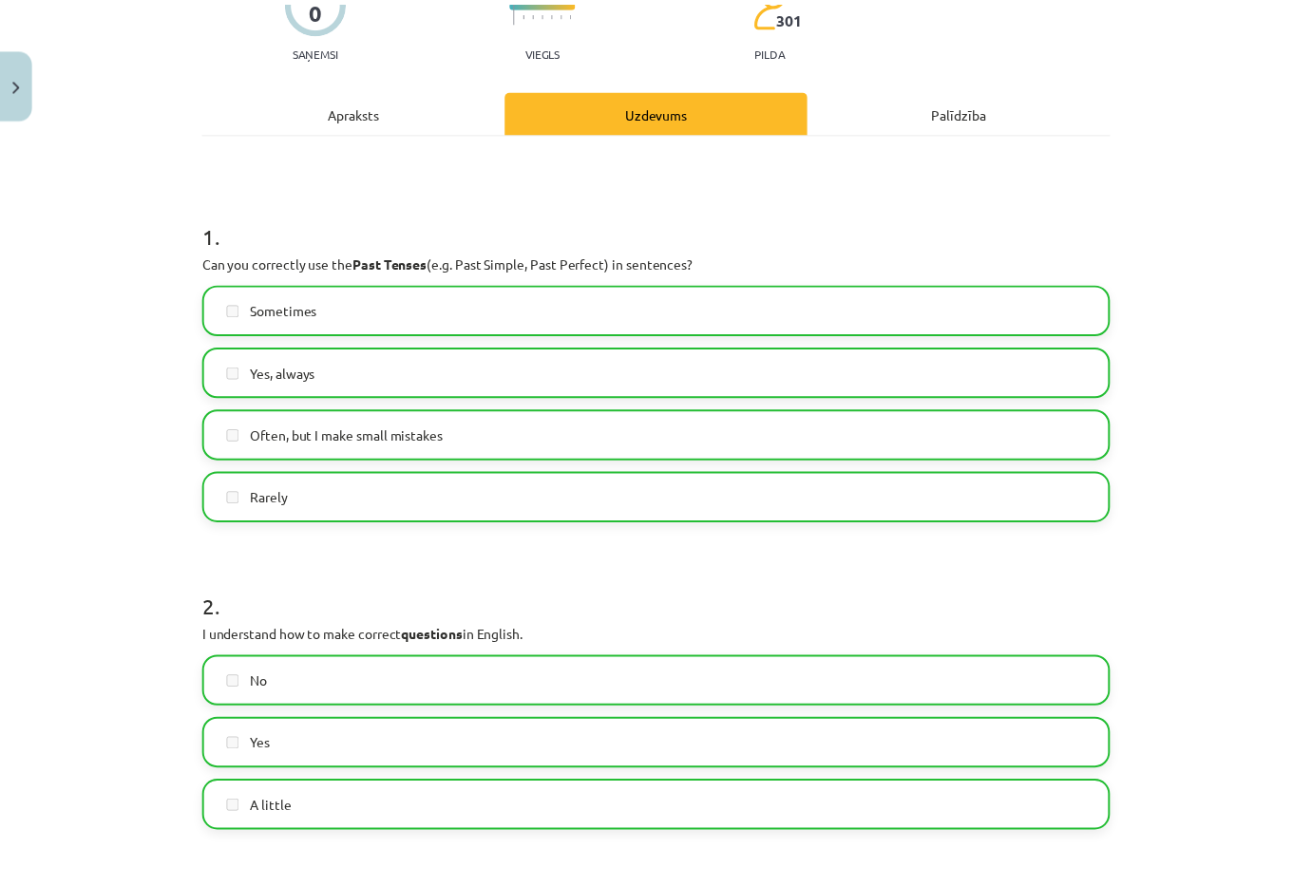
scroll to position [0, 0]
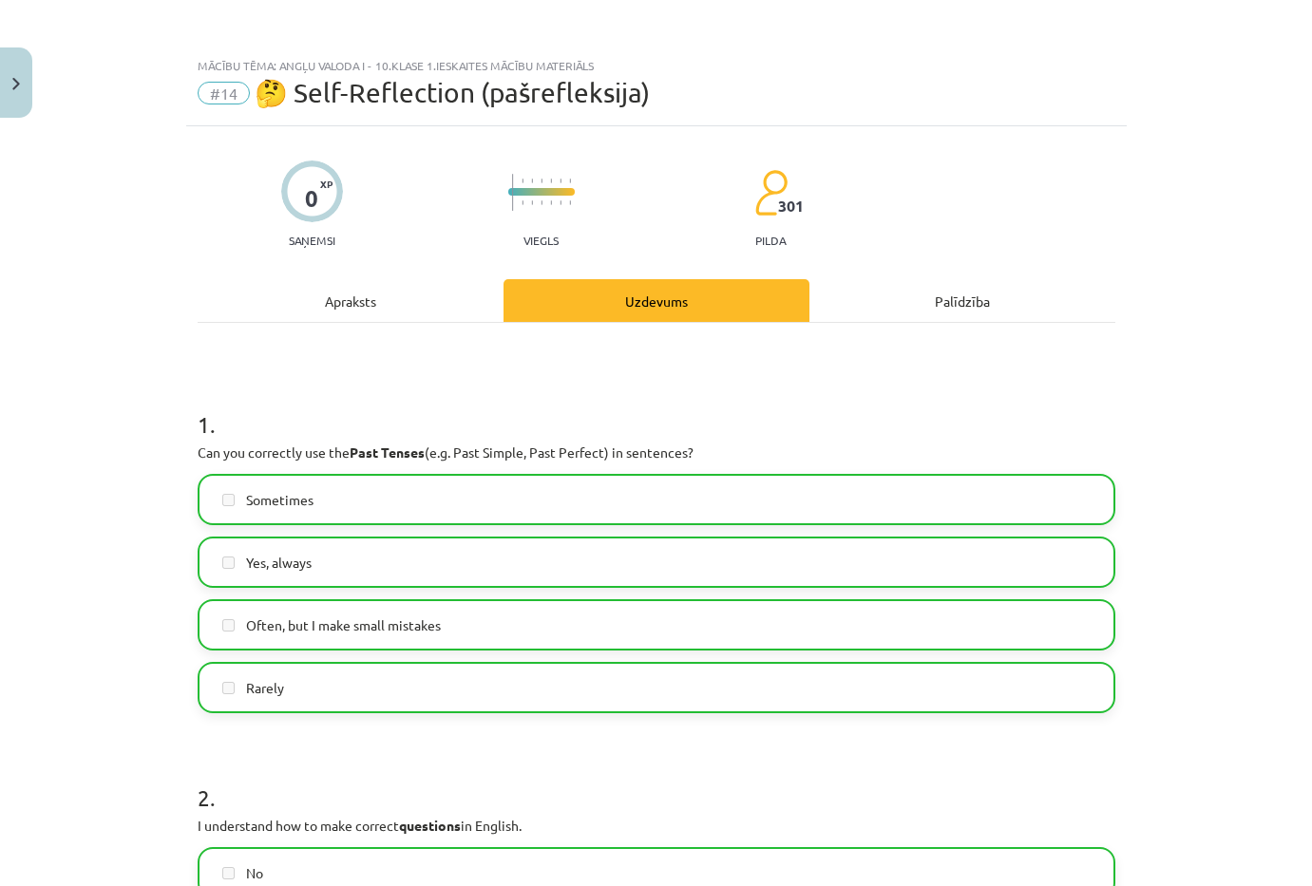
click at [246, 217] on div "0 XP Saņemsi Viegls 301 pilda" at bounding box center [657, 198] width 918 height 98
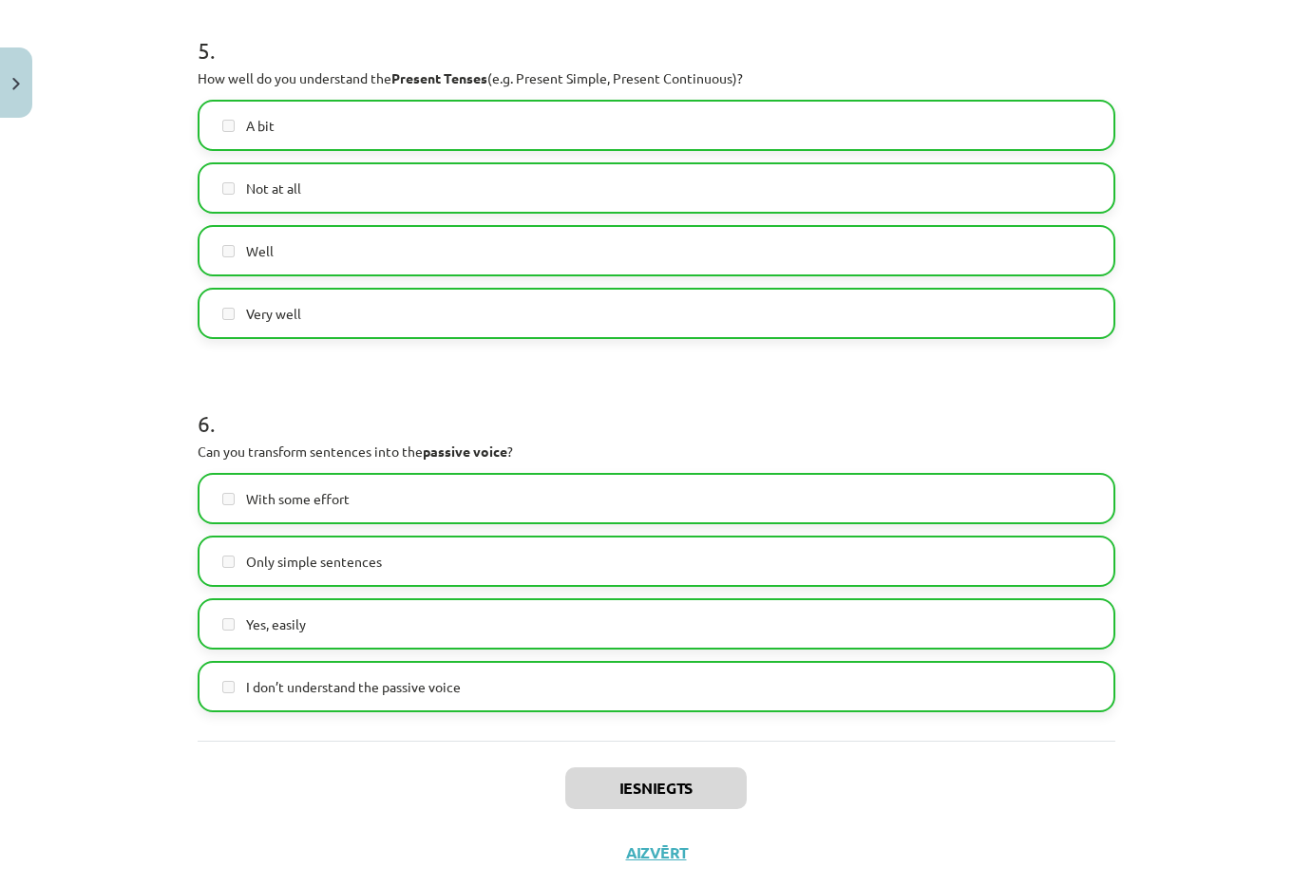
scroll to position [1852, 0]
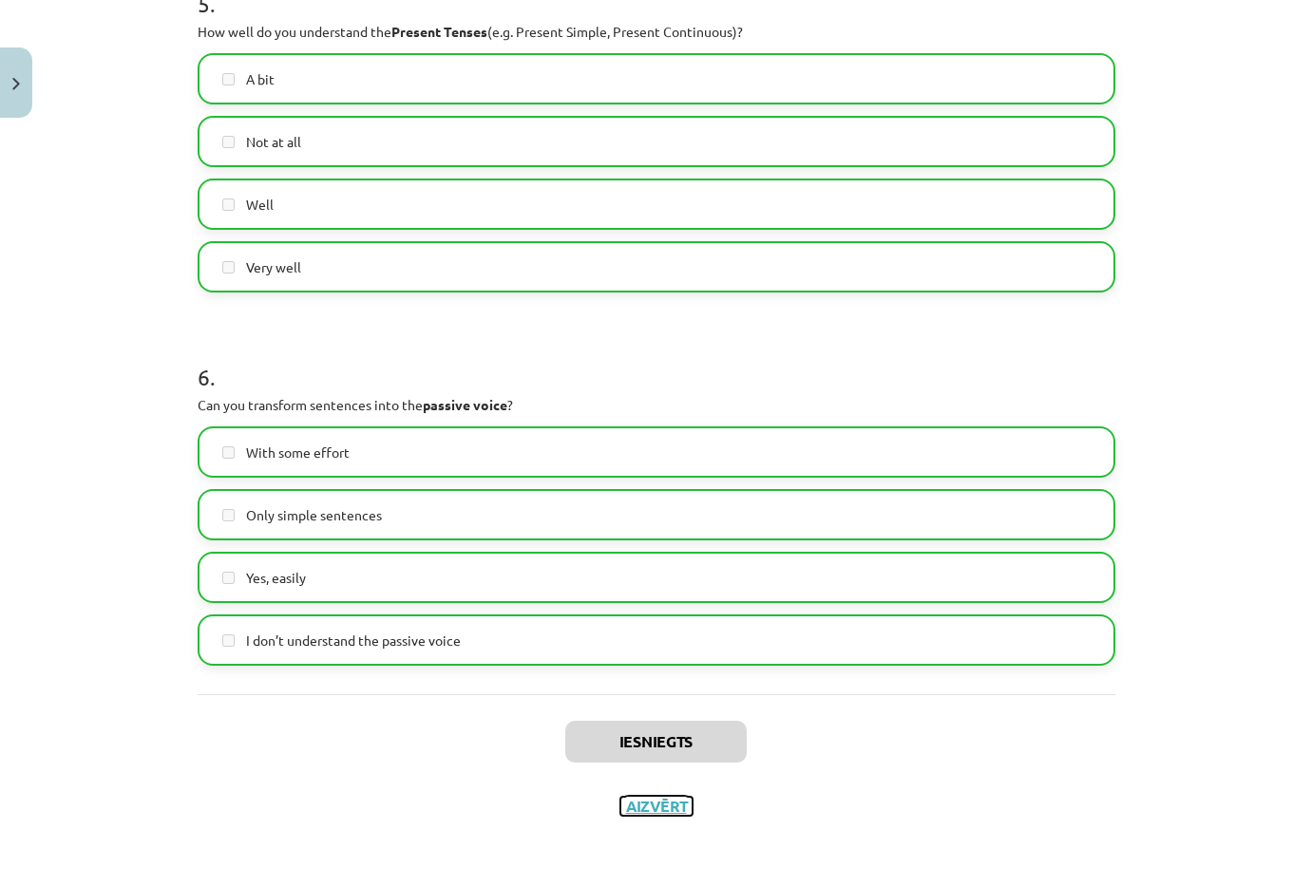
click at [663, 810] on button "Aizvērt" at bounding box center [656, 806] width 72 height 19
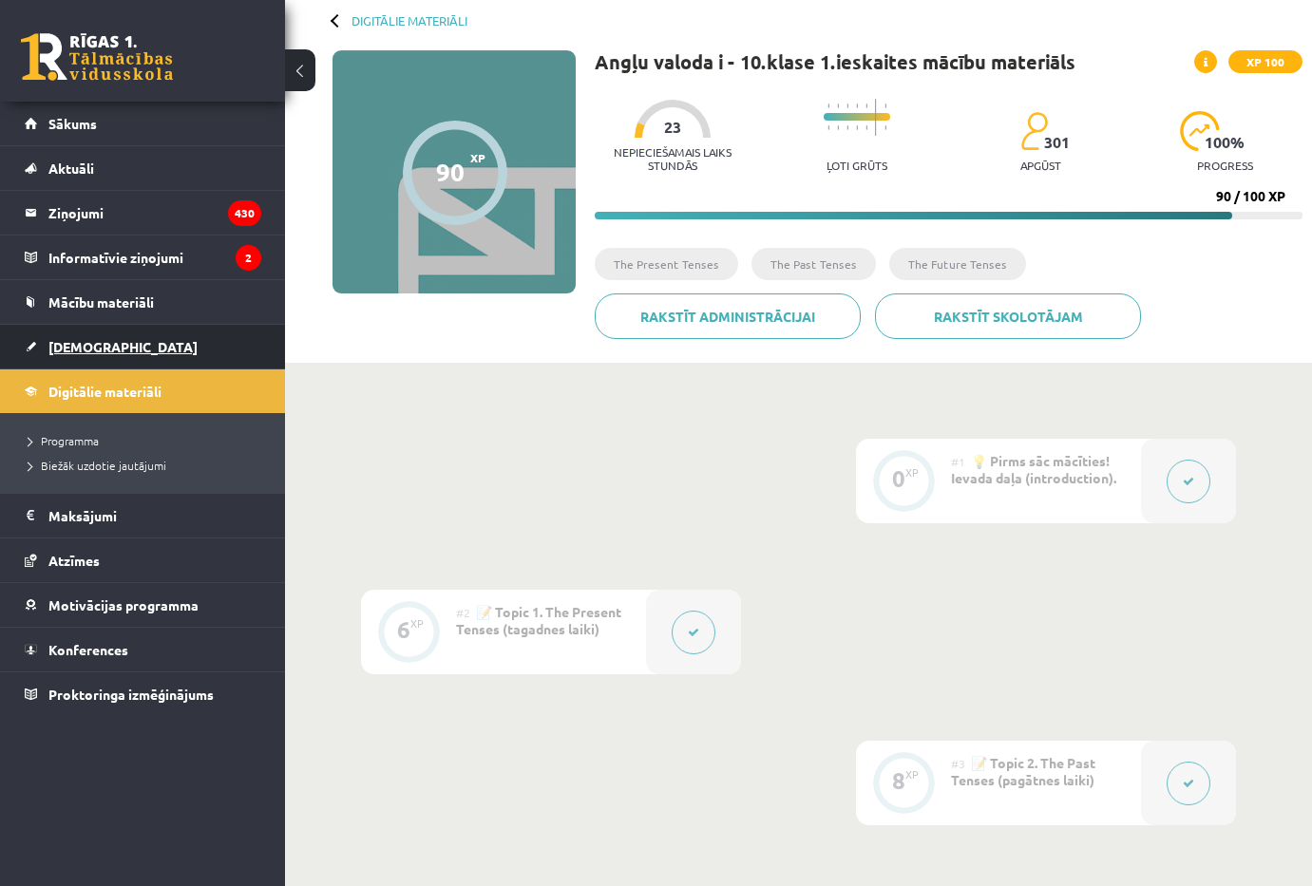
click at [114, 351] on link "[DEMOGRAPHIC_DATA]" at bounding box center [143, 347] width 237 height 44
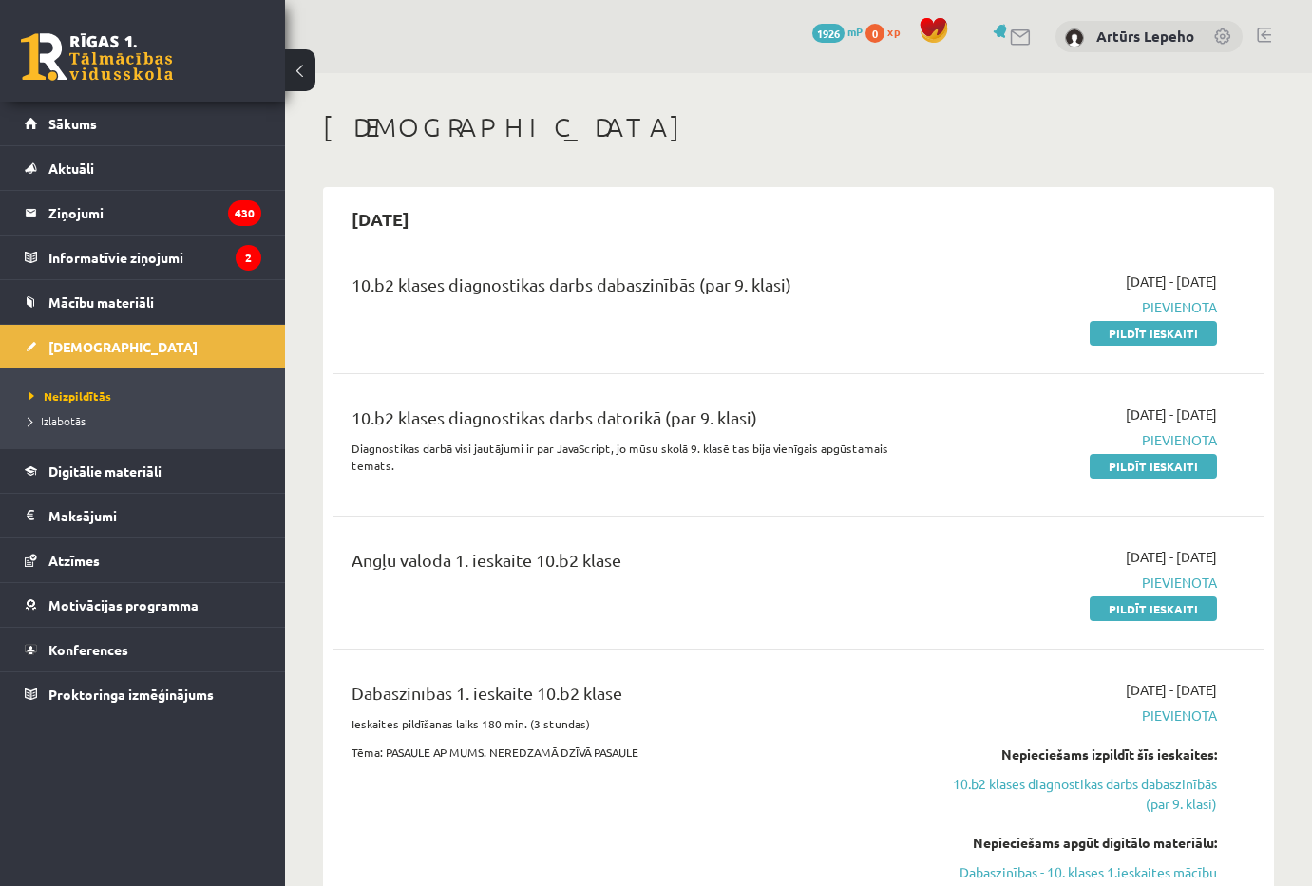
click at [845, 38] on div "1926 mP" at bounding box center [837, 32] width 50 height 21
click at [1124, 597] on link "Pildīt ieskaiti" at bounding box center [1153, 609] width 127 height 25
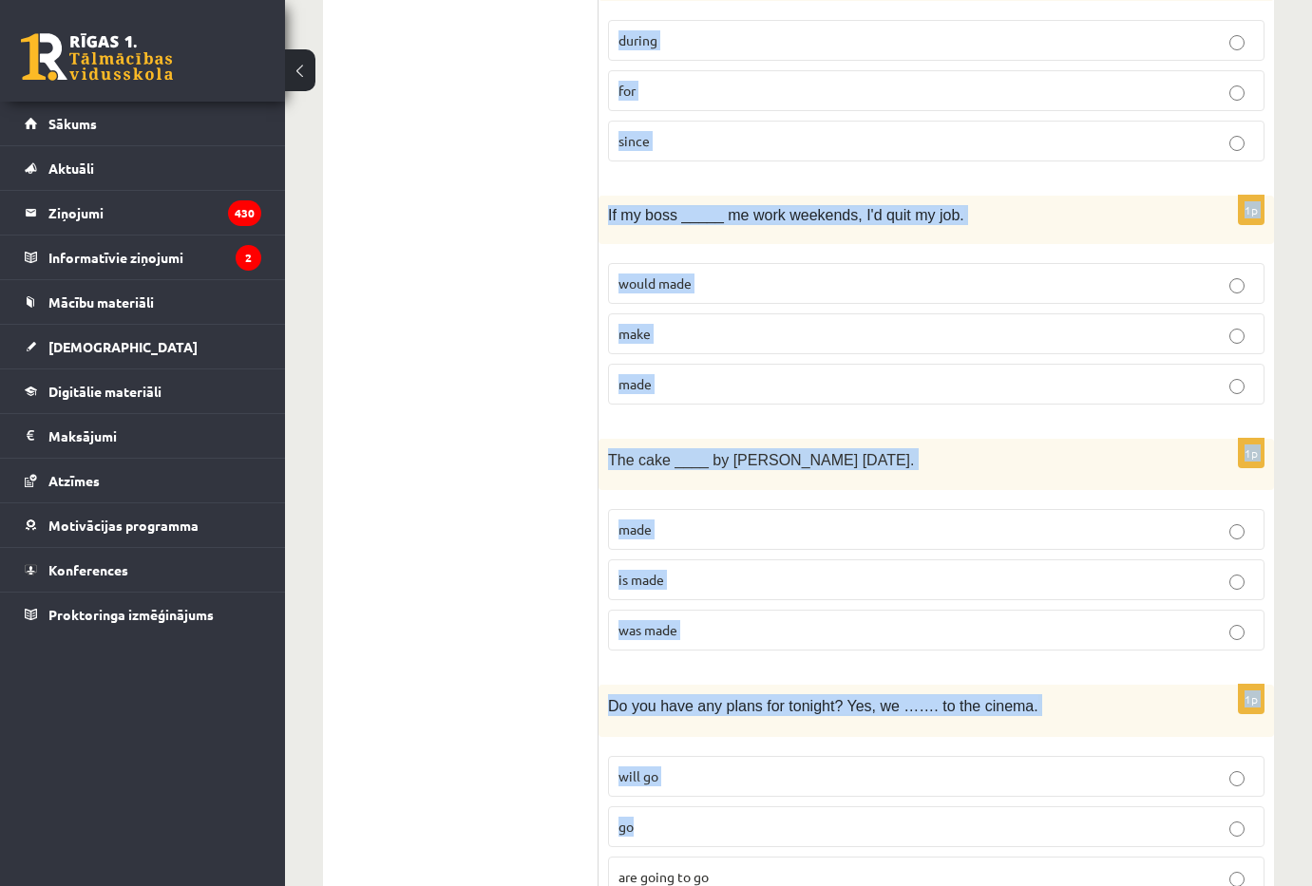
scroll to position [4413, 0]
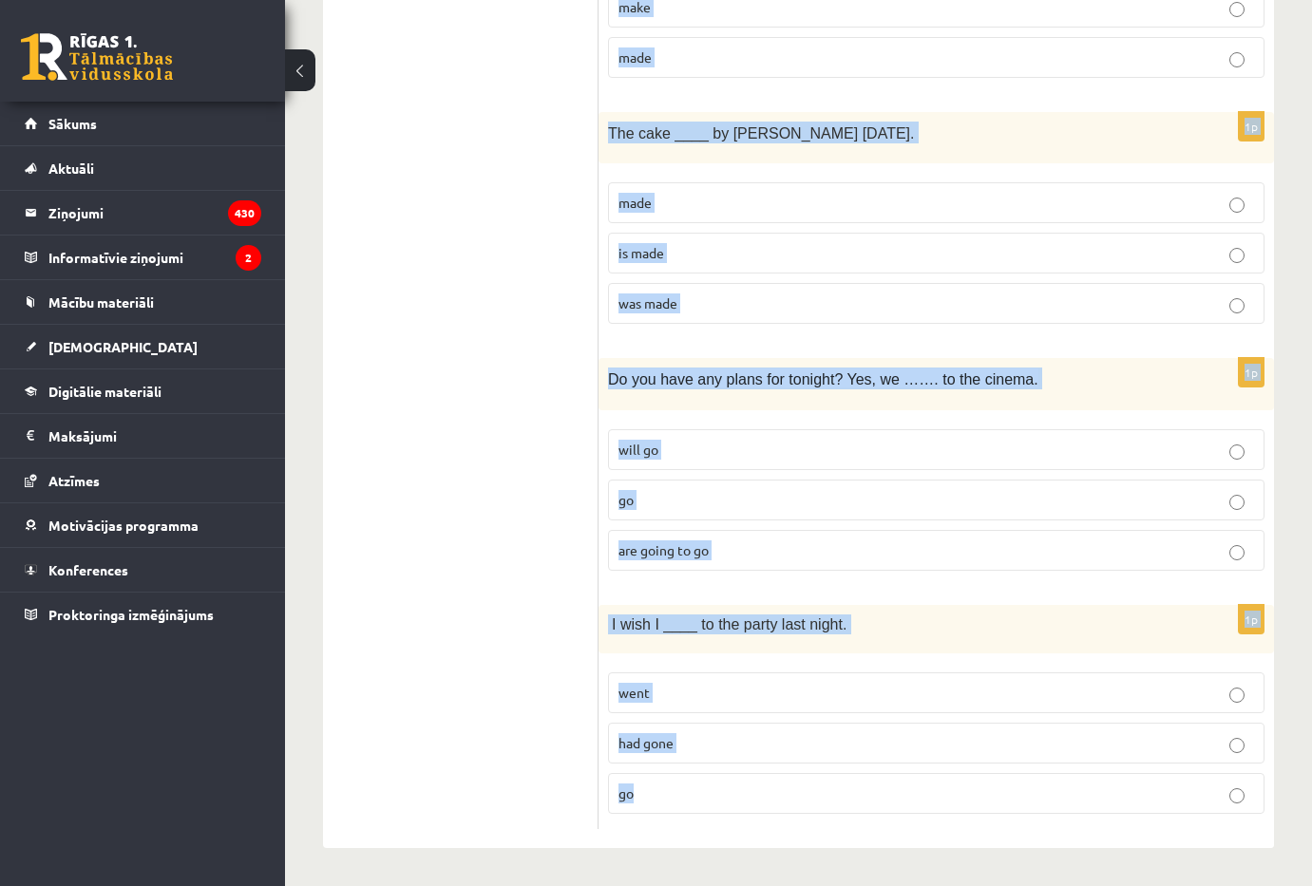
drag, startPoint x: 603, startPoint y: 378, endPoint x: 807, endPoint y: 810, distance: 478.1
copy form "Lo _____ ipsumdol sitamet. Con adipi _____ el 1:98 s.d. eiusm/tempor inc utlabo…"
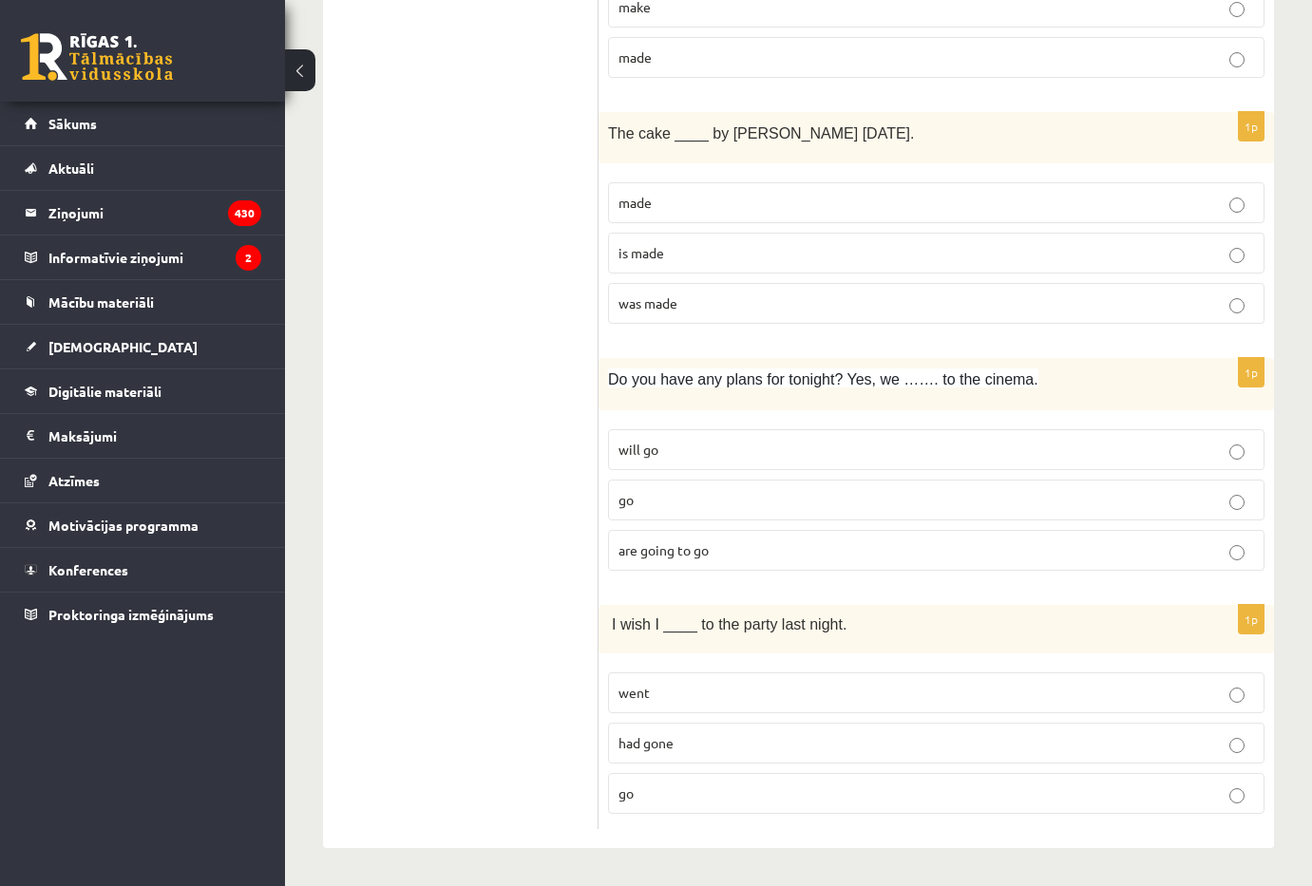
drag, startPoint x: 427, startPoint y: 540, endPoint x: 431, endPoint y: 525, distance: 14.7
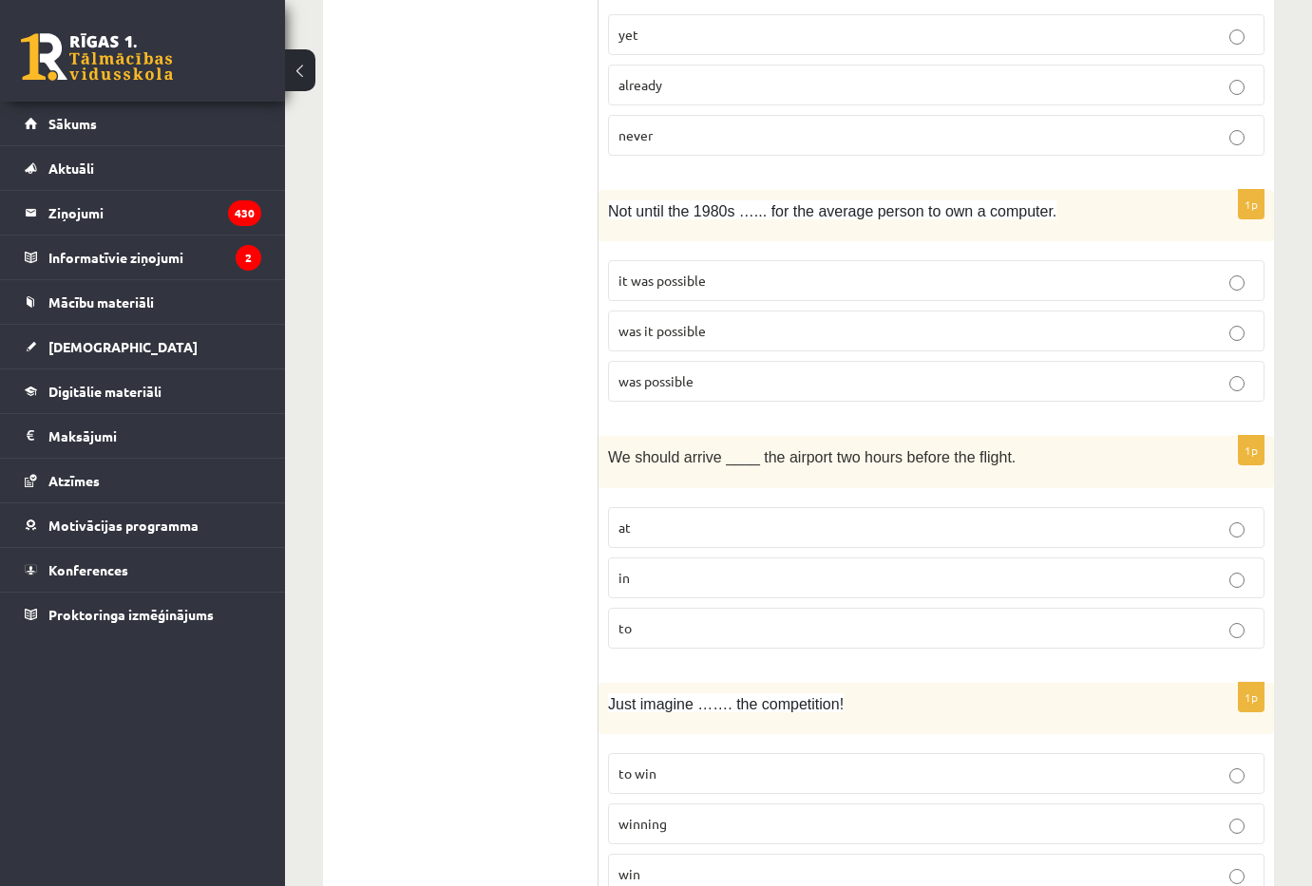
scroll to position [0, 0]
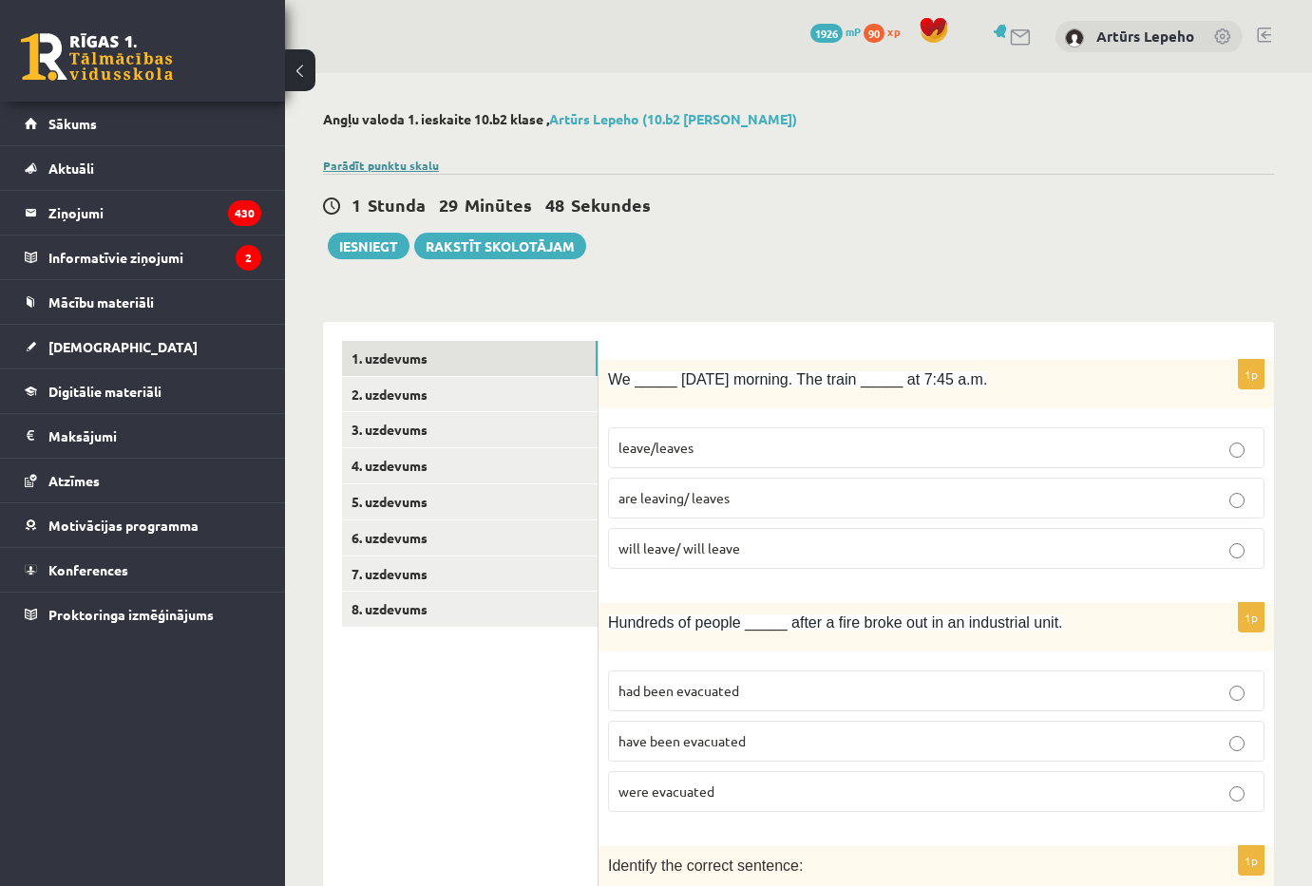
click at [389, 160] on link "Parādīt punktu skalu" at bounding box center [381, 165] width 116 height 15
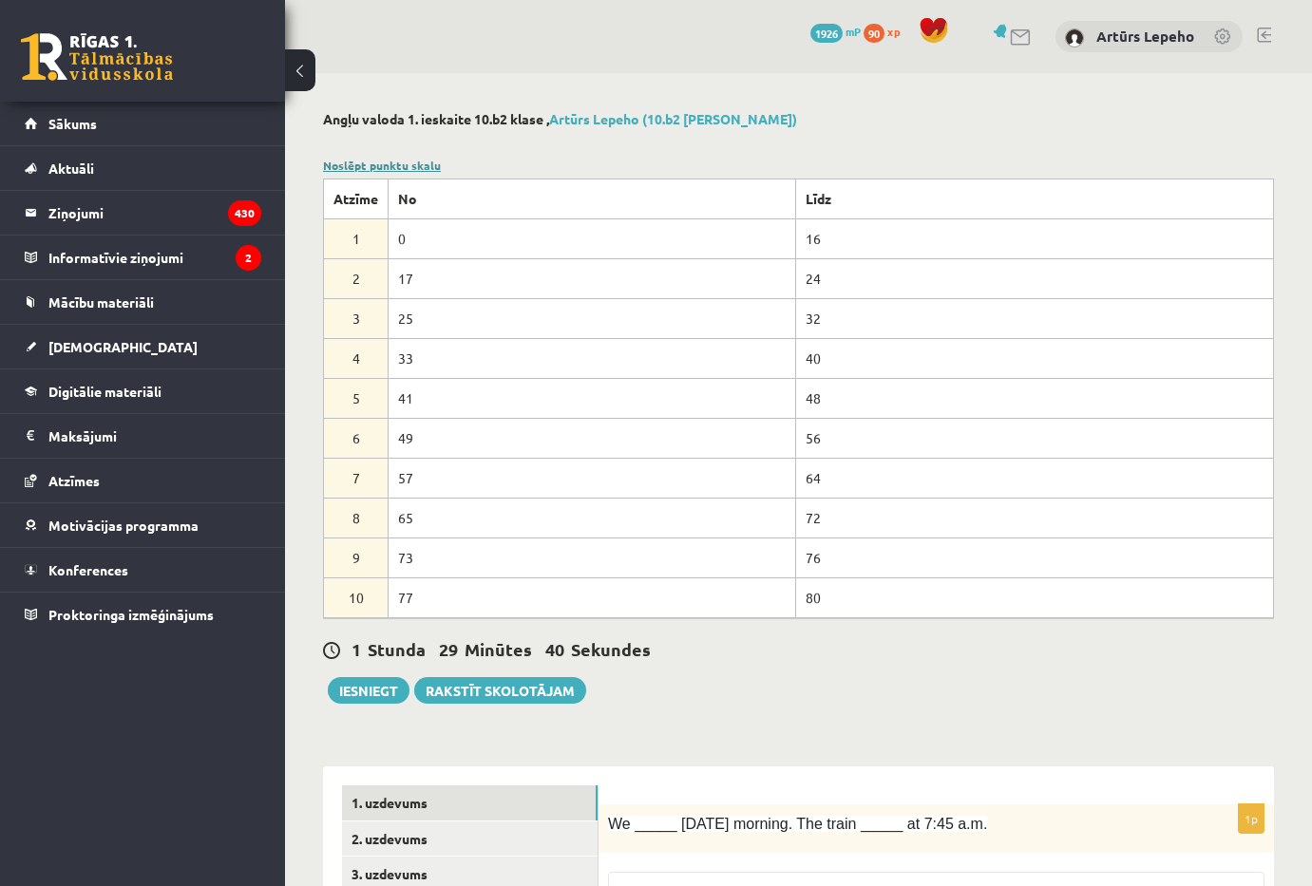
click at [404, 163] on link "Noslēpt punktu skalu" at bounding box center [382, 165] width 118 height 15
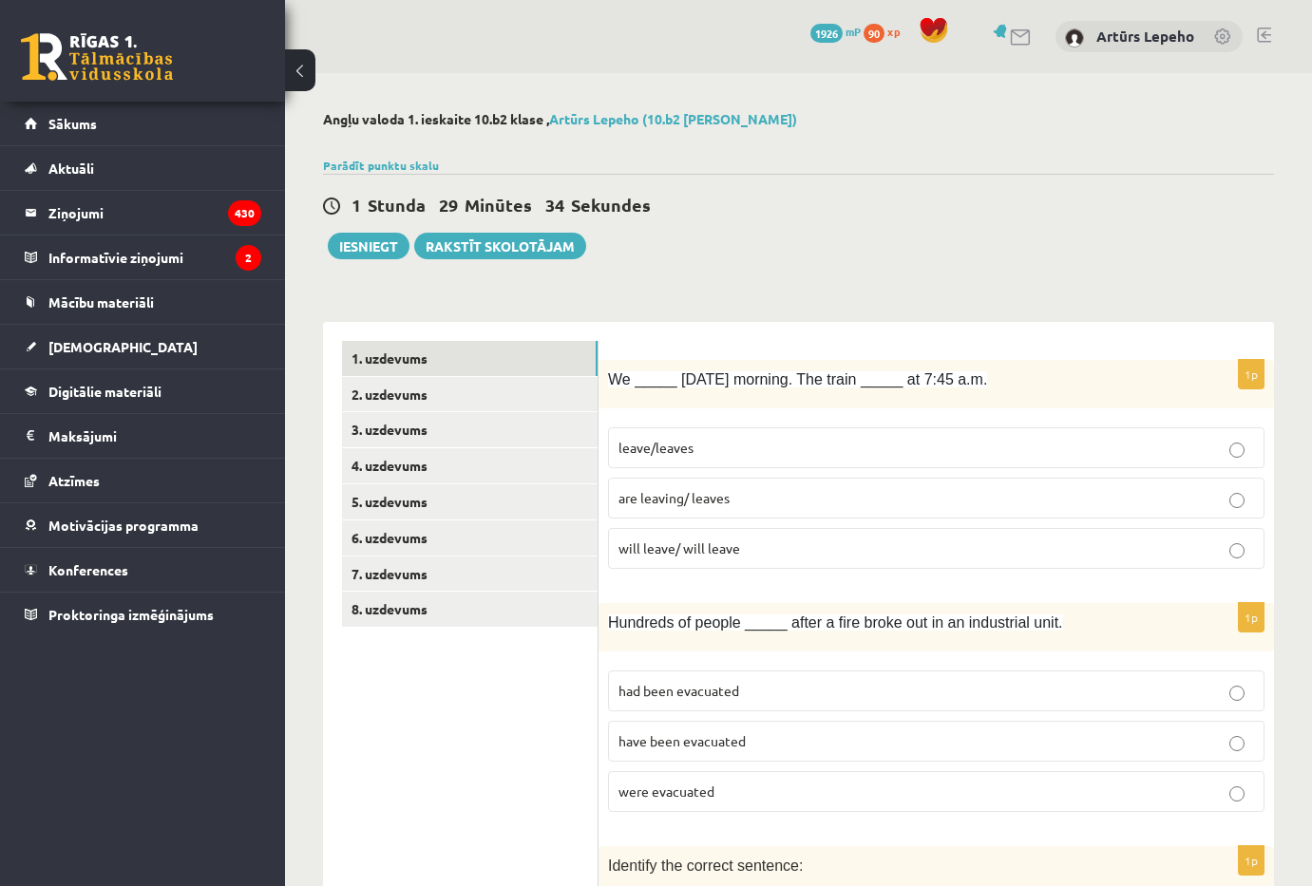
click at [785, 500] on p "are leaving/ leaves" at bounding box center [936, 498] width 636 height 20
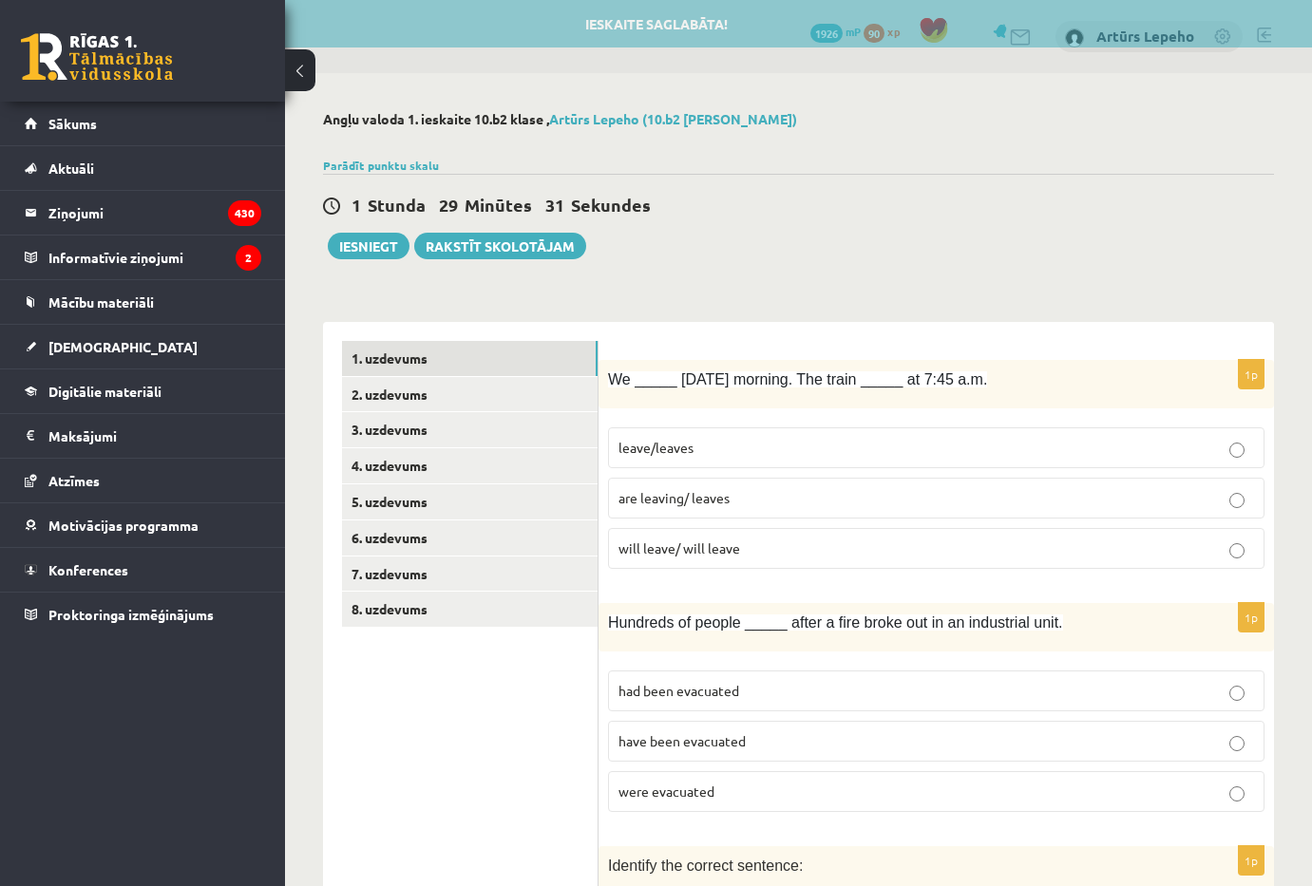
click at [772, 785] on label "were evacuated" at bounding box center [936, 791] width 656 height 41
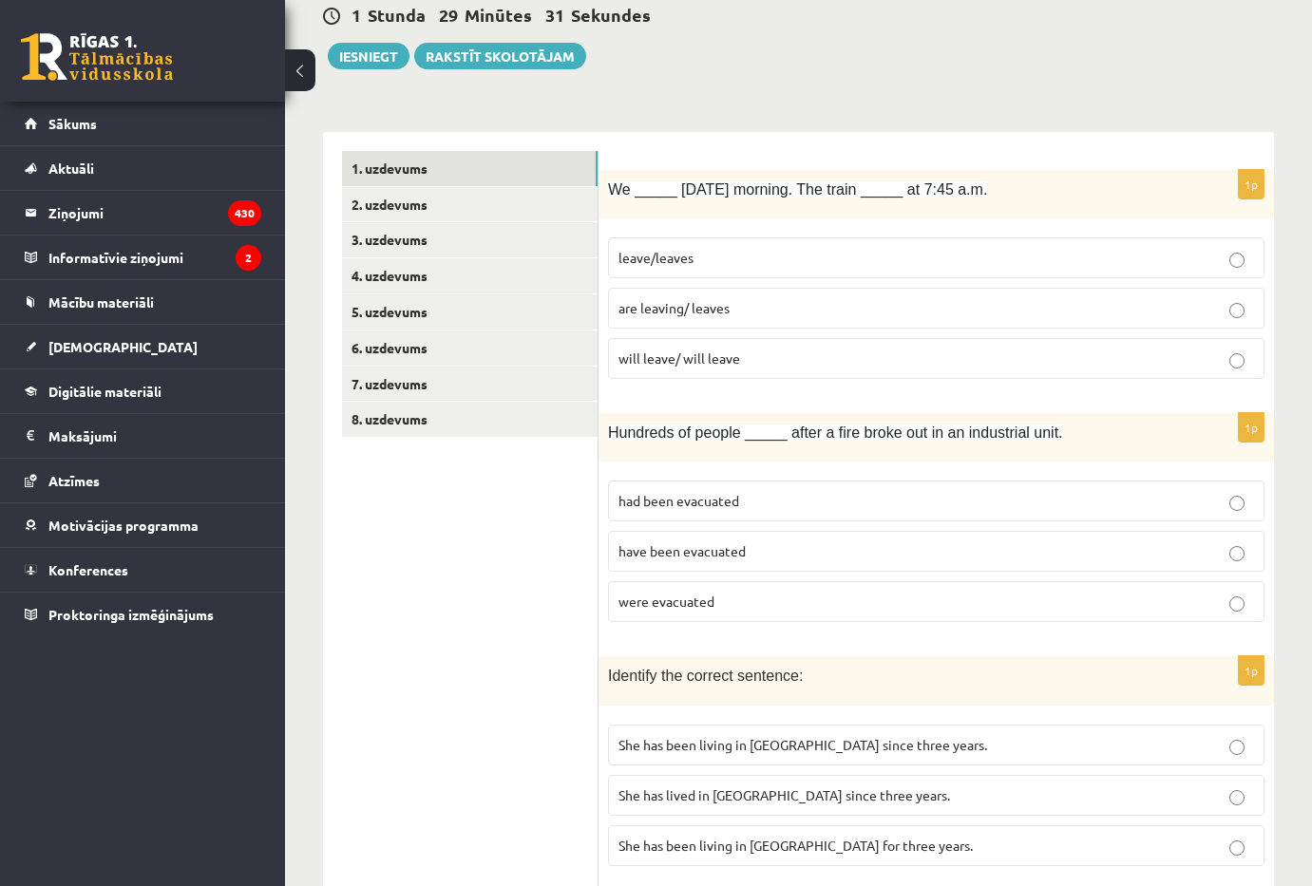
scroll to position [285, 0]
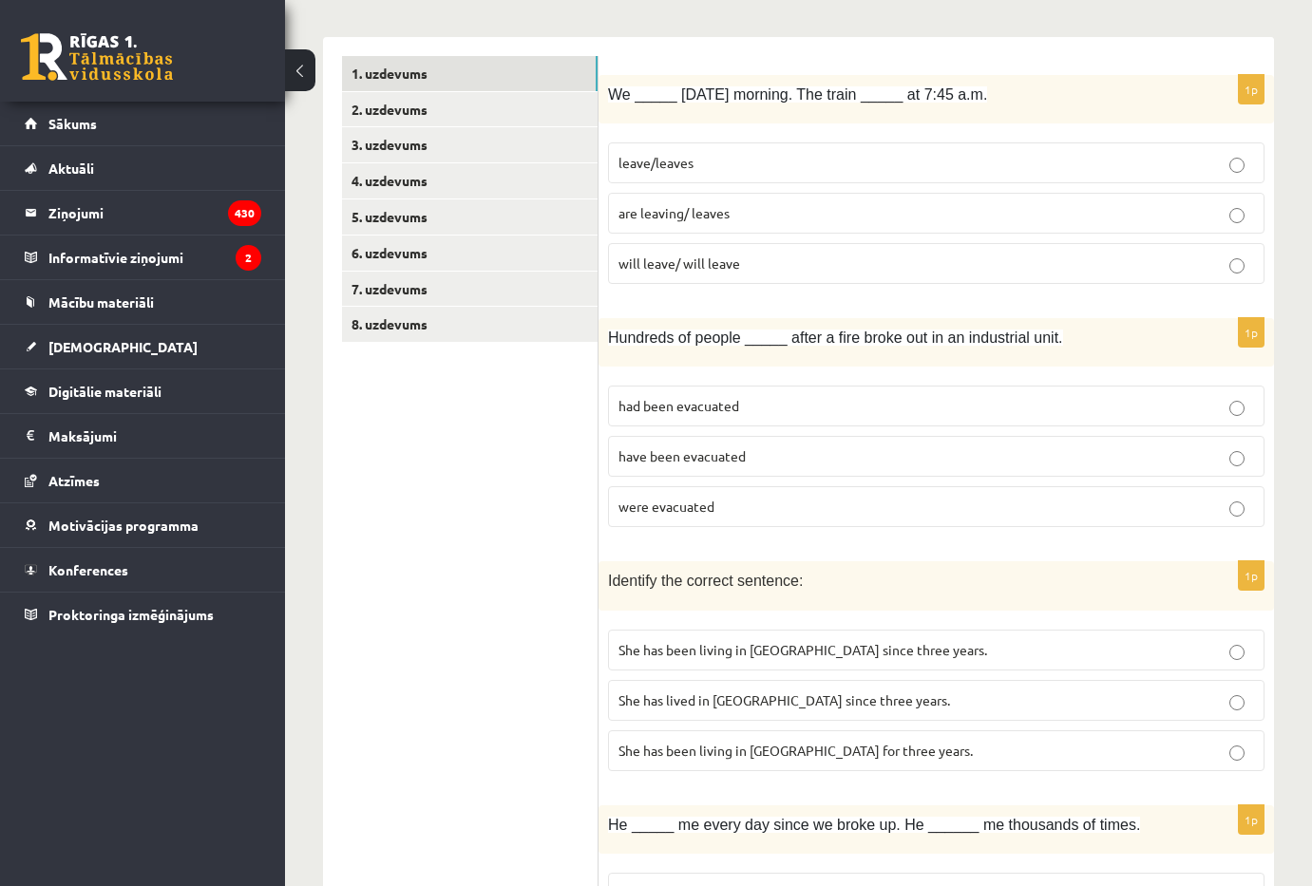
click at [877, 752] on p "She has been living in [GEOGRAPHIC_DATA] for three years." at bounding box center [936, 751] width 636 height 20
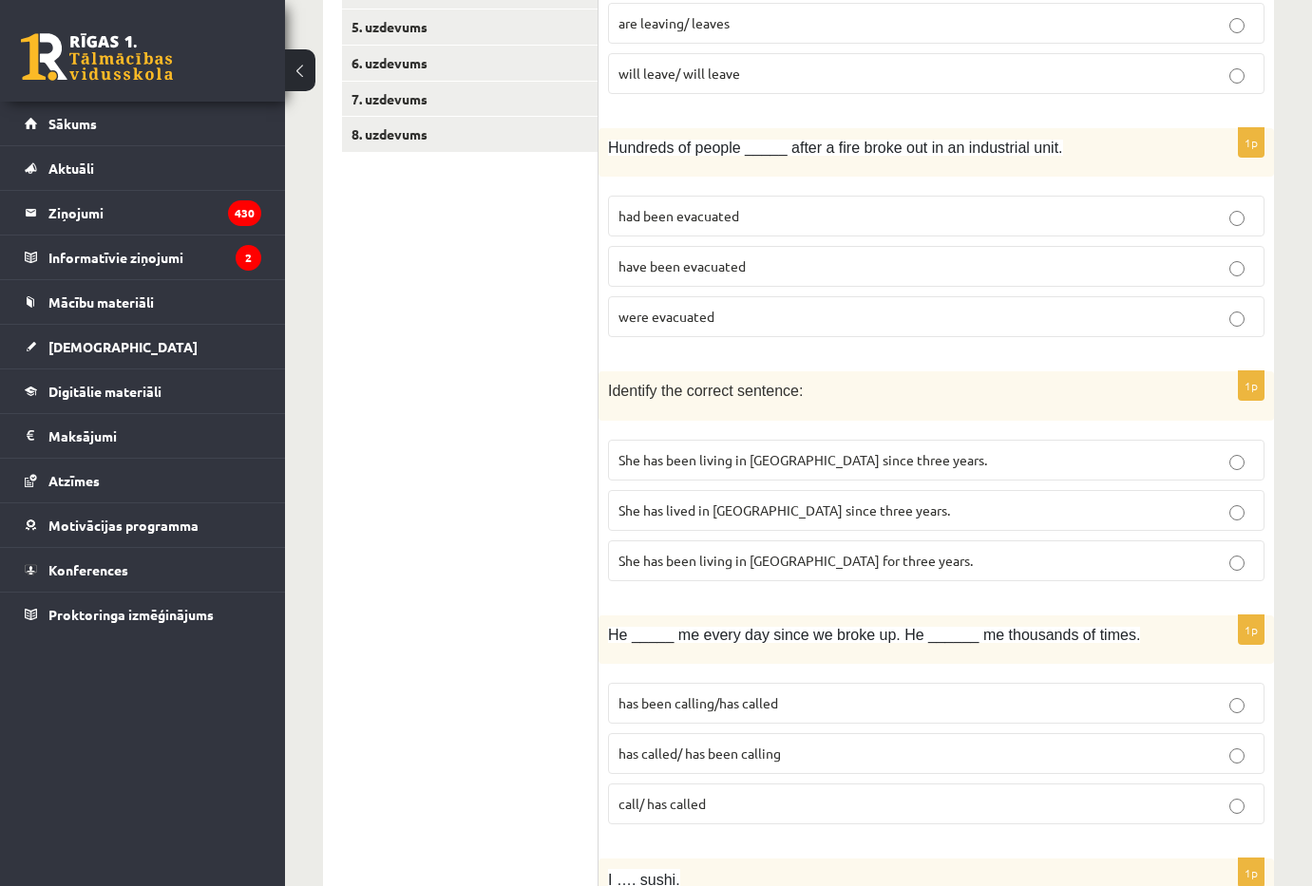
scroll to position [570, 0]
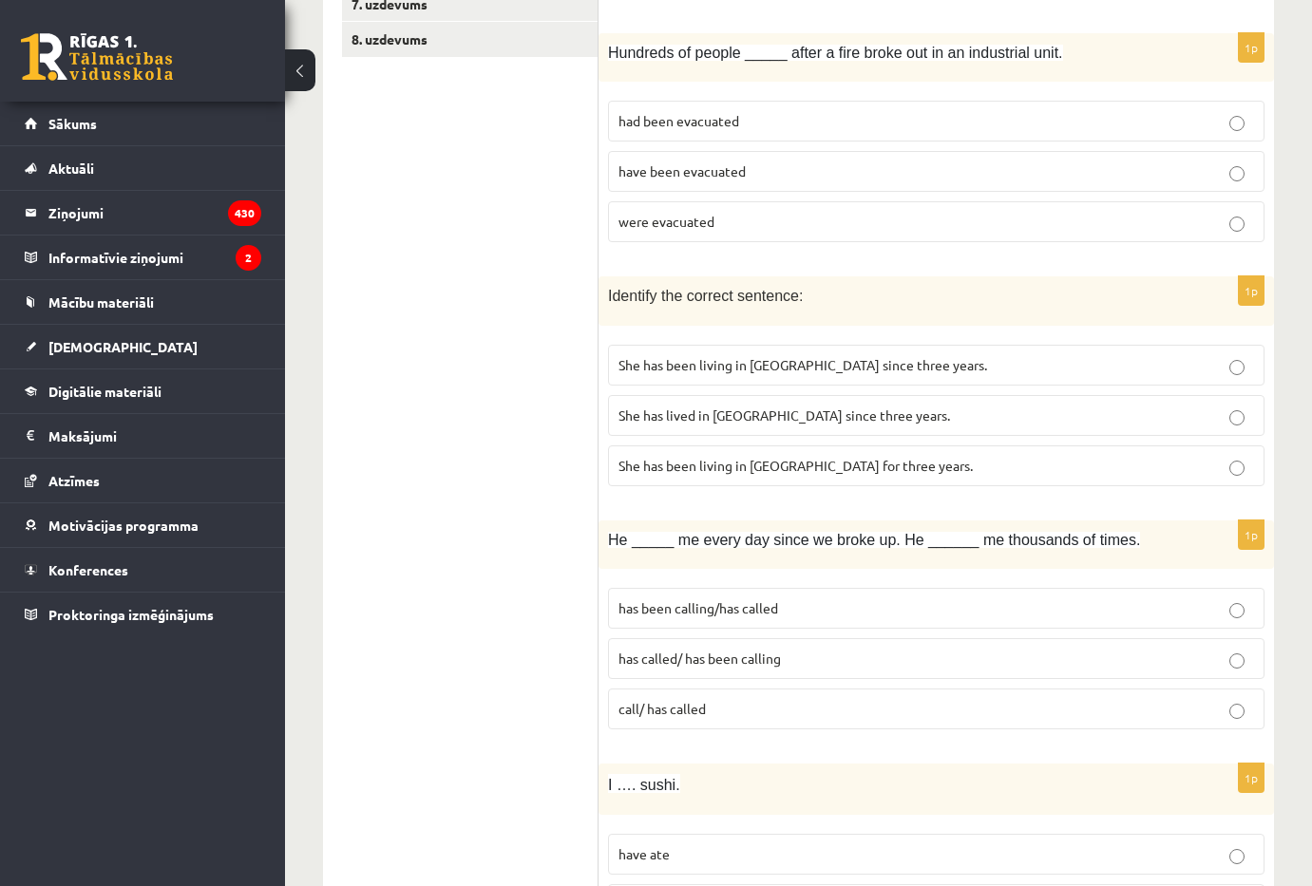
click at [754, 619] on label "has been calling/has called" at bounding box center [936, 608] width 656 height 41
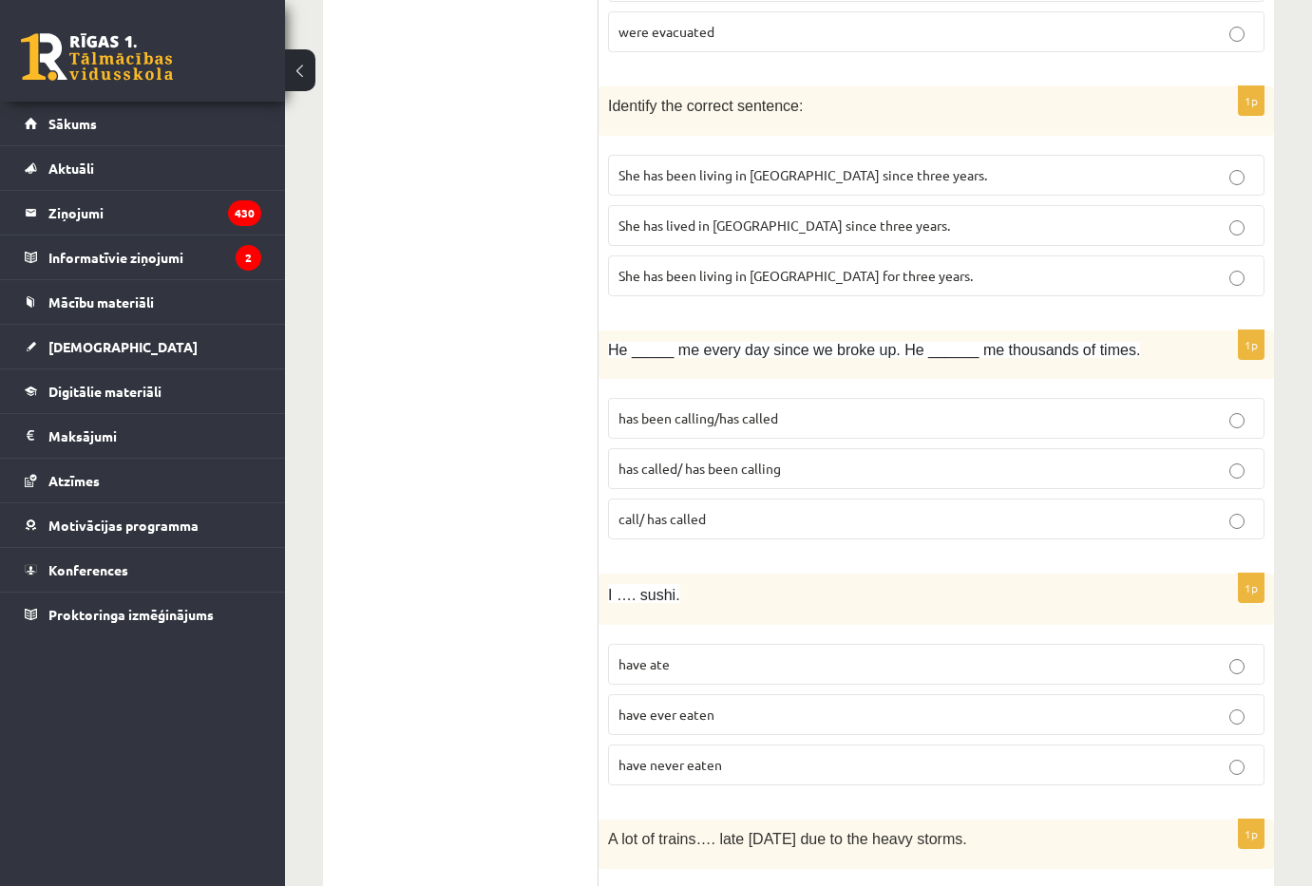
scroll to position [950, 0]
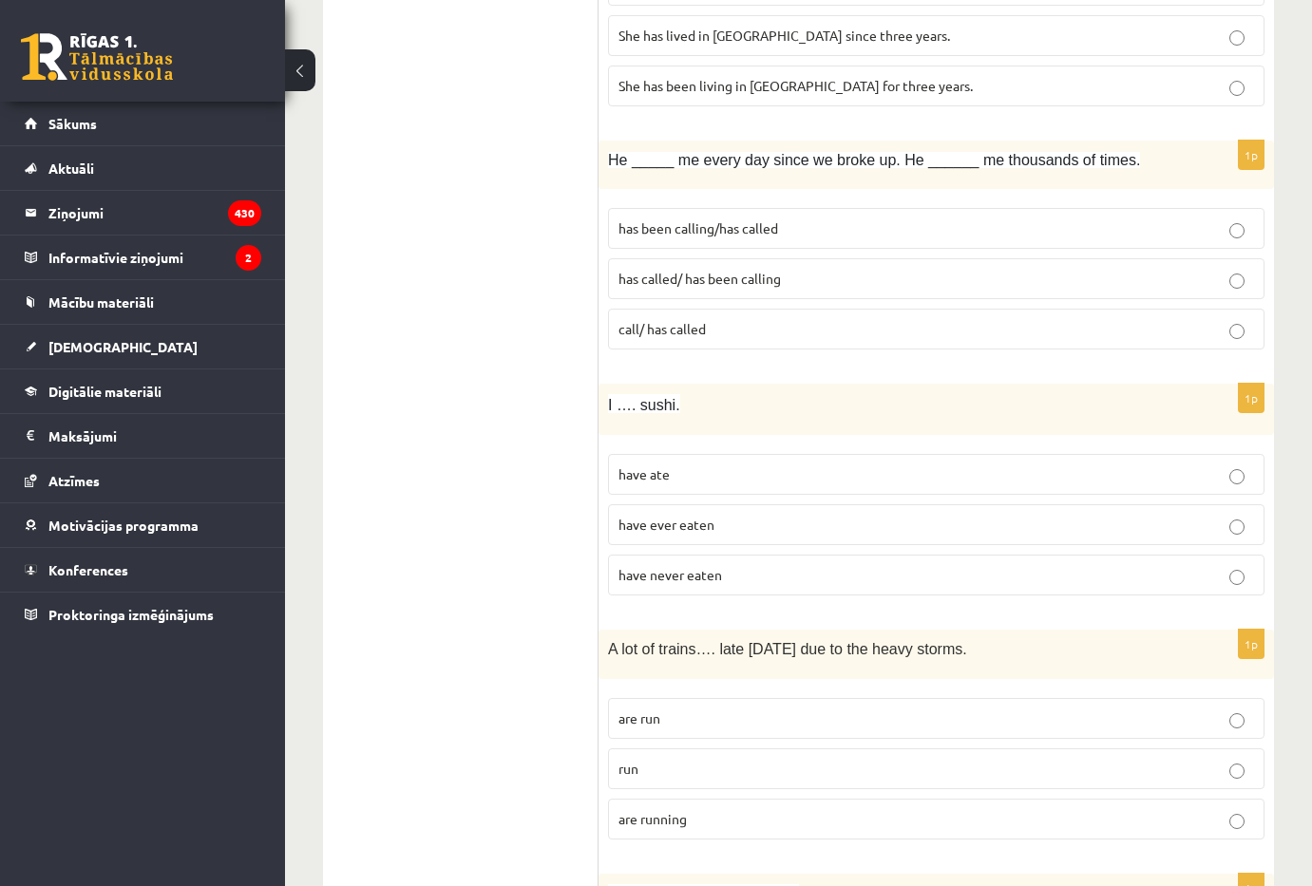
click at [750, 585] on p "have never eaten" at bounding box center [936, 575] width 636 height 20
click at [759, 809] on p "are running" at bounding box center [936, 819] width 636 height 20
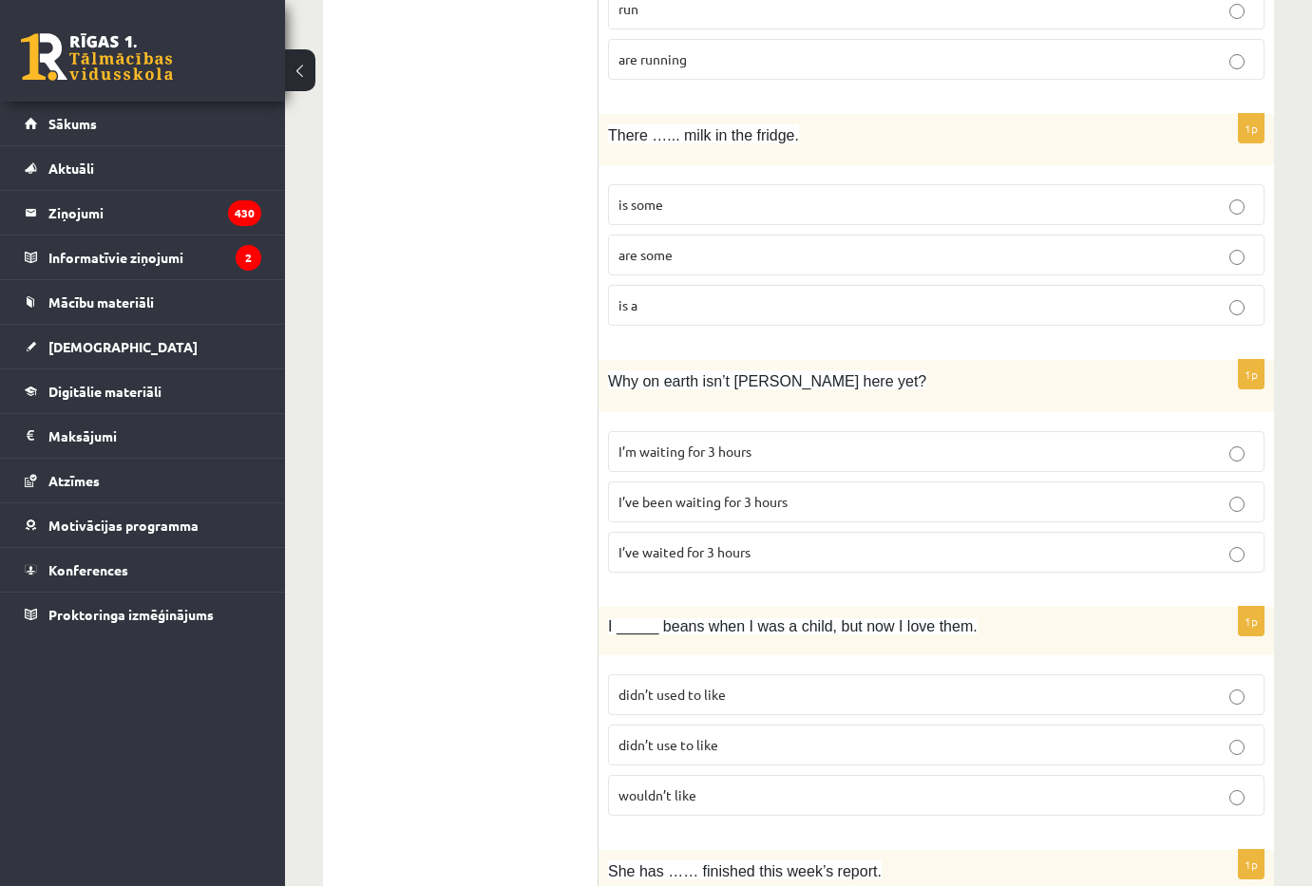
scroll to position [1805, 0]
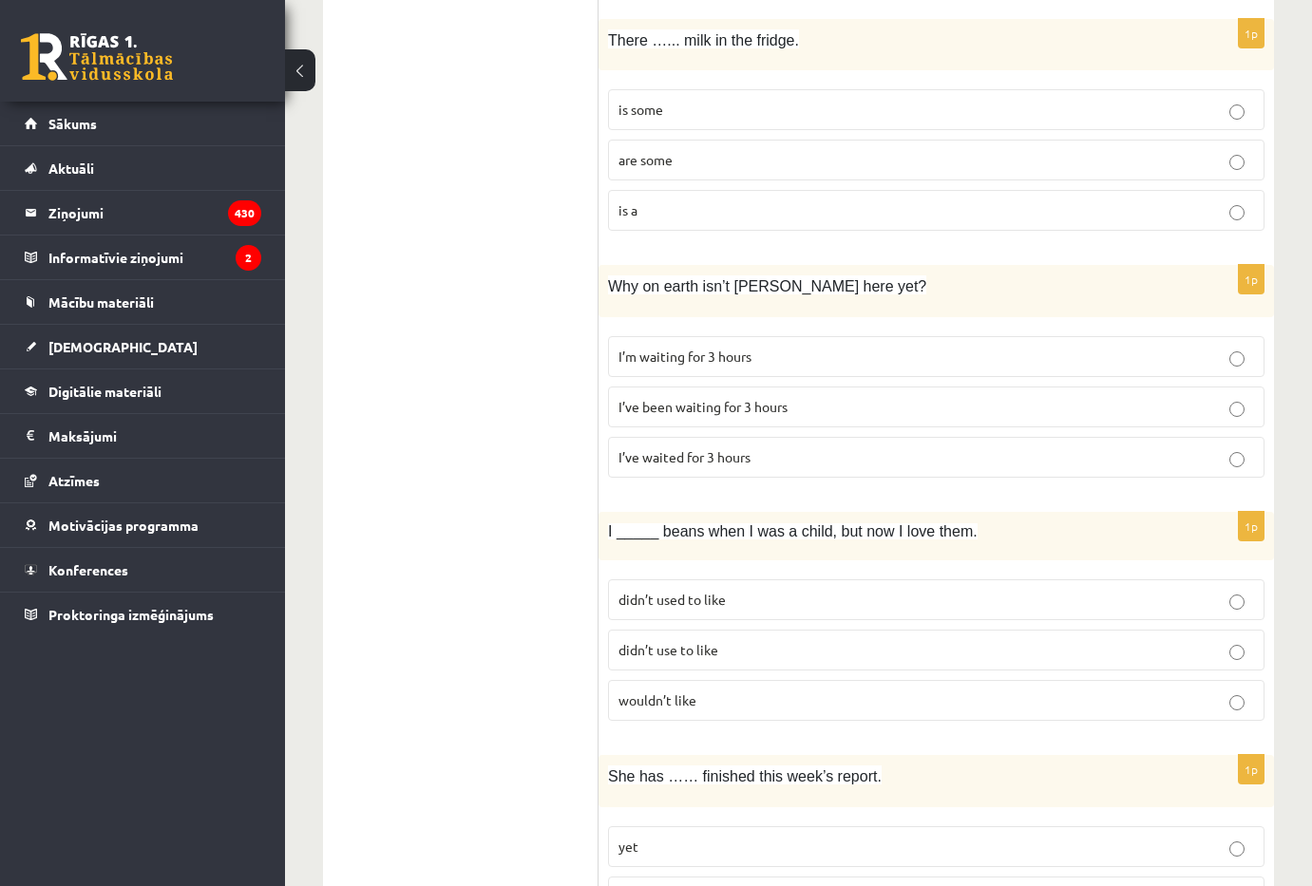
click at [678, 115] on p "is some" at bounding box center [936, 110] width 636 height 20
click at [769, 419] on label "I’ve been waiting for 3 hours" at bounding box center [936, 407] width 656 height 41
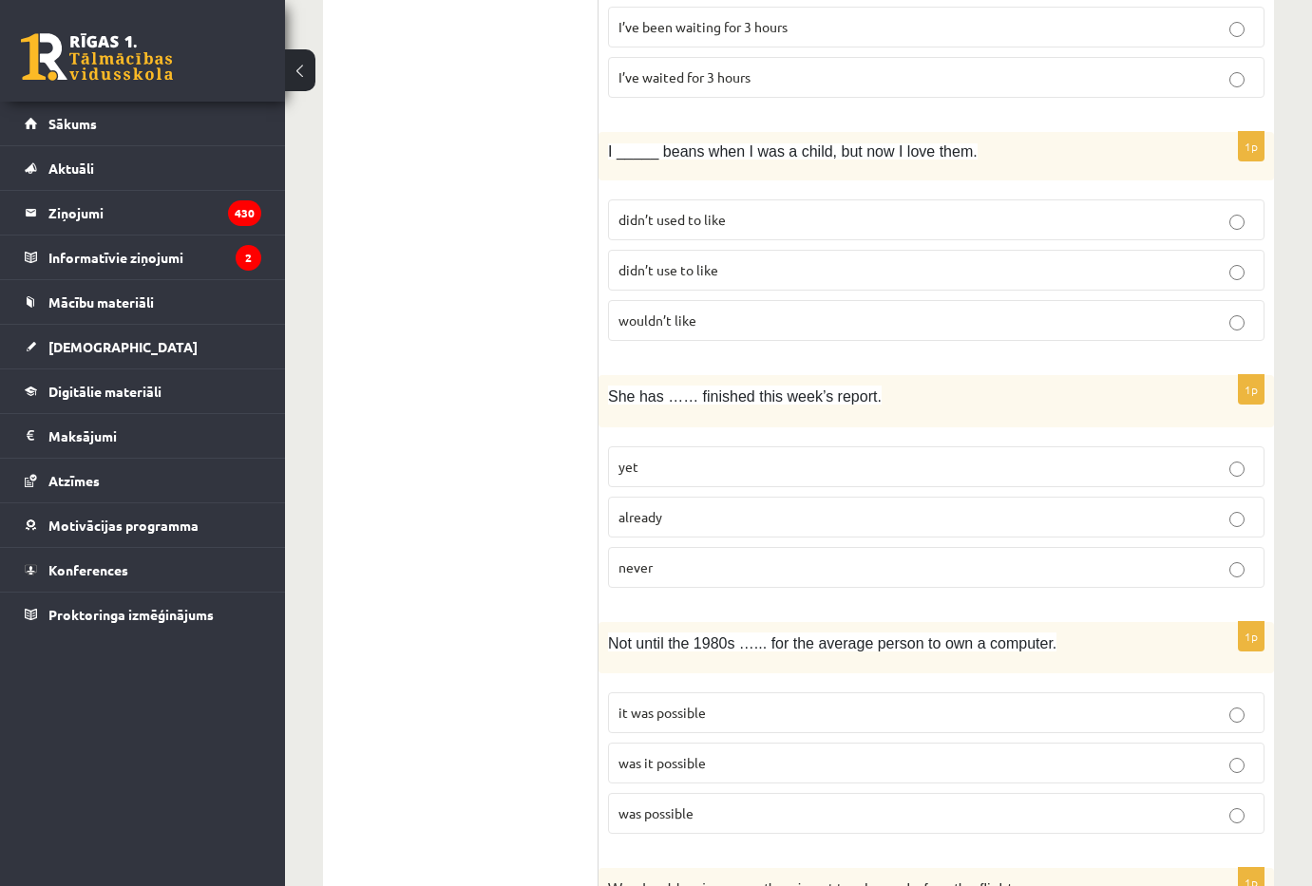
scroll to position [2280, 0]
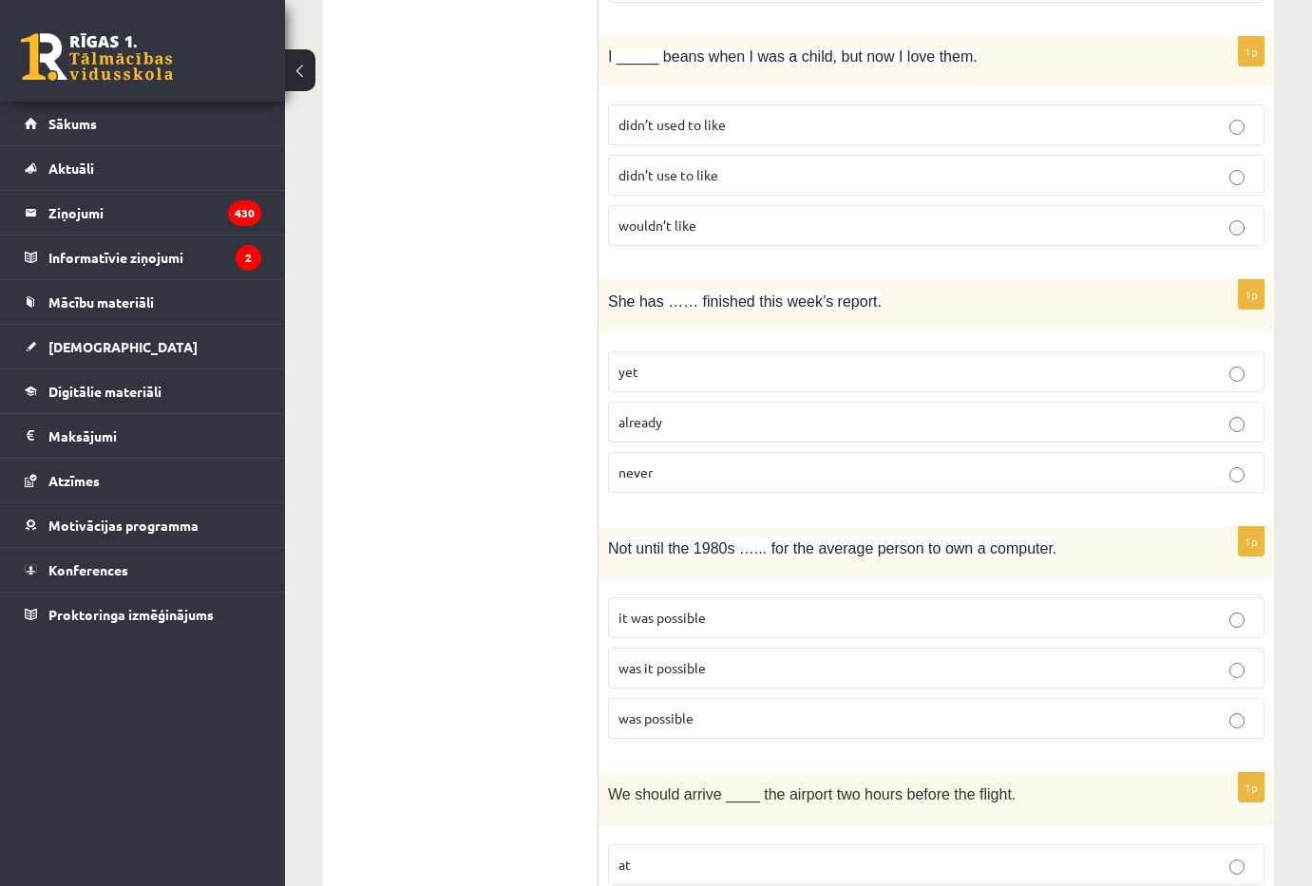
click at [773, 177] on p "didn’t use to like" at bounding box center [936, 175] width 636 height 20
click at [707, 422] on p "already" at bounding box center [936, 422] width 636 height 20
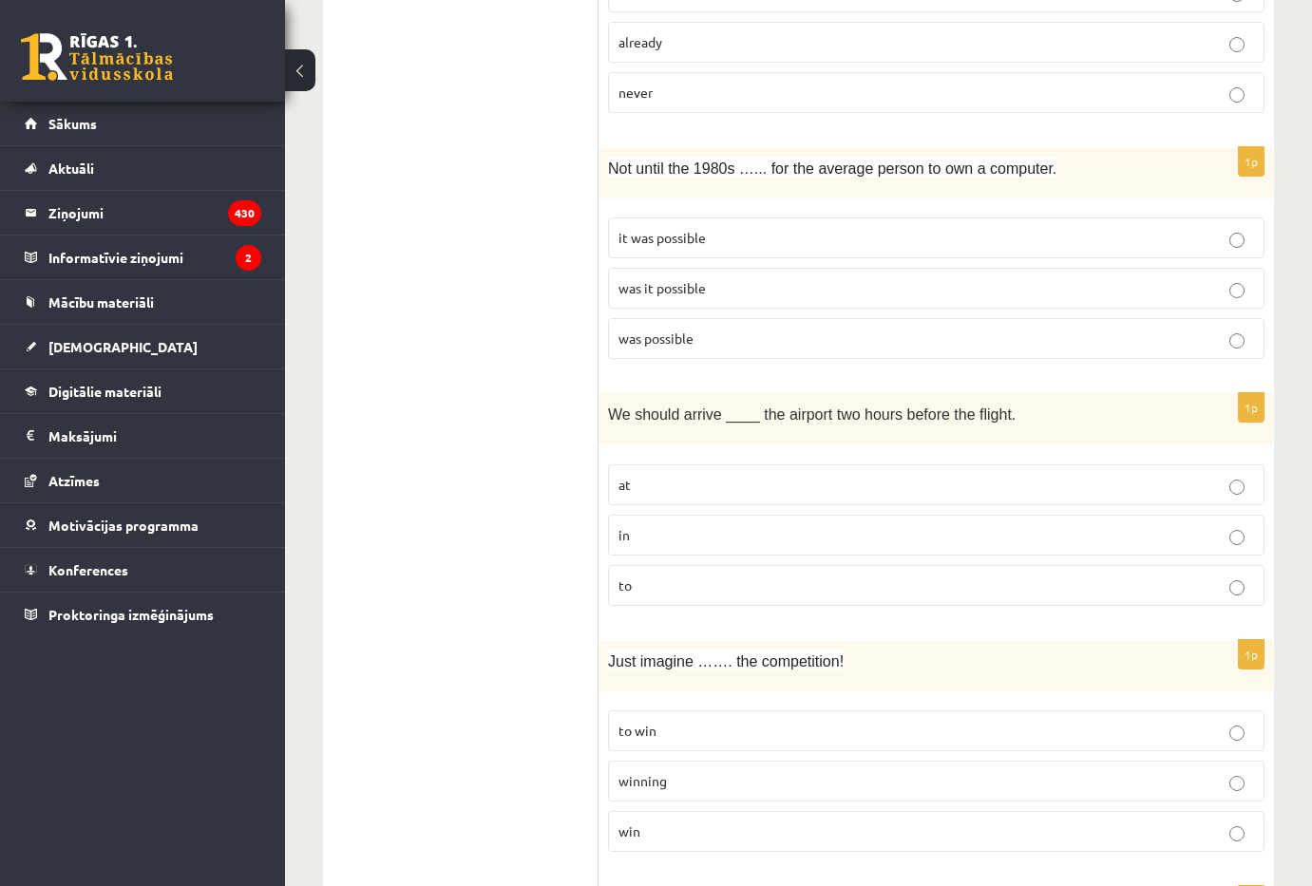
scroll to position [2755, 0]
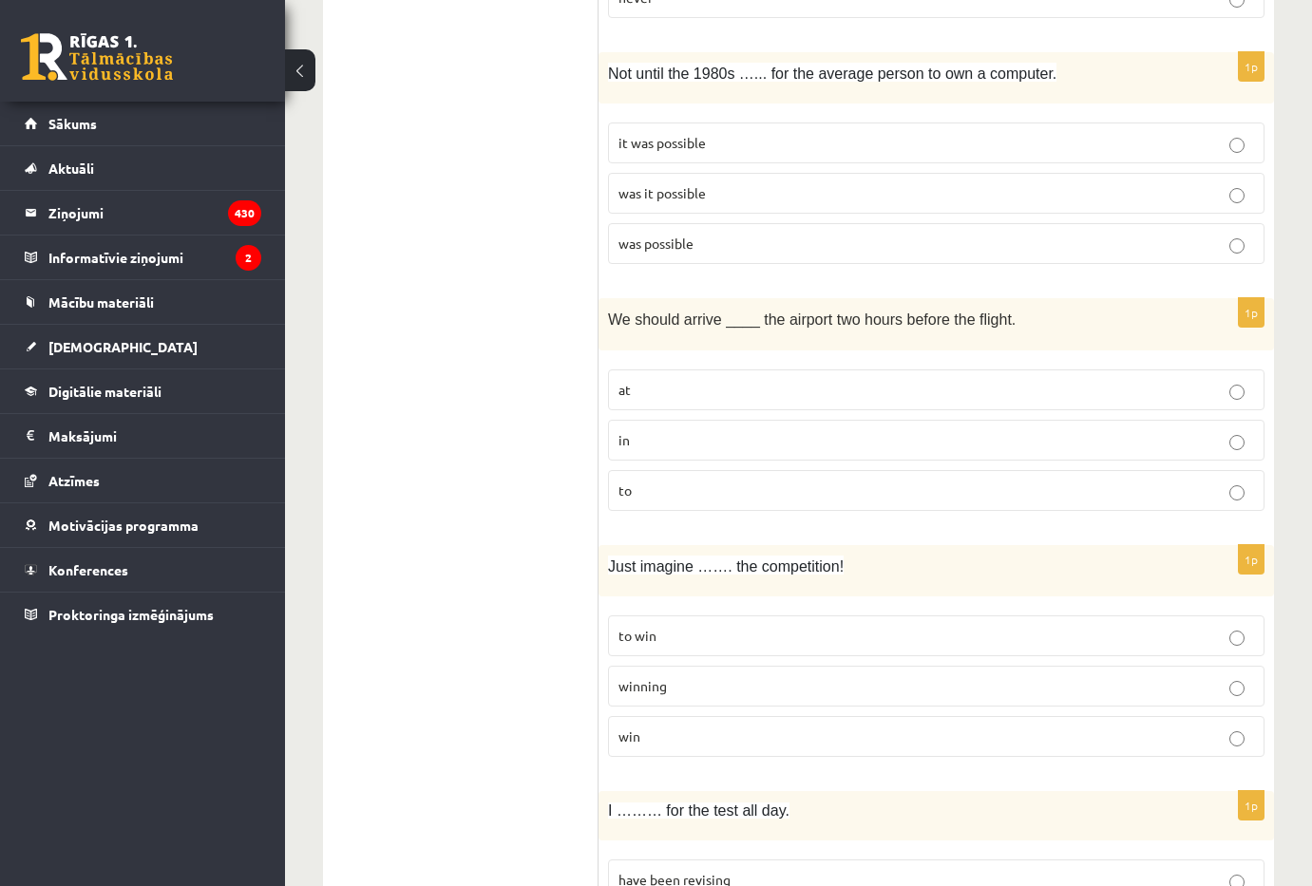
click at [734, 190] on p "was it possible" at bounding box center [936, 193] width 636 height 20
click at [684, 383] on p "at" at bounding box center [936, 390] width 636 height 20
click at [746, 709] on fieldset "to win winning win" at bounding box center [936, 684] width 656 height 157
click at [763, 690] on p "winning" at bounding box center [936, 686] width 636 height 20
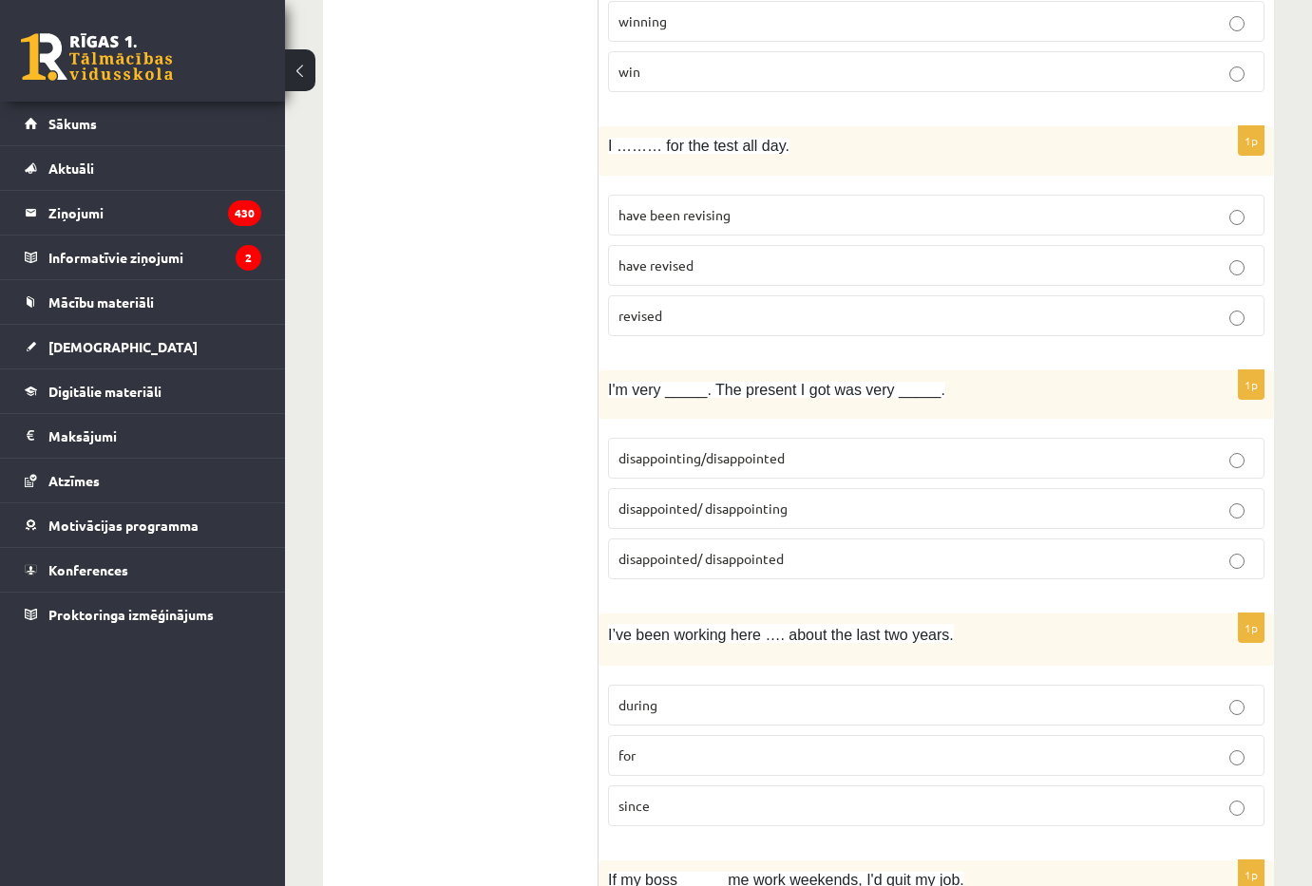
scroll to position [3325, 0]
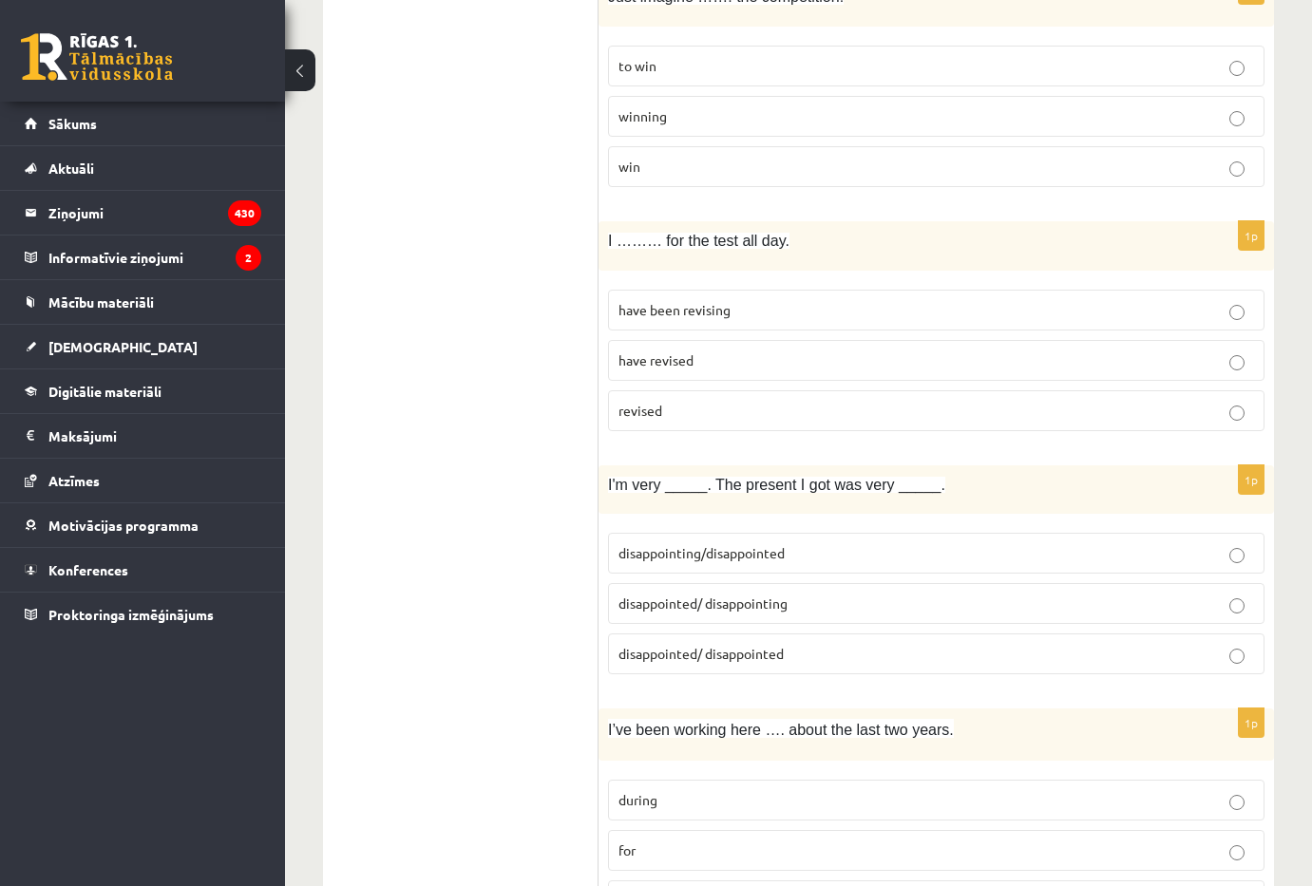
click at [747, 313] on p "have been revising" at bounding box center [936, 310] width 636 height 20
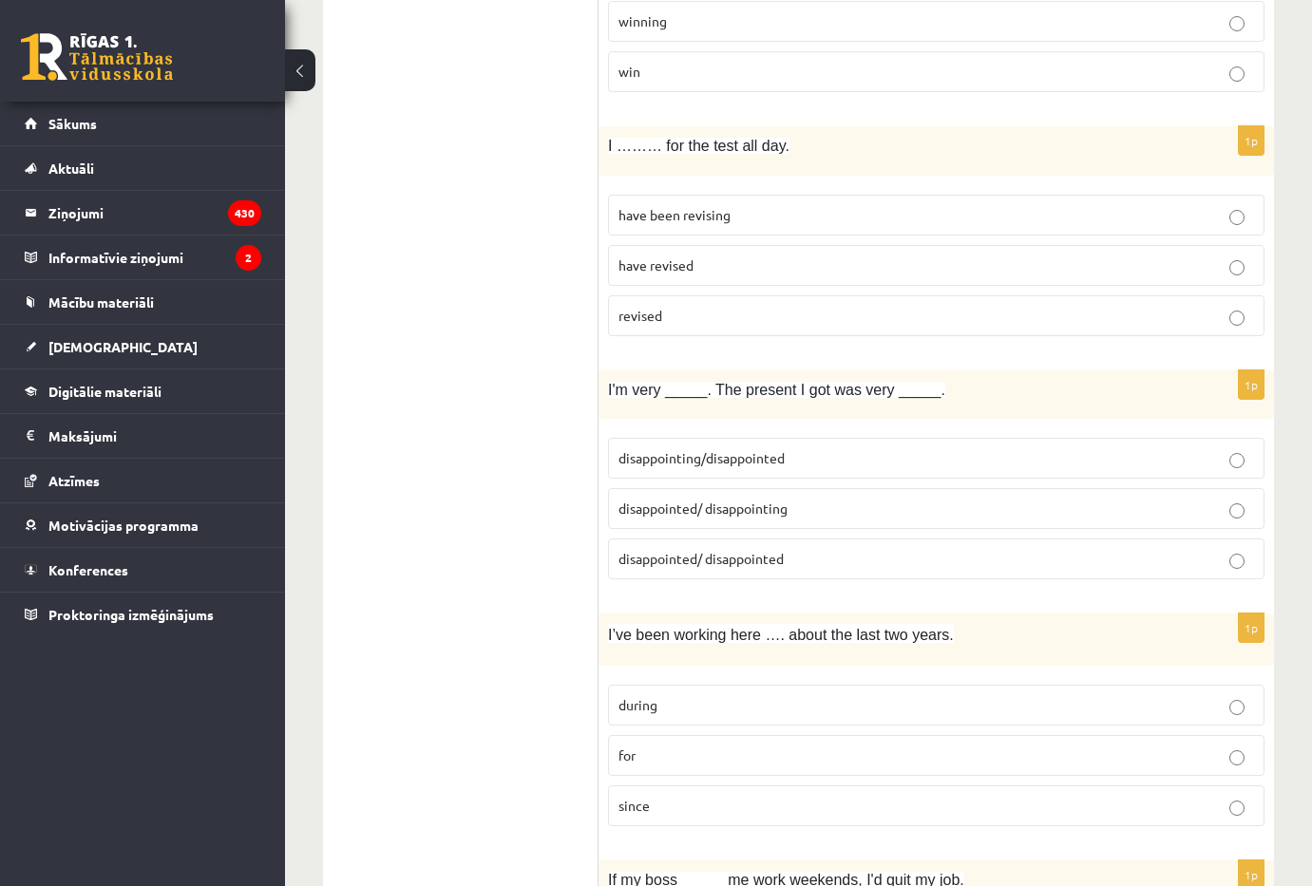
scroll to position [3515, 0]
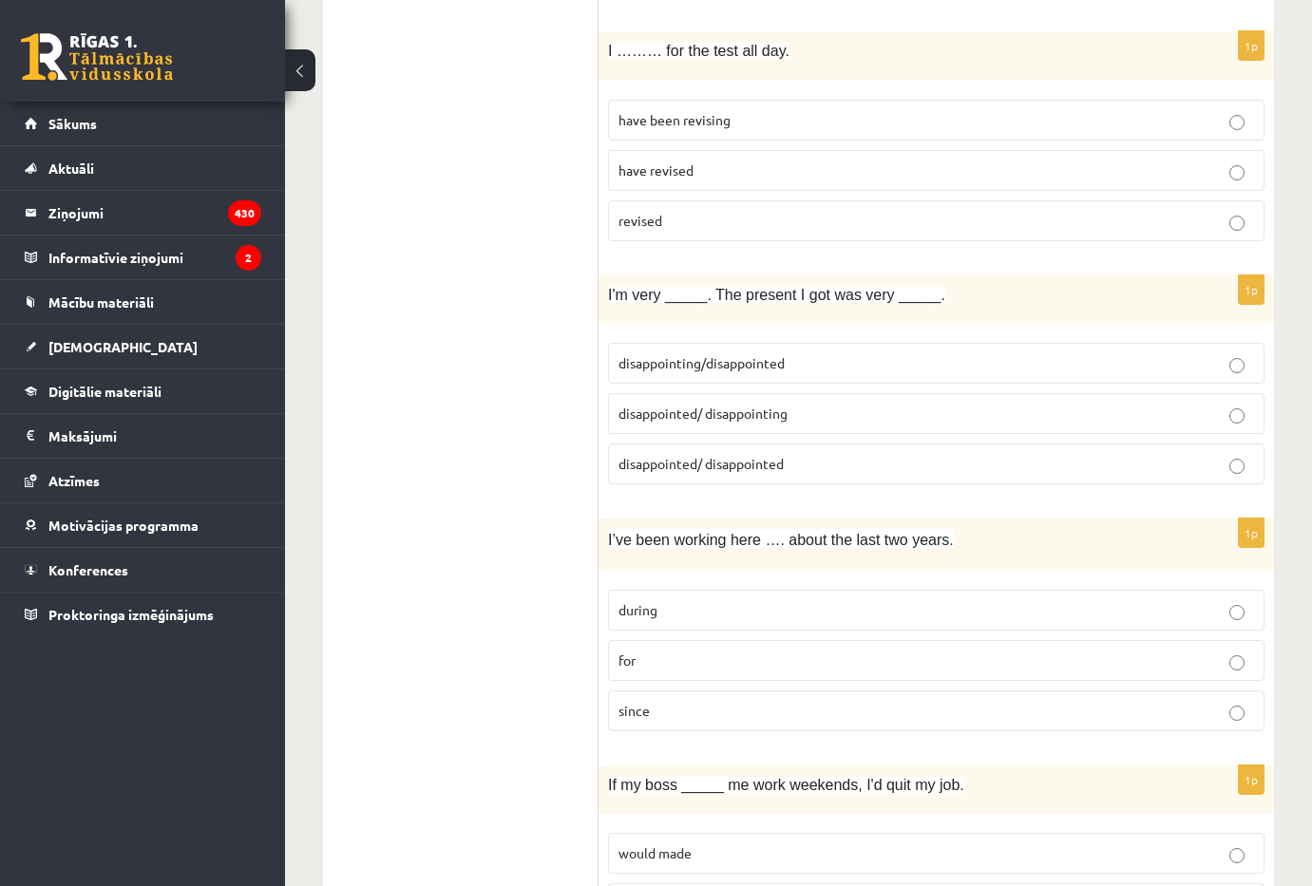
click at [835, 417] on p "disappointed/ disappointing" at bounding box center [936, 414] width 636 height 20
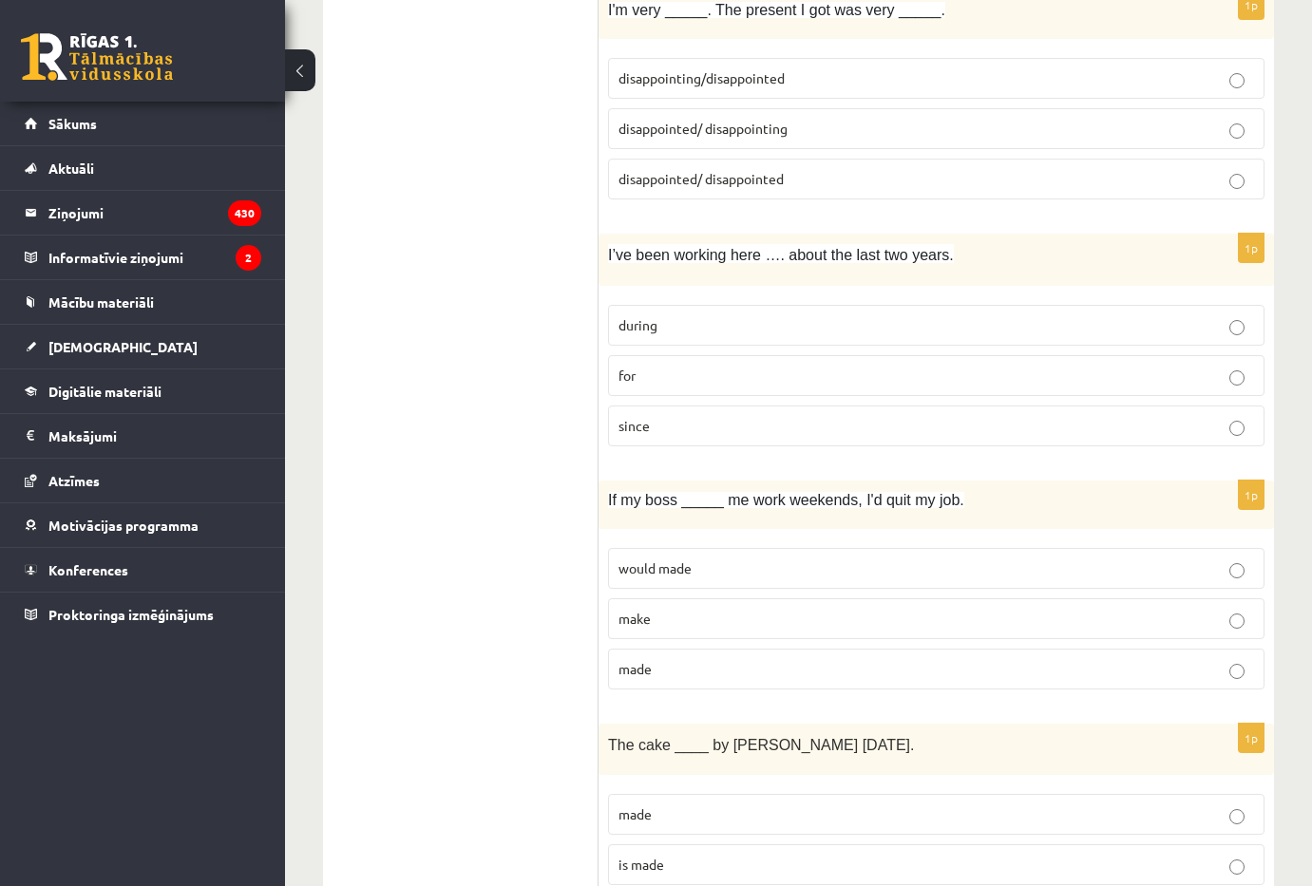
scroll to position [3895, 0]
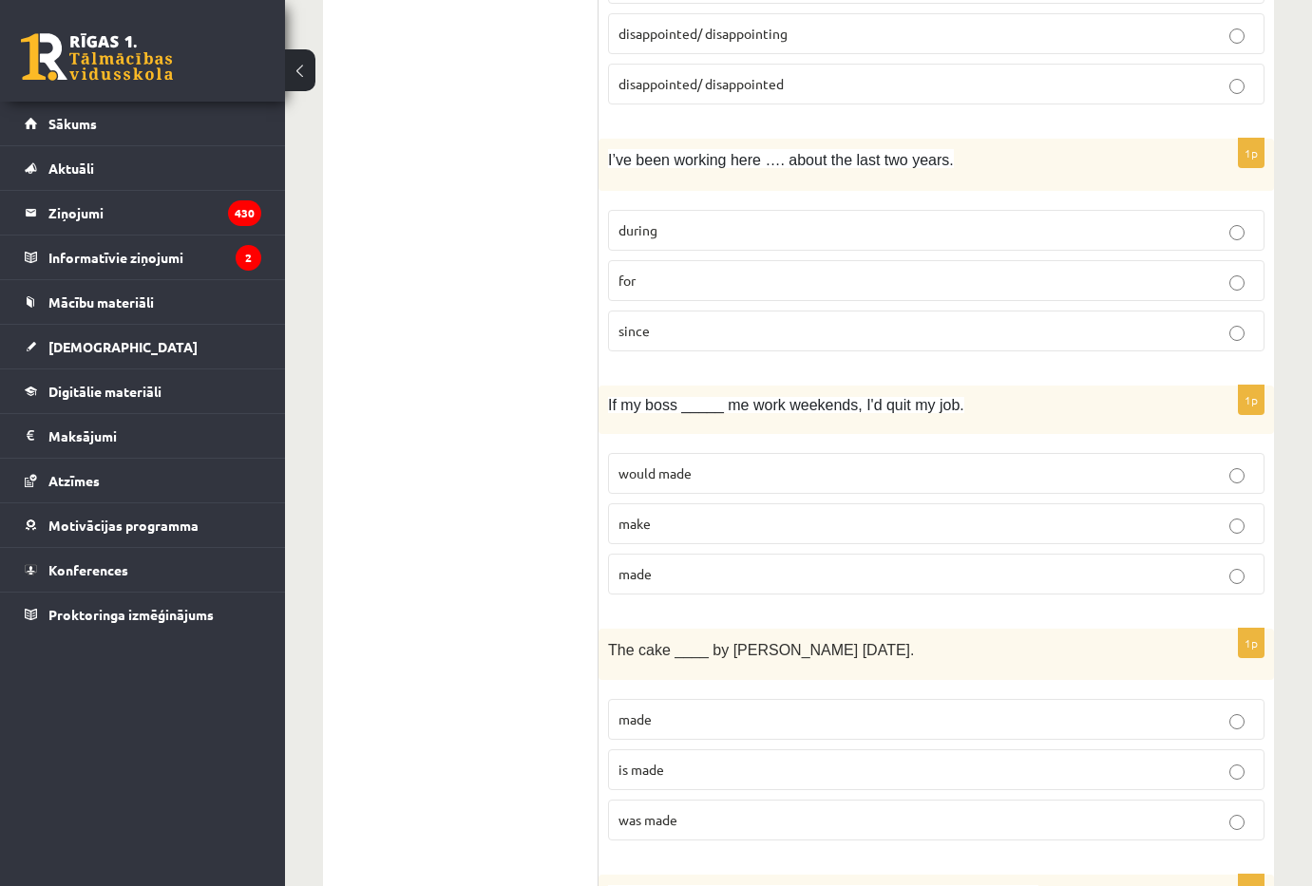
click at [704, 289] on p "for" at bounding box center [936, 281] width 636 height 20
click at [691, 523] on p "make" at bounding box center [936, 524] width 636 height 20
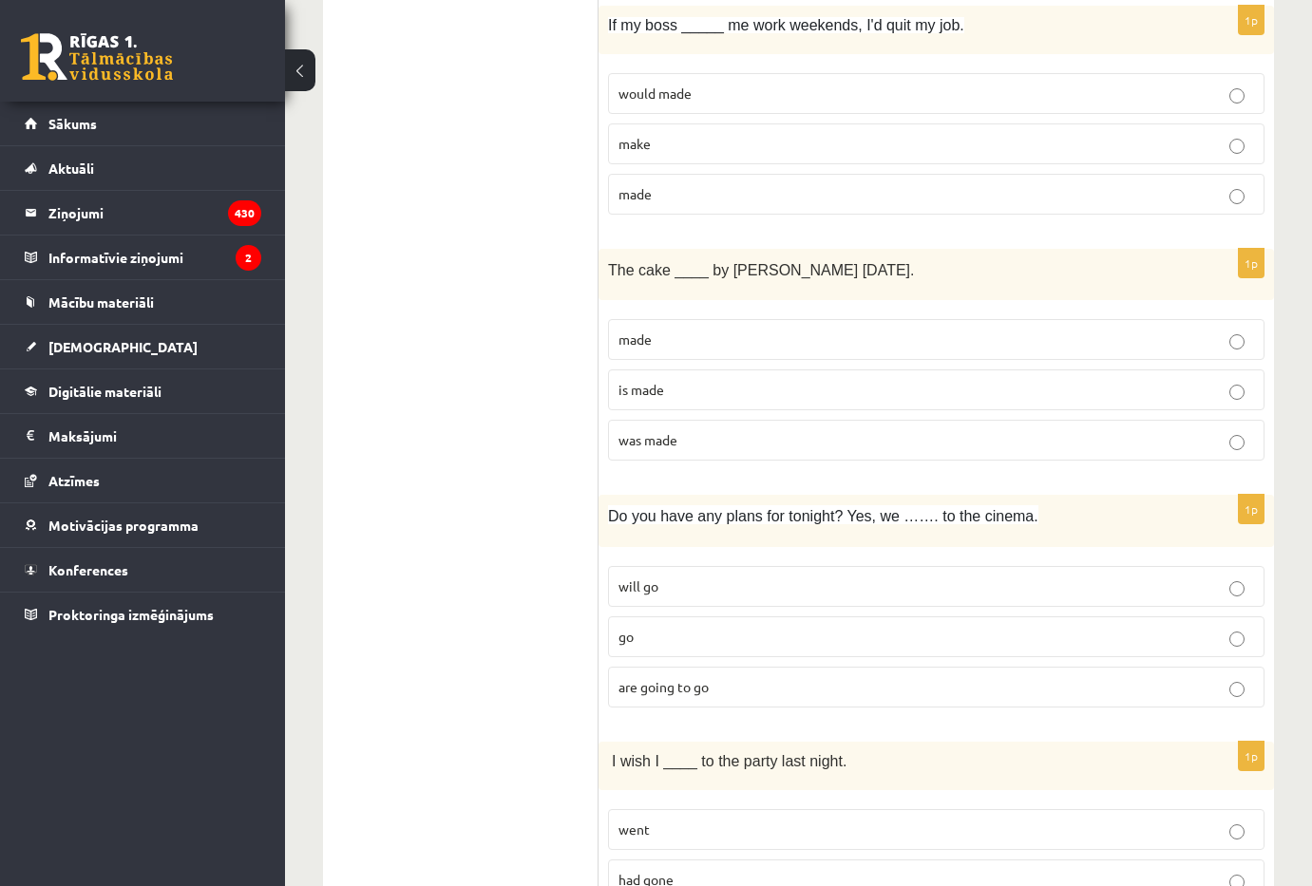
scroll to position [4370, 0]
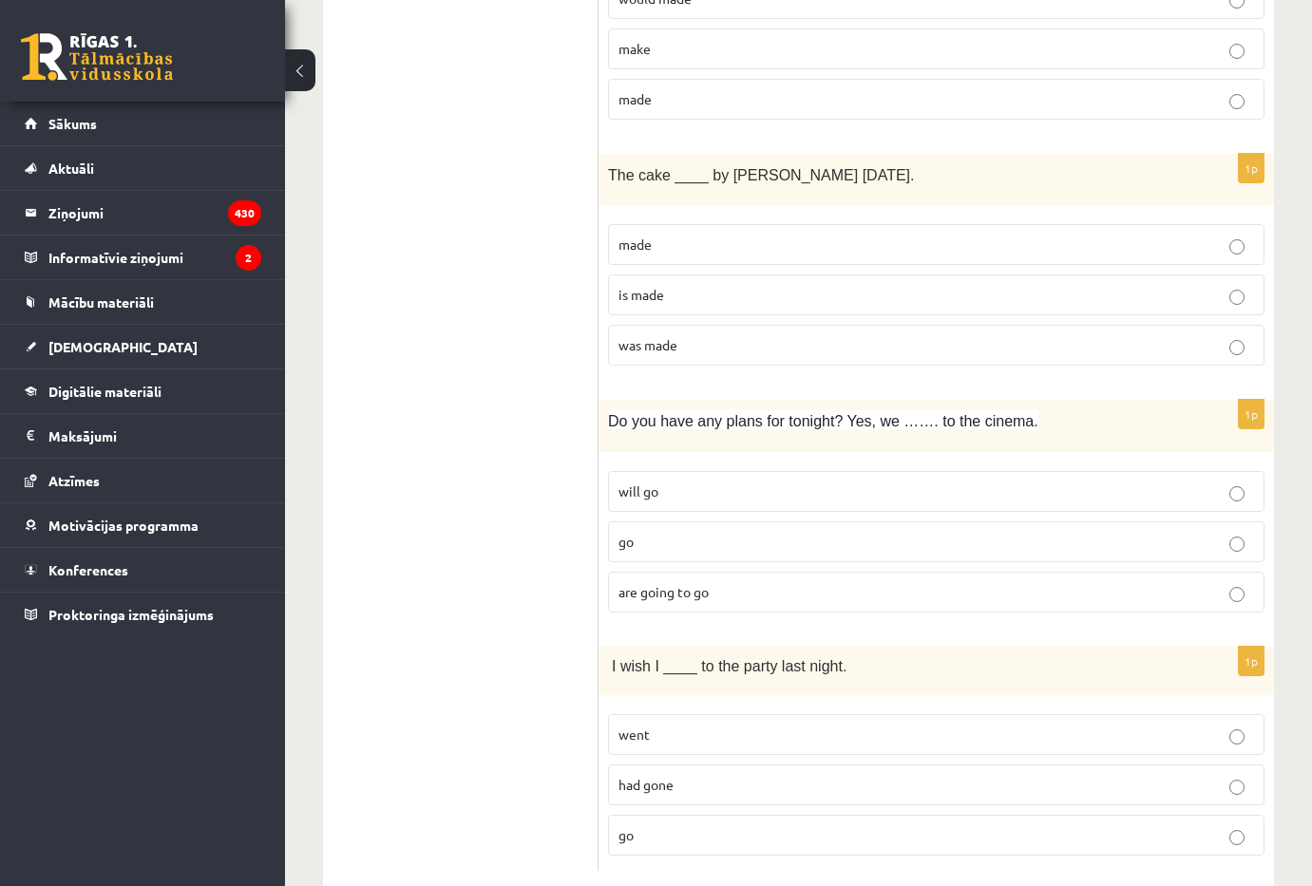
click at [733, 351] on p "was made" at bounding box center [936, 345] width 636 height 20
click at [807, 221] on fieldset "made is made was made" at bounding box center [936, 293] width 656 height 157
click at [806, 237] on p "made" at bounding box center [936, 245] width 636 height 20
click at [751, 351] on p "was made" at bounding box center [936, 345] width 636 height 20
click at [751, 609] on label "are going to go" at bounding box center [936, 592] width 656 height 41
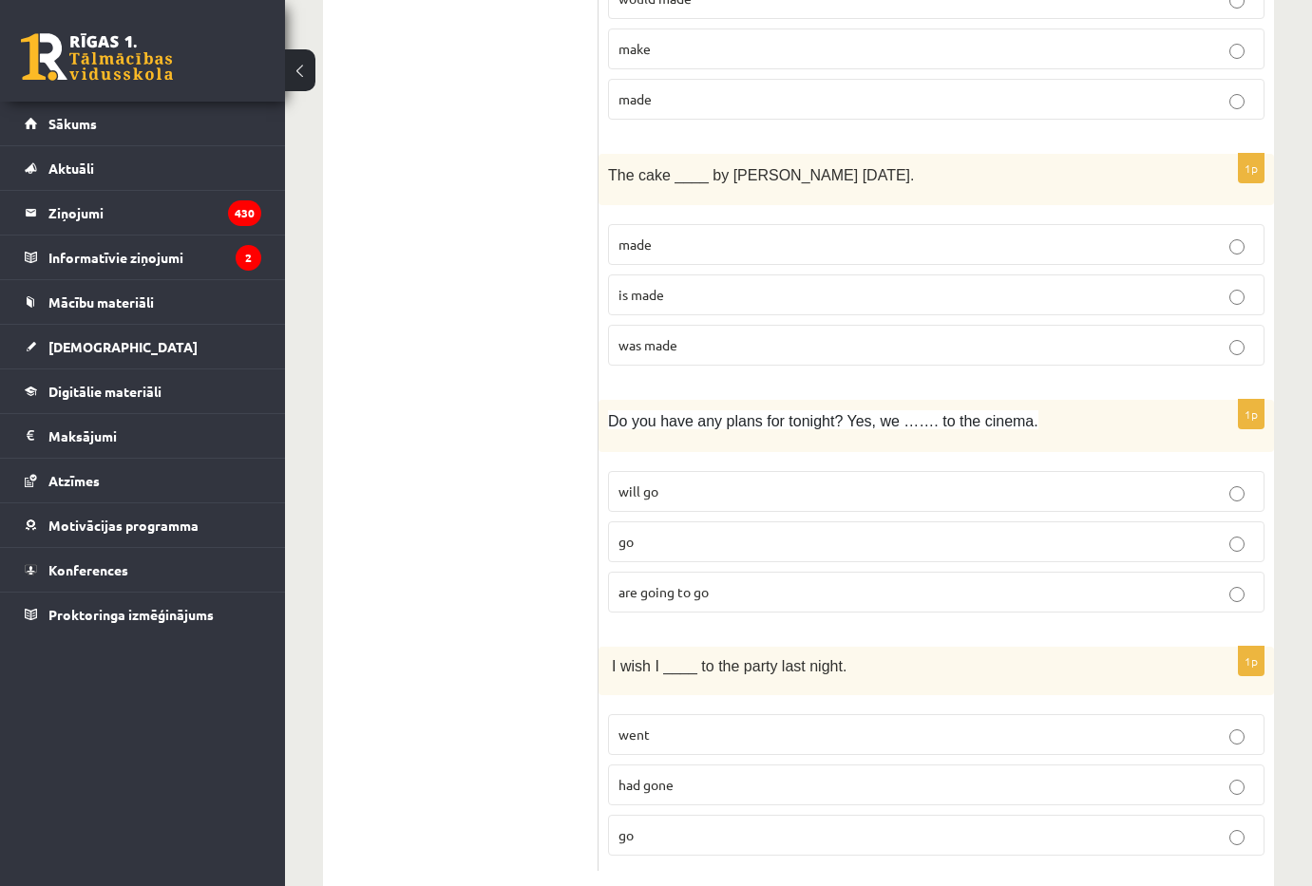
click at [785, 782] on p "had gone" at bounding box center [936, 785] width 636 height 20
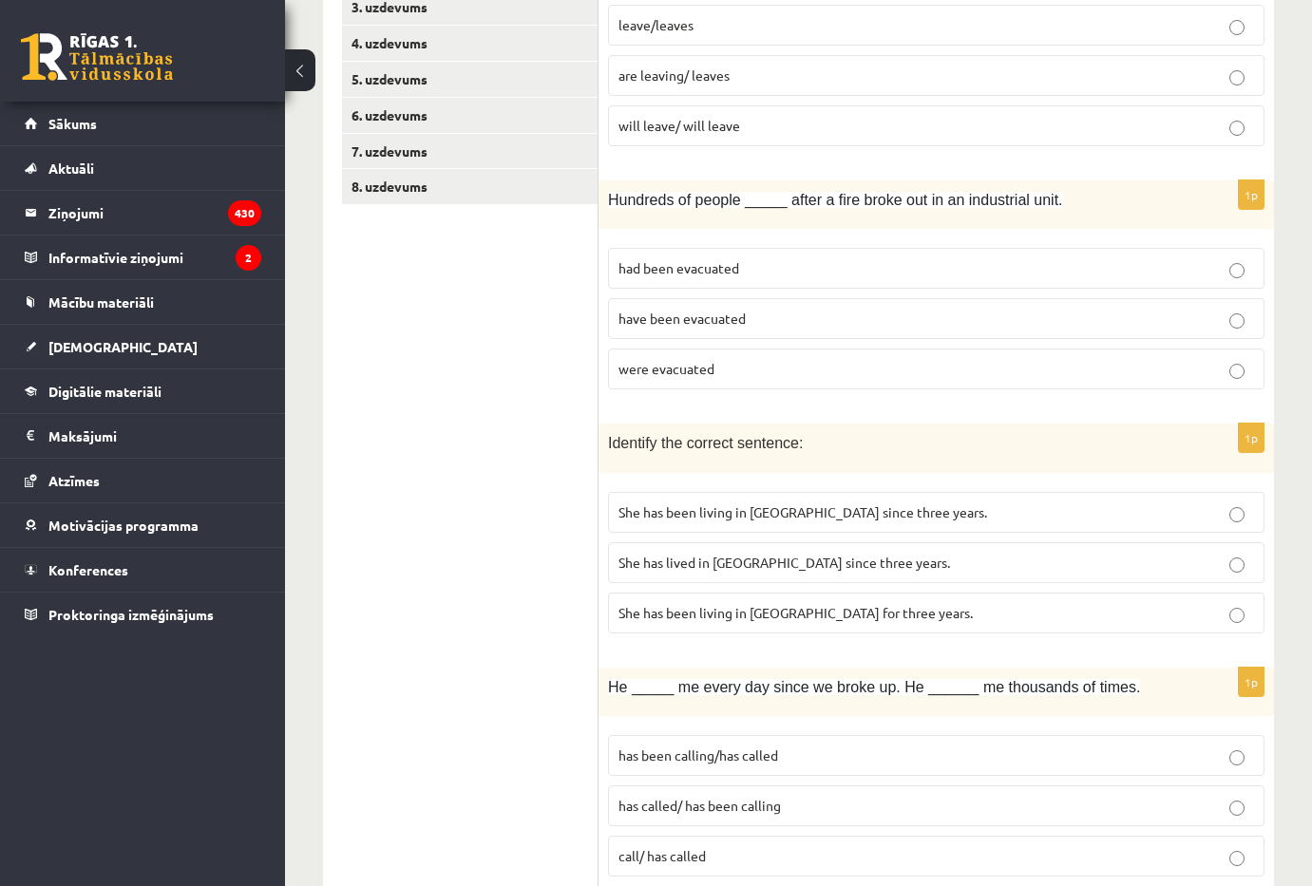
scroll to position [0, 0]
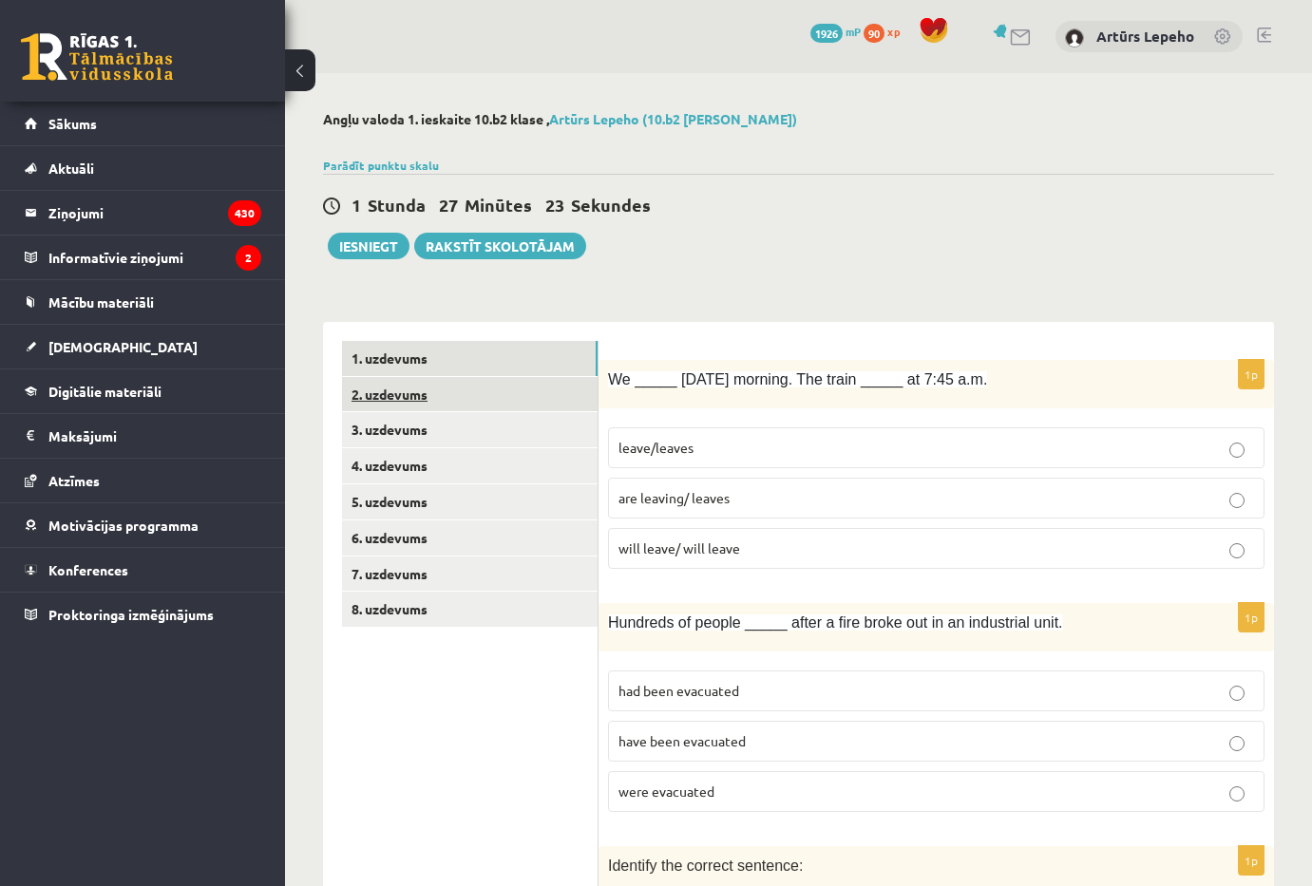
click at [442, 391] on link "2. uzdevums" at bounding box center [470, 394] width 256 height 35
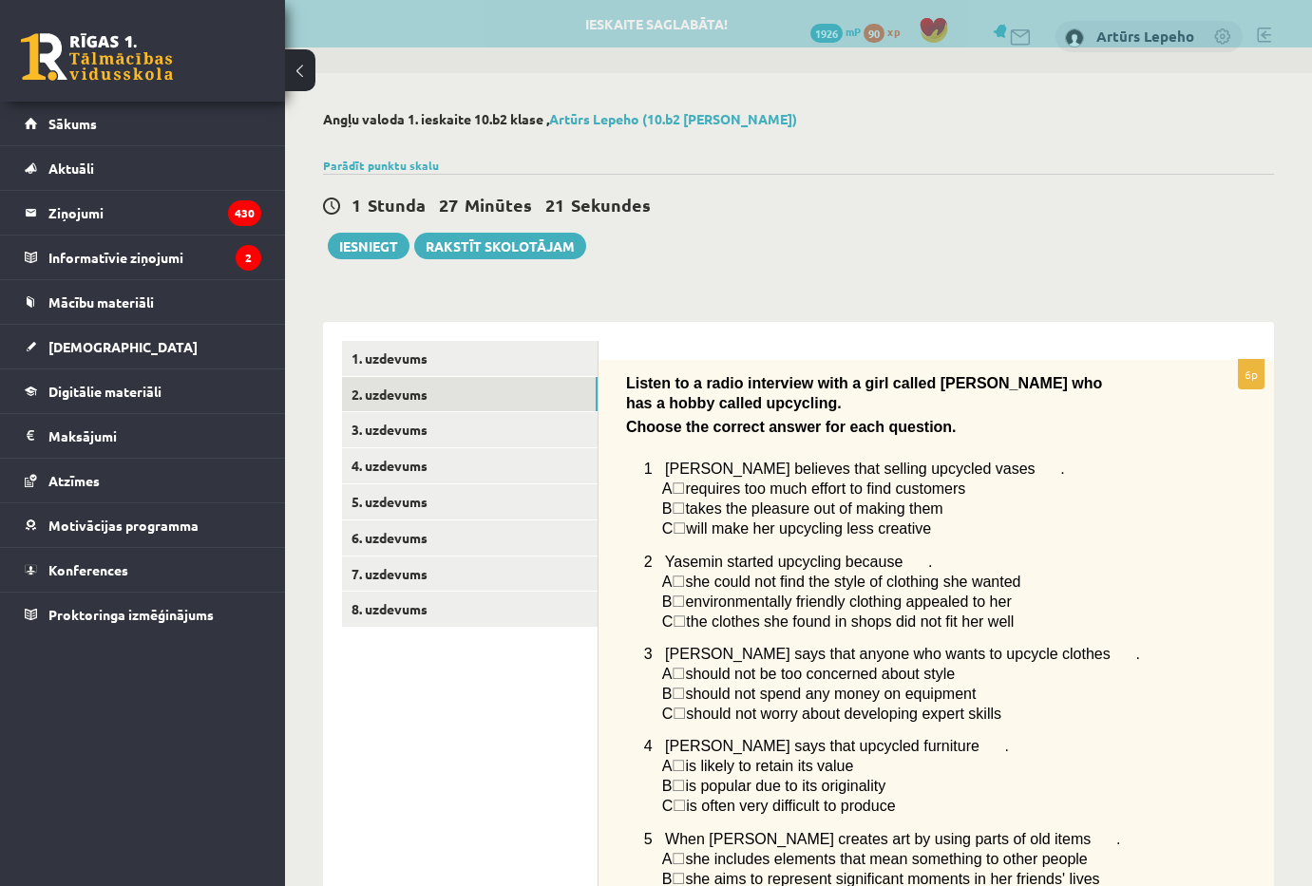
click at [685, 492] on span "☐" at bounding box center [678, 489] width 13 height 16
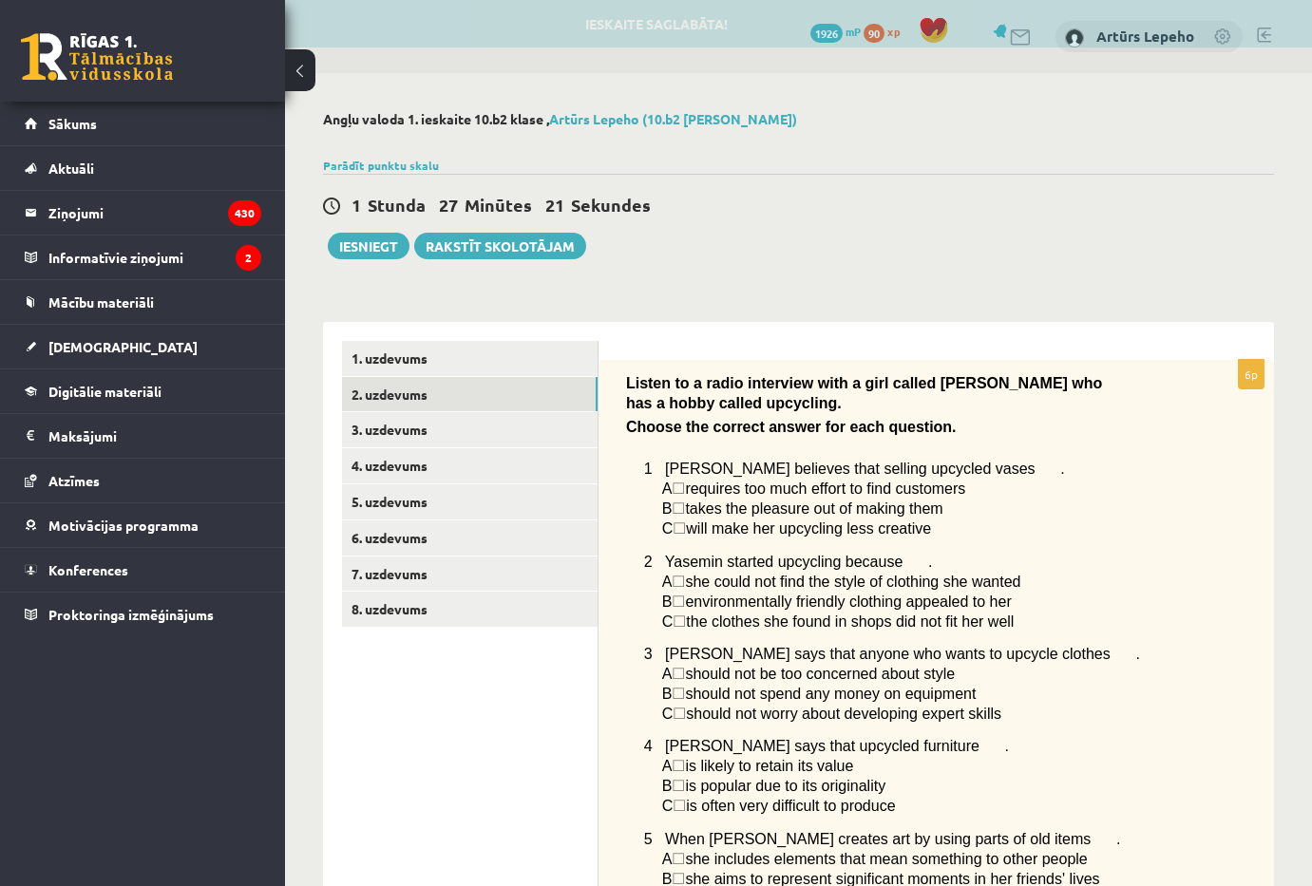
click at [685, 491] on span "☐" at bounding box center [678, 489] width 13 height 16
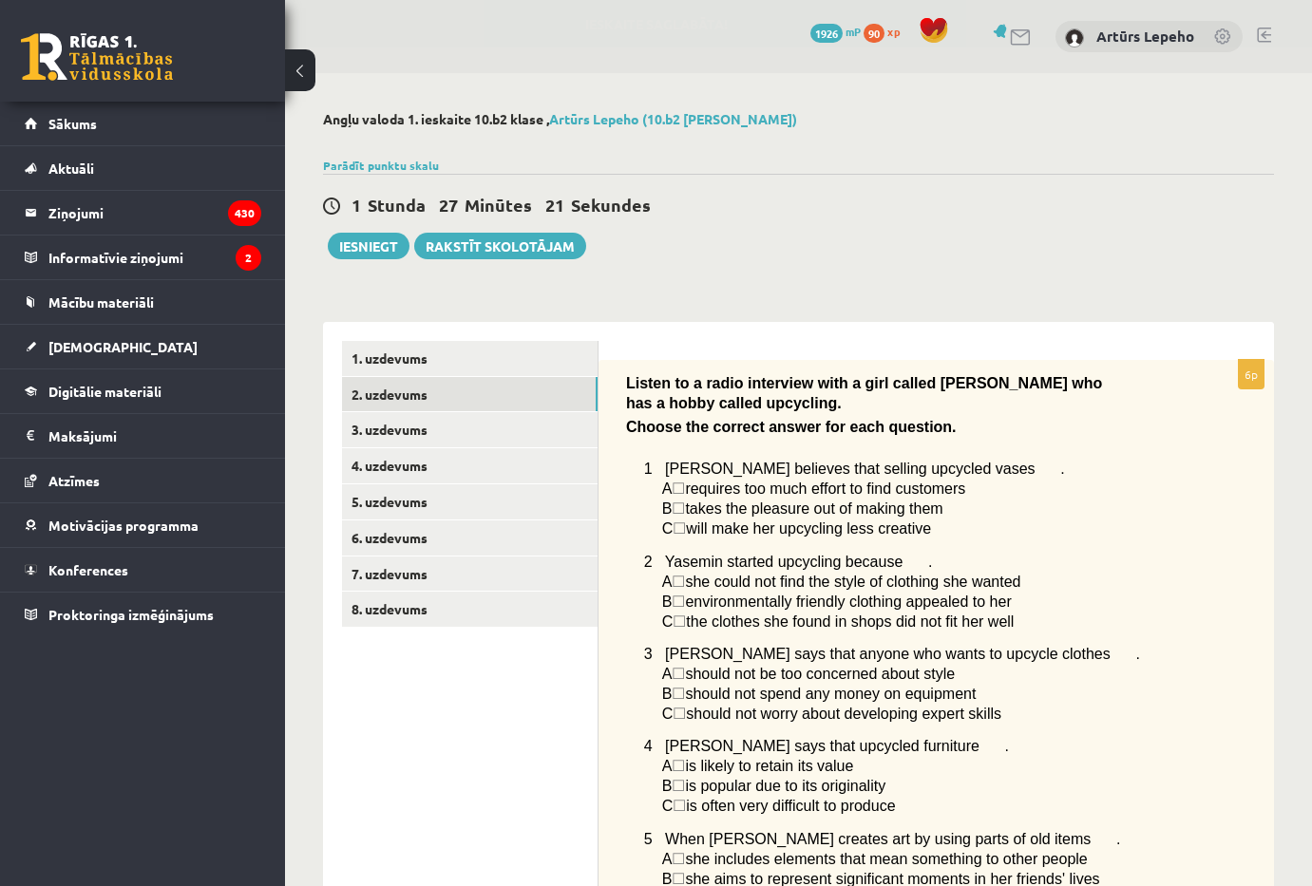
click at [686, 521] on span "☐" at bounding box center [679, 529] width 13 height 16
click at [688, 539] on p "C ☐  will make her upcycling less creative" at bounding box center [915, 529] width 507 height 20
click at [684, 529] on span "☐" at bounding box center [679, 529] width 13 height 16
click at [685, 529] on span "☐" at bounding box center [679, 529] width 13 height 16
click at [685, 487] on span "☐" at bounding box center [678, 489] width 13 height 16
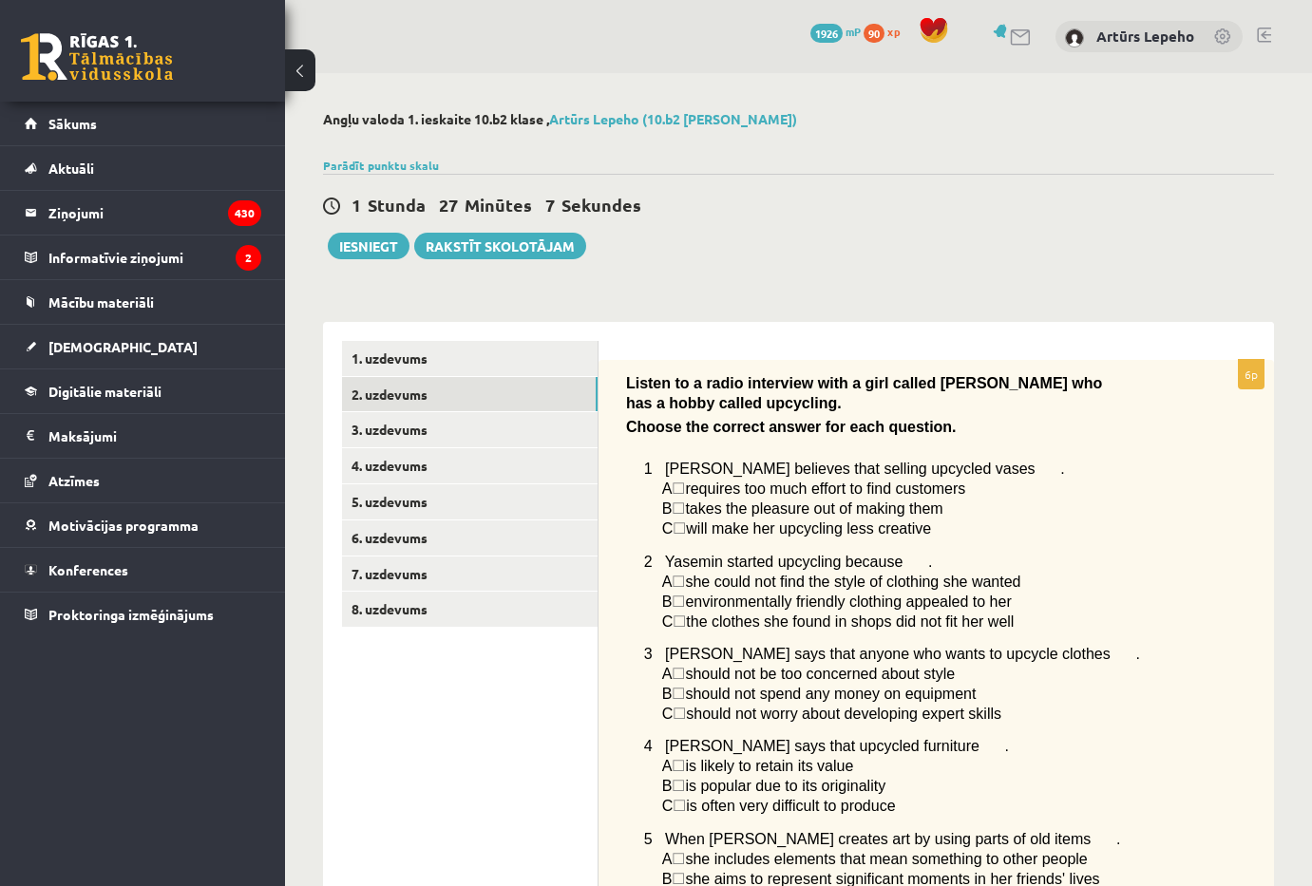
click at [663, 486] on span "A" at bounding box center [667, 489] width 10 height 16
click at [721, 496] on span "requires too much effort to find customers" at bounding box center [825, 489] width 280 height 16
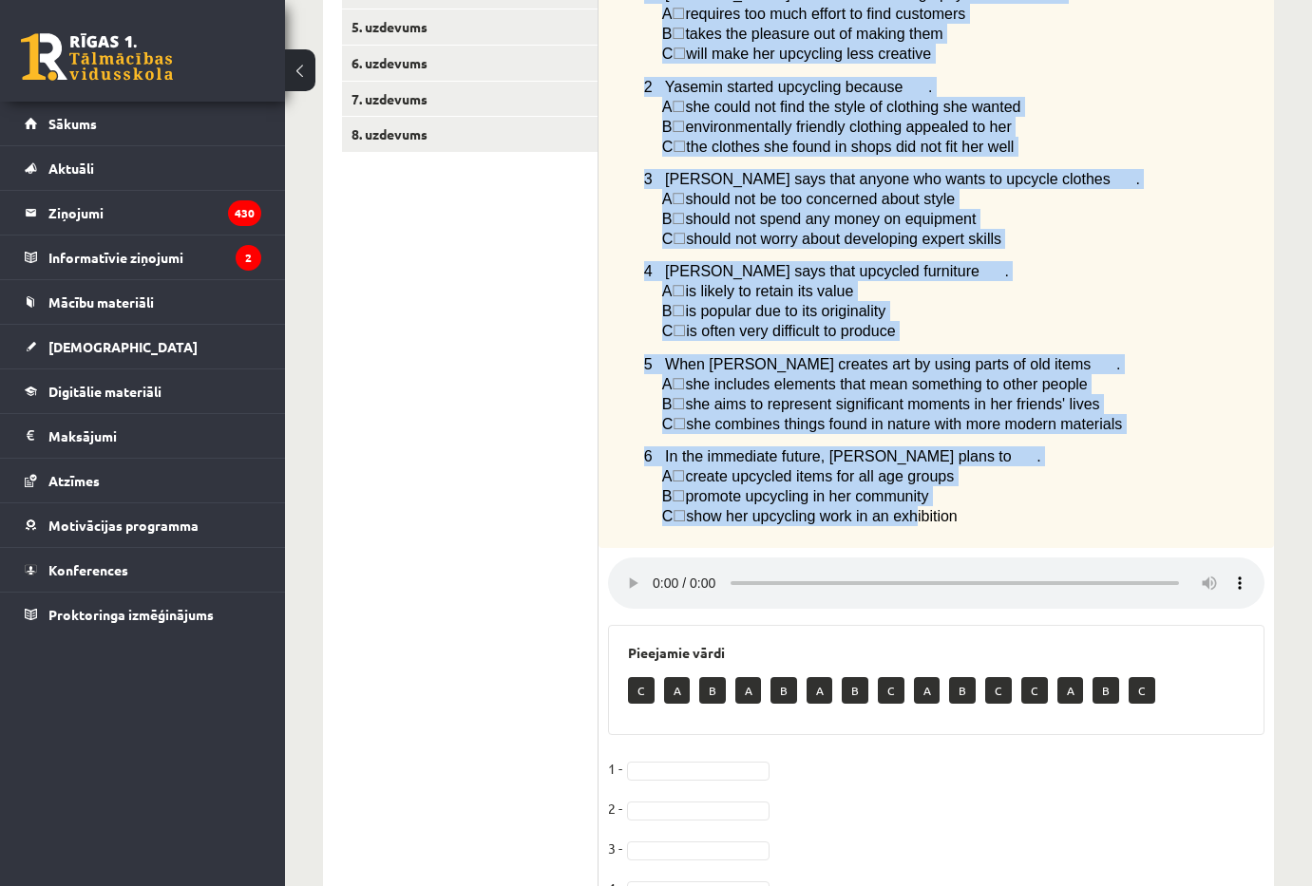
scroll to position [657, 0]
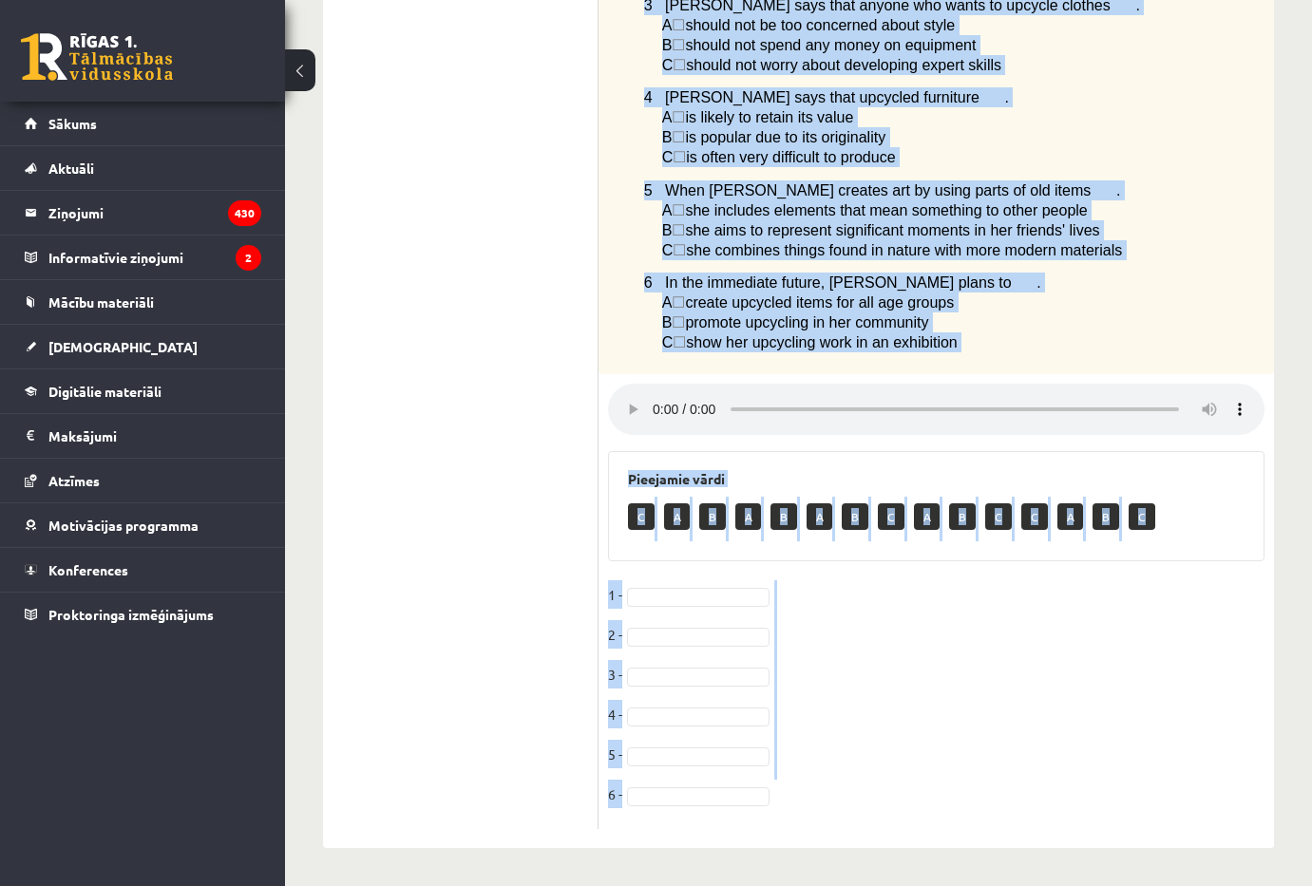
drag, startPoint x: 623, startPoint y: 370, endPoint x: 1047, endPoint y: 787, distance: 593.8
click at [1047, 787] on div "6p Listen to a radio interview with a girl called Yasemin who has a hobby calle…" at bounding box center [935, 270] width 675 height 1118
copy div "Listen to a radio interview with a girl called Yasemin who has a hobby called u…"
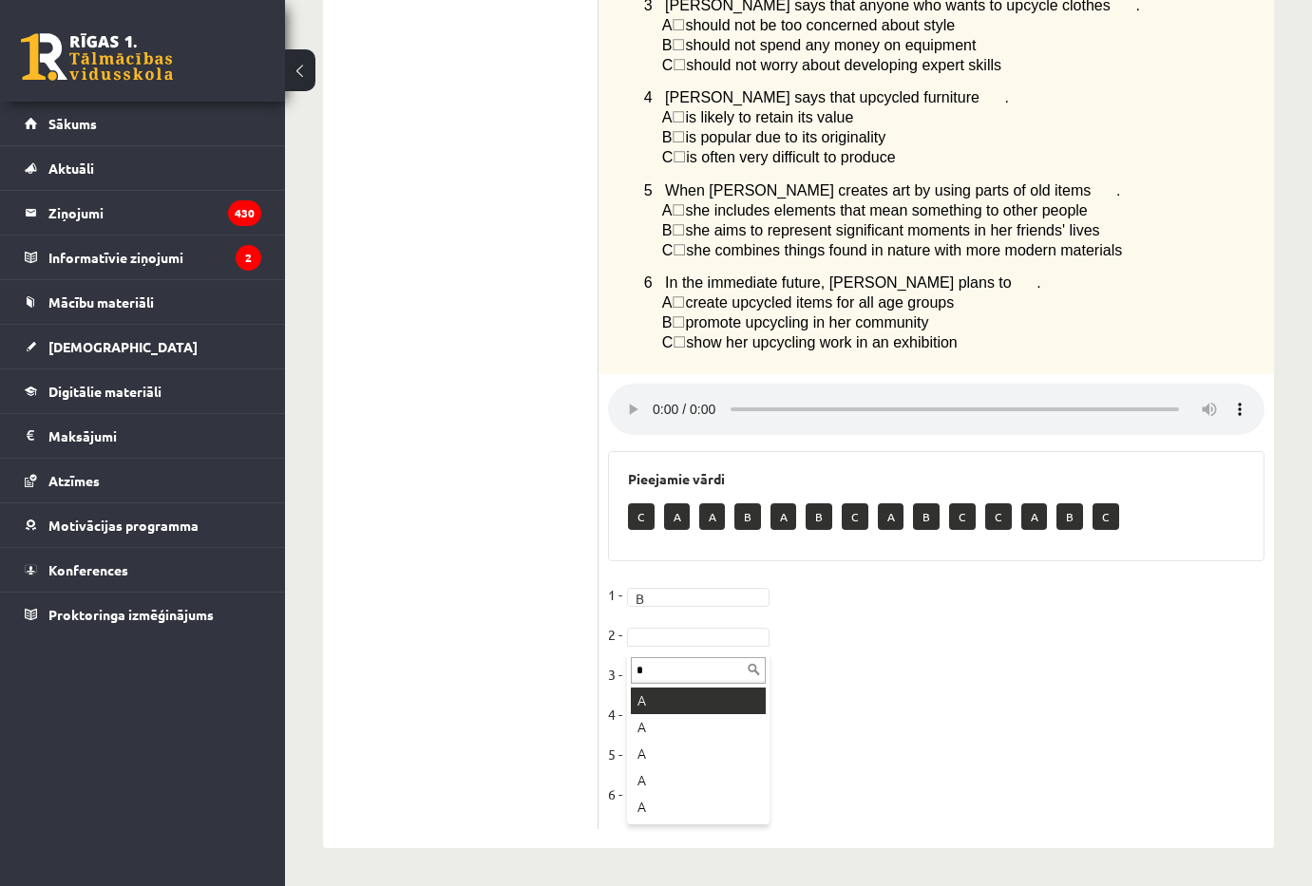
type input "*"
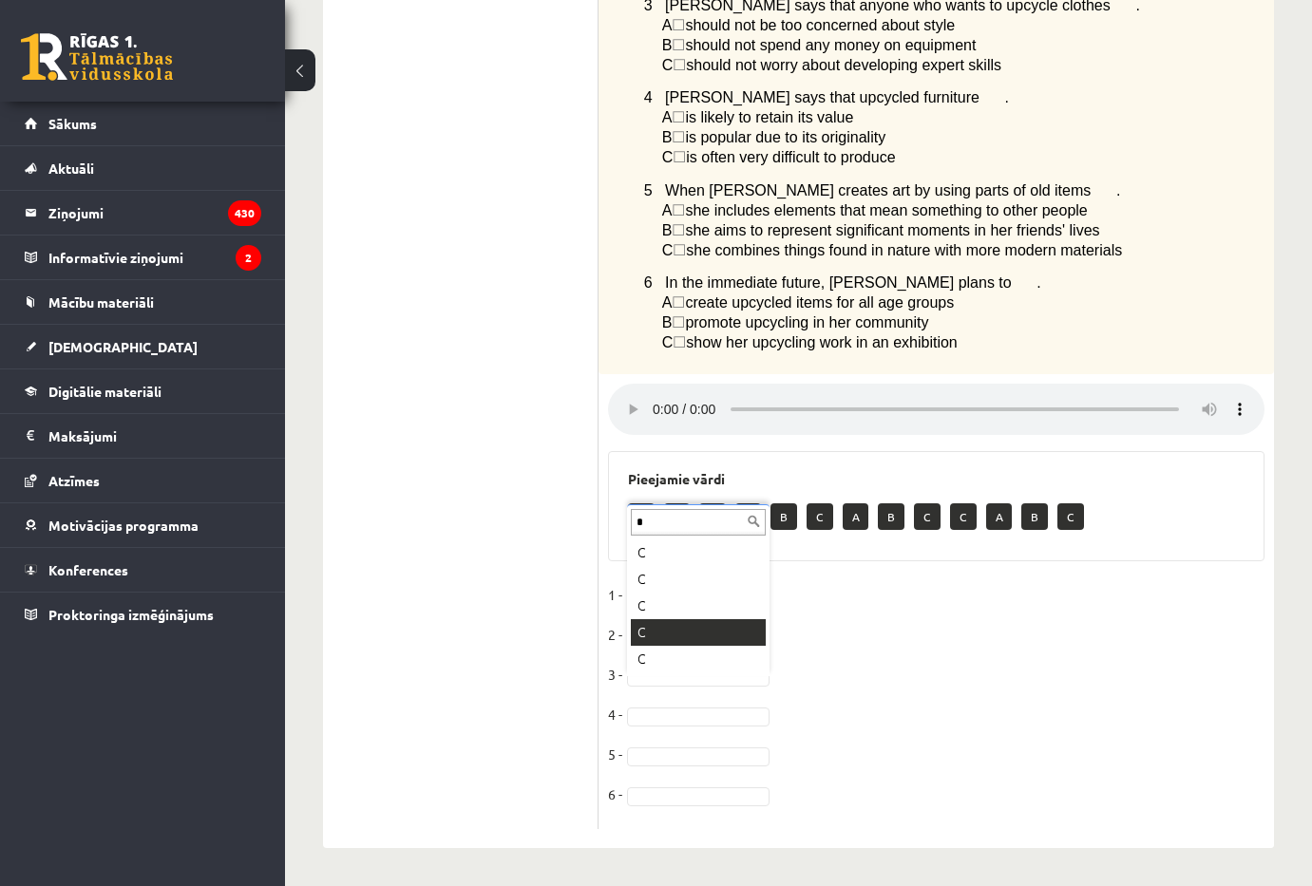
type input "*"
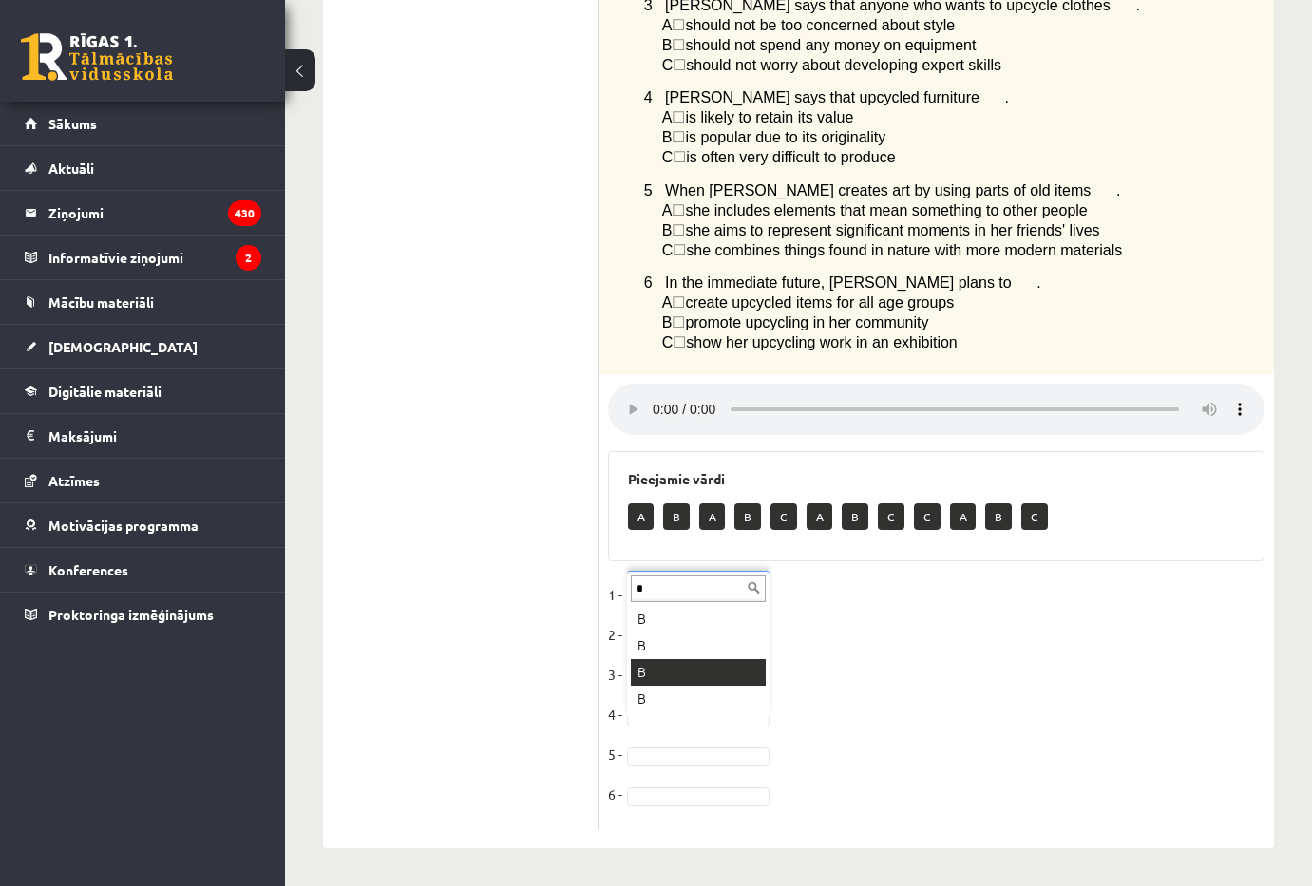
type input "*"
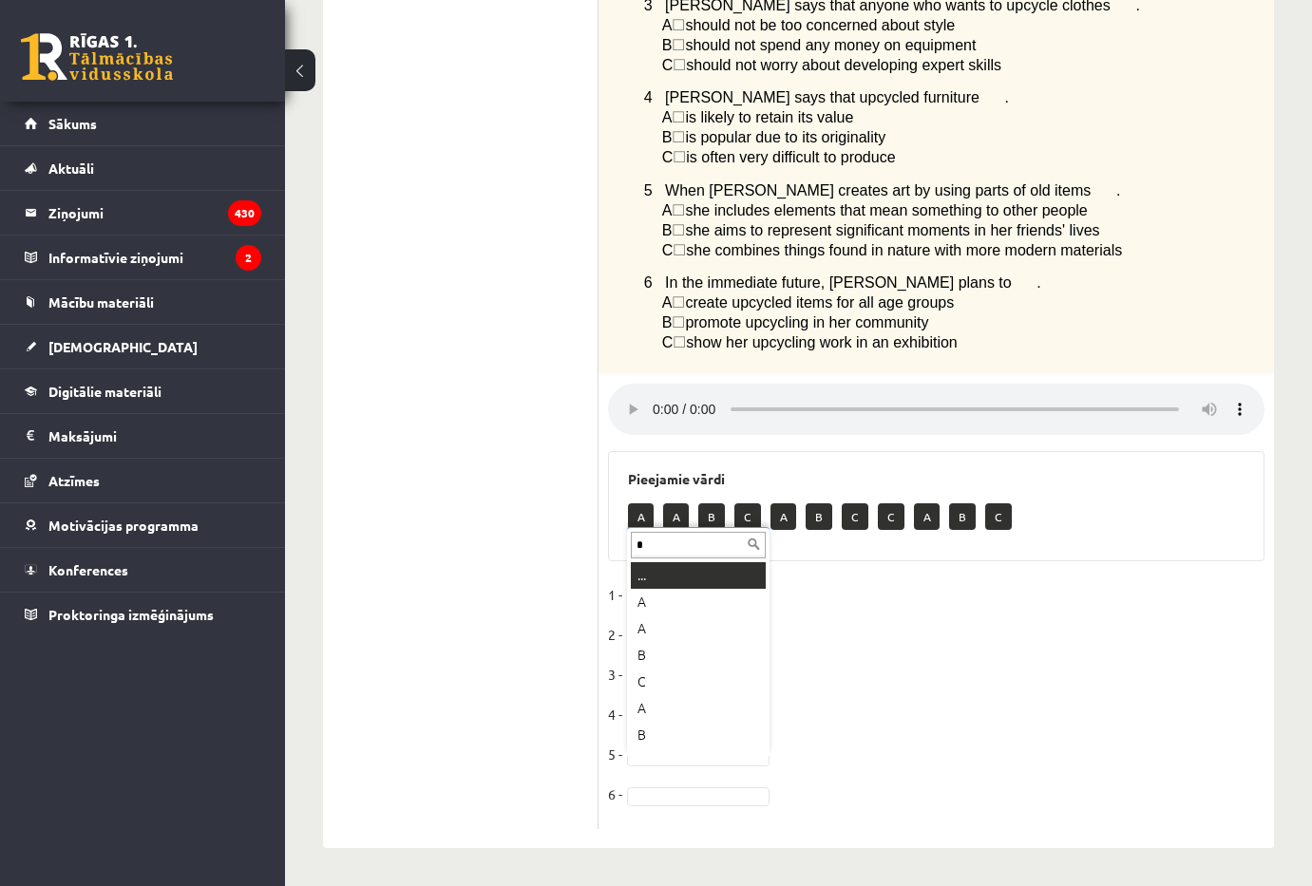
scroll to position [0, 0]
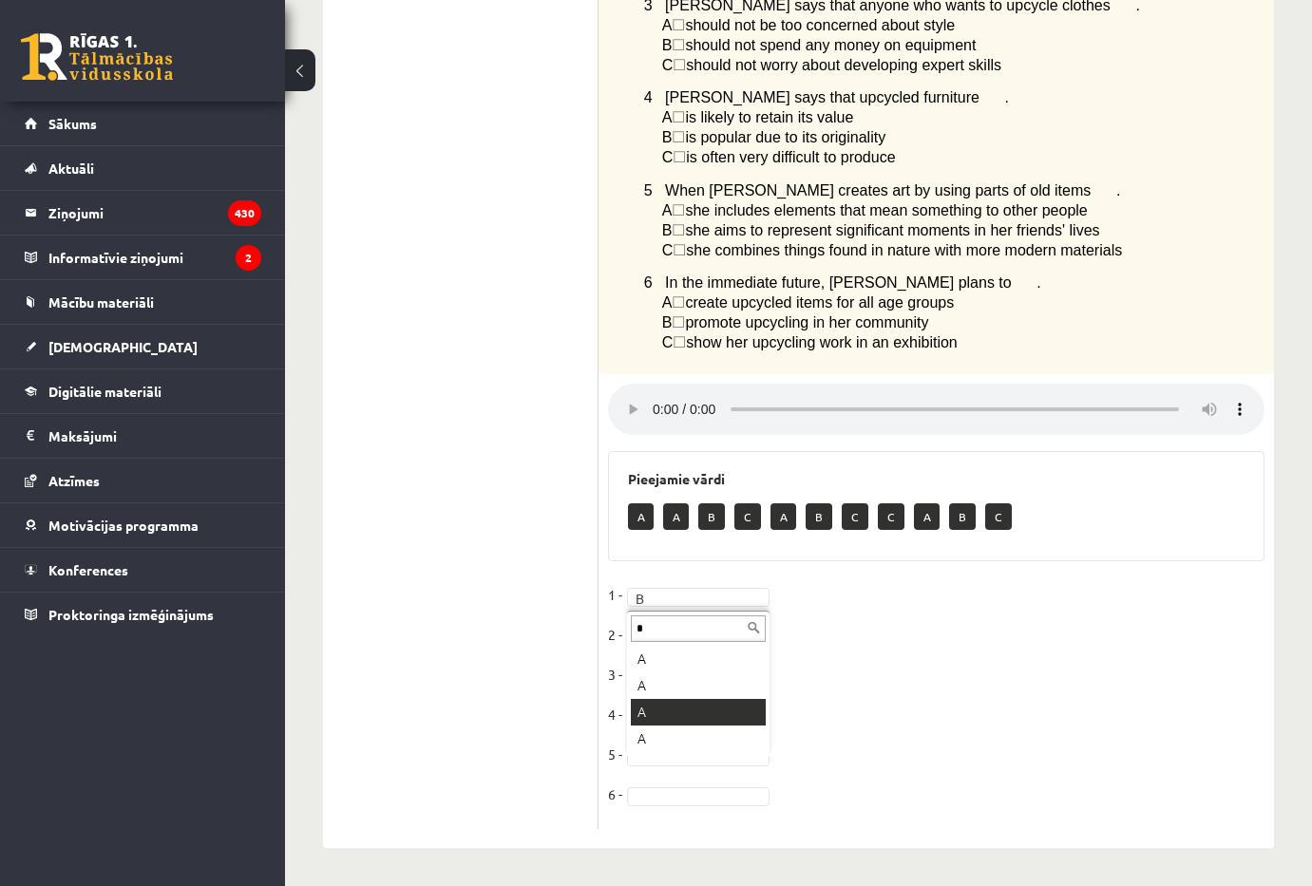
type input "*"
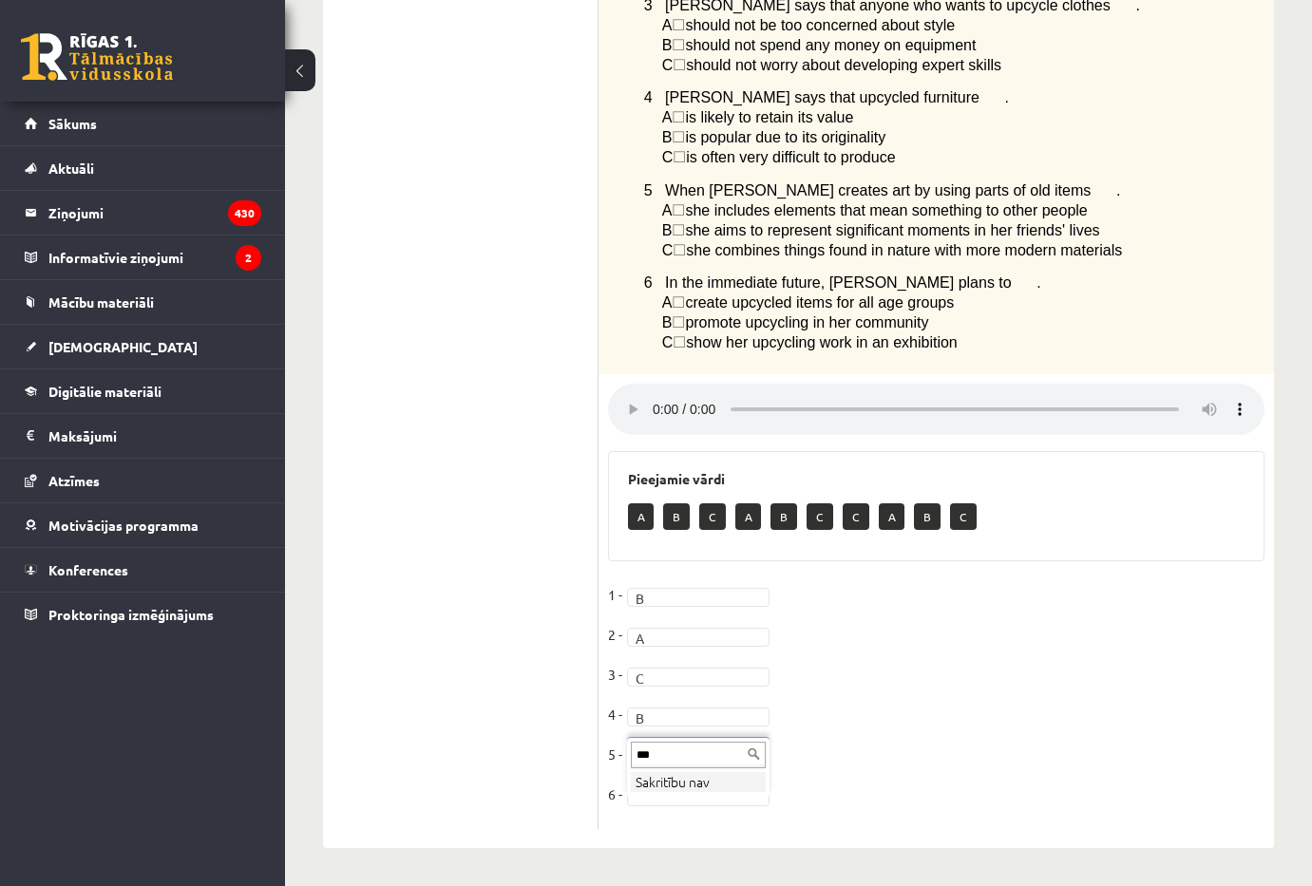
type input "*"
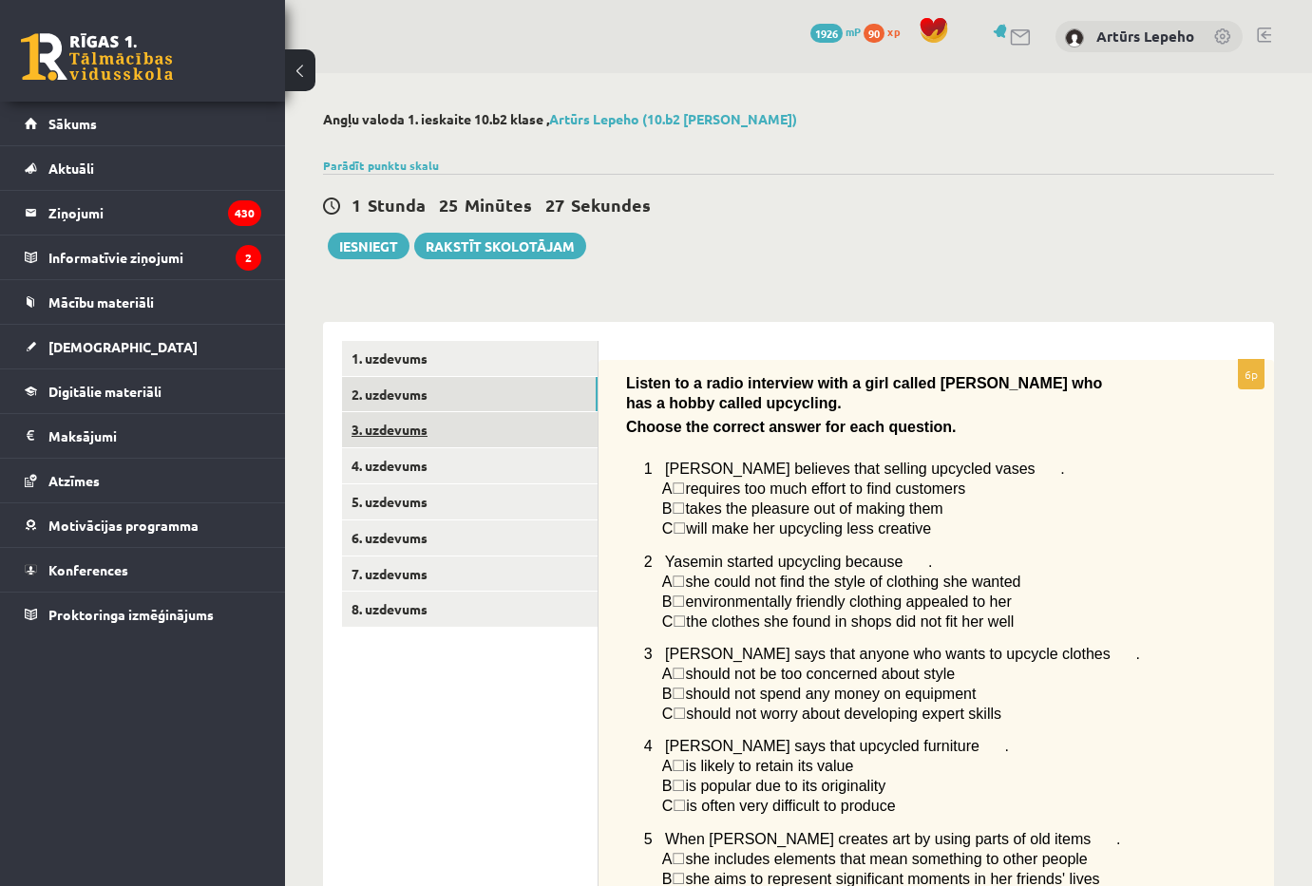
click at [444, 438] on link "3. uzdevums" at bounding box center [470, 429] width 256 height 35
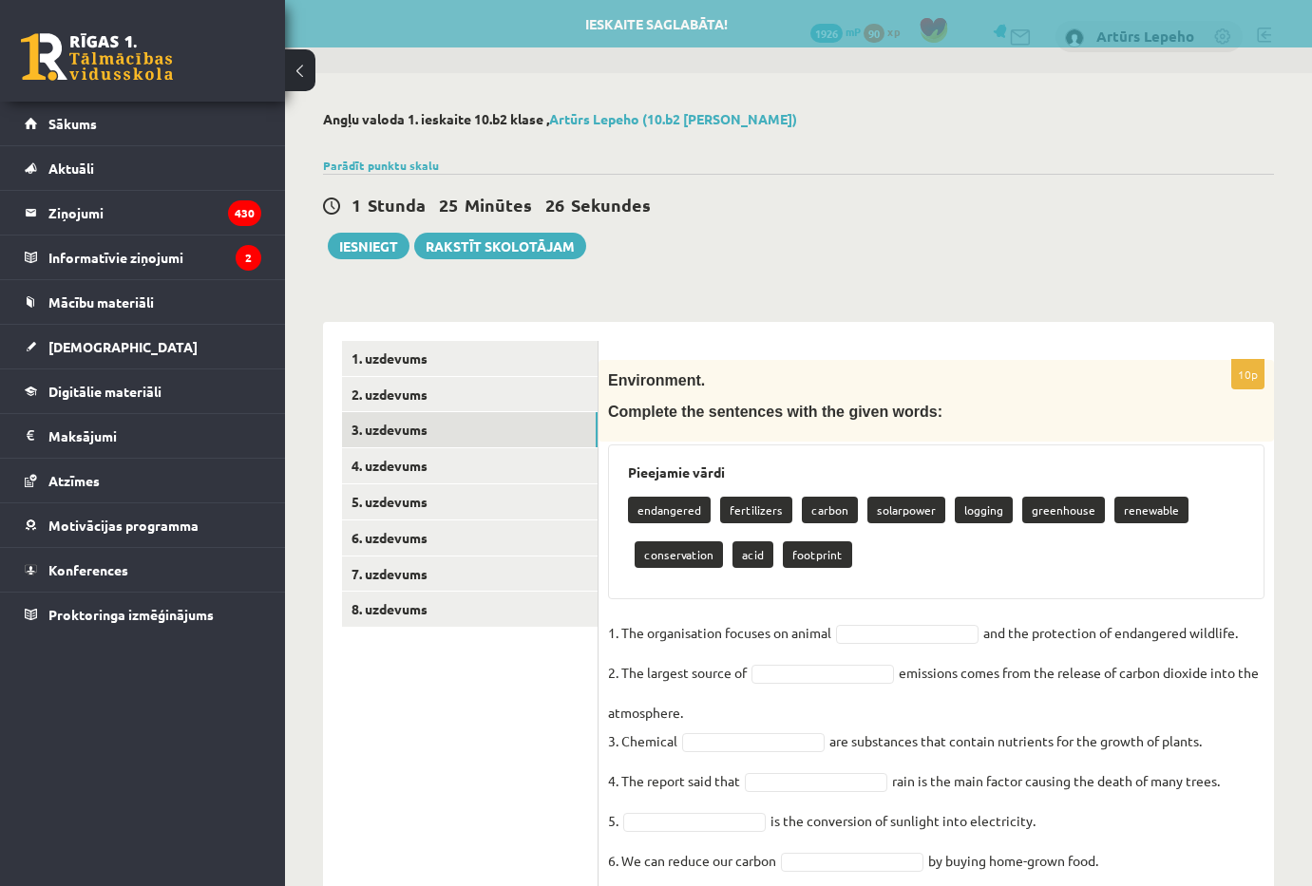
scroll to position [284, 0]
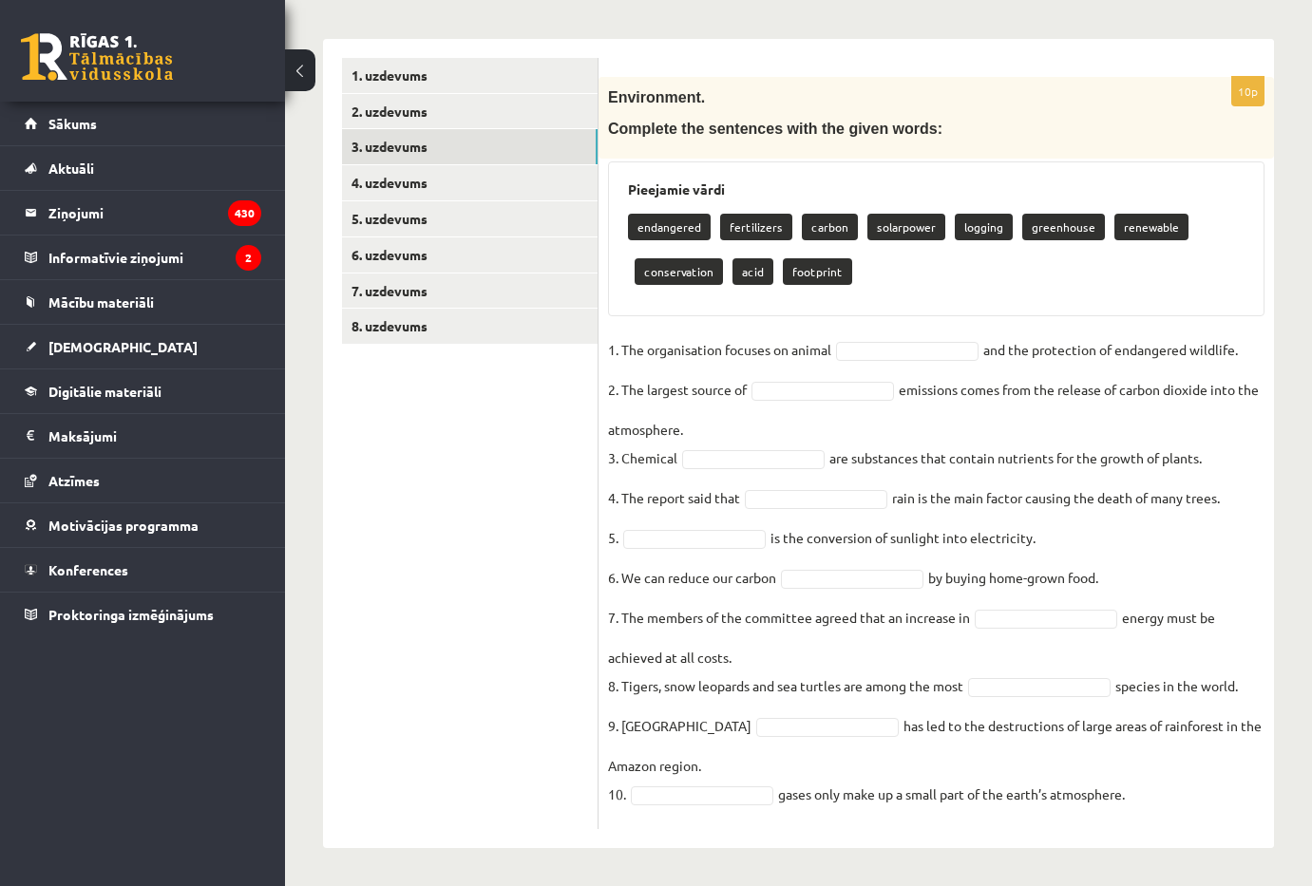
drag, startPoint x: 600, startPoint y: 80, endPoint x: 1176, endPoint y: 792, distance: 916.0
click at [1176, 792] on div "10p Environment. Complete the sentences with the given words: Pieejamie vārdi e…" at bounding box center [935, 453] width 675 height 752
copy div "Environment. Complete the sentences with the given words: Pieejamie vārdi endan…"
type input "*"
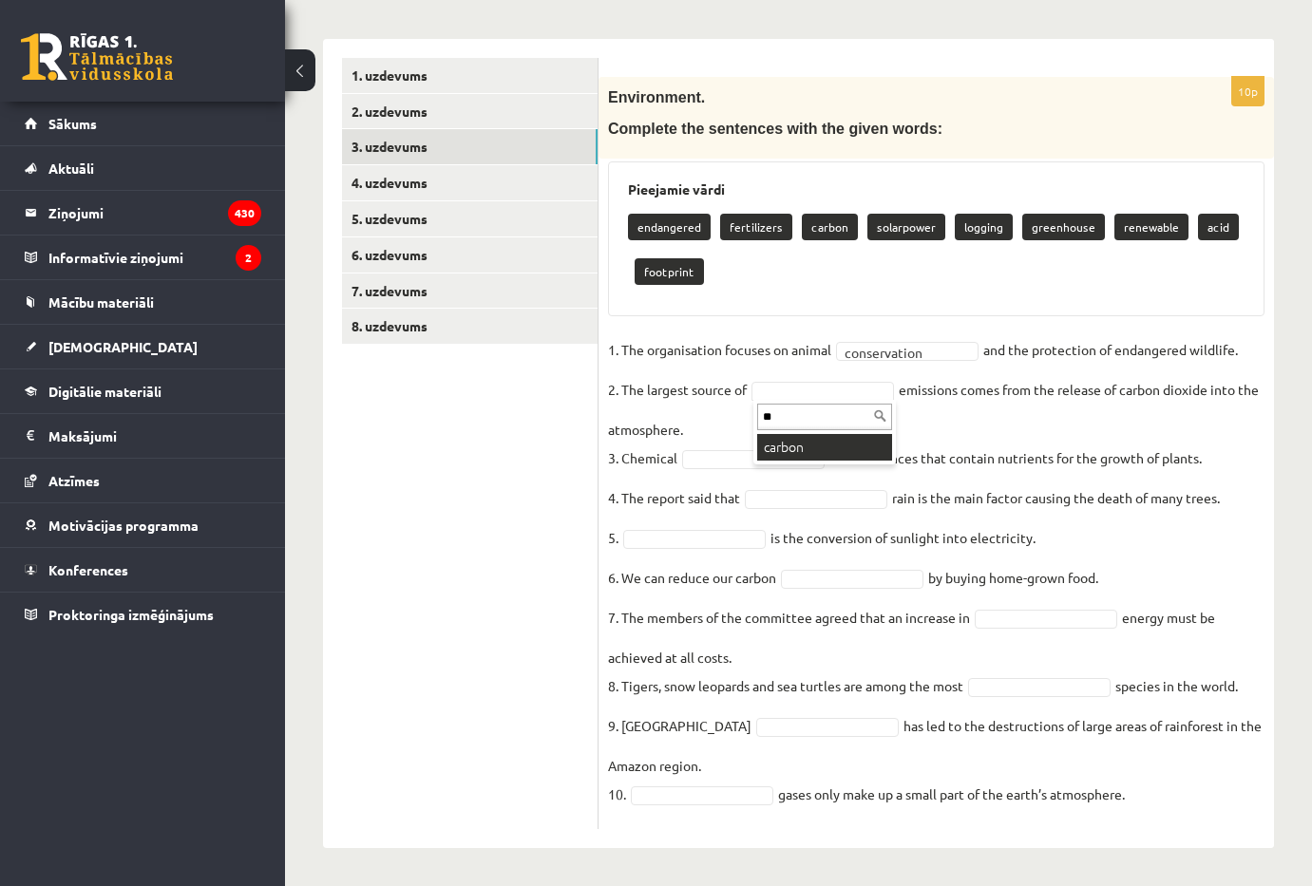
type input "**"
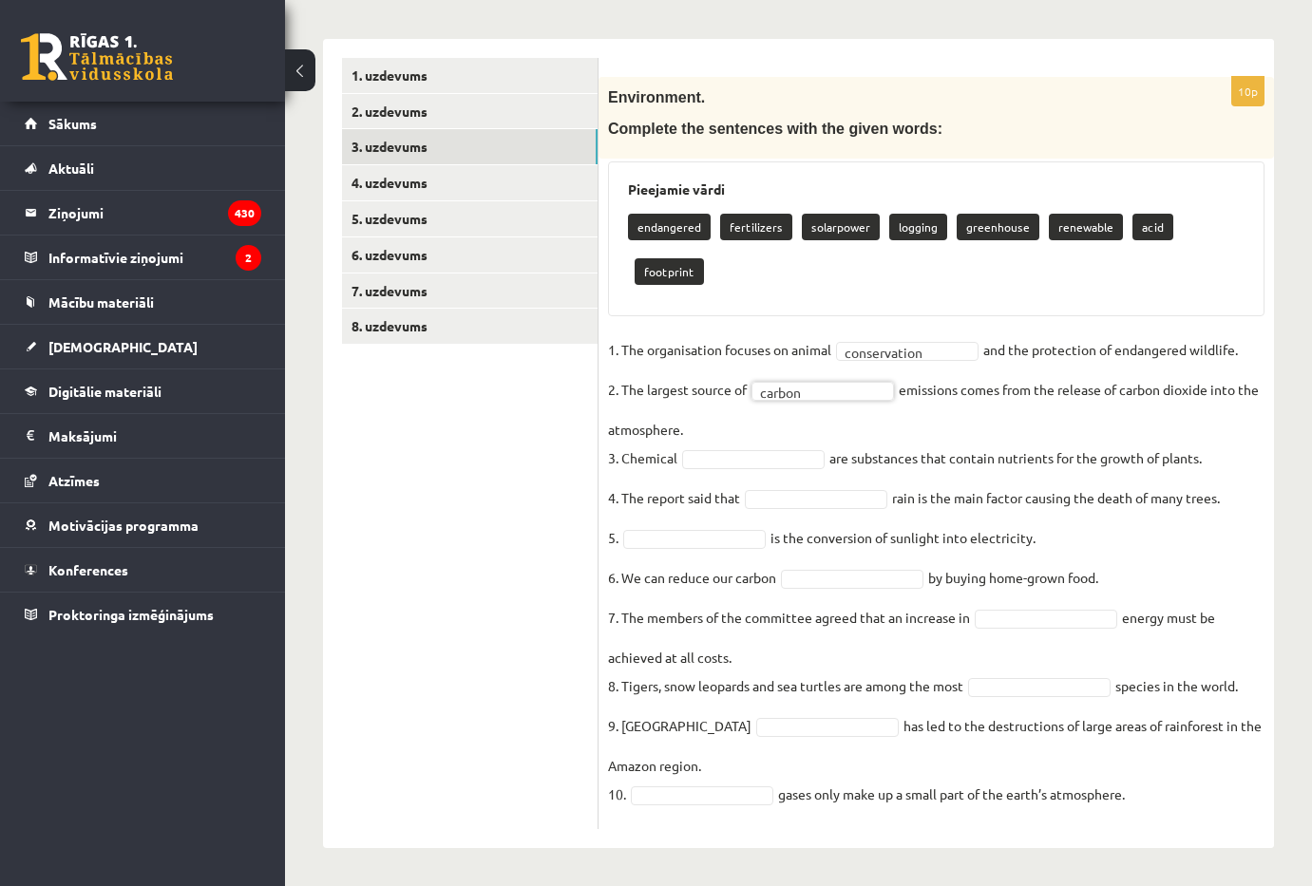
scroll to position [239, 0]
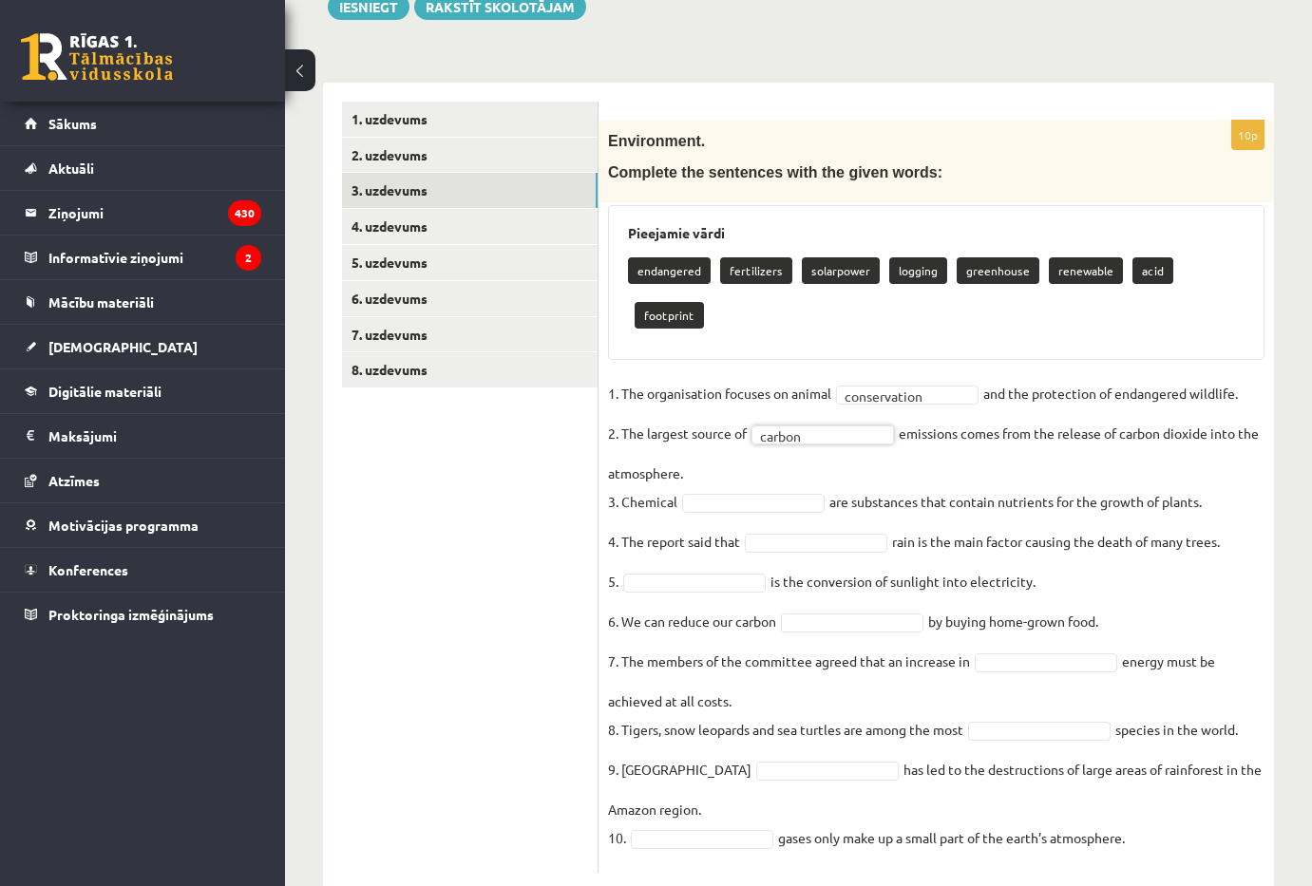
drag, startPoint x: 769, startPoint y: 430, endPoint x: 737, endPoint y: 441, distance: 33.9
click at [767, 430] on fieldset "**********" at bounding box center [936, 621] width 656 height 484
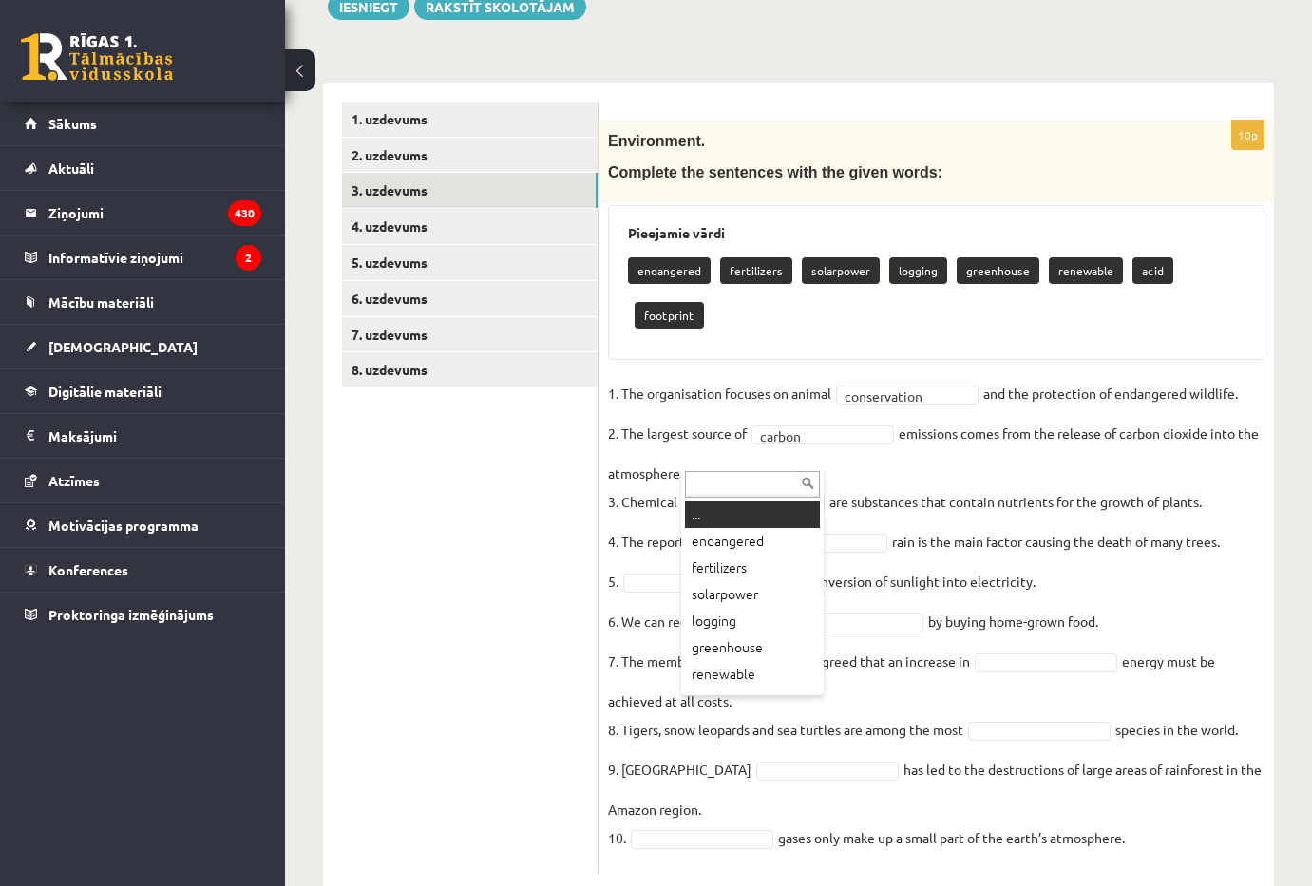
type input "*"
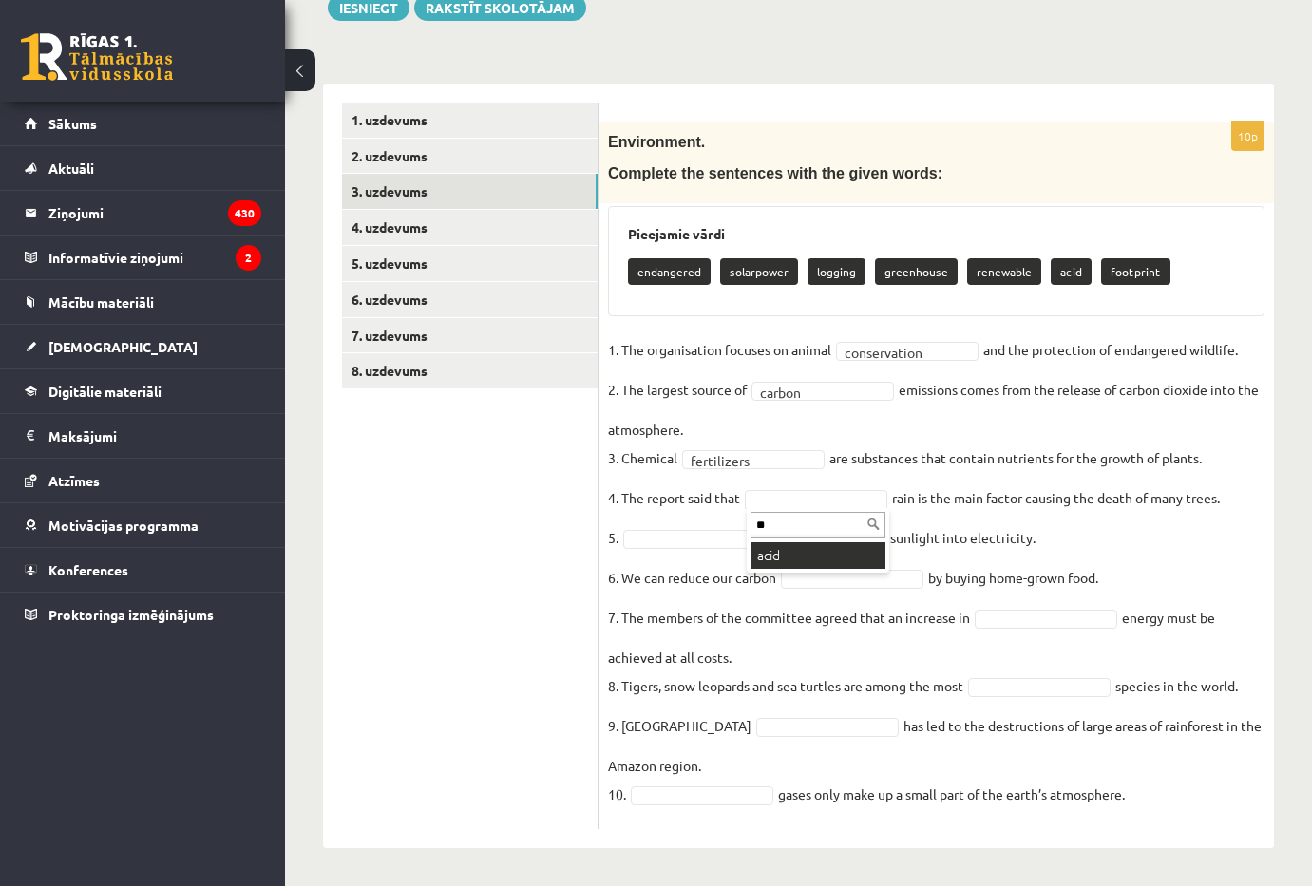
type input "**"
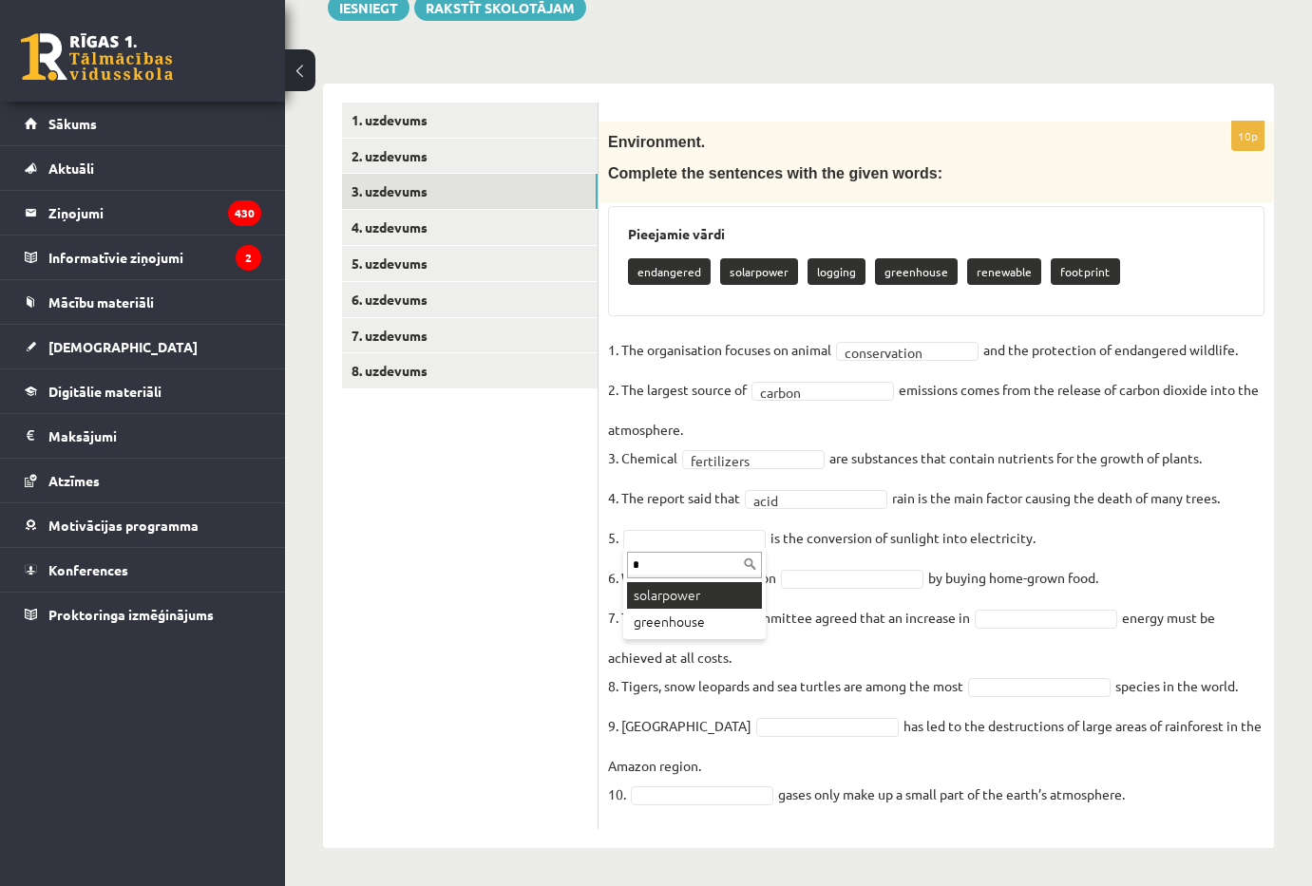
type input "*"
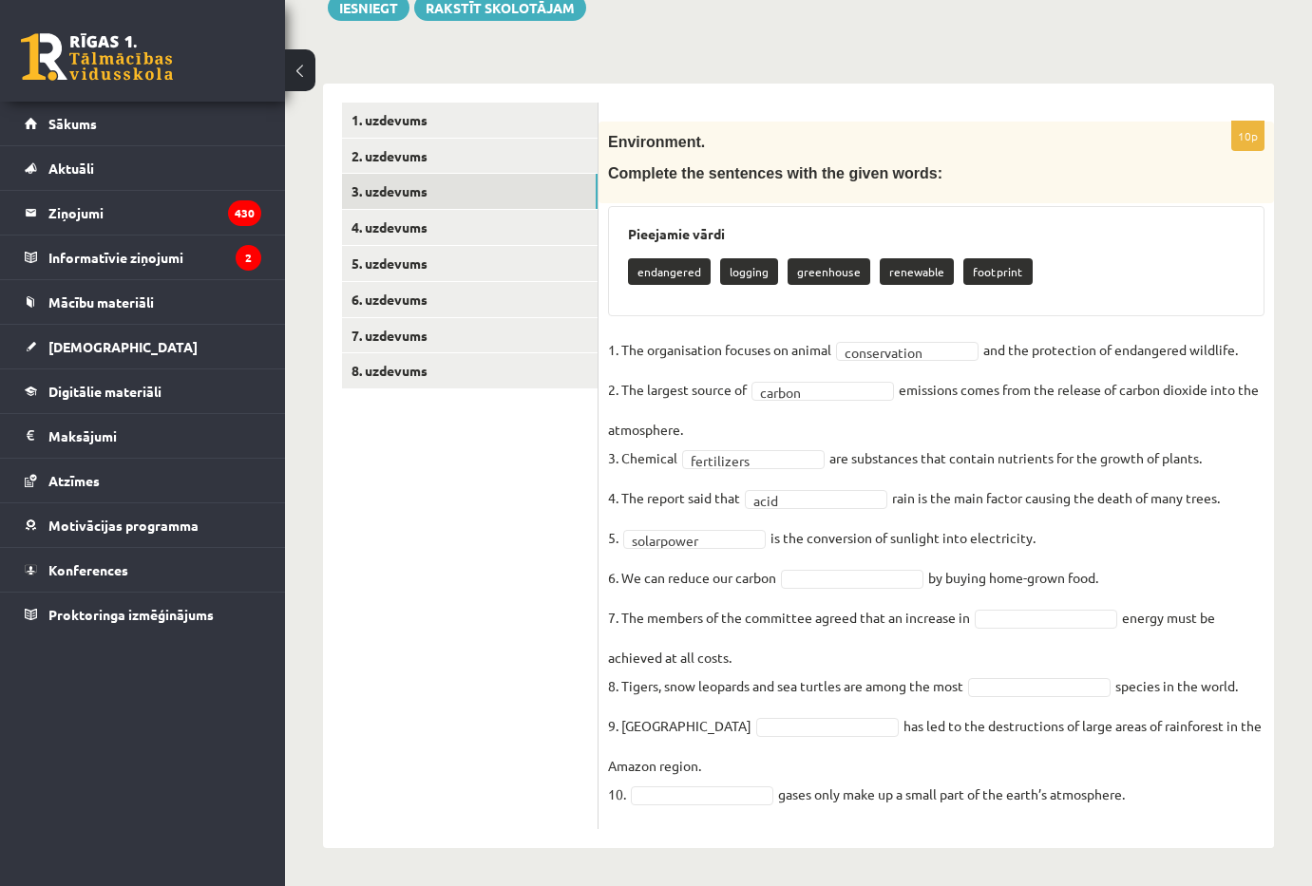
click at [1067, 538] on fieldset "**********" at bounding box center [936, 577] width 656 height 484
type input "*"
type input "**"
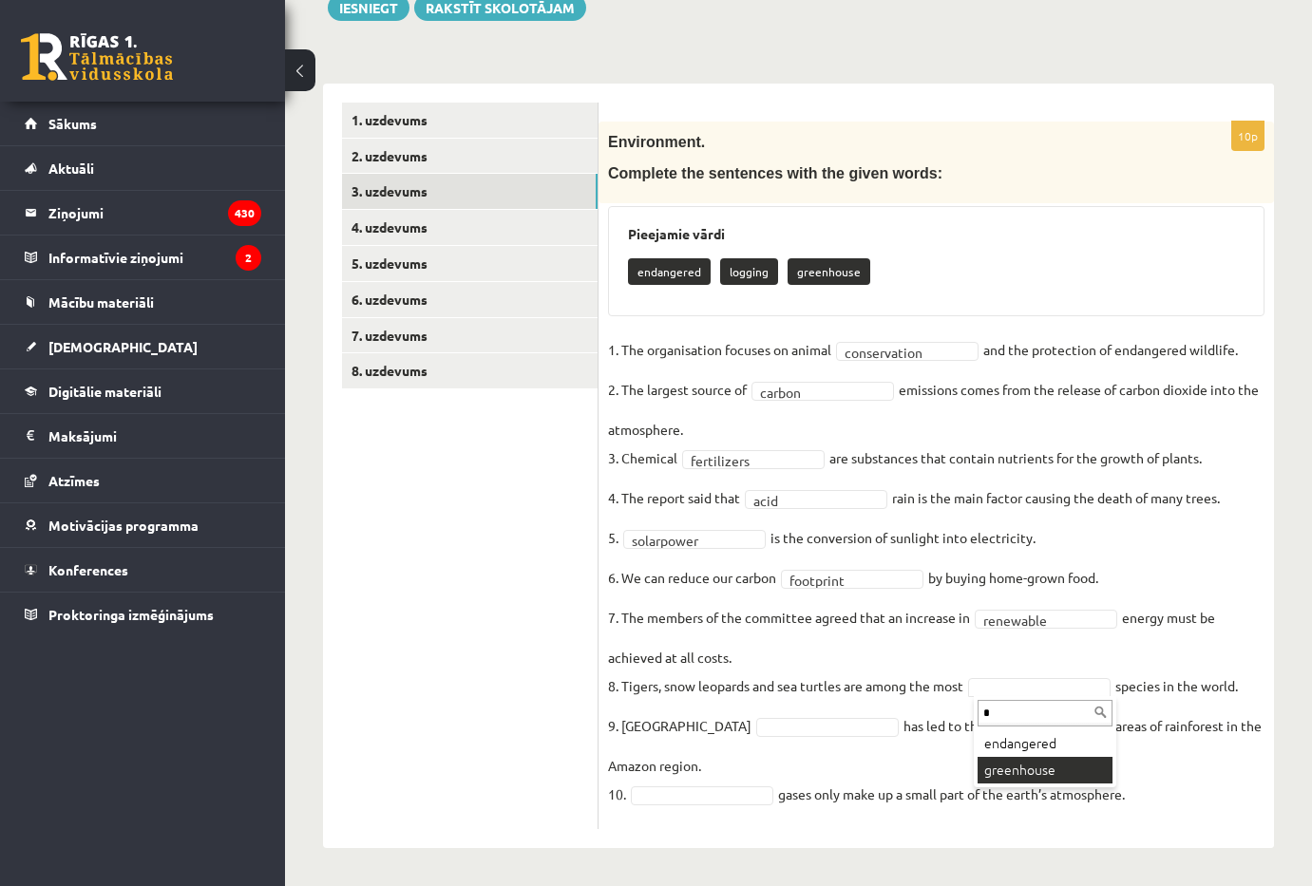
type input "*"
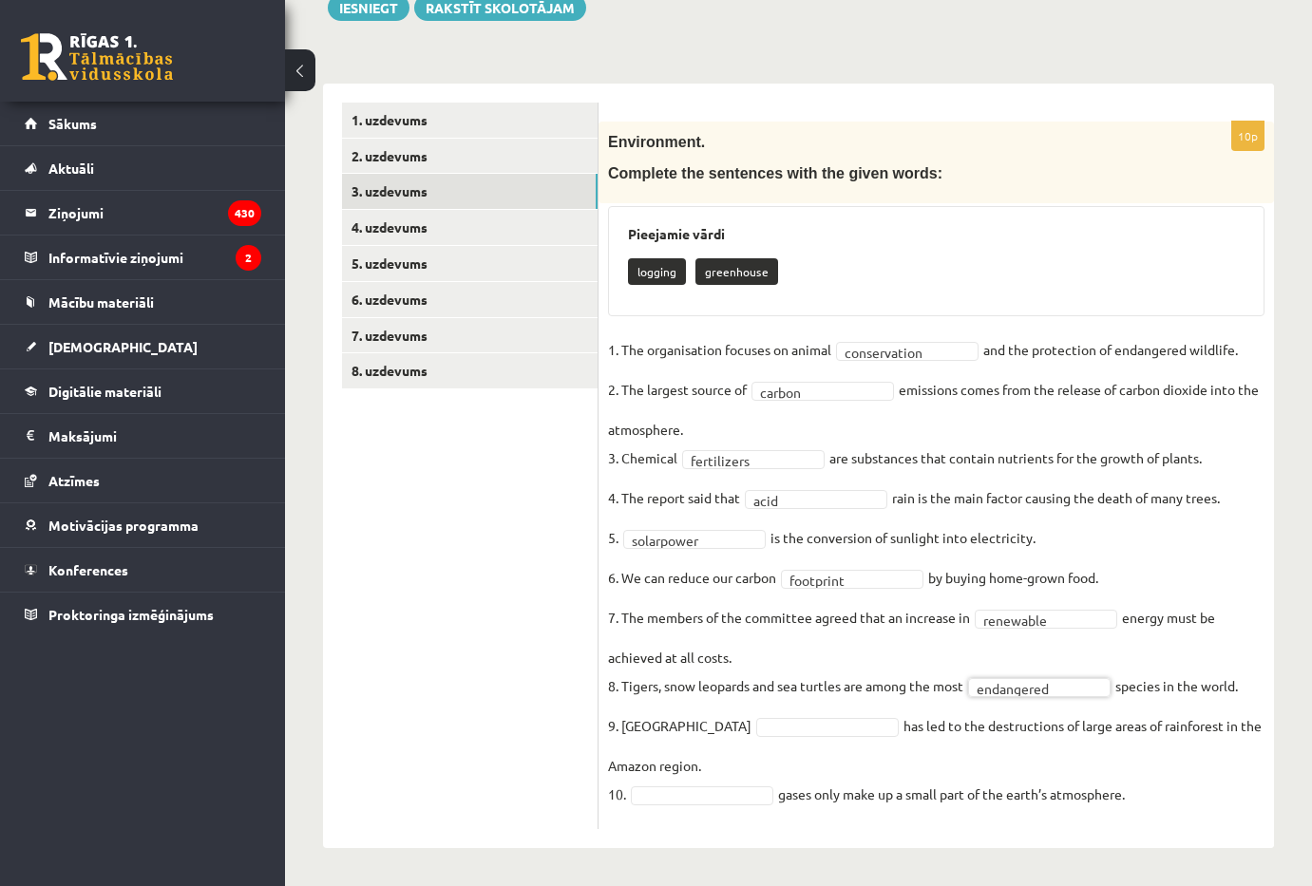
drag, startPoint x: 682, startPoint y: 720, endPoint x: 693, endPoint y: 719, distance: 11.4
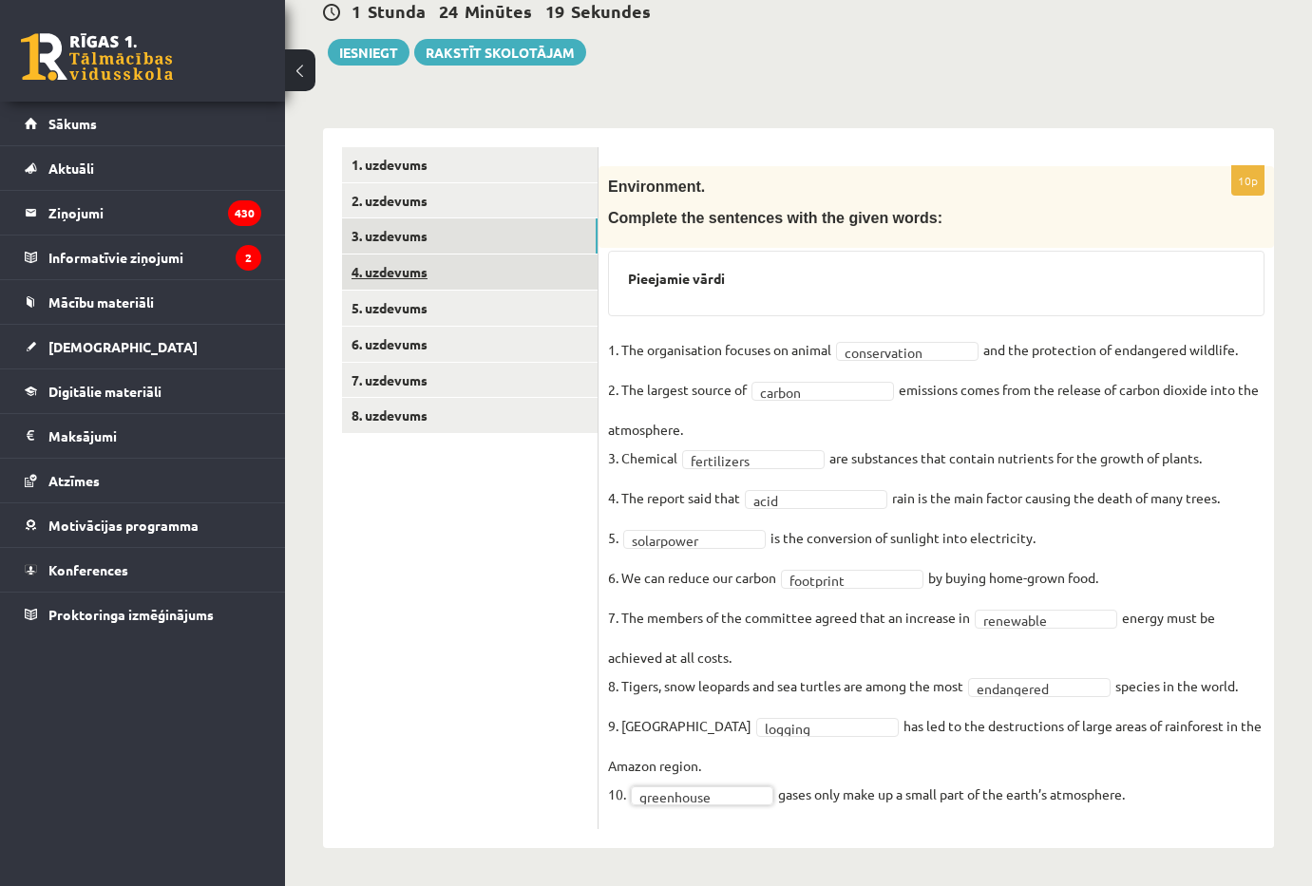
click at [487, 280] on link "4. uzdevums" at bounding box center [470, 272] width 256 height 35
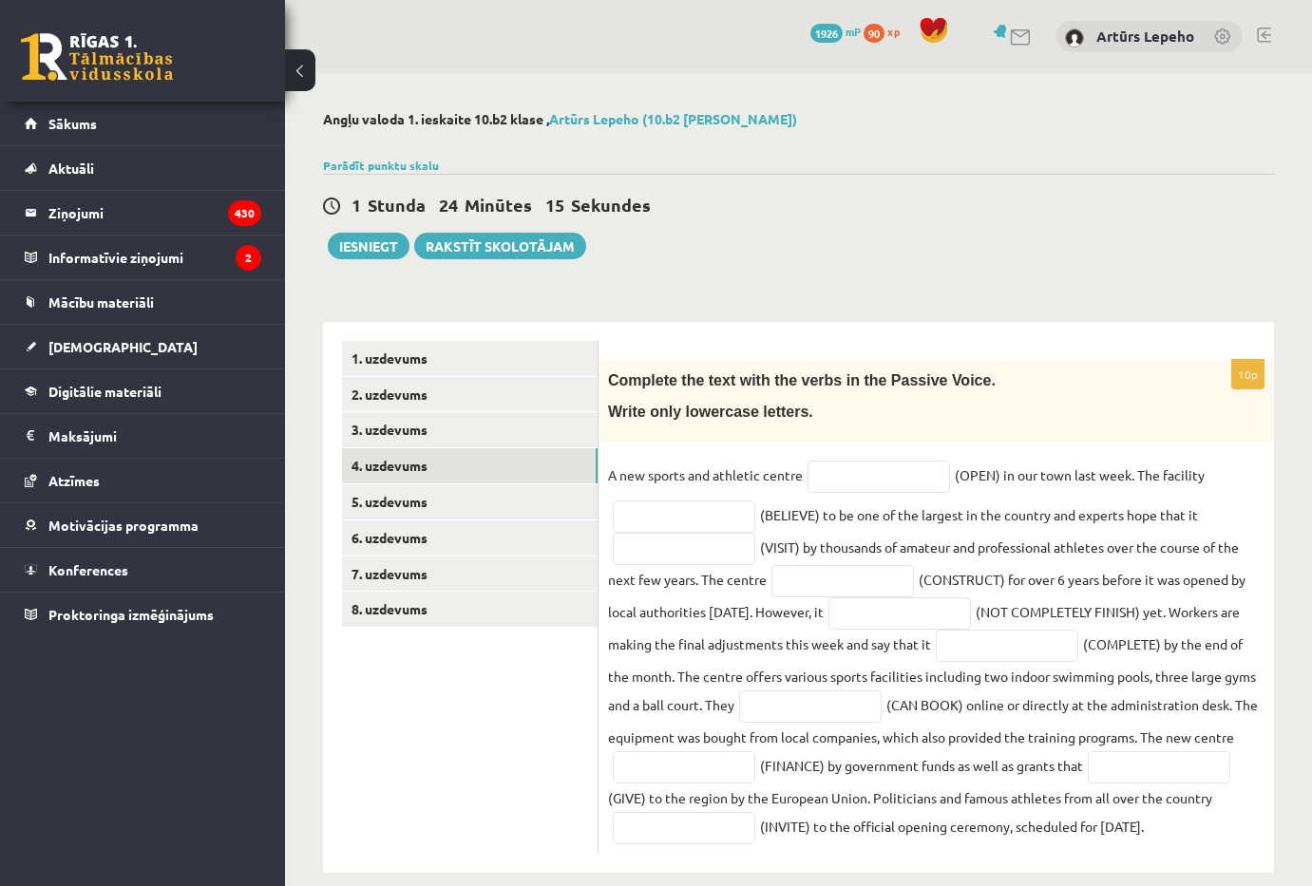
scroll to position [60, 0]
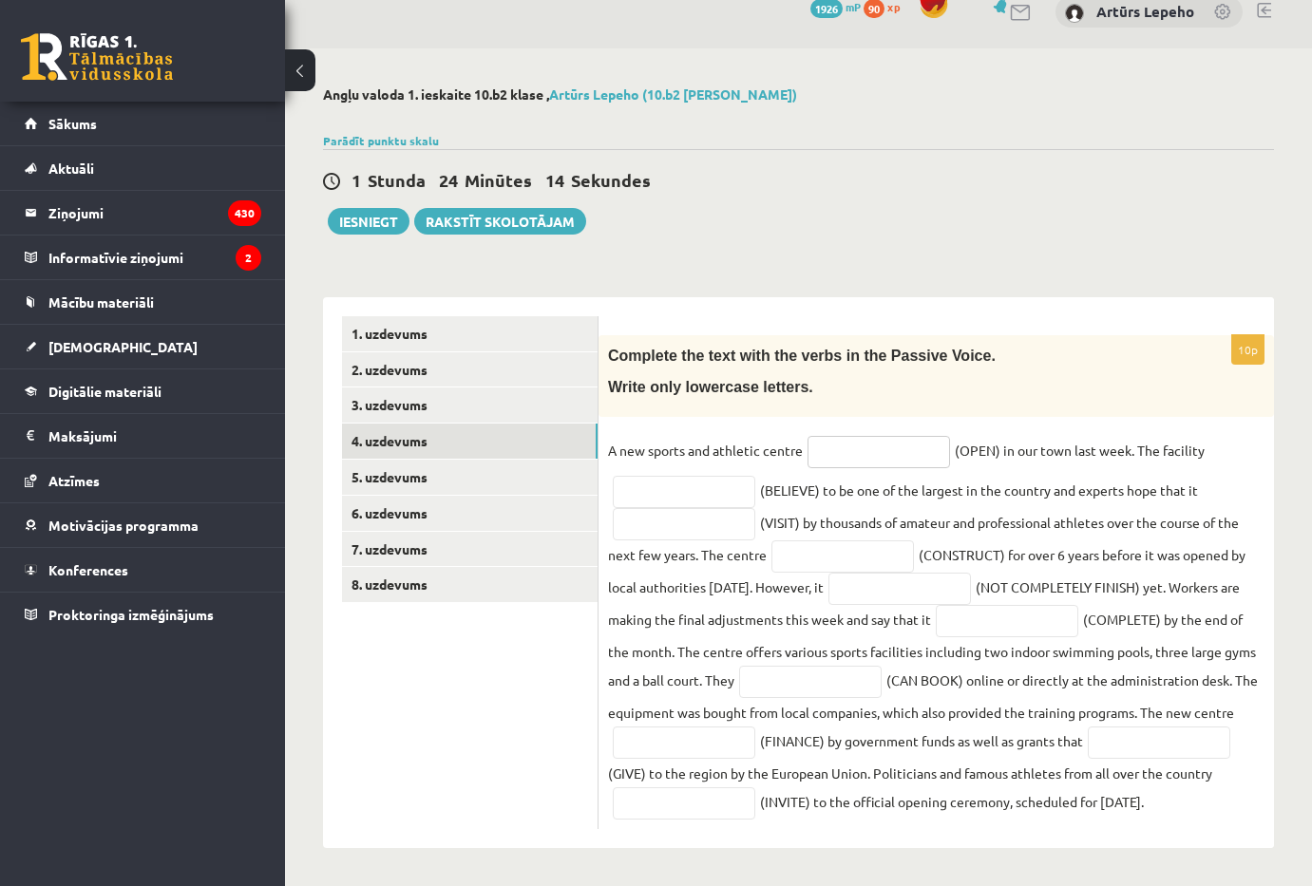
click at [870, 436] on input "text" at bounding box center [878, 452] width 142 height 32
click at [921, 345] on p "Complete the text with the verbs in the Passive Voice." at bounding box center [888, 356] width 561 height 23
drag, startPoint x: 633, startPoint y: 323, endPoint x: 1046, endPoint y: 807, distance: 636.1
click at [1046, 807] on div "10p Complete the text with the verbs in the Passive Voice. Write only lowercase…" at bounding box center [935, 572] width 675 height 551
copy div "Complete the text with the verbs in the Passive Voice. Write only lowercase let…"
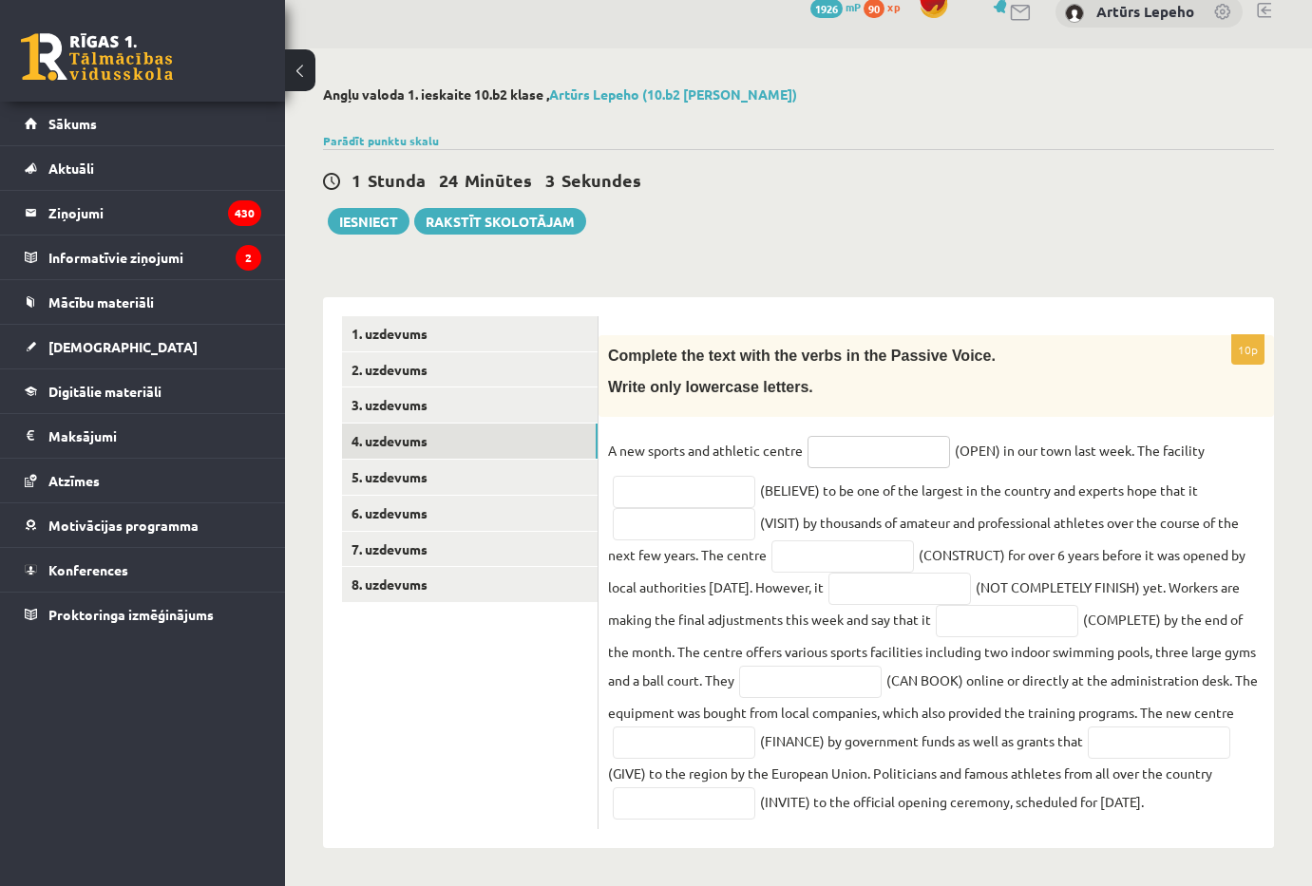
click at [872, 436] on input "text" at bounding box center [878, 452] width 142 height 32
click at [864, 436] on input "text" at bounding box center [878, 452] width 142 height 32
paste input "****"
type input "****"
click at [1197, 436] on fieldset "A new sports and athletic centre **** (OPEN) in our town last week. The facilit…" at bounding box center [936, 628] width 656 height 384
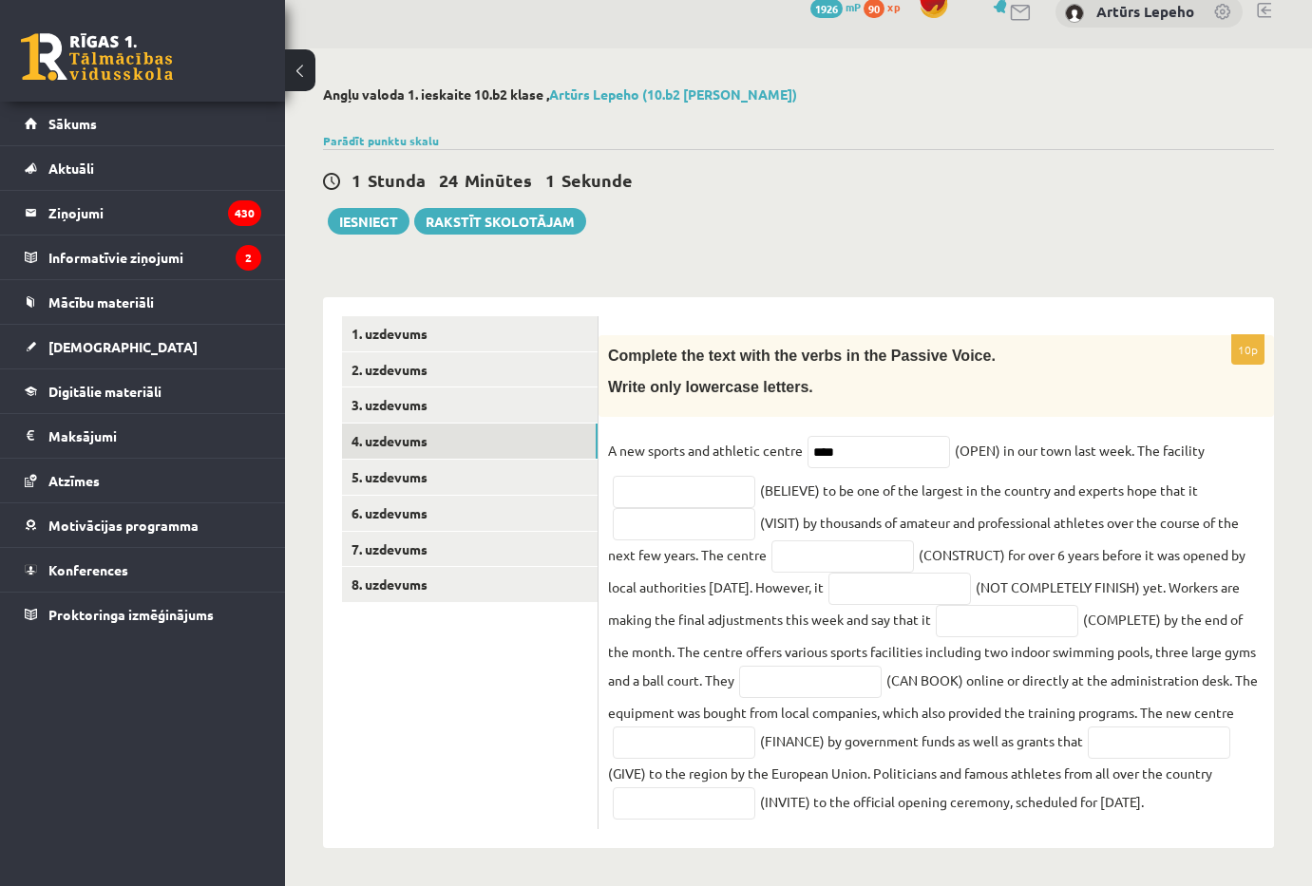
click at [1258, 436] on fieldset "A new sports and athletic centre **** (OPEN) in our town last week. The facilit…" at bounding box center [936, 628] width 656 height 384
click at [706, 476] on input "text" at bounding box center [684, 492] width 142 height 32
paste input "**********"
type input "**********"
click at [717, 508] on input "text" at bounding box center [684, 524] width 142 height 32
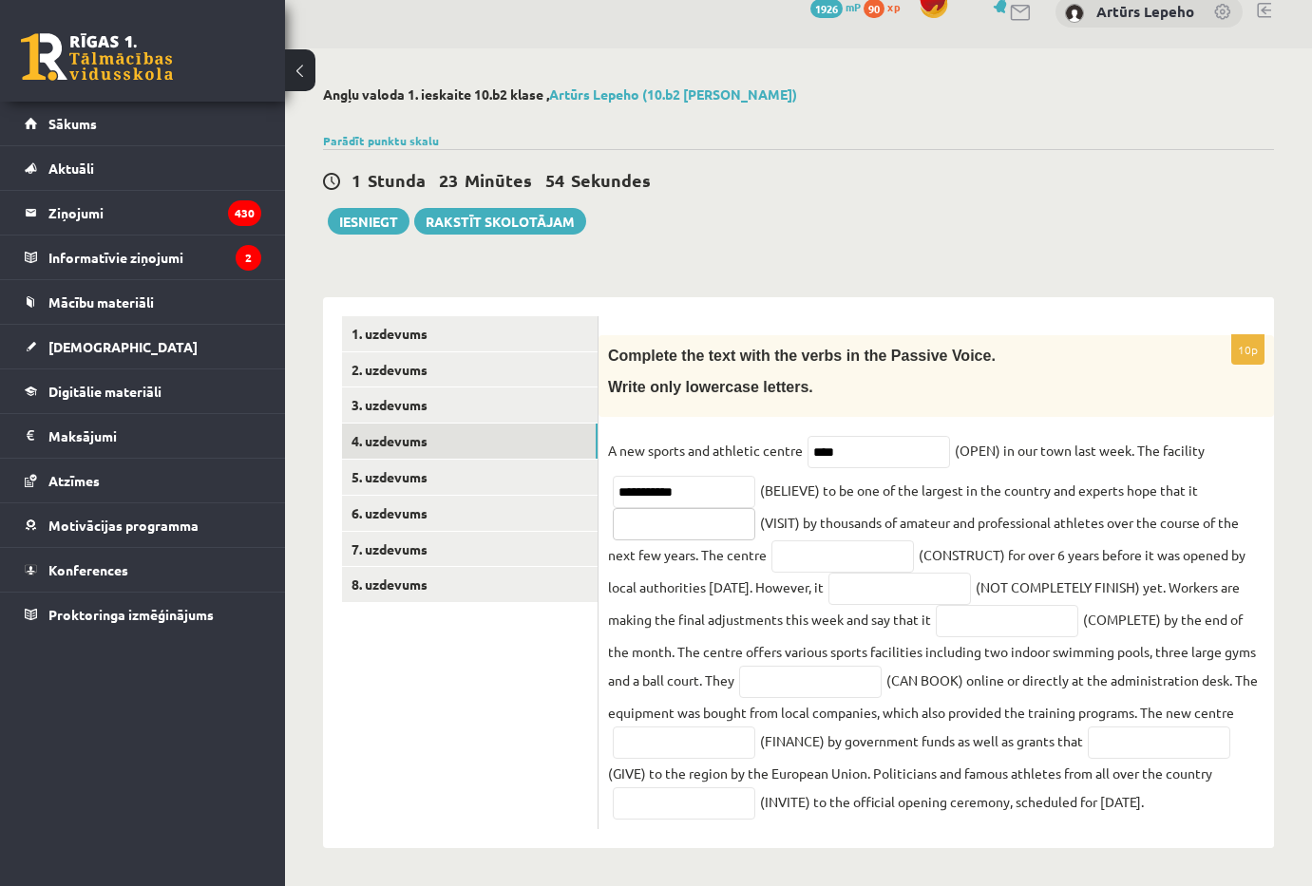
paste input "**********"
type input "**********"
click at [863, 541] on input "text" at bounding box center [842, 557] width 142 height 32
paste input "**********"
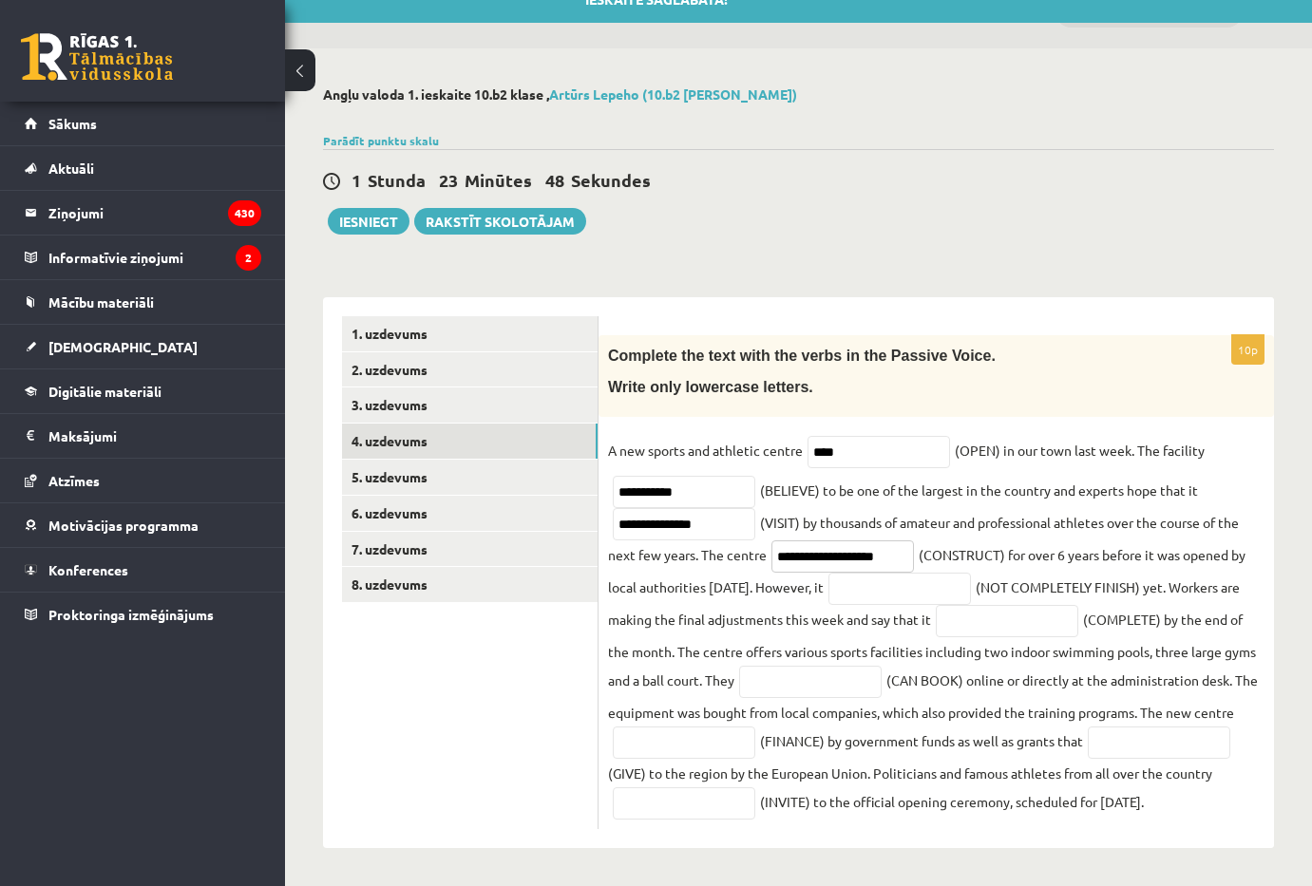
type input "**********"
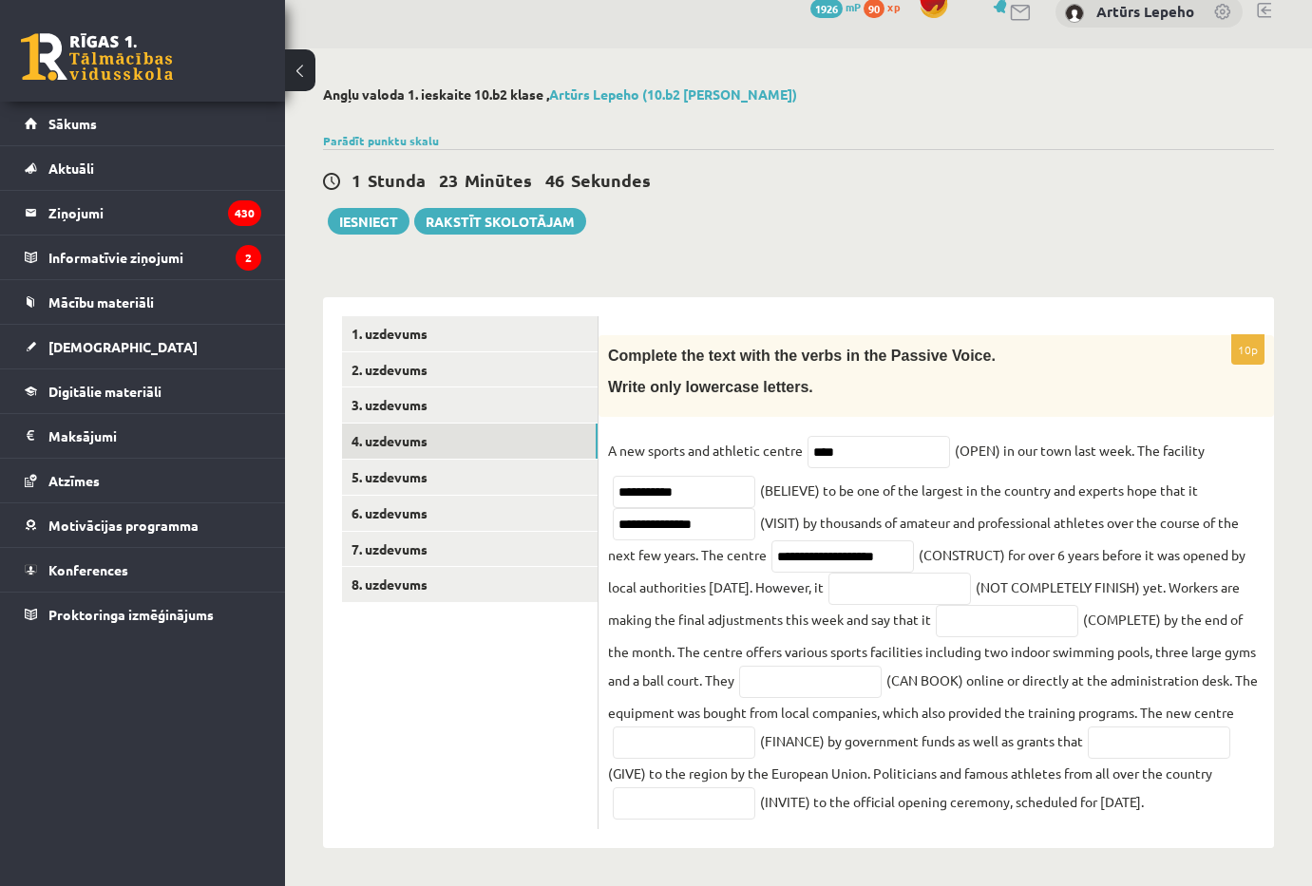
click at [1290, 524] on div "Angļu valoda 1. ieskaite 10.b2 klase , Artūrs Lepeho (10.b2 klase) Parādīt punk…" at bounding box center [798, 467] width 1027 height 838
click at [944, 573] on input "text" at bounding box center [899, 589] width 142 height 32
paste input "**********"
type input "**********"
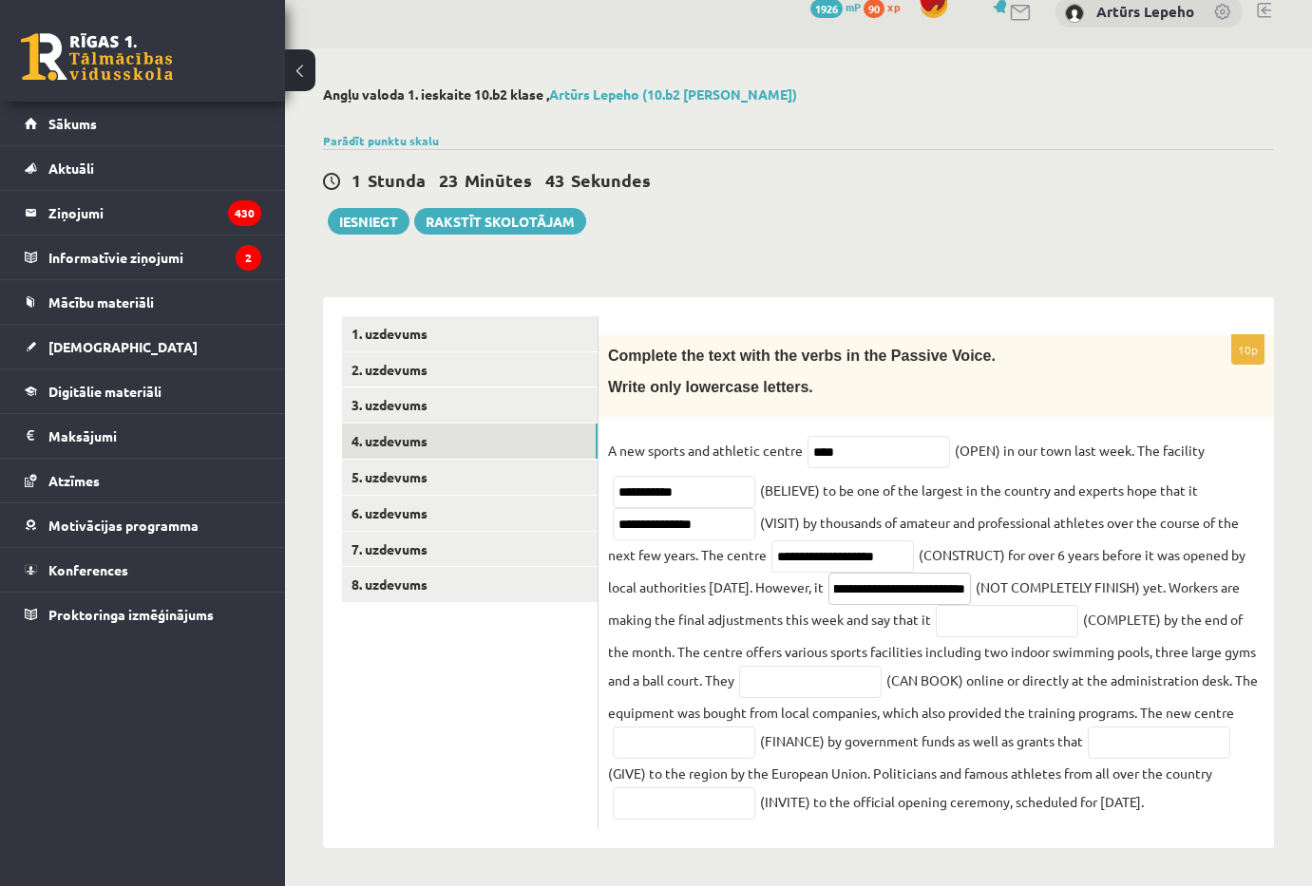
scroll to position [0, 0]
click at [1039, 605] on input "text" at bounding box center [1007, 621] width 142 height 32
paste input "**********"
type input "**********"
click at [872, 666] on input "text" at bounding box center [810, 682] width 142 height 32
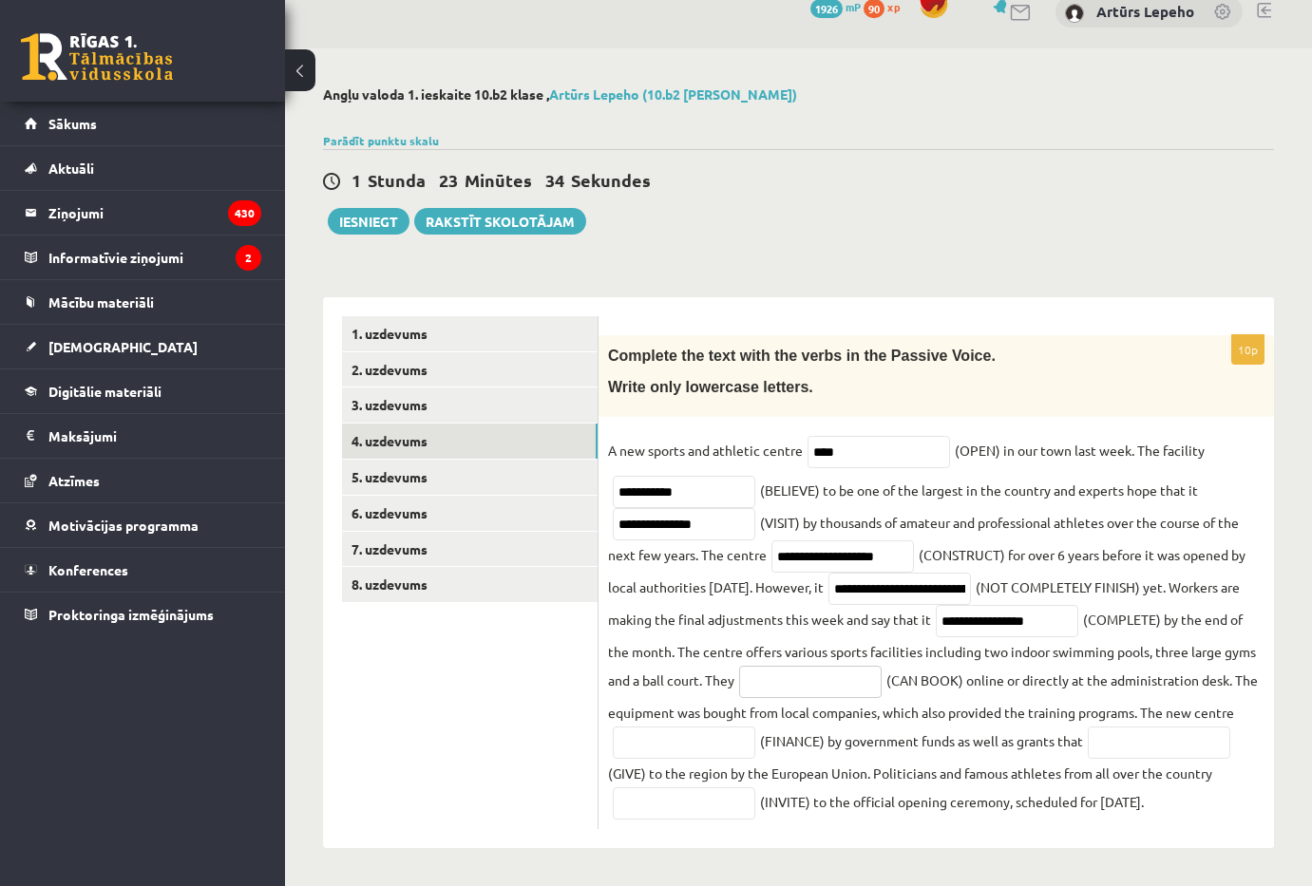
paste input "**********"
type input "**********"
click at [720, 727] on input "text" at bounding box center [684, 743] width 142 height 32
paste input "**********"
type input "**********"
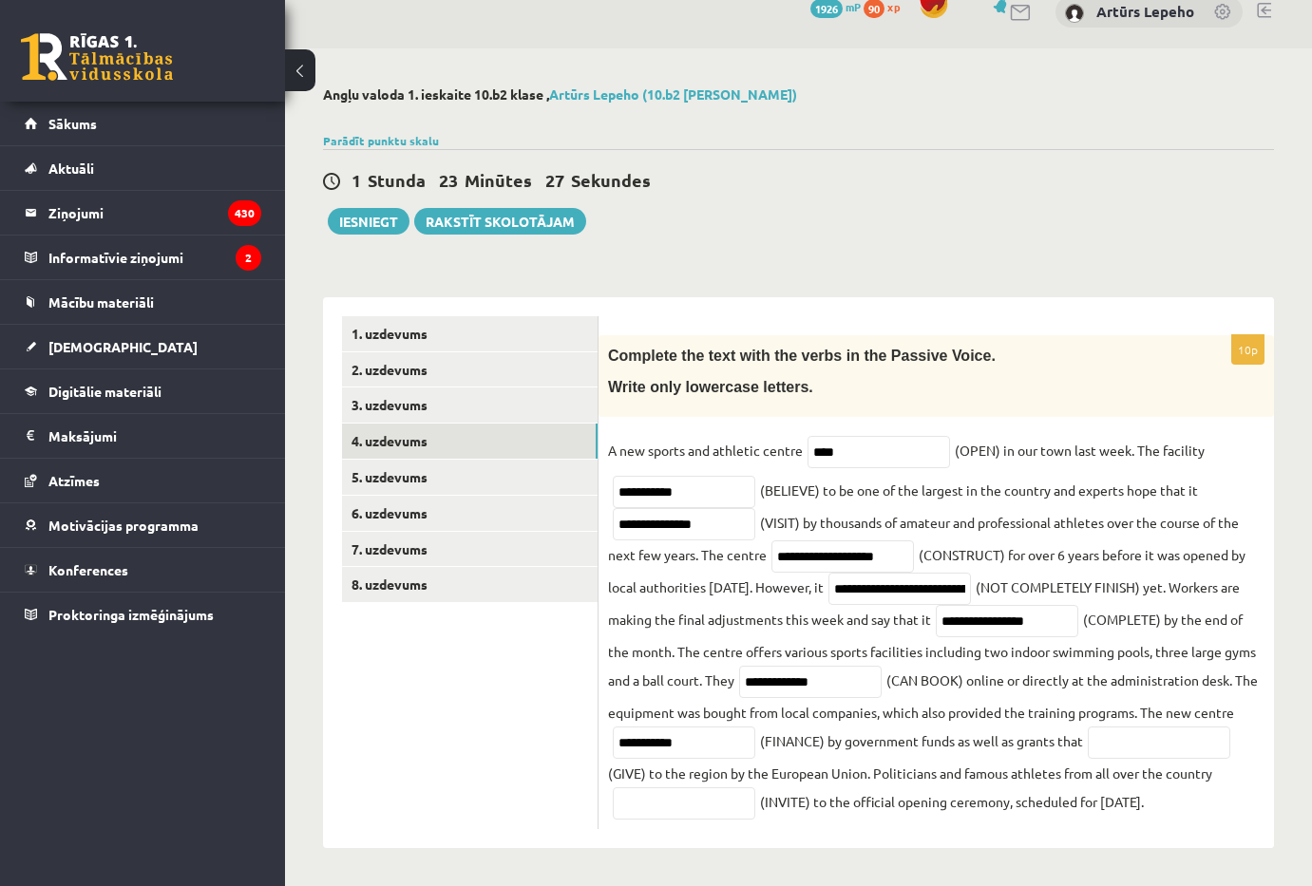
click at [1164, 706] on fieldset "**********" at bounding box center [936, 628] width 656 height 384
click at [1177, 725] on fieldset "**********" at bounding box center [936, 628] width 656 height 384
click at [1088, 754] on input "text" at bounding box center [1159, 743] width 142 height 32
paste input "*********"
type input "*********"
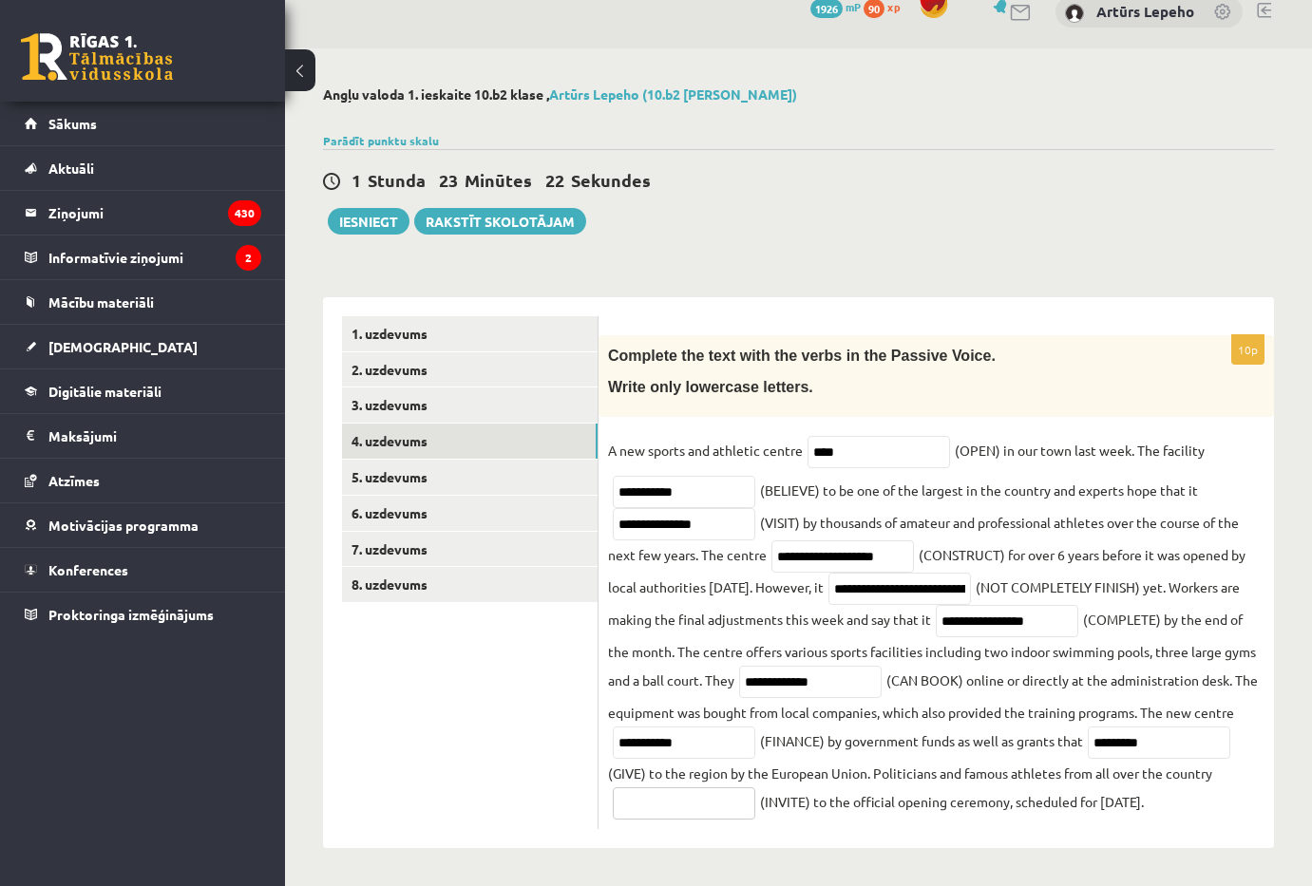
click at [755, 788] on input "text" at bounding box center [684, 804] width 142 height 32
paste input "**********"
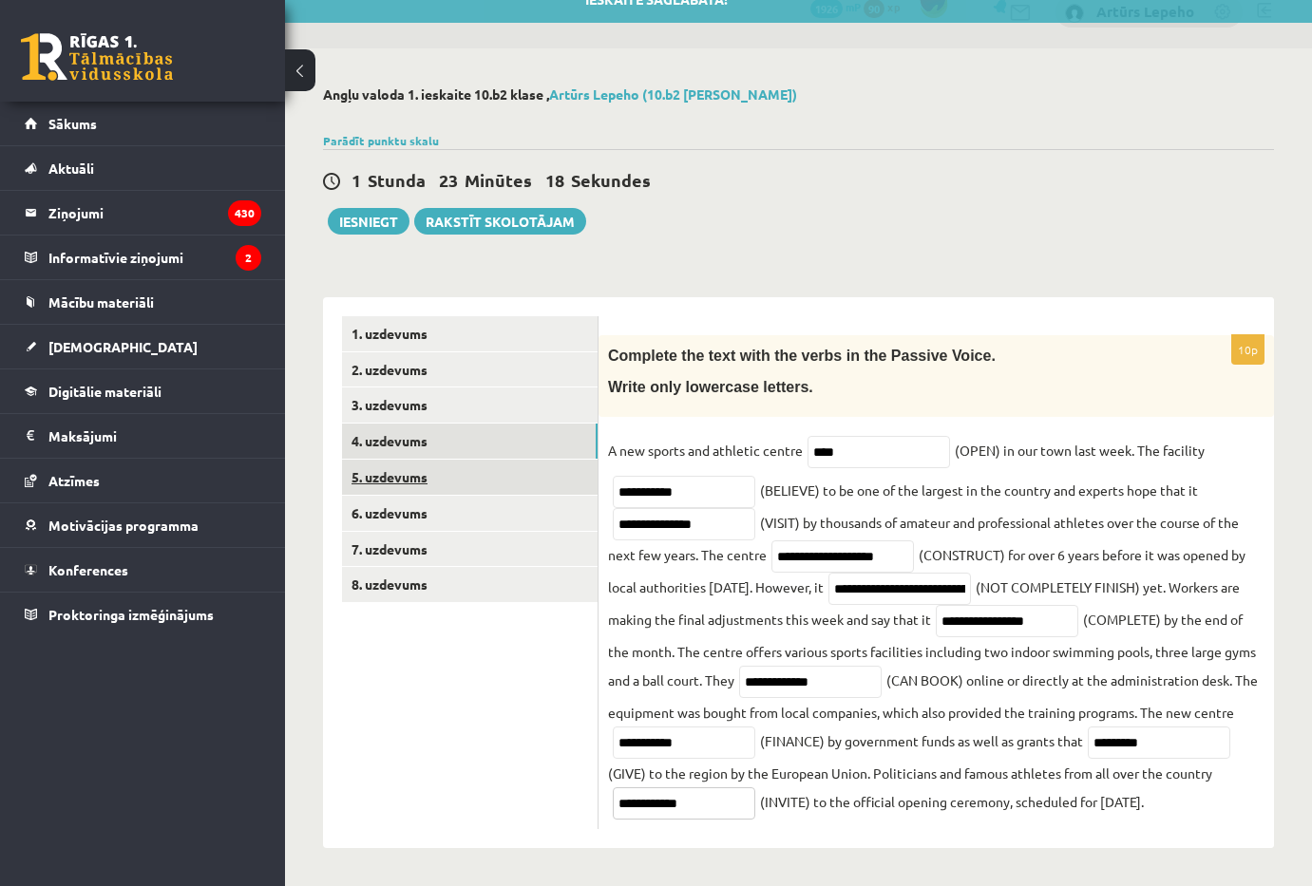
type input "**********"
click at [455, 460] on link "5. uzdevums" at bounding box center [470, 477] width 256 height 35
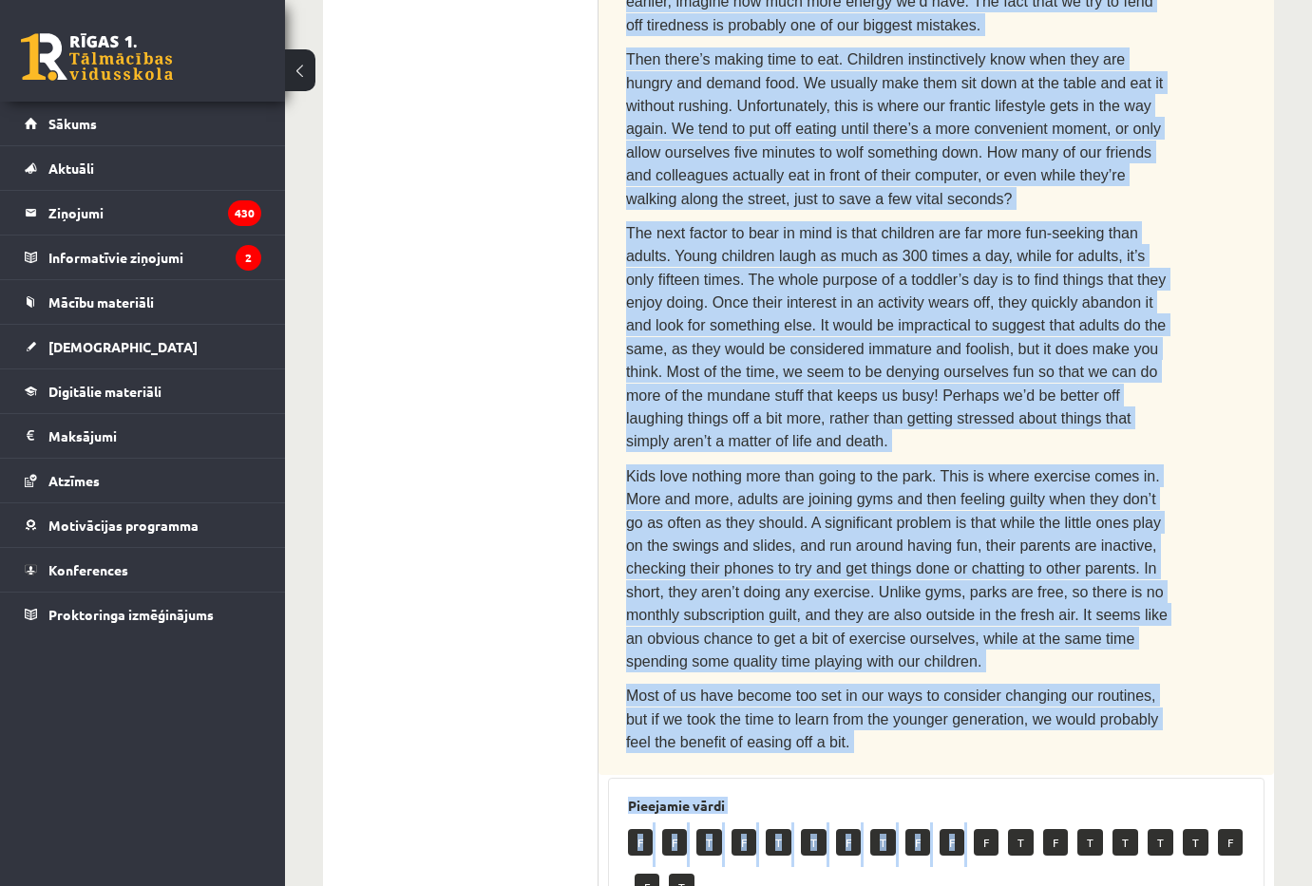
scroll to position [1240, 0]
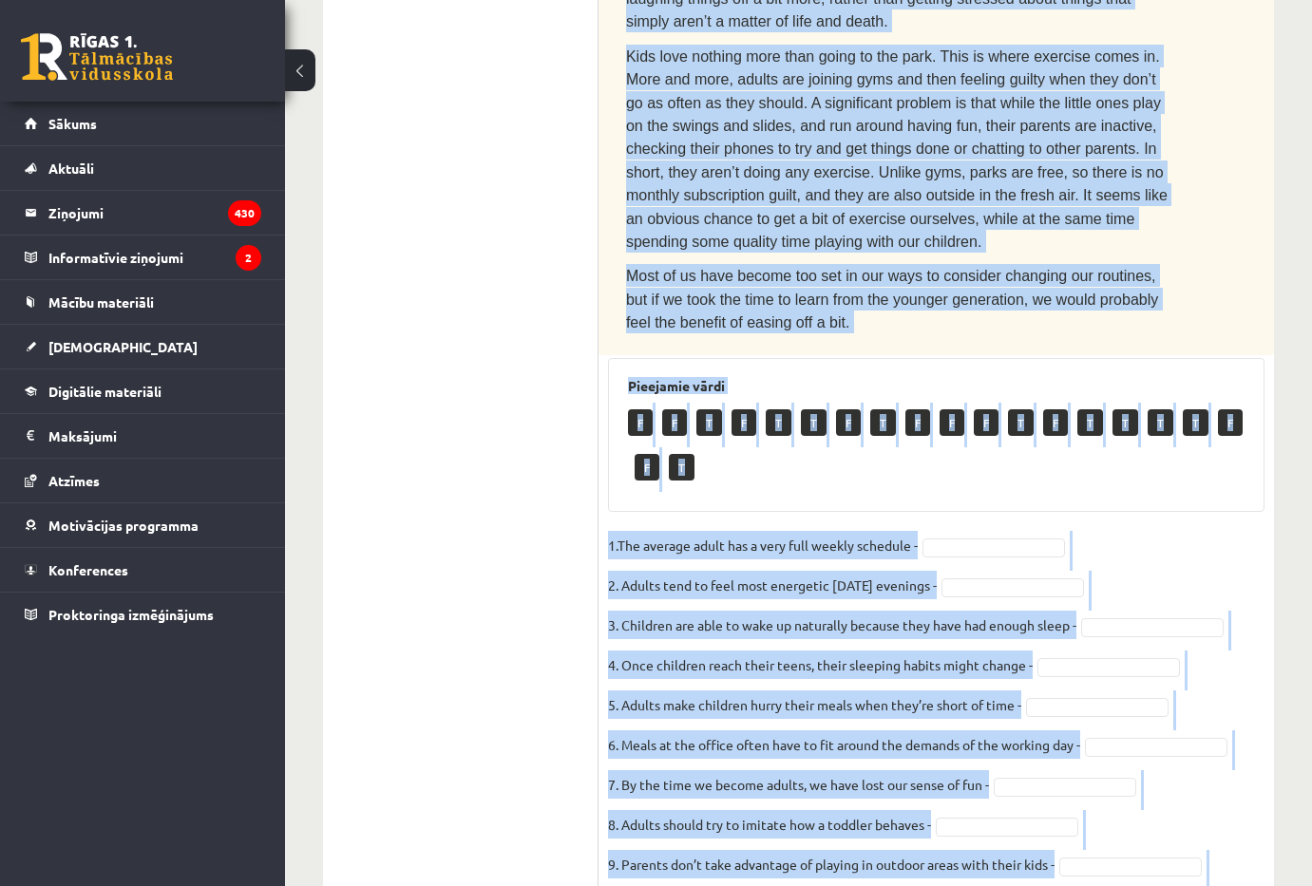
drag, startPoint x: 623, startPoint y: 317, endPoint x: 1041, endPoint y: 788, distance: 629.9
click at [1038, 788] on div "10p Read the text. Are the sentences true (T) or false (F)? How to stay young T…" at bounding box center [935, 30] width 675 height 1820
copy div "Read the text. Are the sentences true (T) or false (F)? How to stay young The a…"
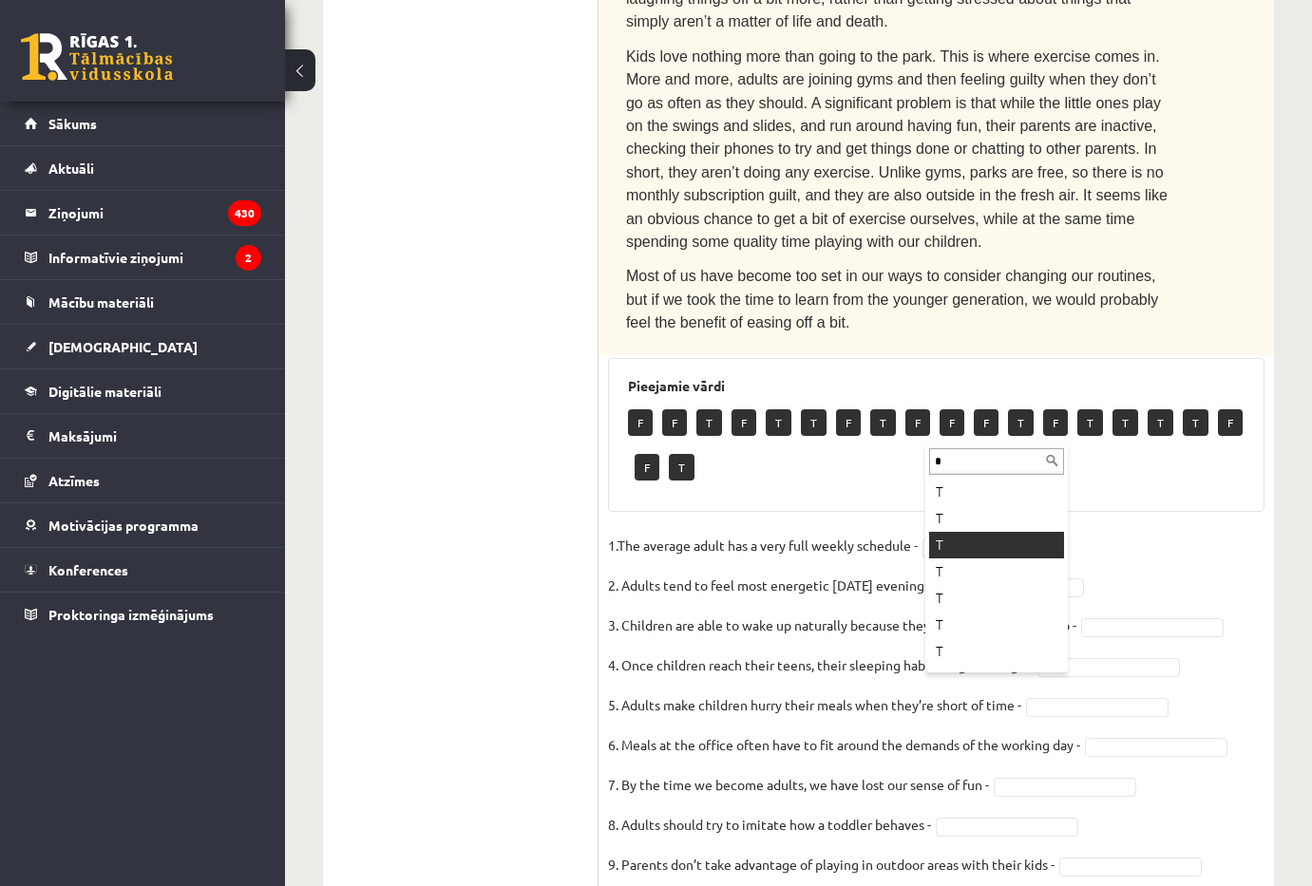
type input "*"
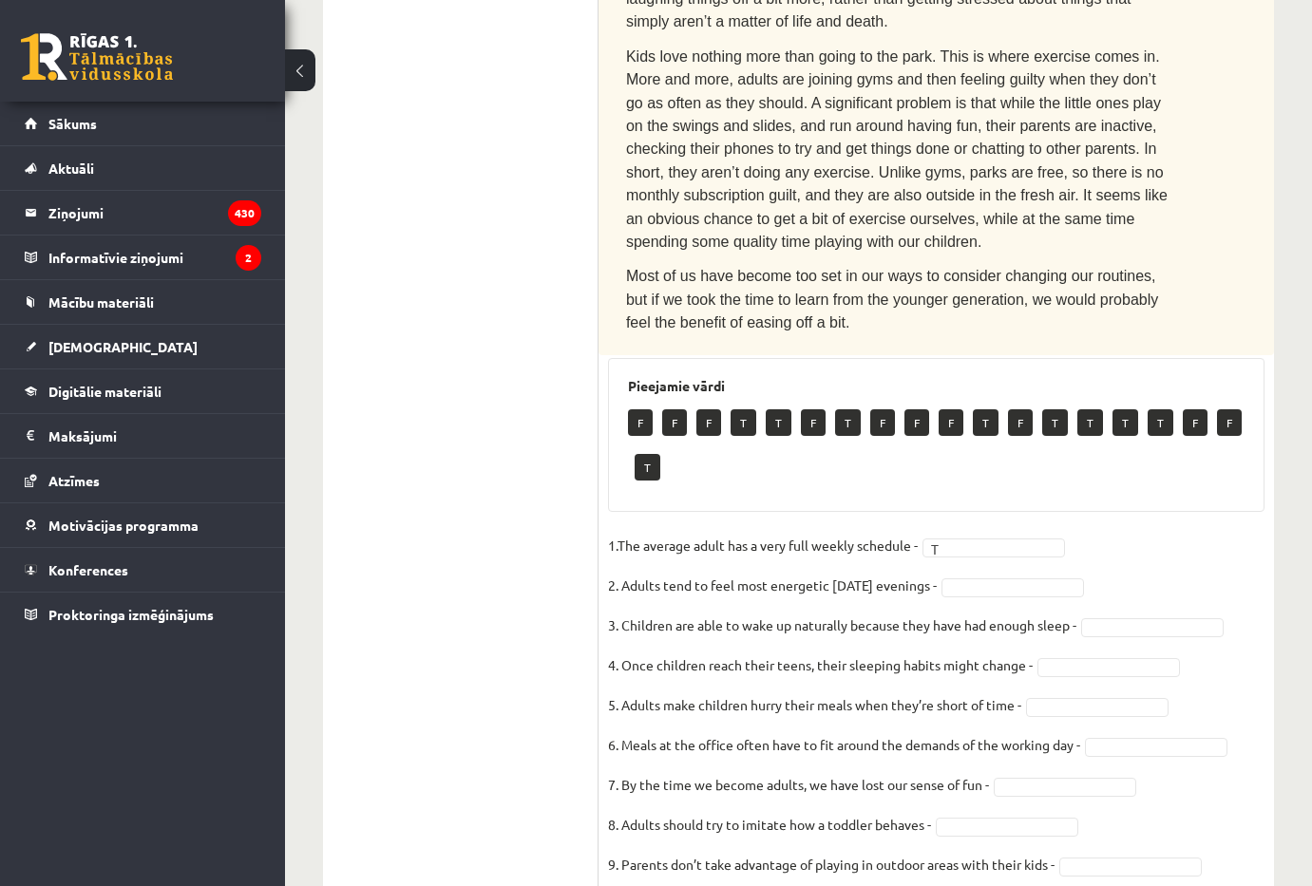
click at [988, 531] on fieldset "1.The average adult has a very full weekly schedule - T * 2. Adults tend to fee…" at bounding box center [936, 730] width 656 height 399
type input "*"
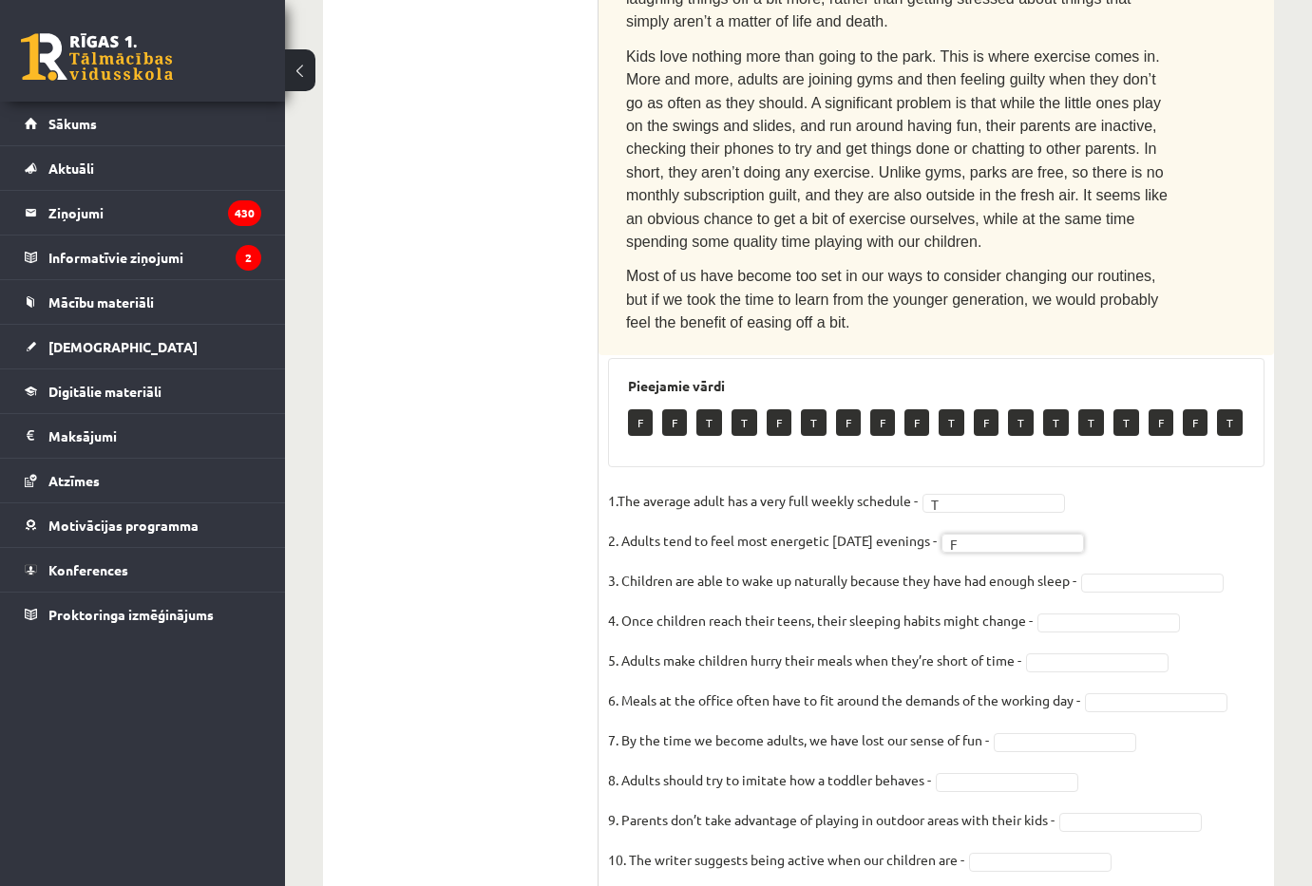
scroll to position [1195, 0]
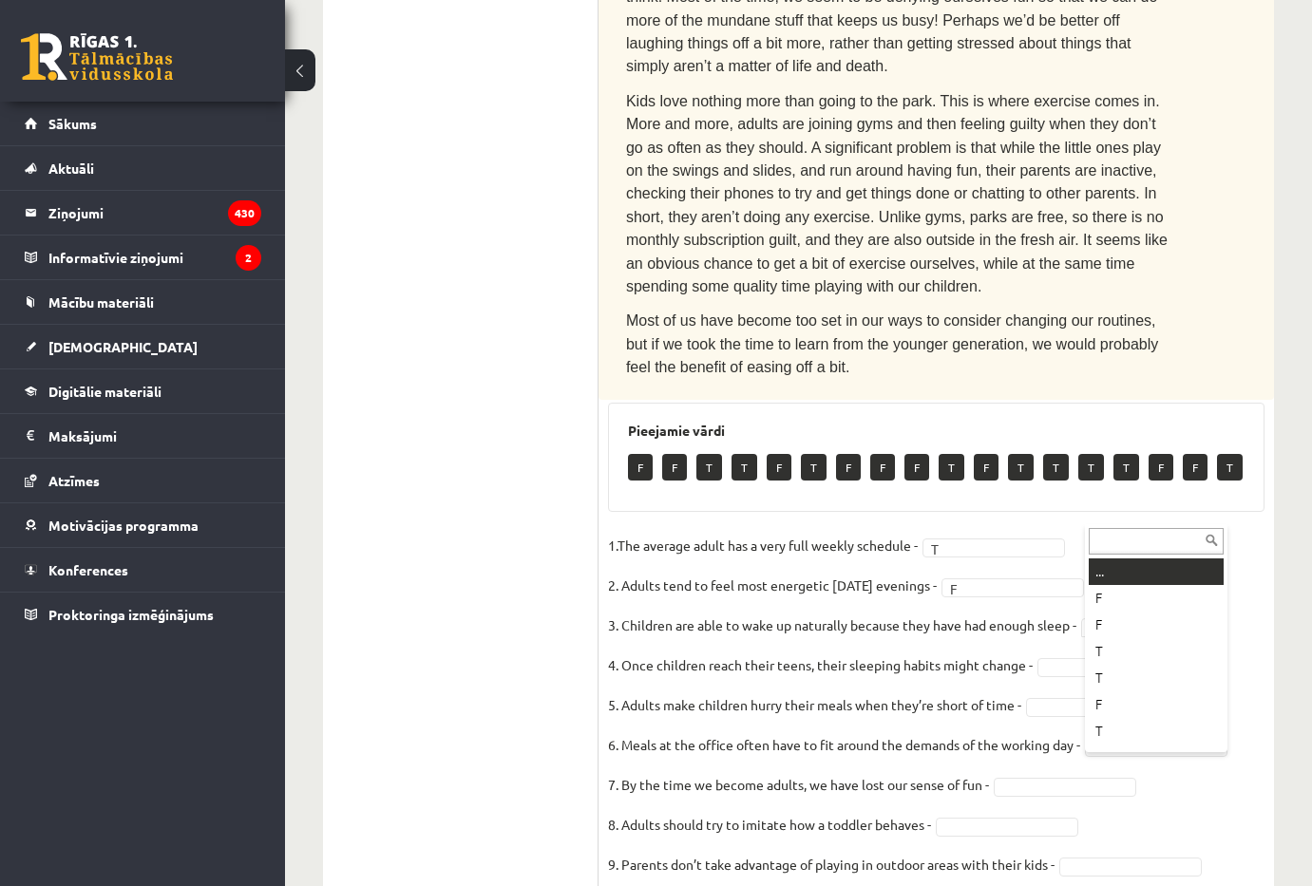
drag, startPoint x: 1106, startPoint y: 511, endPoint x: 1109, endPoint y: 522, distance: 11.8
type input "*"
click at [1092, 566] on fieldset "1.The average adult has a very full weekly schedule - T * 2. Adults tend to fee…" at bounding box center [936, 730] width 656 height 399
click at [1092, 577] on fieldset "1.The average adult has a very full weekly schedule - T * 2. Adults tend to fee…" at bounding box center [936, 730] width 656 height 399
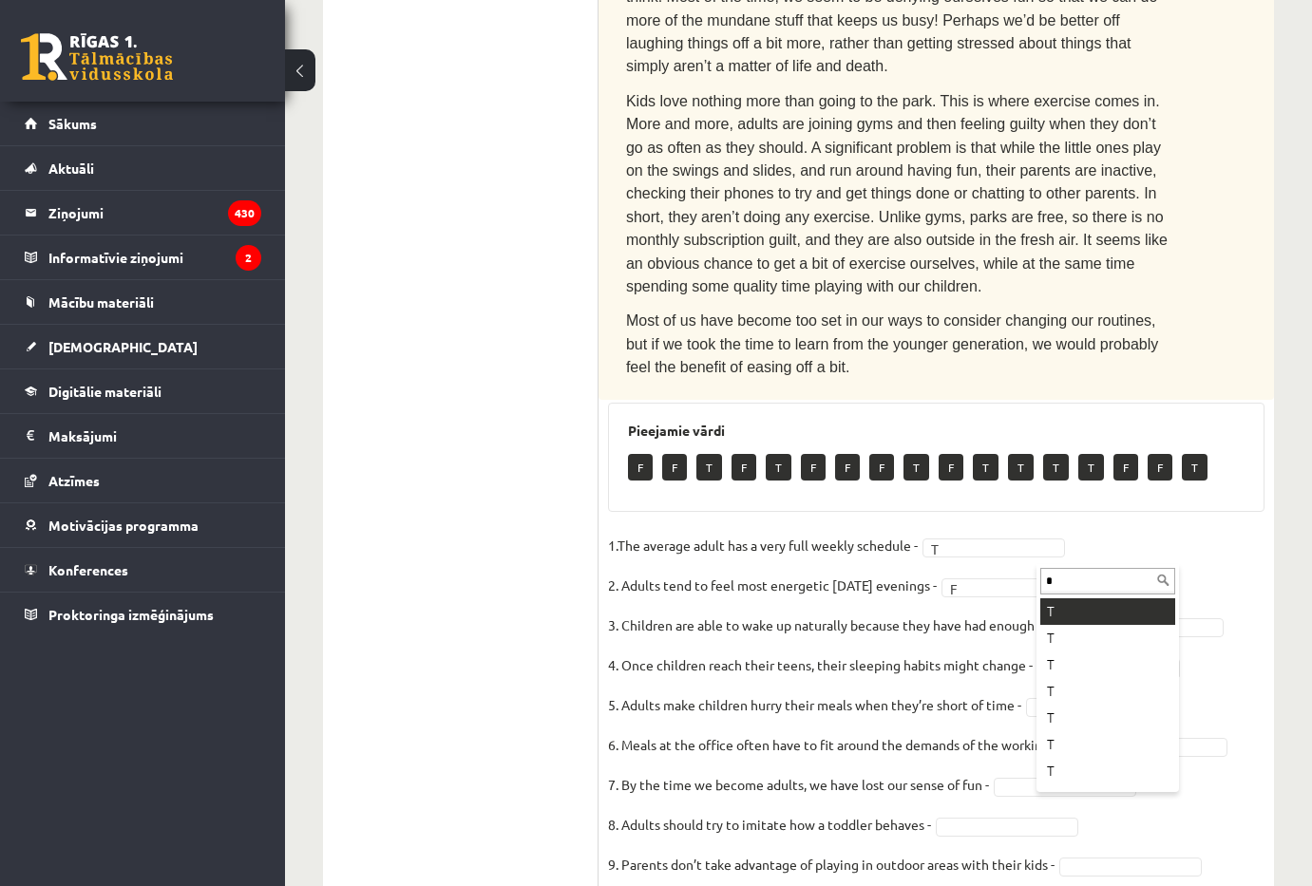
type input "*"
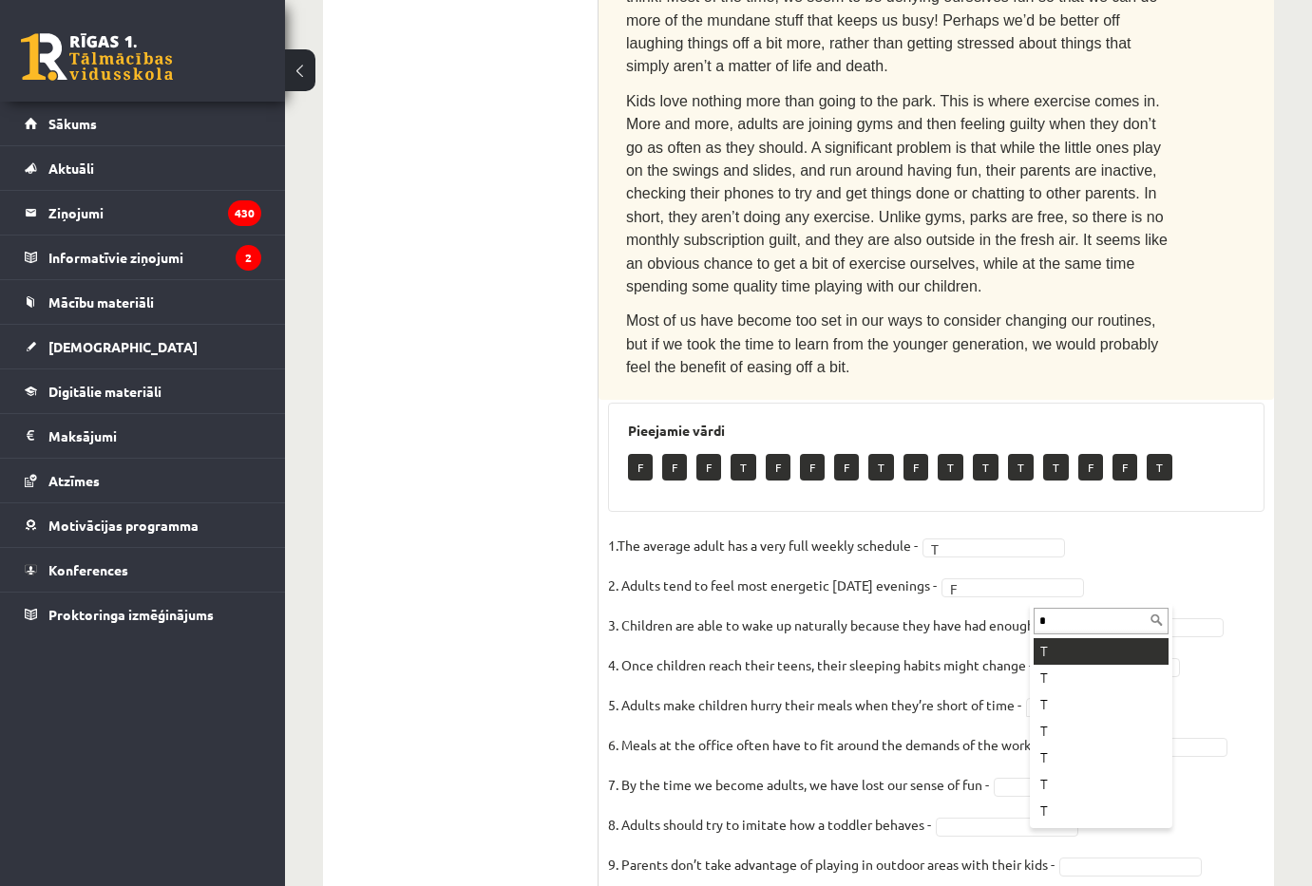
type input "*"
drag, startPoint x: 1130, startPoint y: 654, endPoint x: 1125, endPoint y: 637, distance: 17.1
click at [1130, 654] on fieldset "1.The average adult has a very full weekly schedule - T * 2. Adults tend to fee…" at bounding box center [936, 730] width 656 height 399
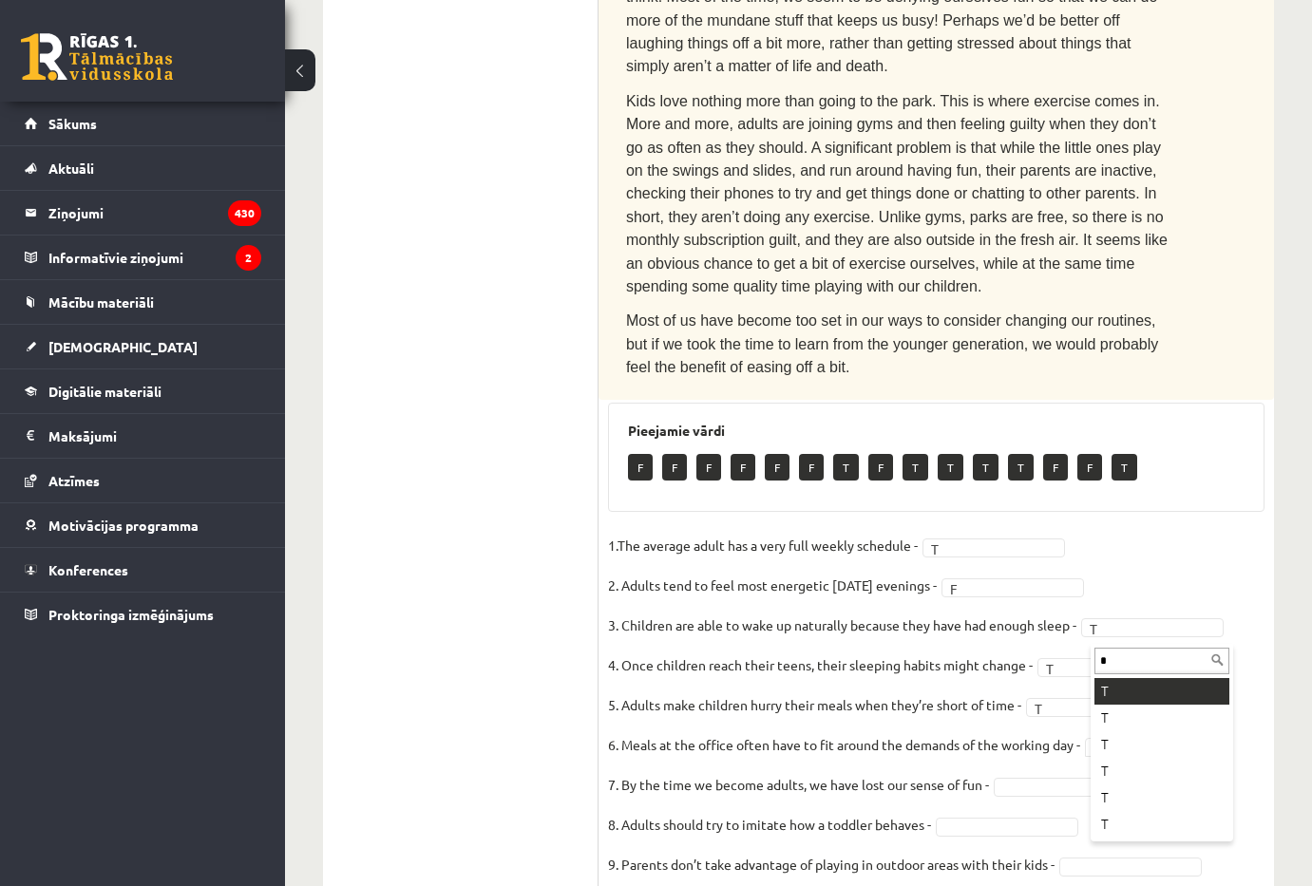
type input "*"
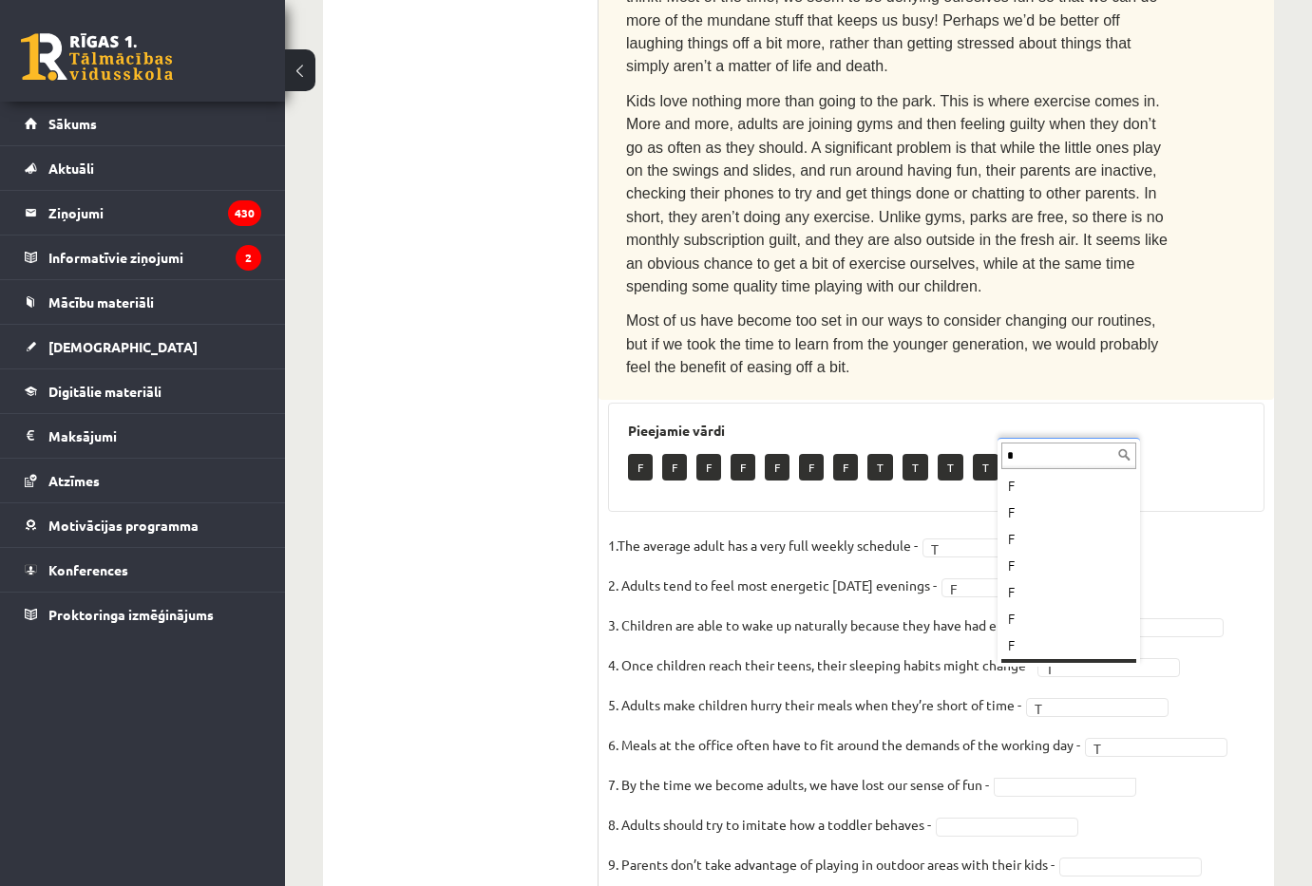
scroll to position [23, 0]
type input "*"
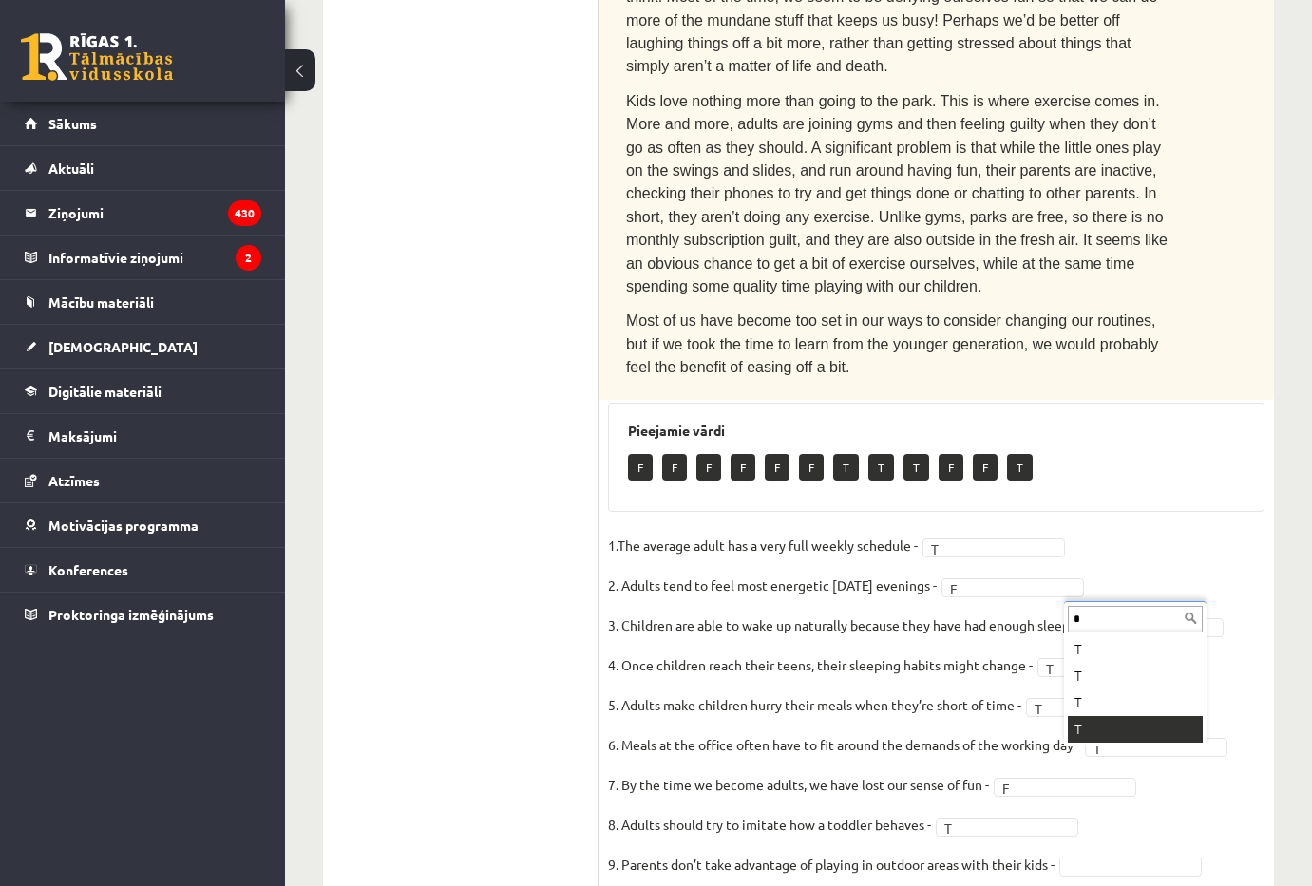
type input "*"
click at [1021, 814] on fieldset "1.The average adult has a very full weekly schedule - T * 2. Adults tend to fee…" at bounding box center [936, 730] width 656 height 399
click at [1008, 801] on fieldset "1.The average adult has a very full weekly schedule - T * 2. Adults tend to fee…" at bounding box center [936, 730] width 656 height 399
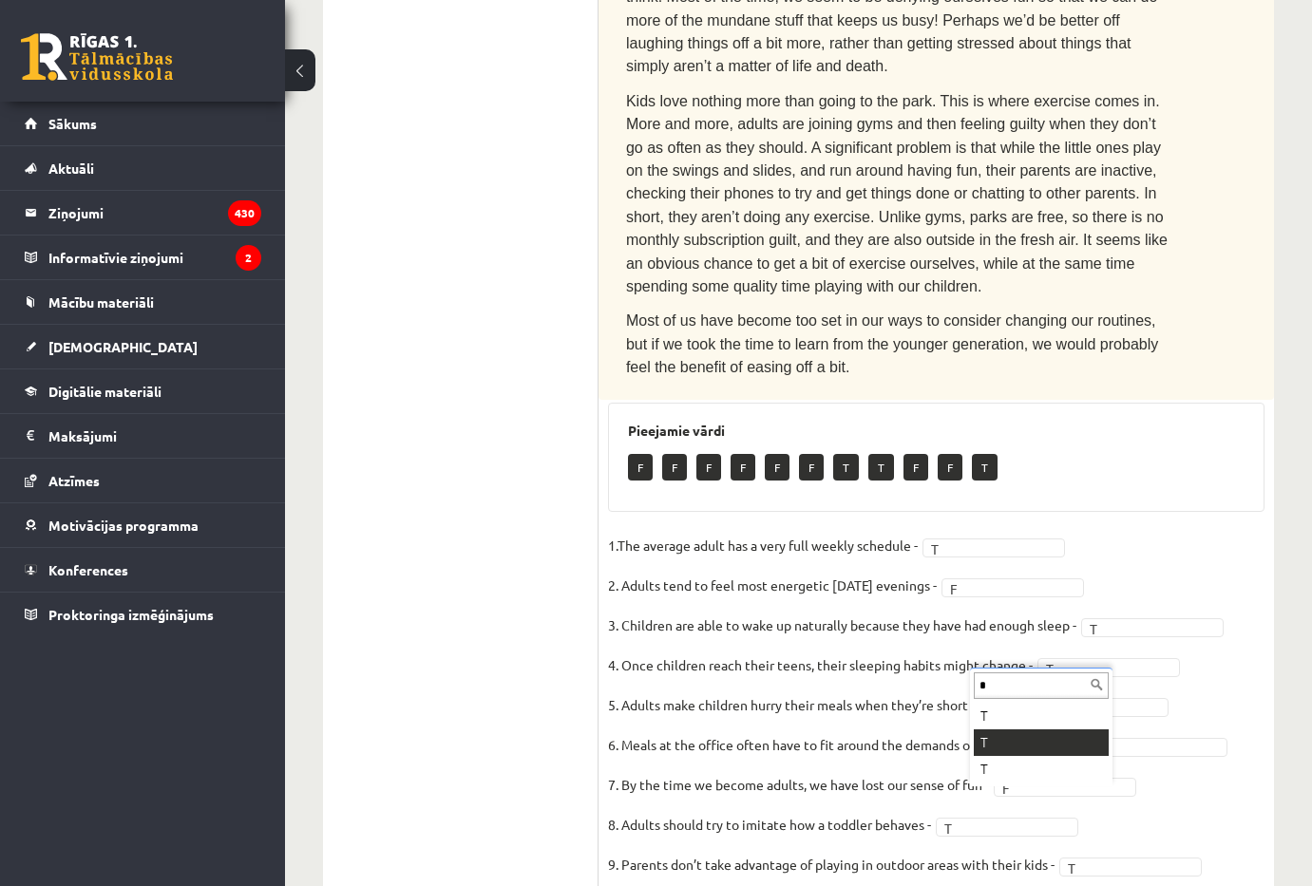
type input "*"
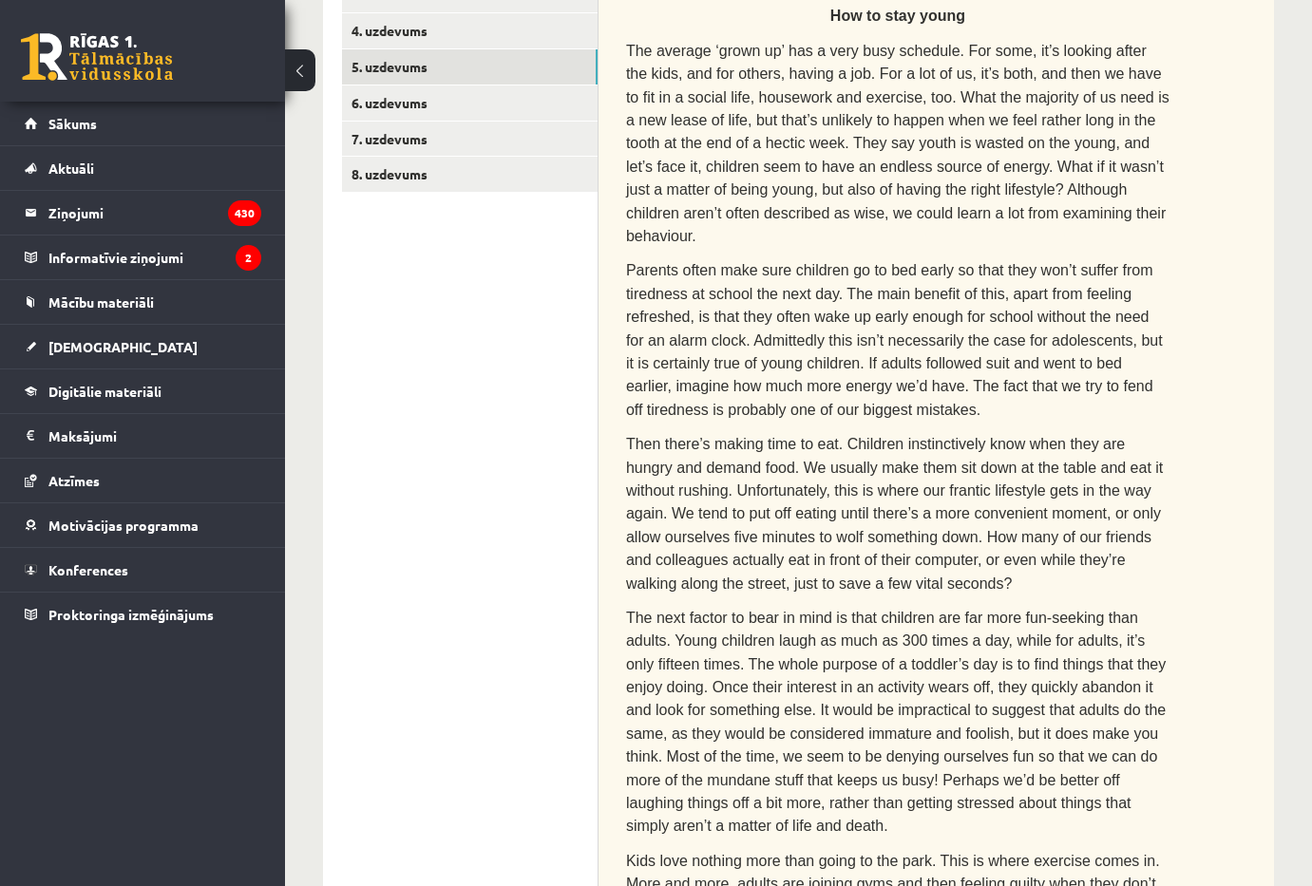
scroll to position [0, 0]
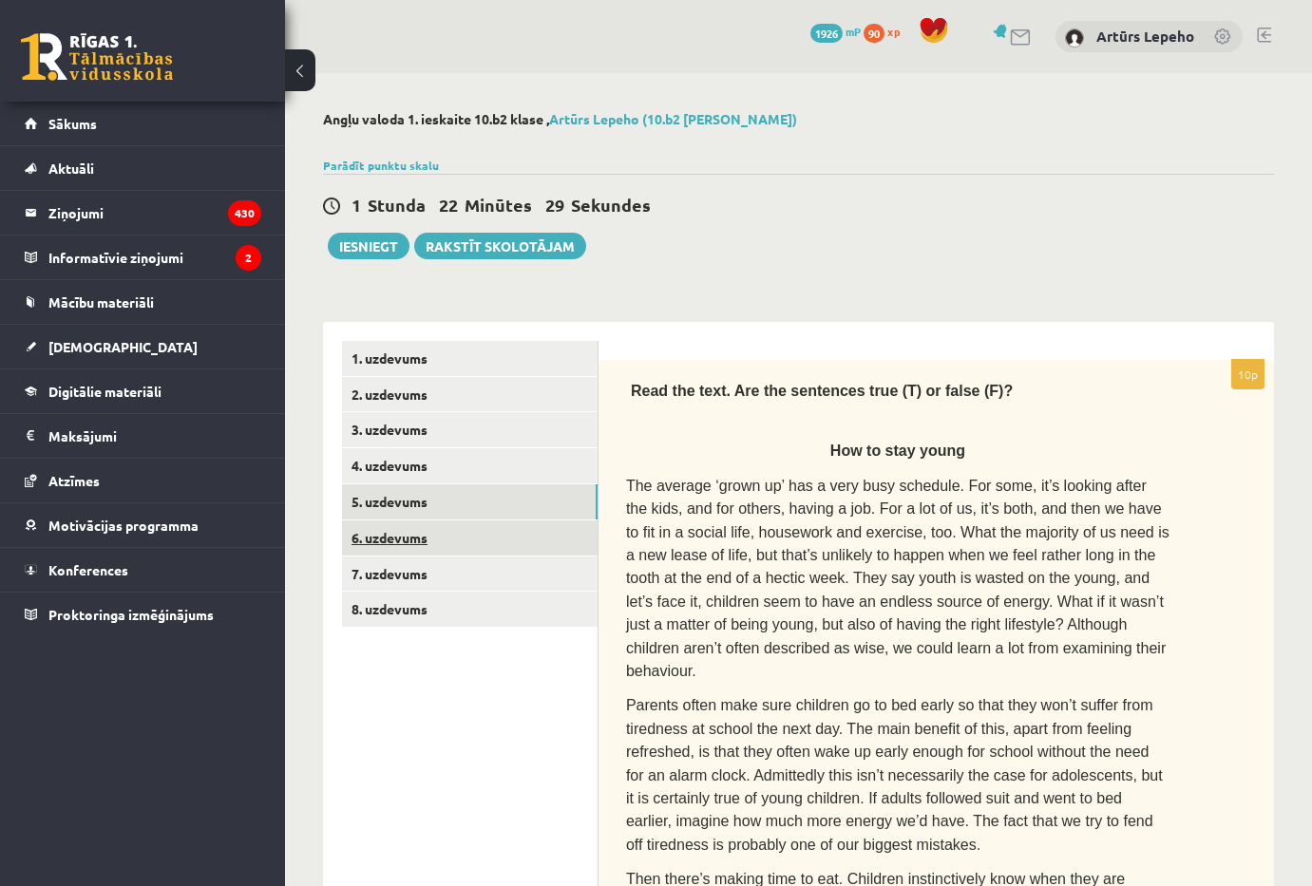
click at [476, 543] on link "6. uzdevums" at bounding box center [470, 538] width 256 height 35
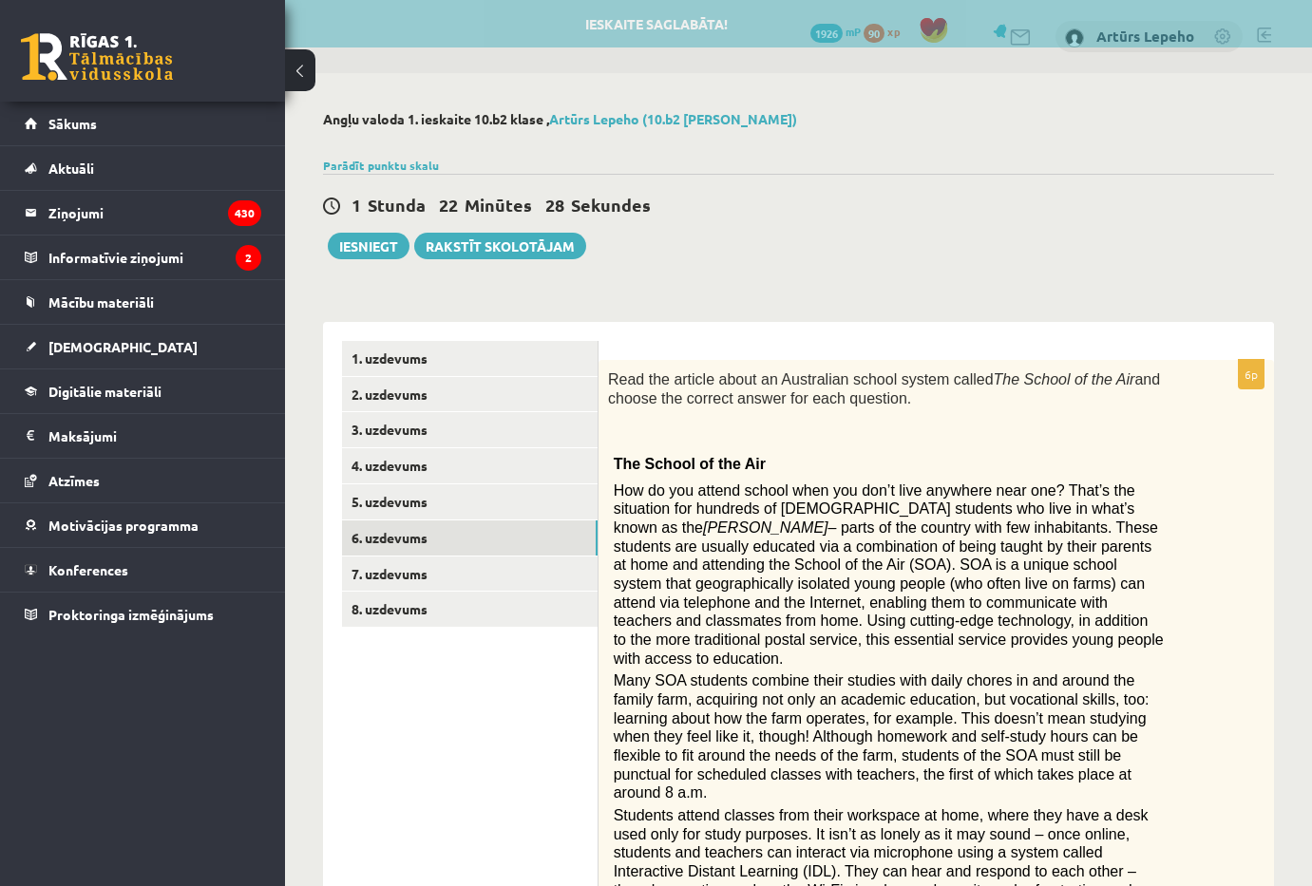
click at [616, 371] on span "Read the article about an Australian school system called The School of the Air…" at bounding box center [884, 389] width 552 height 36
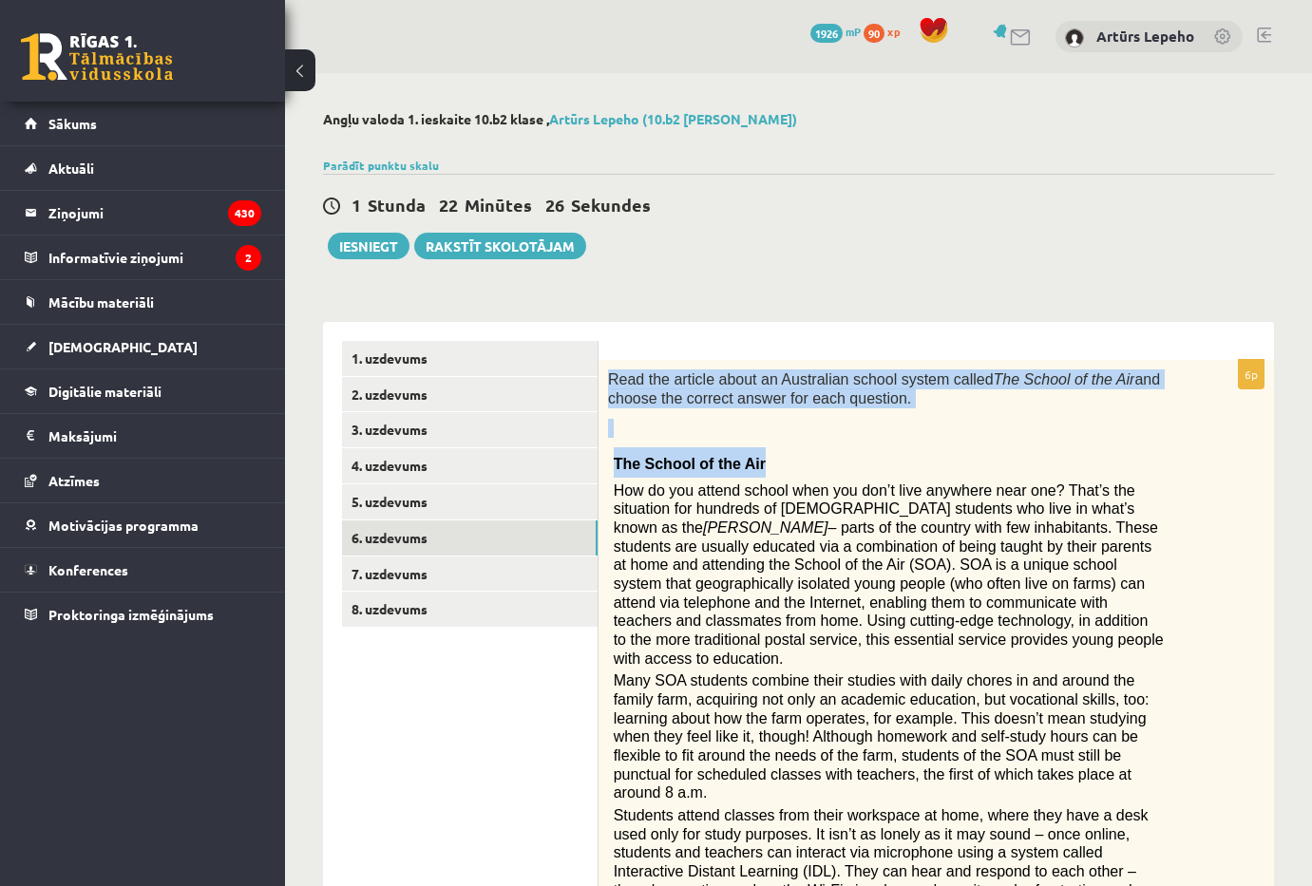
drag, startPoint x: 608, startPoint y: 370, endPoint x: 793, endPoint y: 450, distance: 201.7
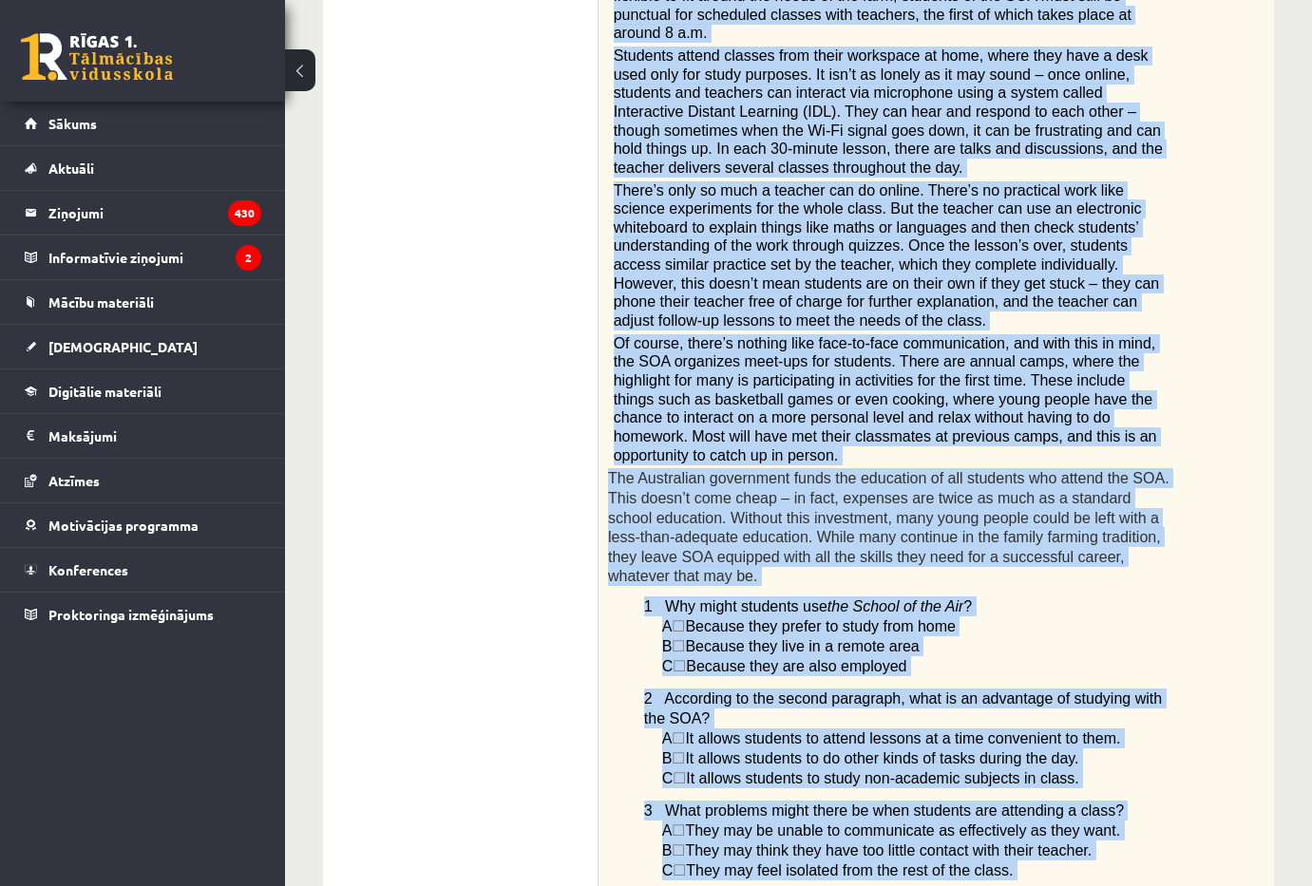
scroll to position [1386, 0]
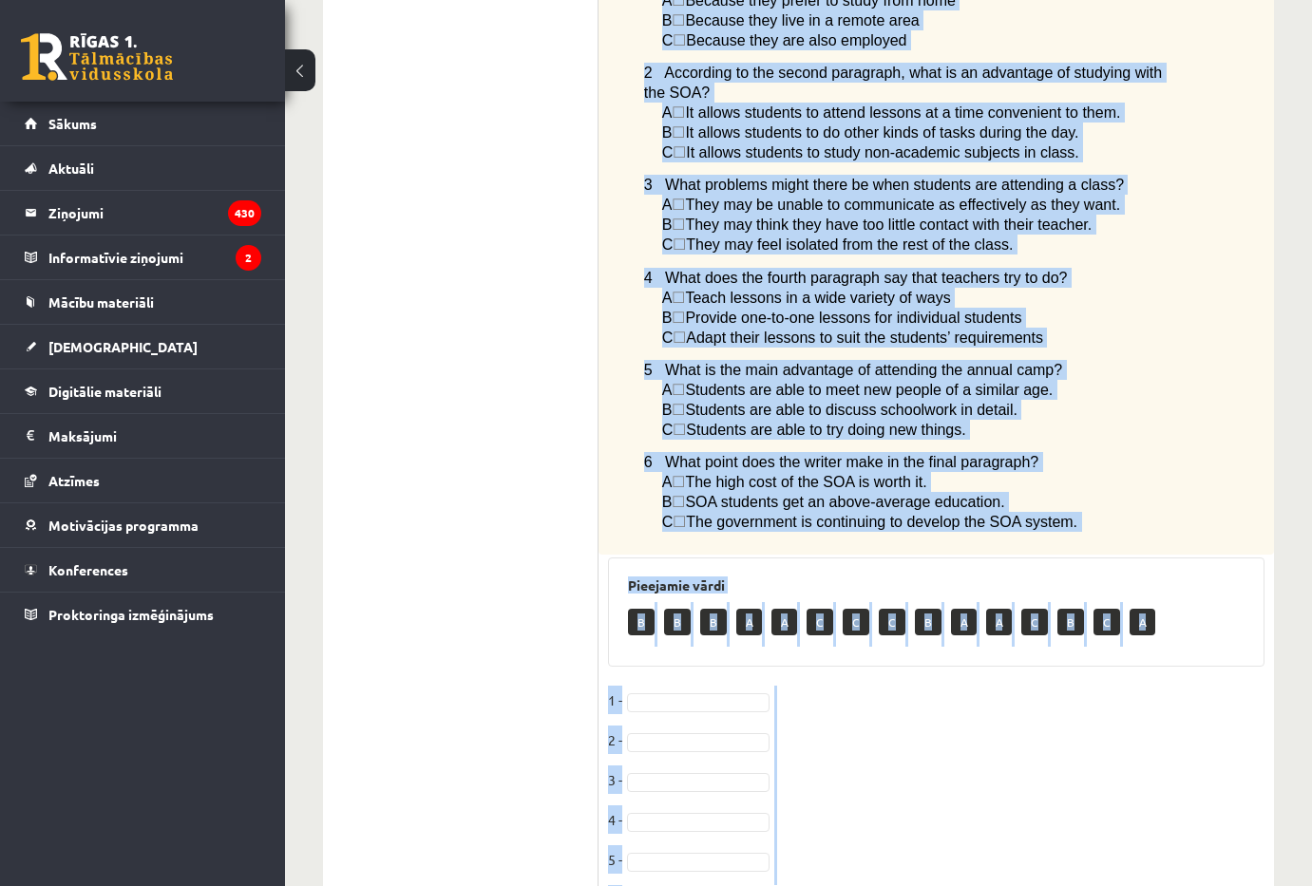
drag, startPoint x: 603, startPoint y: 361, endPoint x: 1042, endPoint y: 847, distance: 655.1
copy div "Read the article about an Australian school system called The School of the Air…"
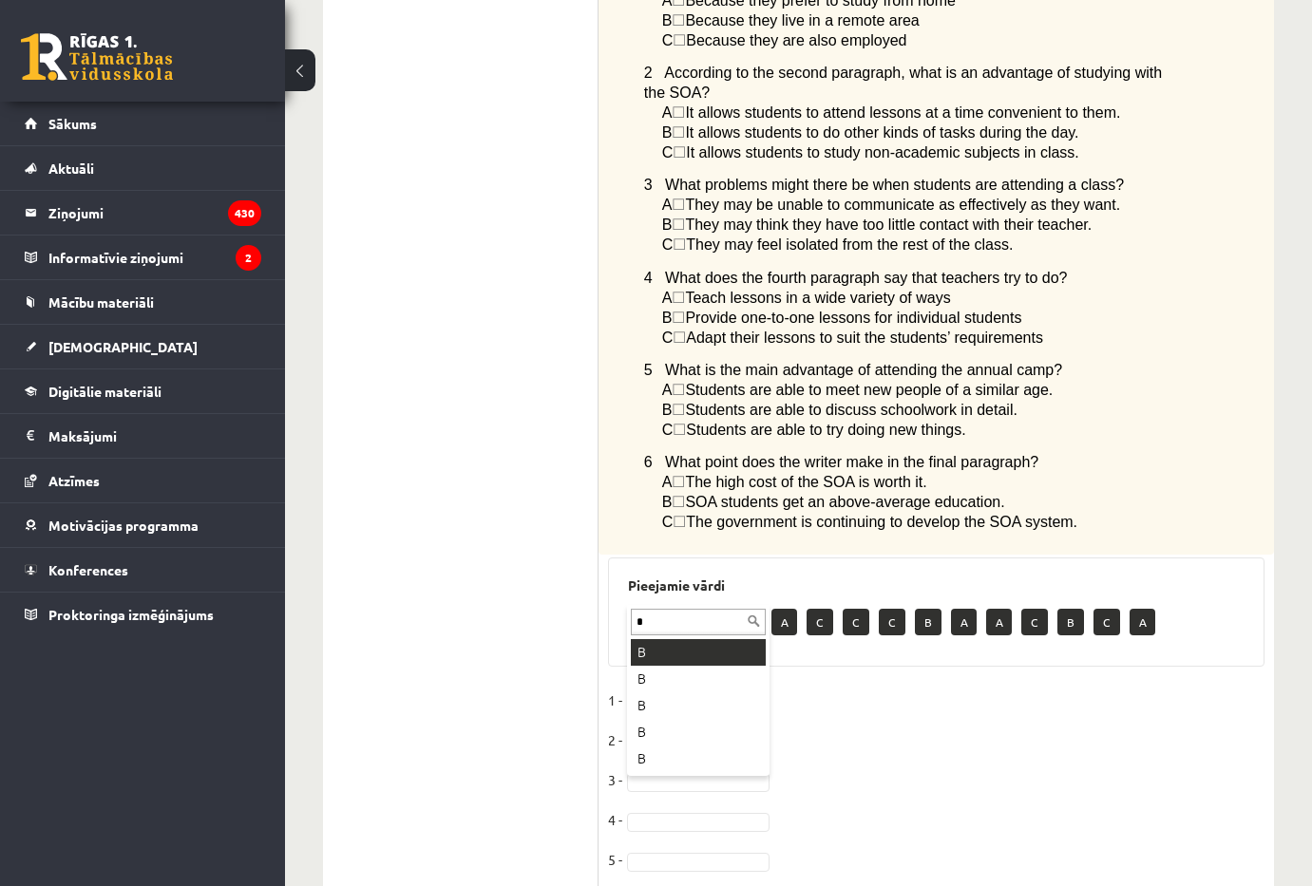
type input "*"
drag, startPoint x: 661, startPoint y: 634, endPoint x: 677, endPoint y: 676, distance: 45.7
type input "*"
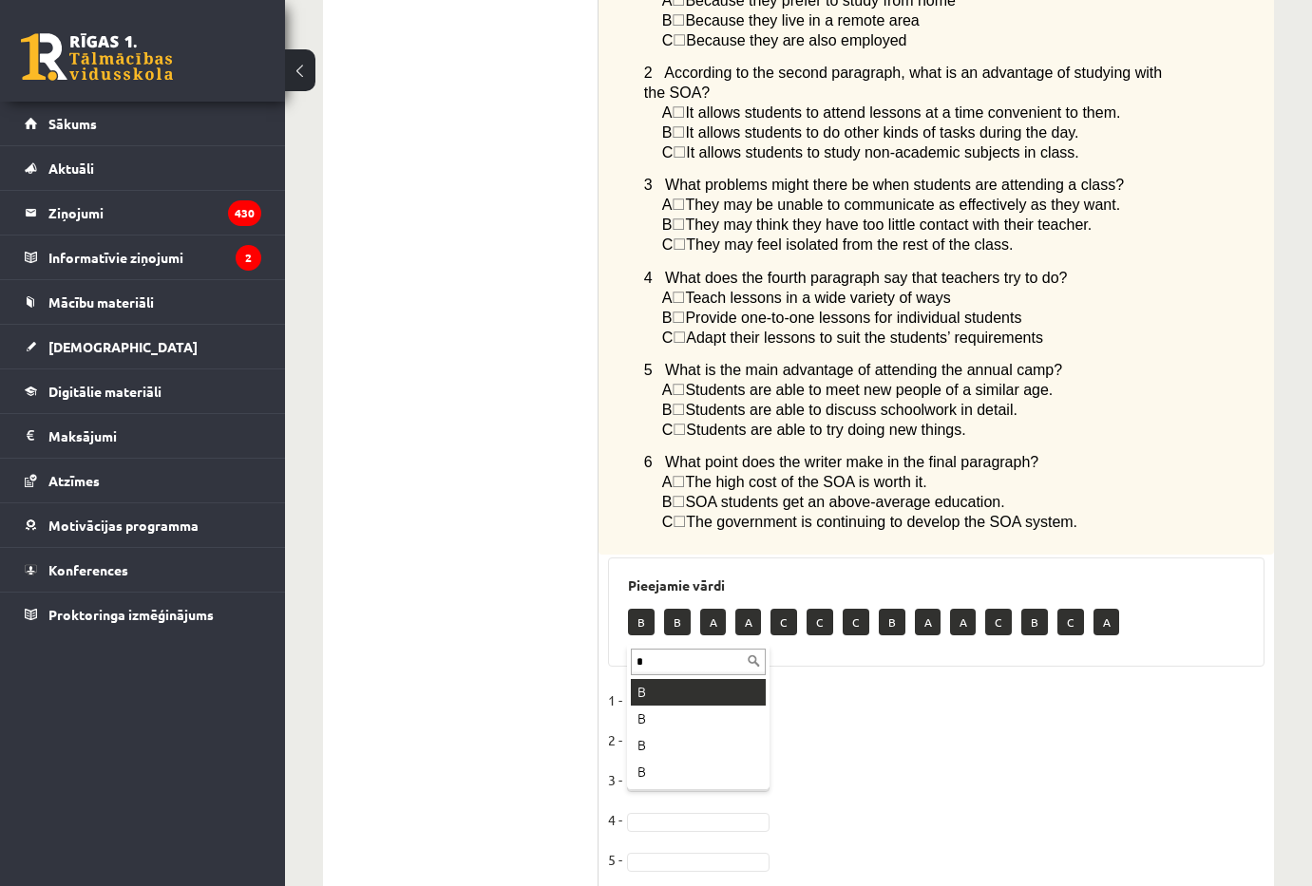
type input "*"
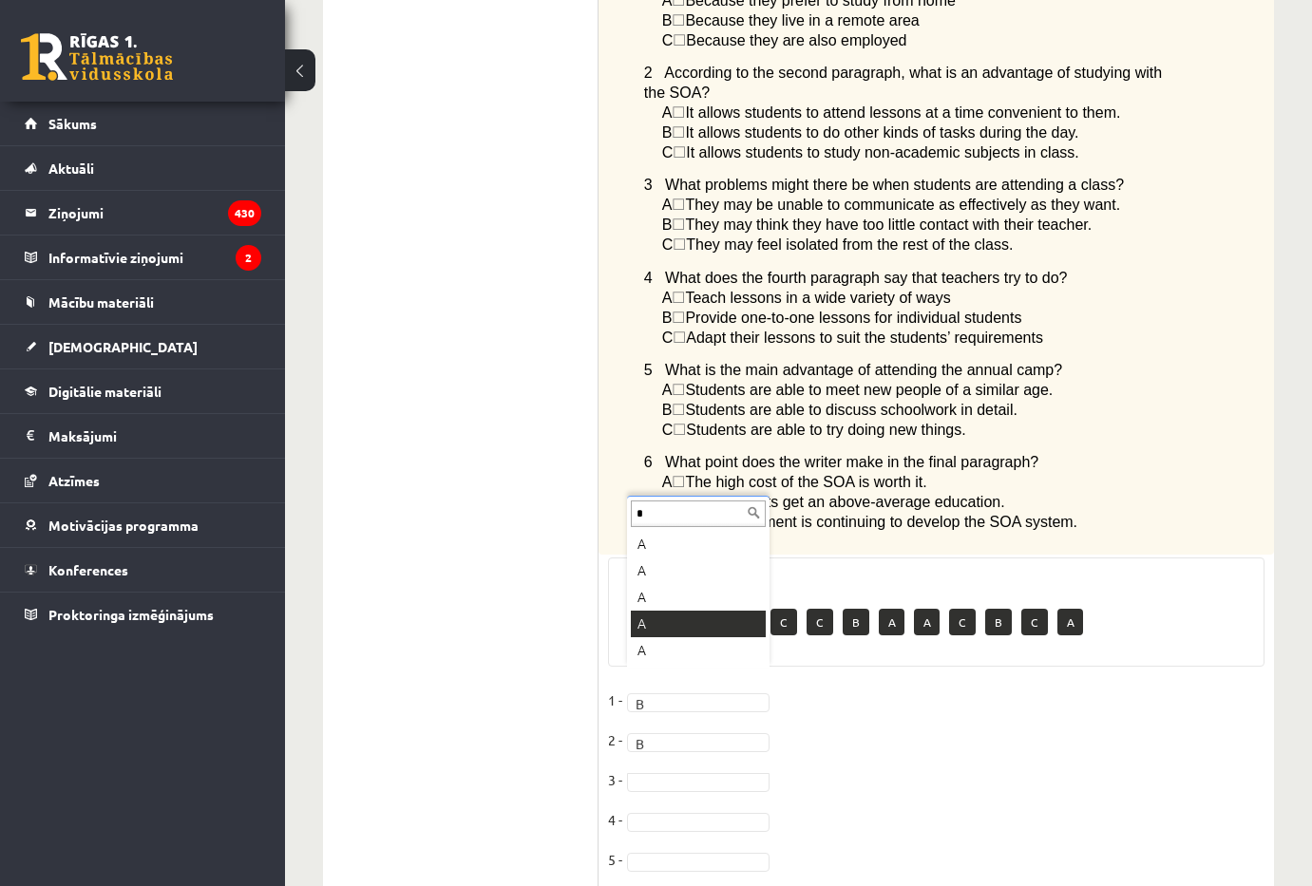
type input "*"
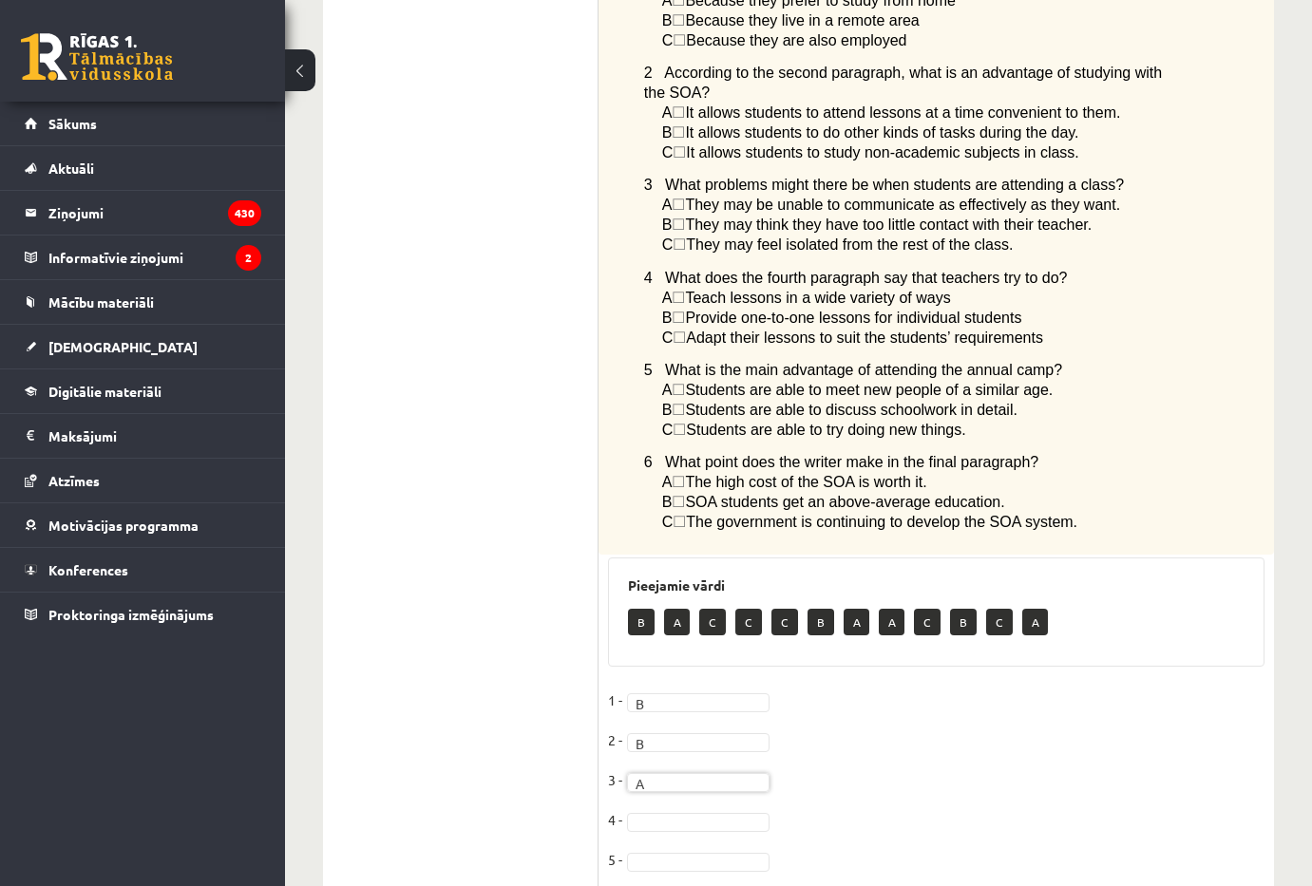
type input "*"
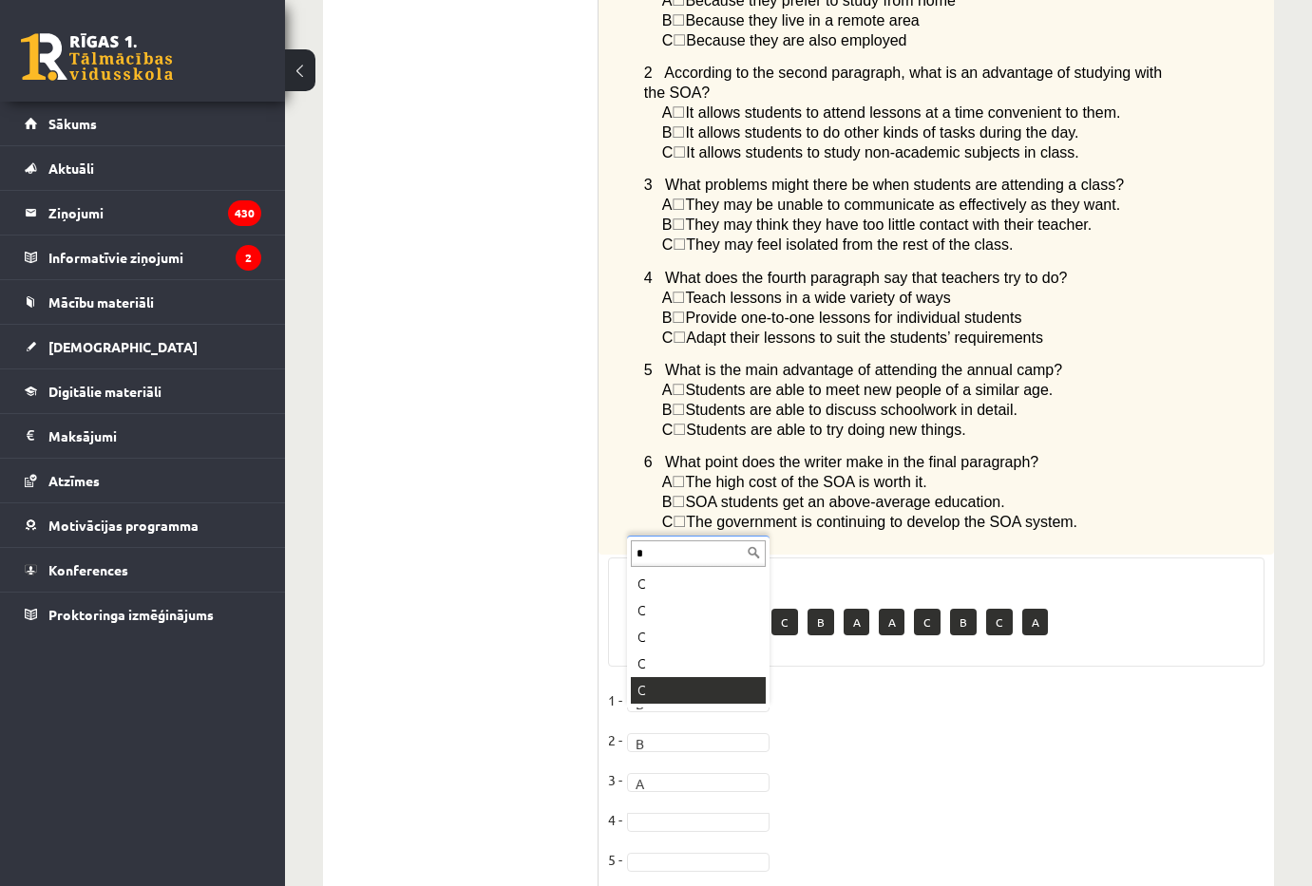
type input "*"
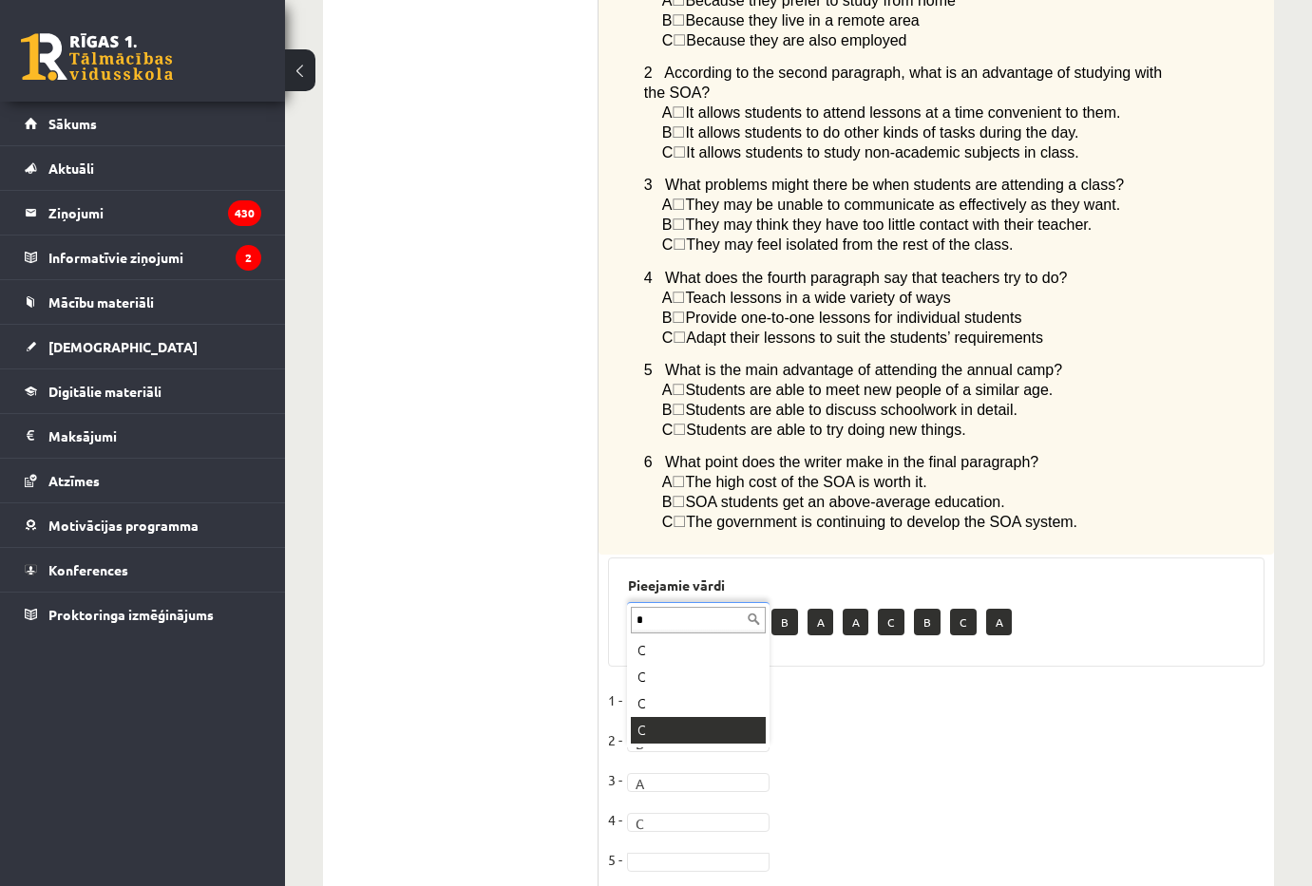
type input "*"
click at [672, 807] on fieldset "1 - B * 2 - B * 3 - A * 4 - C * 5 - C * 6 -" at bounding box center [936, 805] width 656 height 239
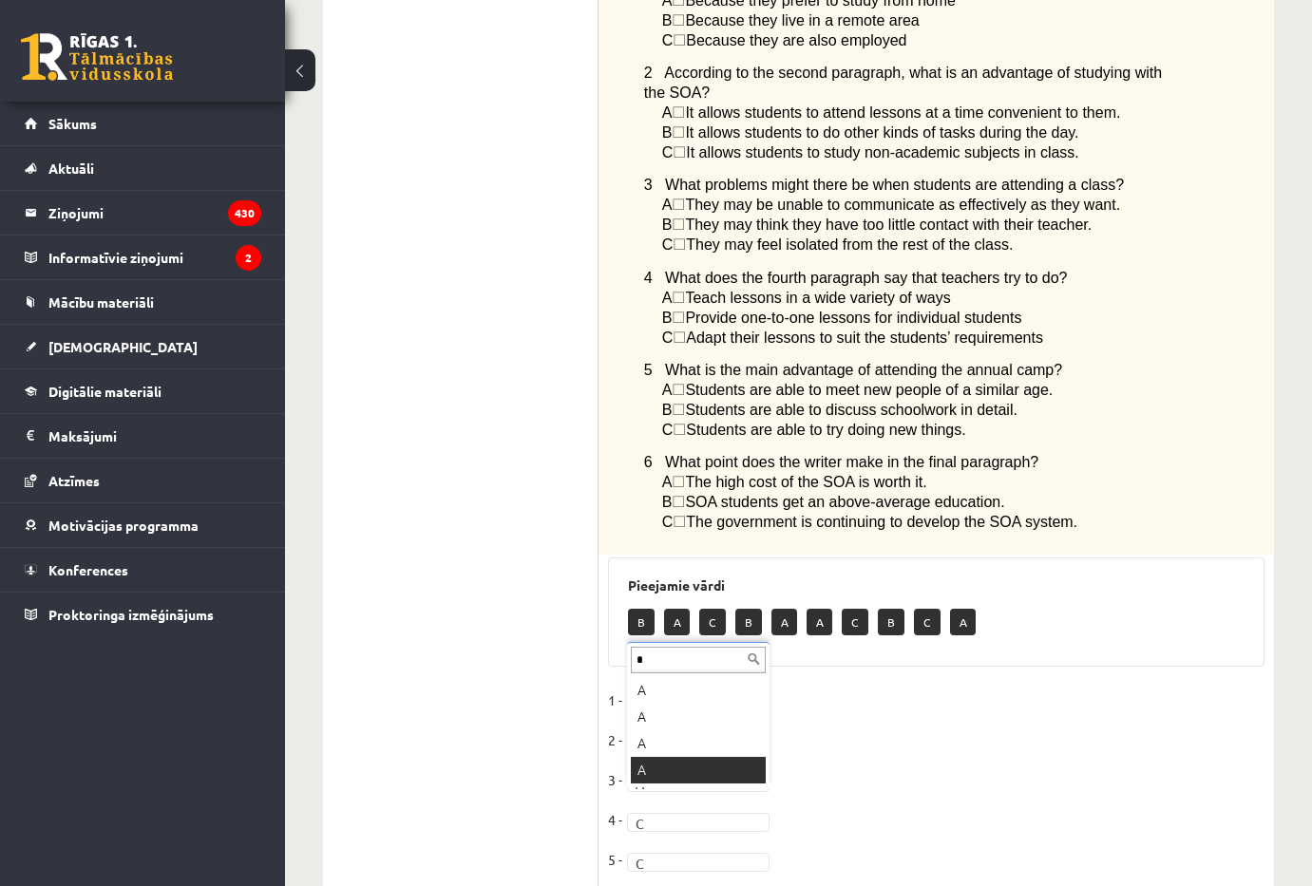
type input "*"
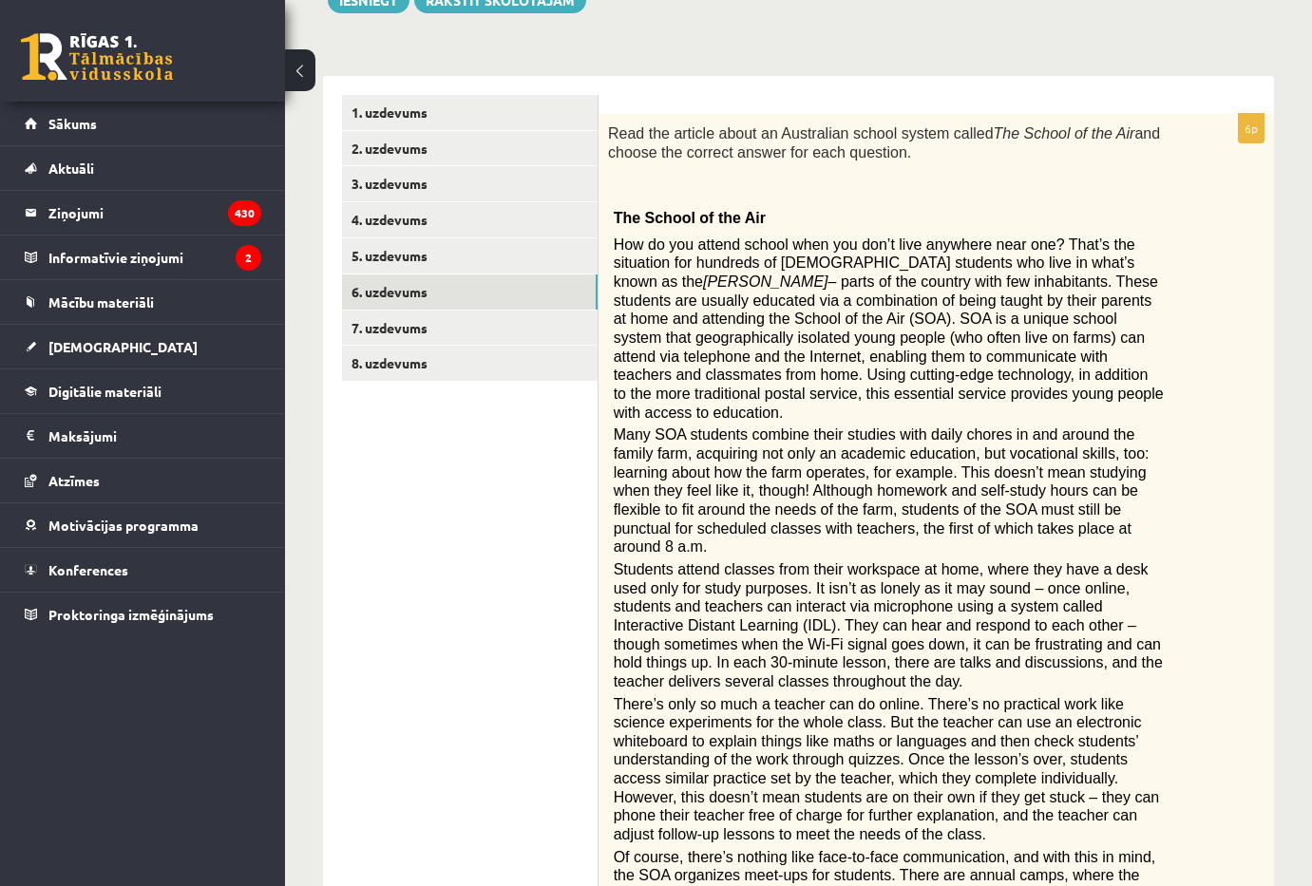
scroll to position [151, 0]
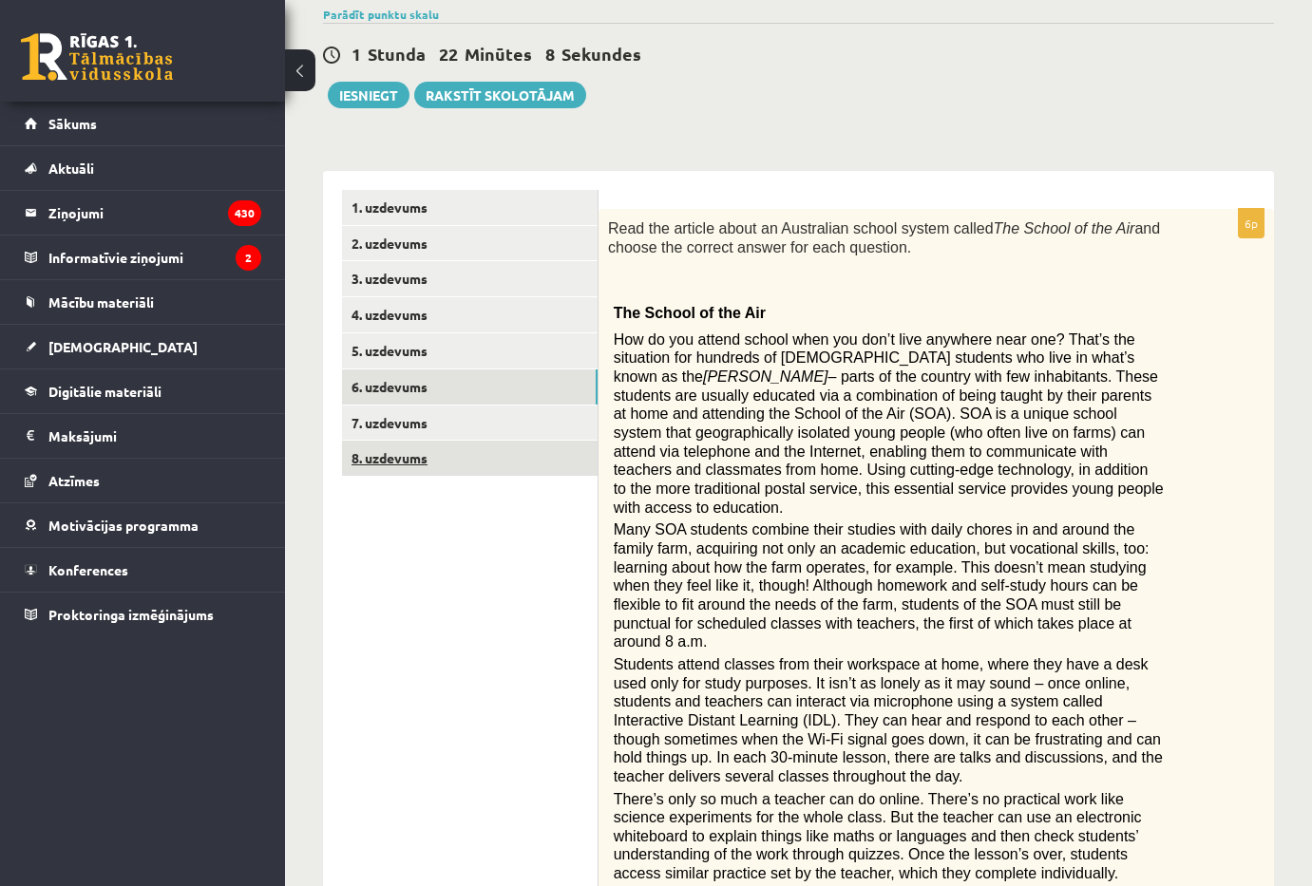
click at [484, 442] on link "8. uzdevums" at bounding box center [470, 458] width 256 height 35
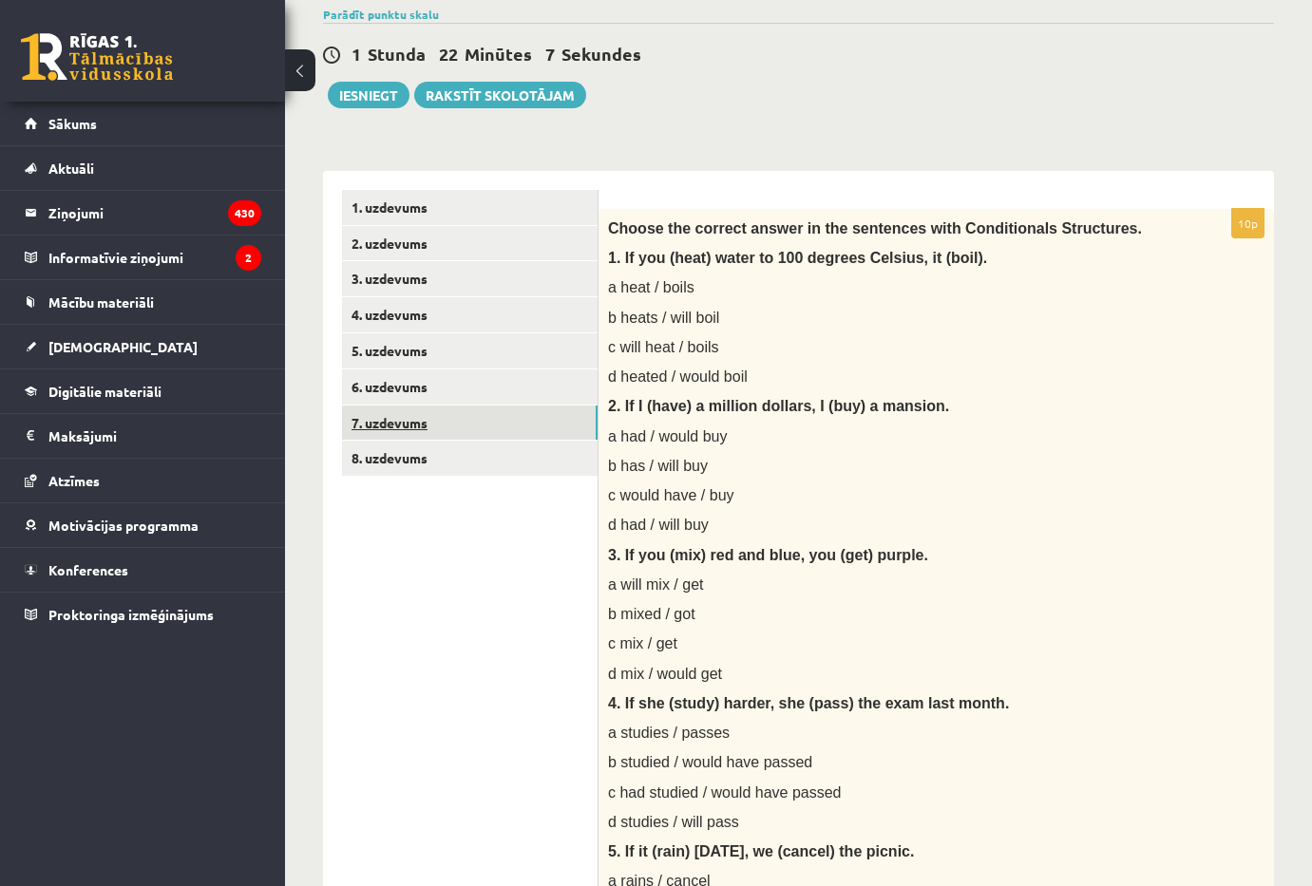
click at [484, 429] on link "7. uzdevums" at bounding box center [470, 423] width 256 height 35
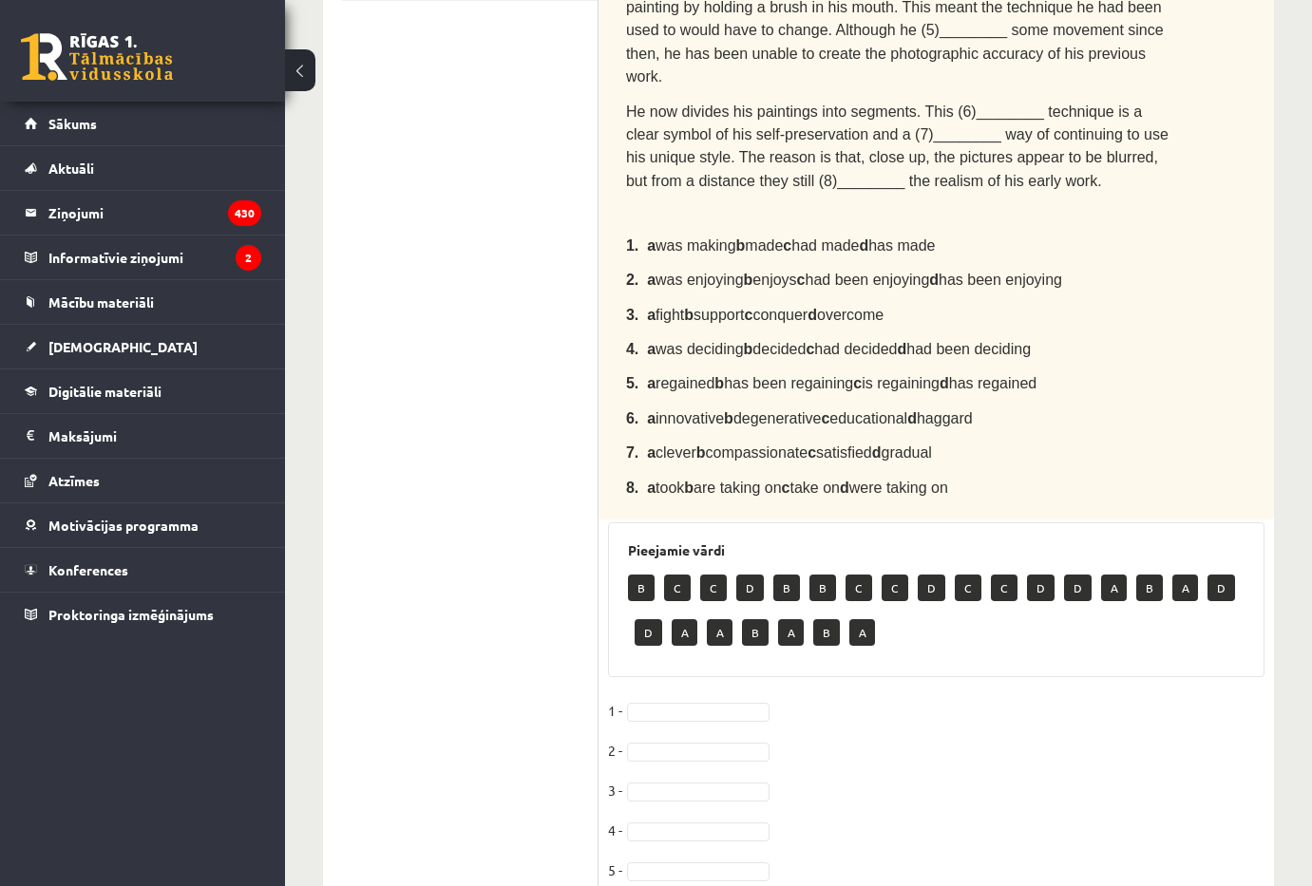
scroll to position [754, 0]
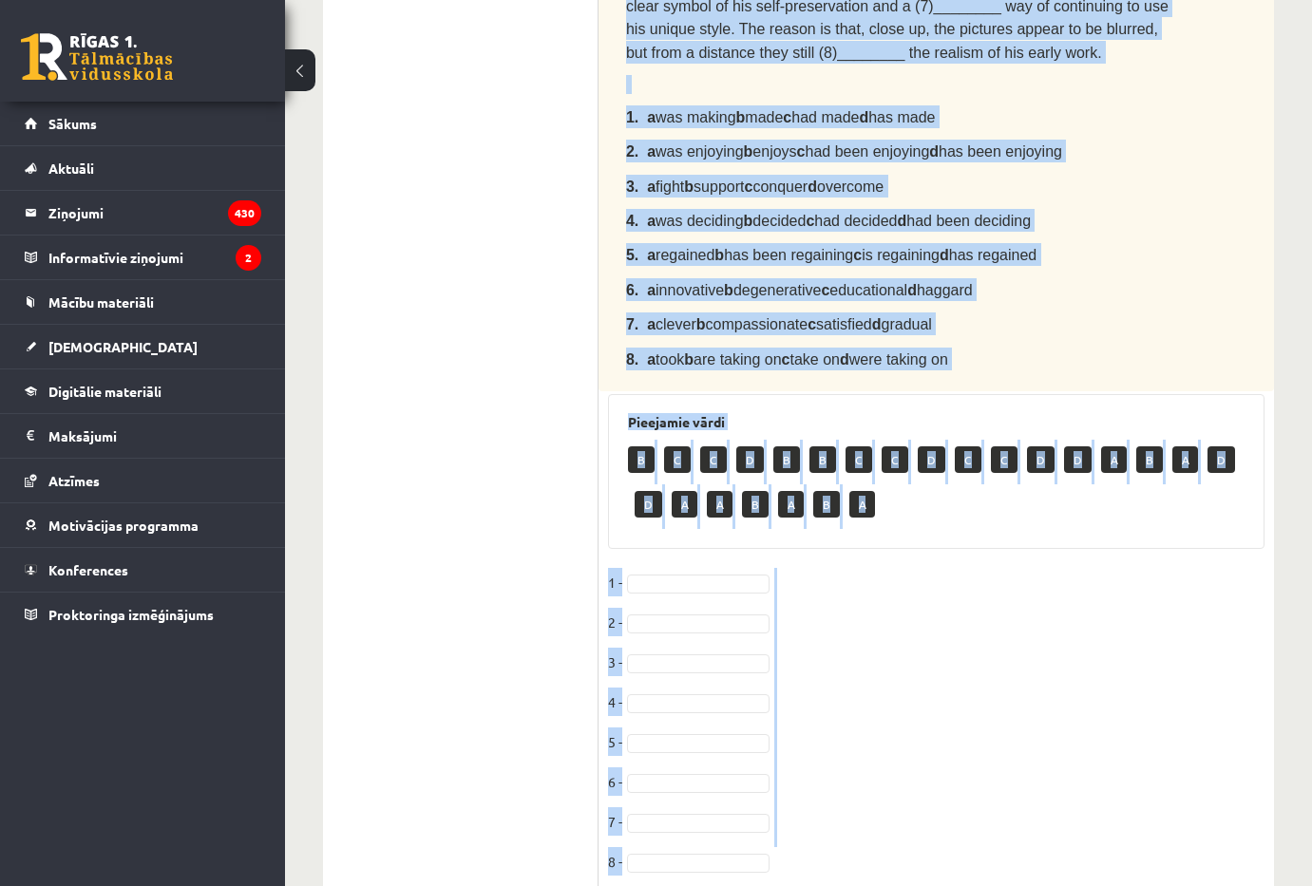
drag, startPoint x: 623, startPoint y: 222, endPoint x: 810, endPoint y: 804, distance: 610.8
click at [810, 804] on div "8p Complete the text with the correct words (a–d). Chuck Close The American por…" at bounding box center [935, 251] width 675 height 1291
copy div "Complete the text with the correct words (a–d). Chuck Close The American portra…"
click at [673, 568] on fieldset "1 - 2 - 3 - 4 - 5 - 6 - 7 - 8 -" at bounding box center [936, 727] width 656 height 319
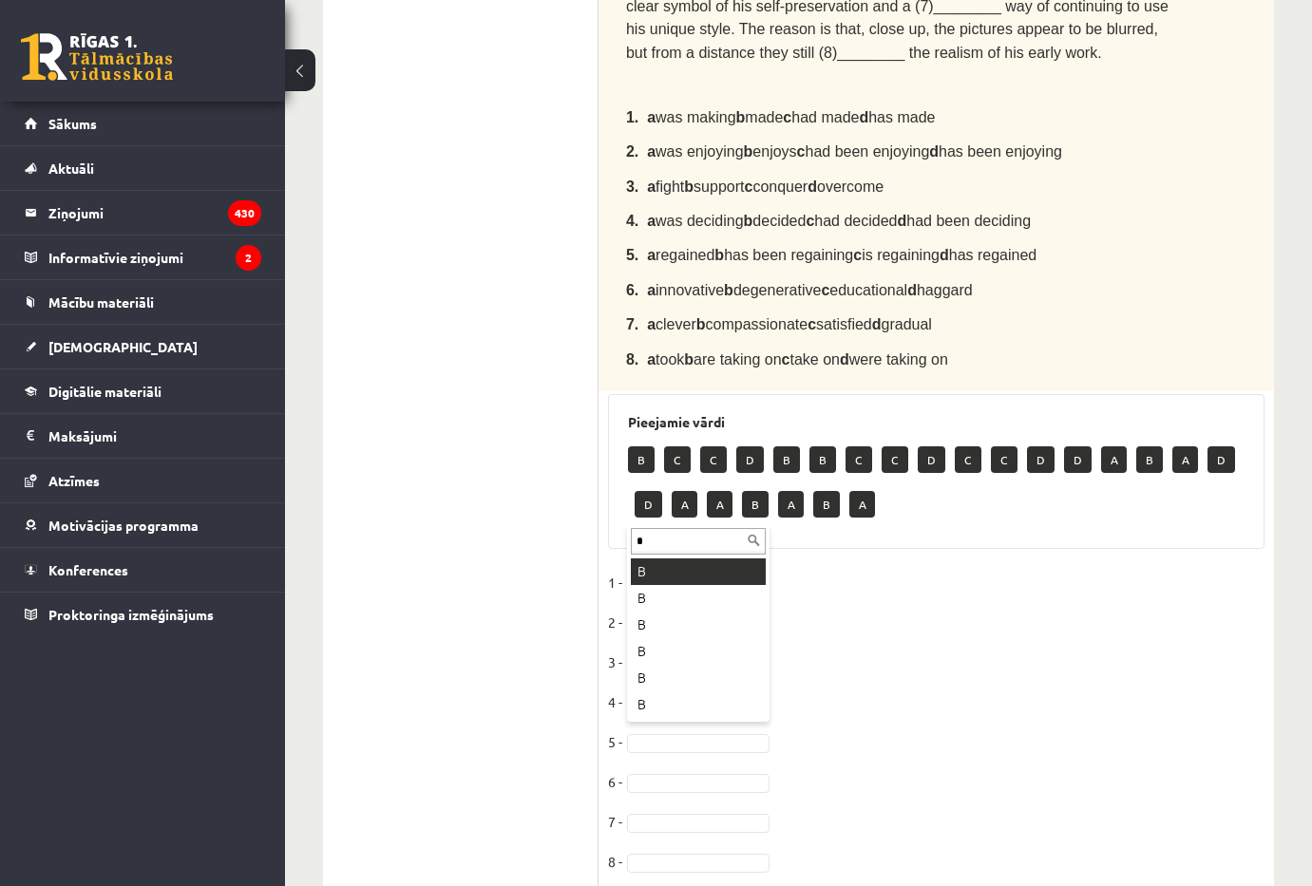
type input "*"
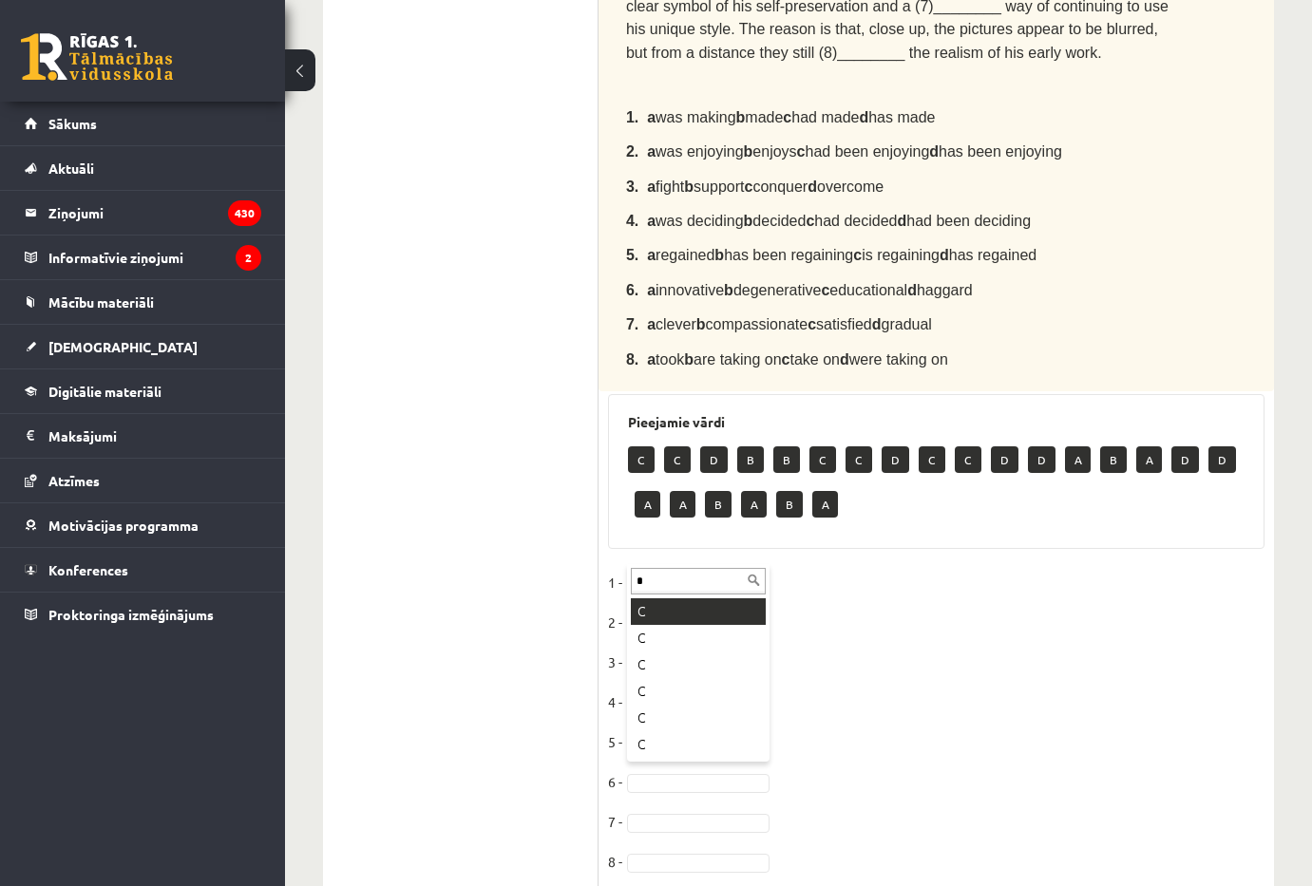
type input "*"
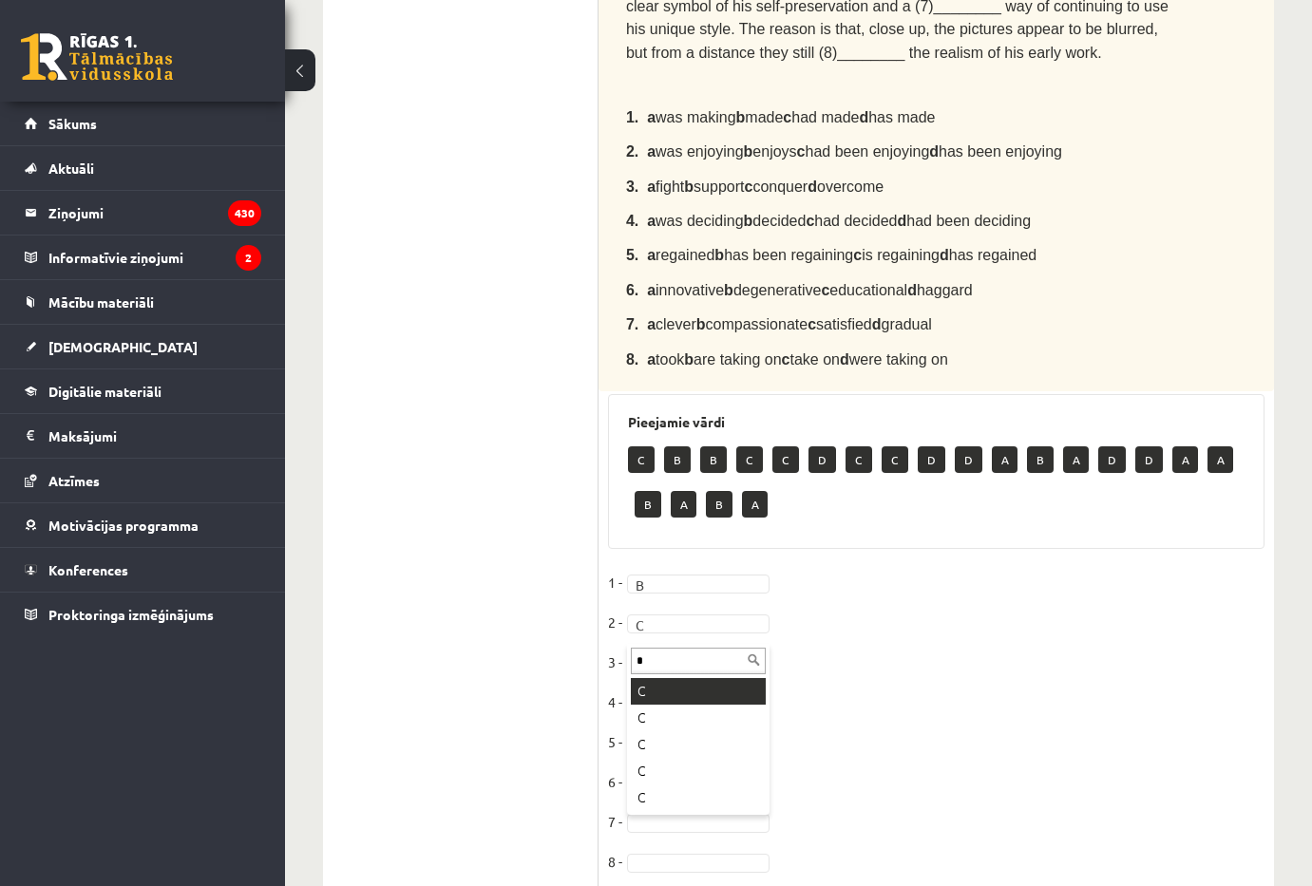
type input "*"
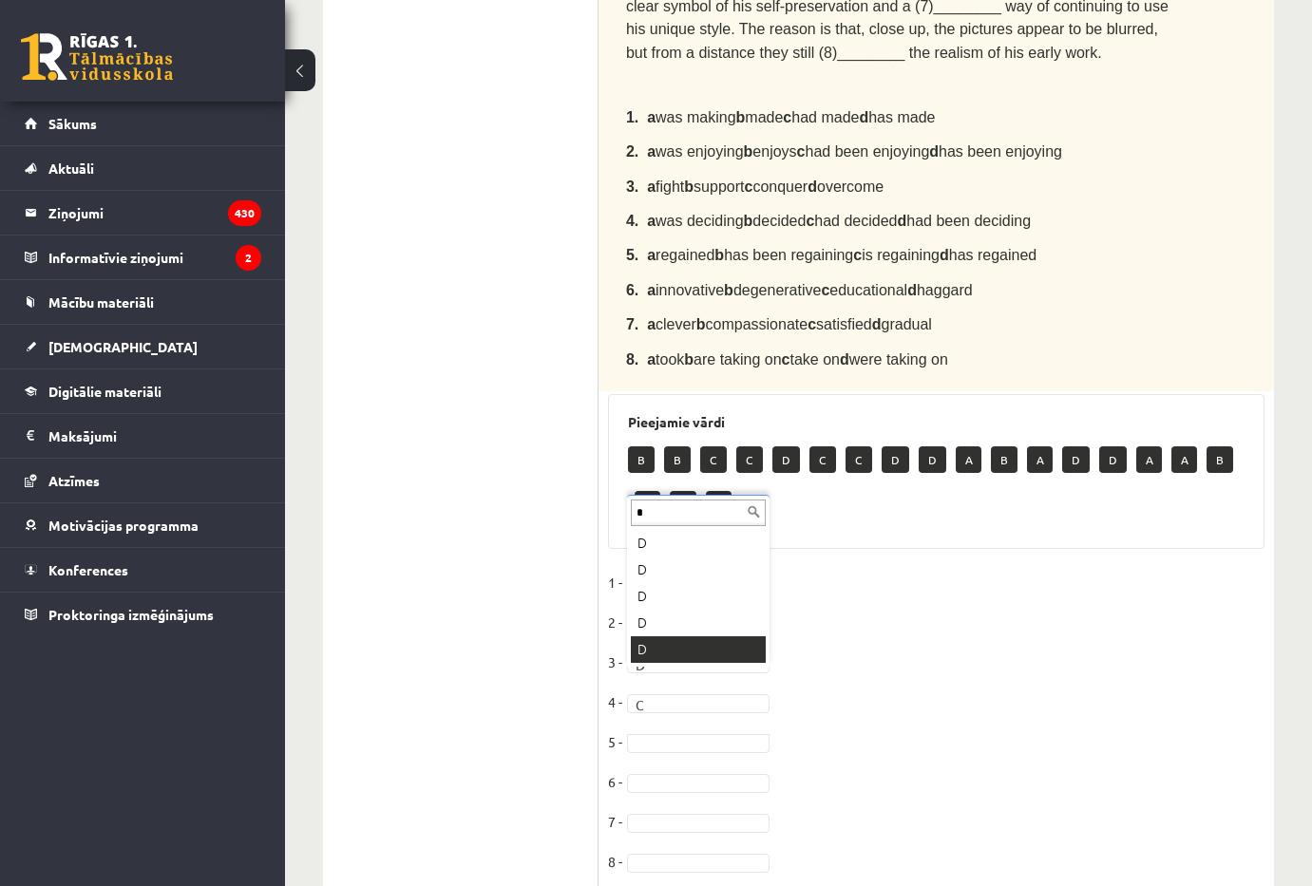
type input "*"
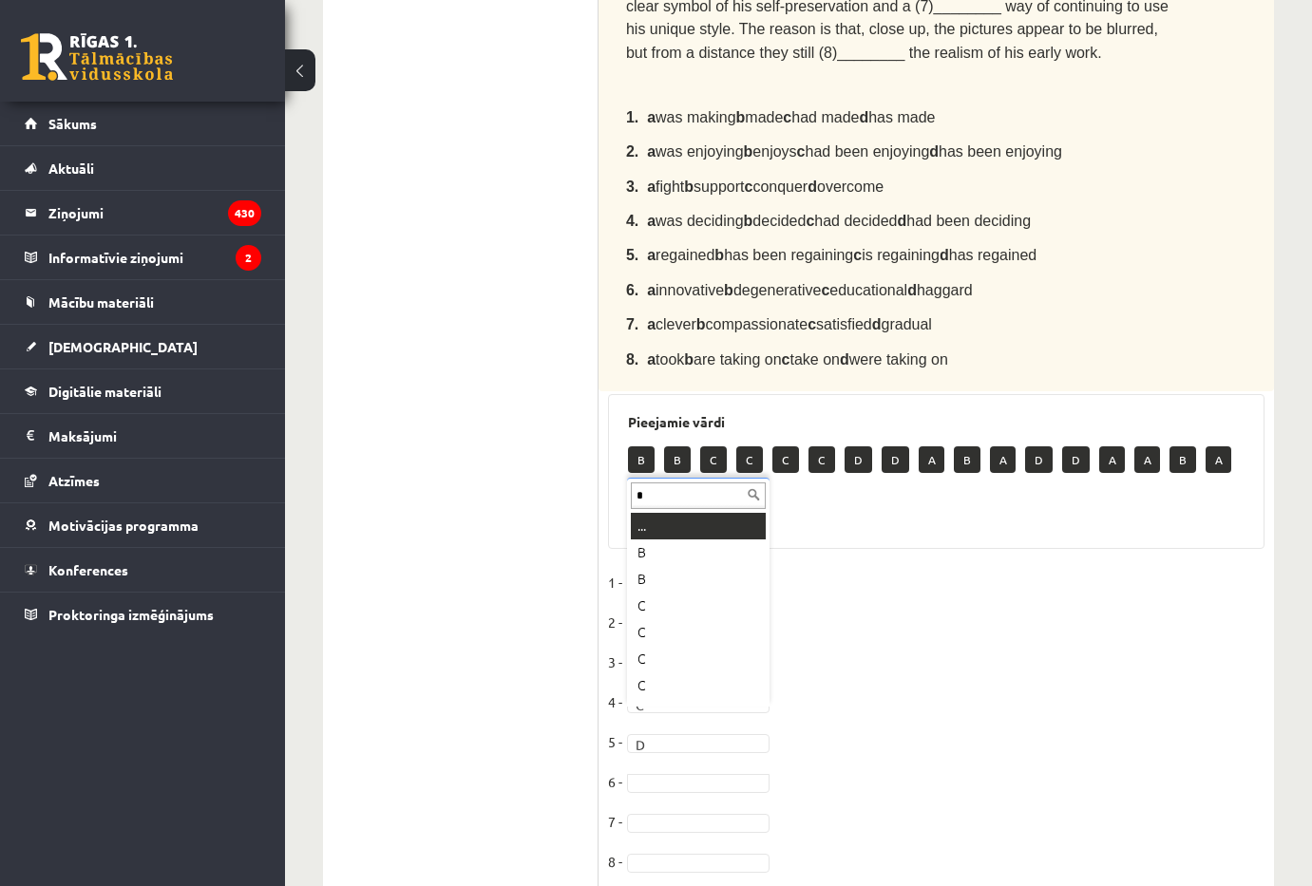
scroll to position [0, 0]
type input "*"
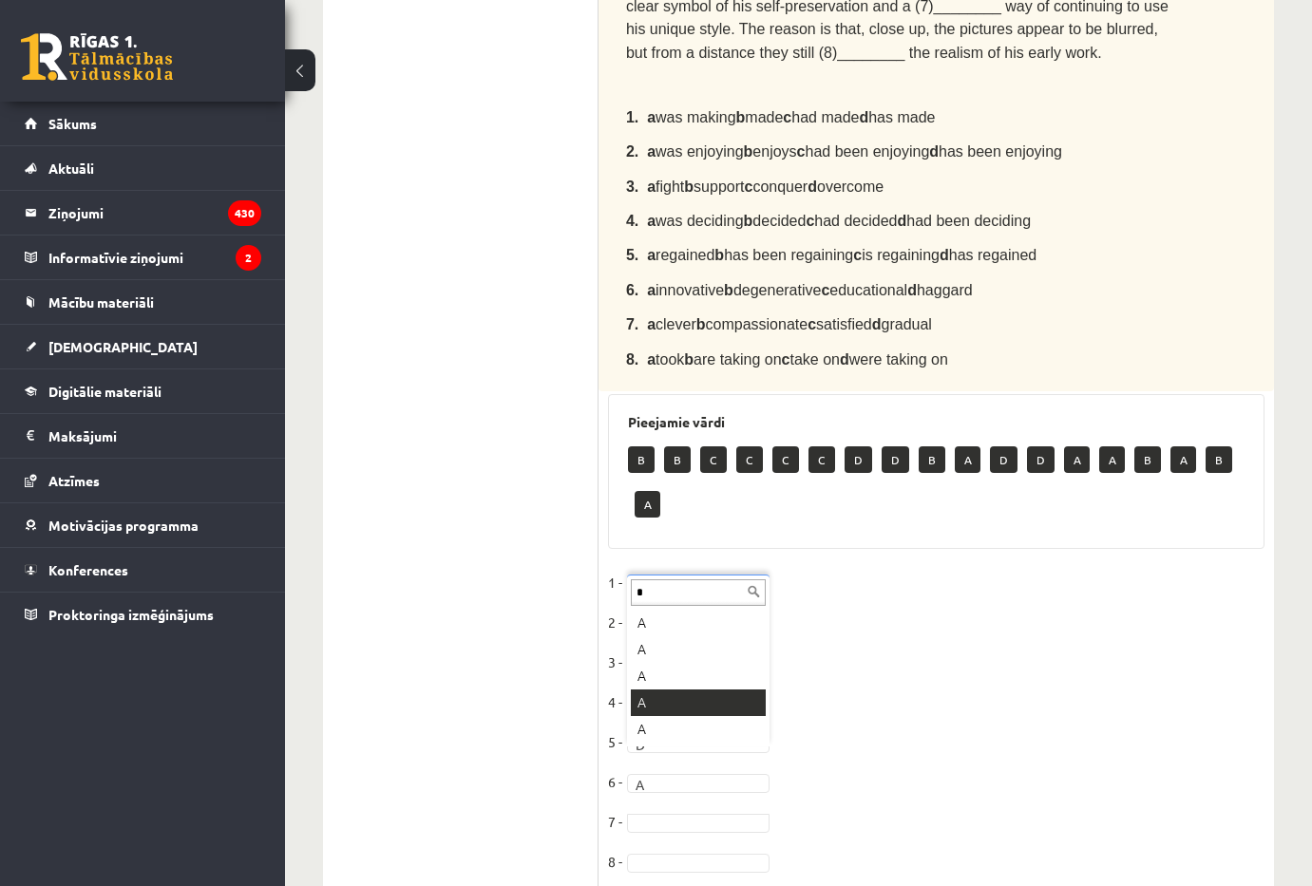
type input "*"
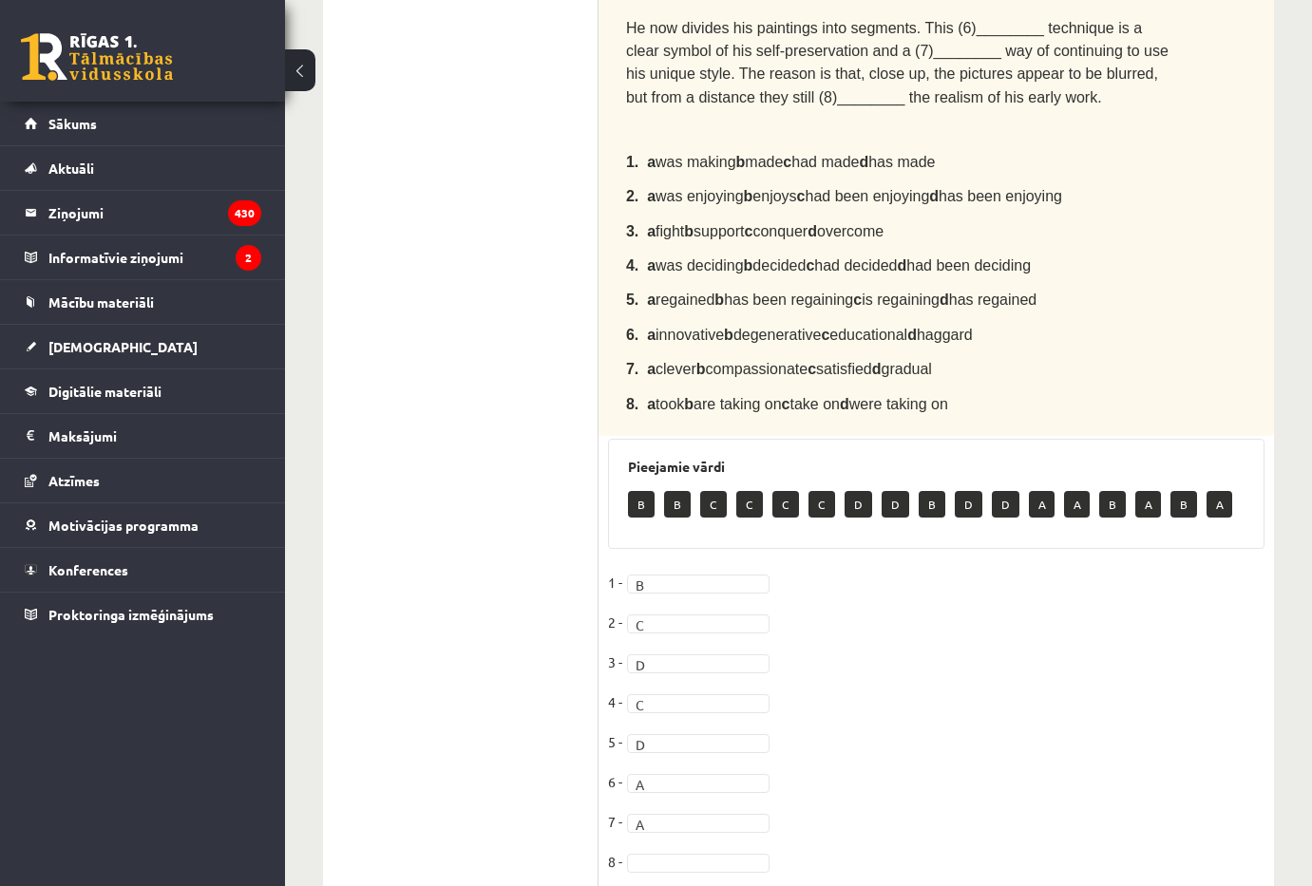
click at [659, 813] on fieldset "1 - B * 2 - C * 3 - D * 4 - C * 5 - D * 6 - A * 7 - A * 8 -" at bounding box center [936, 727] width 656 height 319
click at [659, 806] on fieldset "1 - B * 2 - C * 3 - D * 4 - C * 5 - D * 6 - A * 7 - A * 8 -" at bounding box center [936, 727] width 656 height 319
type input "*"
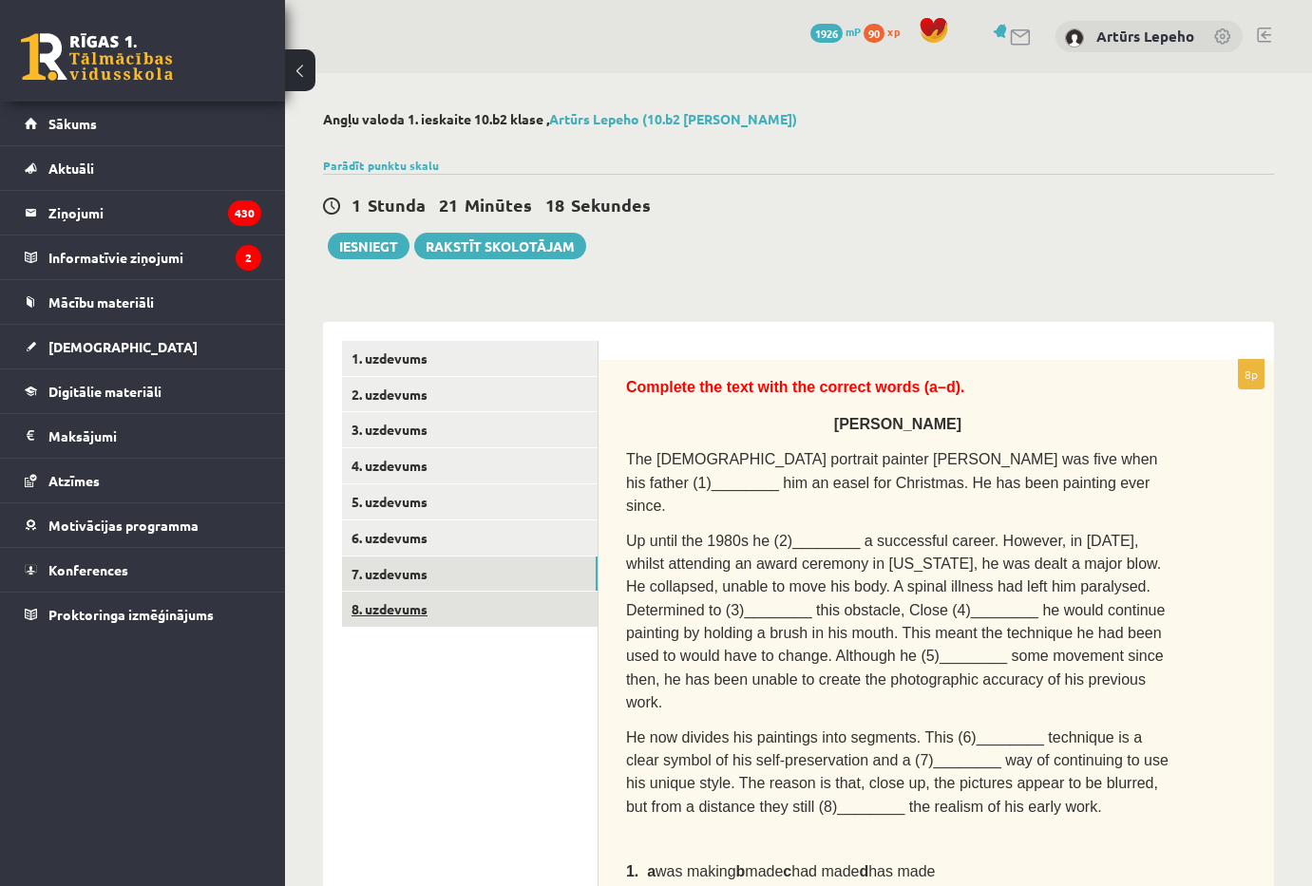
click at [491, 610] on link "8. uzdevums" at bounding box center [470, 609] width 256 height 35
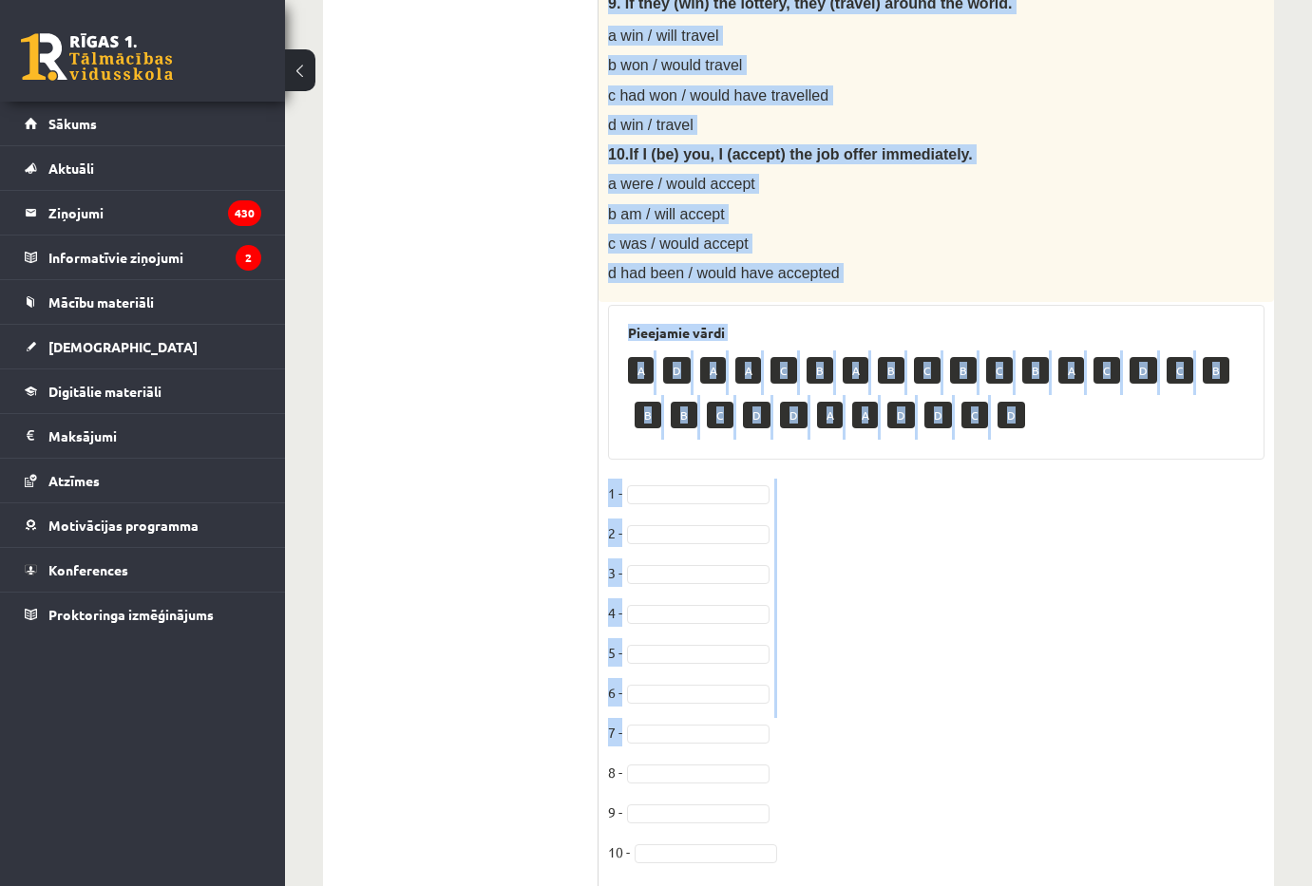
scroll to position [1653, 0]
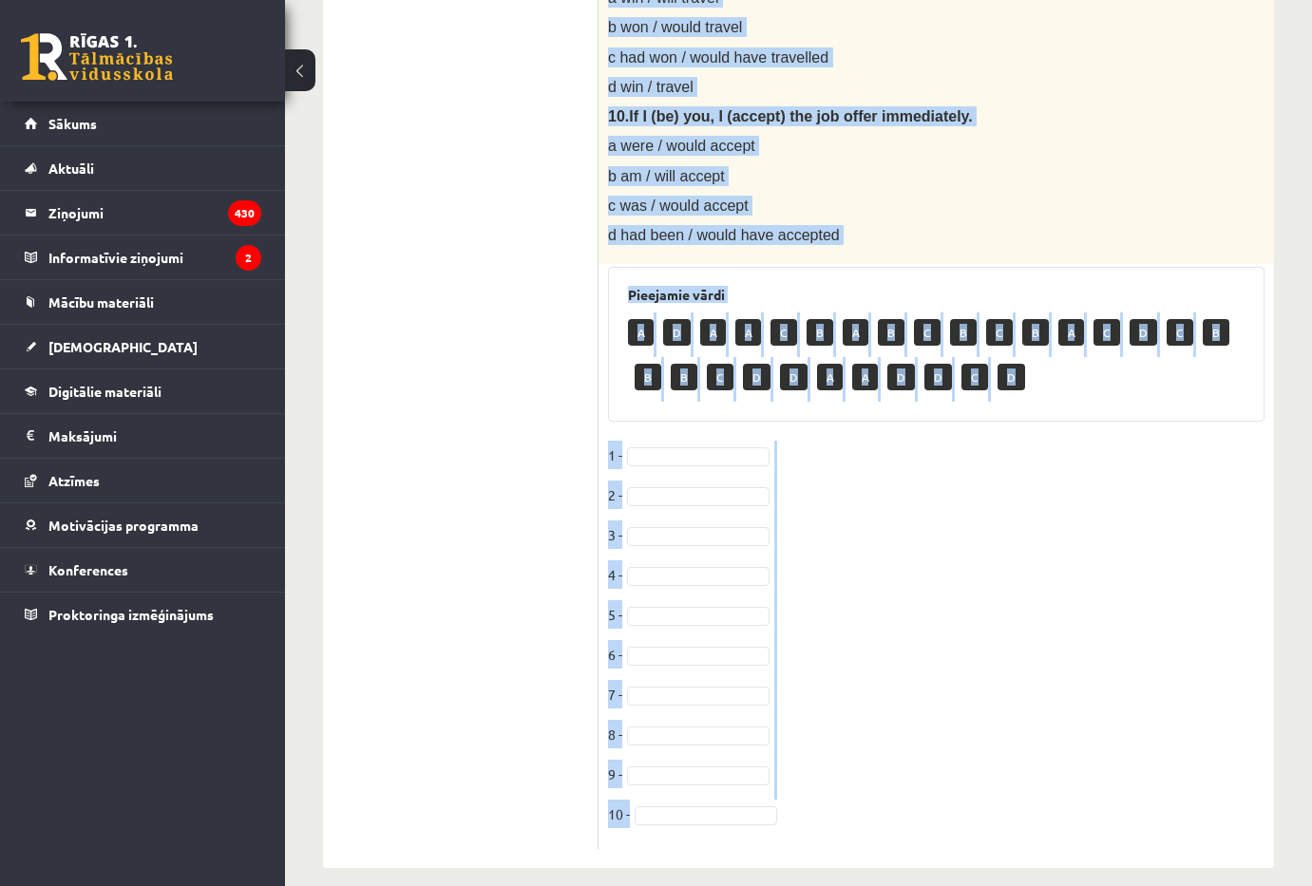
drag, startPoint x: 636, startPoint y: 395, endPoint x: 994, endPoint y: 800, distance: 540.4
copy div "Choose the correct answer in the sentences with Conditionals Structures. 1. If …"
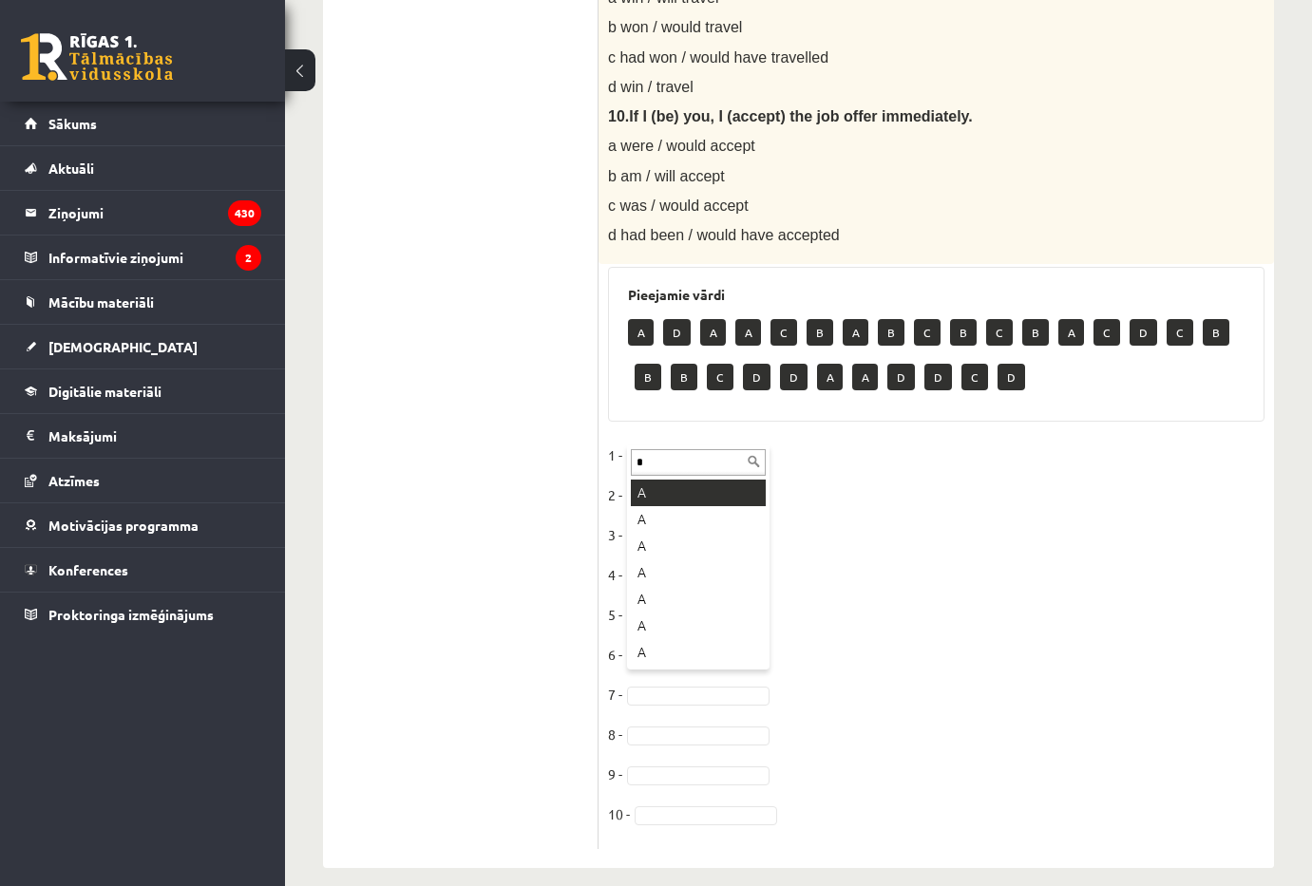
type input "*"
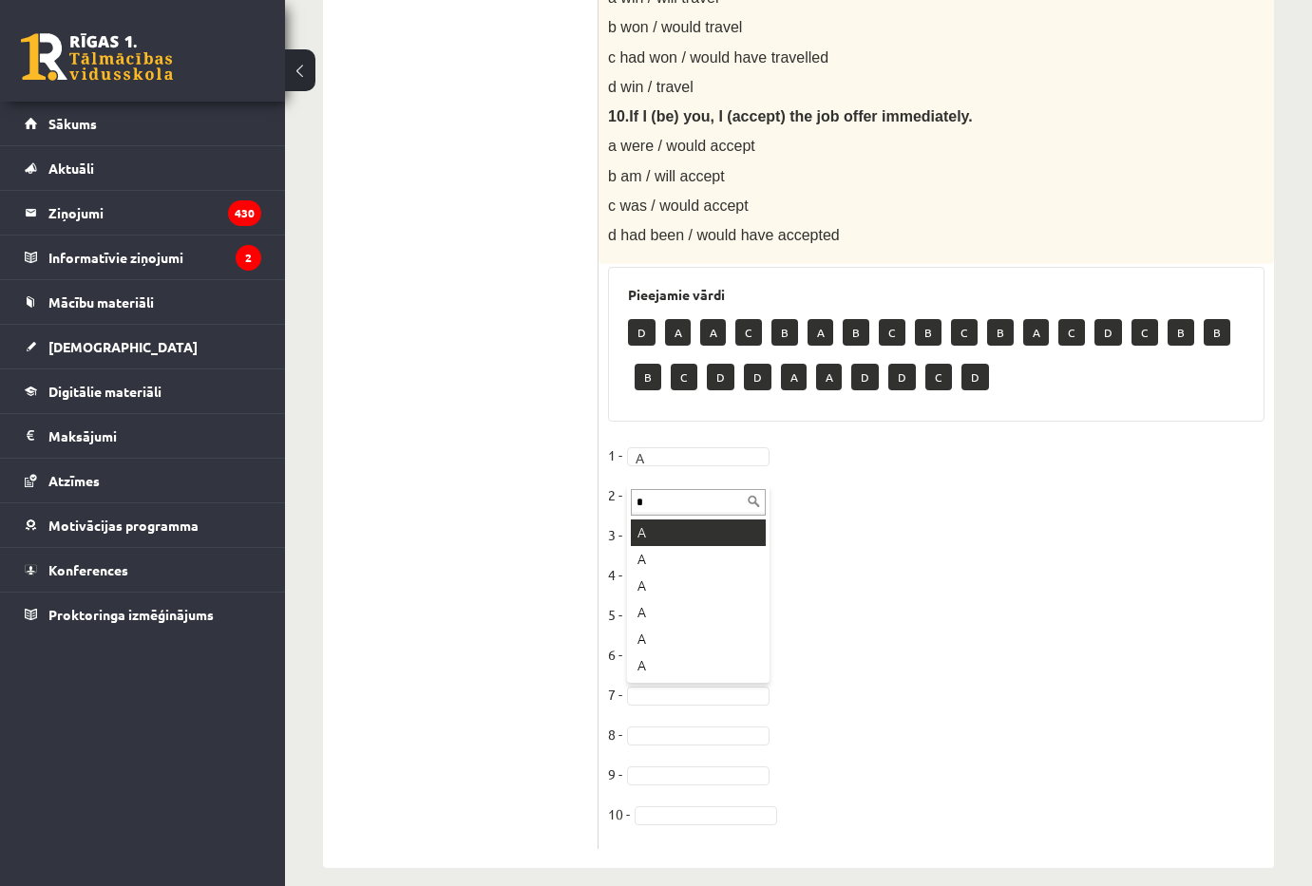
type input "*"
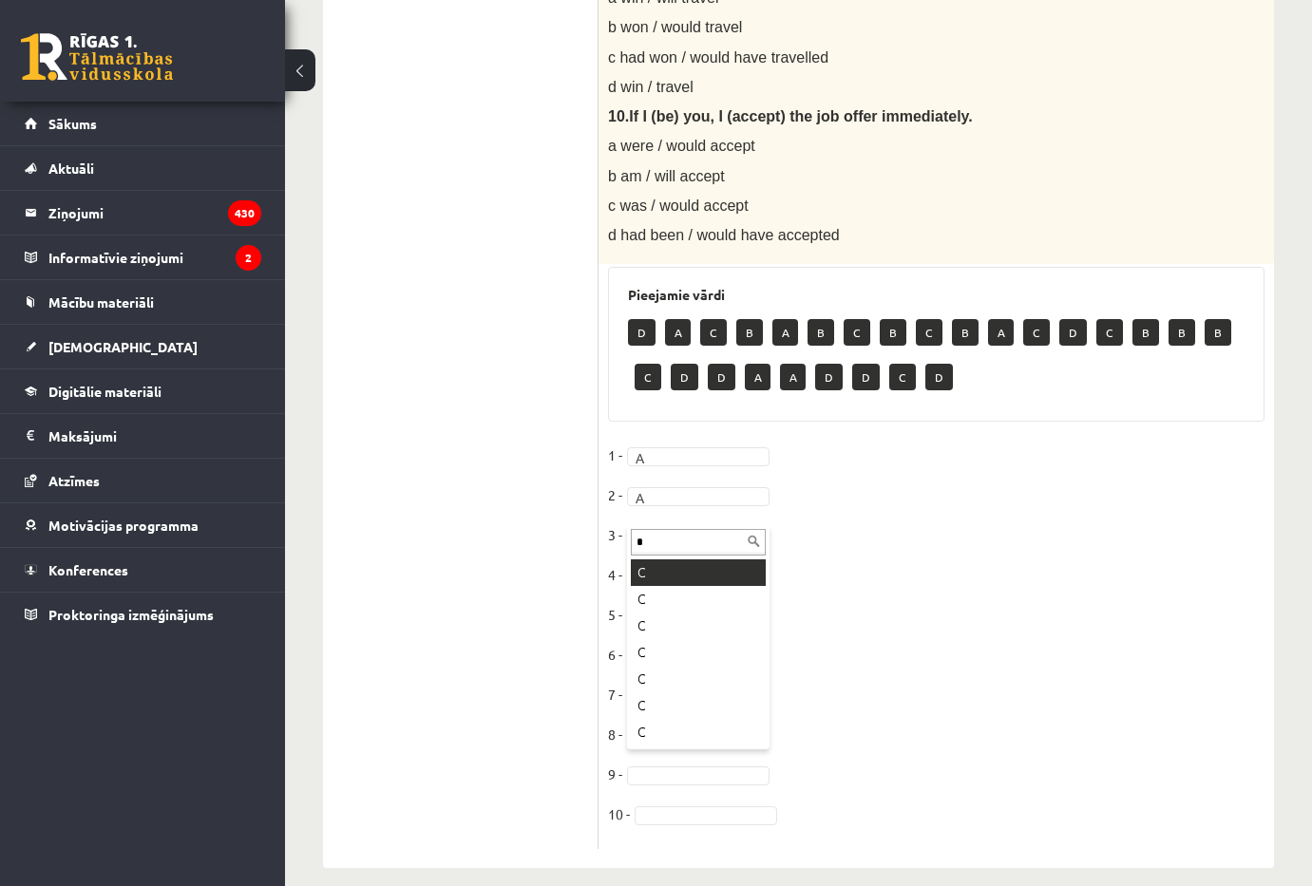
type input "*"
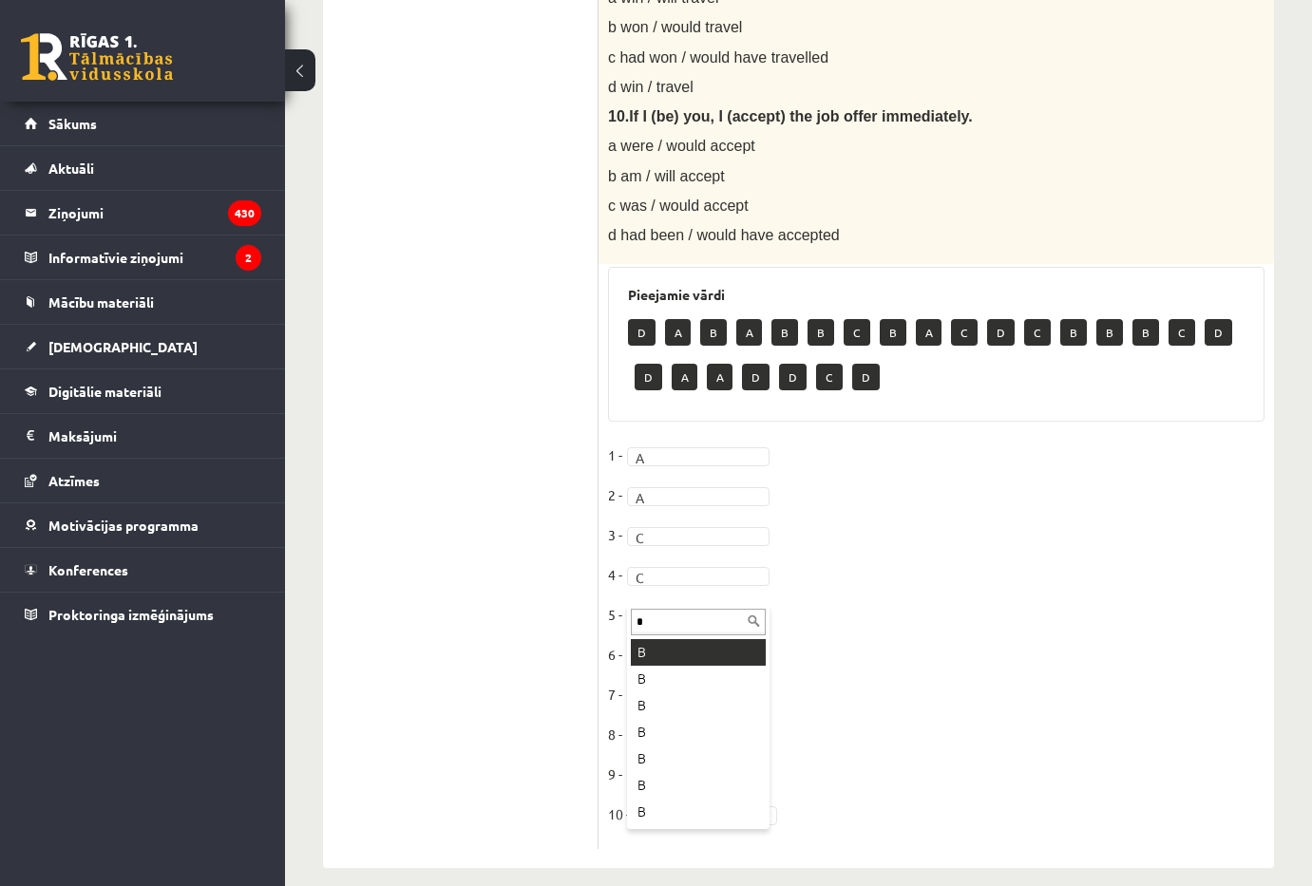
type input "*"
drag, startPoint x: 652, startPoint y: 667, endPoint x: 669, endPoint y: 652, distance: 22.9
type input "*"
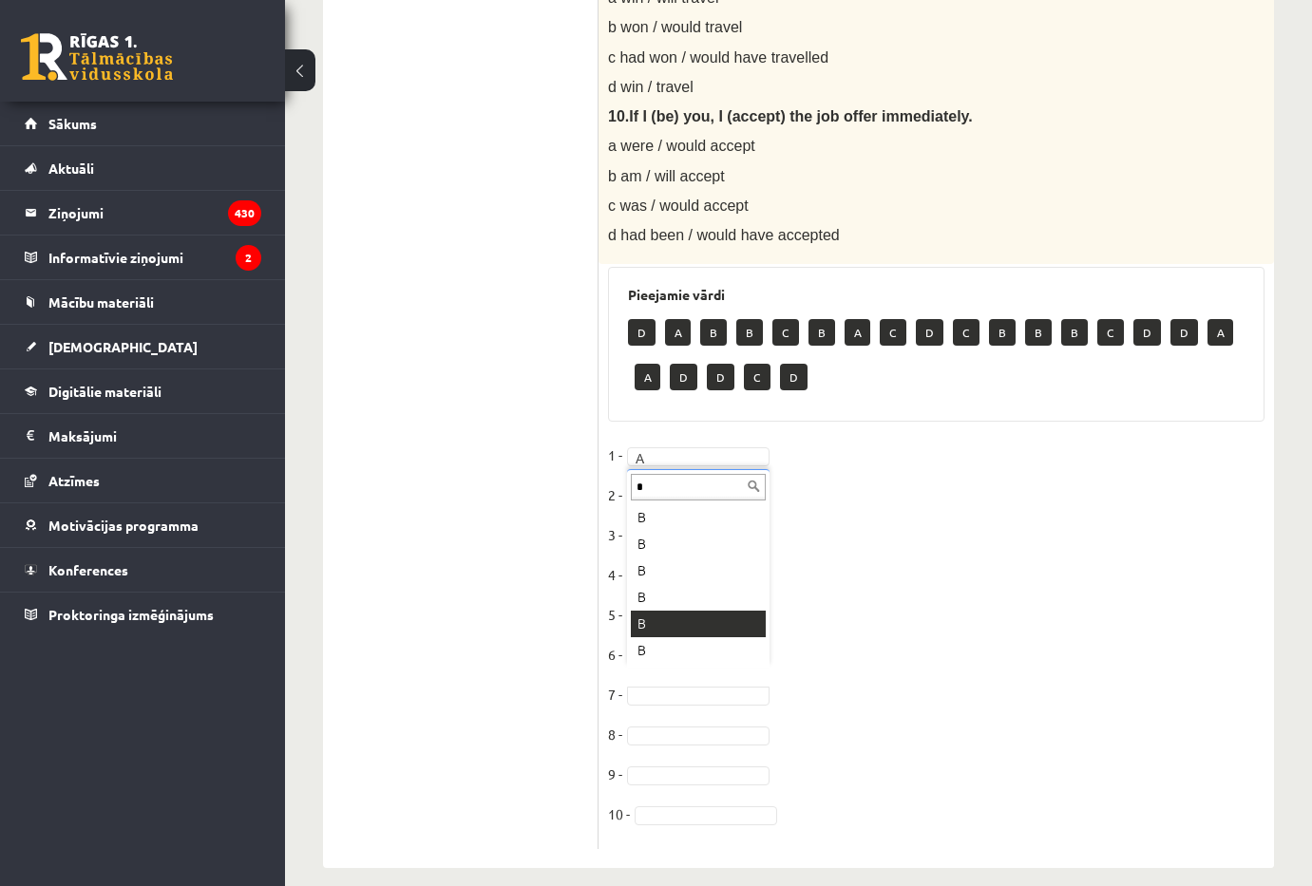
type input "*"
click at [654, 722] on fieldset "1 - A * 2 - A * 3 - C * 4 - C * 5 - B * 6 - A * 7 - B * 8 - 9 - 10 -" at bounding box center [936, 640] width 656 height 399
type input "*"
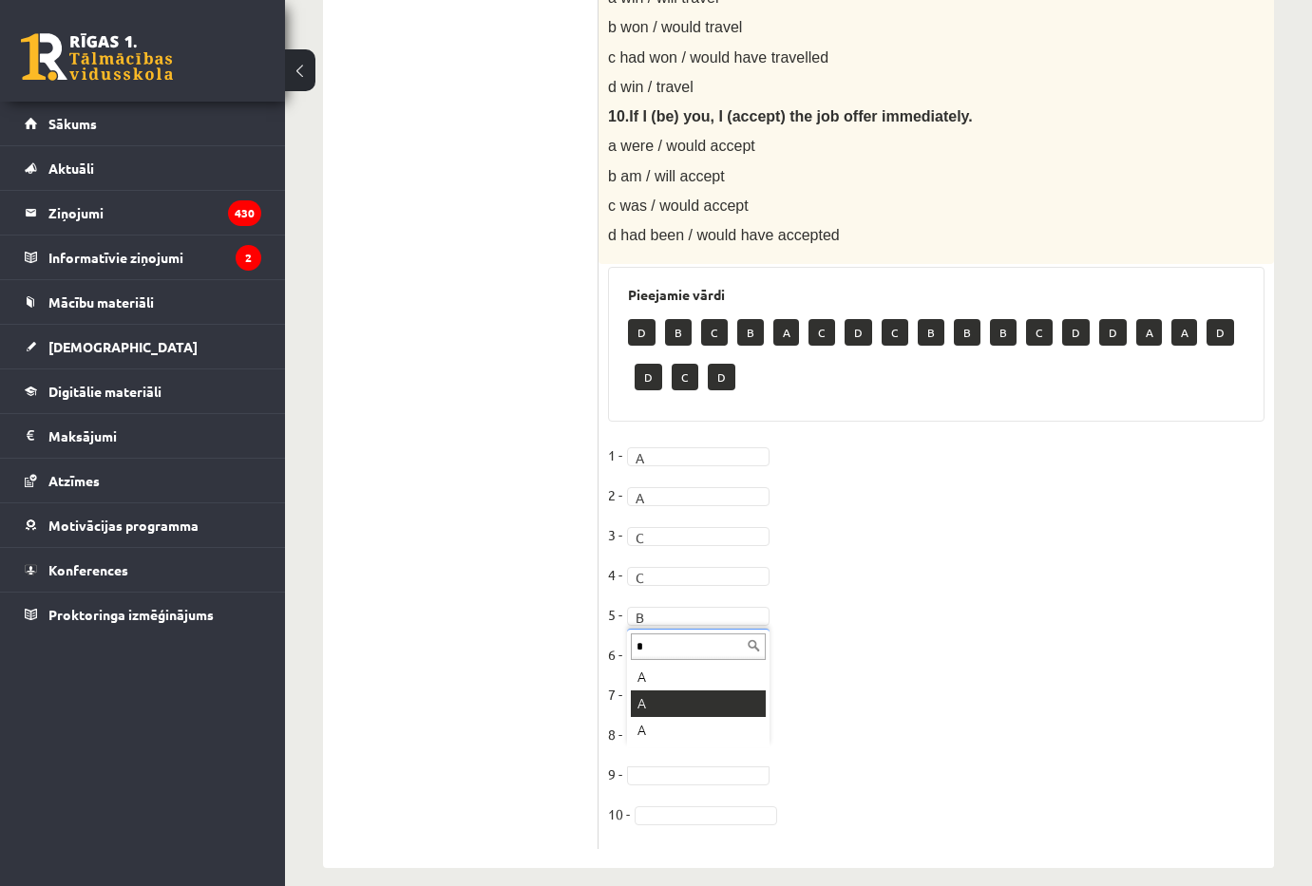
type input "*"
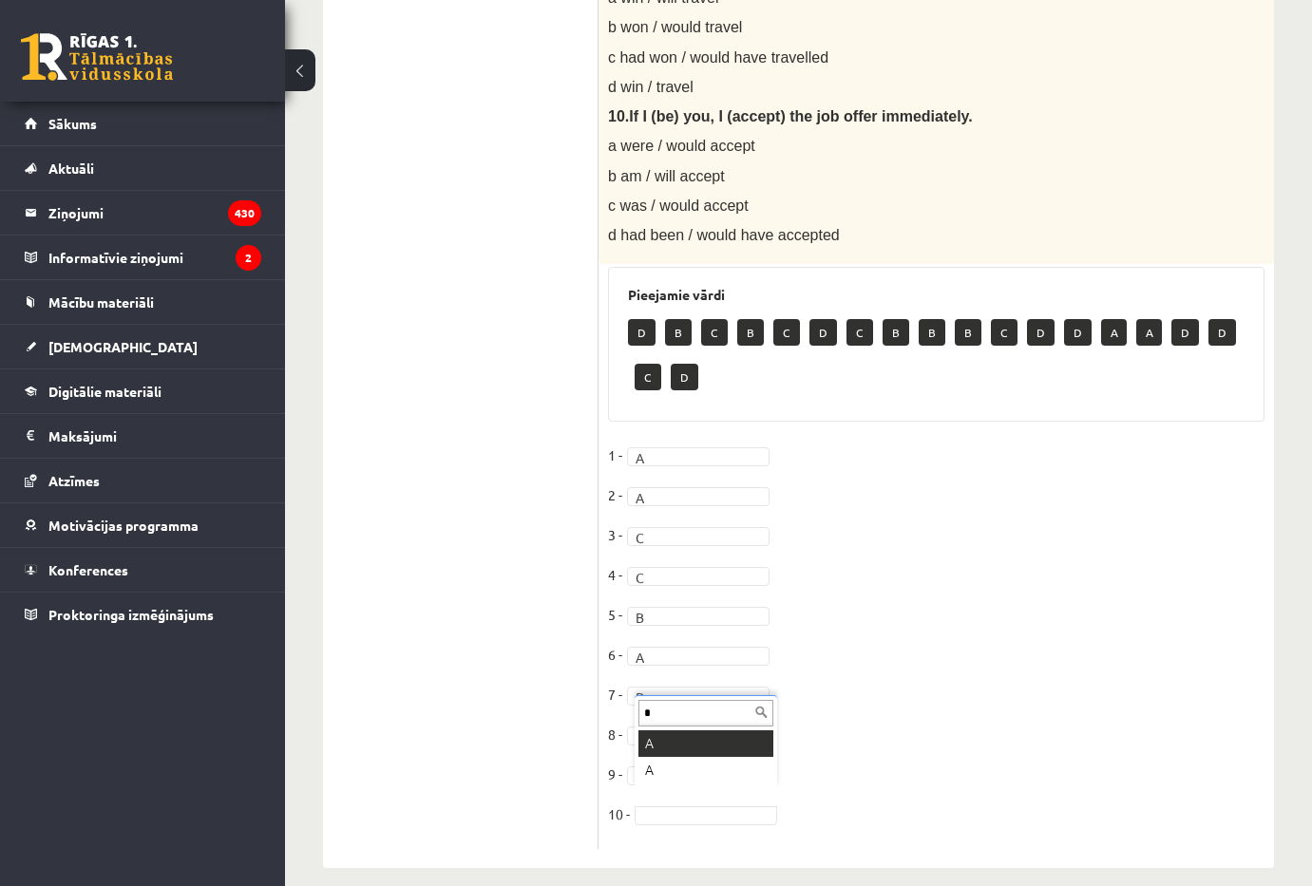
type input "*"
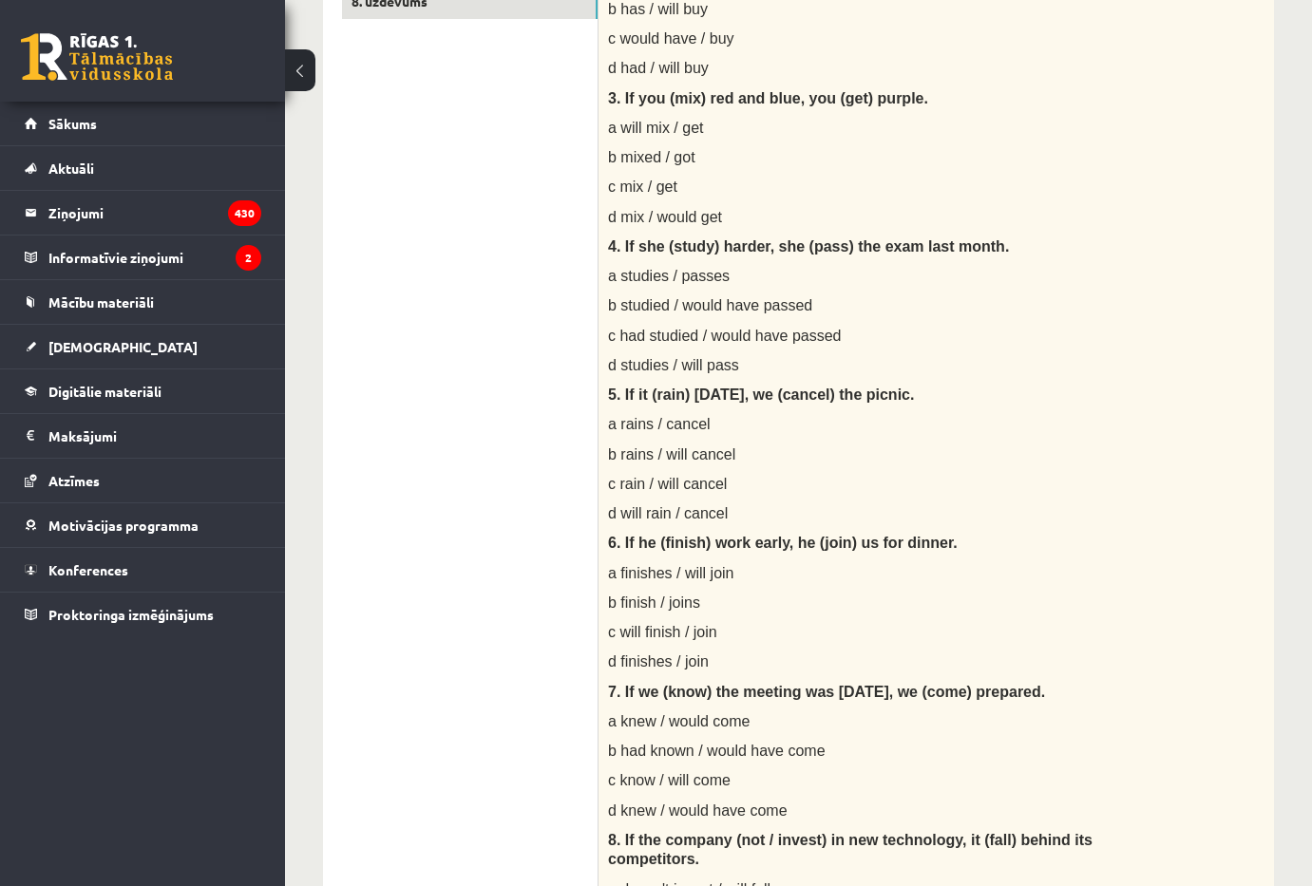
scroll to position [0, 0]
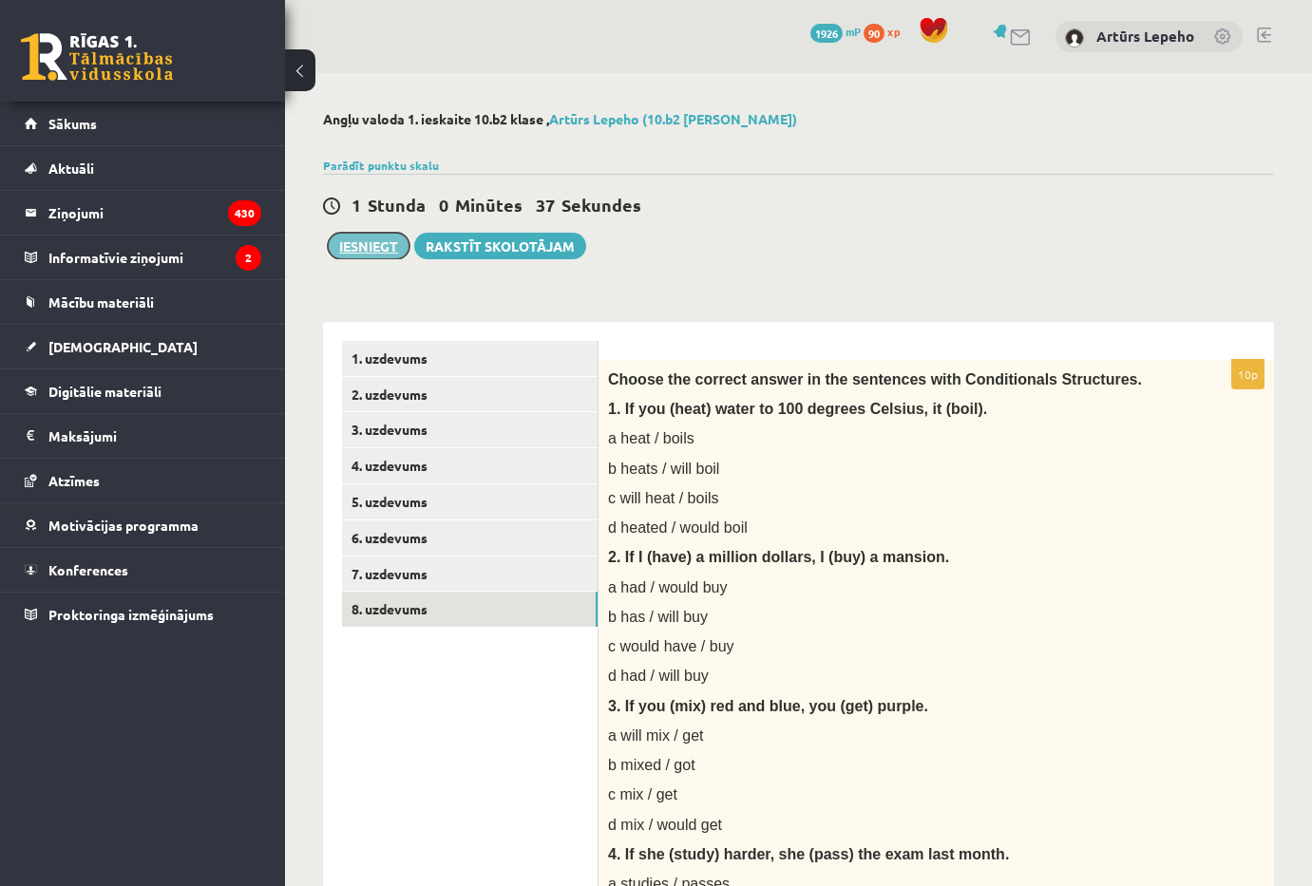
click at [393, 250] on button "Iesniegt" at bounding box center [369, 246] width 82 height 27
